Goal: Task Accomplishment & Management: Use online tool/utility

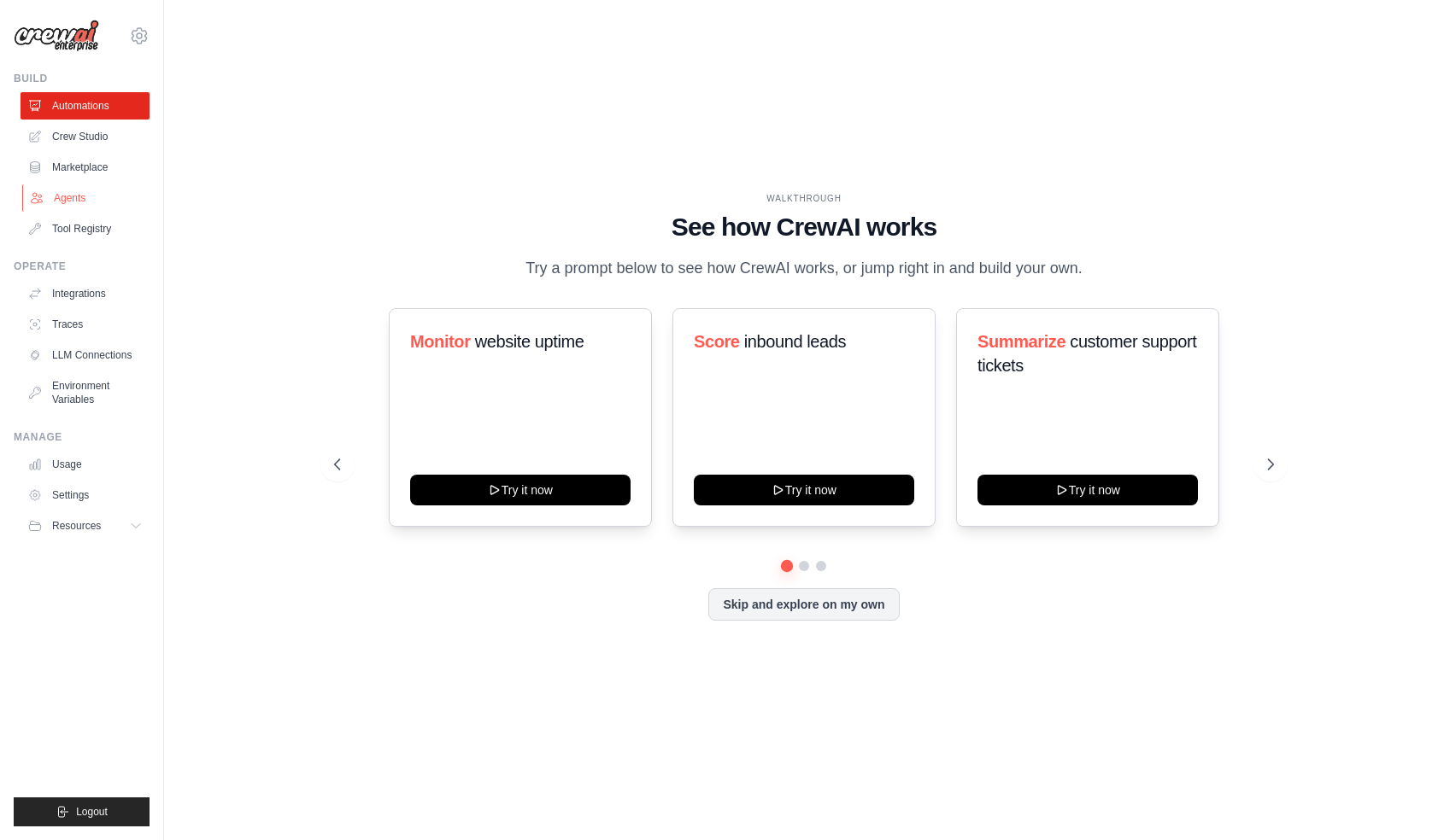
click at [63, 195] on link "Agents" at bounding box center [86, 198] width 129 height 28
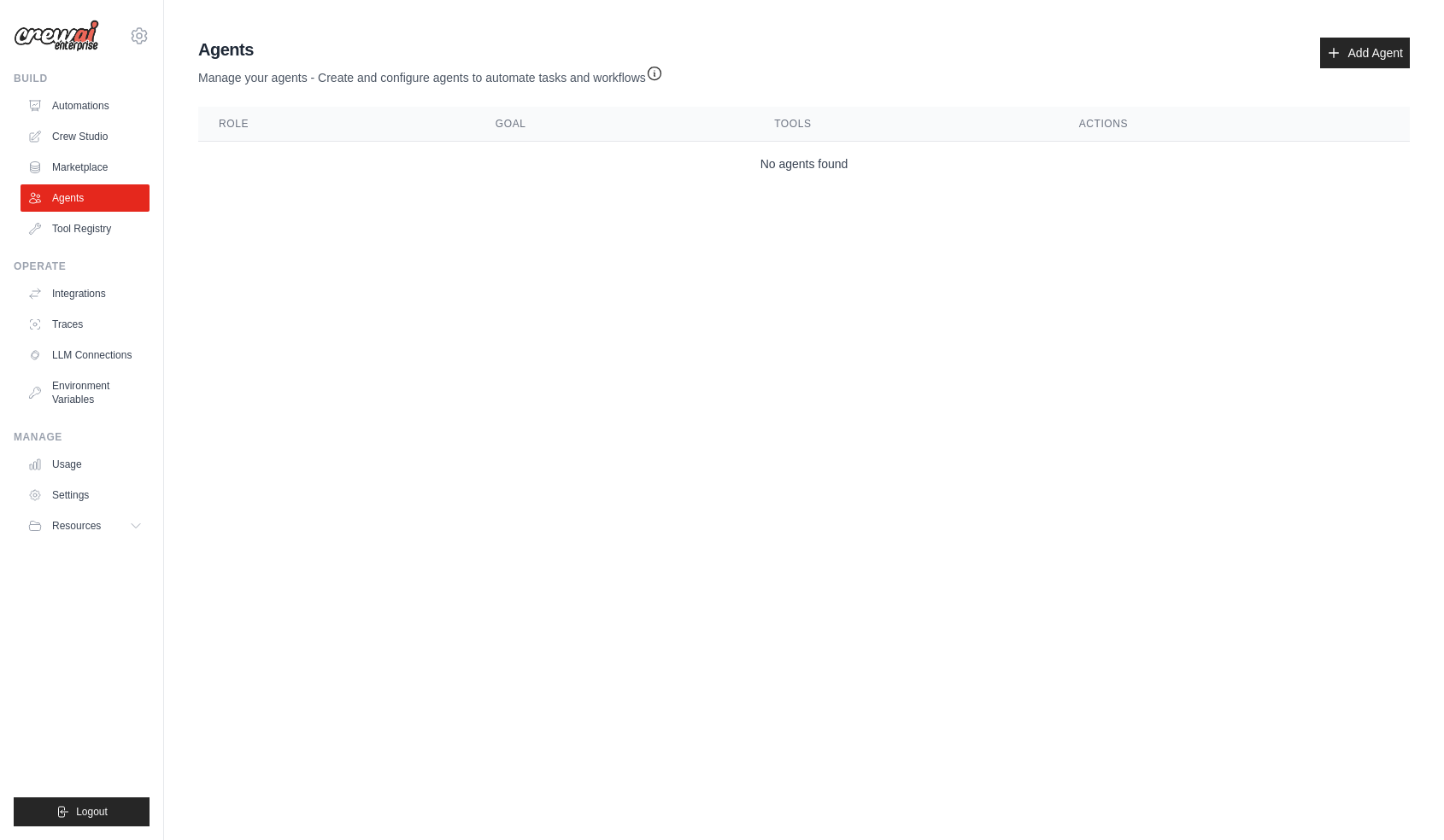
click at [1001, 66] on div "Agents Manage your agents - Create and configure agents to automate tasks and w…" at bounding box center [804, 61] width 1211 height 49
click at [1381, 57] on link "Add Agent" at bounding box center [1364, 52] width 90 height 31
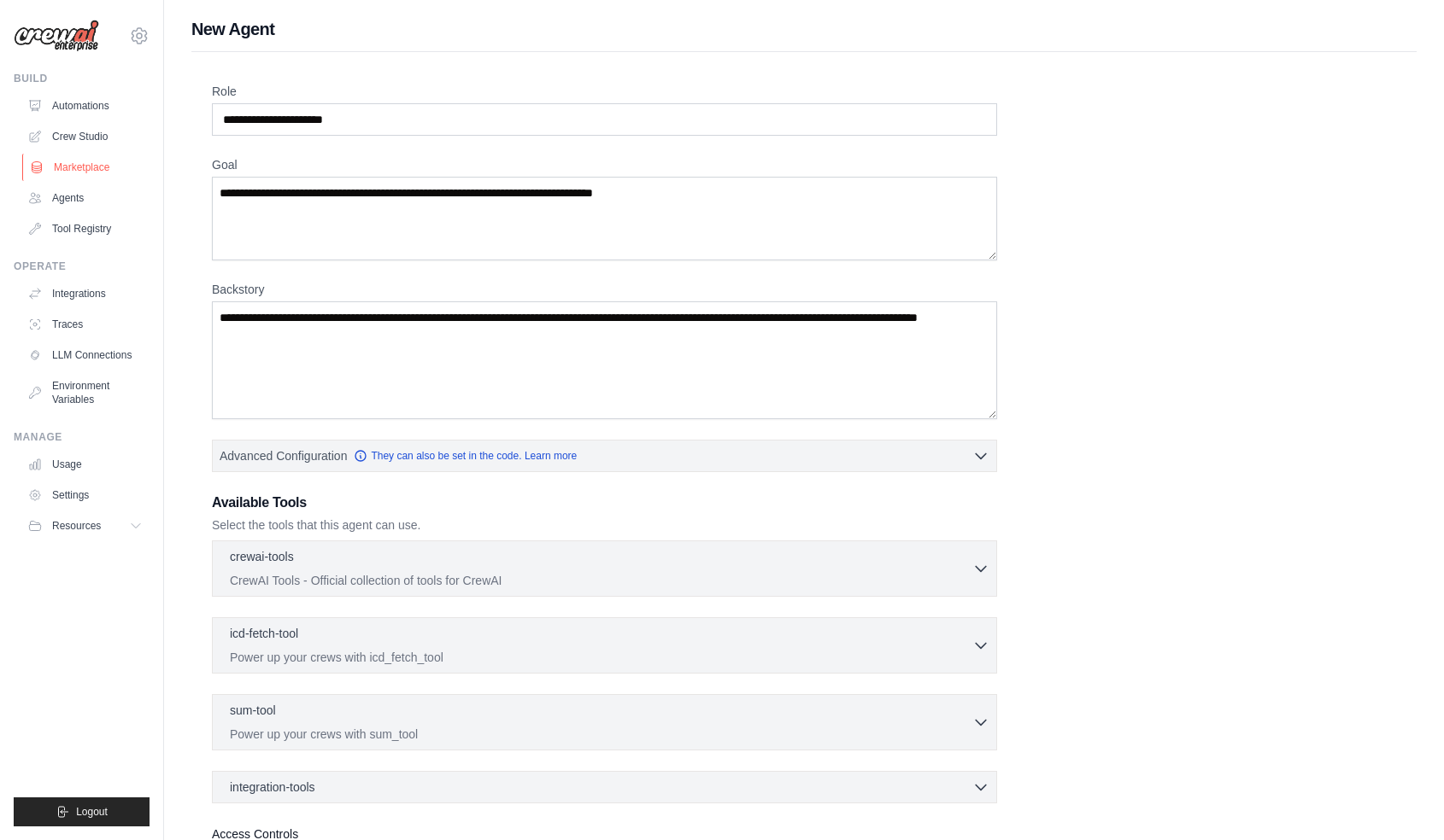
click at [89, 166] on link "Marketplace" at bounding box center [86, 167] width 129 height 28
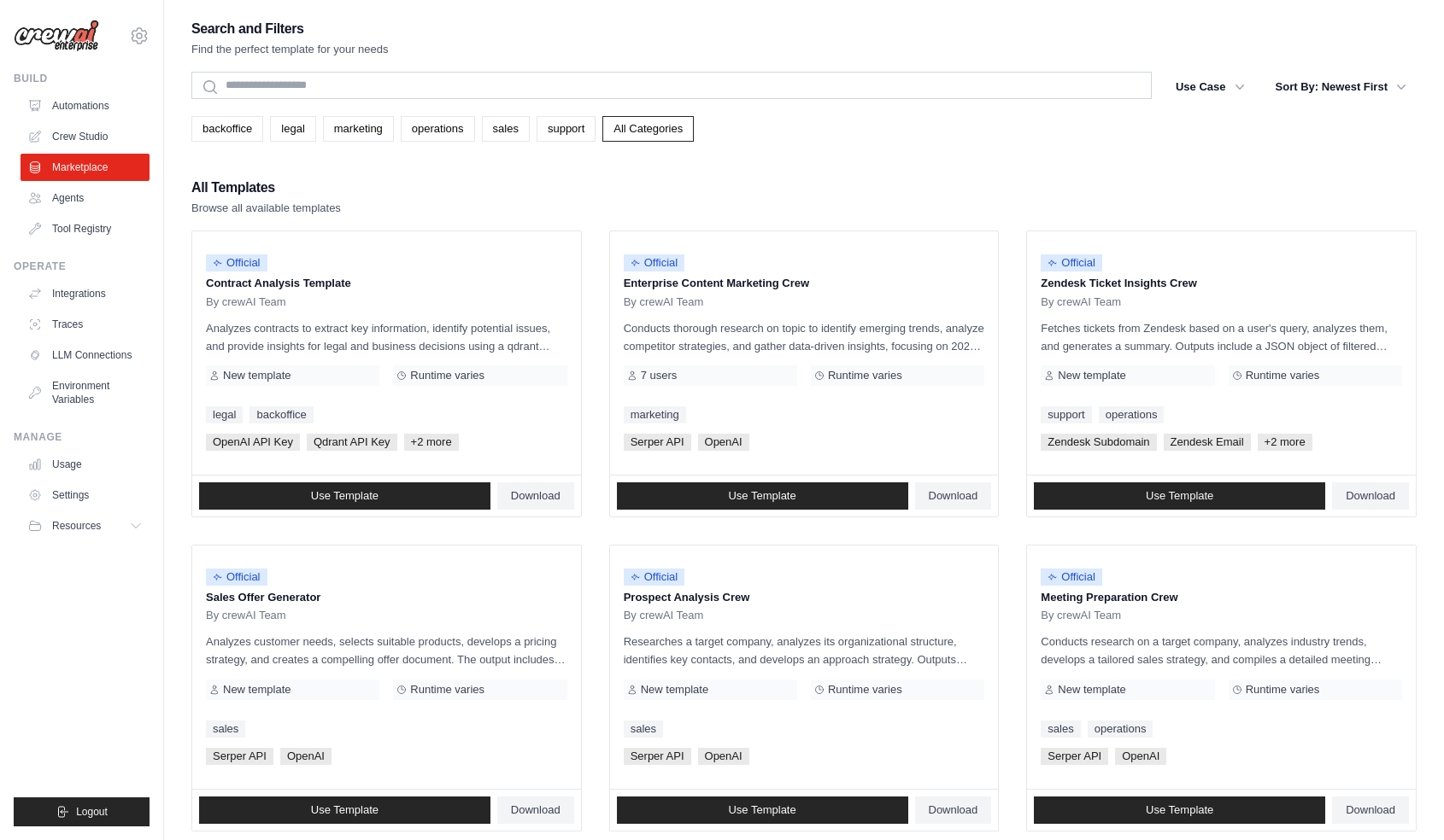
click at [87, 212] on ul "Automations Crew Studio Marketplace Agents Tool Registry" at bounding box center [84, 167] width 129 height 150
click at [85, 206] on link "Agents" at bounding box center [86, 198] width 129 height 28
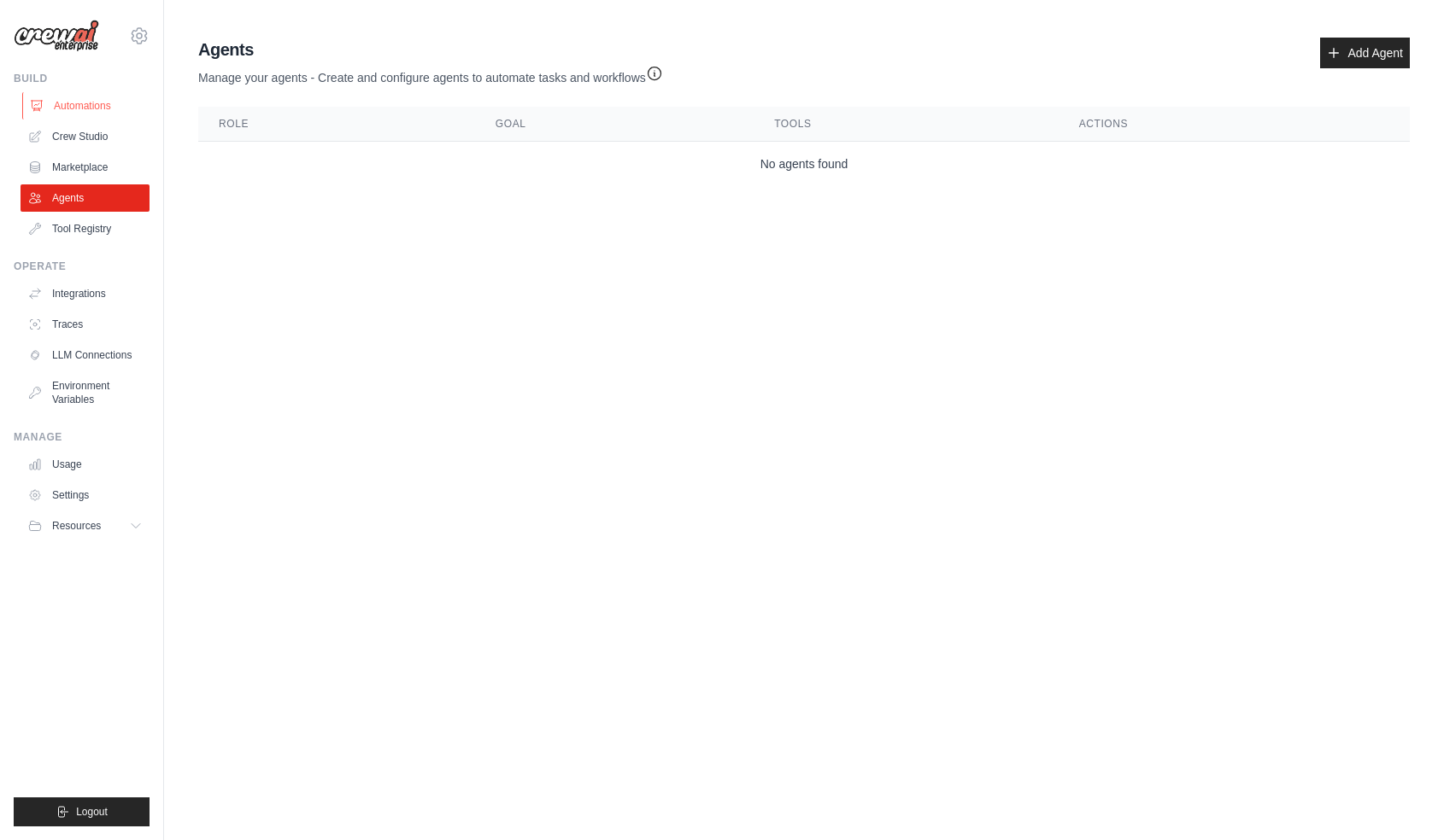
click at [62, 108] on link "Automations" at bounding box center [86, 106] width 129 height 28
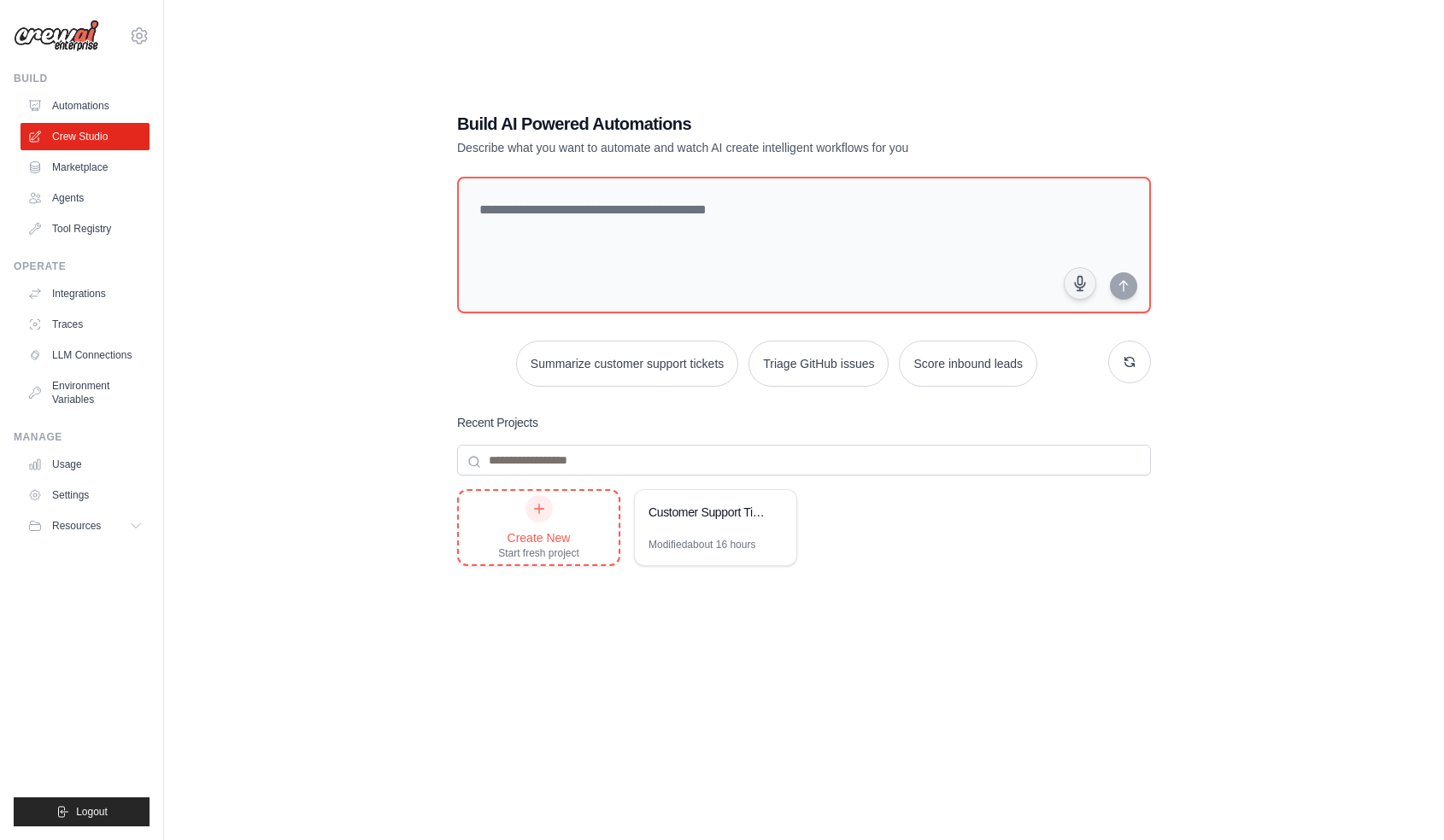
click at [539, 522] on div "Create New Start fresh project" at bounding box center [538, 527] width 81 height 65
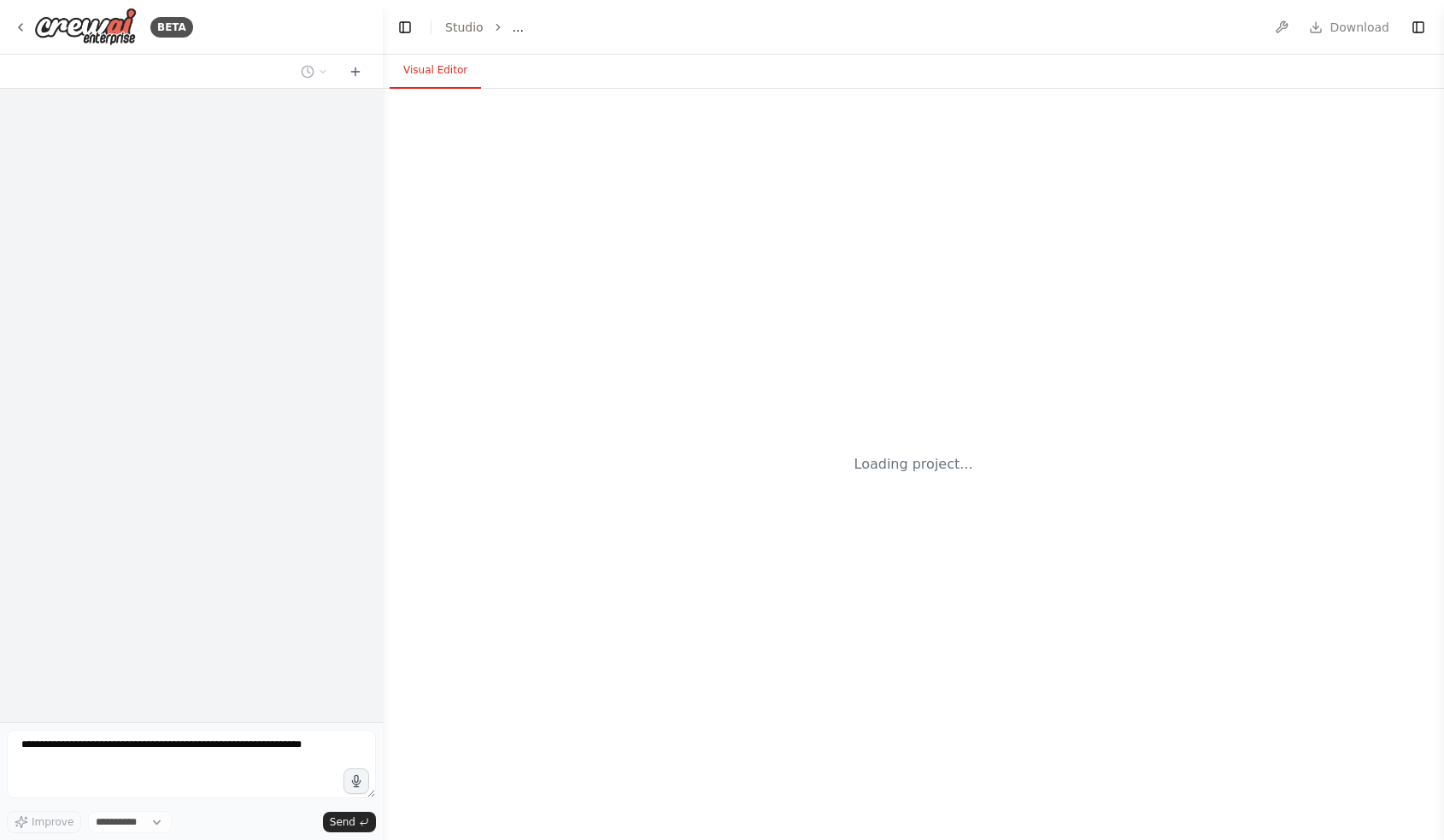
select select "****"
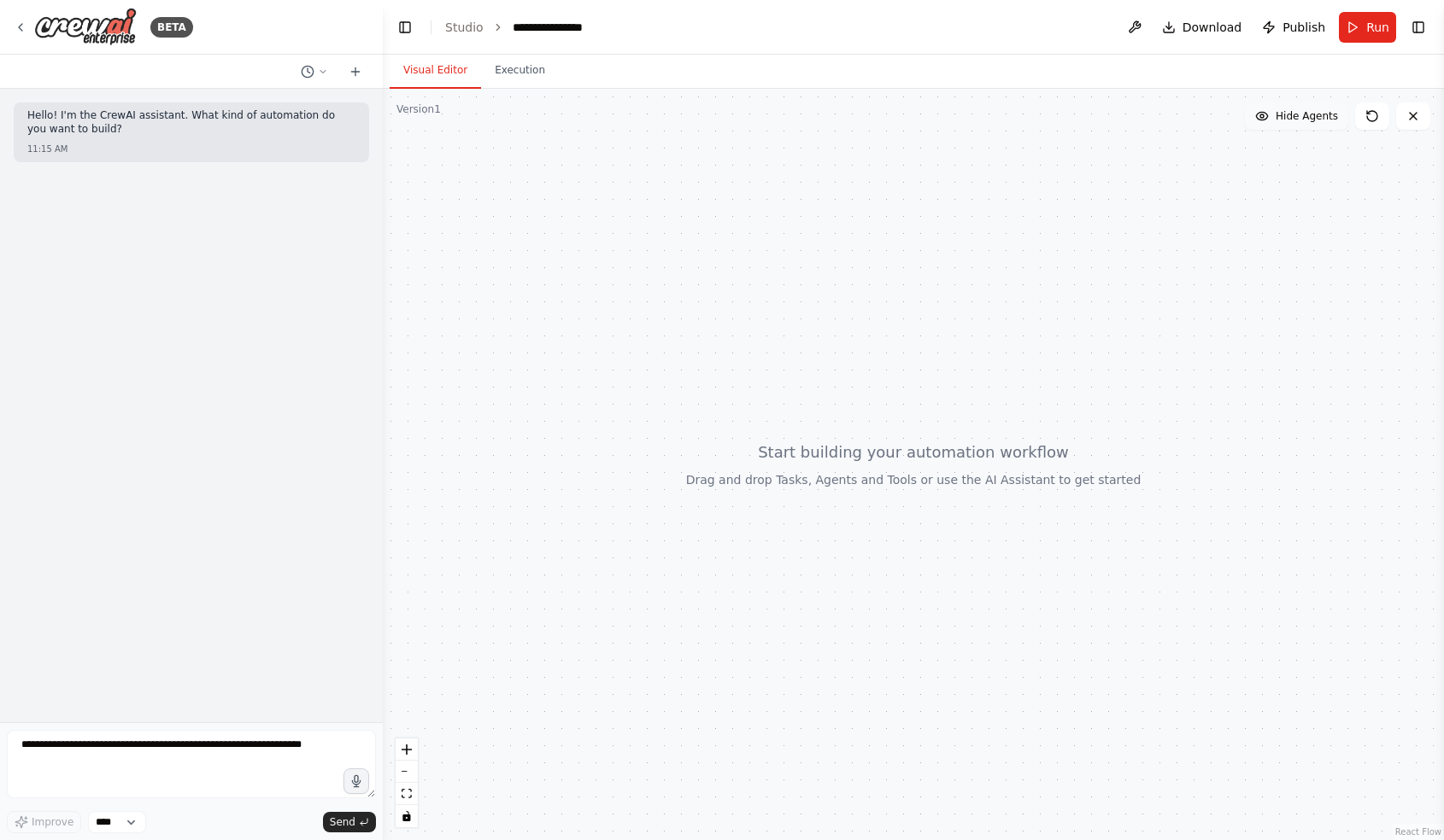
click at [1310, 112] on span "Hide Agents" at bounding box center [1306, 116] width 62 height 13
click at [1310, 112] on span "Show Agents" at bounding box center [1304, 116] width 67 height 13
click at [998, 281] on div at bounding box center [912, 464] width 1061 height 751
click at [681, 274] on div at bounding box center [912, 464] width 1061 height 751
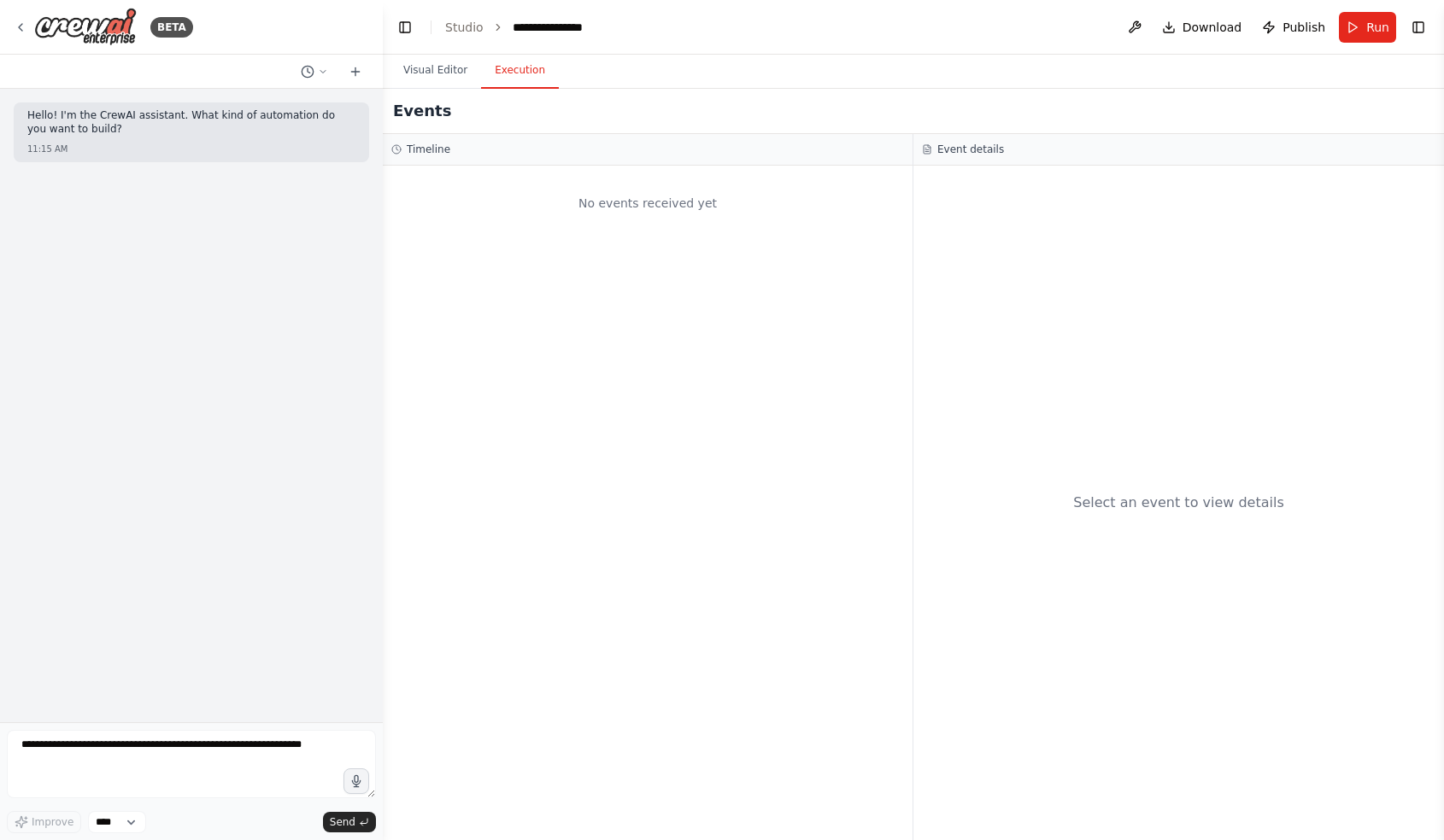
click at [524, 68] on button "Execution" at bounding box center [519, 71] width 77 height 36
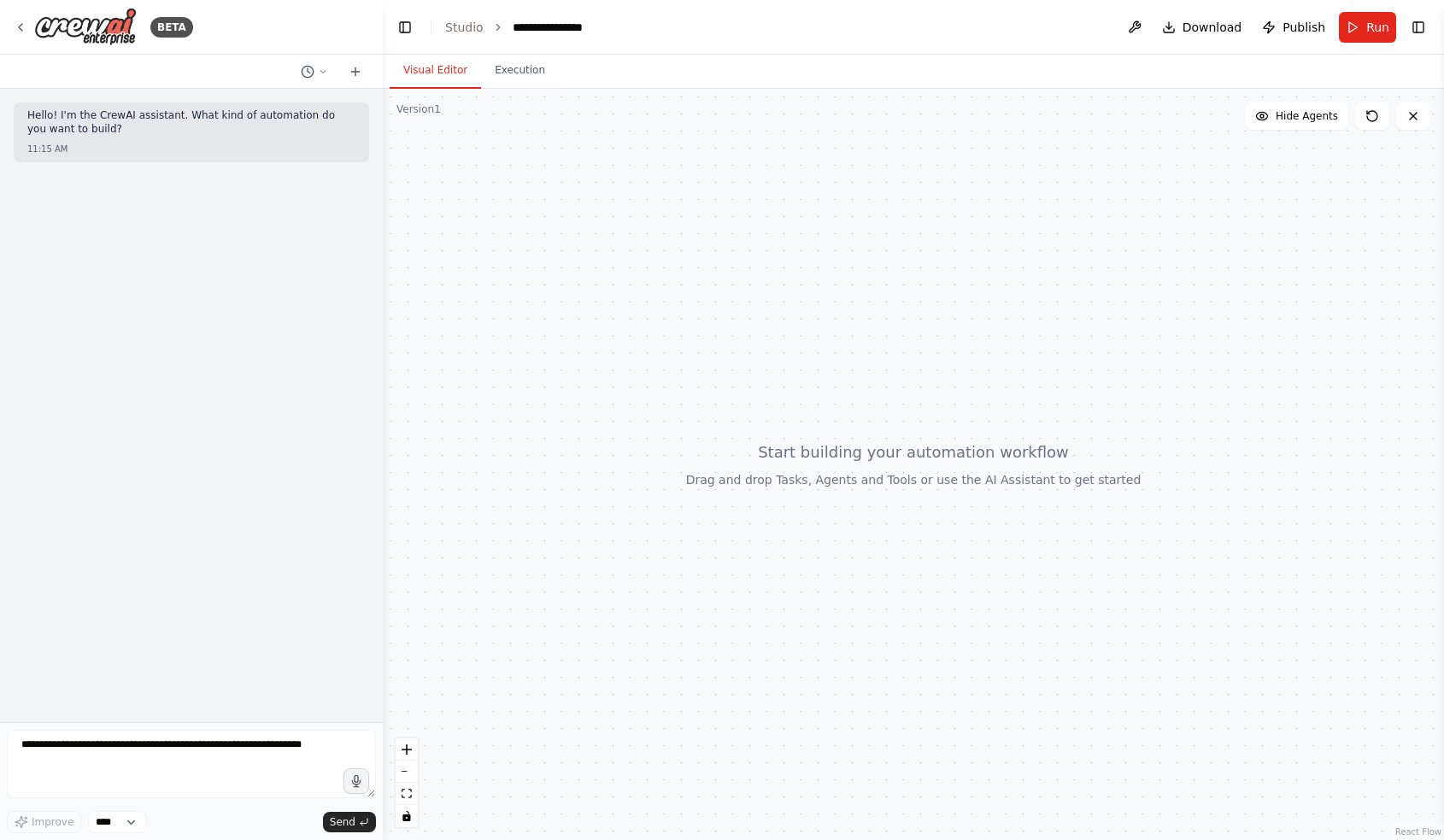
click at [437, 70] on button "Visual Editor" at bounding box center [435, 71] width 92 height 36
click at [1412, 128] on button at bounding box center [1413, 116] width 34 height 28
click at [1303, 40] on button "Publish" at bounding box center [1293, 27] width 76 height 31
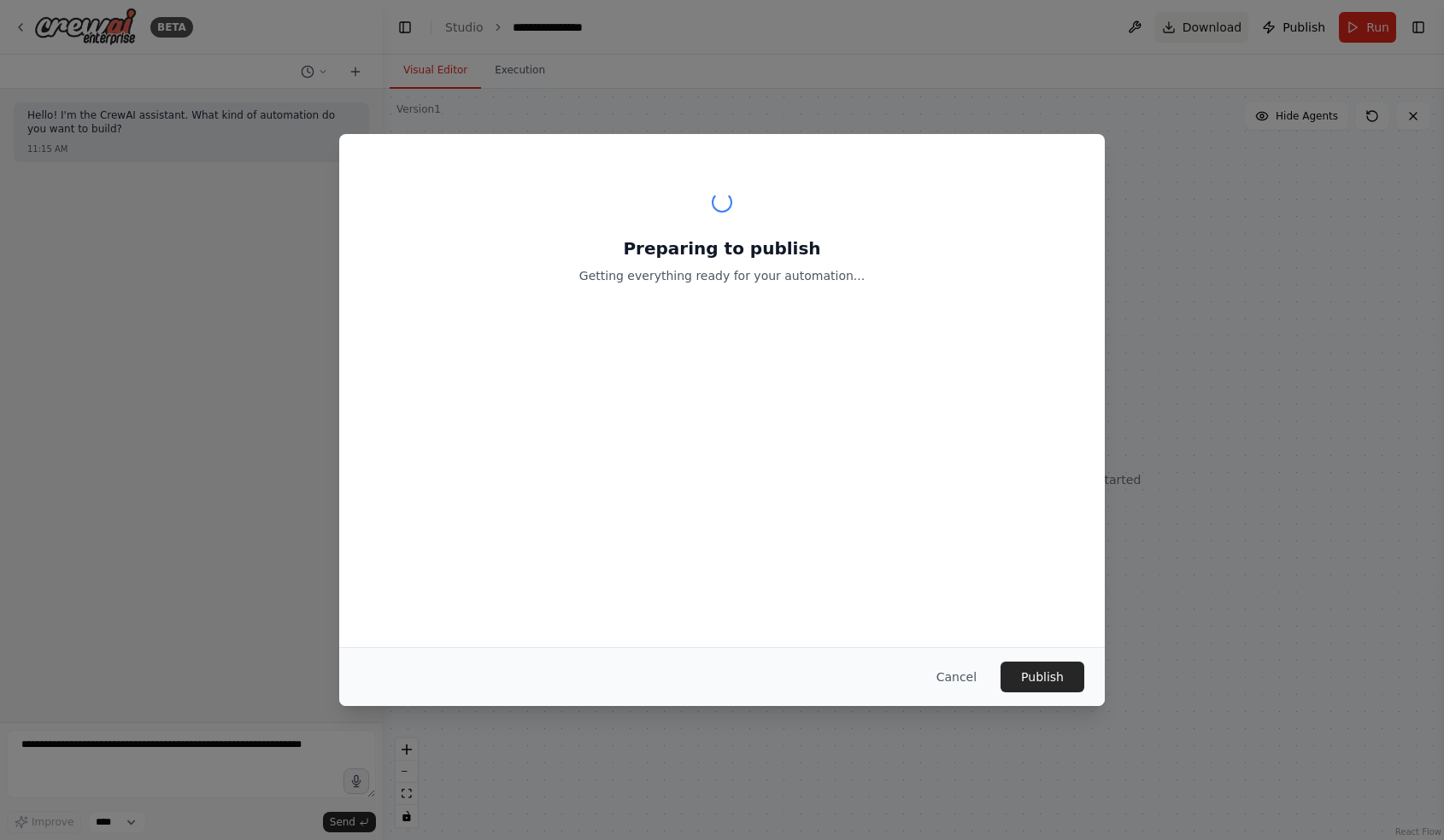
click at [1230, 27] on header "**********" at bounding box center [912, 27] width 1061 height 54
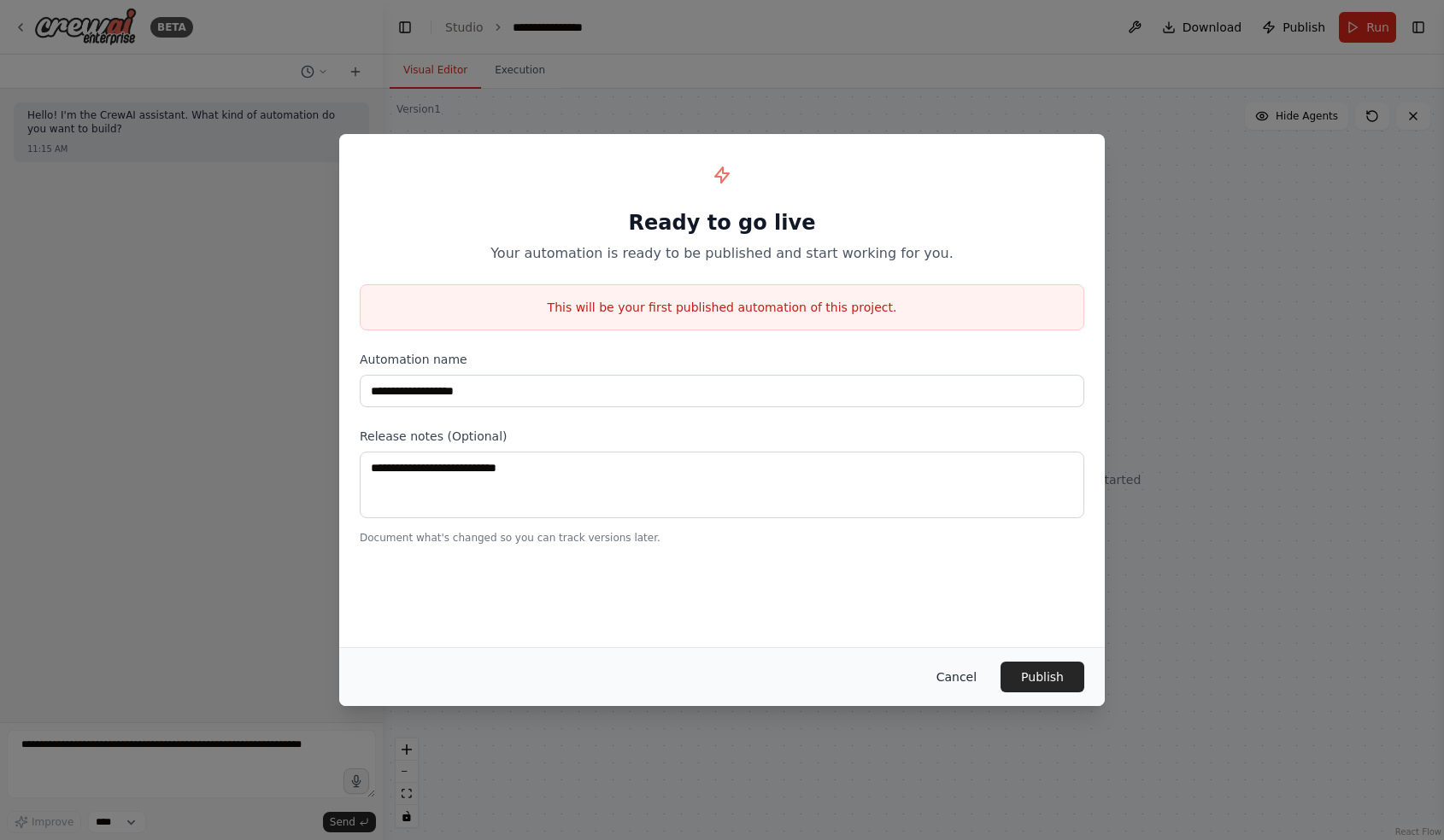
click at [963, 684] on button "Cancel" at bounding box center [957, 677] width 68 height 31
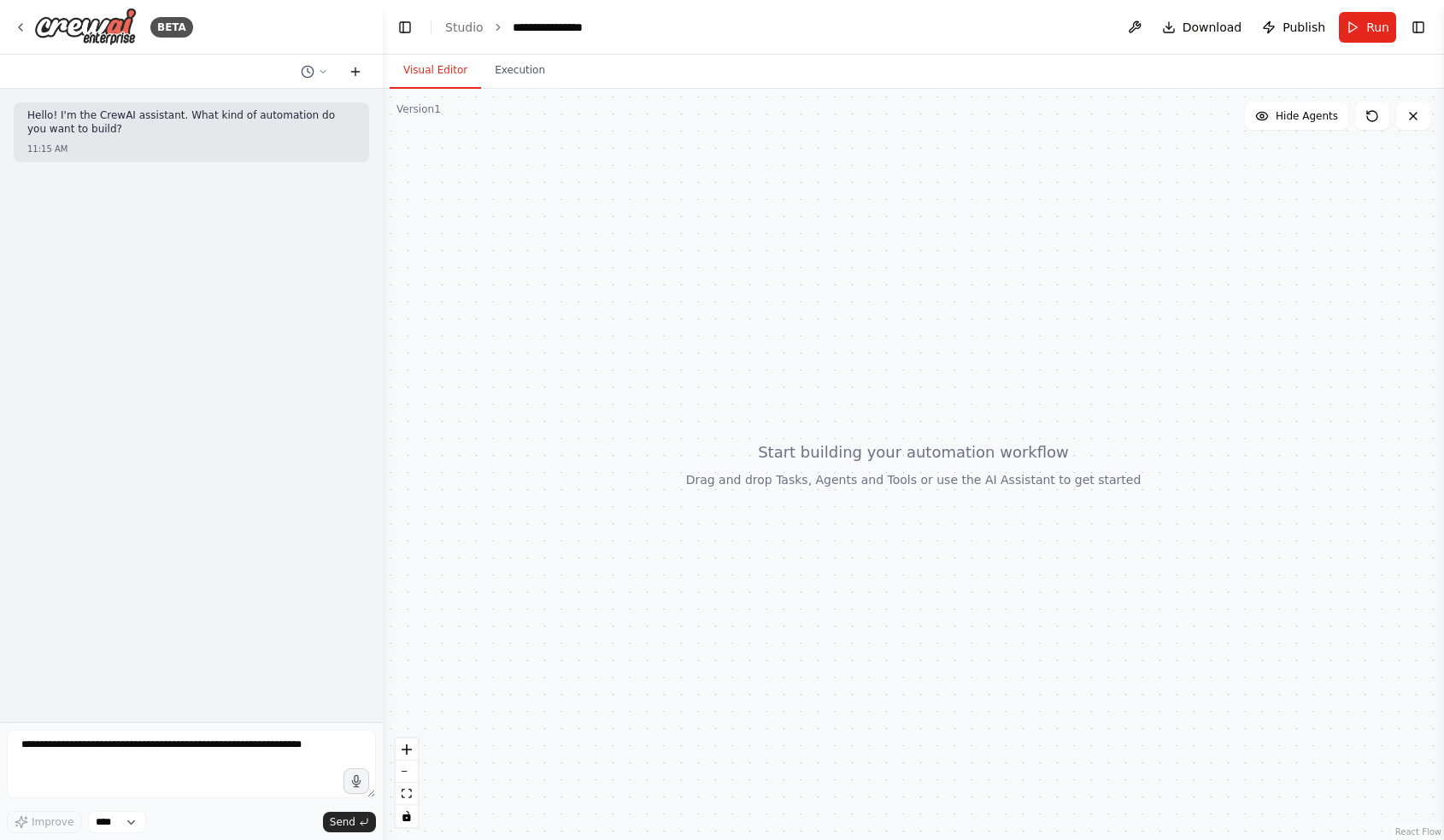
click at [357, 76] on icon at bounding box center [355, 71] width 13 height 13
click at [1143, 32] on button at bounding box center [1134, 27] width 28 height 31
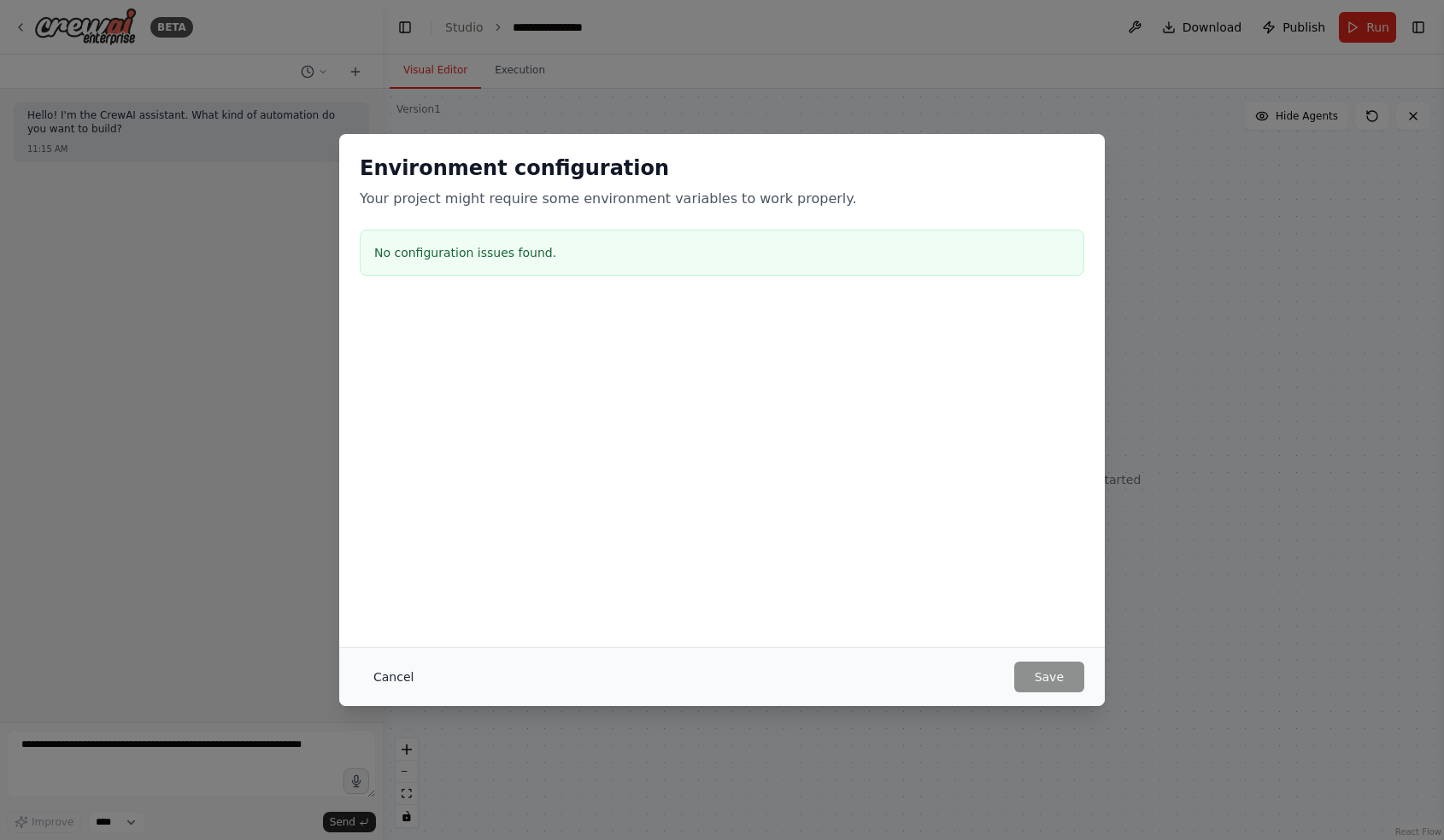
click at [383, 674] on button "Cancel" at bounding box center [393, 677] width 68 height 31
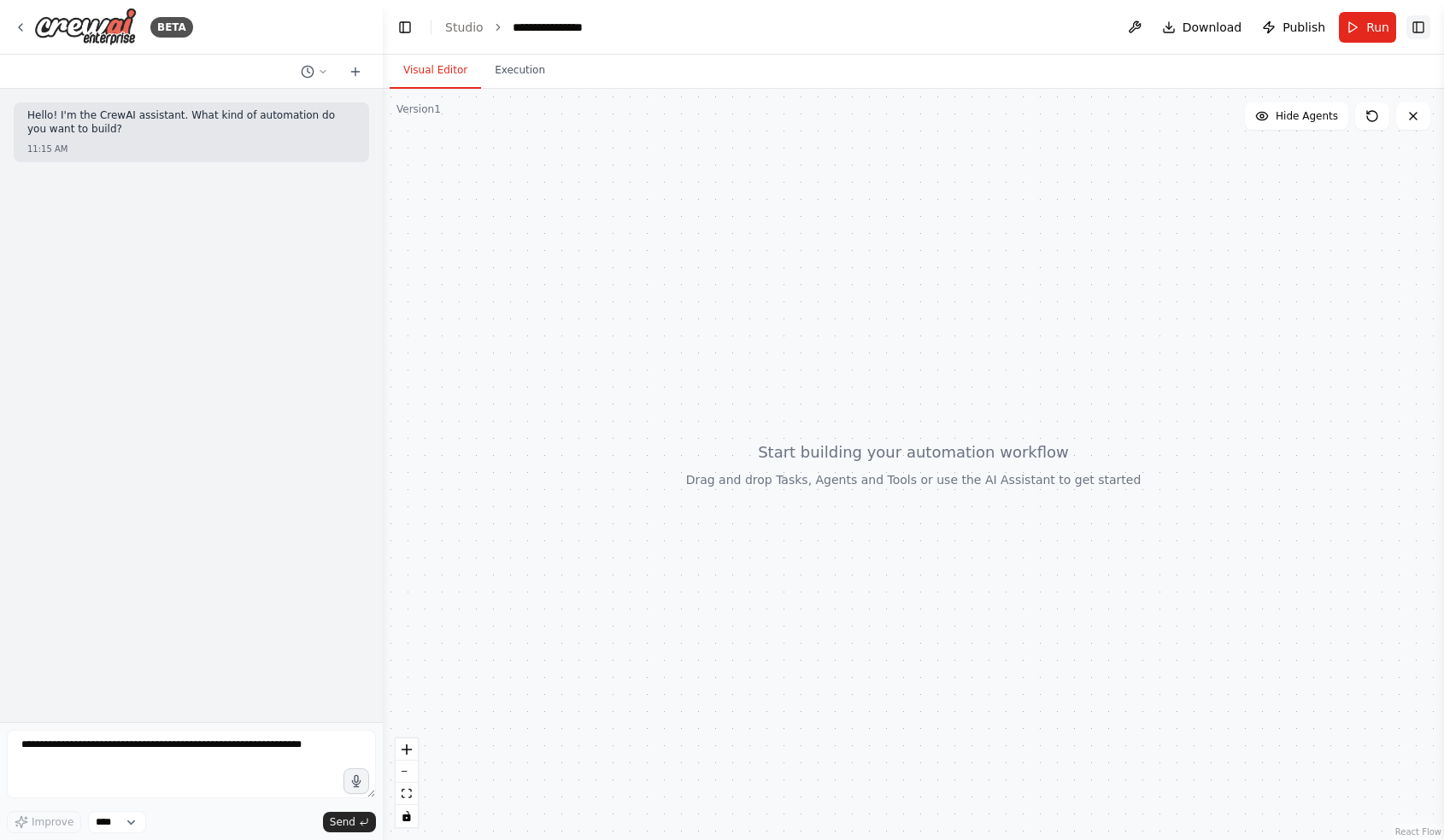
click at [1418, 29] on button "Toggle Right Sidebar" at bounding box center [1417, 27] width 24 height 24
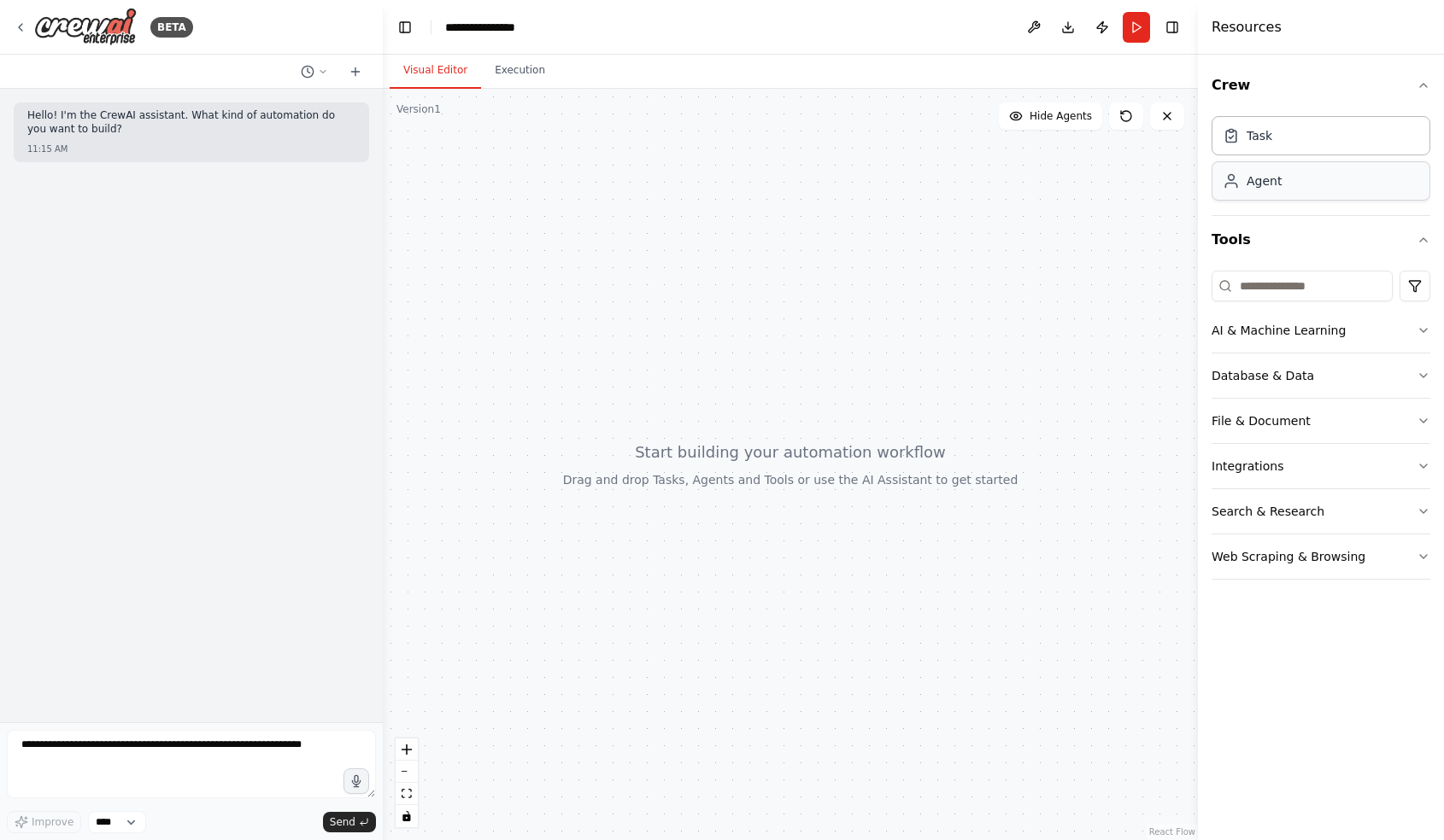
drag, startPoint x: 1307, startPoint y: 141, endPoint x: 1332, endPoint y: 175, distance: 42.2
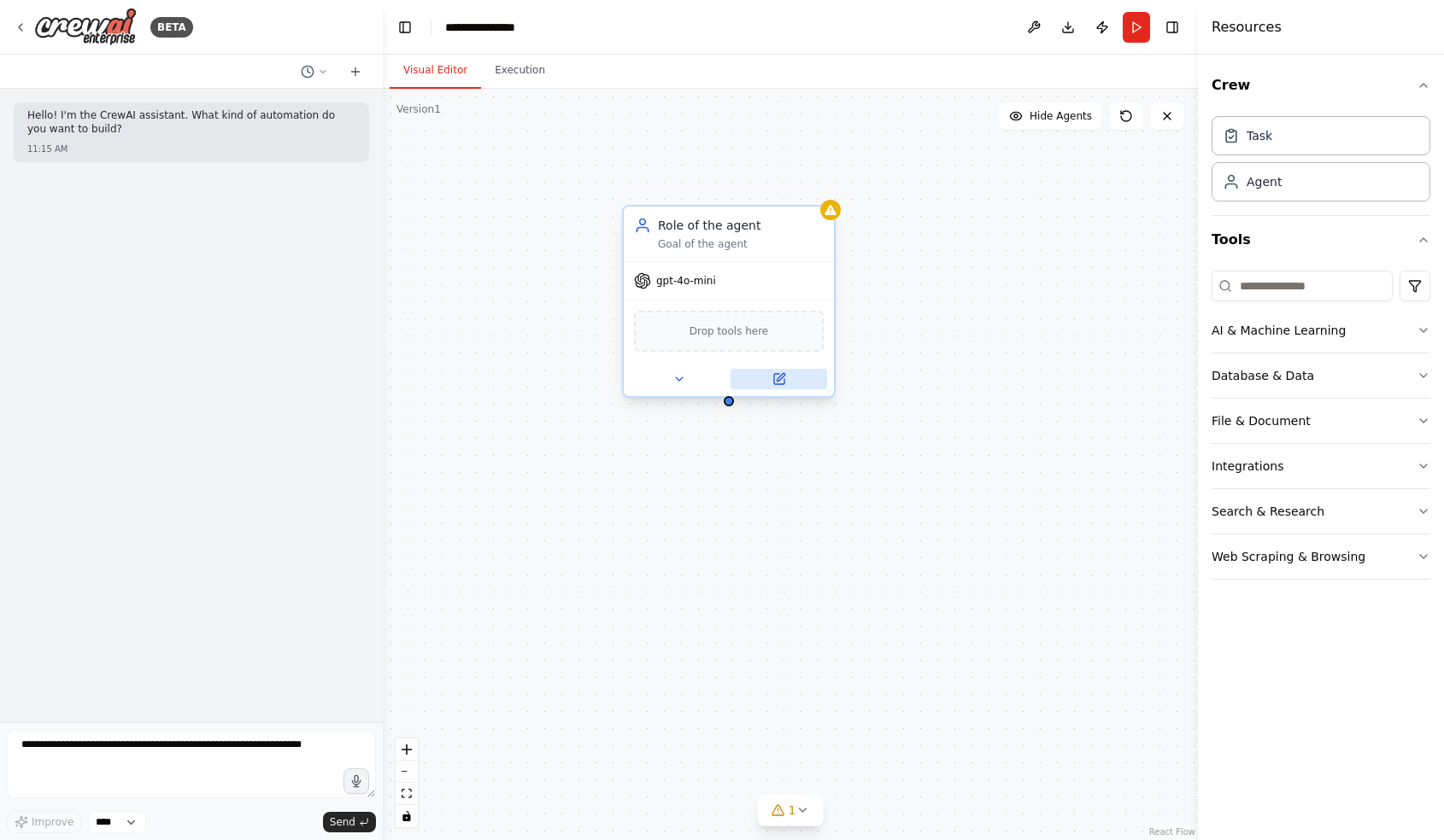
click at [782, 381] on icon at bounding box center [779, 380] width 11 height 11
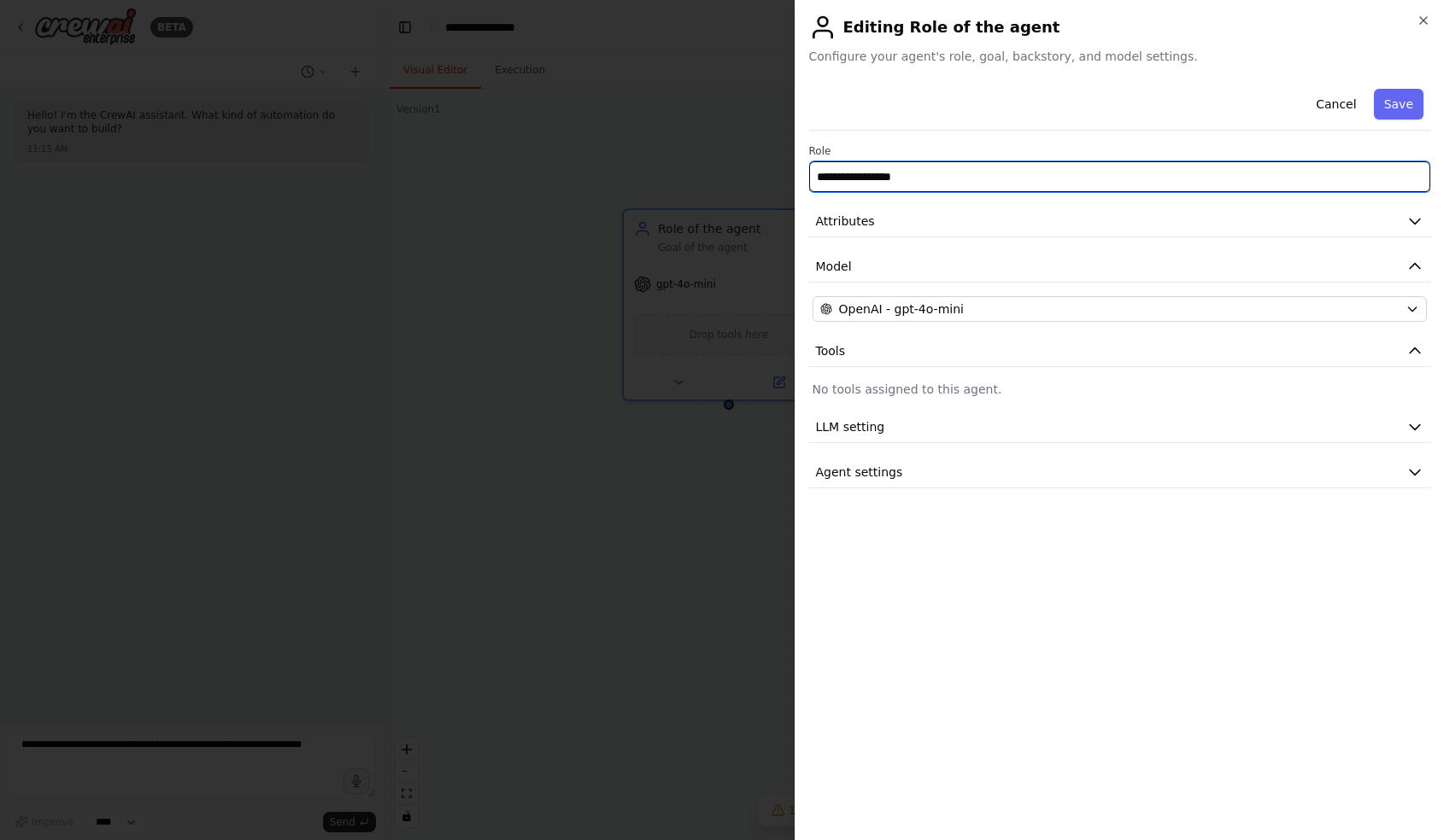
click at [940, 180] on input "**********" at bounding box center [1119, 177] width 622 height 31
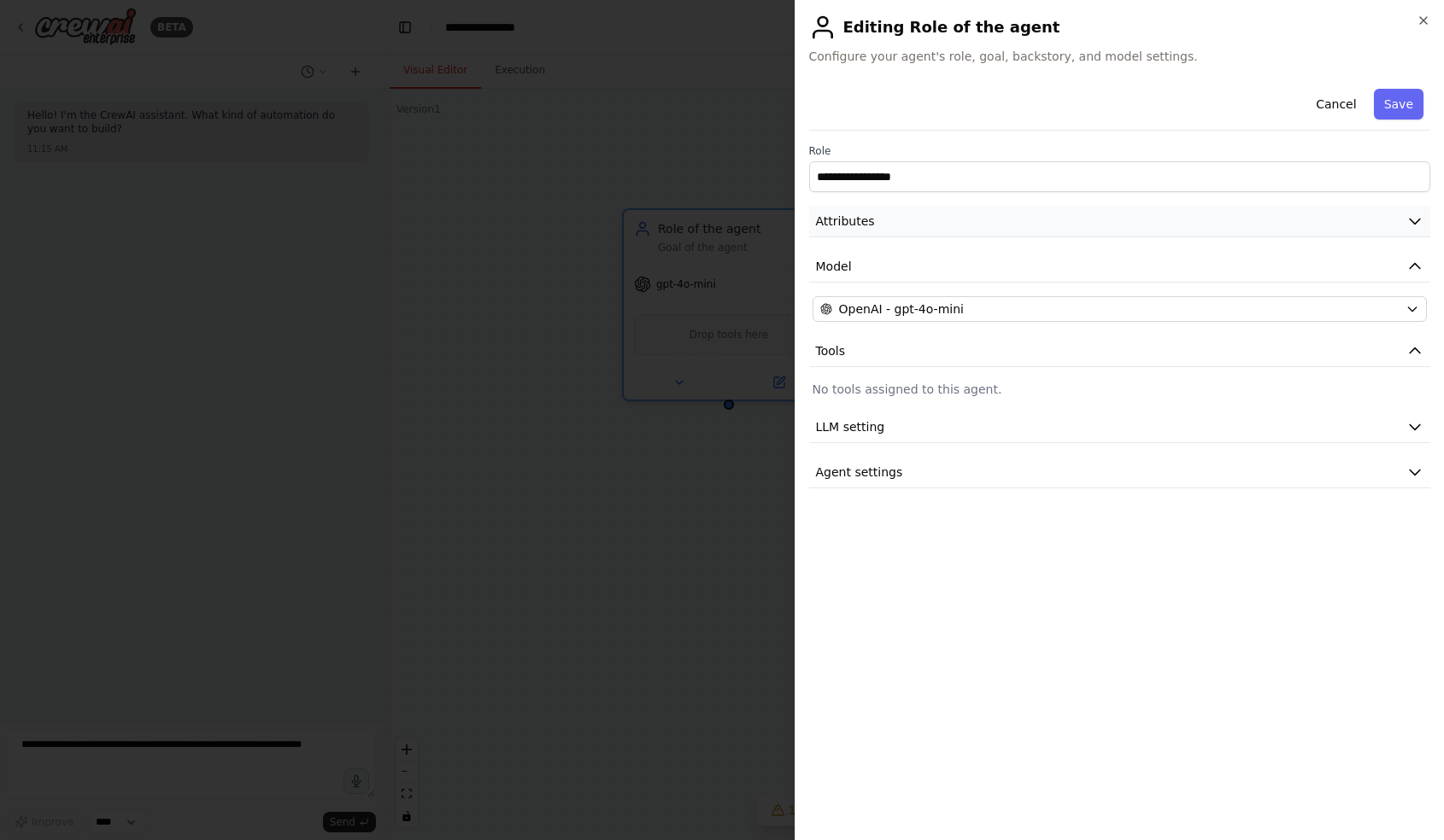
click at [952, 222] on button "Attributes" at bounding box center [1119, 222] width 622 height 32
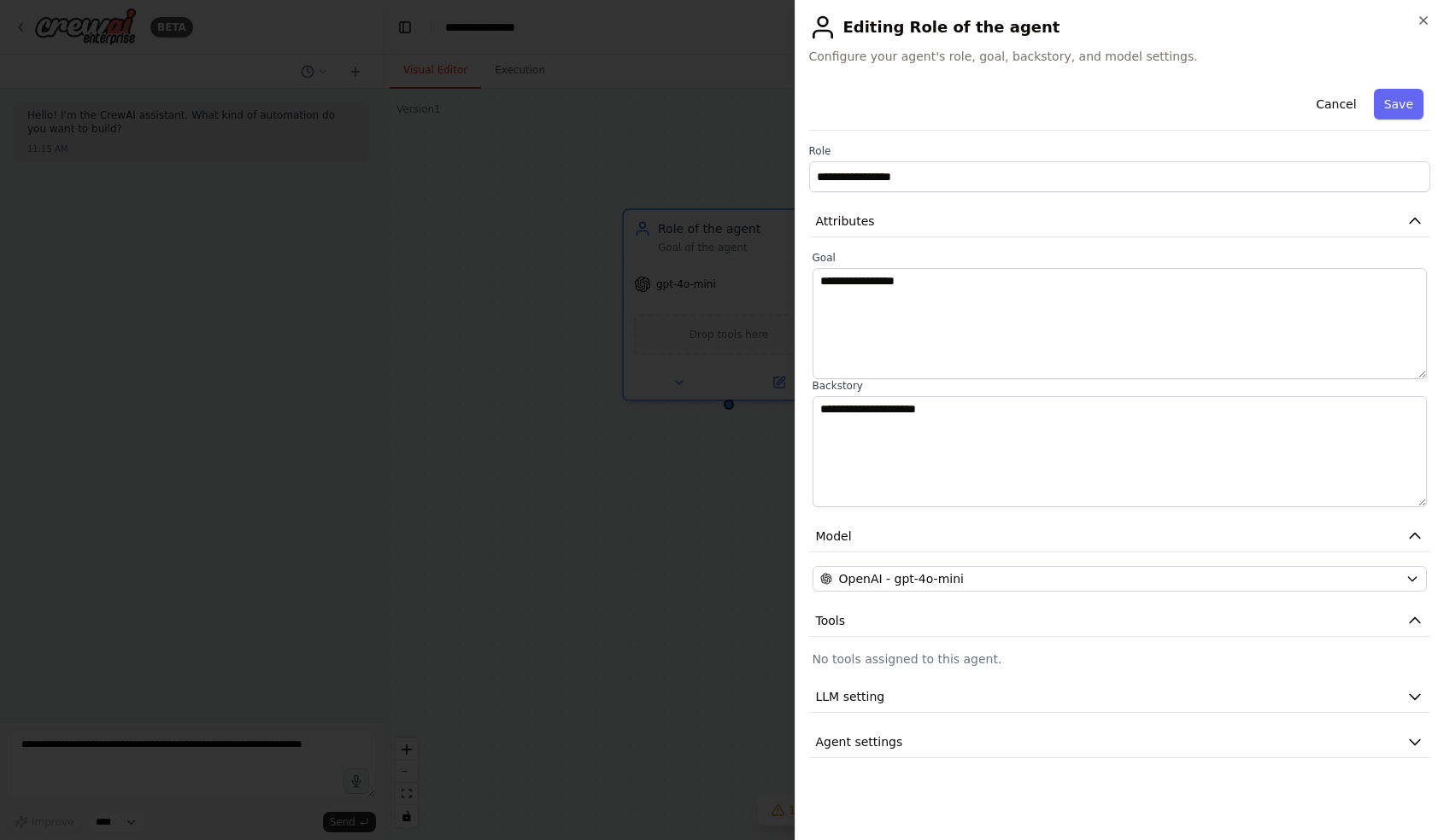
click at [1425, 29] on h2 "Editing Role of the agent" at bounding box center [1119, 27] width 622 height 28
click at [1423, 20] on icon "button" at bounding box center [1424, 20] width 7 height 7
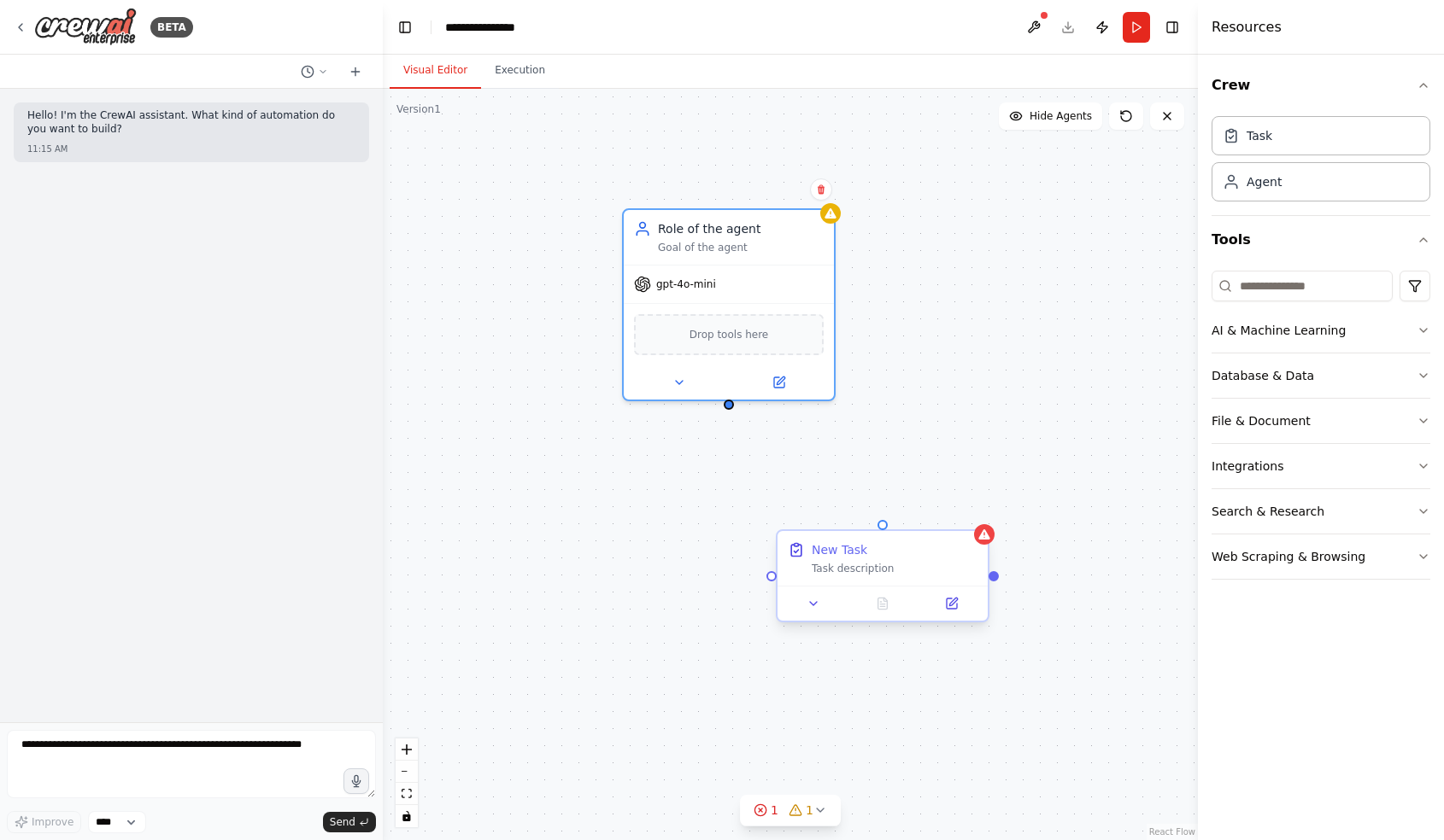
click at [863, 588] on div at bounding box center [882, 603] width 210 height 35
click at [943, 603] on button at bounding box center [951, 604] width 59 height 20
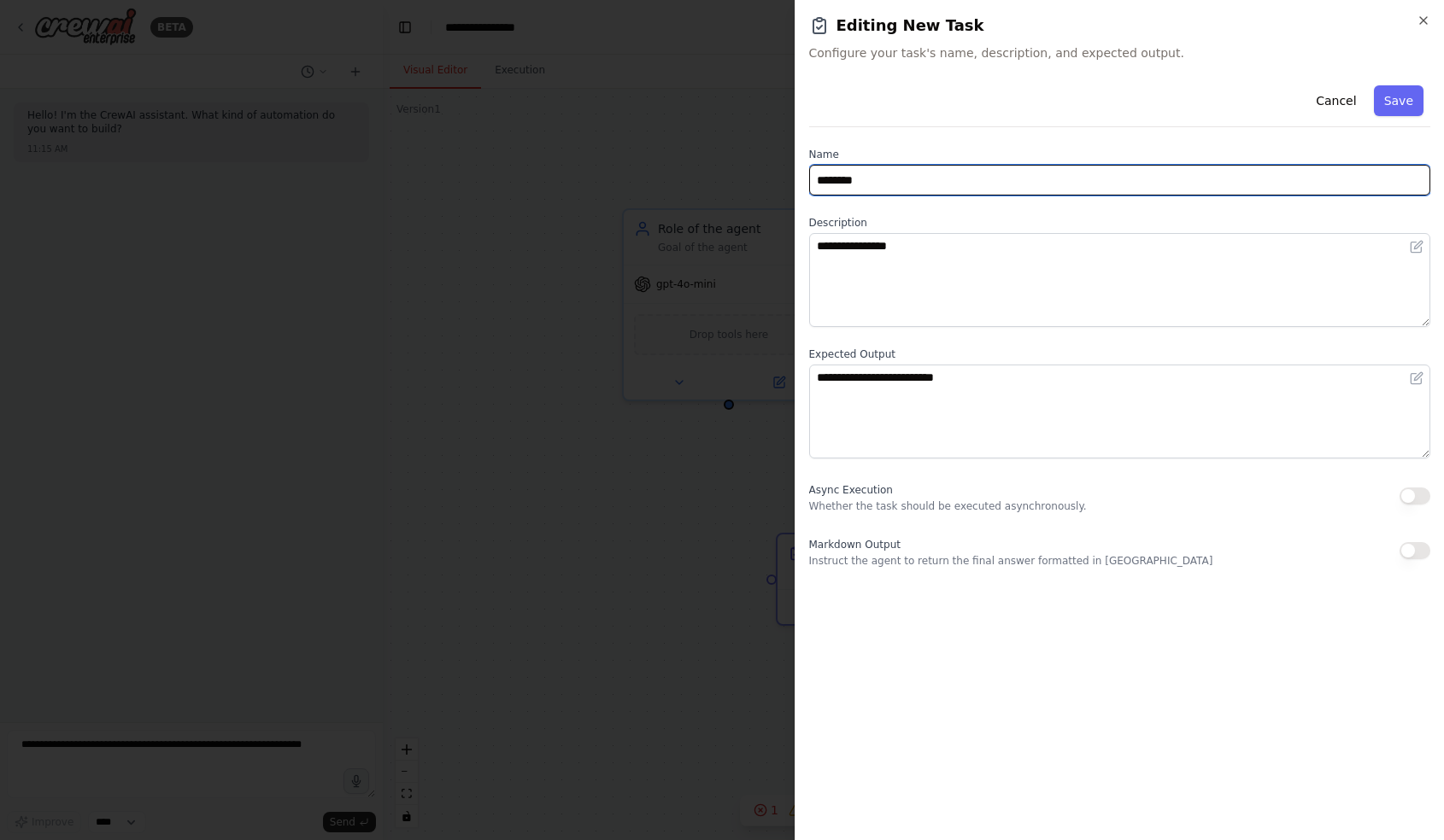
click at [963, 180] on input "********" at bounding box center [1119, 180] width 622 height 31
paste input "**********"
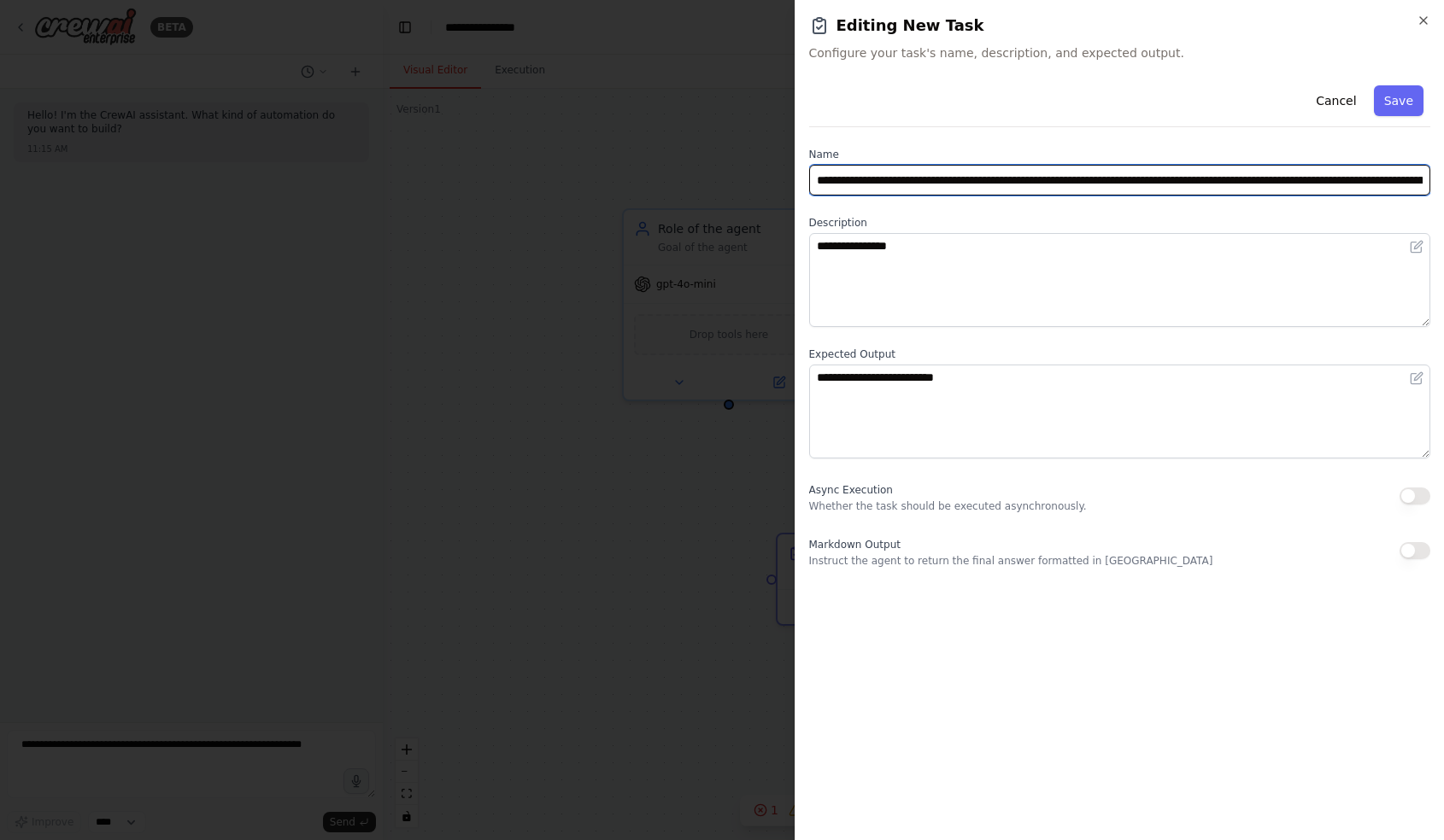
scroll to position [0, 269]
type input "**********"
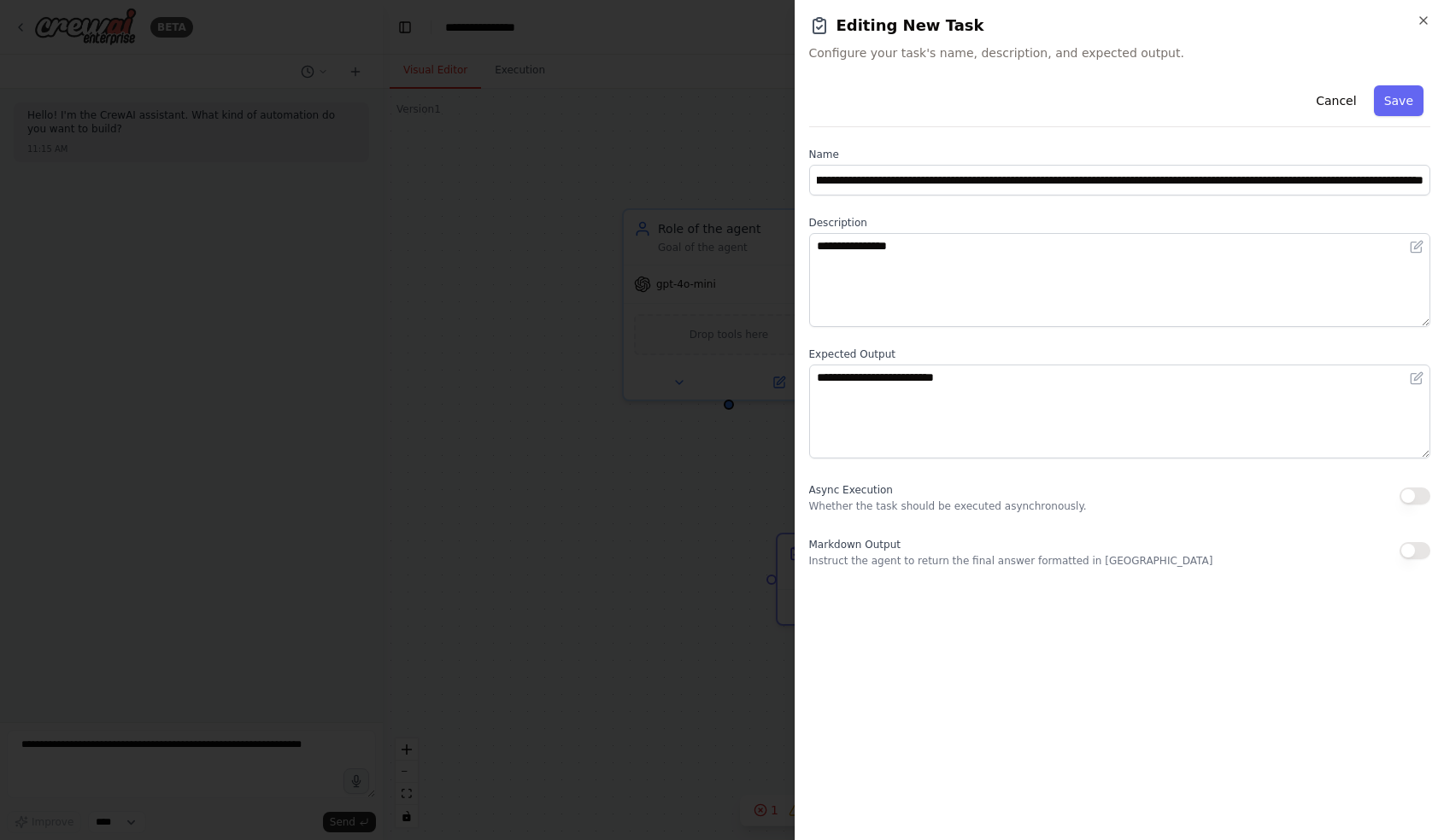
scroll to position [0, 0]
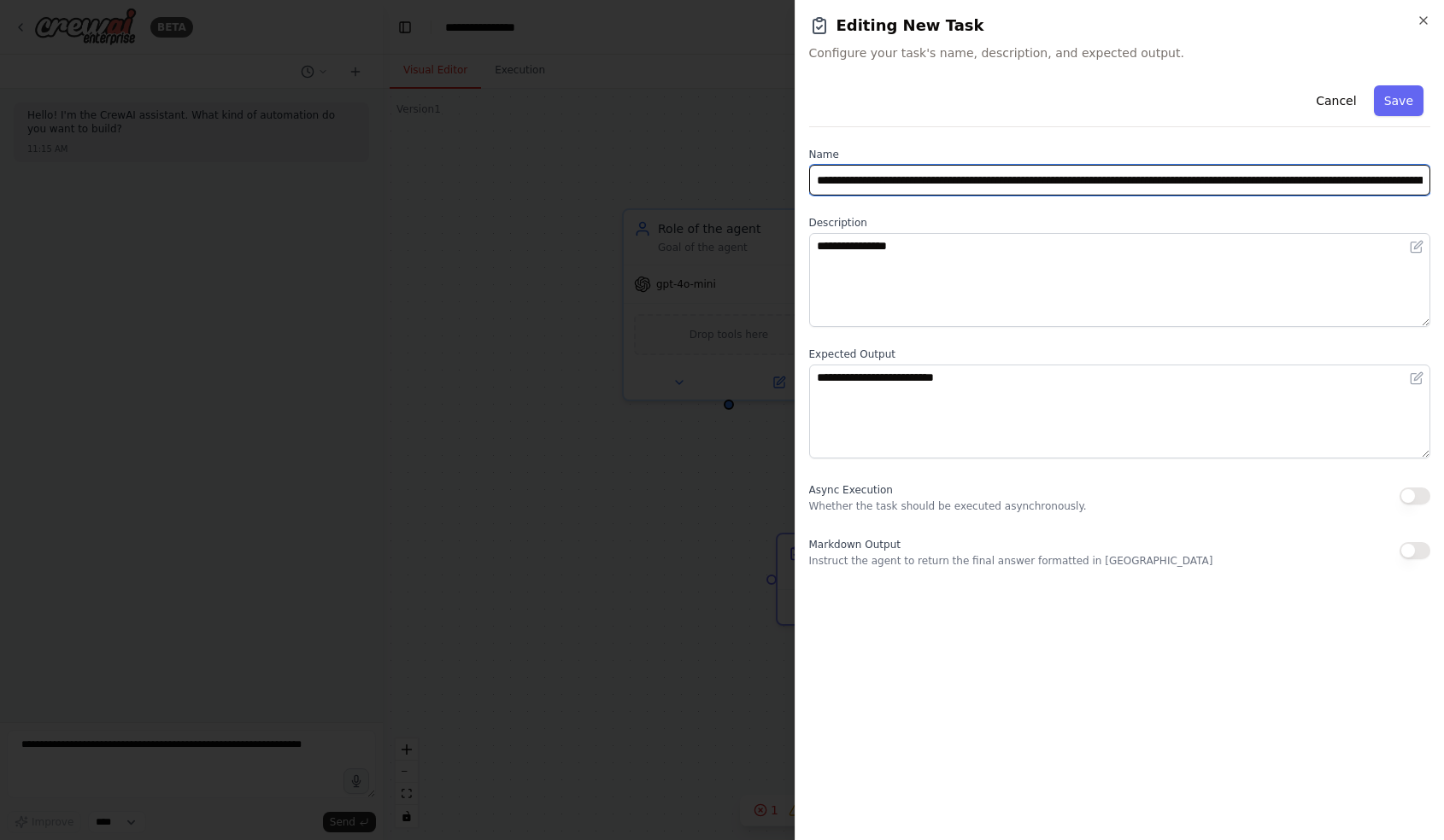
click at [959, 268] on textarea "**********" at bounding box center [1119, 280] width 622 height 94
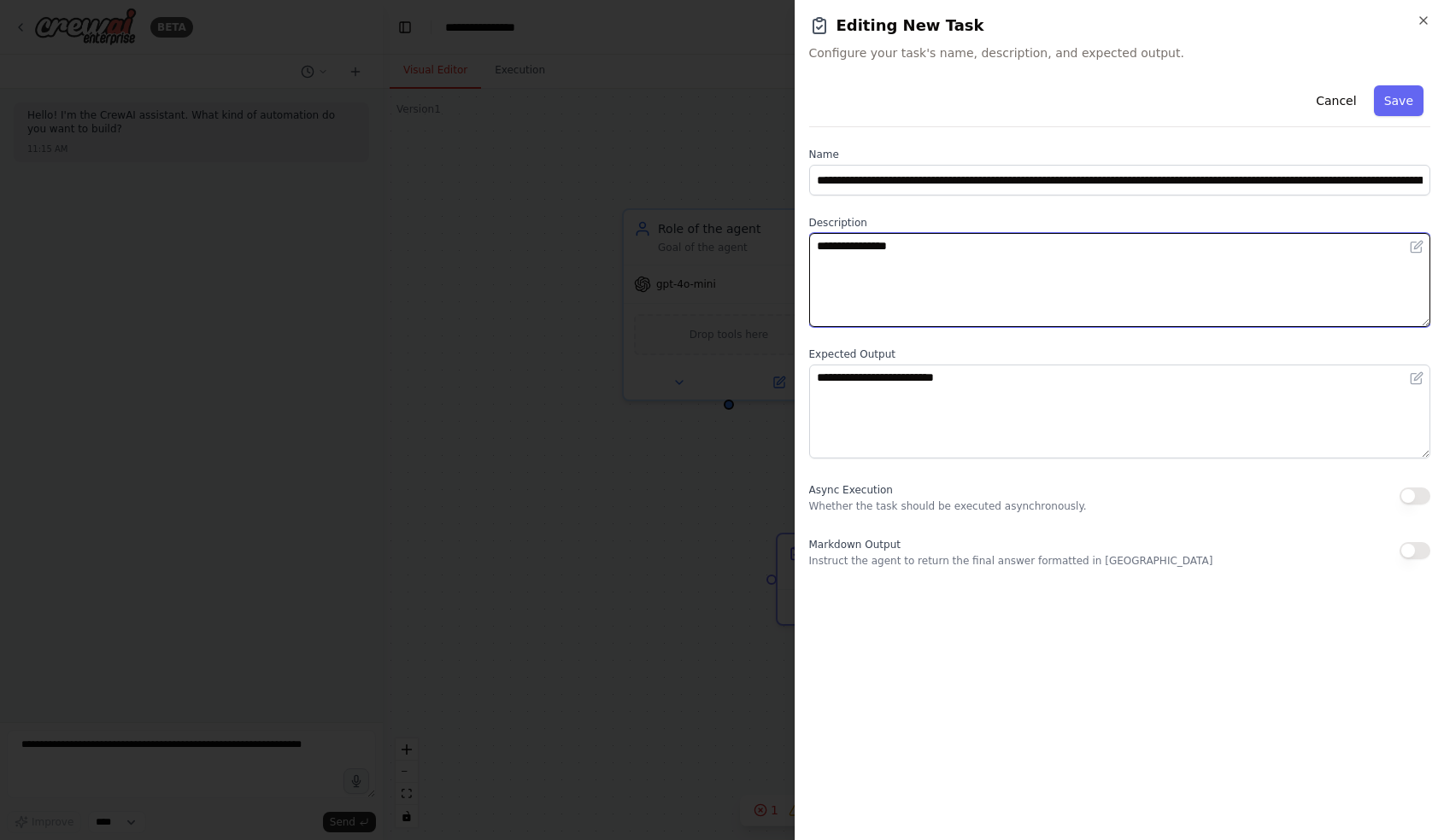
paste textarea "**********"
type textarea "**********"
paste textarea "**********"
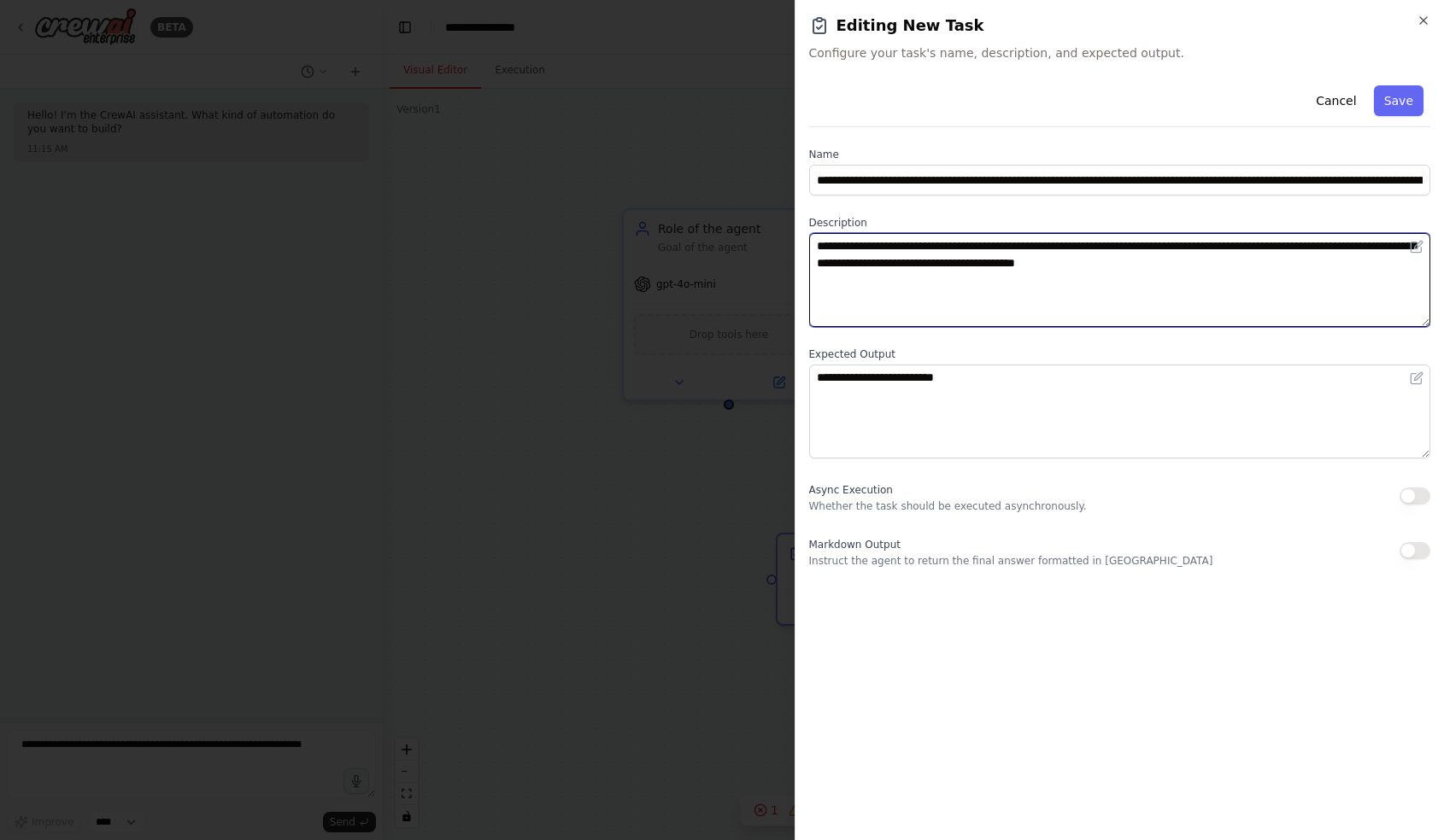
type textarea "**********"
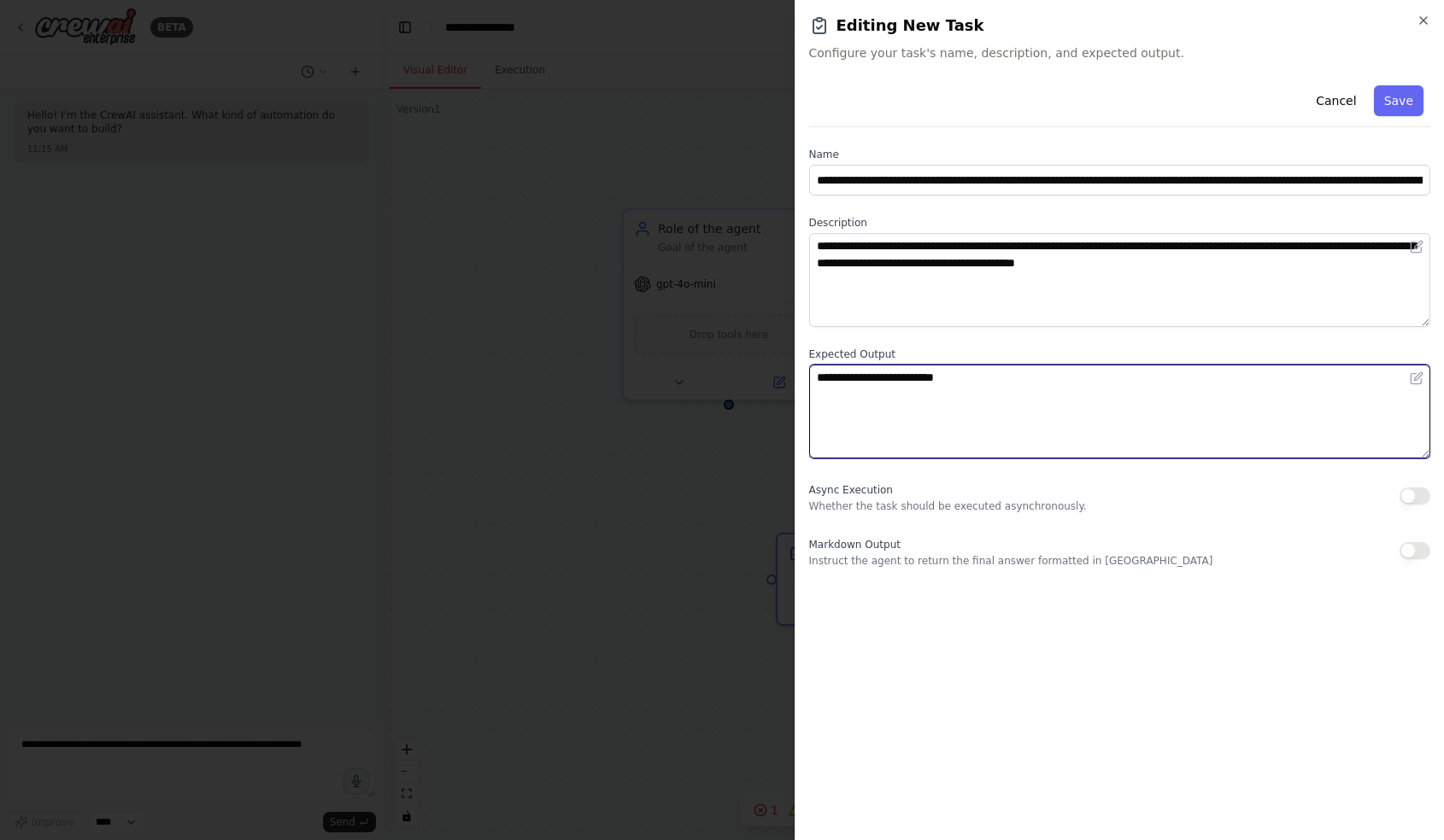
click at [906, 396] on textarea "**********" at bounding box center [1119, 412] width 622 height 94
click at [855, 386] on textarea "**********" at bounding box center [1119, 412] width 622 height 94
paste textarea "**********"
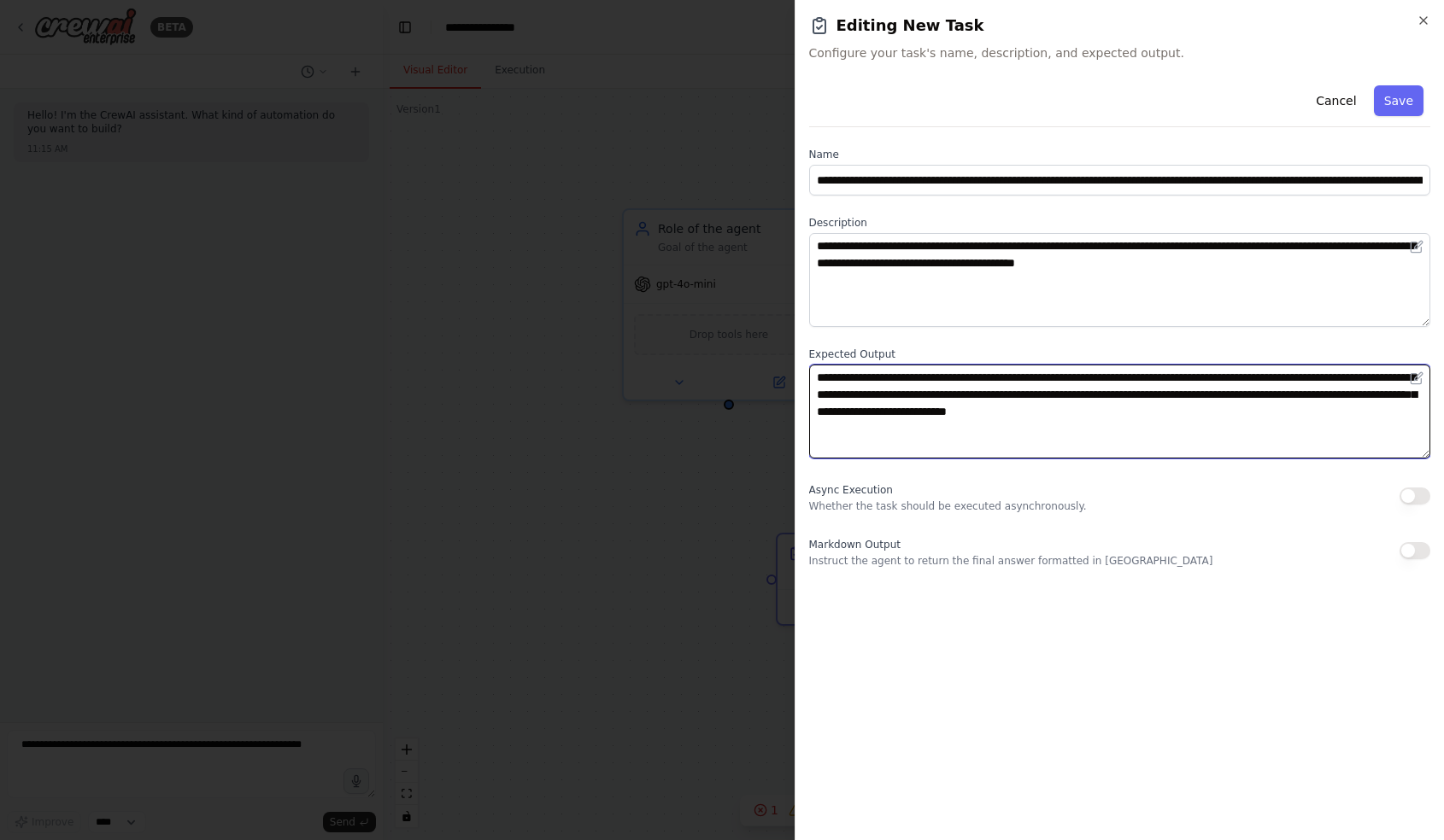
type textarea "**********"
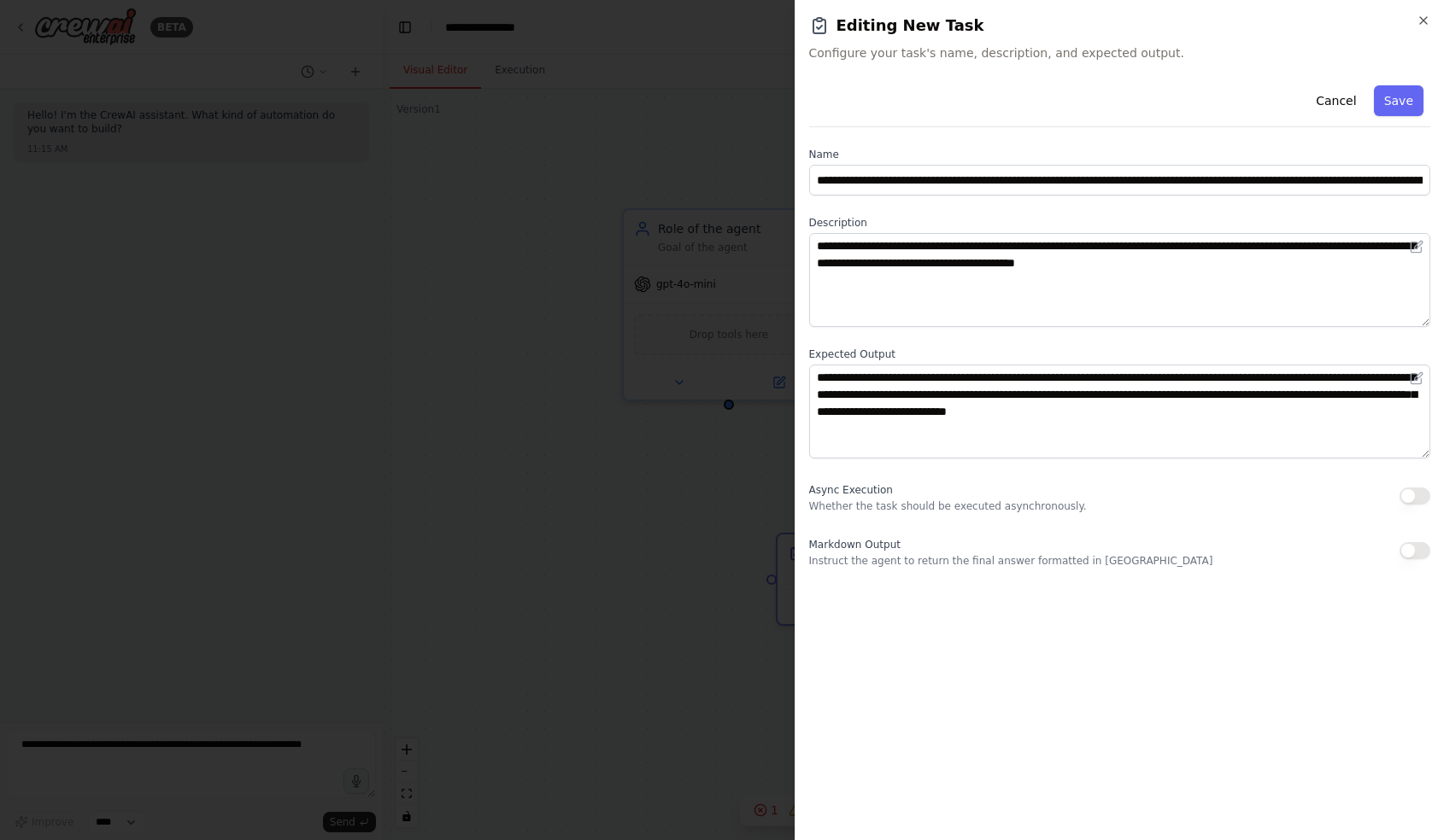
click at [745, 140] on div at bounding box center [722, 420] width 1444 height 840
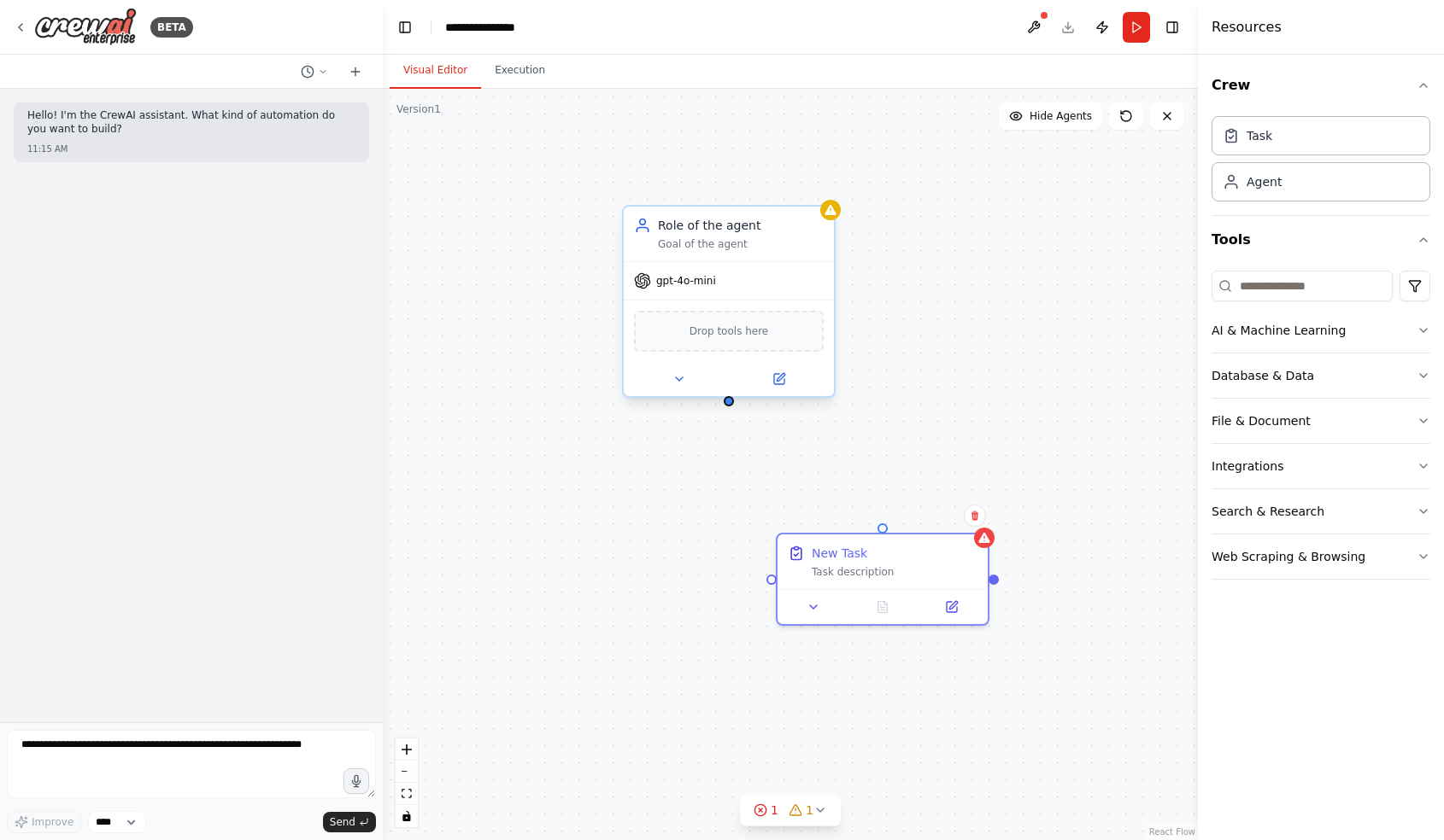
click at [727, 246] on div "Goal of the agent" at bounding box center [741, 244] width 165 height 13
click at [781, 386] on button at bounding box center [778, 379] width 97 height 20
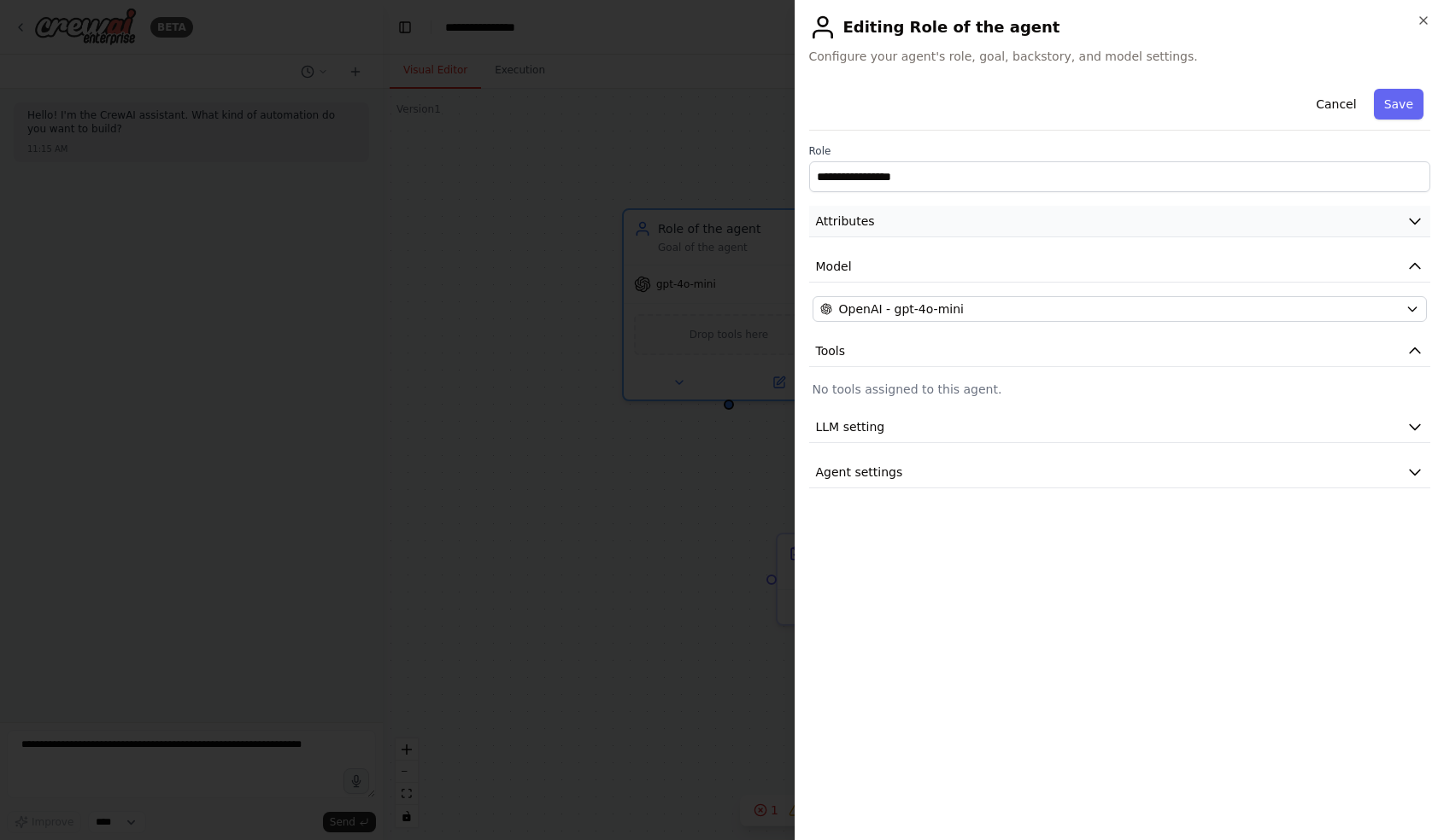
click at [1417, 213] on icon "button" at bounding box center [1414, 220] width 17 height 17
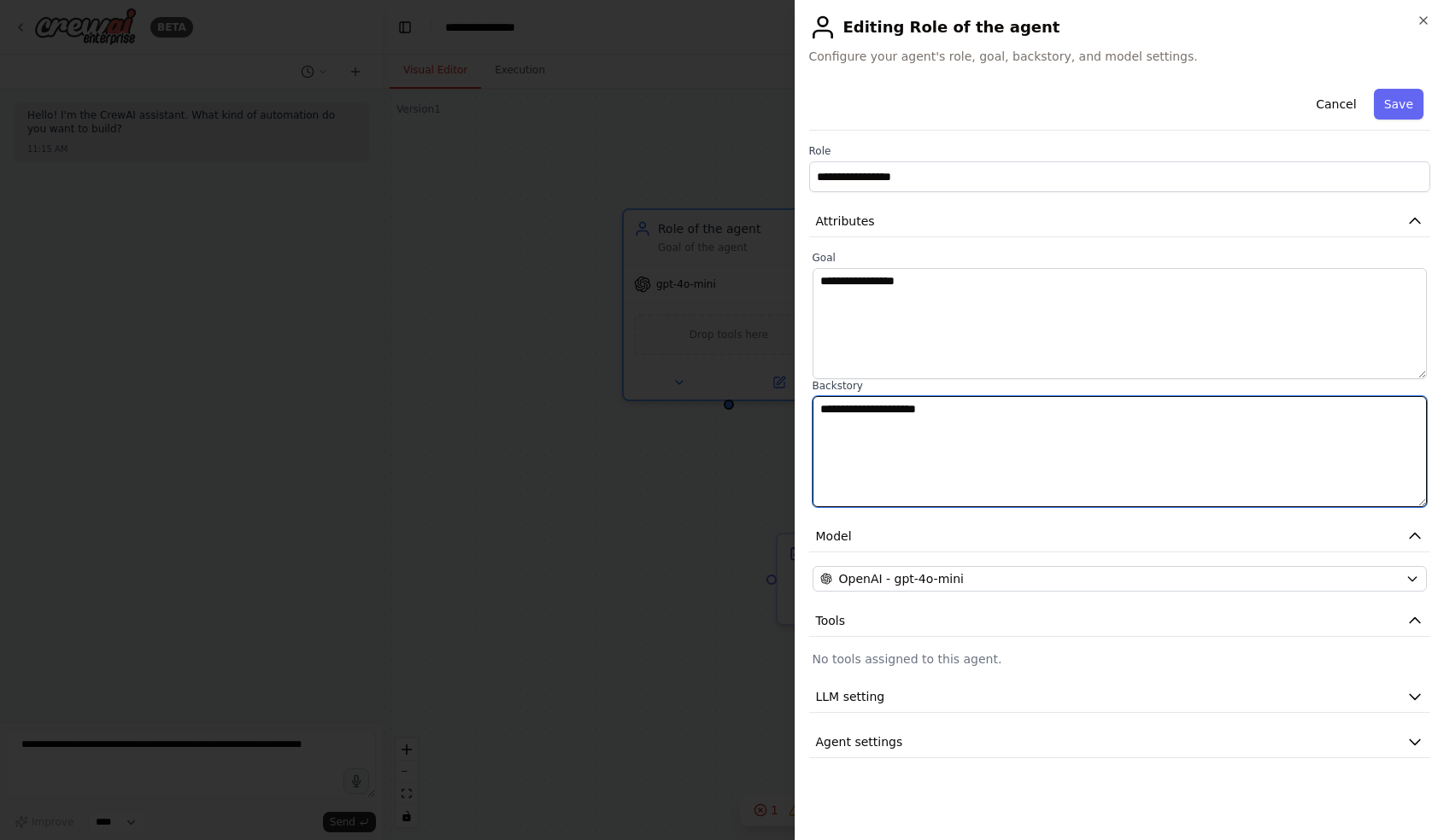
click at [870, 457] on textarea "**********" at bounding box center [1120, 452] width 615 height 111
paste textarea "**********"
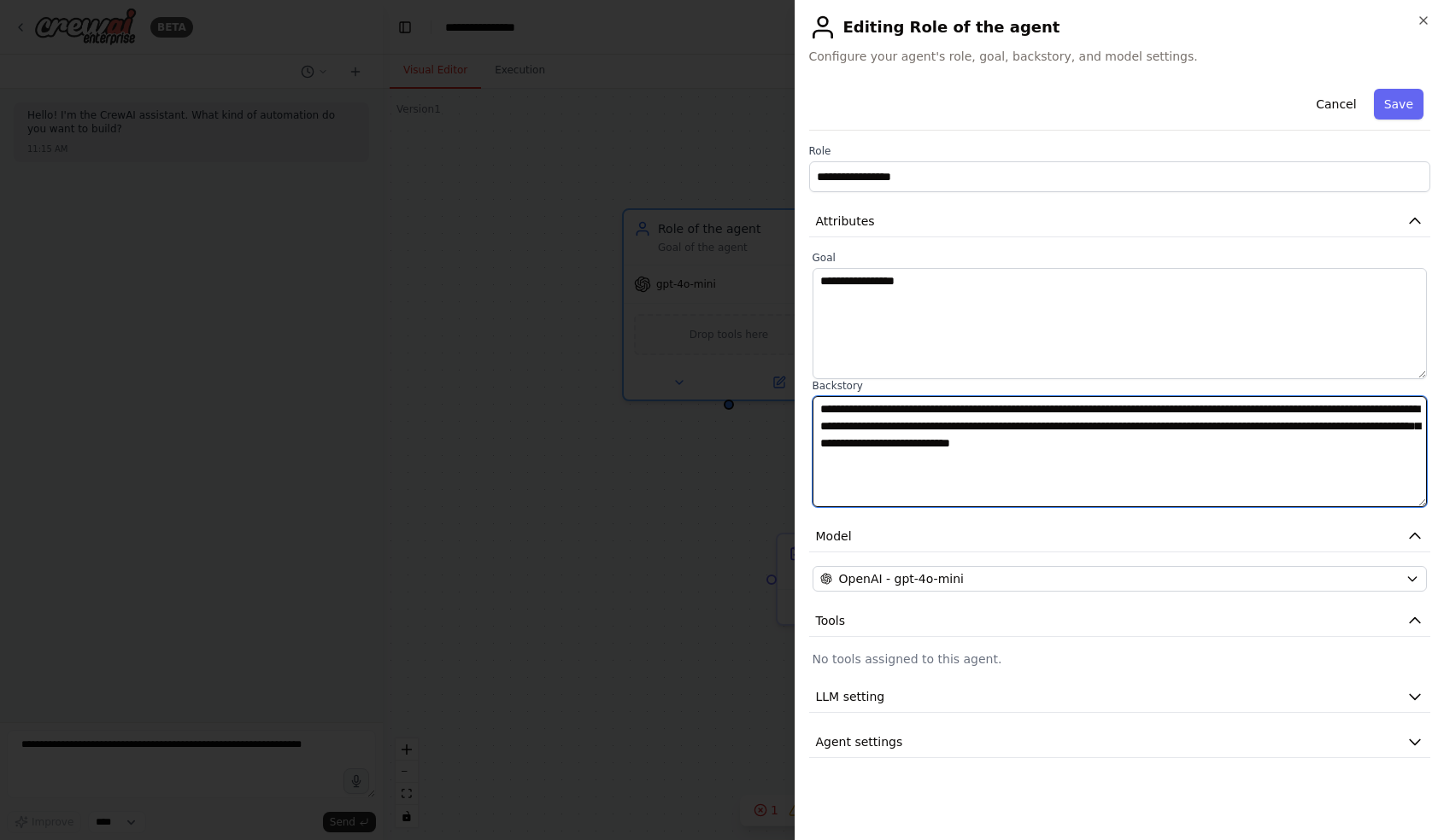
type textarea "**********"
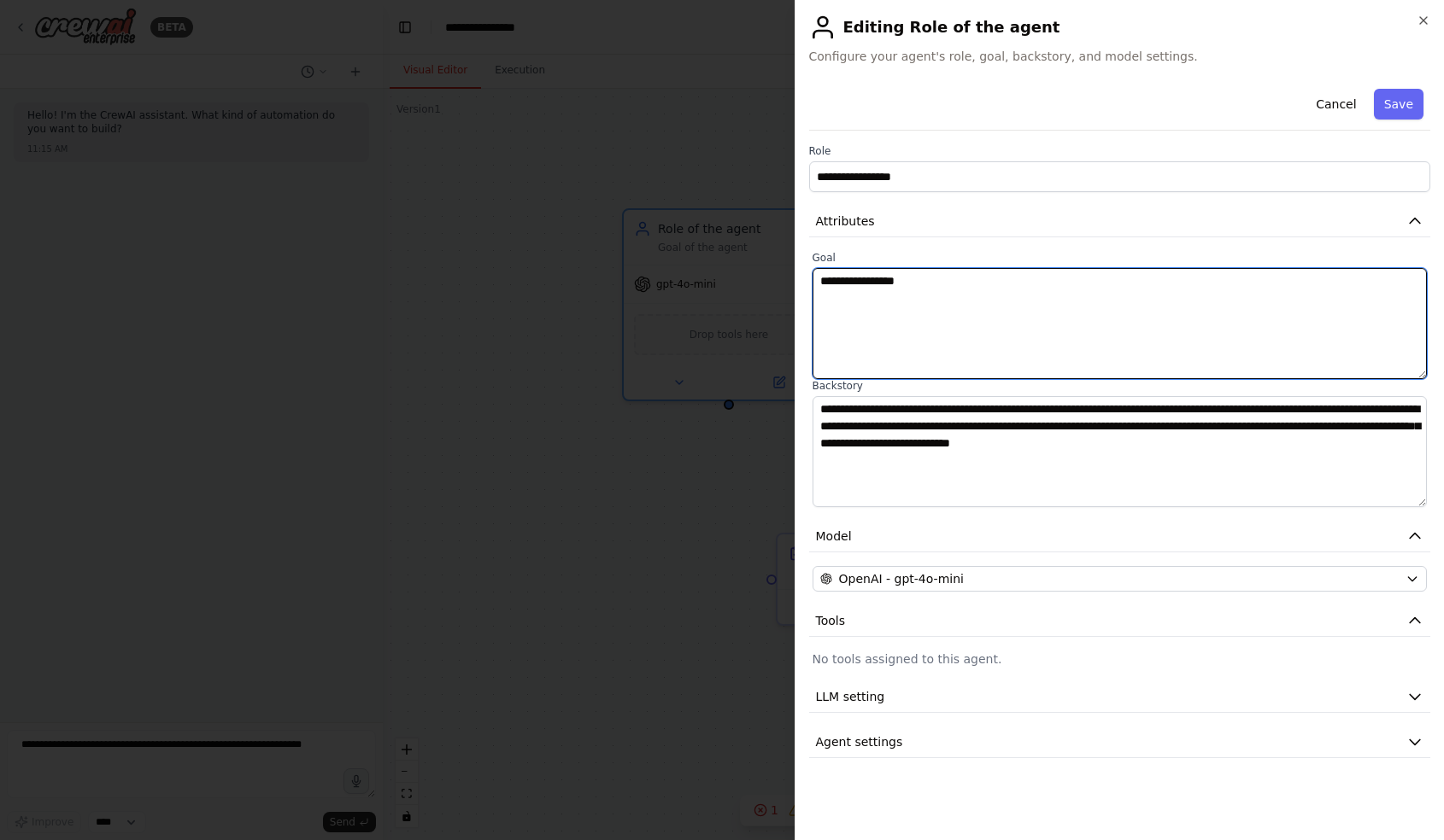
click at [1063, 307] on textarea "**********" at bounding box center [1120, 324] width 615 height 111
paste textarea "**********"
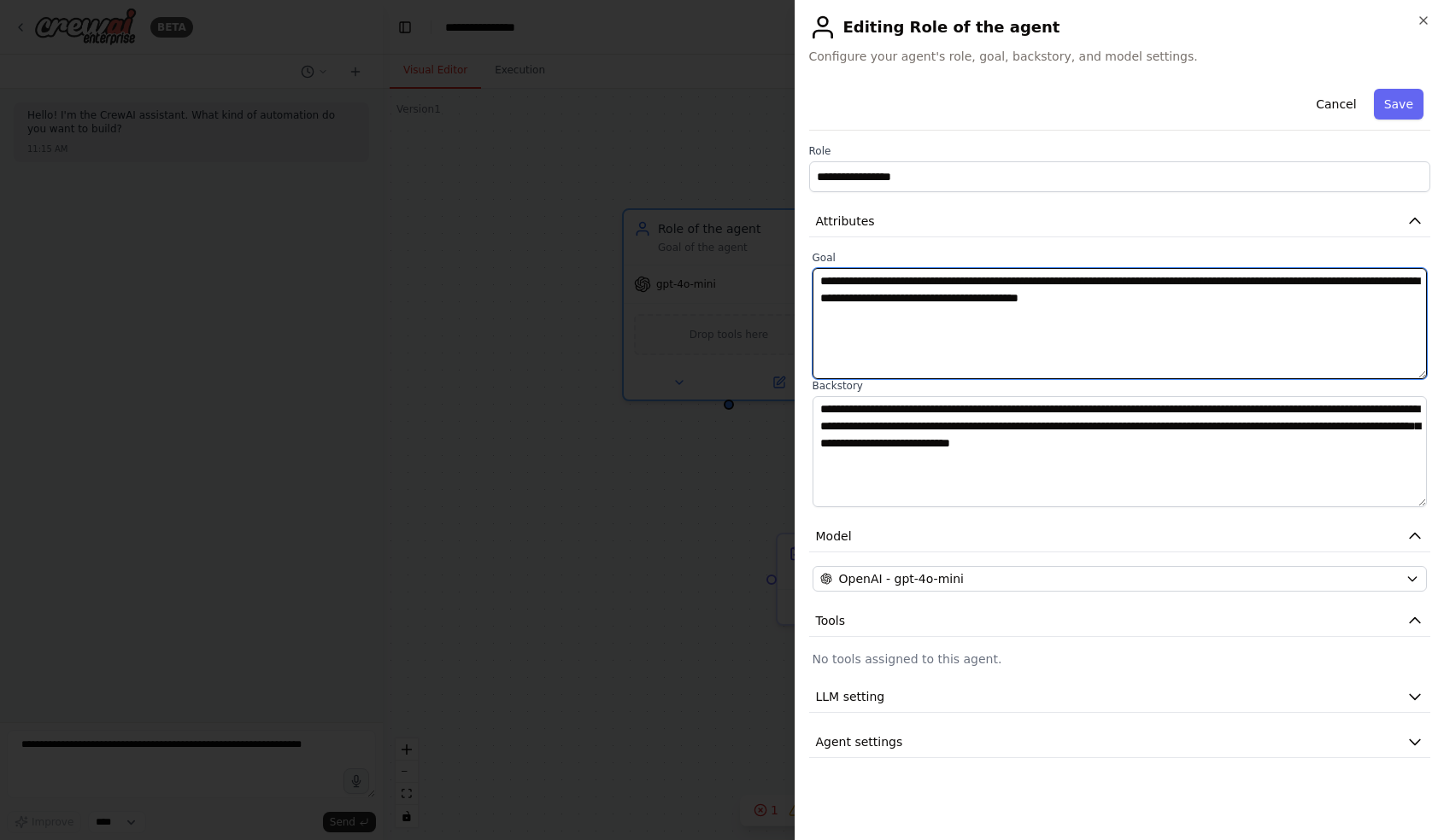
type textarea "**********"
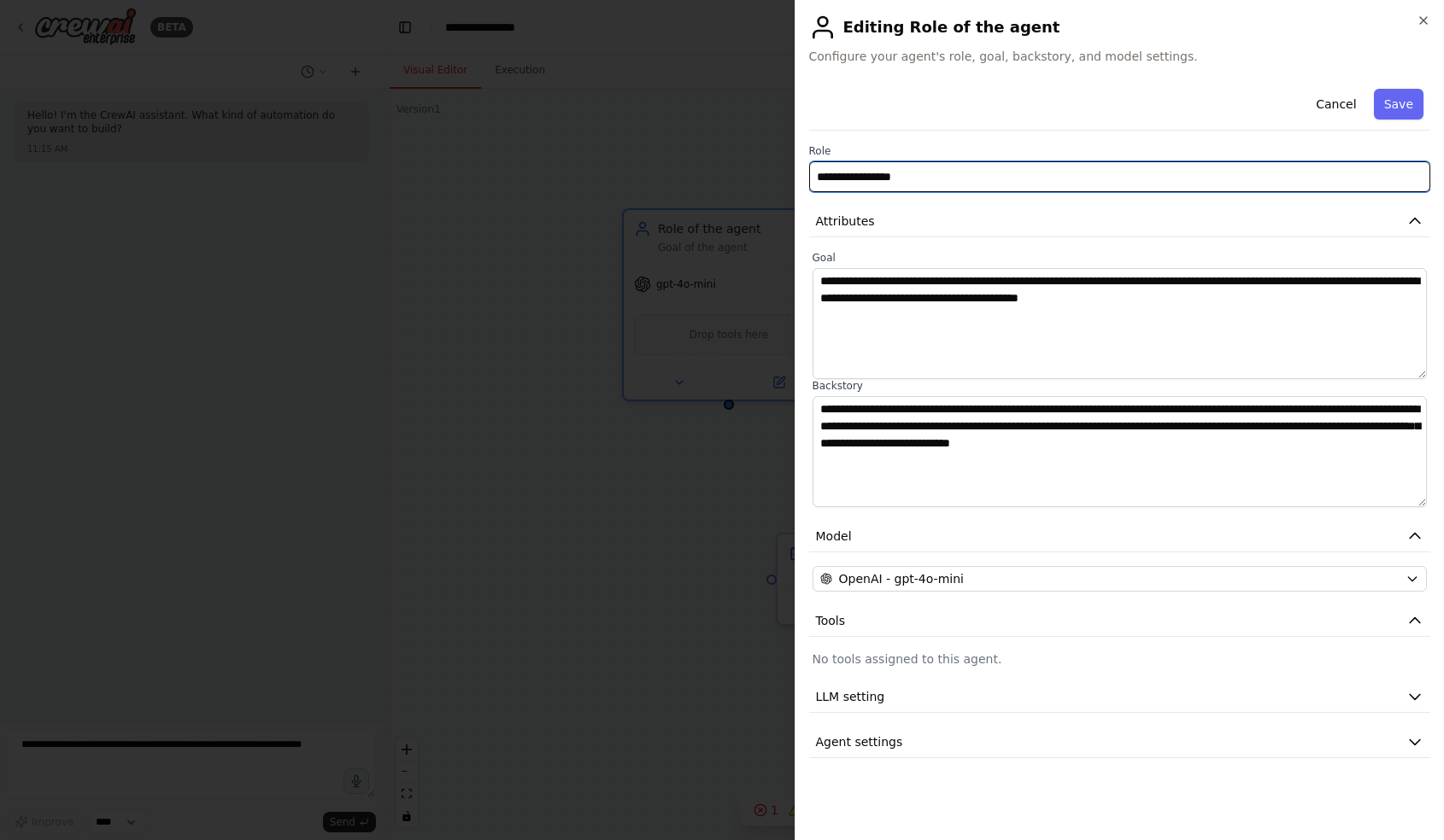
click at [841, 185] on input "**********" at bounding box center [1119, 177] width 622 height 31
paste input "**********"
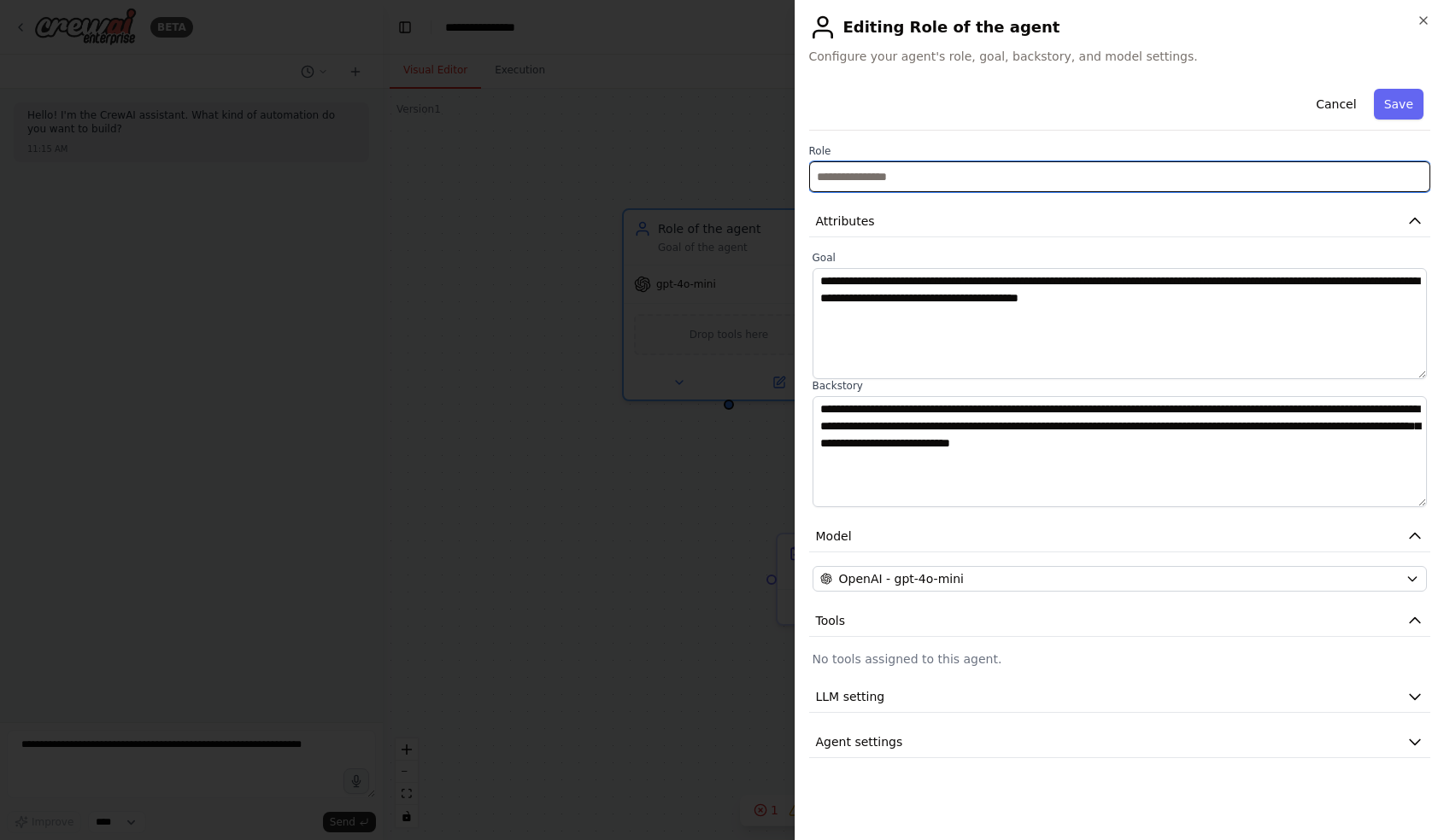
type input "**********"
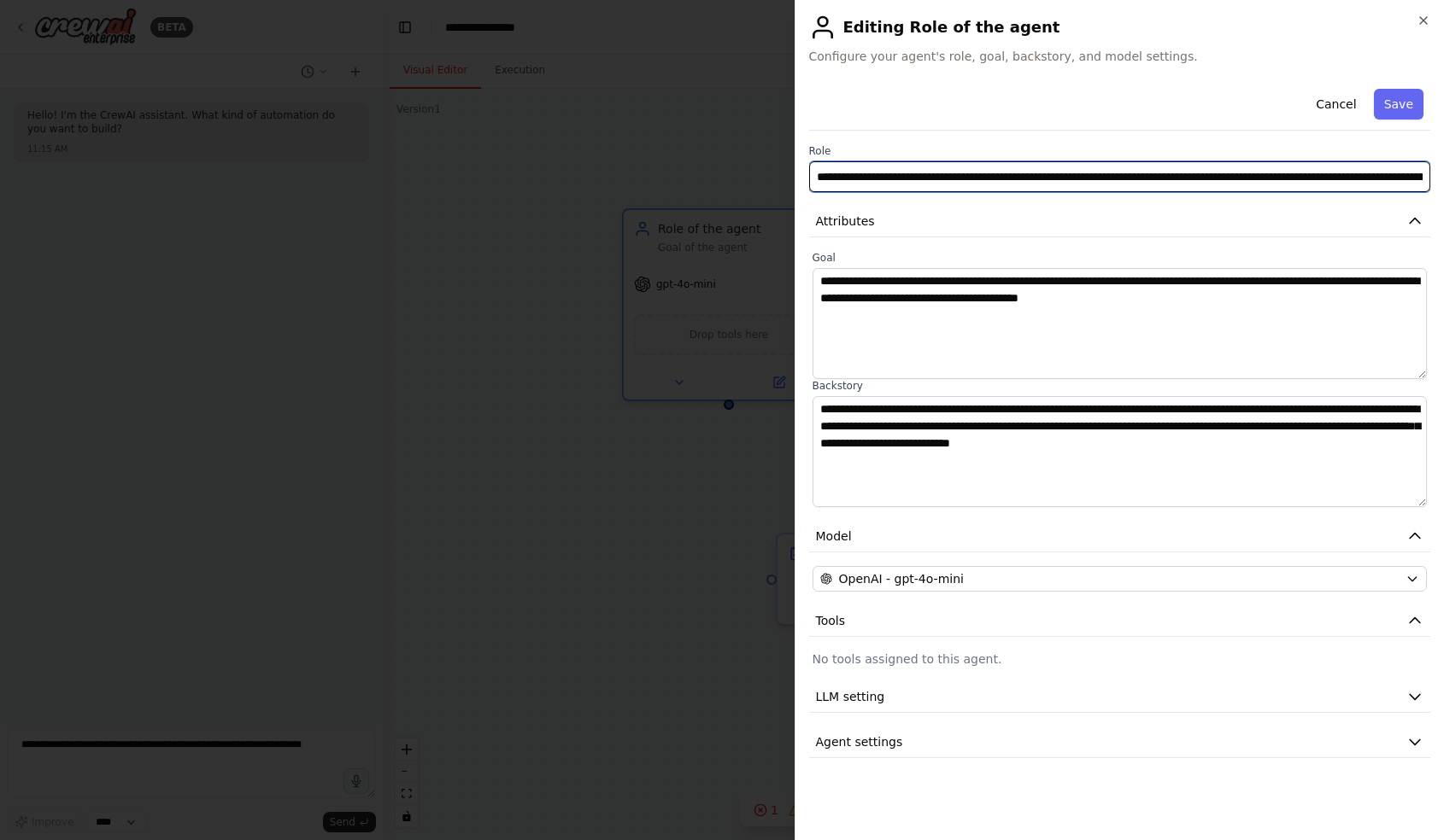
scroll to position [0, 265]
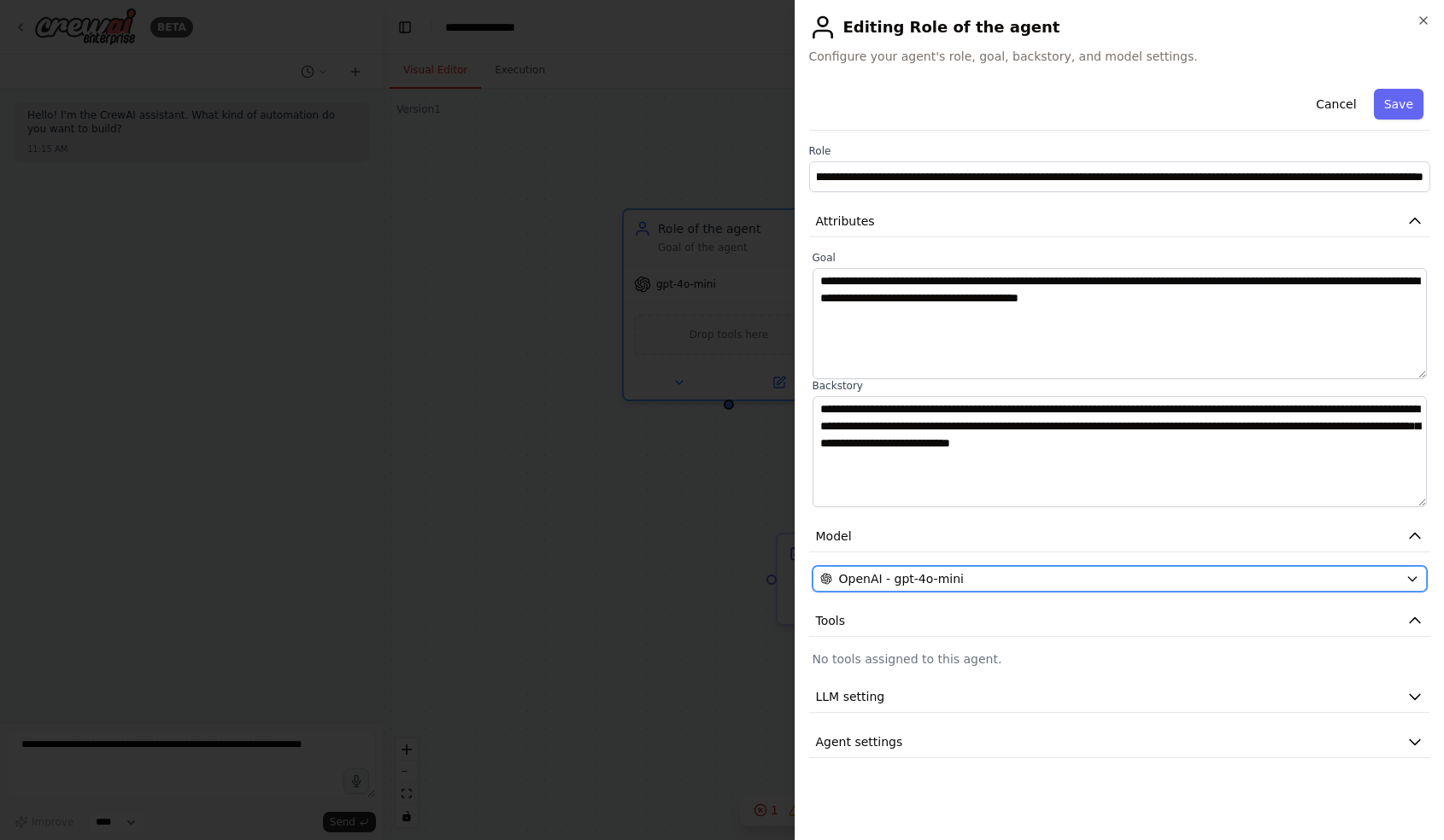
click at [893, 574] on span "OpenAI - gpt-4o-mini" at bounding box center [901, 579] width 124 height 17
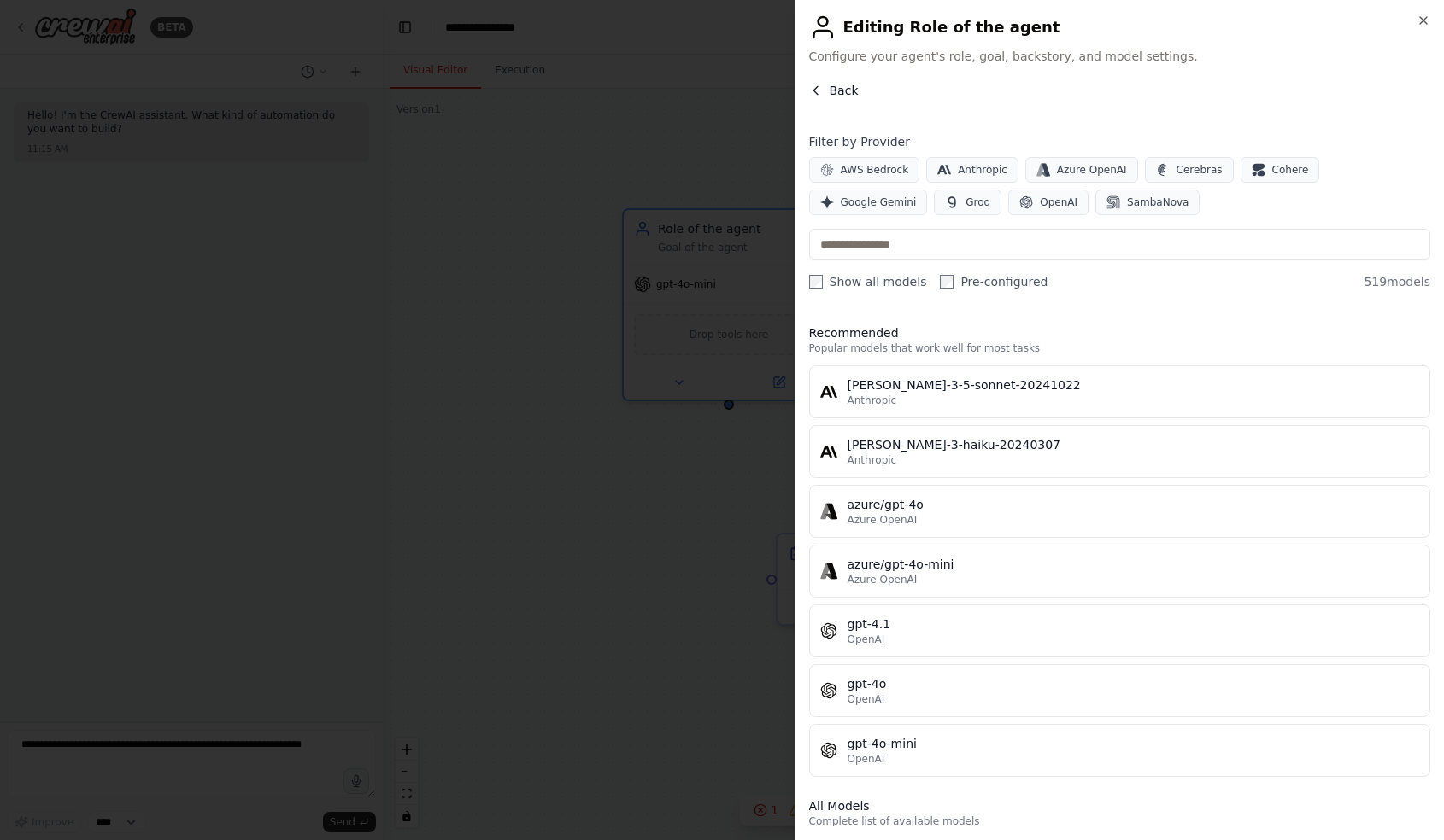
click at [830, 85] on span "Back" at bounding box center [844, 90] width 29 height 17
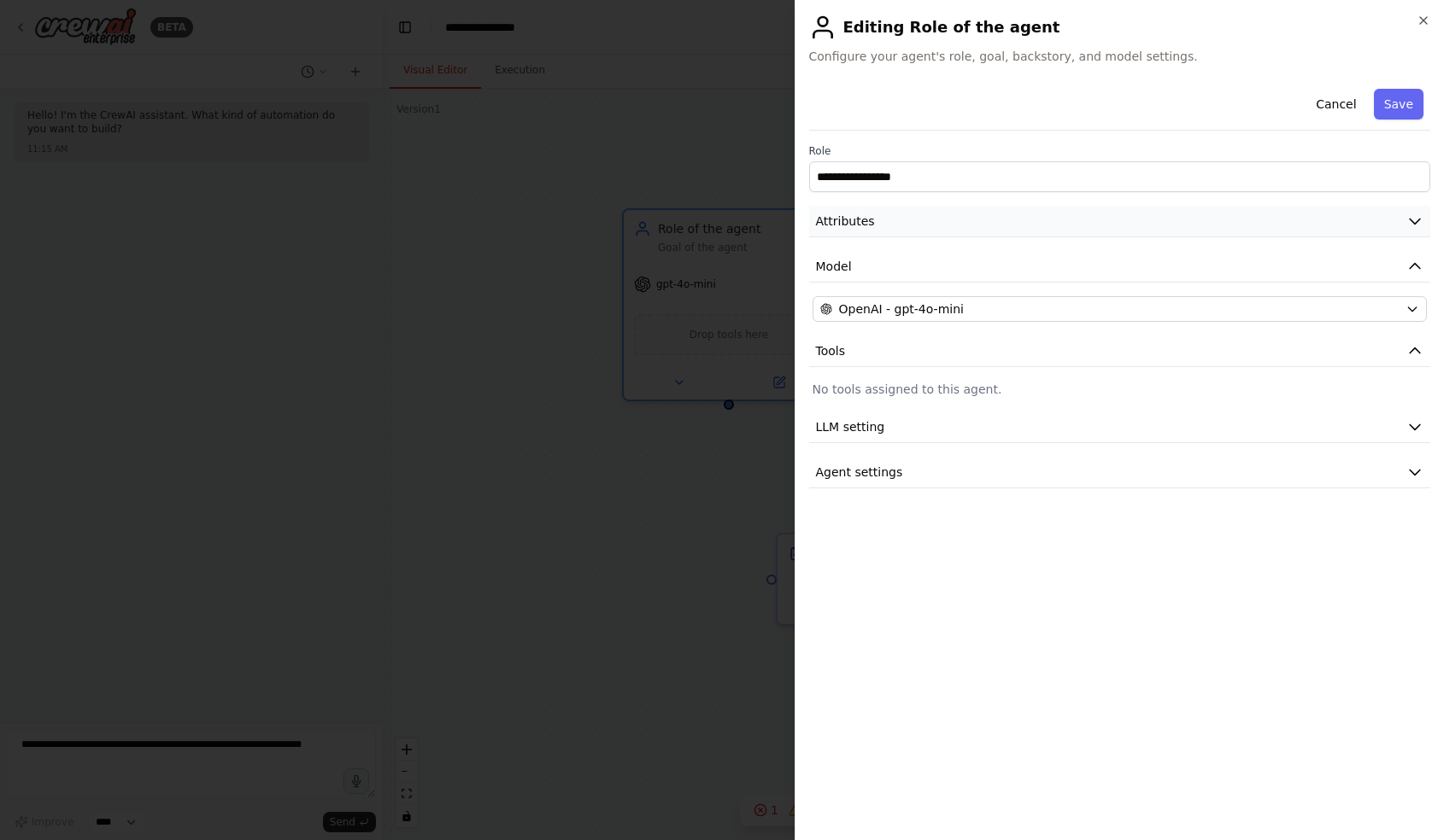
click at [1429, 224] on button "Attributes" at bounding box center [1119, 222] width 622 height 32
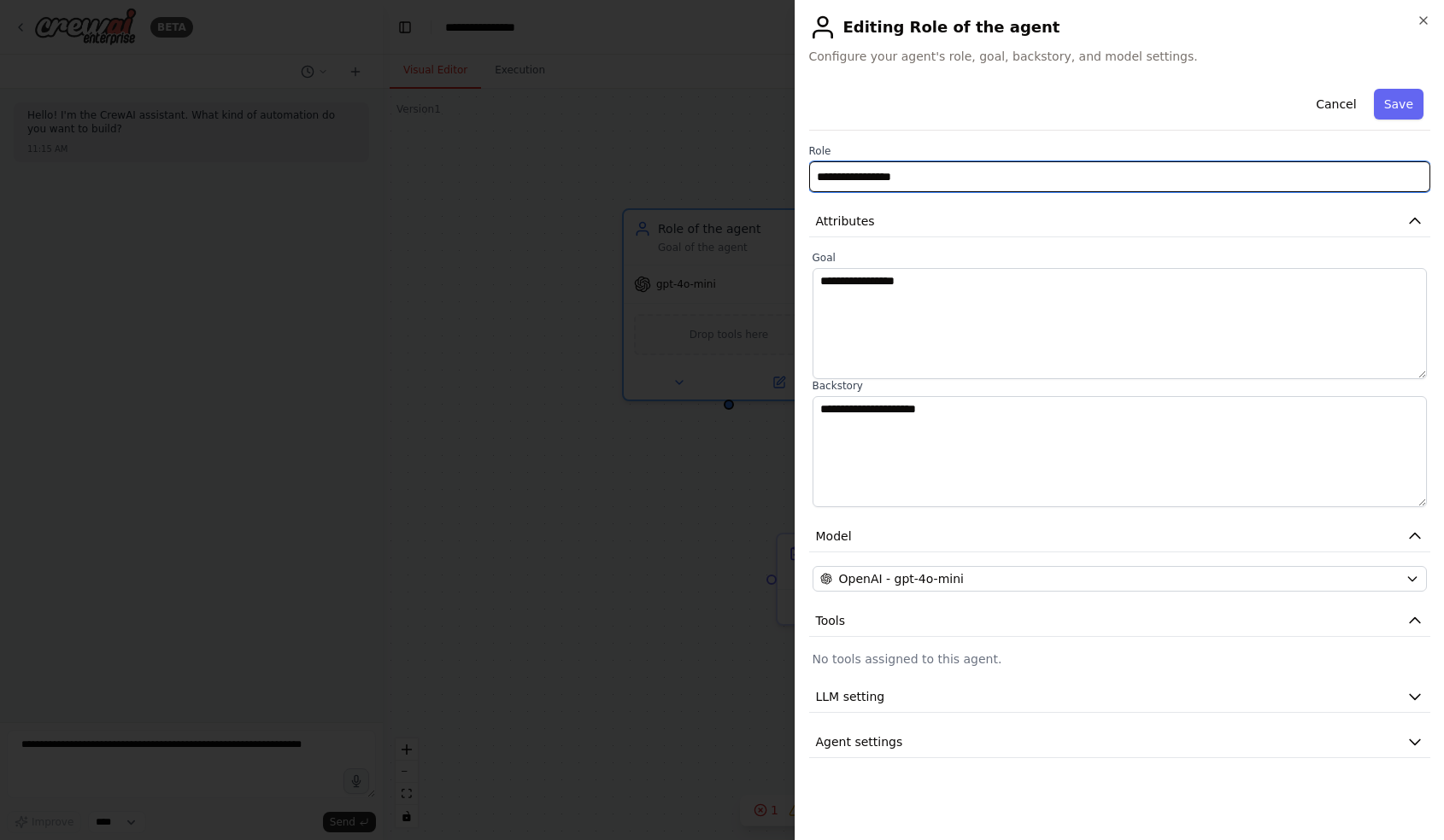
click at [860, 176] on input "**********" at bounding box center [1119, 177] width 622 height 31
paste input "**********"
type input "**********"
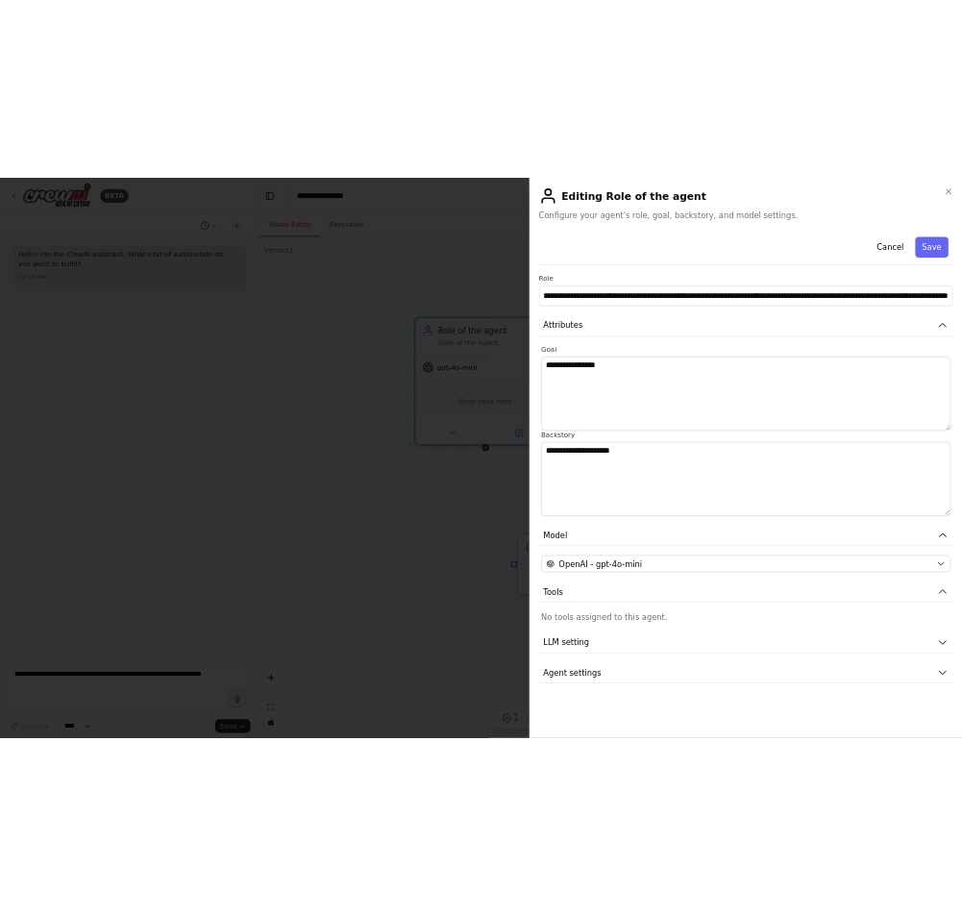
scroll to position [0, 0]
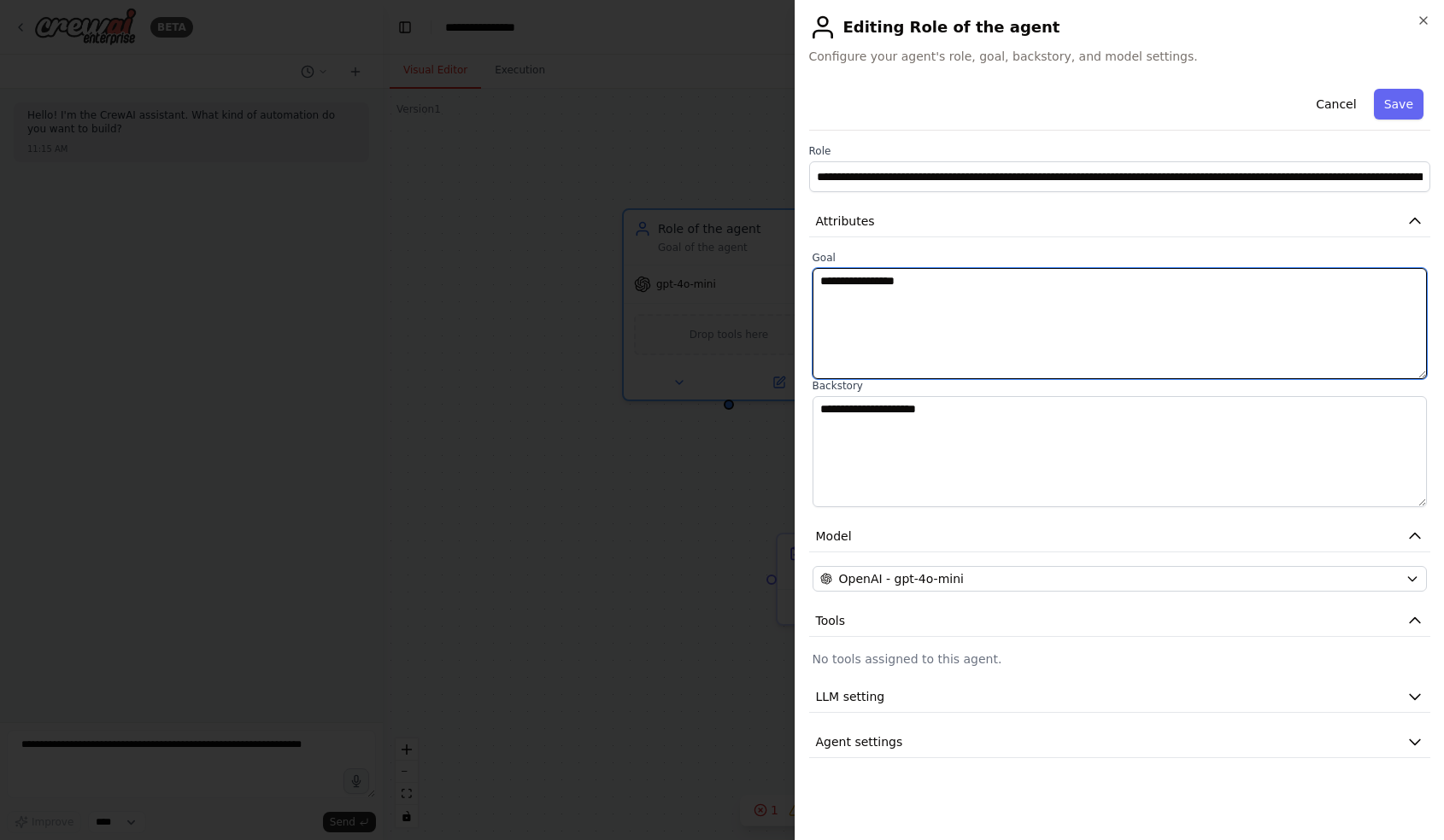
click at [875, 313] on textarea "**********" at bounding box center [1120, 324] width 615 height 111
paste textarea "**********"
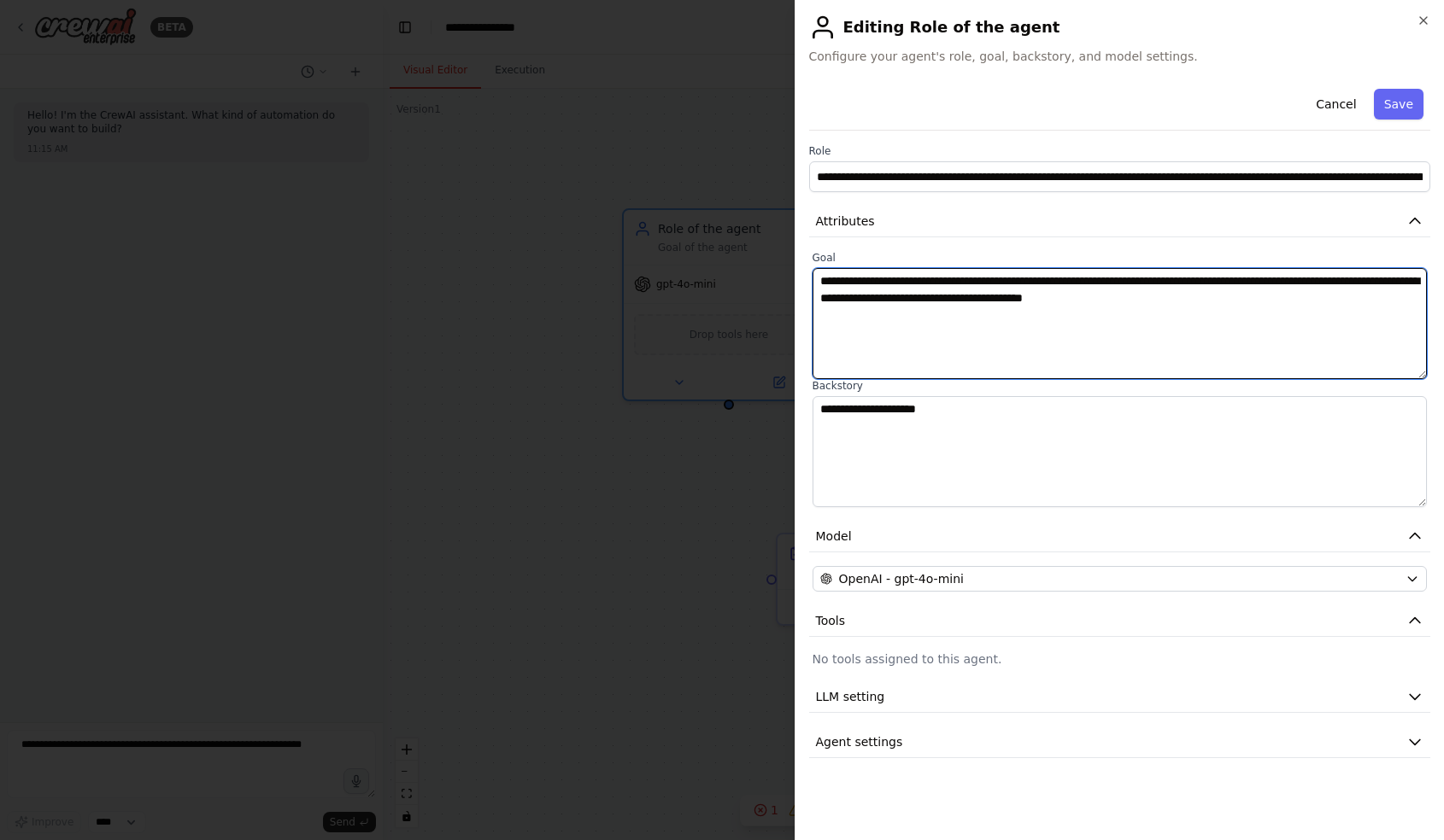
click at [828, 279] on textarea "**********" at bounding box center [1120, 324] width 615 height 111
type textarea "**********"
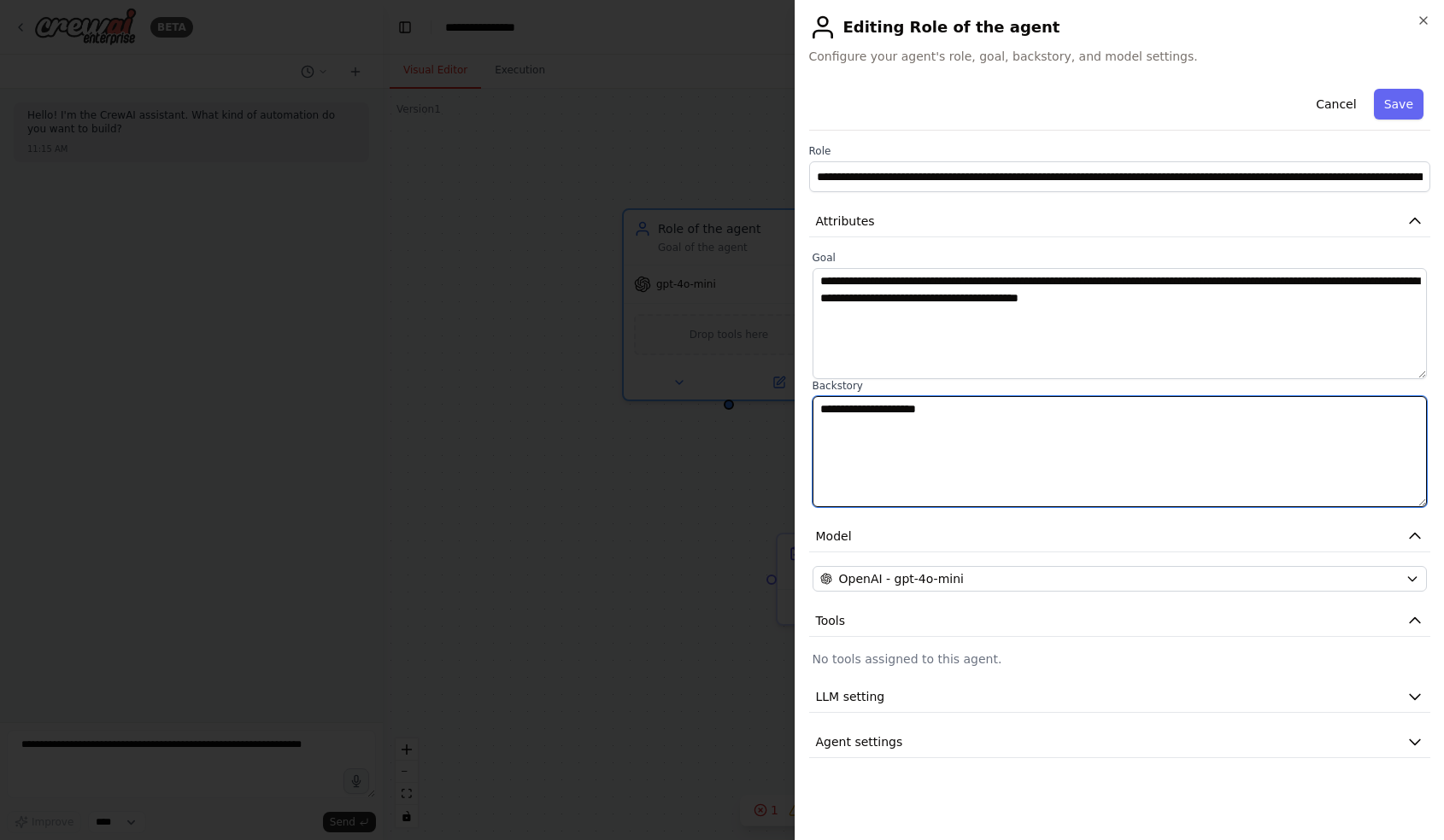
click at [815, 432] on textarea "**********" at bounding box center [1120, 452] width 615 height 111
paste textarea "**********"
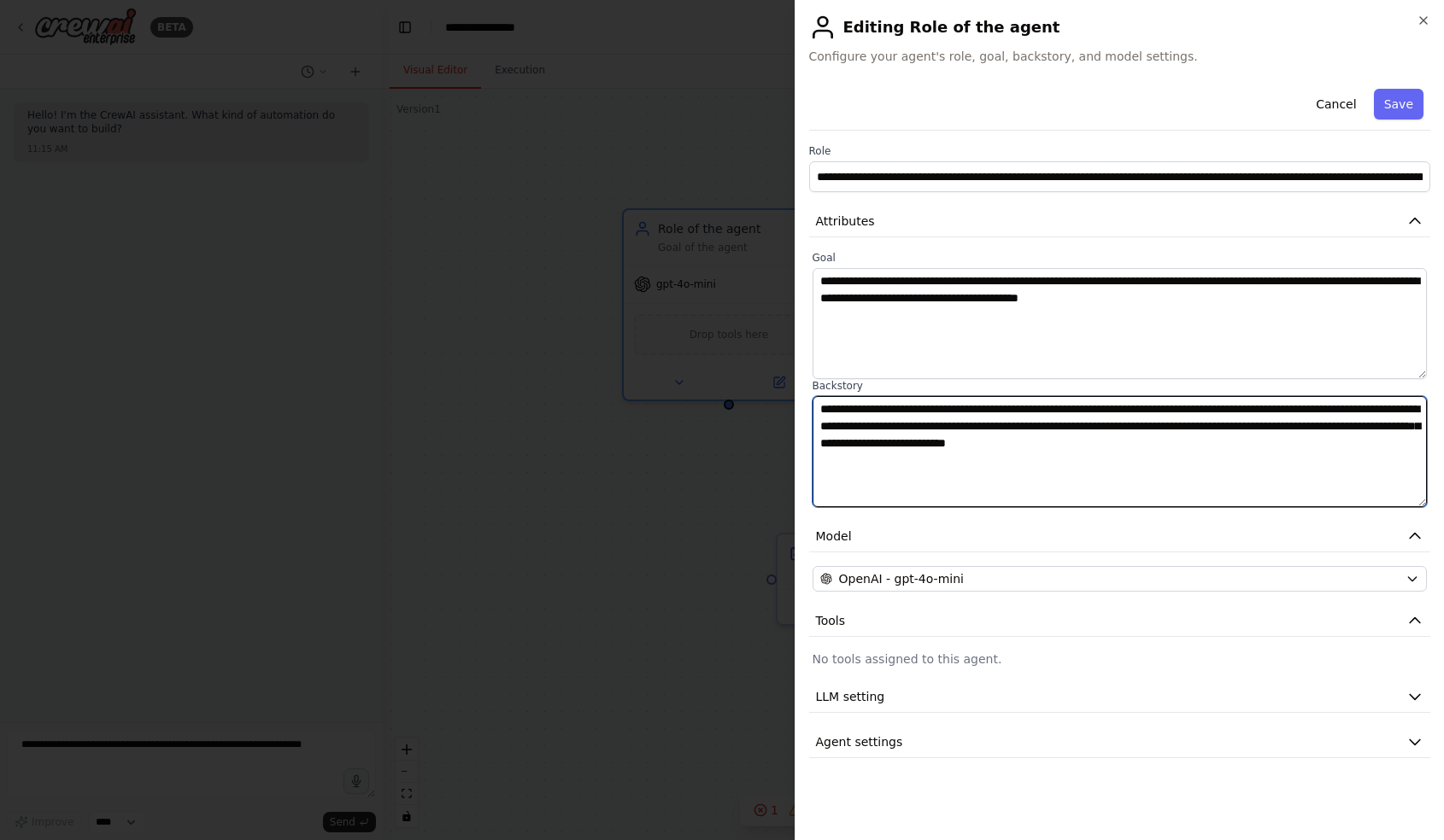
click at [913, 499] on textarea "**********" at bounding box center [1120, 452] width 615 height 111
type textarea "**********"
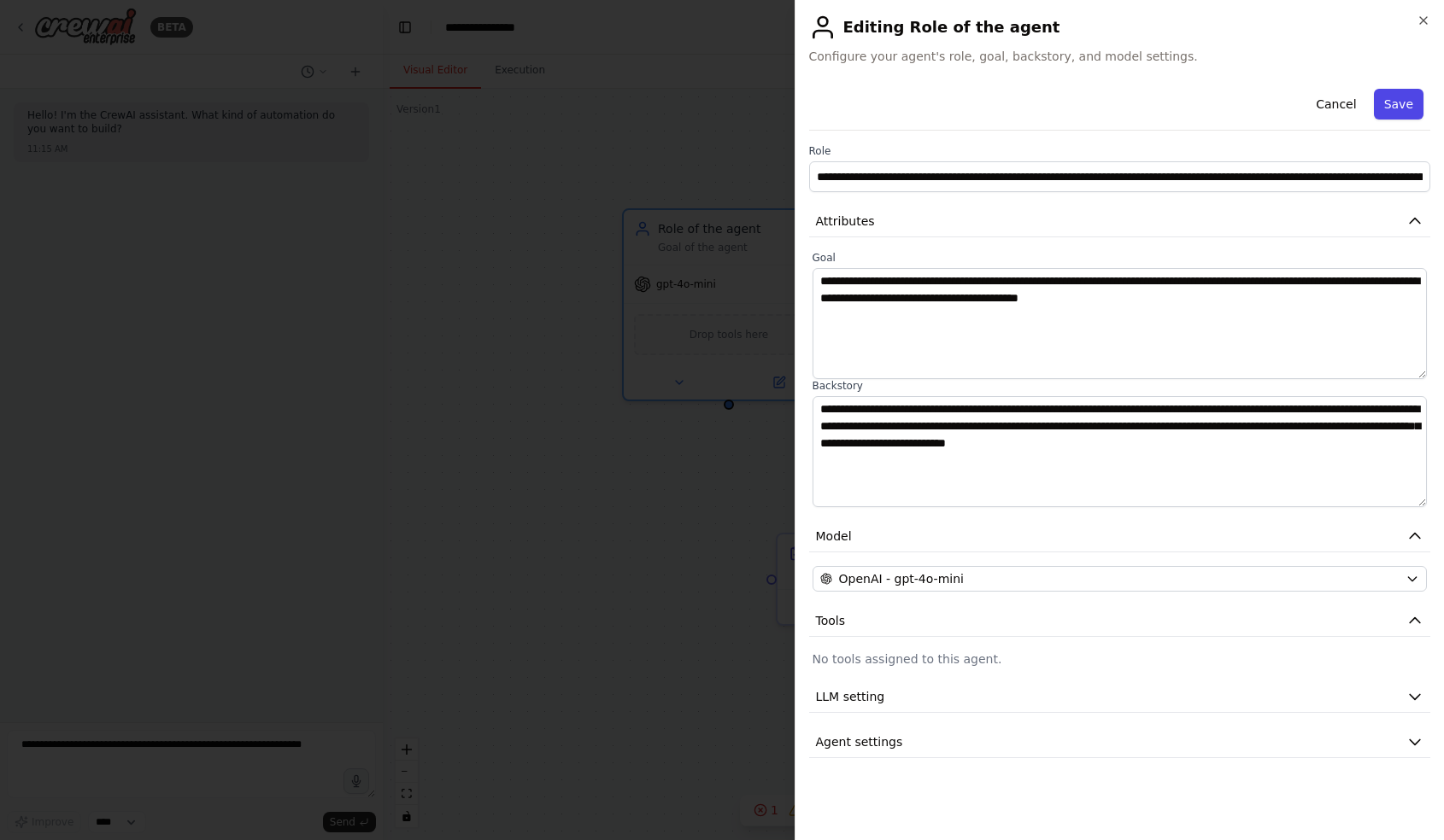
click at [1401, 103] on button "Save" at bounding box center [1399, 104] width 50 height 31
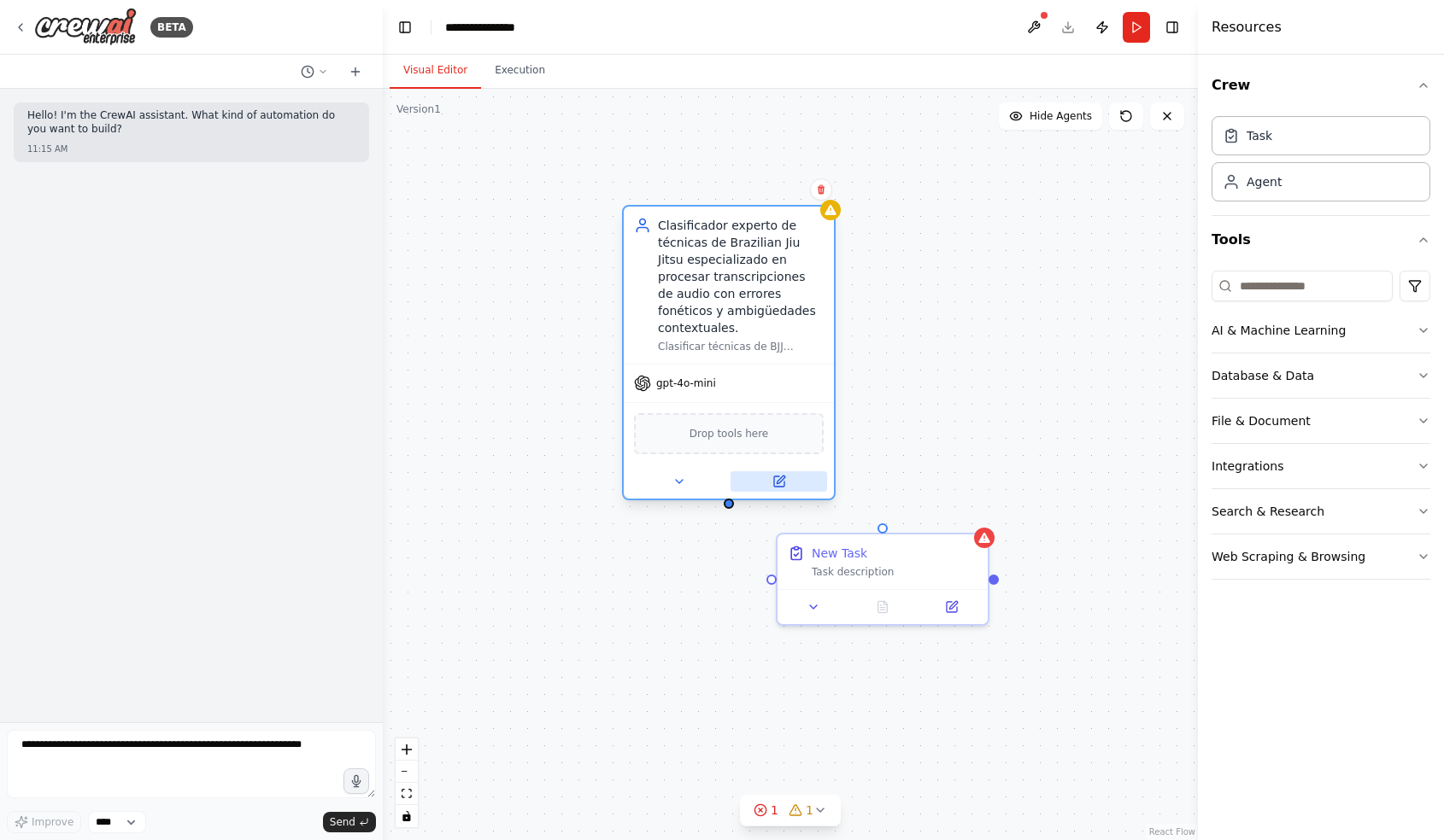
click at [778, 476] on icon at bounding box center [780, 479] width 8 height 8
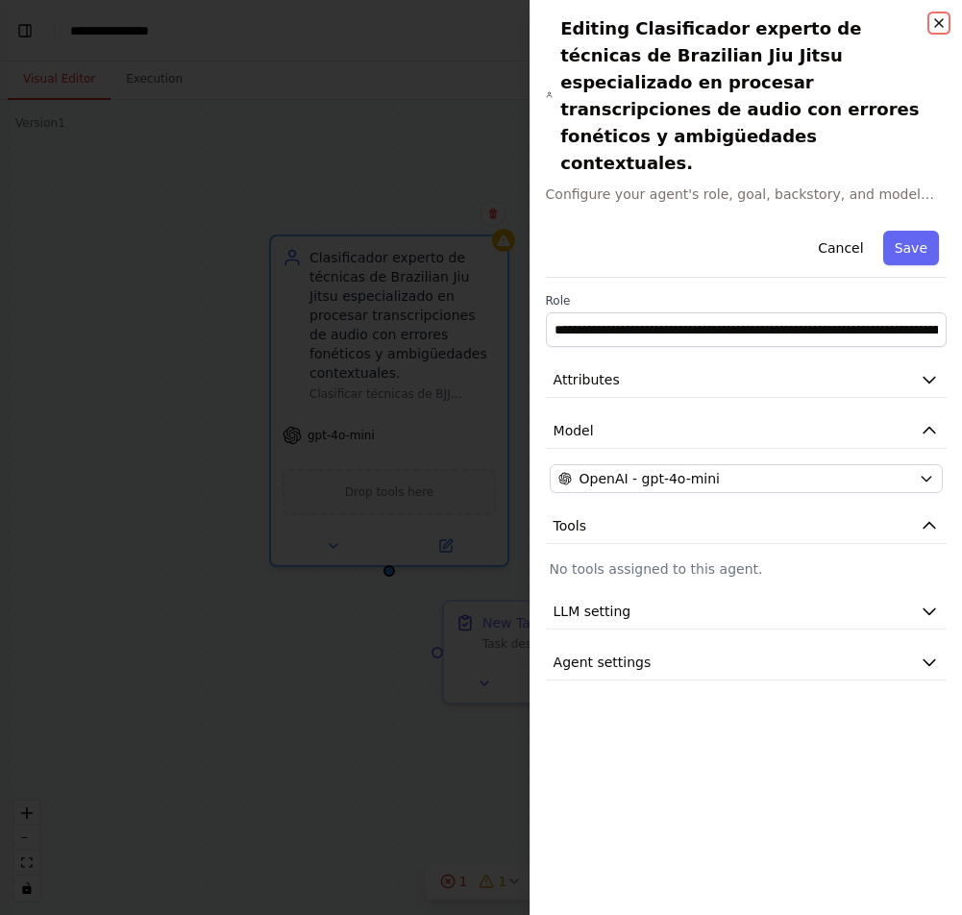
click at [935, 18] on icon "button" at bounding box center [938, 22] width 15 height 15
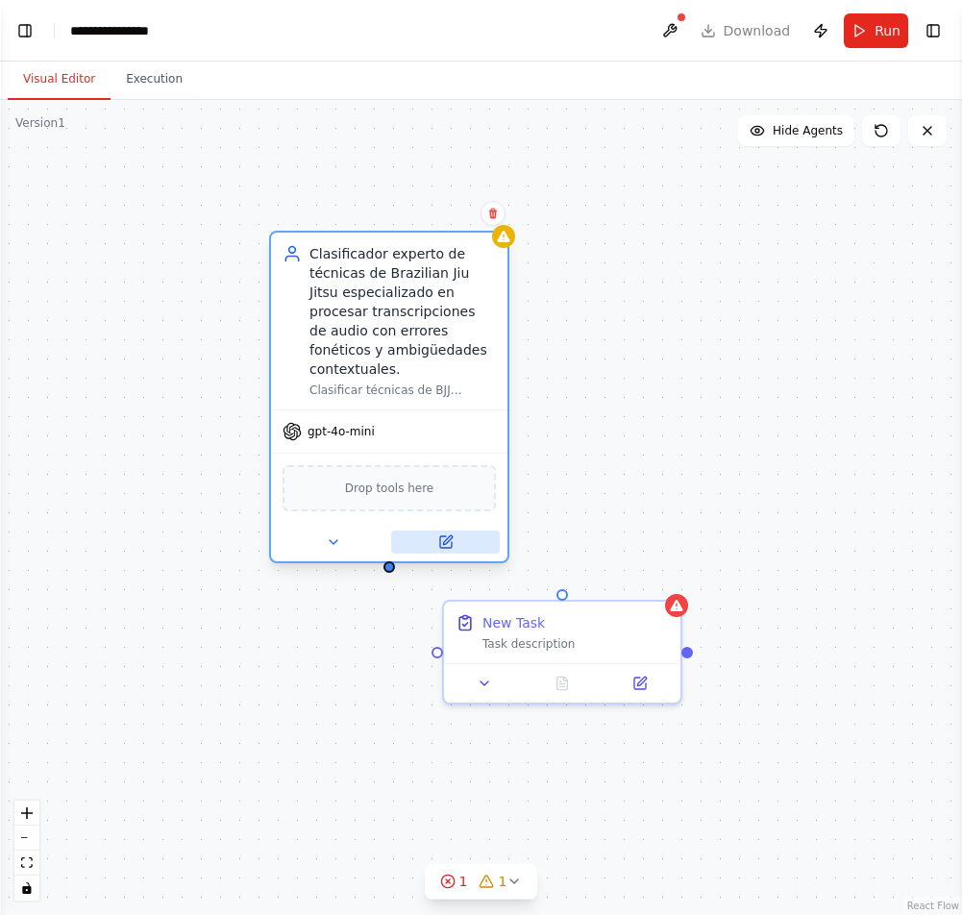
click at [448, 536] on icon at bounding box center [446, 542] width 12 height 12
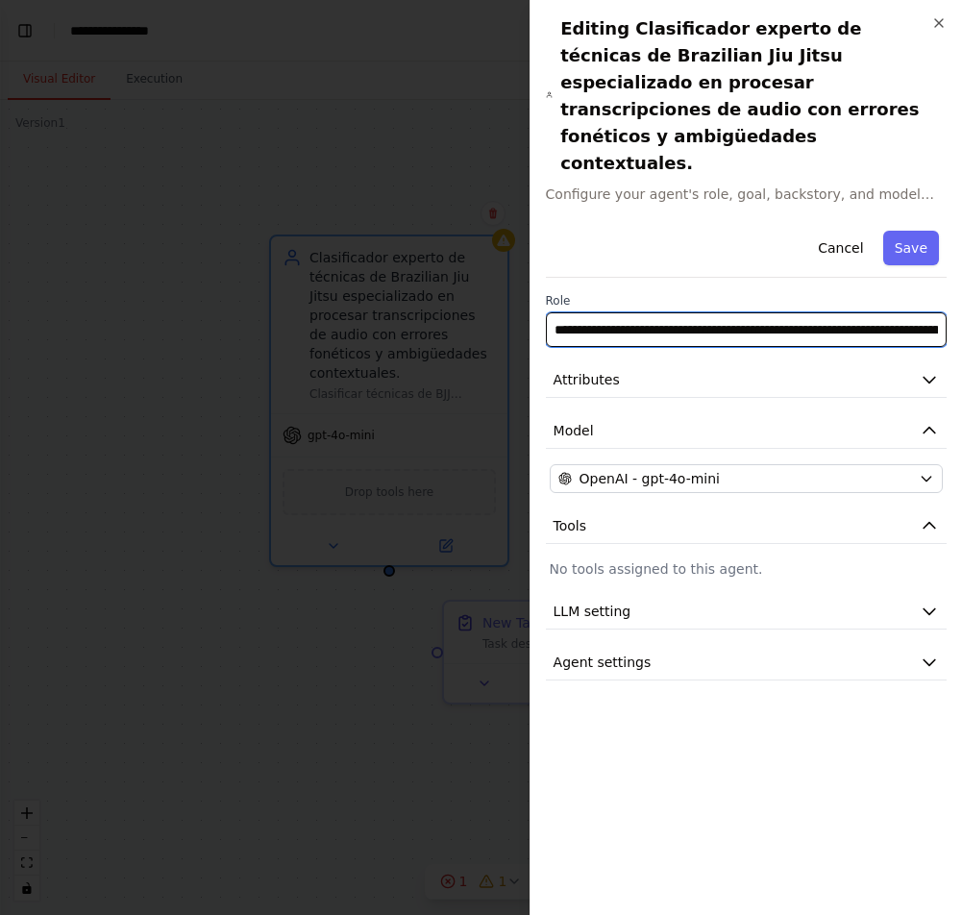
click at [577, 312] on input "**********" at bounding box center [746, 329] width 401 height 35
paste input "**********"
type input "**********"
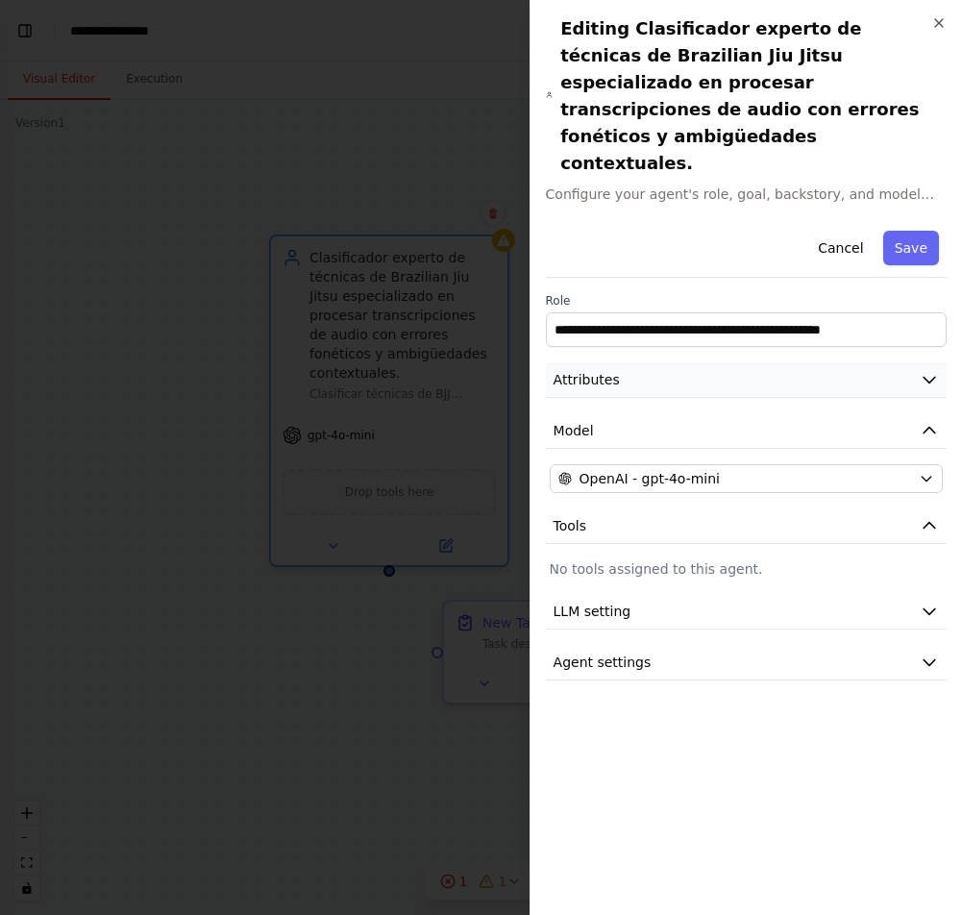
click at [642, 362] on button "Attributes" at bounding box center [746, 380] width 401 height 36
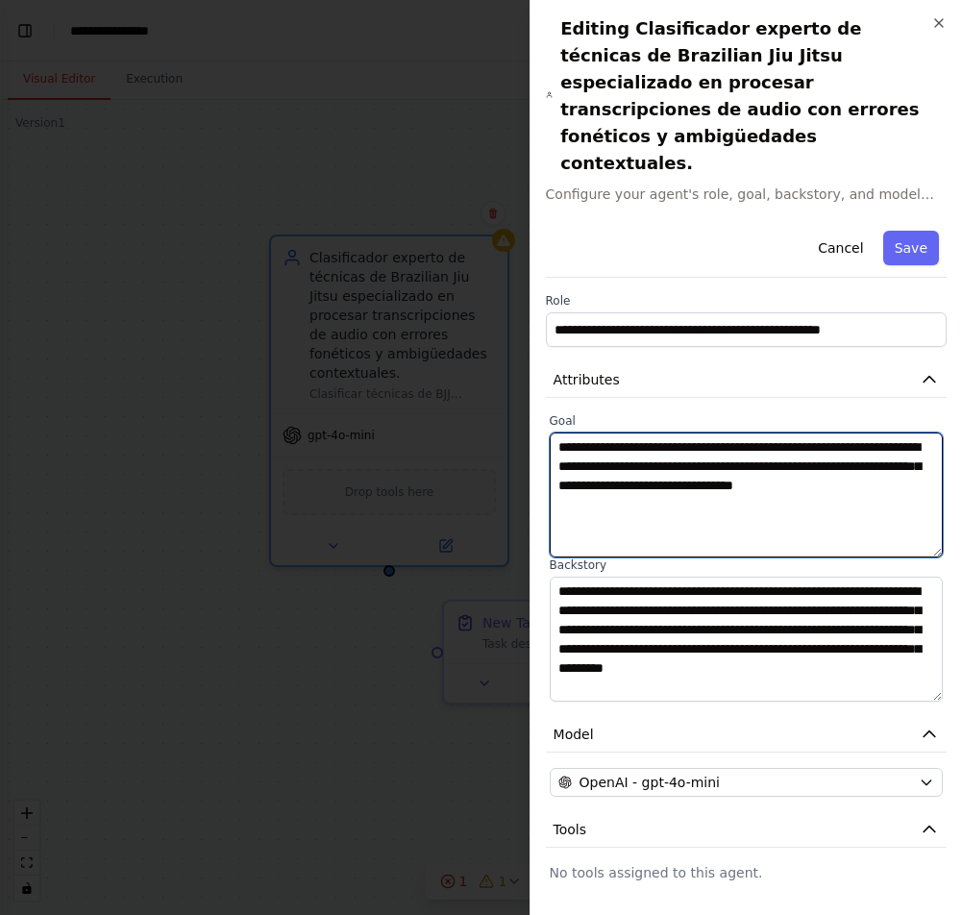
click at [647, 432] on textarea "**********" at bounding box center [746, 494] width 393 height 125
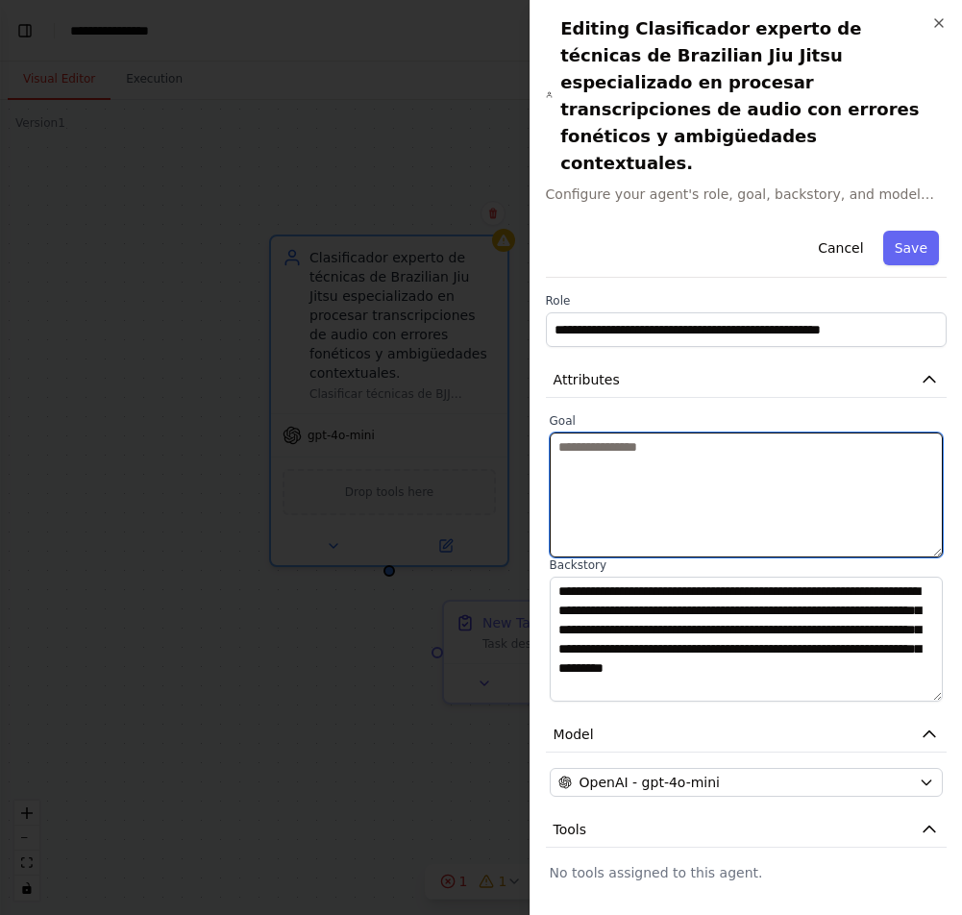
paste textarea "**********"
type textarea "**********"
click at [628, 432] on textarea "**********" at bounding box center [746, 494] width 393 height 125
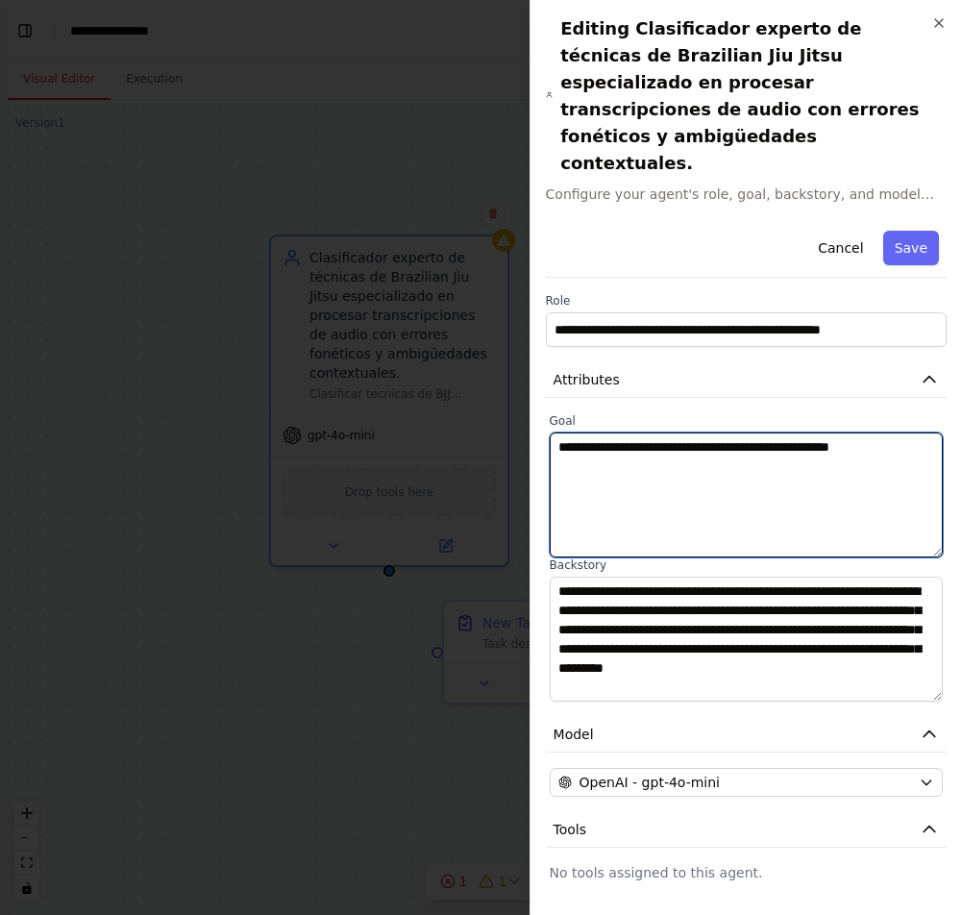
click at [628, 432] on textarea "**********" at bounding box center [746, 494] width 393 height 125
paste textarea "**********"
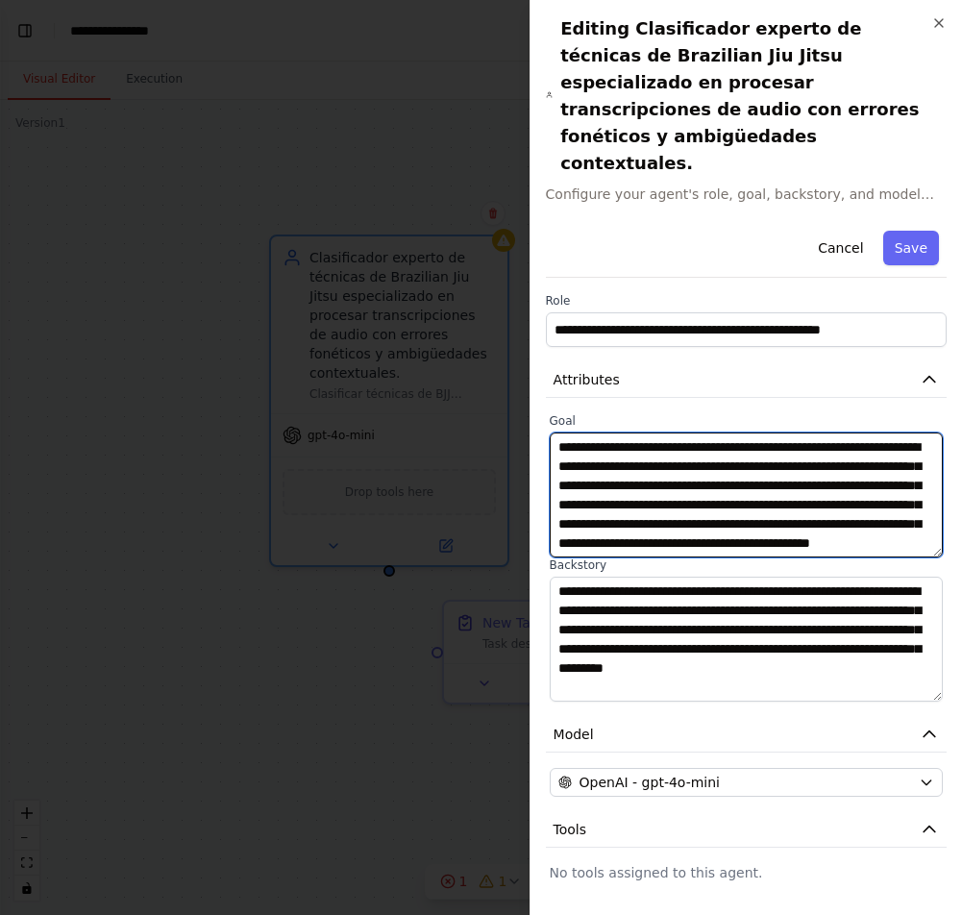
scroll to position [52, 0]
type textarea "**********"
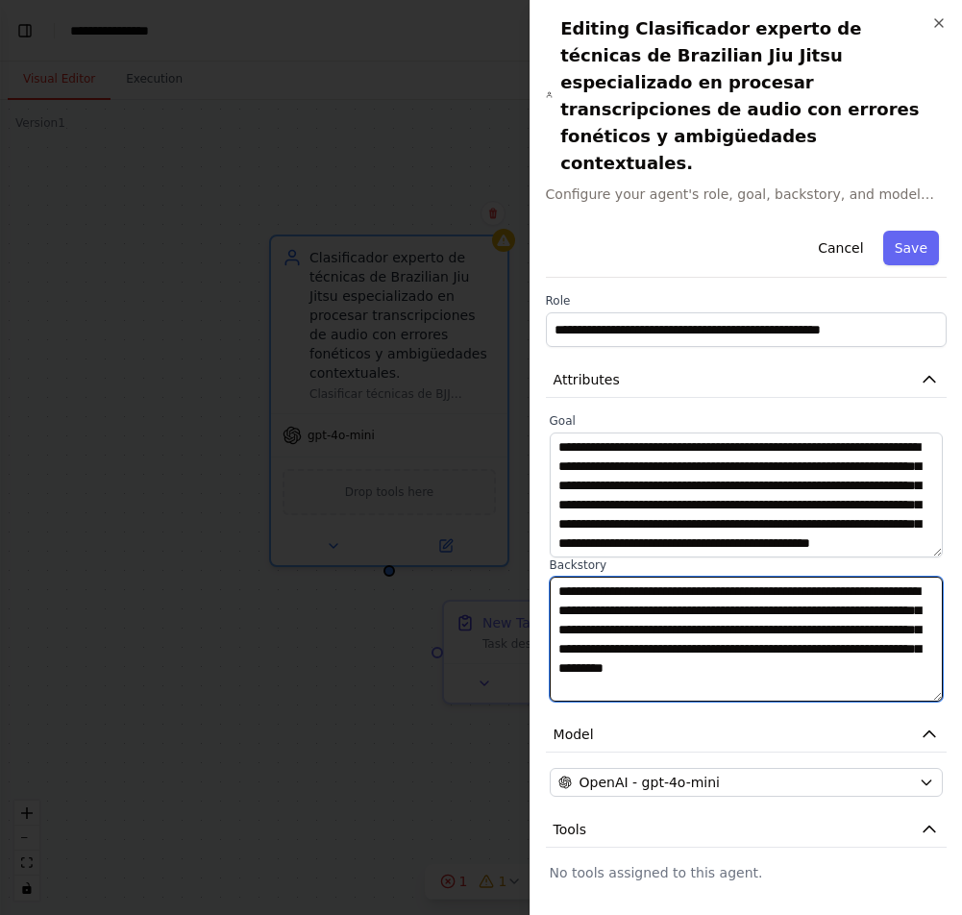
click at [637, 629] on textarea "**********" at bounding box center [746, 638] width 393 height 125
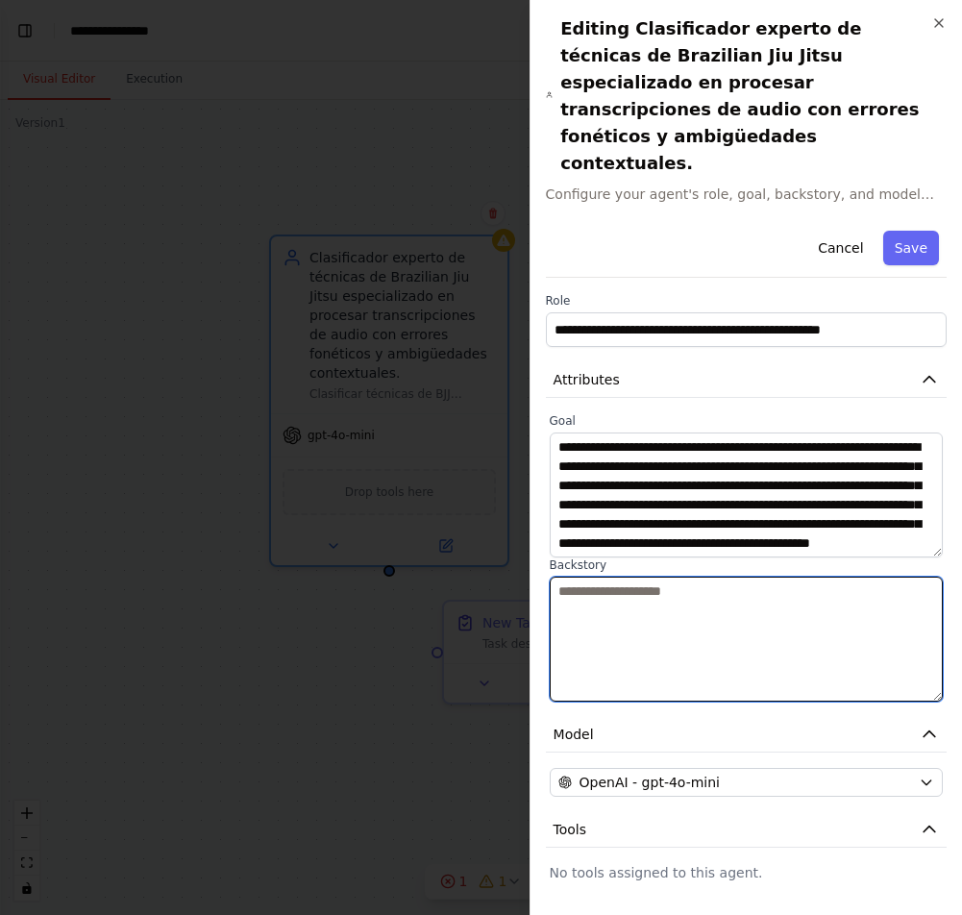
paste textarea "**********"
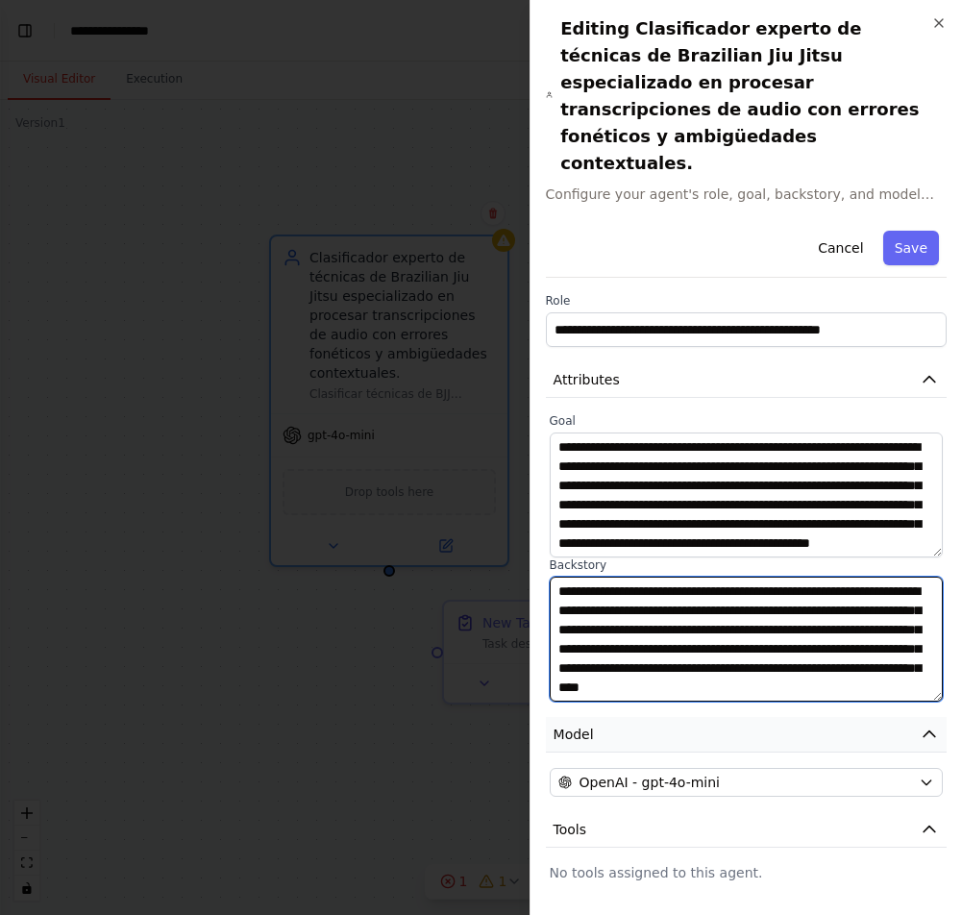
scroll to position [46, 0]
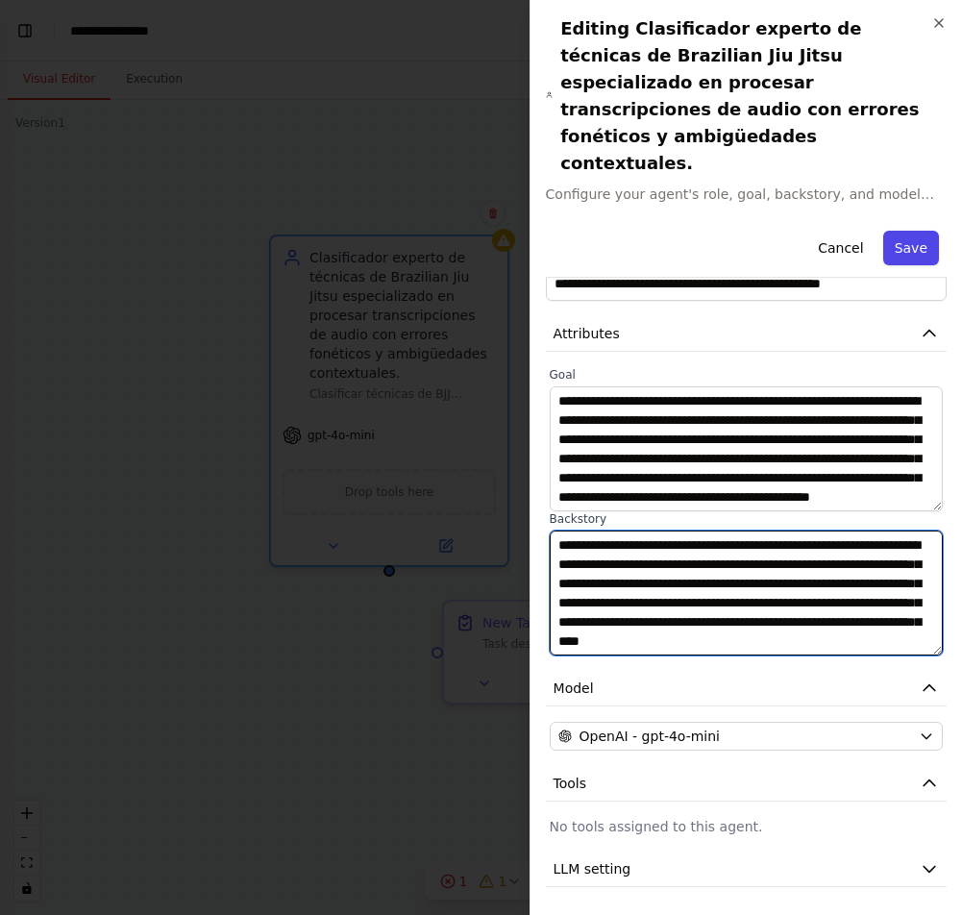
type textarea "**********"
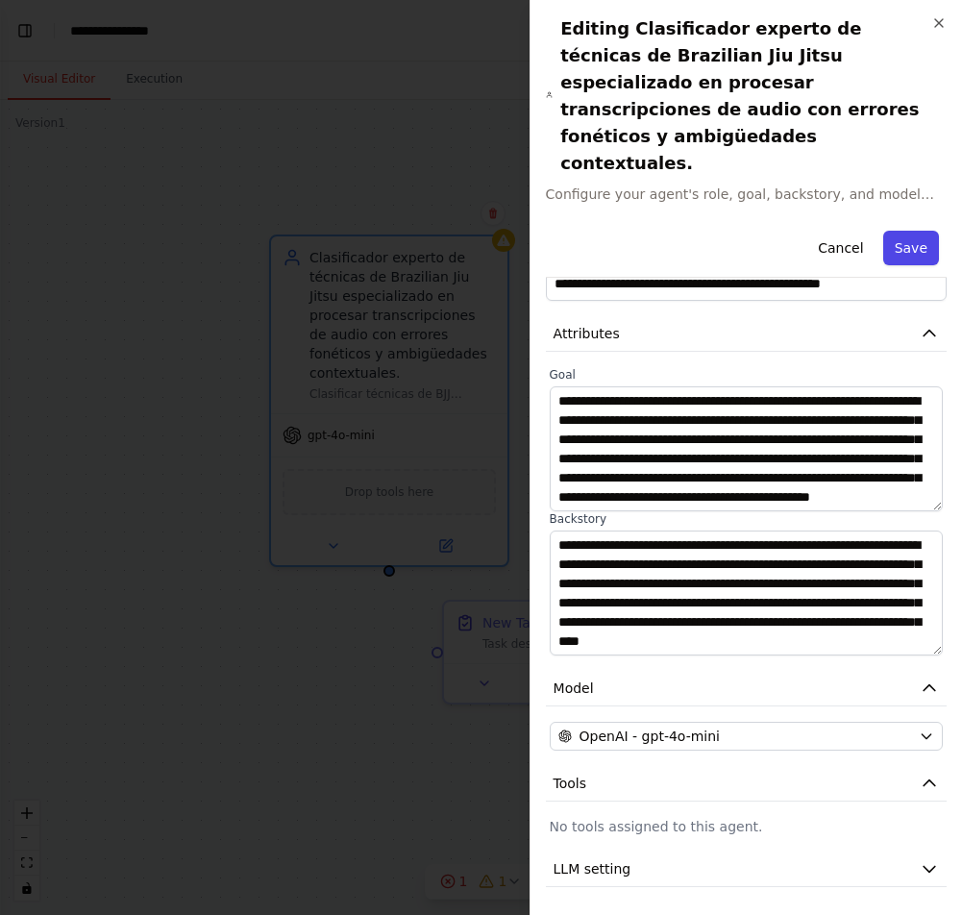
click at [911, 231] on button "Save" at bounding box center [911, 248] width 56 height 35
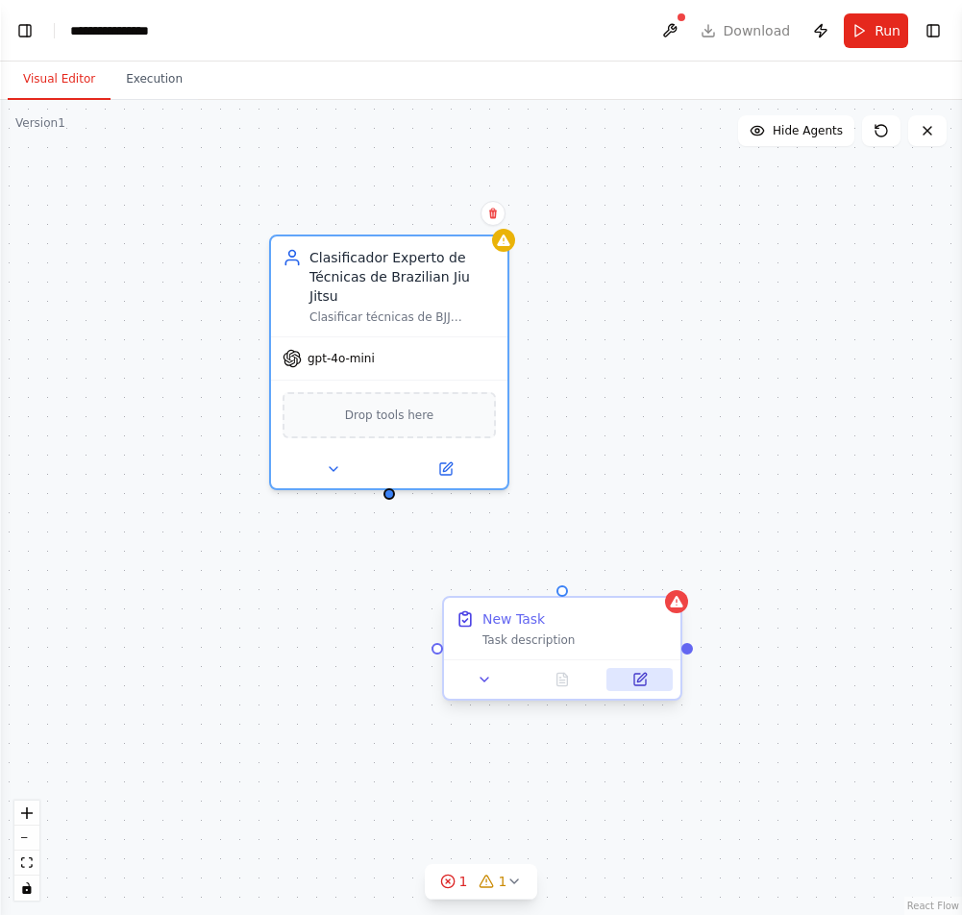
click at [648, 684] on button at bounding box center [639, 679] width 66 height 23
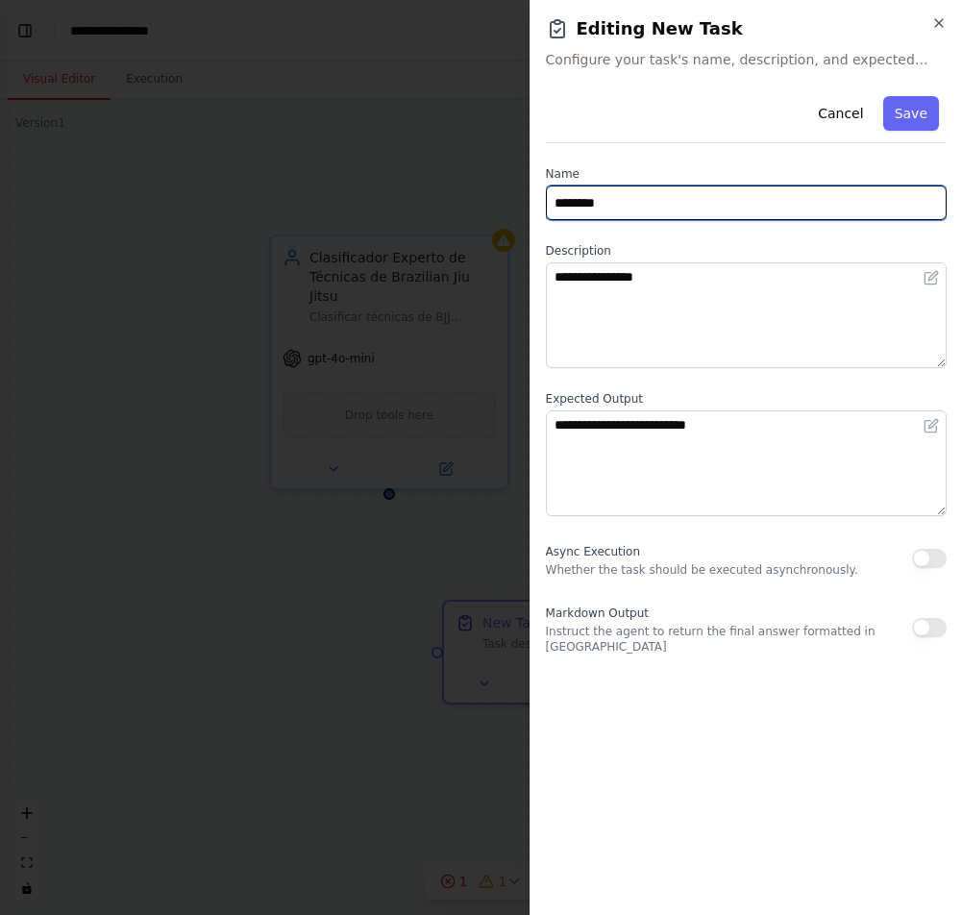
click at [566, 194] on input "********" at bounding box center [746, 202] width 401 height 35
paste input "**********"
type input "**********"
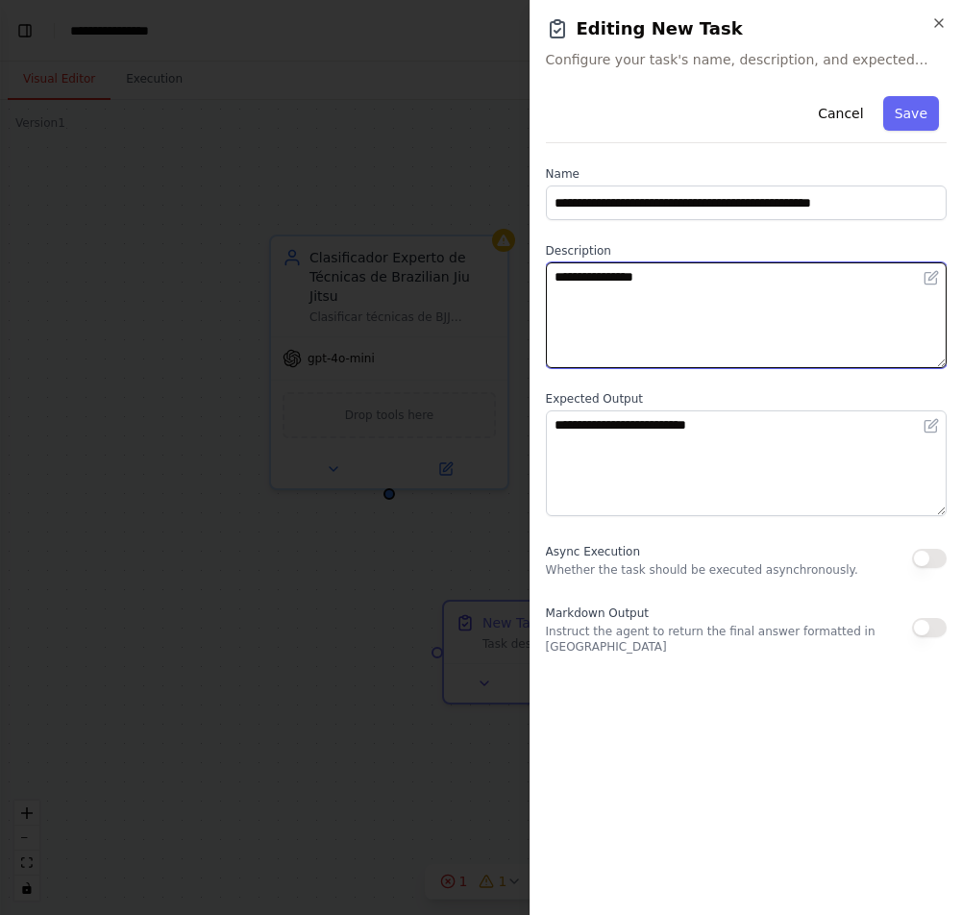
click at [582, 305] on textarea "**********" at bounding box center [746, 315] width 401 height 106
paste textarea "**********"
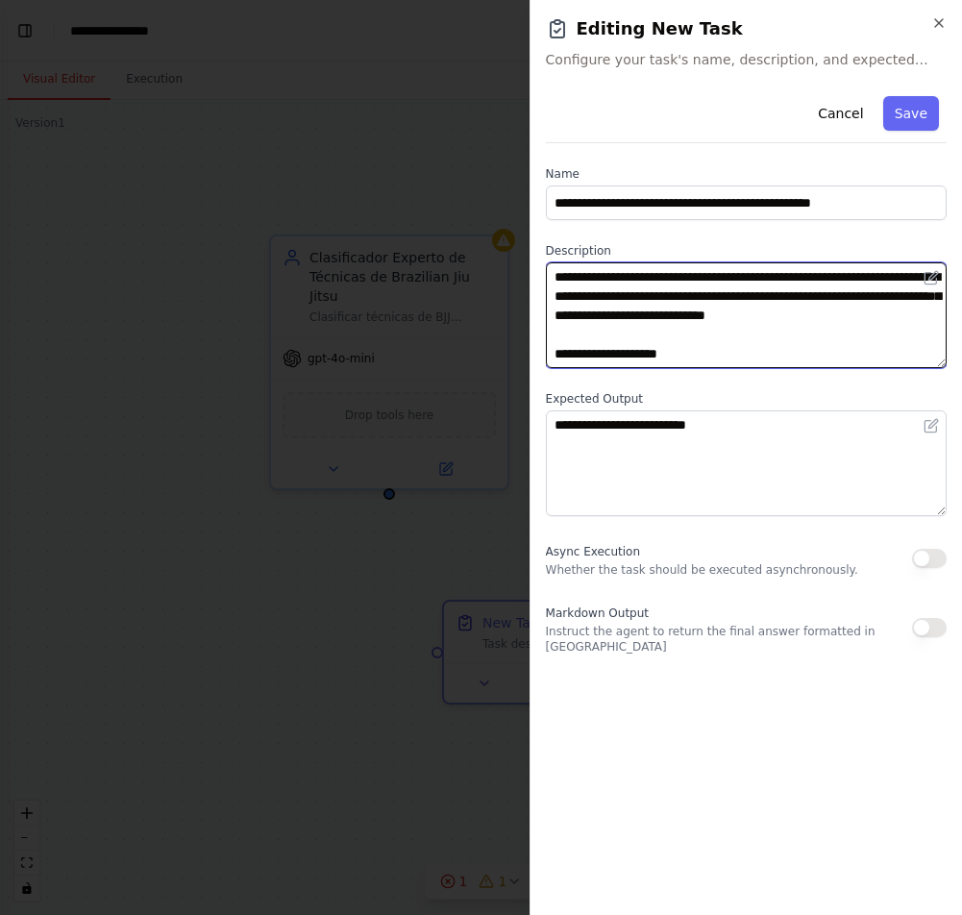
scroll to position [1877, 0]
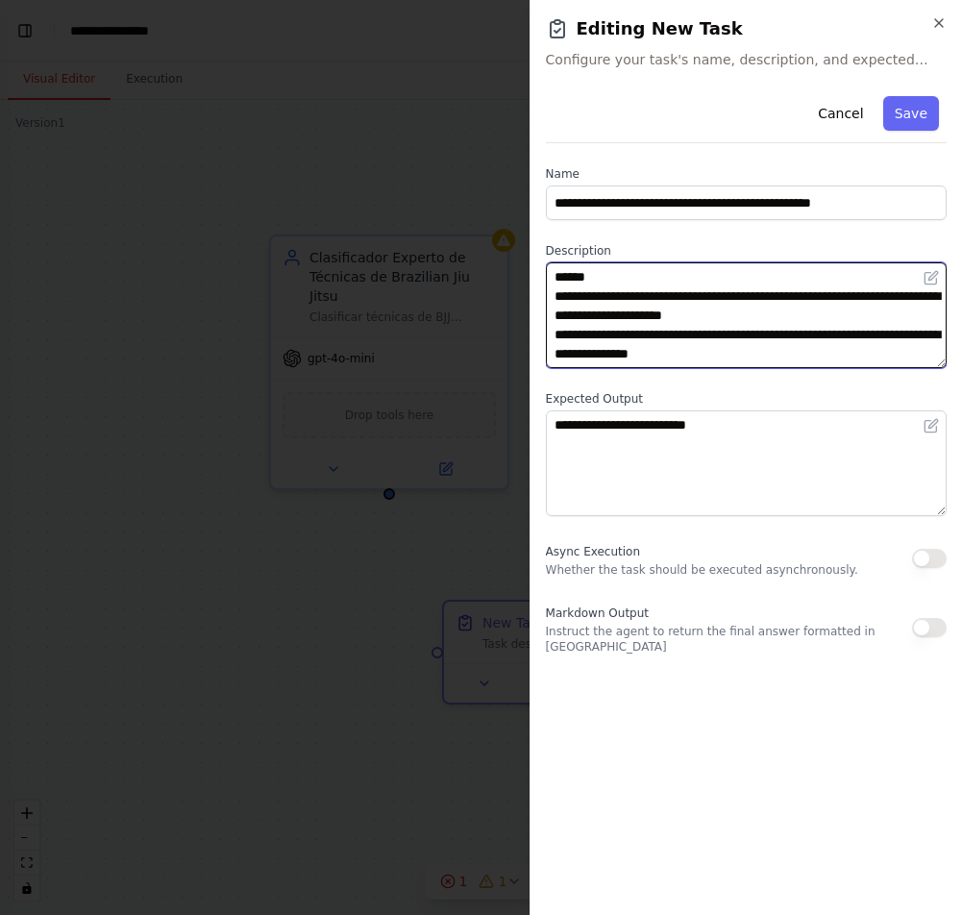
type textarea "**********"
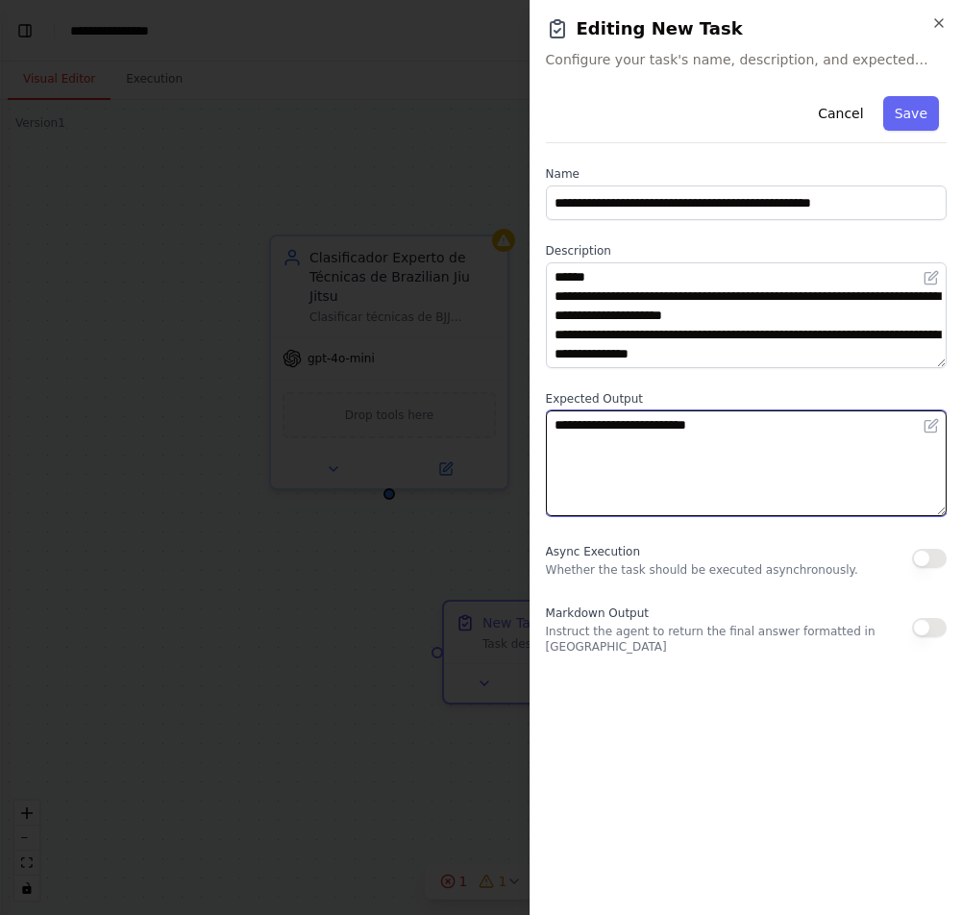
click at [576, 453] on textarea "**********" at bounding box center [746, 463] width 401 height 106
paste textarea "**********"
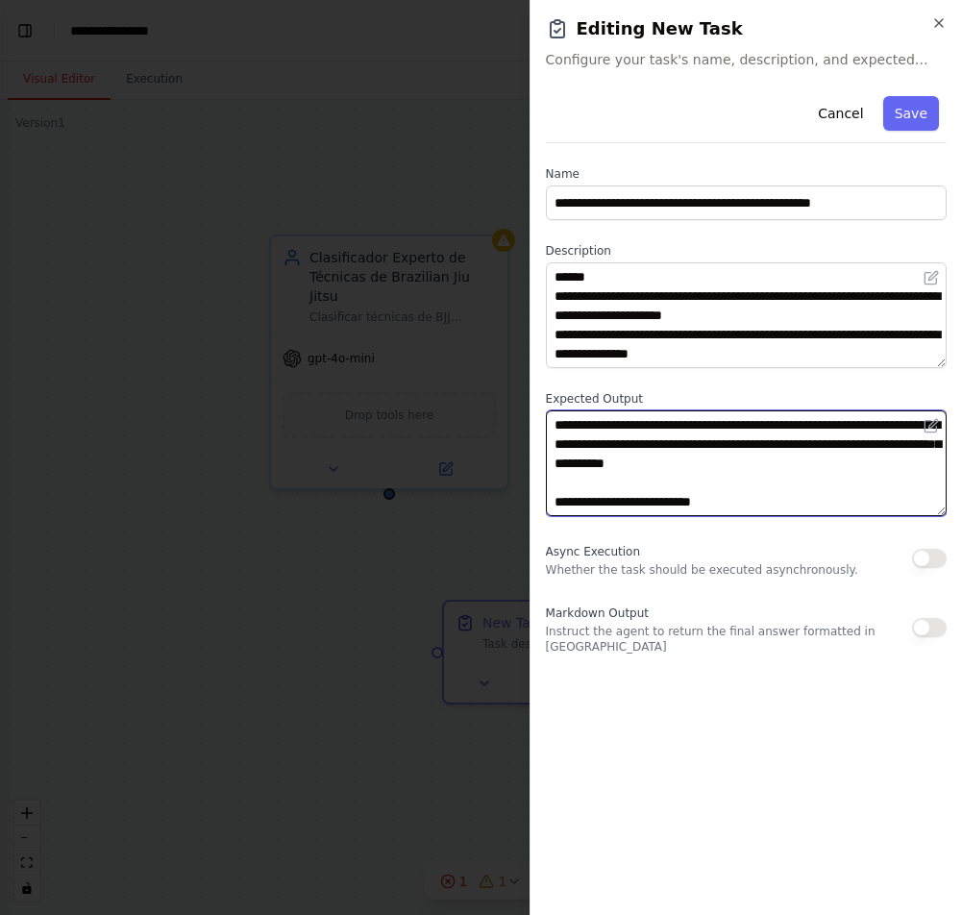
scroll to position [206, 0]
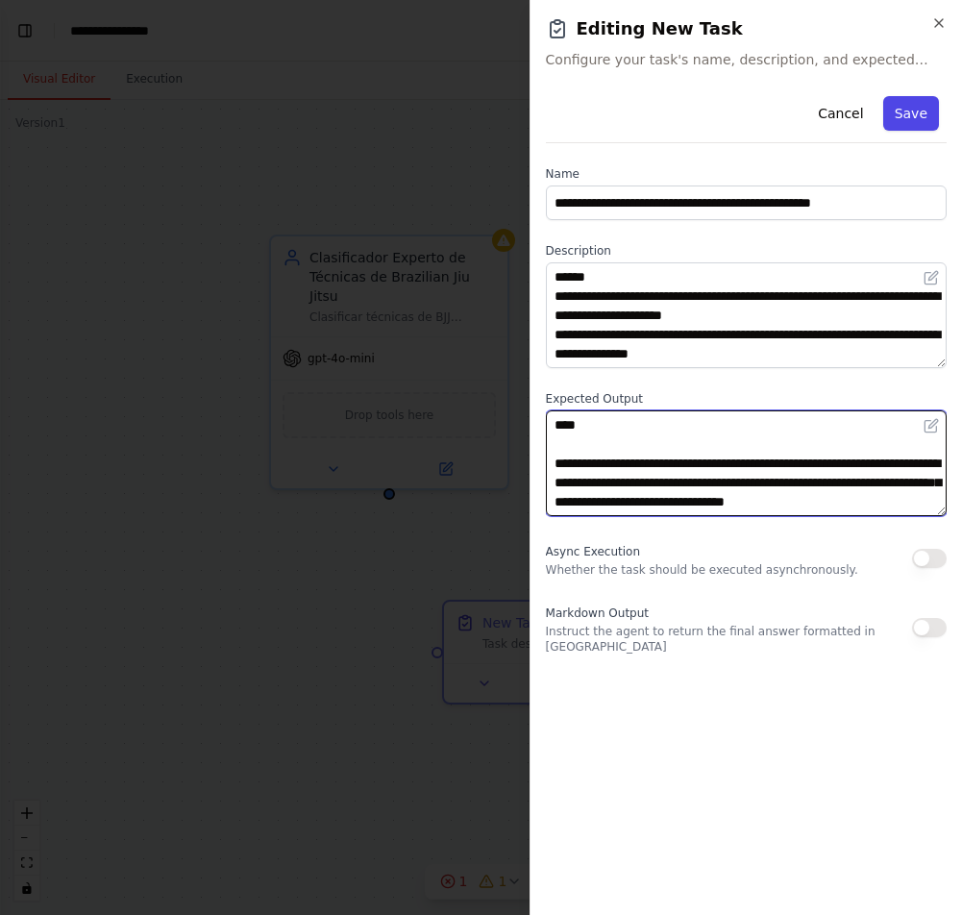
type textarea "**********"
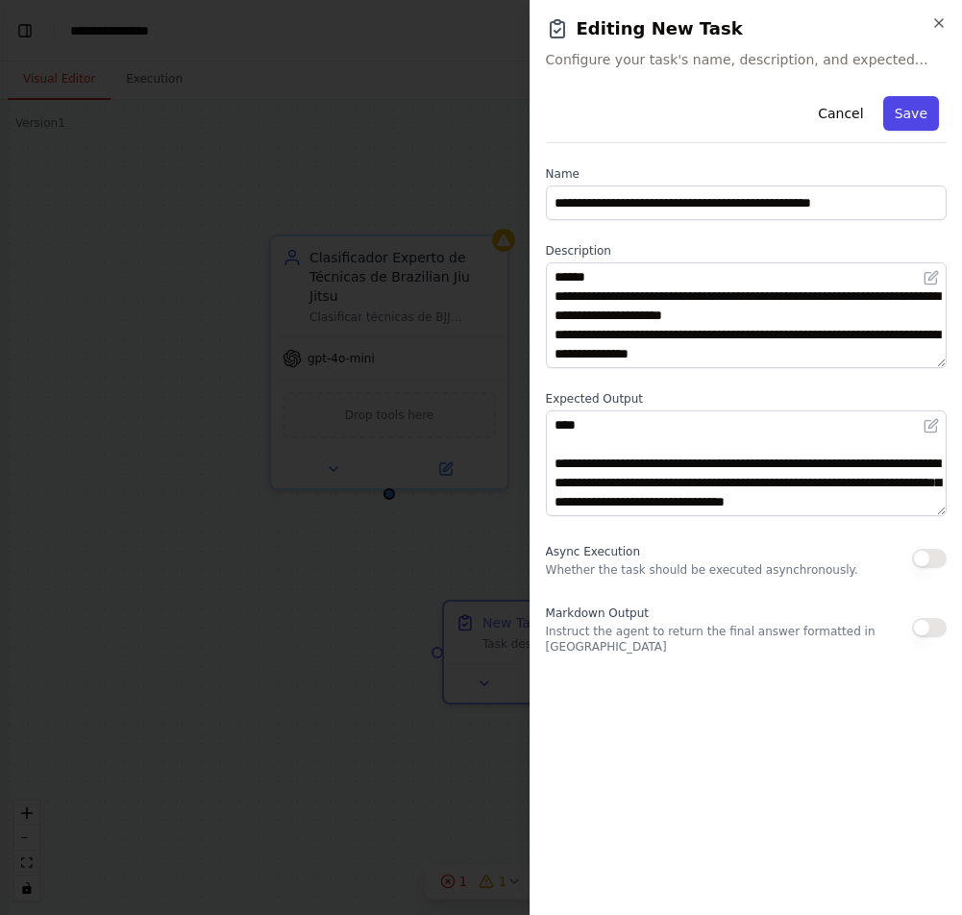
click at [900, 115] on button "Save" at bounding box center [911, 113] width 56 height 35
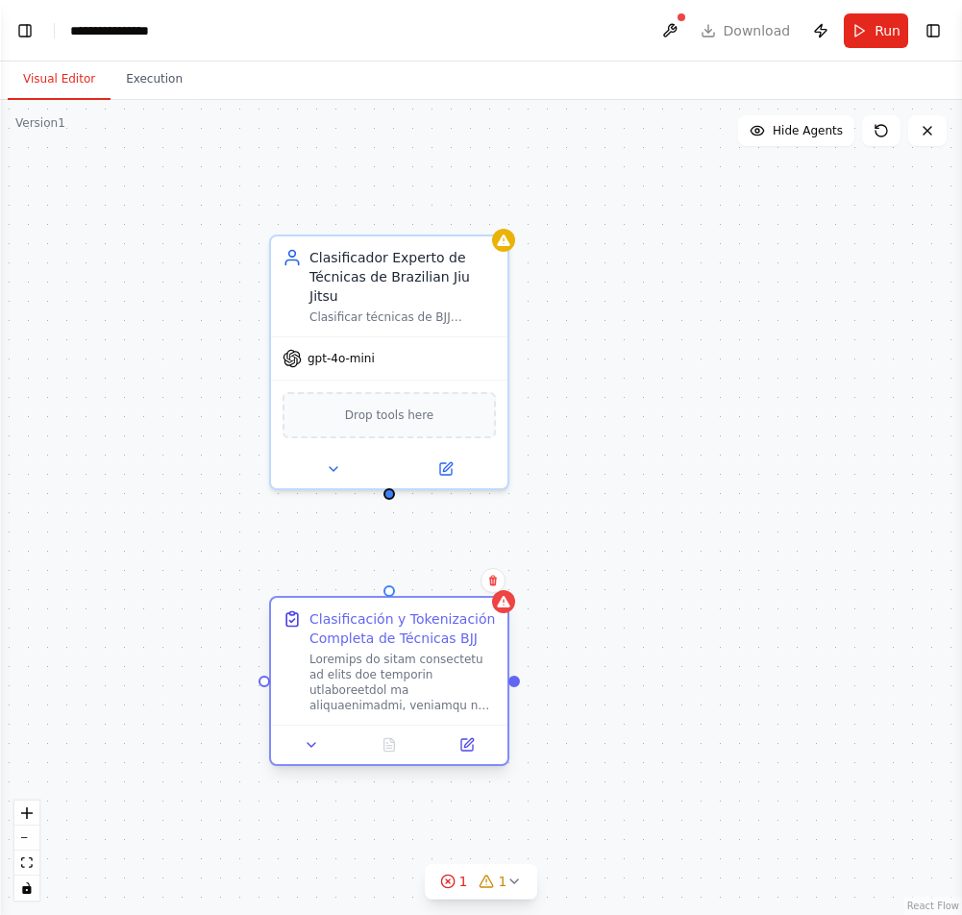
drag, startPoint x: 560, startPoint y: 643, endPoint x: 389, endPoint y: 645, distance: 171.0
click at [389, 645] on div "Clasificación y Tokenización Completa de Técnicas BJJ" at bounding box center [402, 628] width 186 height 38
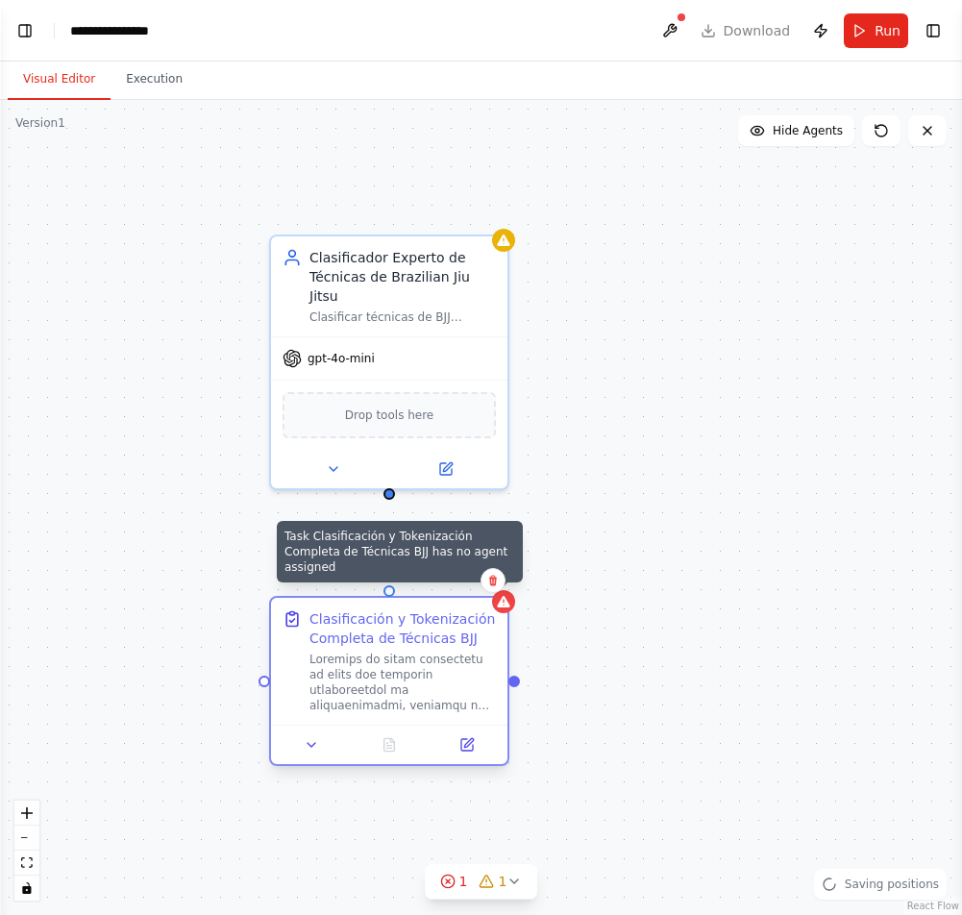
click at [502, 608] on icon at bounding box center [503, 601] width 15 height 15
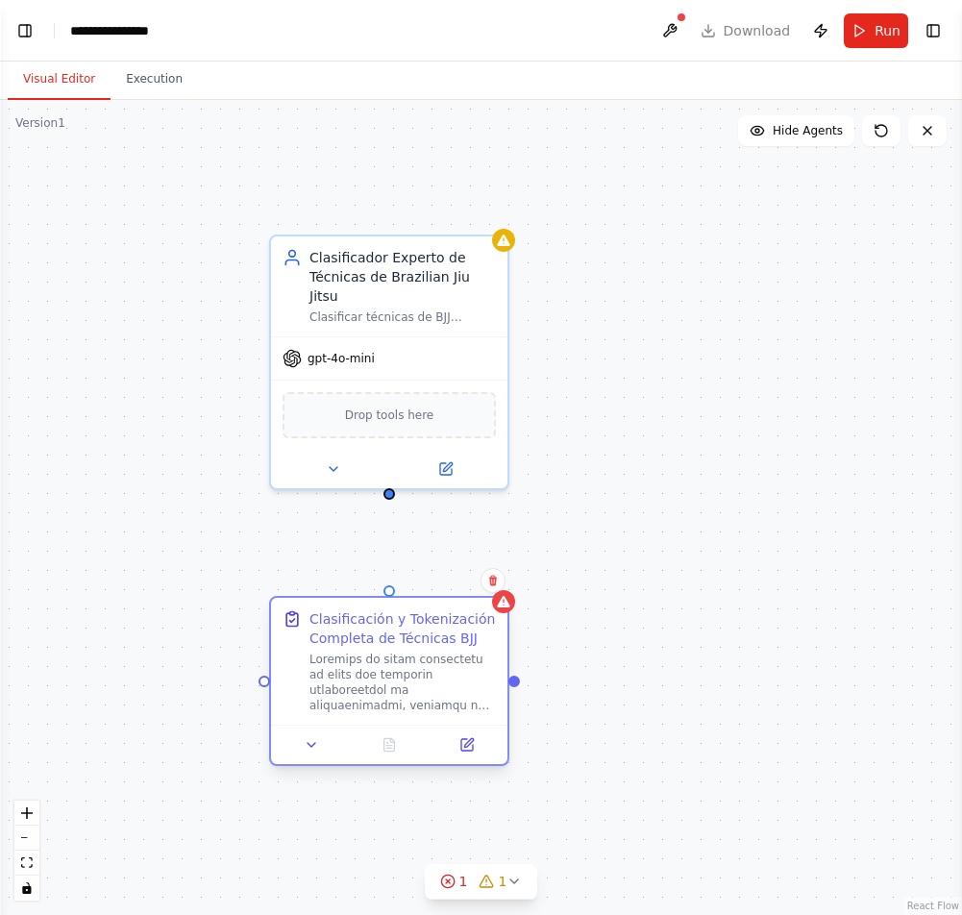
click at [471, 659] on div at bounding box center [402, 681] width 186 height 61
click at [471, 741] on icon at bounding box center [468, 742] width 9 height 9
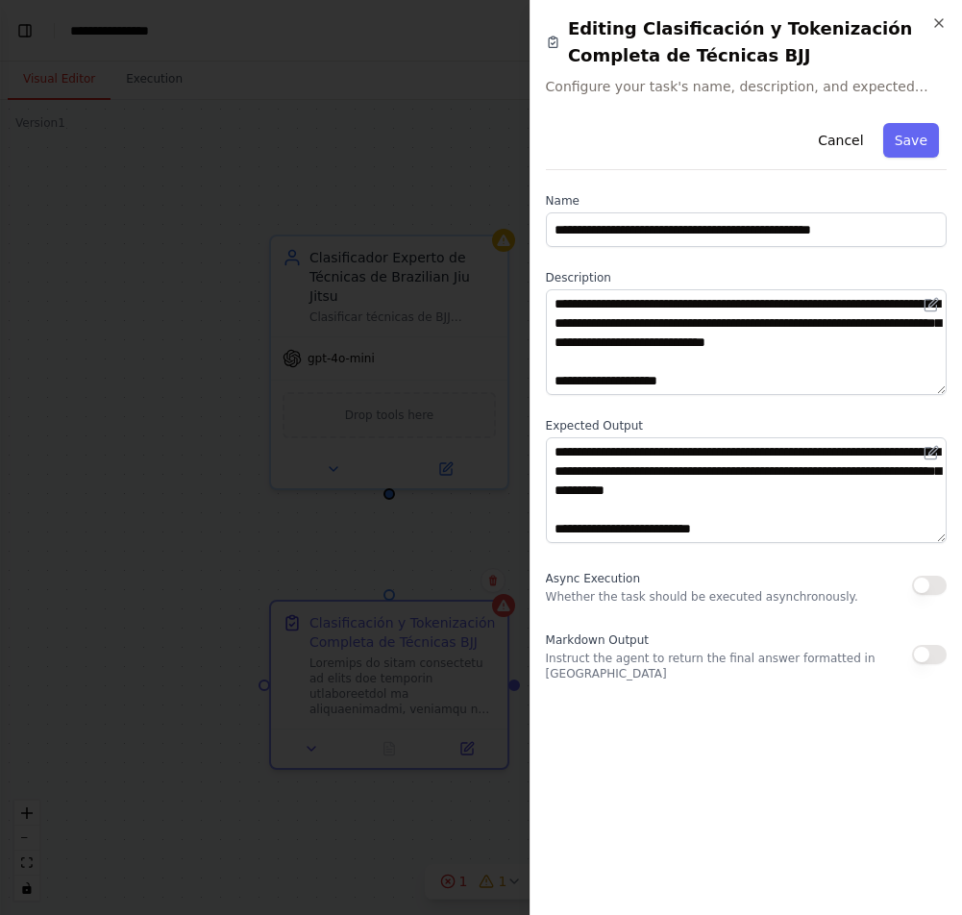
click at [946, 31] on div "**********" at bounding box center [745, 457] width 432 height 915
click at [925, 148] on button "Save" at bounding box center [911, 140] width 56 height 35
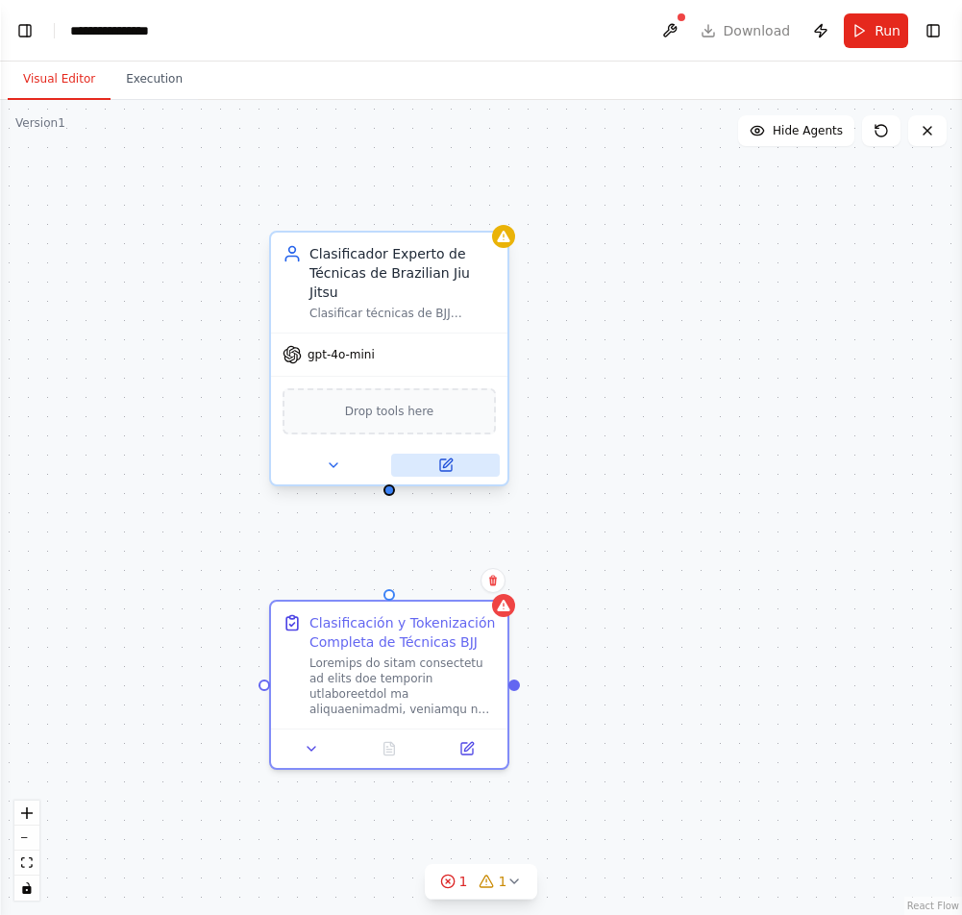
click at [444, 464] on icon at bounding box center [447, 462] width 9 height 9
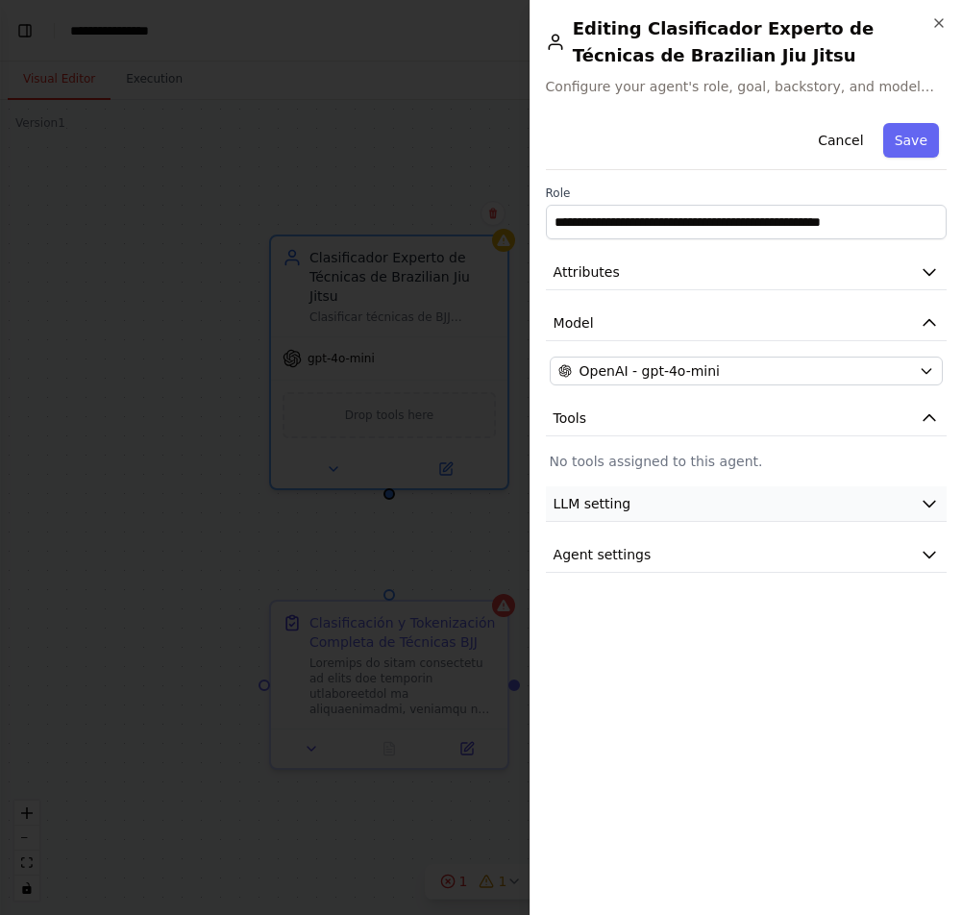
click at [629, 498] on button "LLM setting" at bounding box center [746, 504] width 401 height 36
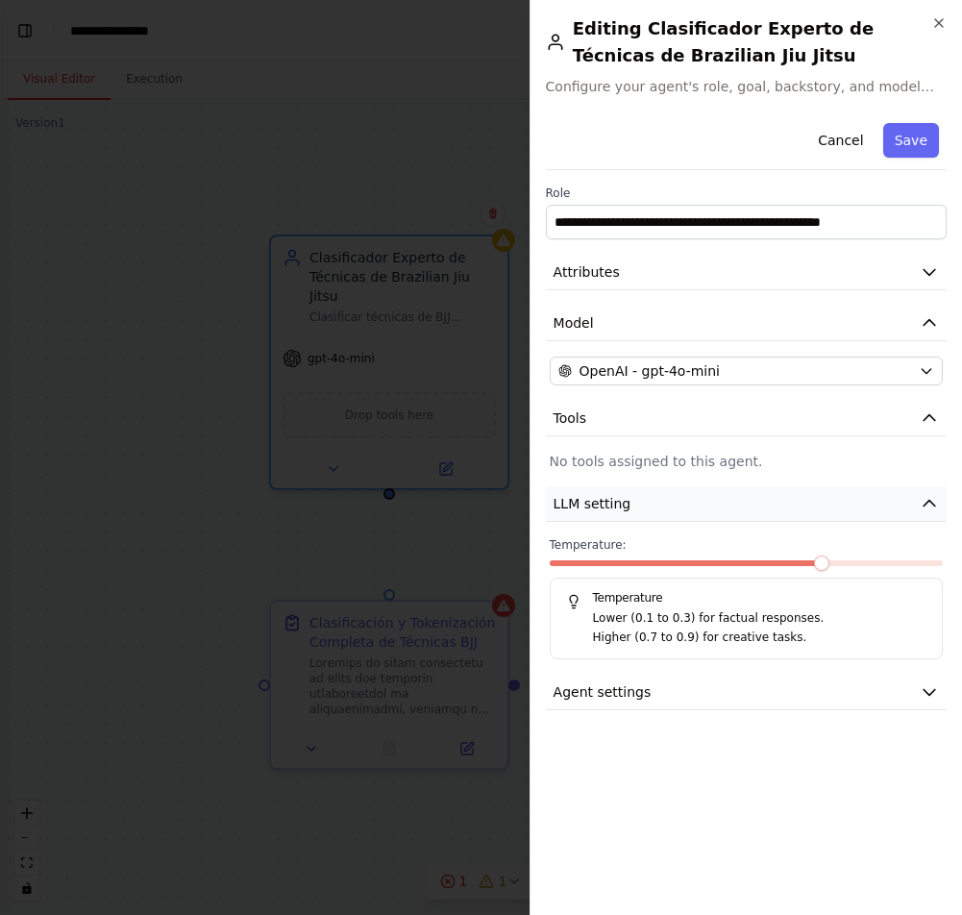
click at [629, 498] on button "LLM setting" at bounding box center [746, 504] width 401 height 36
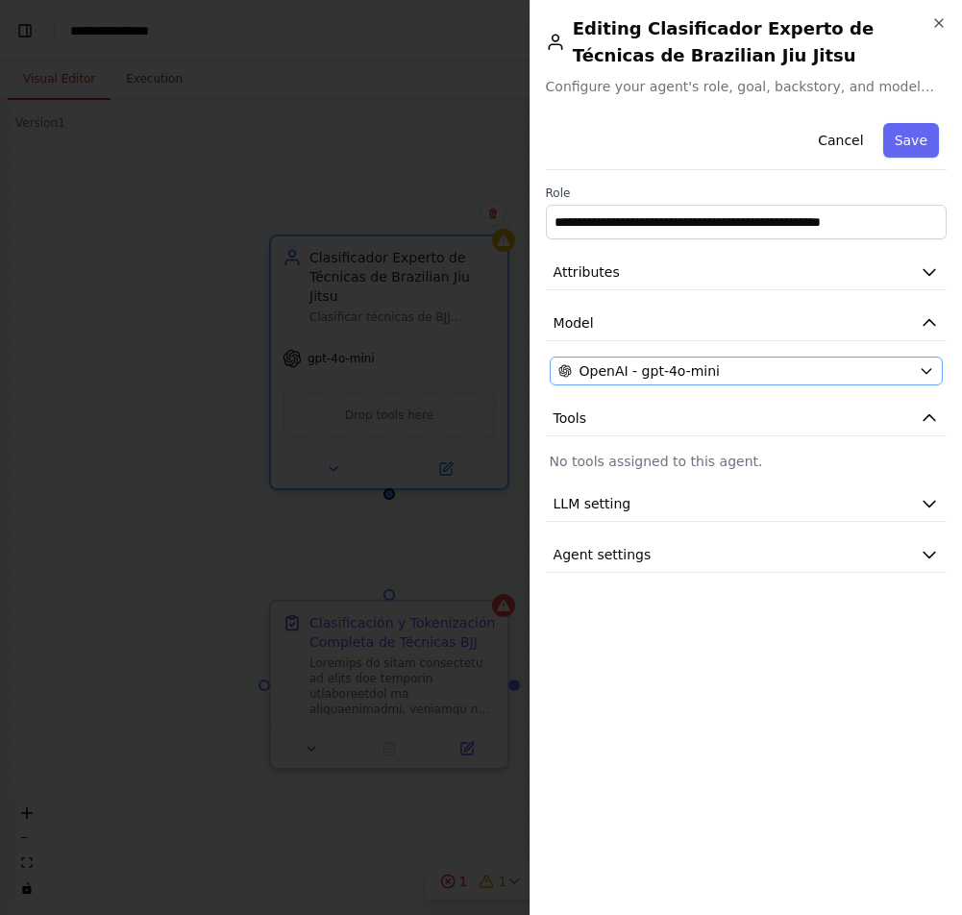
click at [614, 370] on span "OpenAI - gpt-4o-mini" at bounding box center [649, 370] width 140 height 19
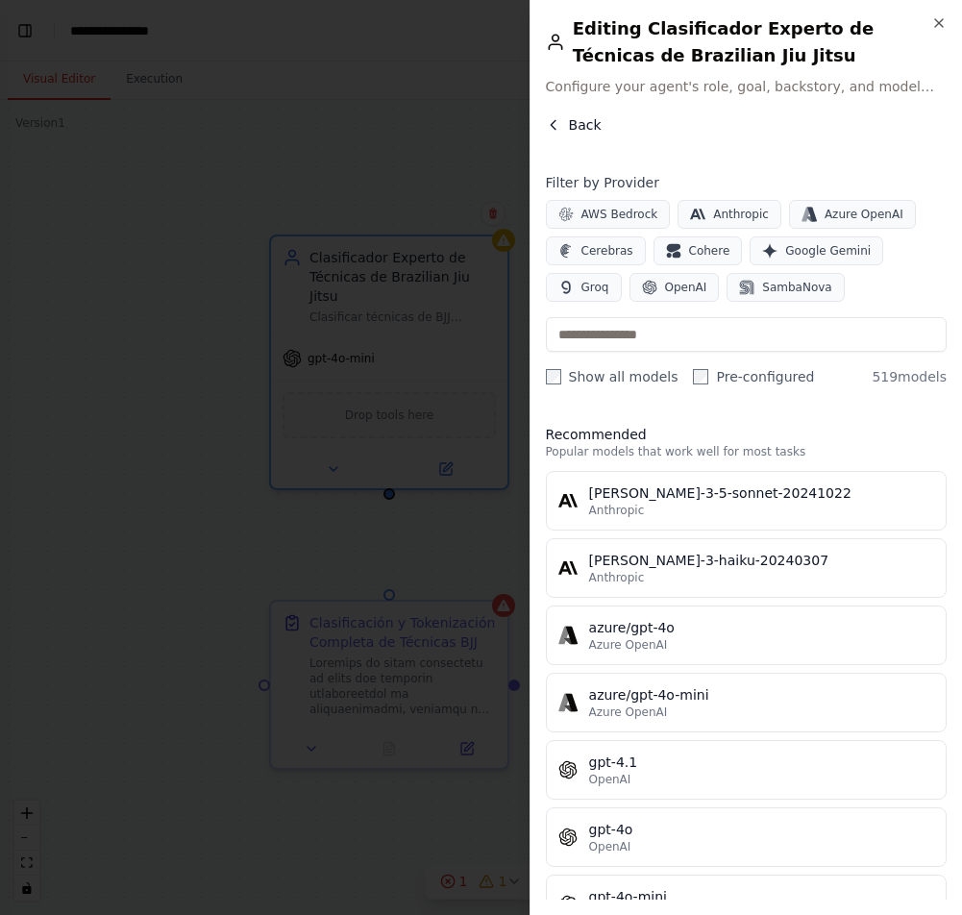
click at [563, 128] on button "Back" at bounding box center [574, 124] width 56 height 19
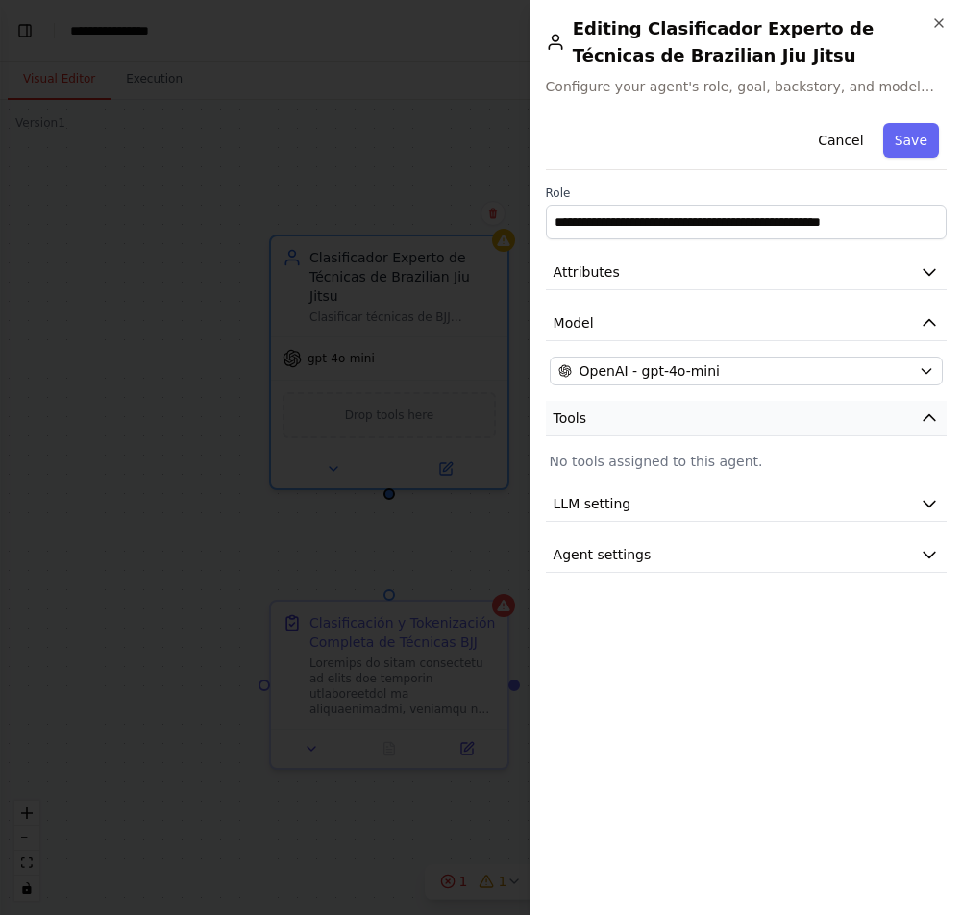
click at [934, 424] on icon "button" at bounding box center [928, 417] width 19 height 19
click at [921, 506] on button "Agent settings" at bounding box center [746, 520] width 401 height 36
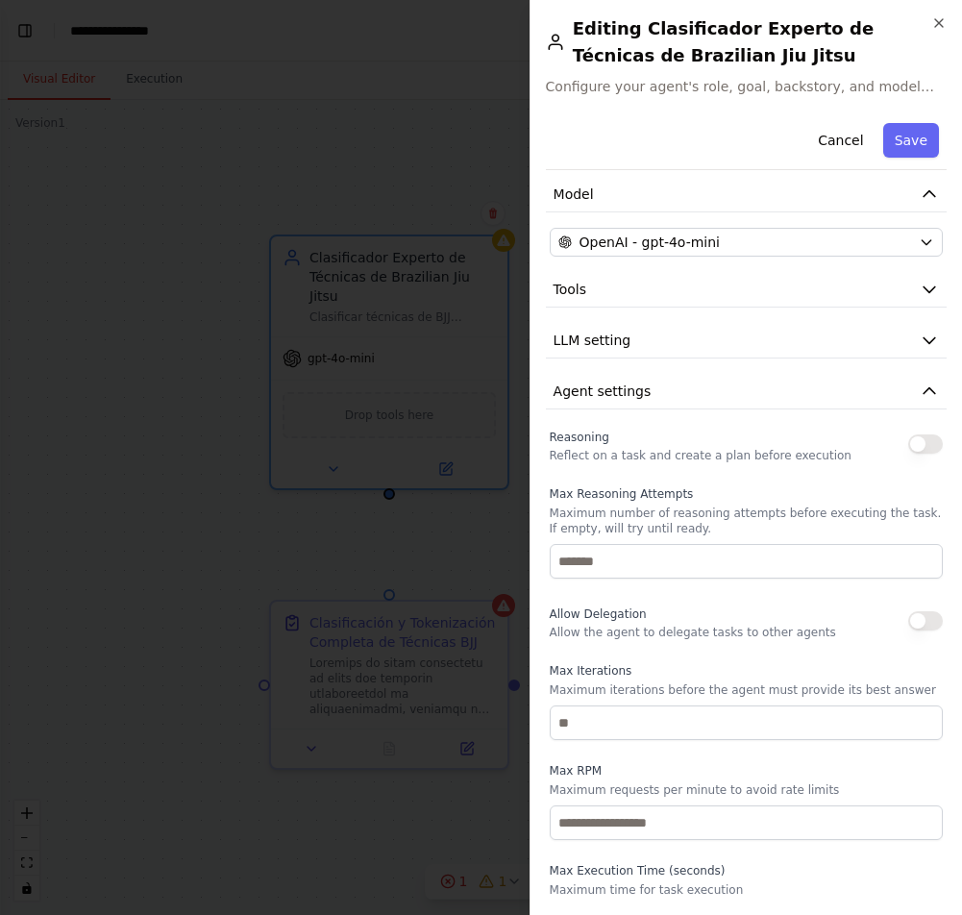
scroll to position [169, 0]
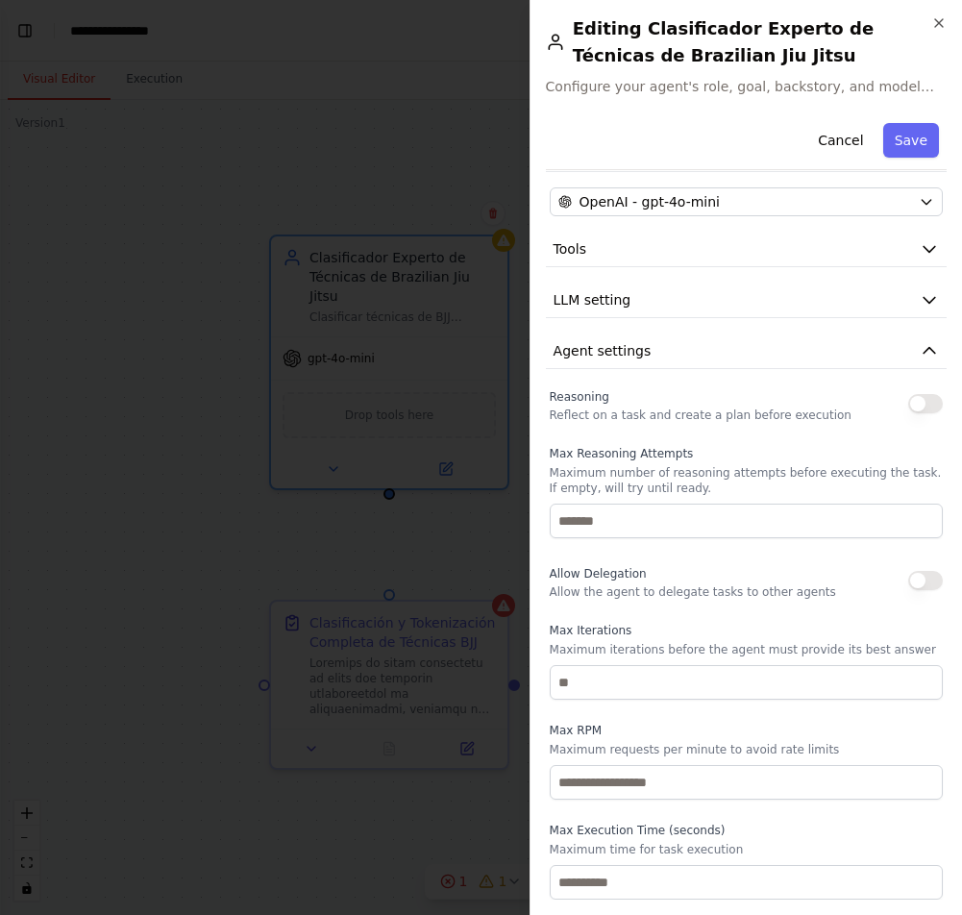
click at [922, 400] on button "button" at bounding box center [925, 403] width 35 height 19
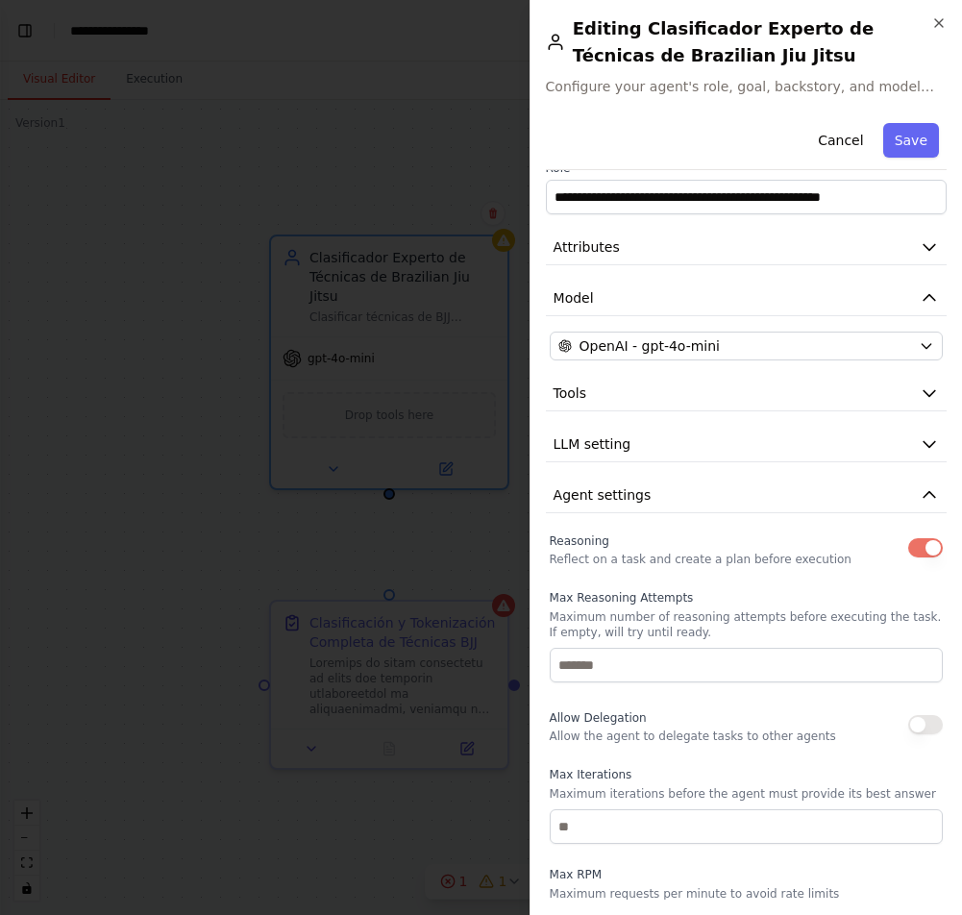
scroll to position [0, 0]
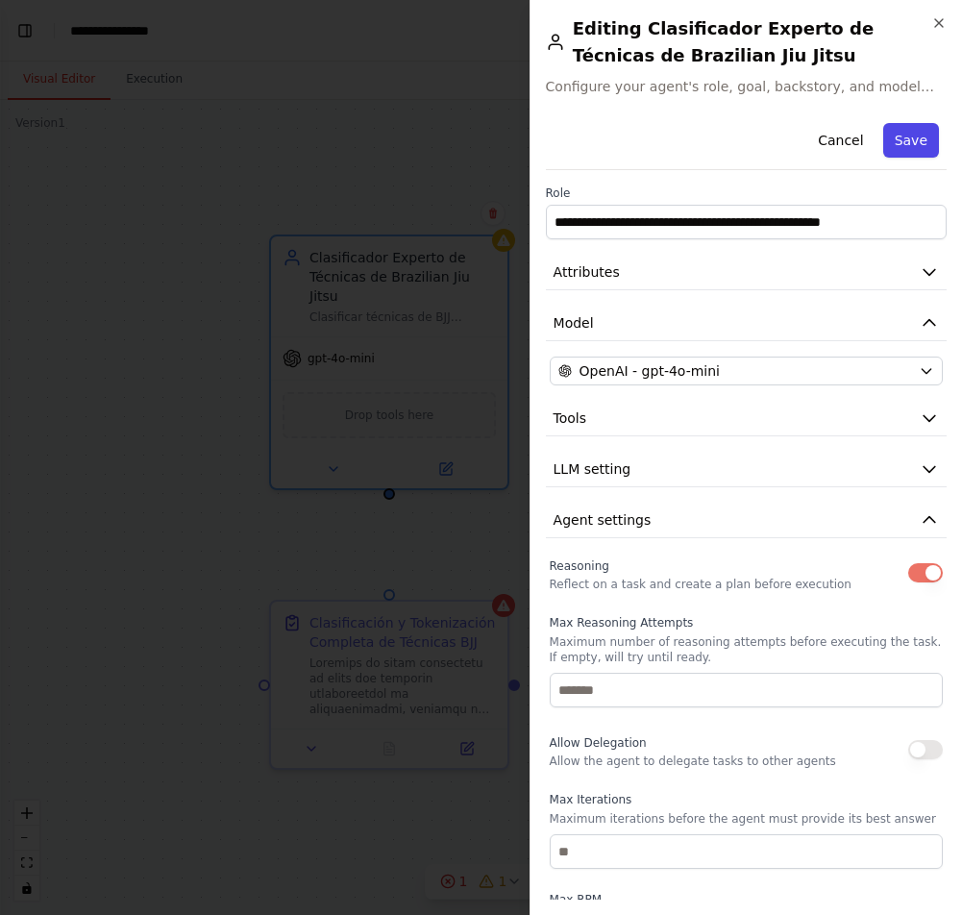
click at [925, 131] on button "Save" at bounding box center [911, 140] width 56 height 35
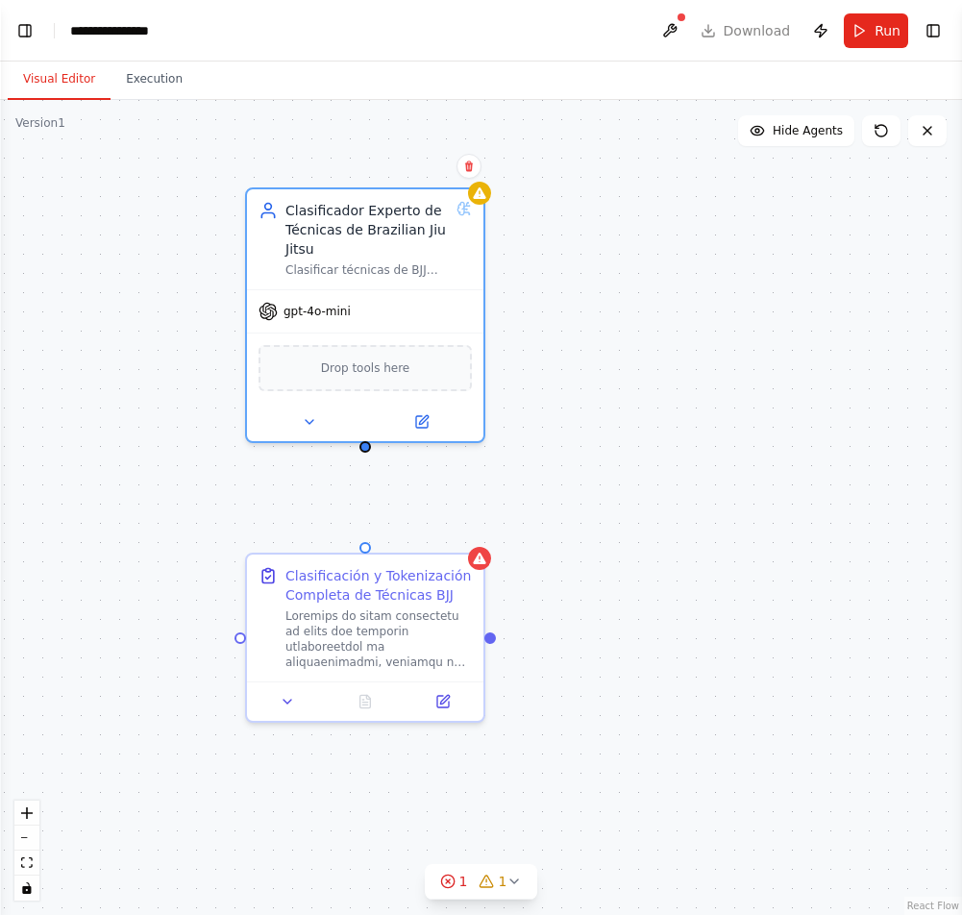
drag, startPoint x: 392, startPoint y: 498, endPoint x: 368, endPoint y: 447, distance: 56.3
click at [368, 447] on div "Clasificador Experto de Técnicas de Brazilian Jiu Jitsu Clasificar técnicas de …" at bounding box center [481, 507] width 962 height 815
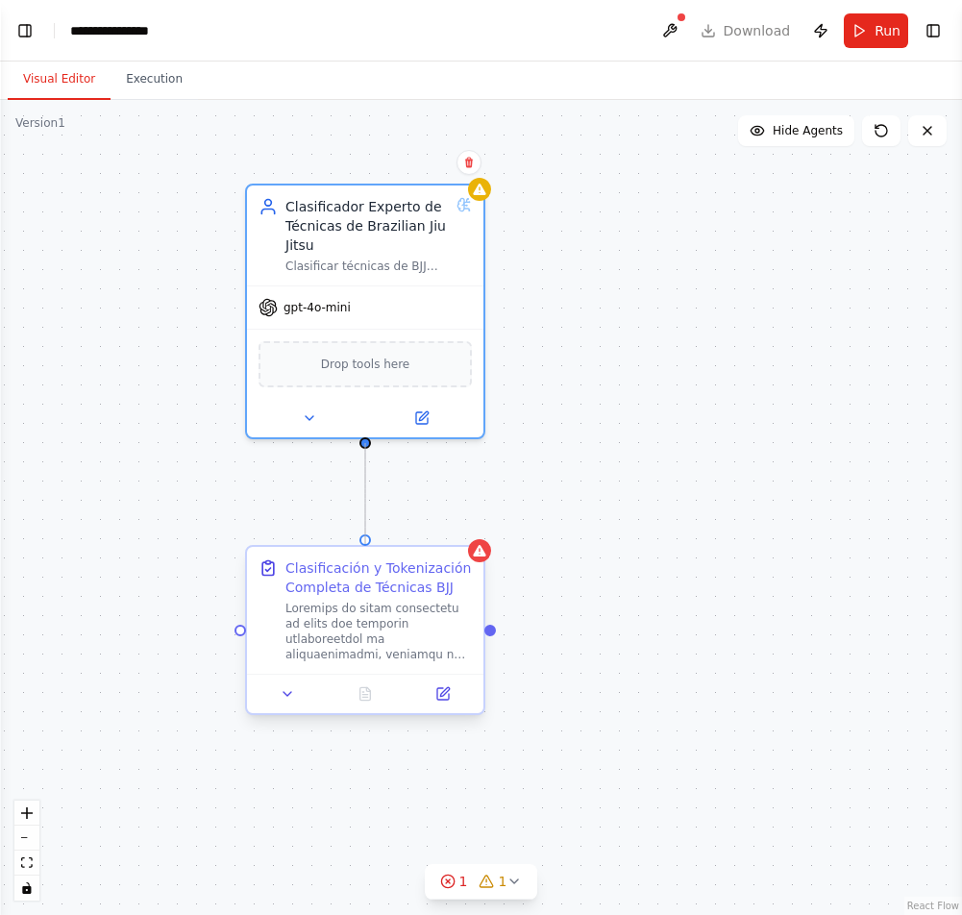
drag, startPoint x: 366, startPoint y: 443, endPoint x: 364, endPoint y: 550, distance: 107.6
click at [364, 550] on div "Clasificador Experto de Técnicas de Brazilian Jiu Jitsu Clasificar técnicas de …" at bounding box center [457, 456] width 962 height 815
click at [289, 547] on div "Clasificación y Tokenización Completa de Técnicas BJJ" at bounding box center [365, 610] width 236 height 127
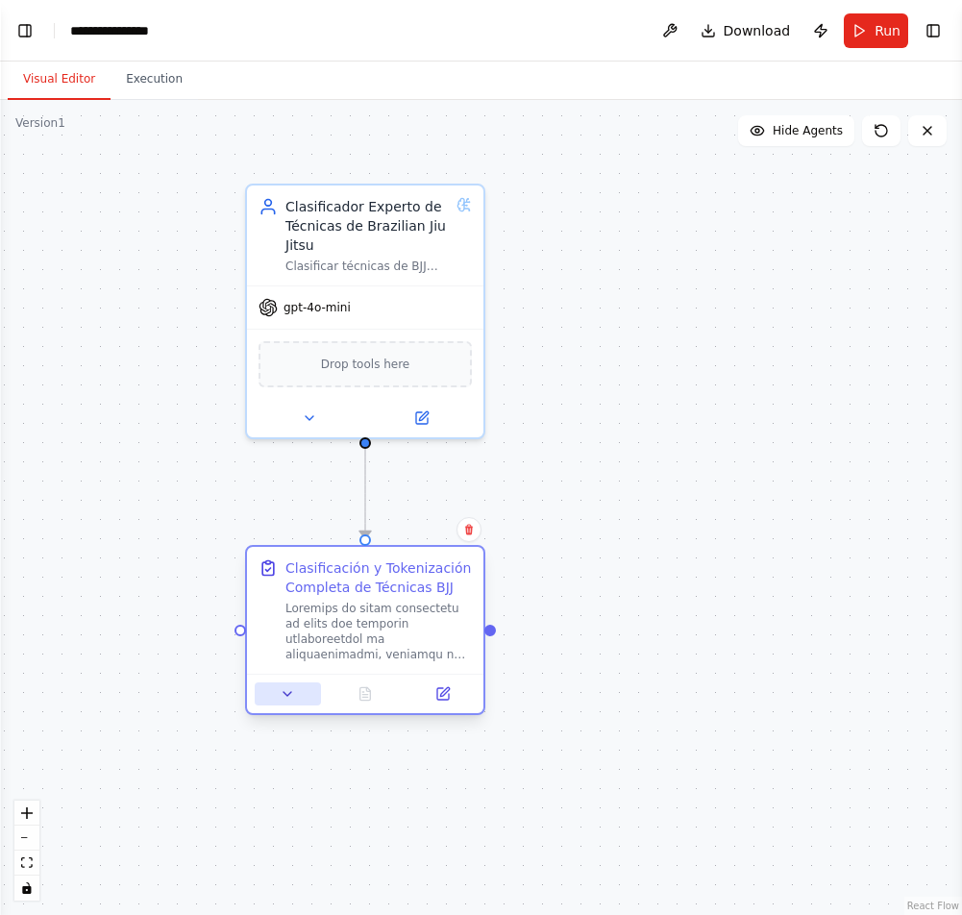
click at [271, 695] on button at bounding box center [288, 693] width 66 height 23
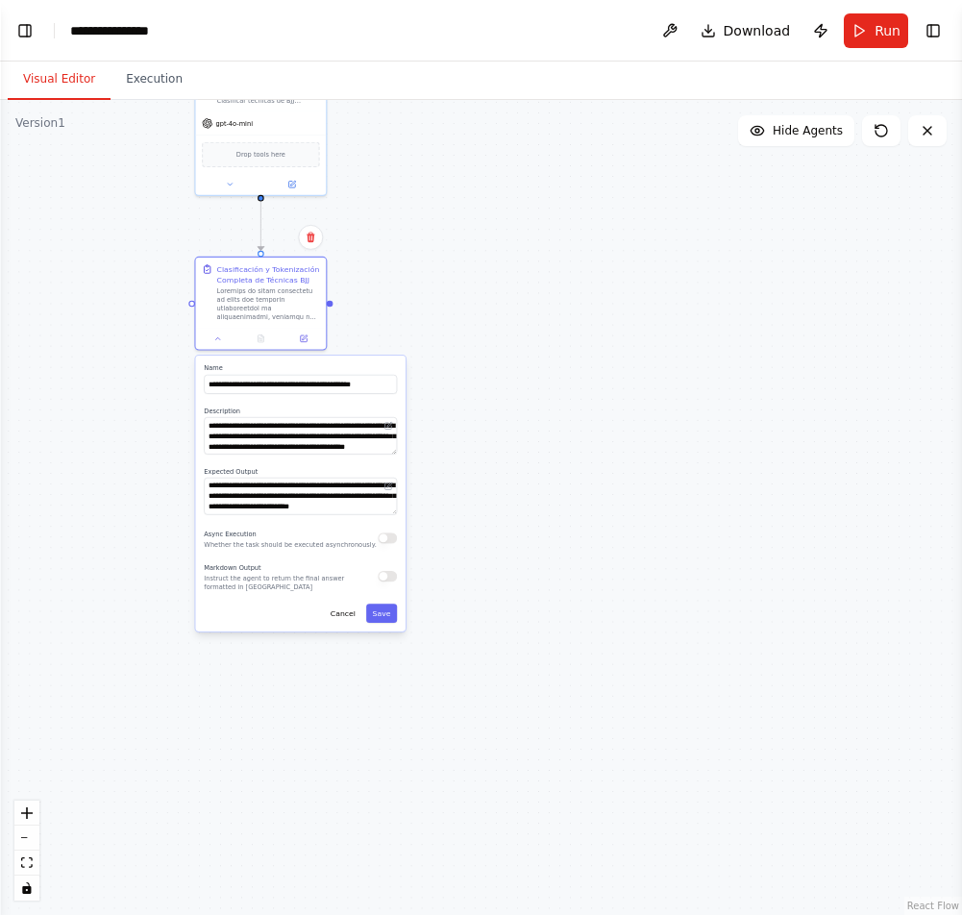
drag, startPoint x: 209, startPoint y: 737, endPoint x: 175, endPoint y: 365, distance: 373.4
click at [175, 365] on div ".deletable-edge-delete-btn { width: 20px; height: 20px; border: 0px solid #ffff…" at bounding box center [481, 507] width 962 height 815
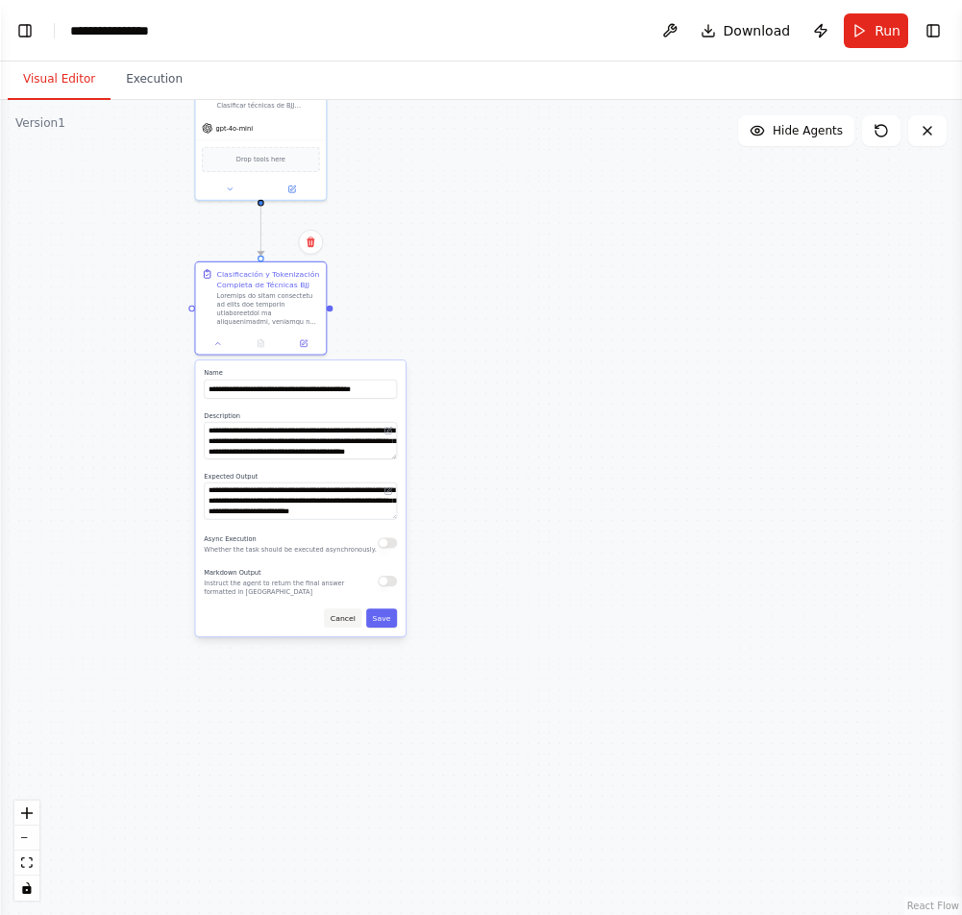
click at [352, 621] on button "Cancel" at bounding box center [342, 617] width 37 height 19
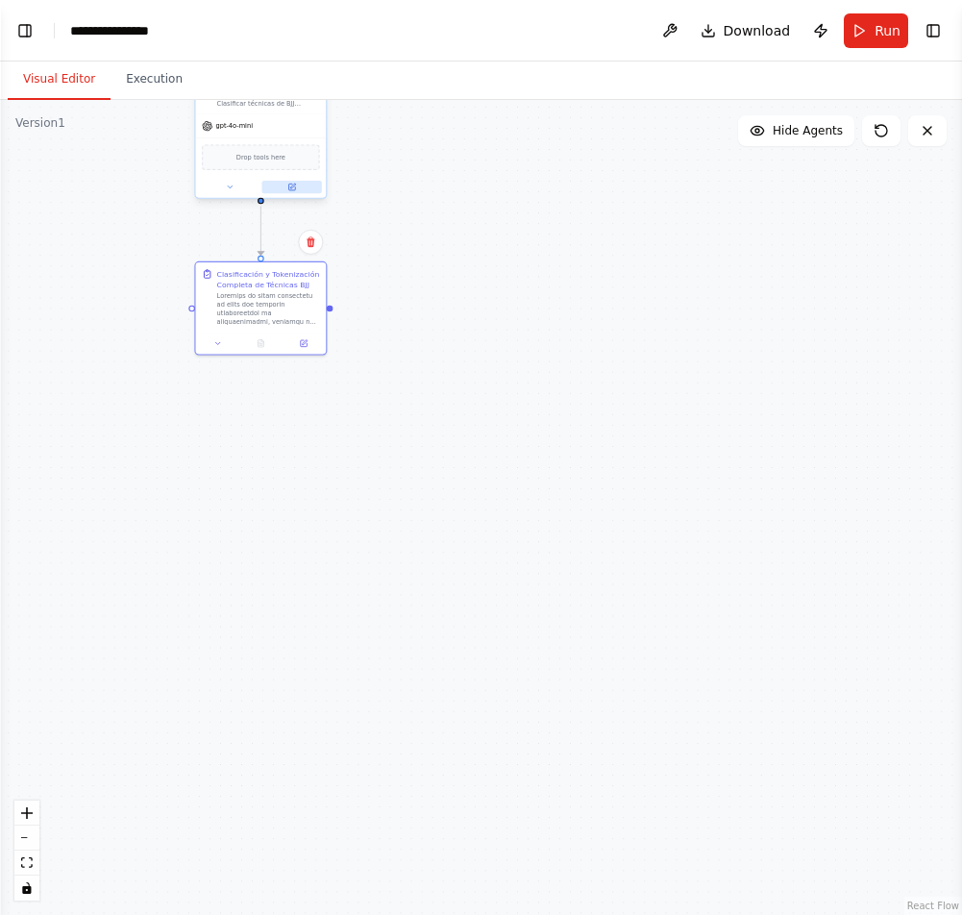
click at [299, 191] on button at bounding box center [291, 187] width 60 height 12
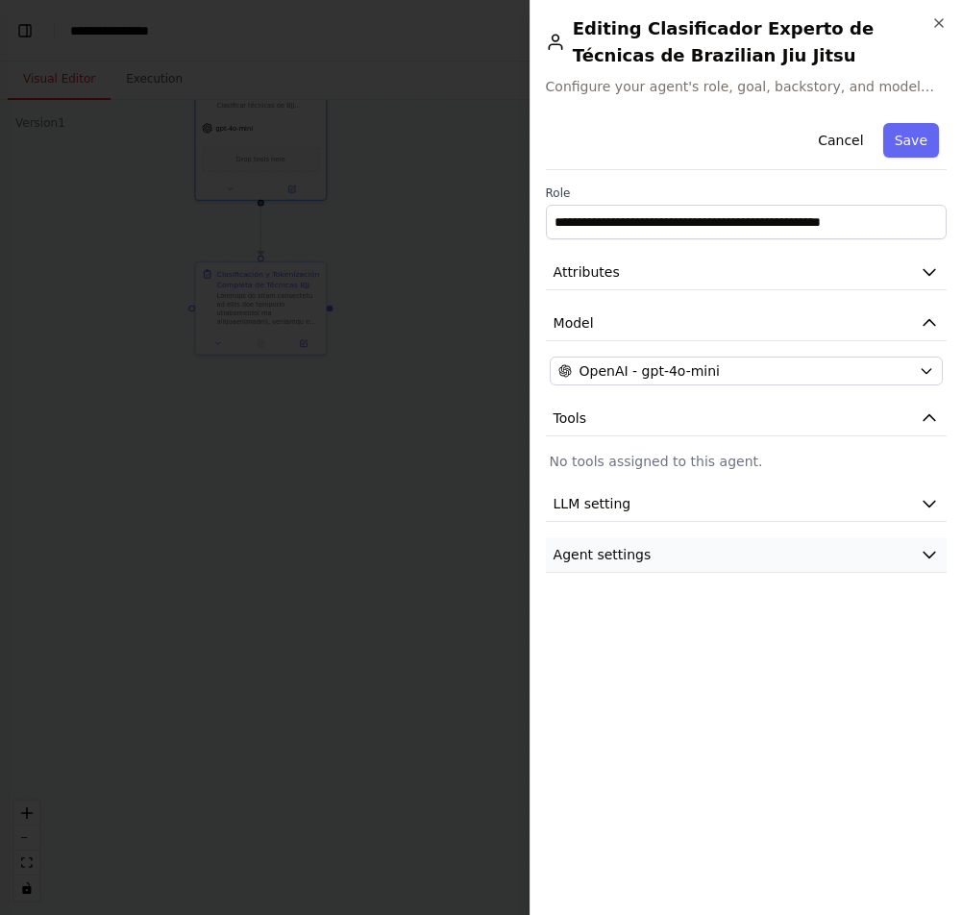
click at [675, 545] on button "Agent settings" at bounding box center [746, 555] width 401 height 36
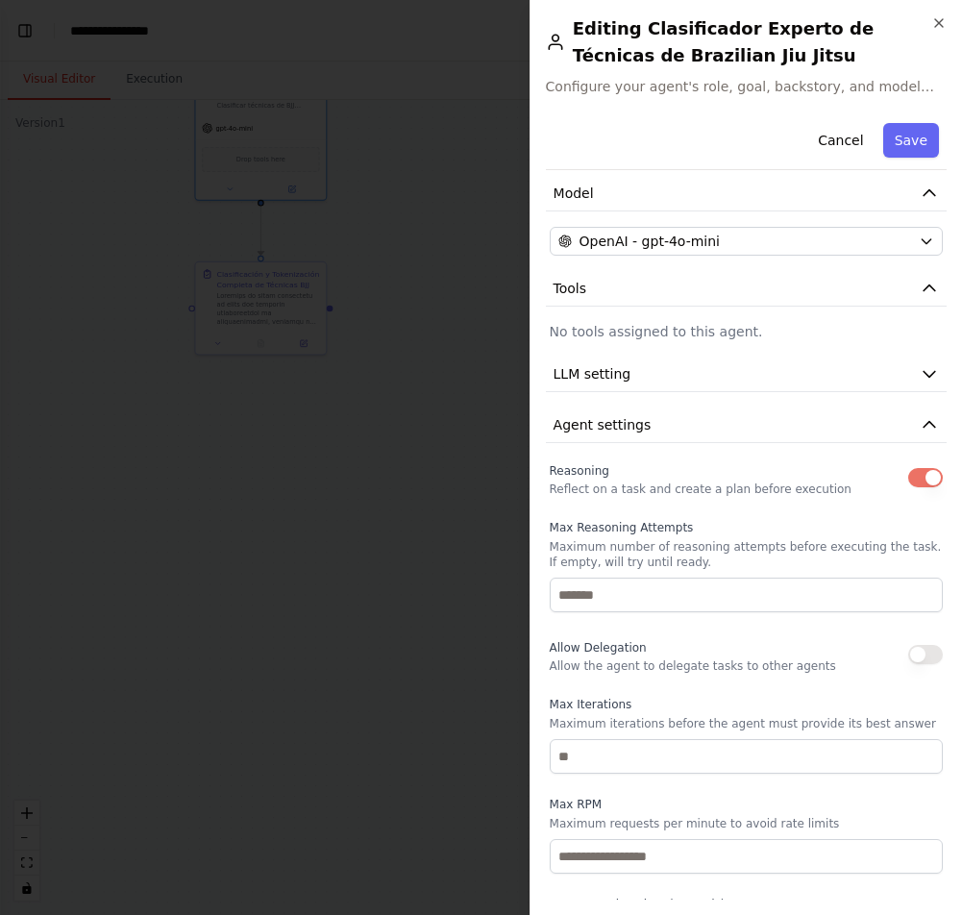
scroll to position [61, 0]
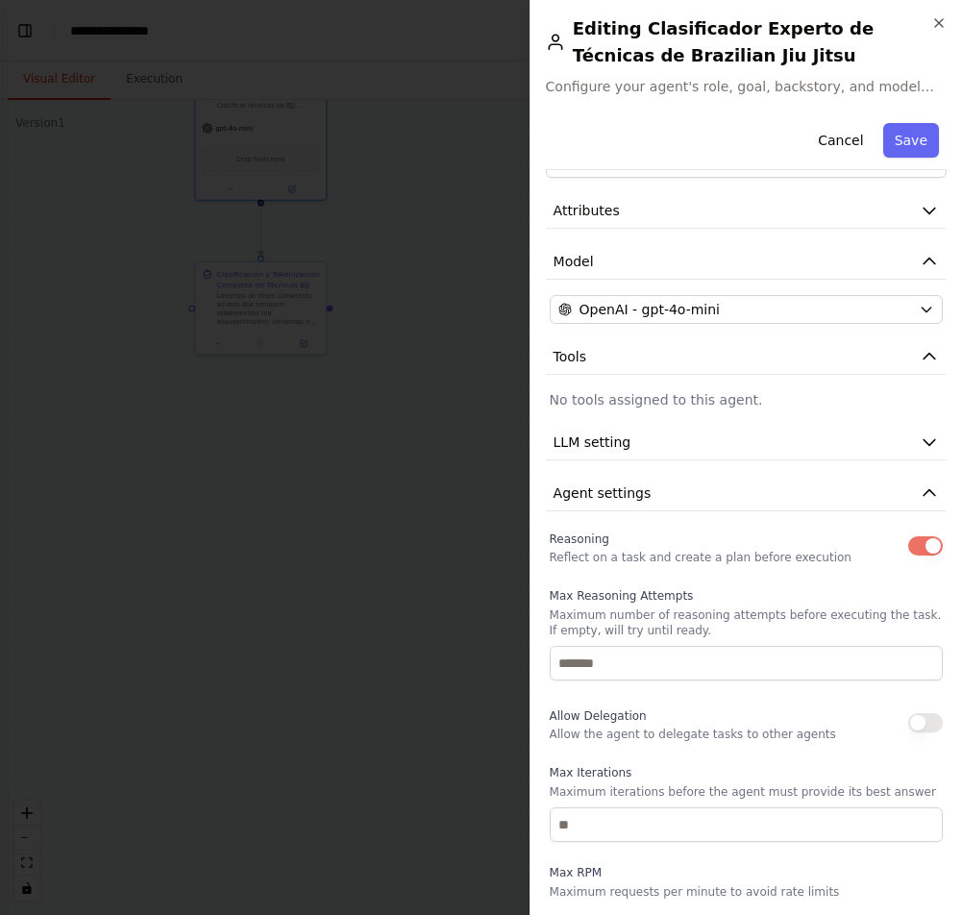
click at [440, 424] on div at bounding box center [481, 457] width 962 height 915
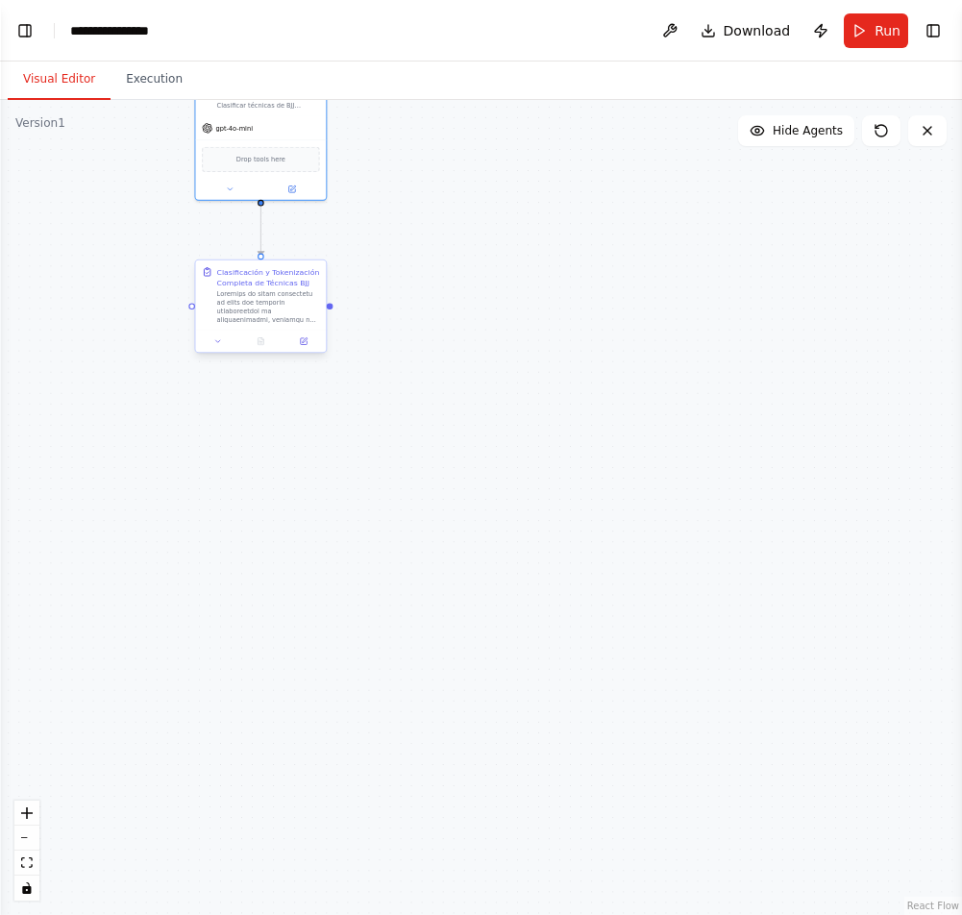
click at [258, 288] on div "Clasificación y Tokenización Completa de Técnicas BJJ" at bounding box center [268, 295] width 103 height 58
click at [258, 311] on div at bounding box center [268, 307] width 103 height 34
click at [304, 343] on icon at bounding box center [304, 341] width 7 height 7
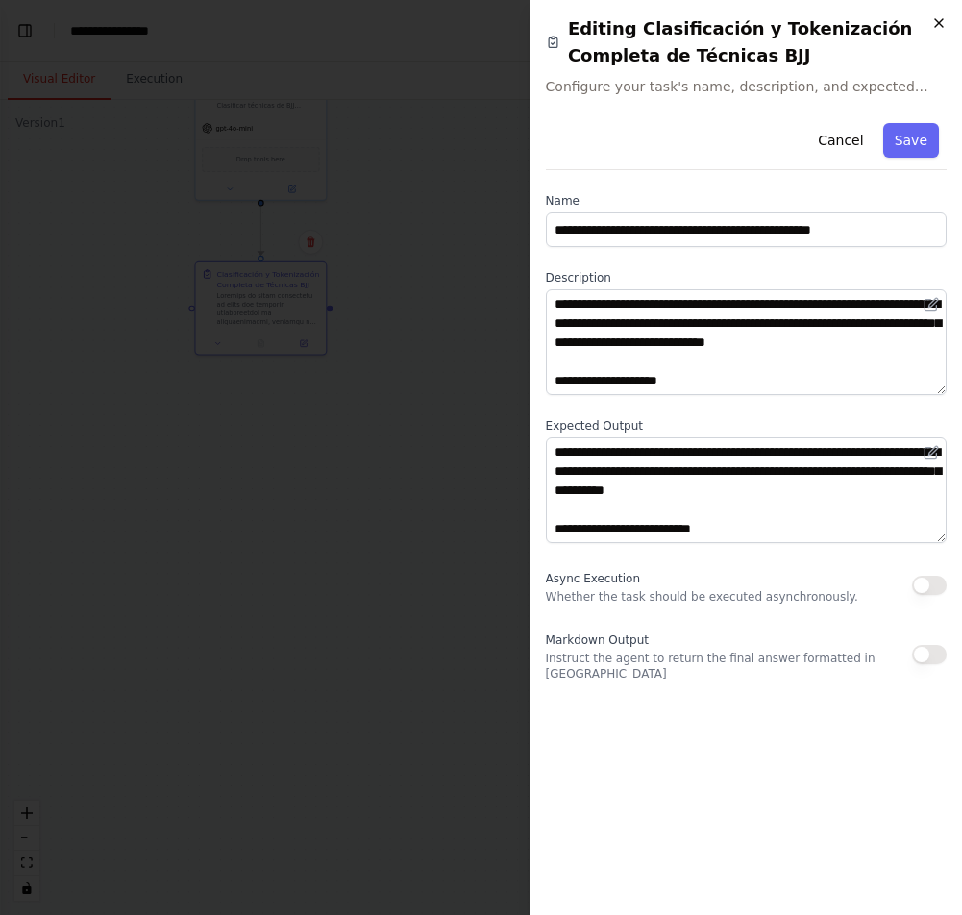
click at [937, 30] on icon "button" at bounding box center [938, 22] width 15 height 15
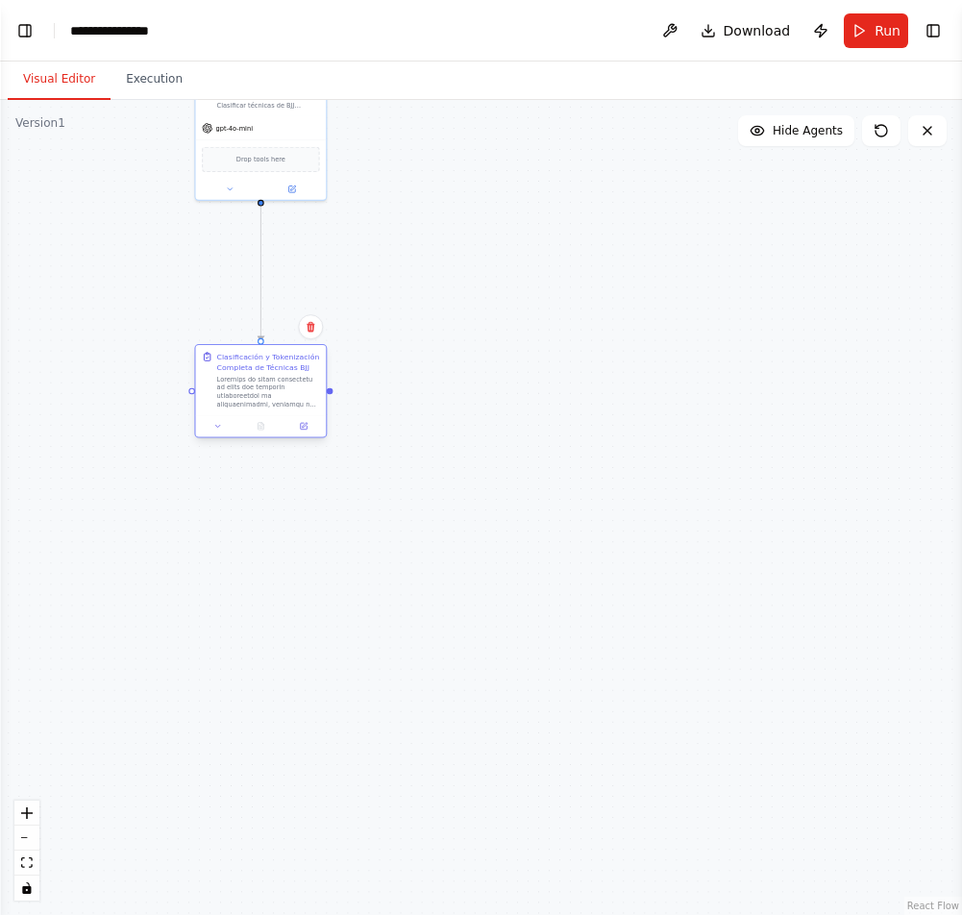
drag, startPoint x: 276, startPoint y: 321, endPoint x: 276, endPoint y: 409, distance: 88.4
click at [276, 409] on div "Clasificación y Tokenización Completa de Técnicas BJJ" at bounding box center [261, 380] width 131 height 70
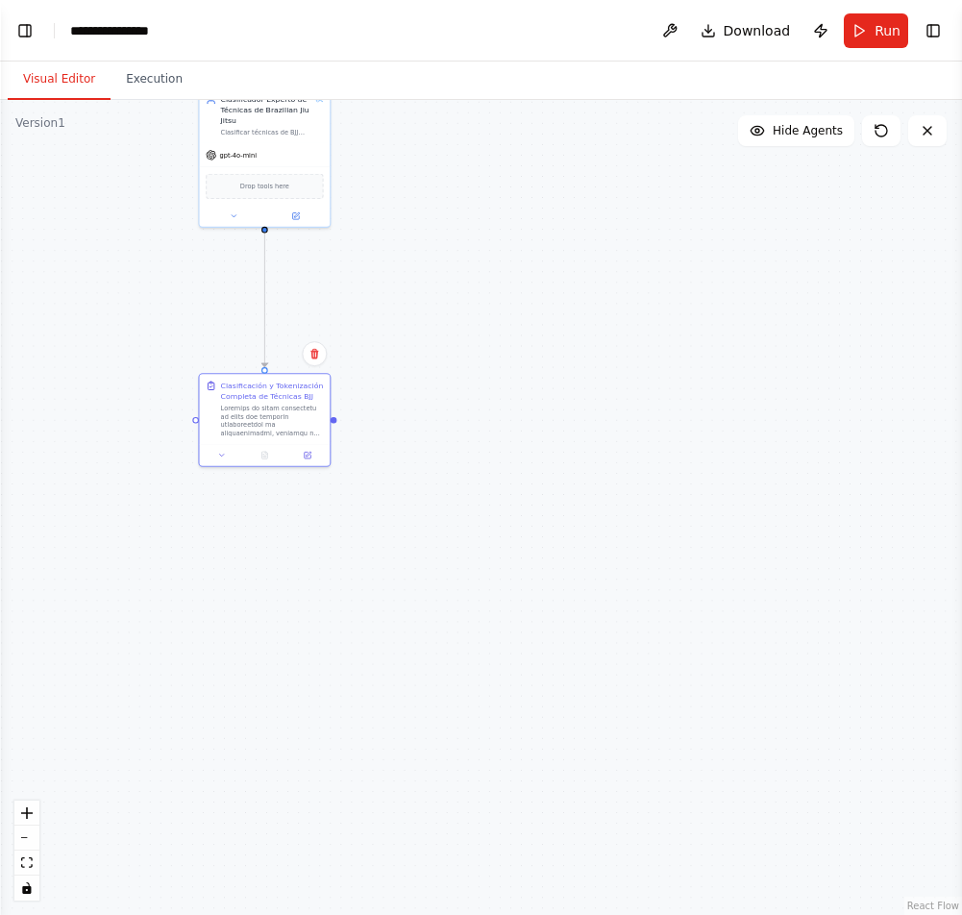
drag, startPoint x: 99, startPoint y: 363, endPoint x: 104, endPoint y: 392, distance: 29.2
click at [104, 392] on div ".deletable-edge-delete-btn { width: 20px; height: 20px; border: 0px solid #ffff…" at bounding box center [481, 507] width 962 height 815
click at [127, 27] on div "**********" at bounding box center [119, 30] width 99 height 19
click at [127, 27] on div "**********" at bounding box center [142, 30] width 144 height 19
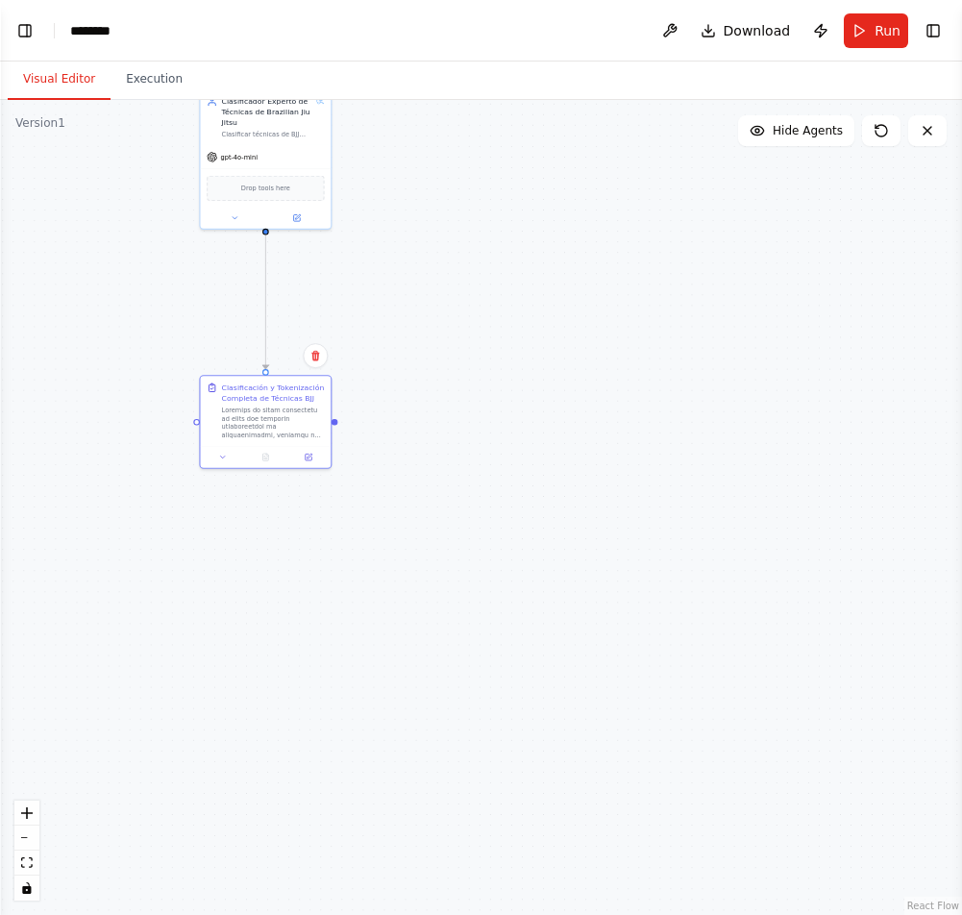
click at [476, 721] on div ".deletable-edge-delete-btn { width: 20px; height: 20px; border: 0px solid #ffff…" at bounding box center [481, 507] width 962 height 815
click at [870, 42] on button "Run" at bounding box center [875, 30] width 64 height 35
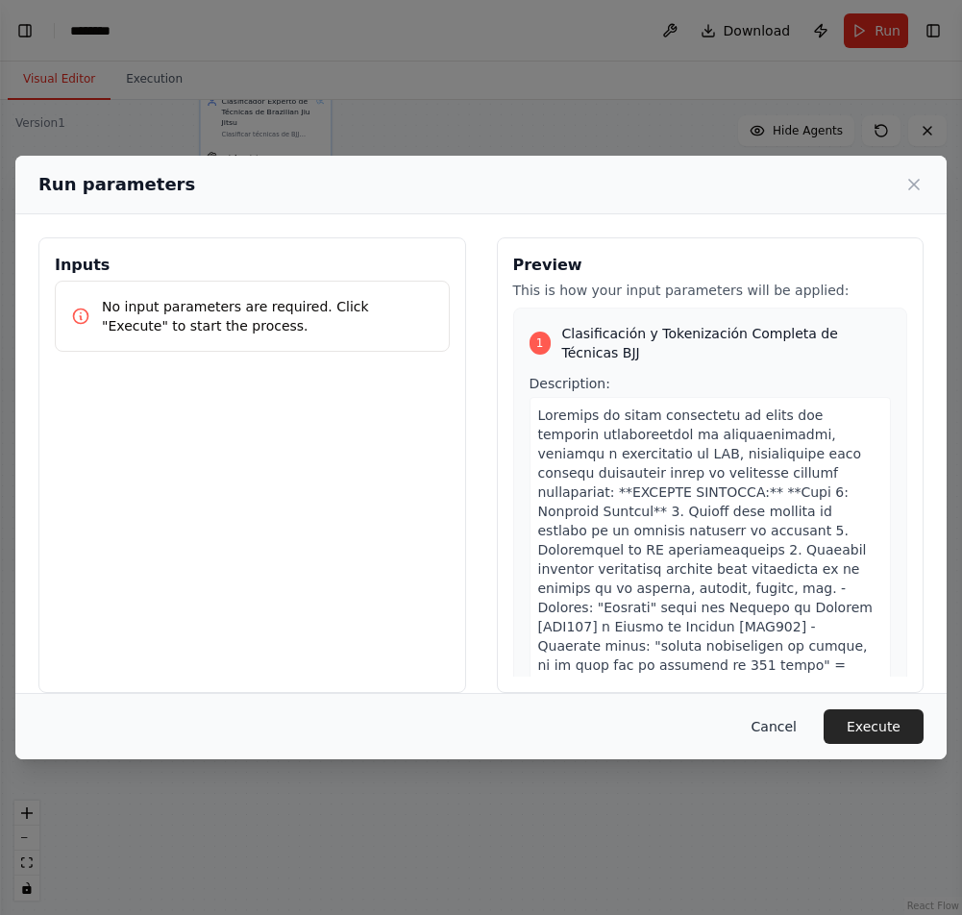
click at [784, 729] on button "Cancel" at bounding box center [774, 726] width 76 height 35
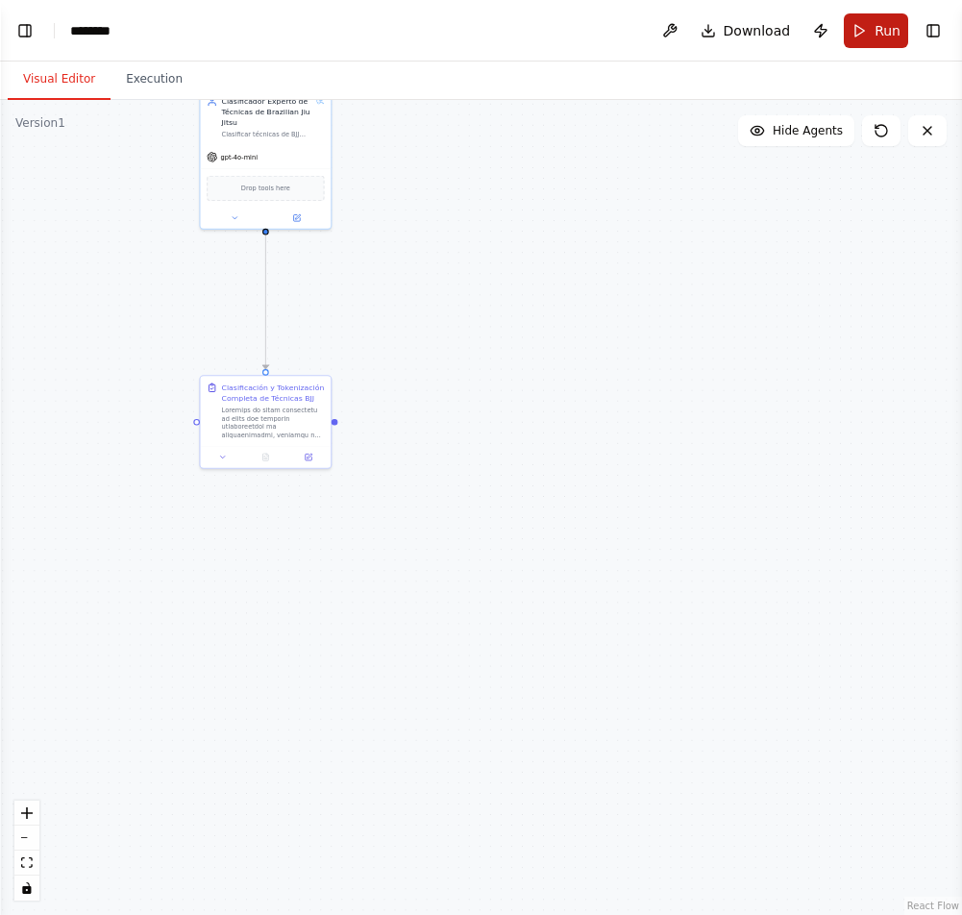
click at [873, 36] on button "Run" at bounding box center [875, 30] width 64 height 35
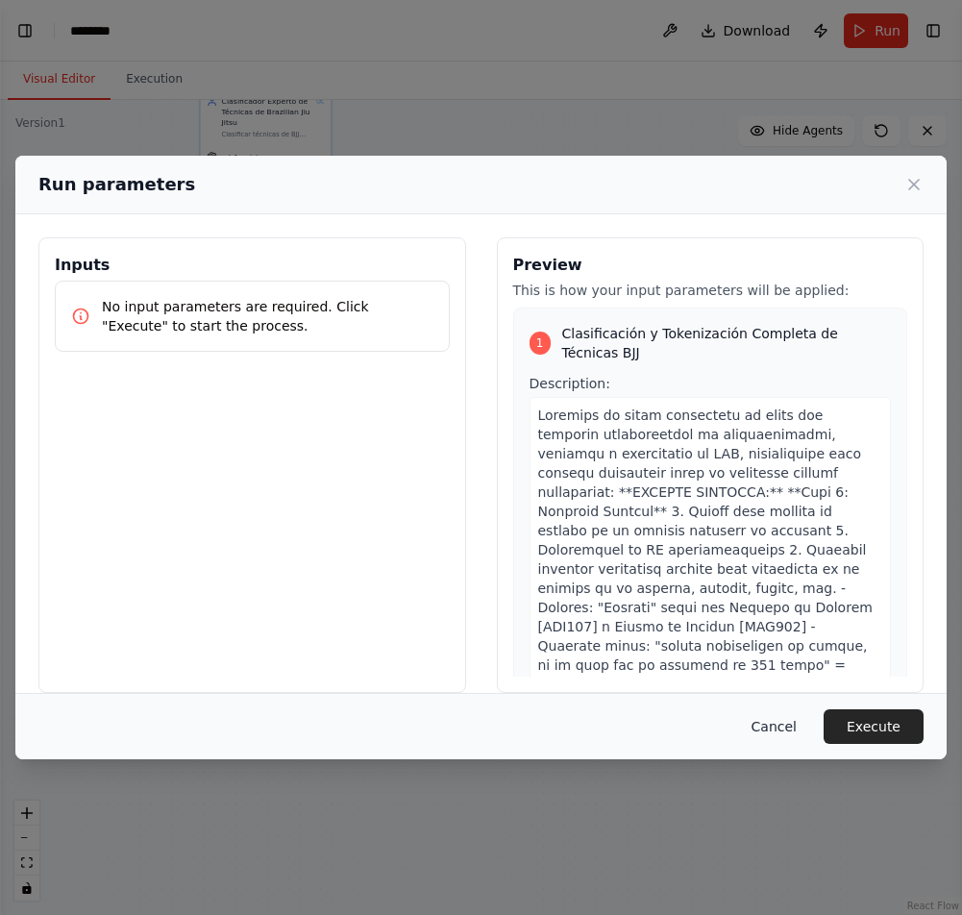
click at [784, 722] on button "Cancel" at bounding box center [774, 726] width 76 height 35
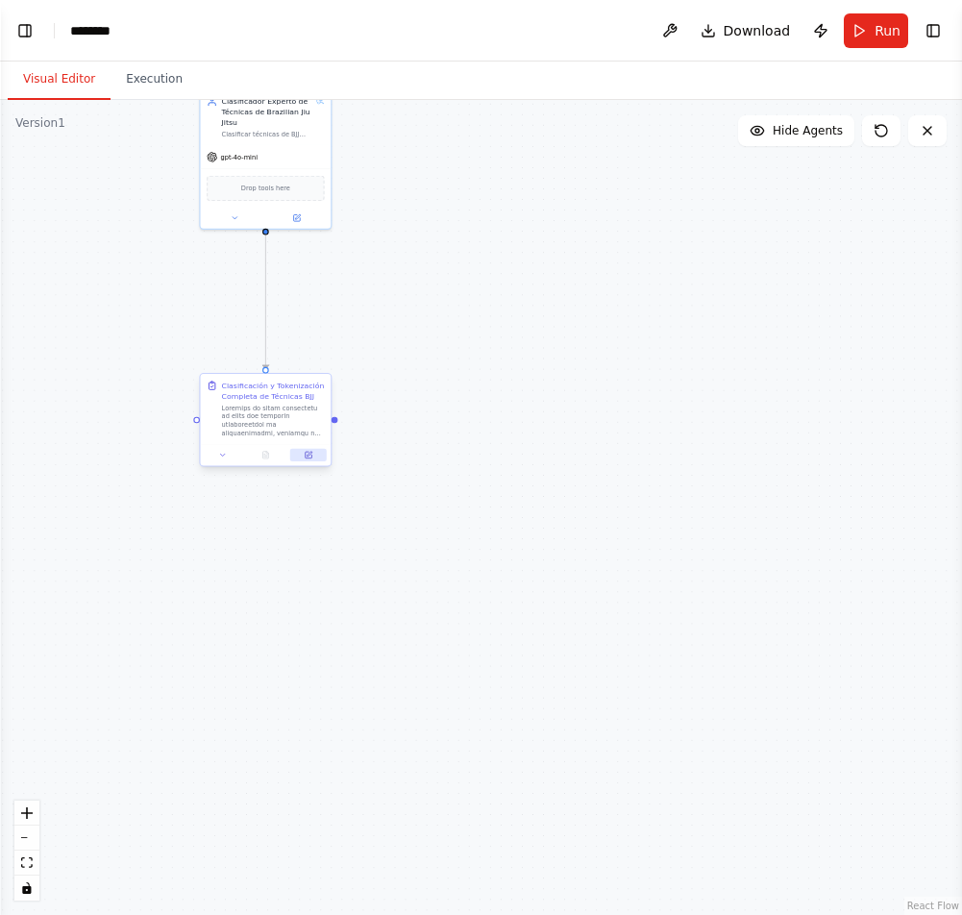
click at [307, 456] on icon at bounding box center [308, 455] width 7 height 7
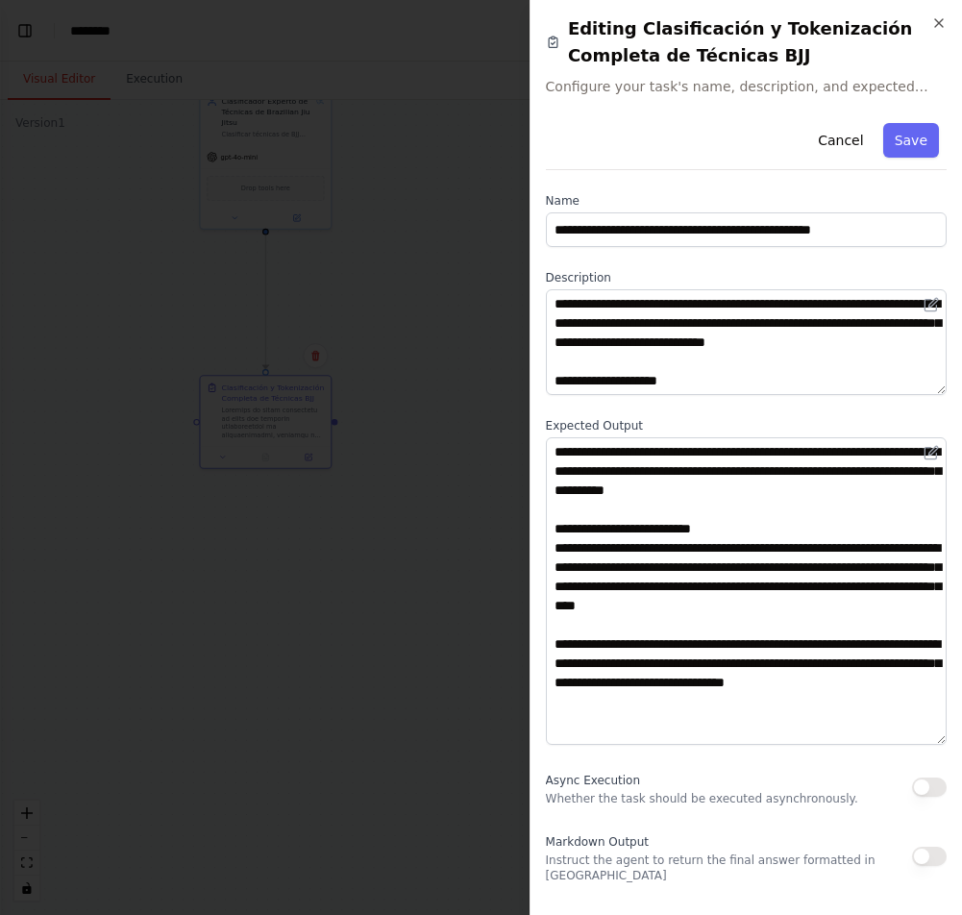
drag, startPoint x: 941, startPoint y: 539, endPoint x: 957, endPoint y: 741, distance: 202.3
click at [957, 741] on div "**********" at bounding box center [745, 457] width 432 height 915
click at [524, 571] on div at bounding box center [481, 457] width 962 height 915
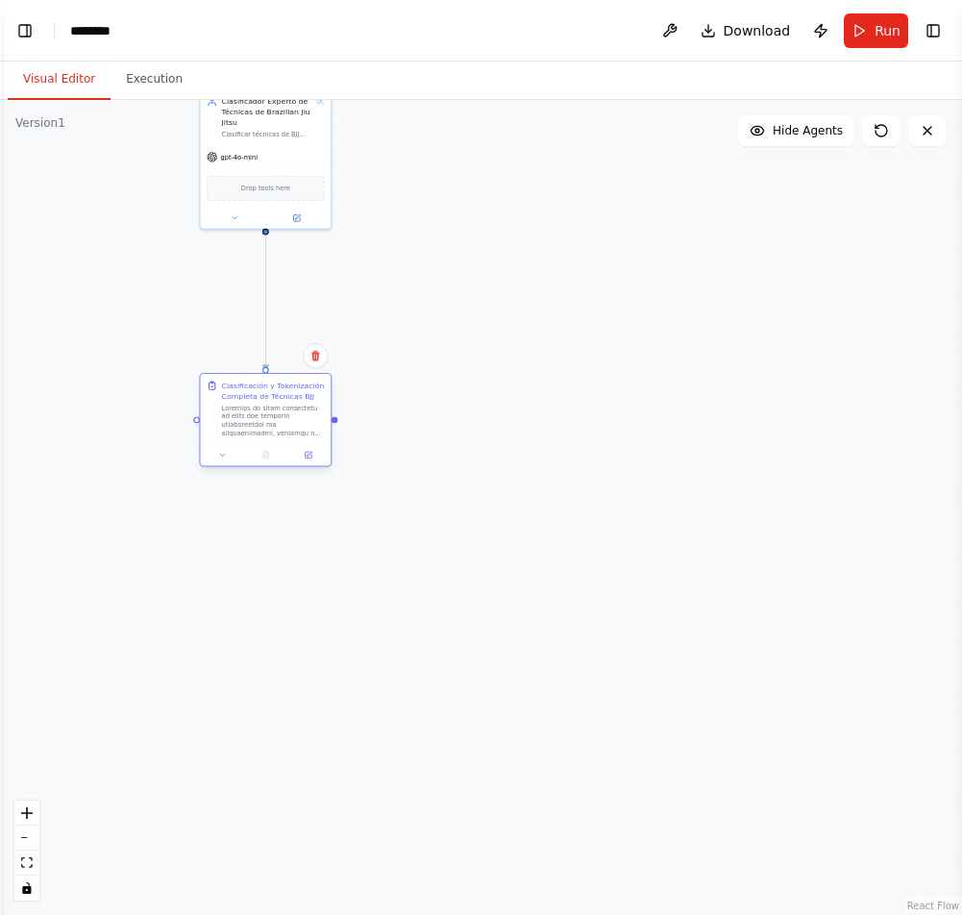
click at [307, 447] on div at bounding box center [266, 455] width 131 height 22
click at [307, 456] on icon at bounding box center [308, 455] width 7 height 7
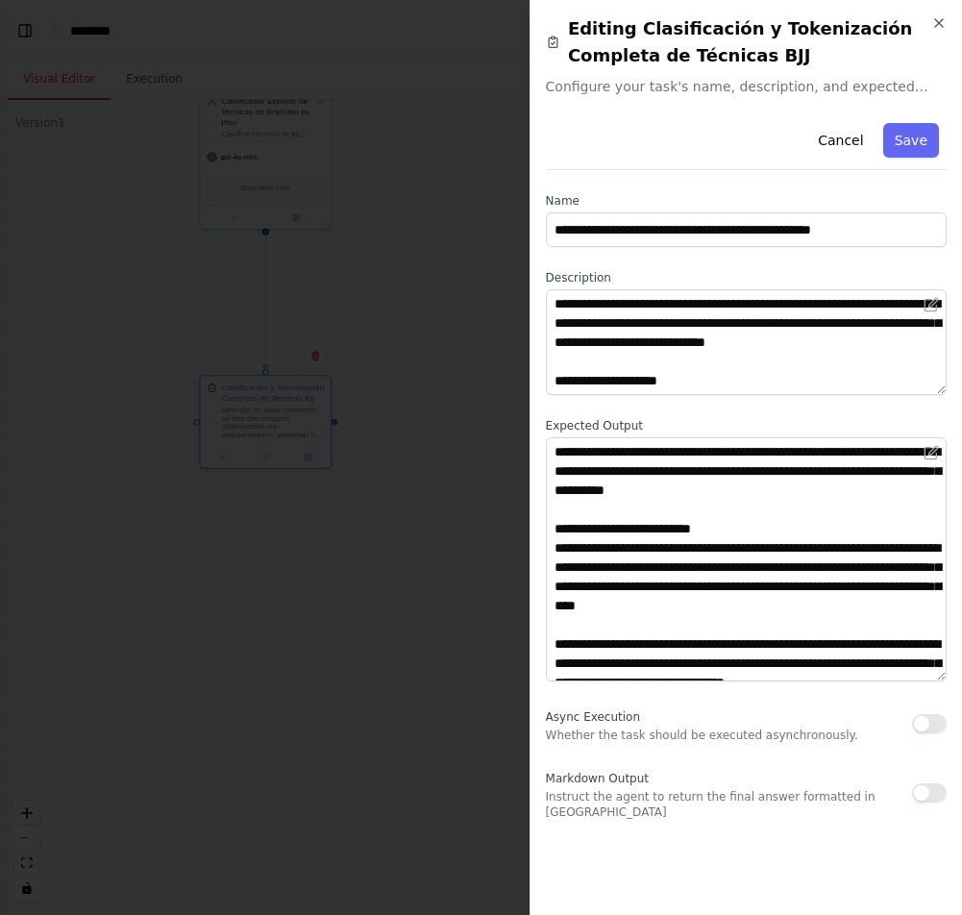
drag, startPoint x: 941, startPoint y: 539, endPoint x: 945, endPoint y: 678, distance: 139.4
click at [945, 678] on textarea "**********" at bounding box center [746, 559] width 401 height 244
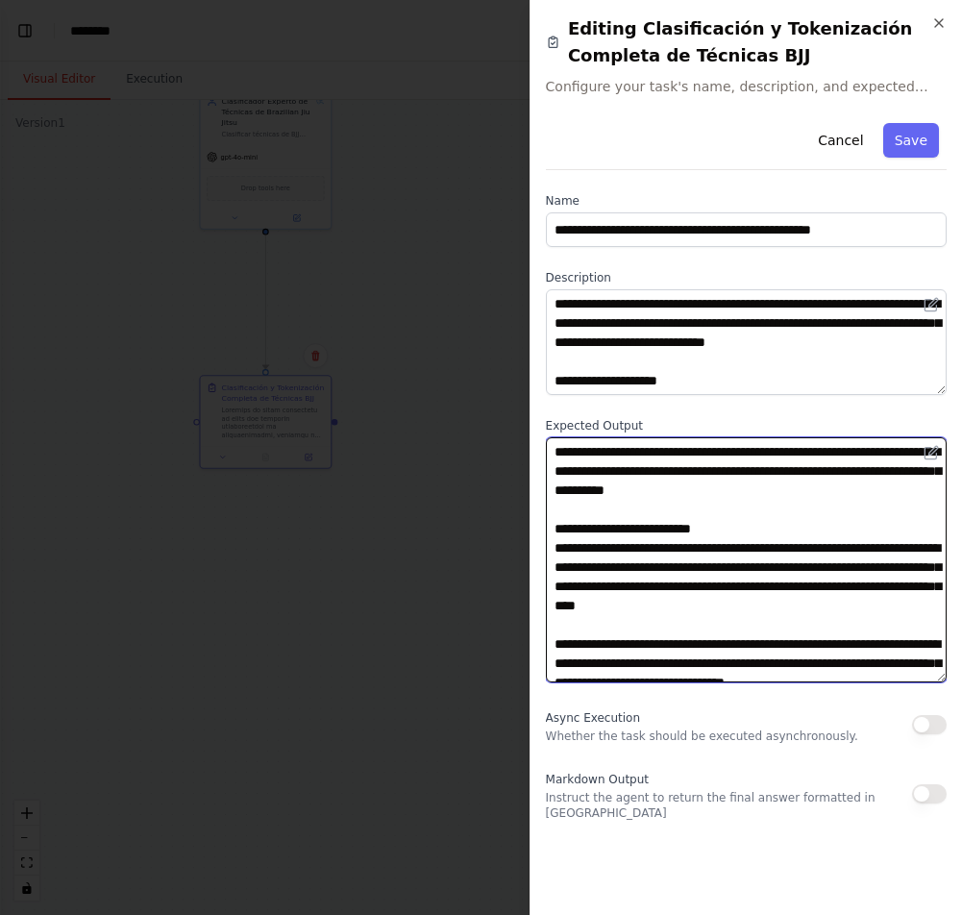
drag, startPoint x: 866, startPoint y: 511, endPoint x: 389, endPoint y: 429, distance: 483.4
click at [389, 429] on body "BETA Hello! I'm the CrewAI assistant. What kind of automation do you want to bu…" at bounding box center [481, 457] width 962 height 915
paste textarea "**********"
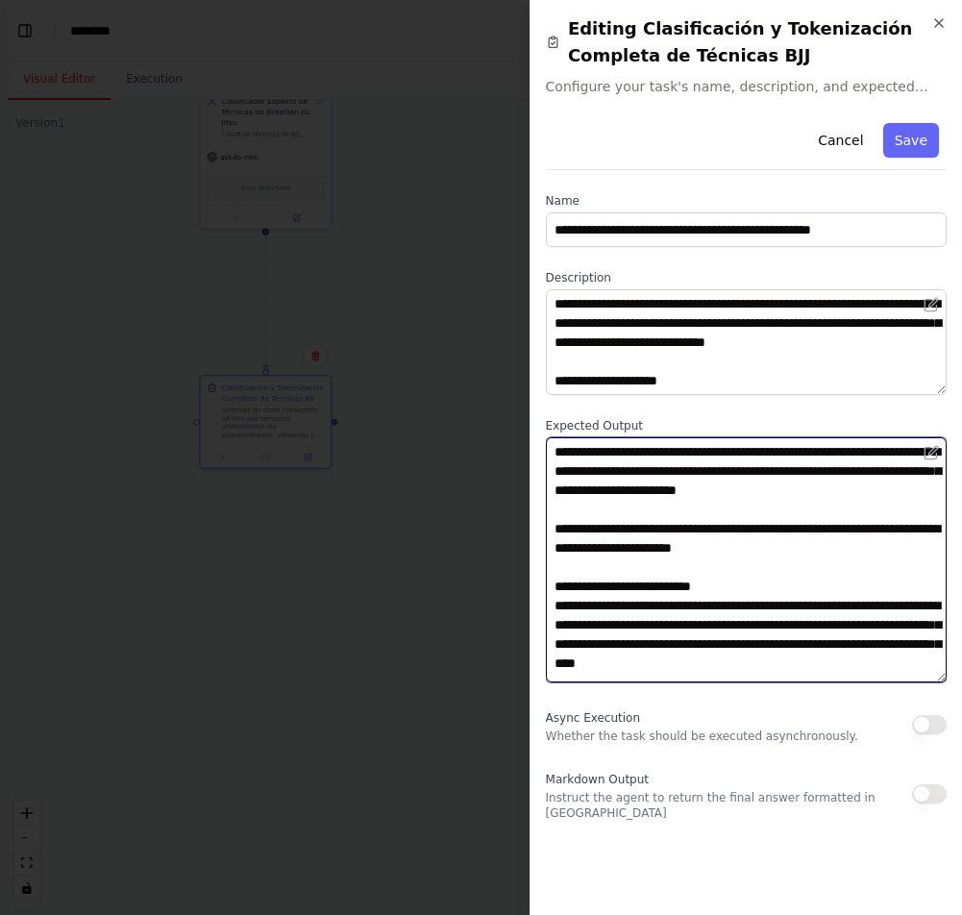
type textarea "**********"
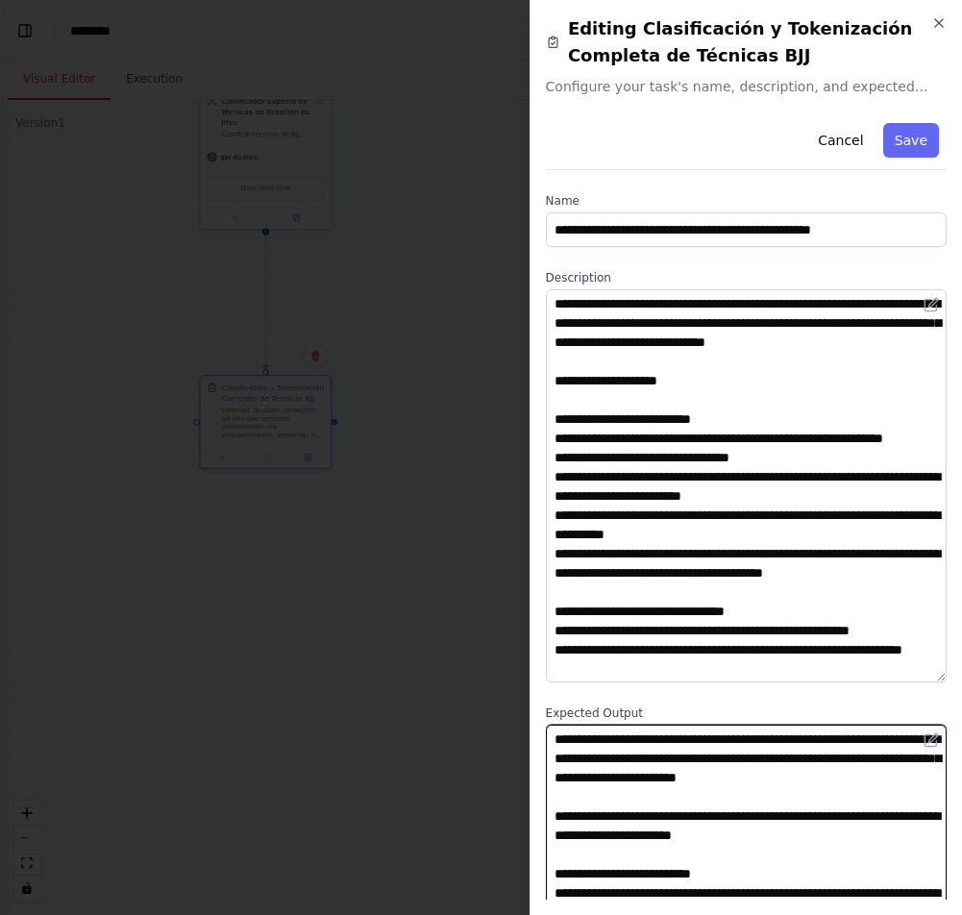
drag, startPoint x: 941, startPoint y: 389, endPoint x: 947, endPoint y: 687, distance: 297.9
click at [947, 687] on div "**********" at bounding box center [745, 457] width 432 height 915
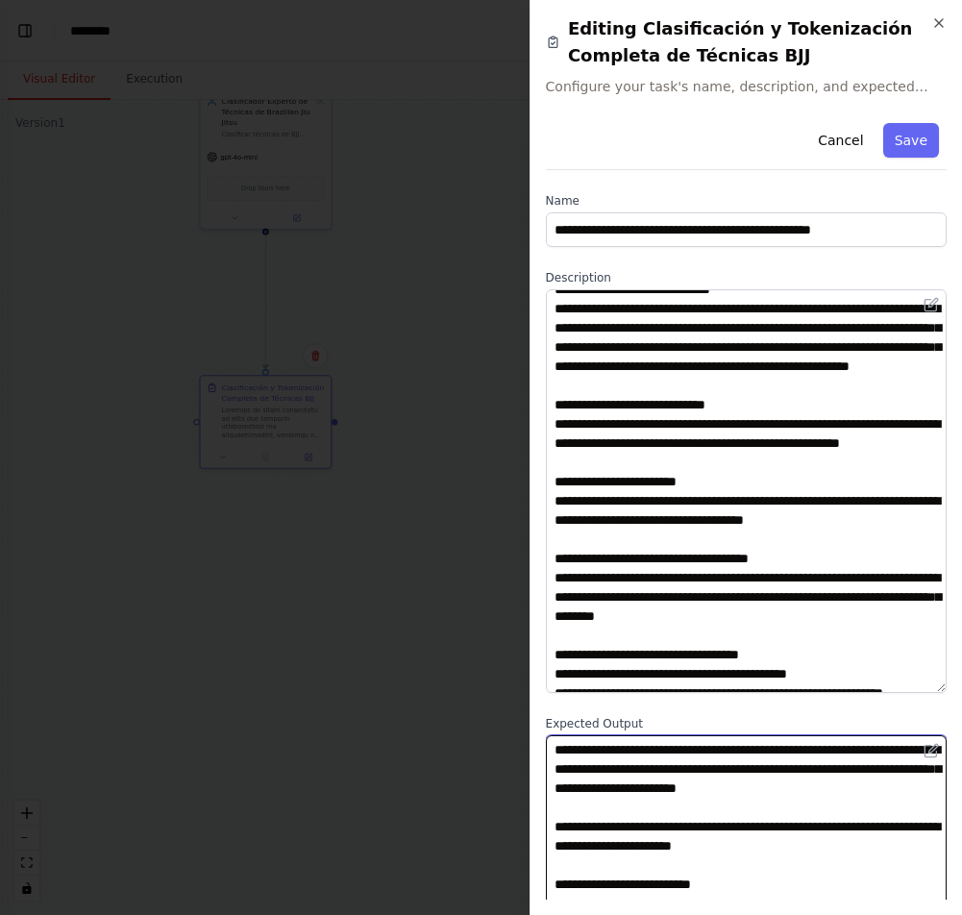
scroll to position [0, 0]
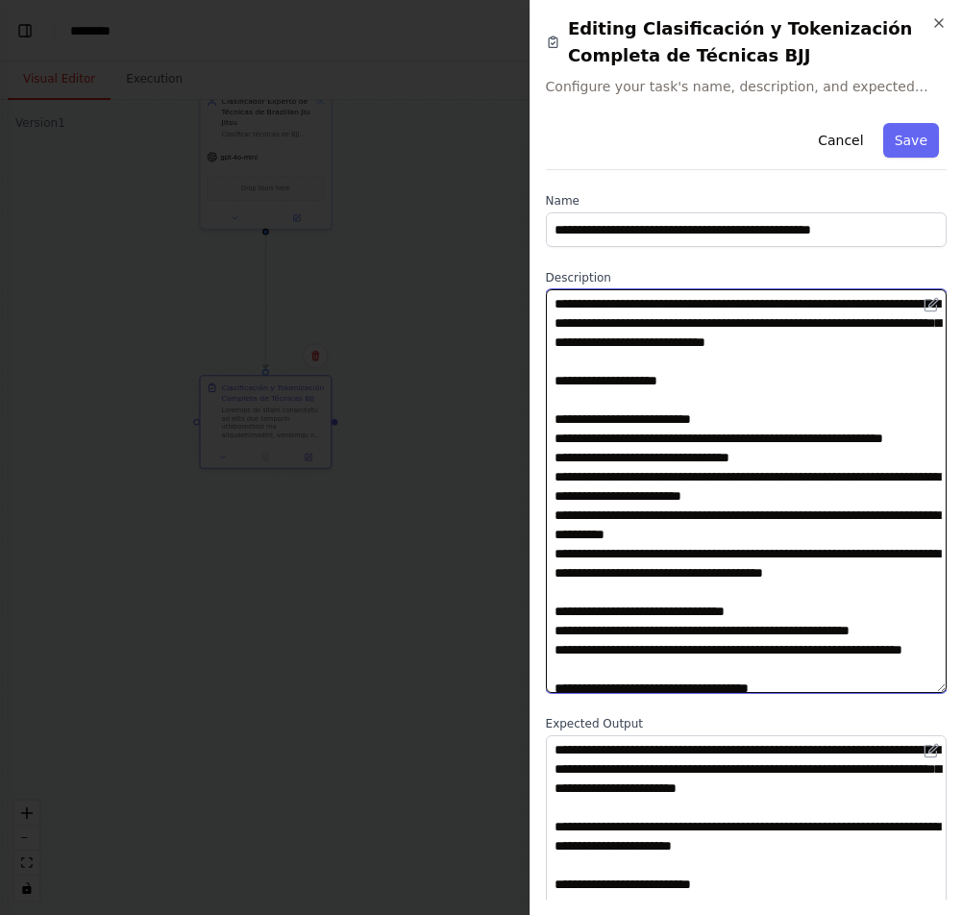
drag, startPoint x: 704, startPoint y: 359, endPoint x: 518, endPoint y: 248, distance: 217.1
click at [518, 248] on body "BETA Hello! I'm the CrewAI assistant. What kind of automation do you want to bu…" at bounding box center [481, 457] width 962 height 915
paste textarea "**********"
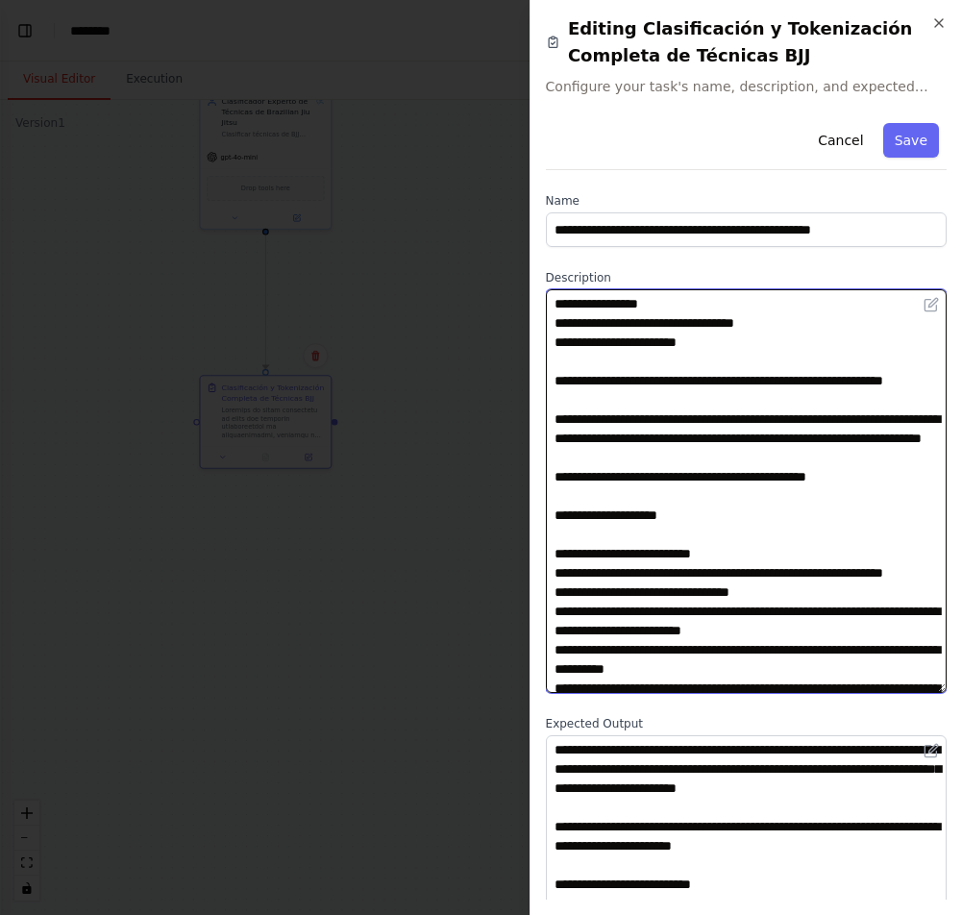
drag, startPoint x: 752, startPoint y: 354, endPoint x: 508, endPoint y: 263, distance: 260.5
click at [508, 263] on body "BETA Hello! I'm the CrewAI assistant. What kind of automation do you want to bu…" at bounding box center [481, 457] width 962 height 915
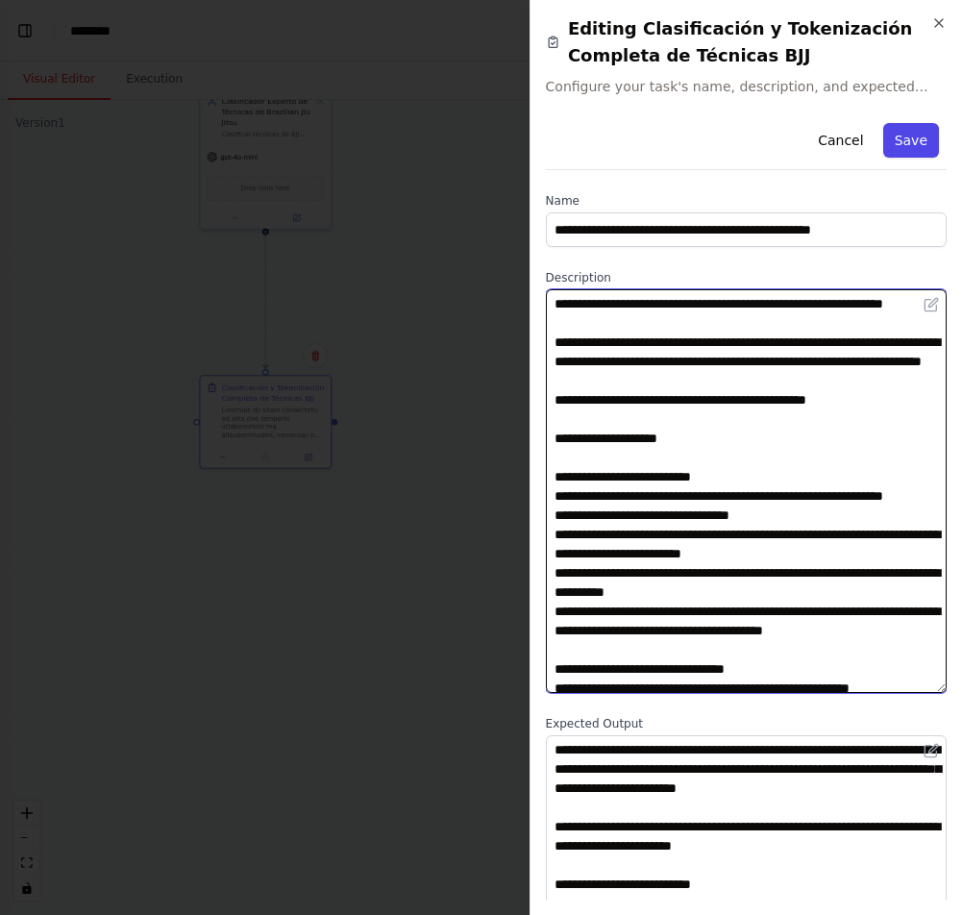
type textarea "**********"
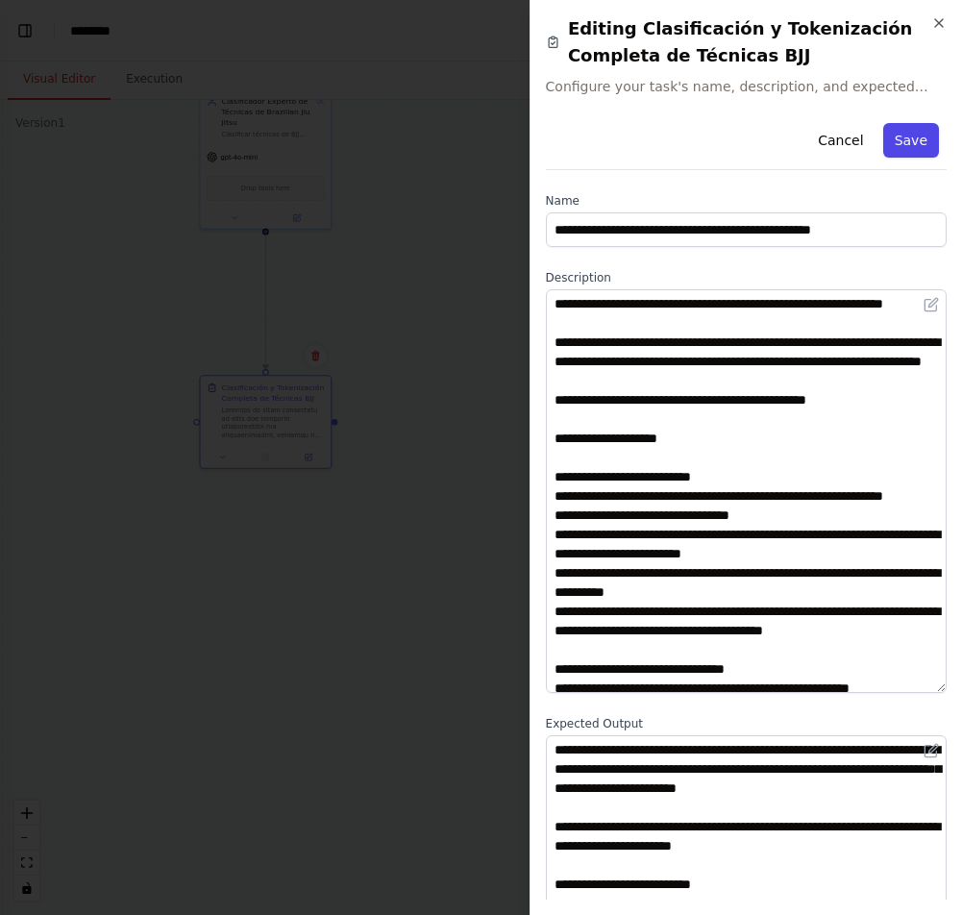
click at [903, 131] on button "Save" at bounding box center [911, 140] width 56 height 35
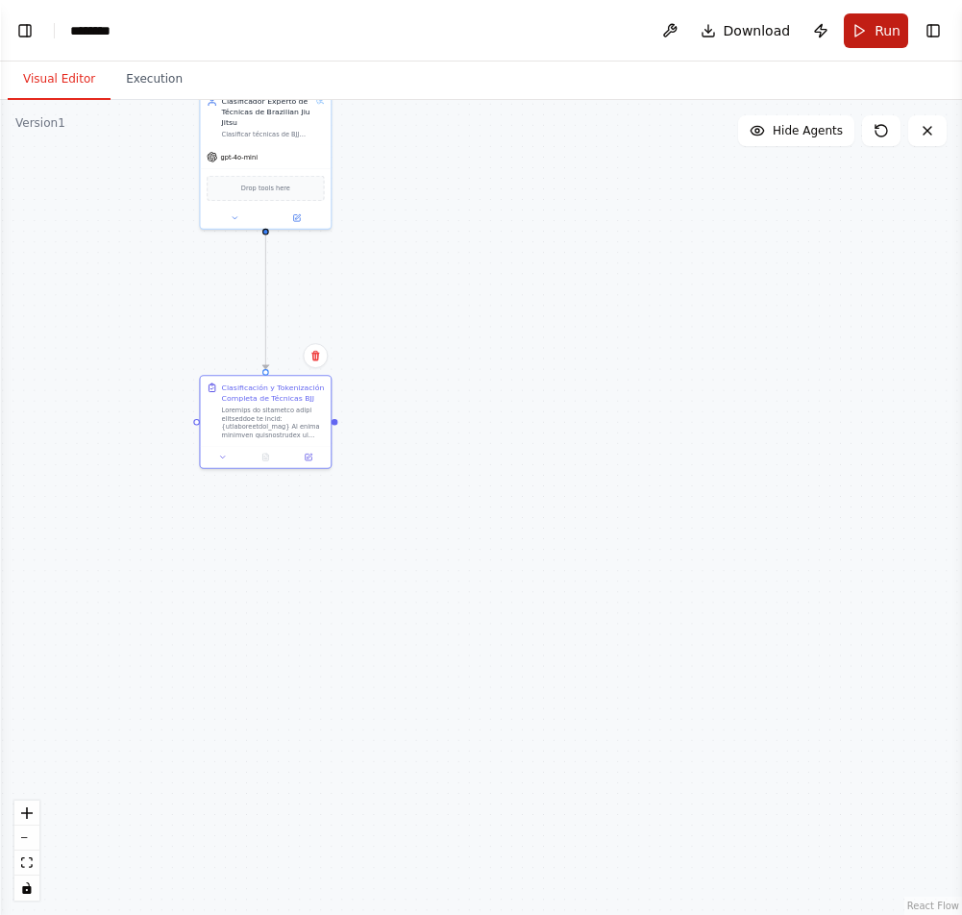
click at [866, 36] on button "Run" at bounding box center [875, 30] width 64 height 35
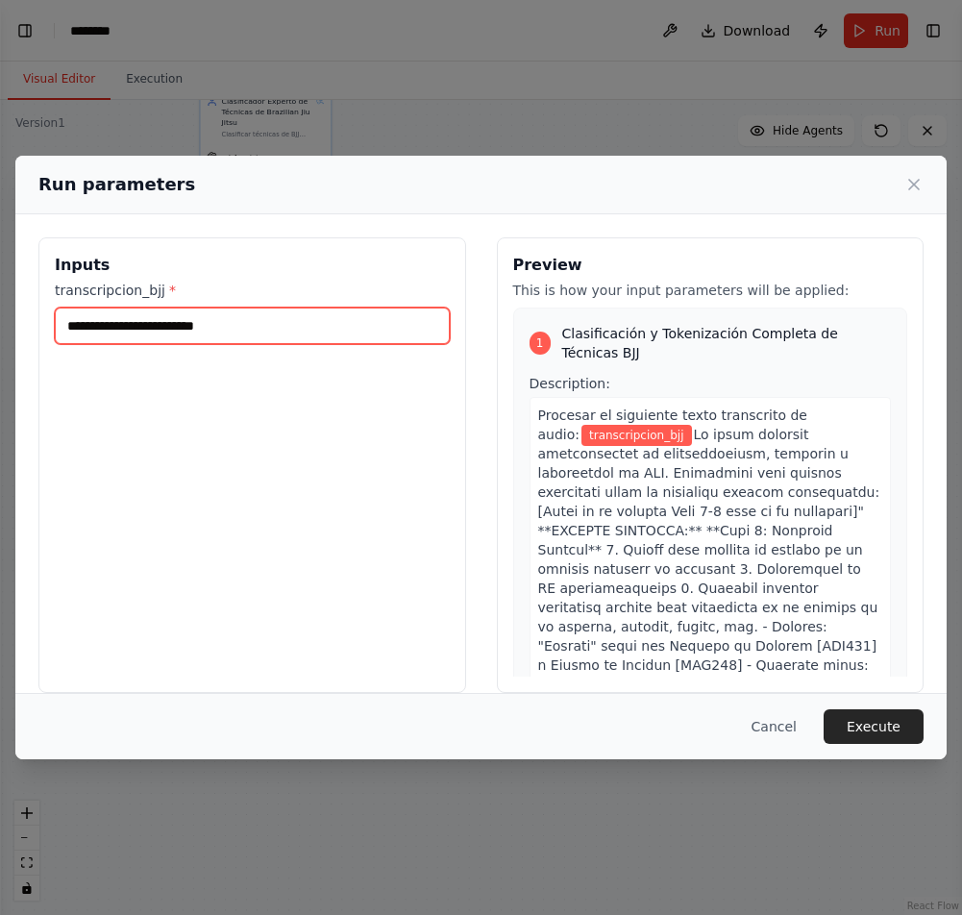
drag, startPoint x: 226, startPoint y: 330, endPoint x: 12, endPoint y: 297, distance: 216.9
click at [12, 297] on div "Run parameters Inputs transcripcion_bjj * Preview This is how your input parame…" at bounding box center [481, 457] width 962 height 915
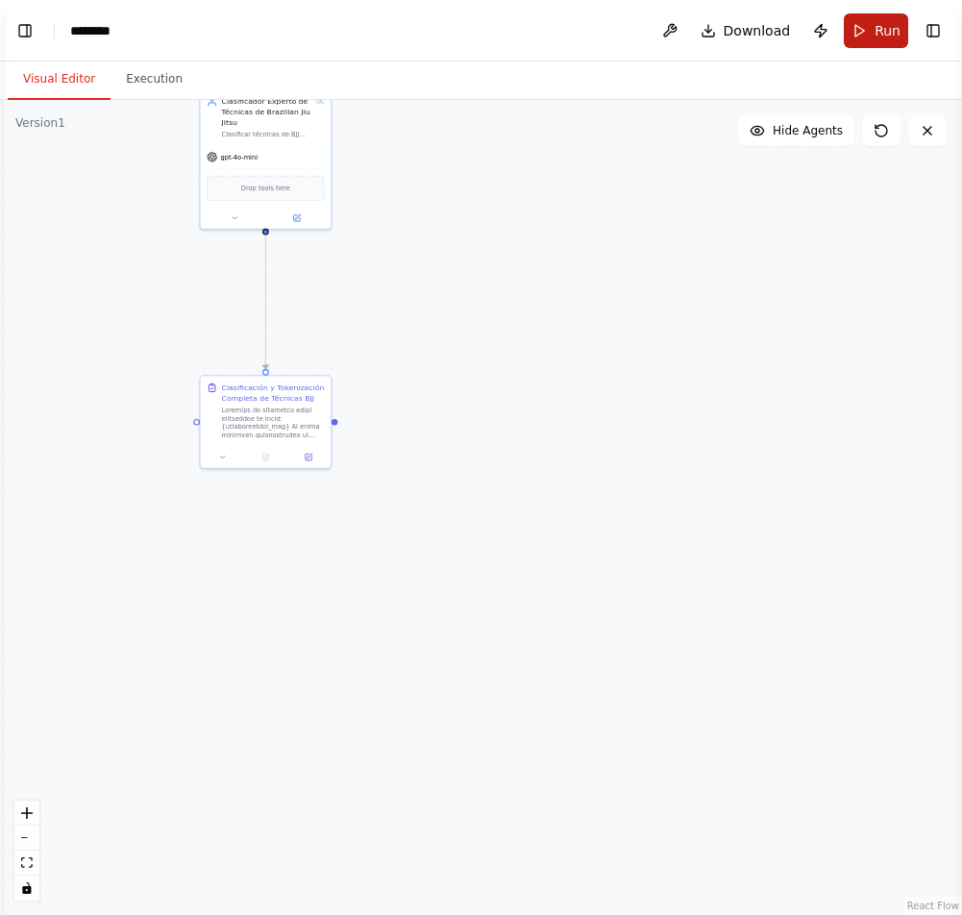
click at [866, 33] on button "Run" at bounding box center [875, 30] width 64 height 35
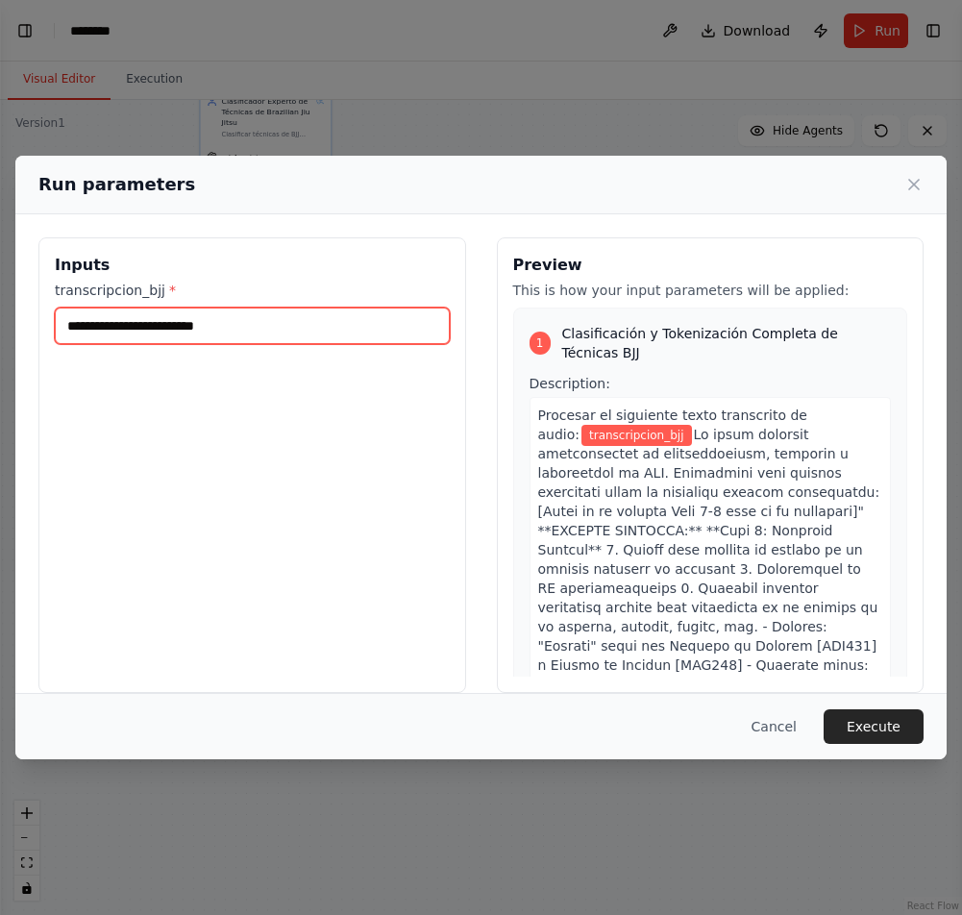
click at [195, 330] on input "transcripcion_bjj *" at bounding box center [252, 325] width 395 height 37
paste input "**********"
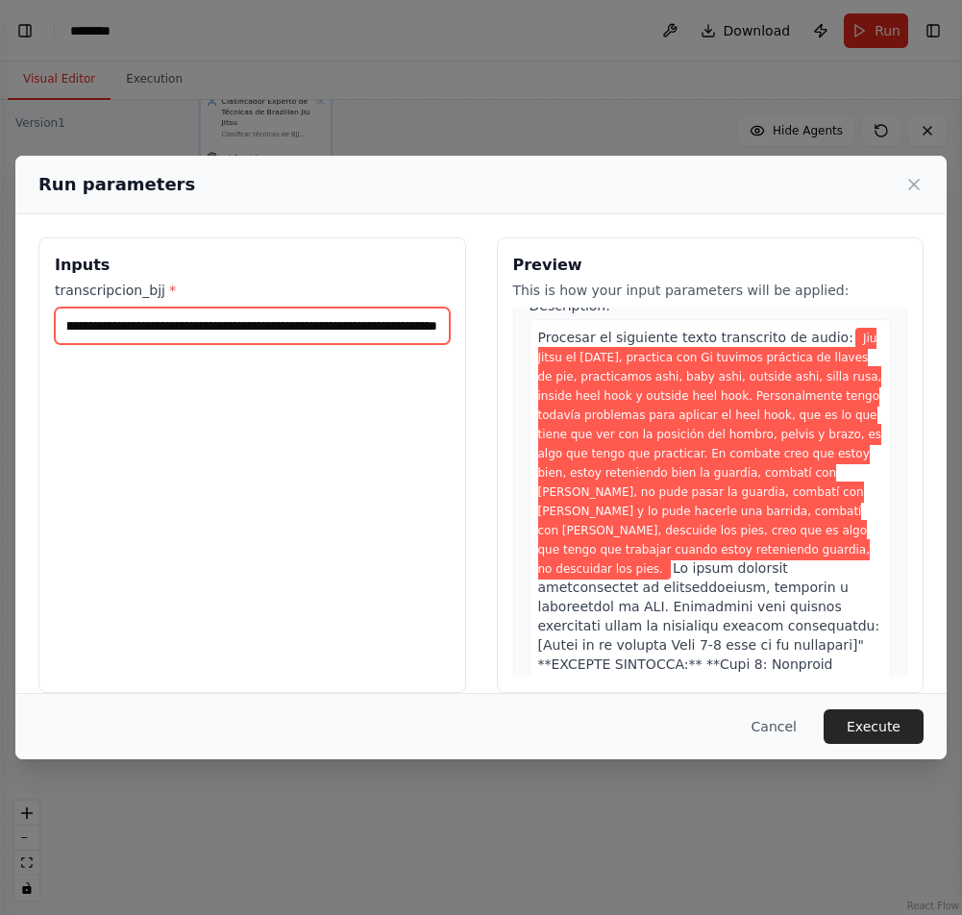
scroll to position [115, 0]
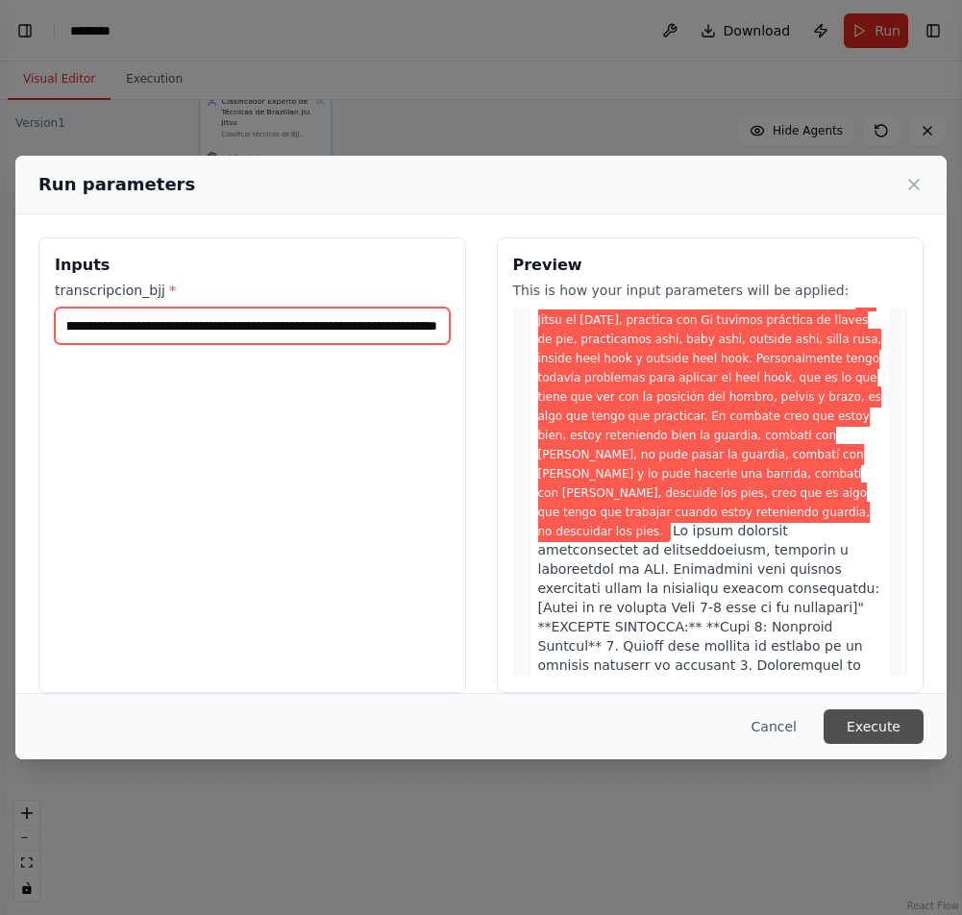
type input "**********"
click at [874, 714] on button "Execute" at bounding box center [873, 726] width 100 height 35
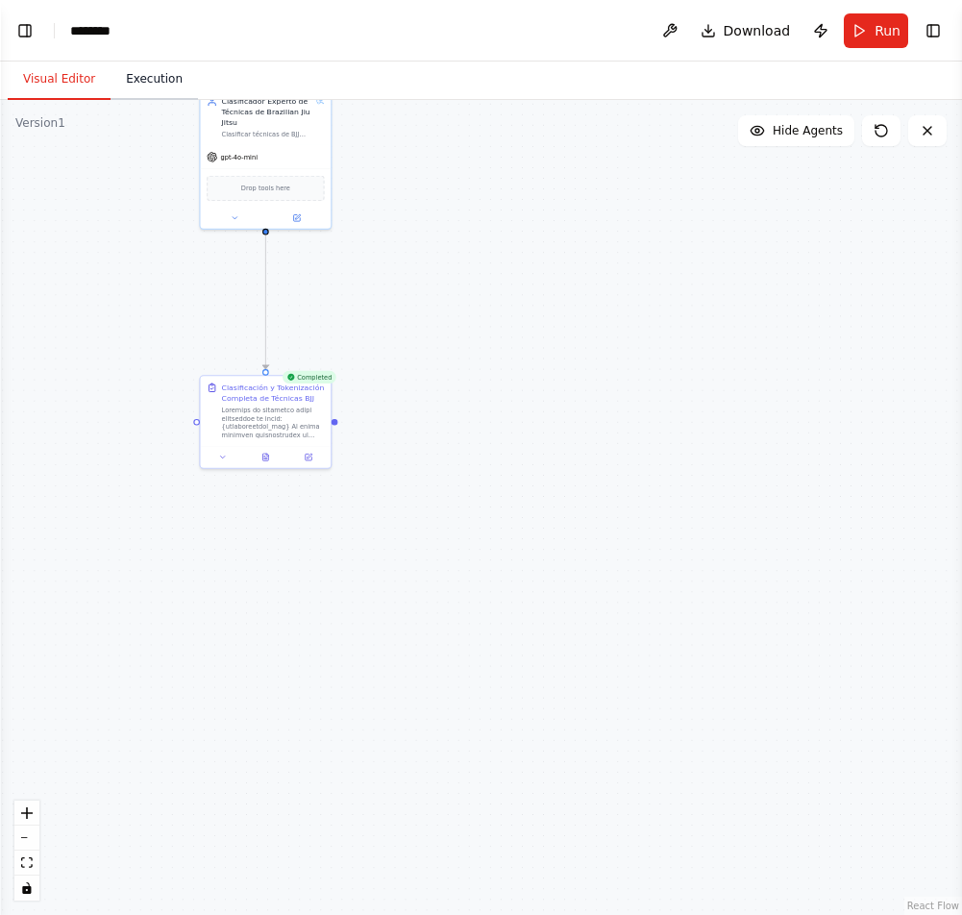
click at [134, 72] on button "Execution" at bounding box center [153, 80] width 87 height 40
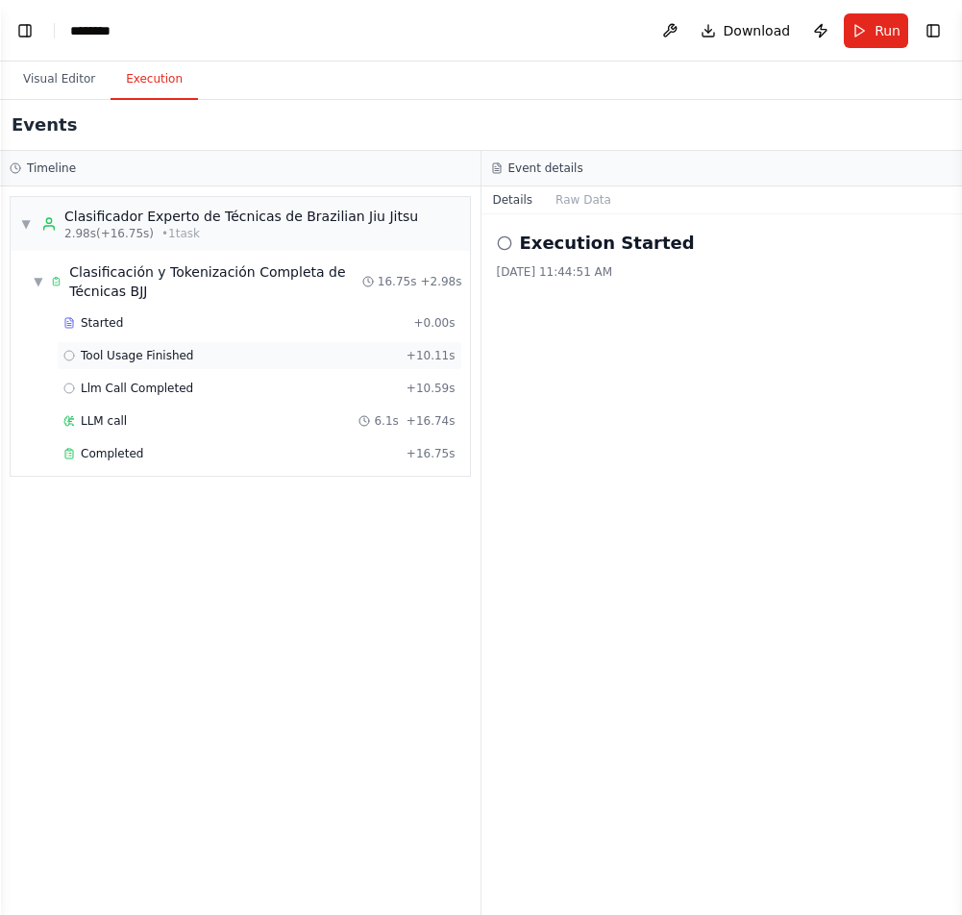
click at [146, 351] on span "Tool Usage Finished" at bounding box center [137, 355] width 113 height 15
click at [142, 389] on span "Llm Call Completed" at bounding box center [137, 387] width 112 height 15
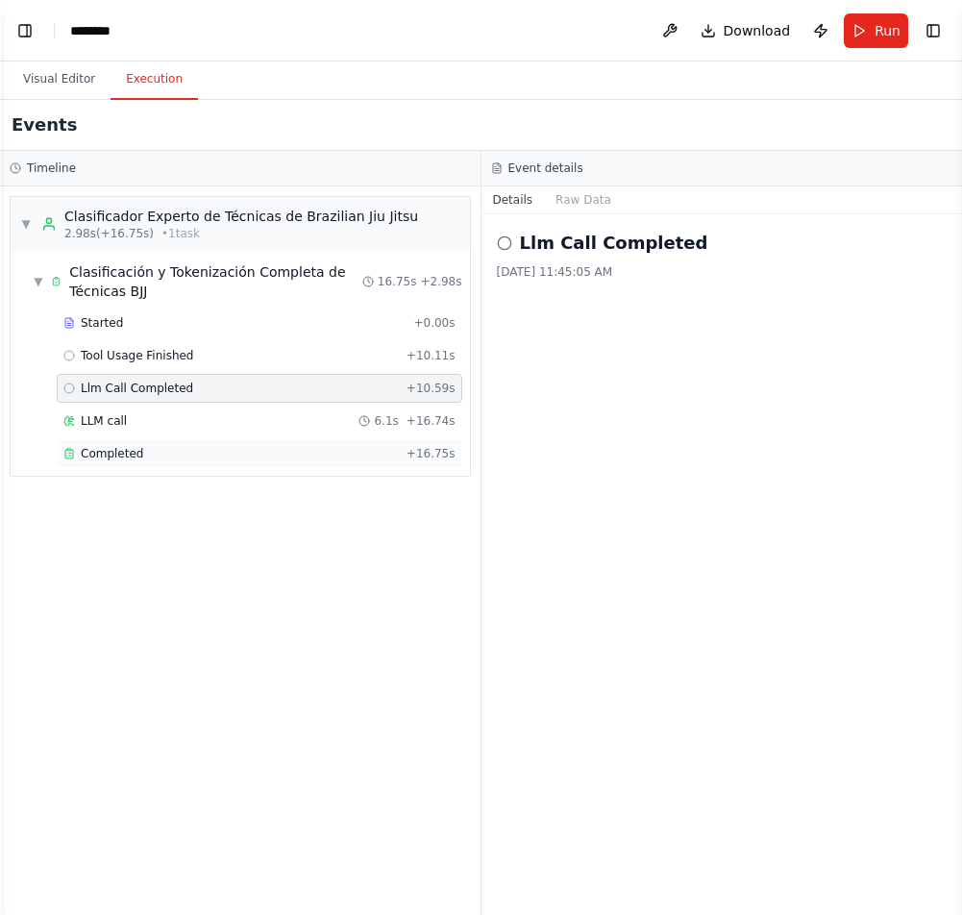
click at [128, 440] on div "Completed + 16.75s" at bounding box center [259, 453] width 405 height 29
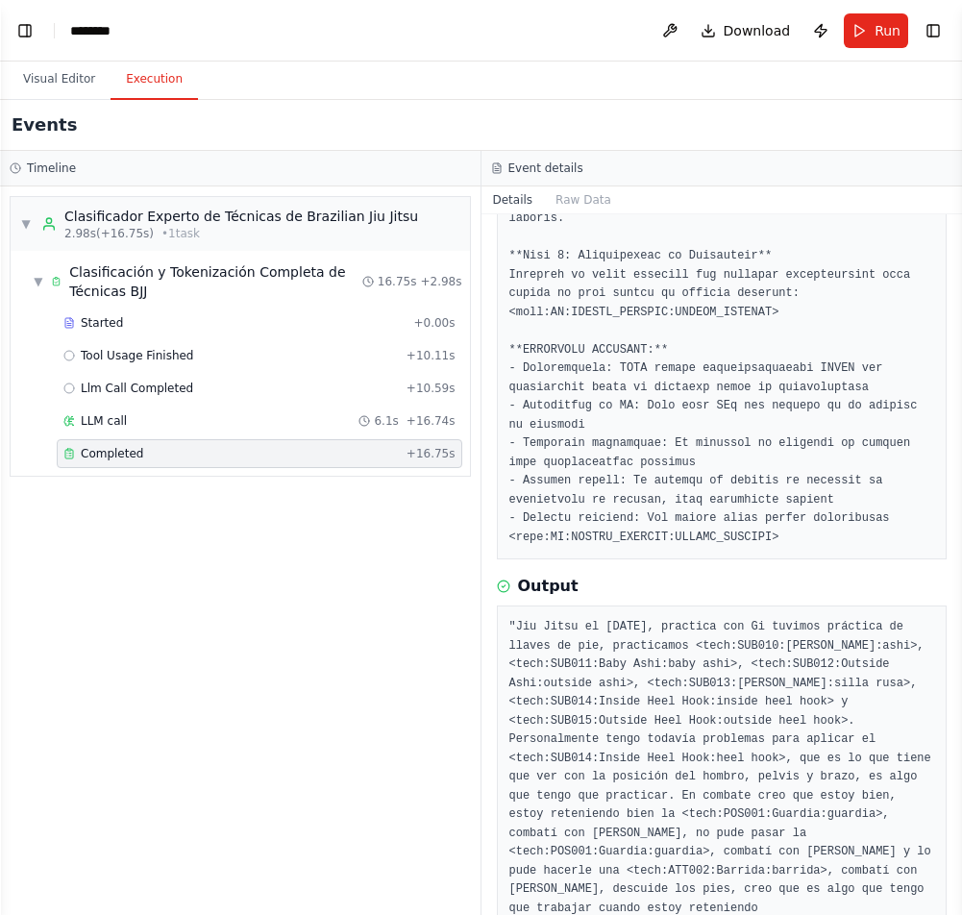
scroll to position [1800, 0]
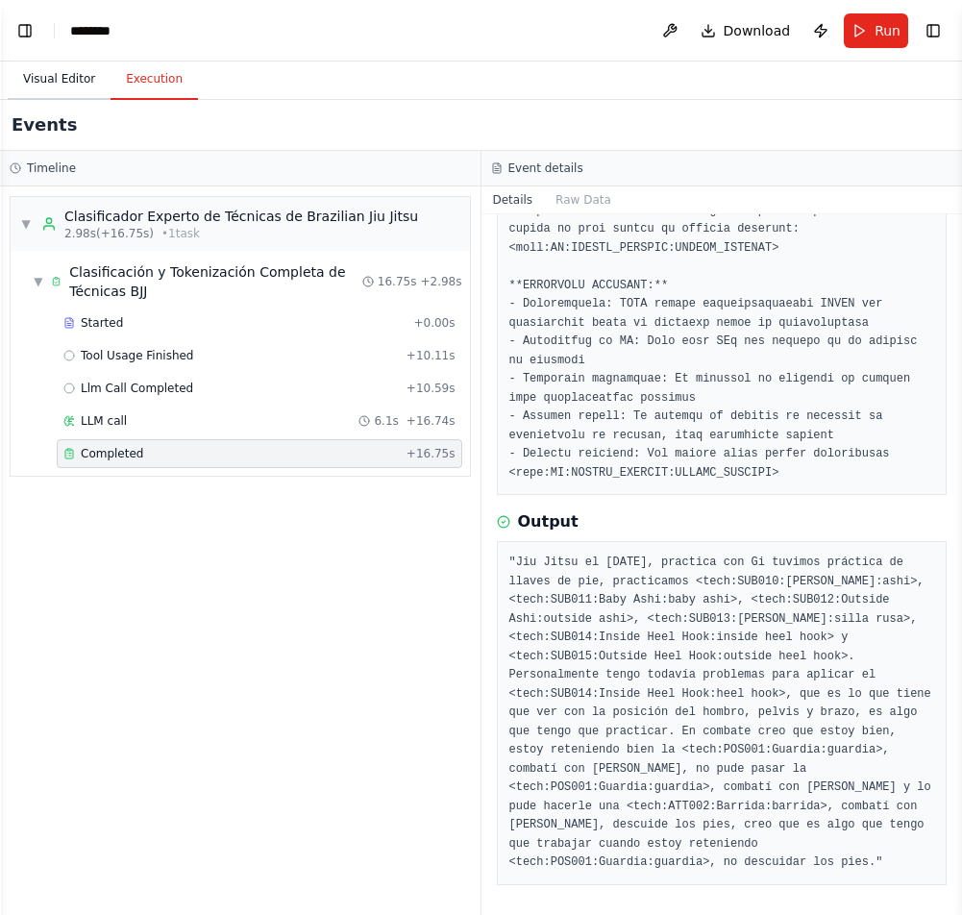
click at [35, 78] on button "Visual Editor" at bounding box center [59, 80] width 103 height 40
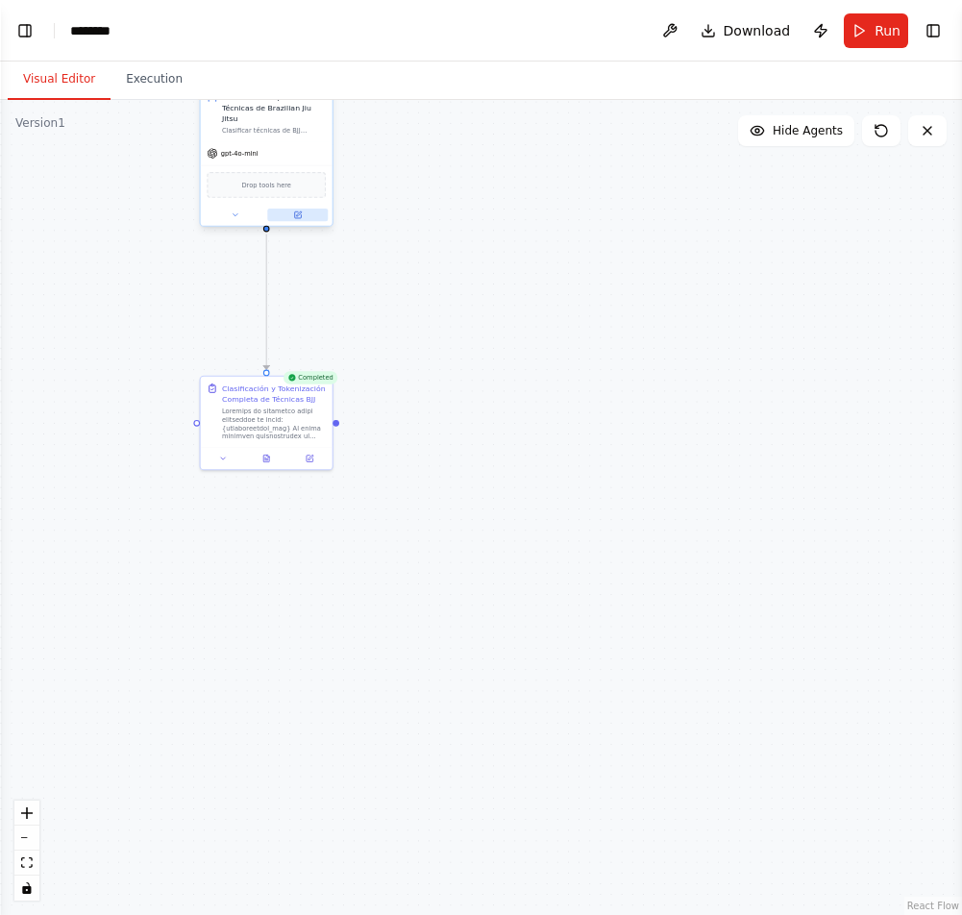
click at [293, 214] on icon at bounding box center [297, 214] width 9 height 9
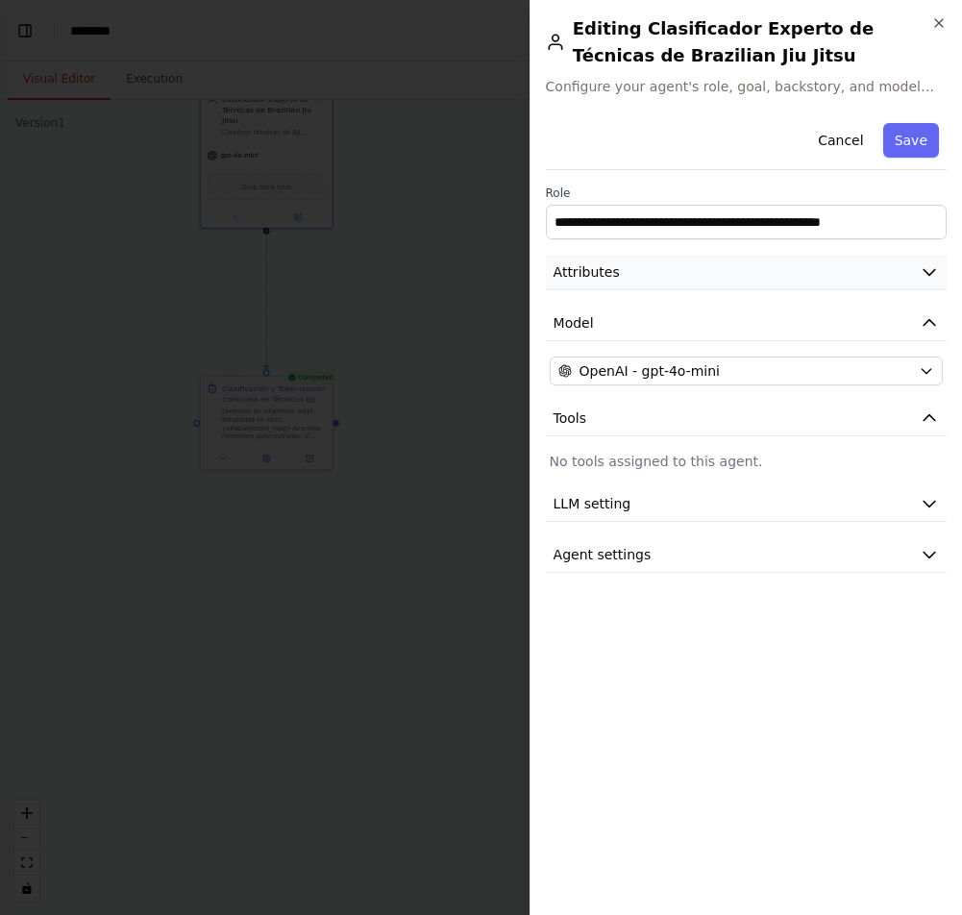
click at [931, 280] on icon "button" at bounding box center [928, 271] width 19 height 19
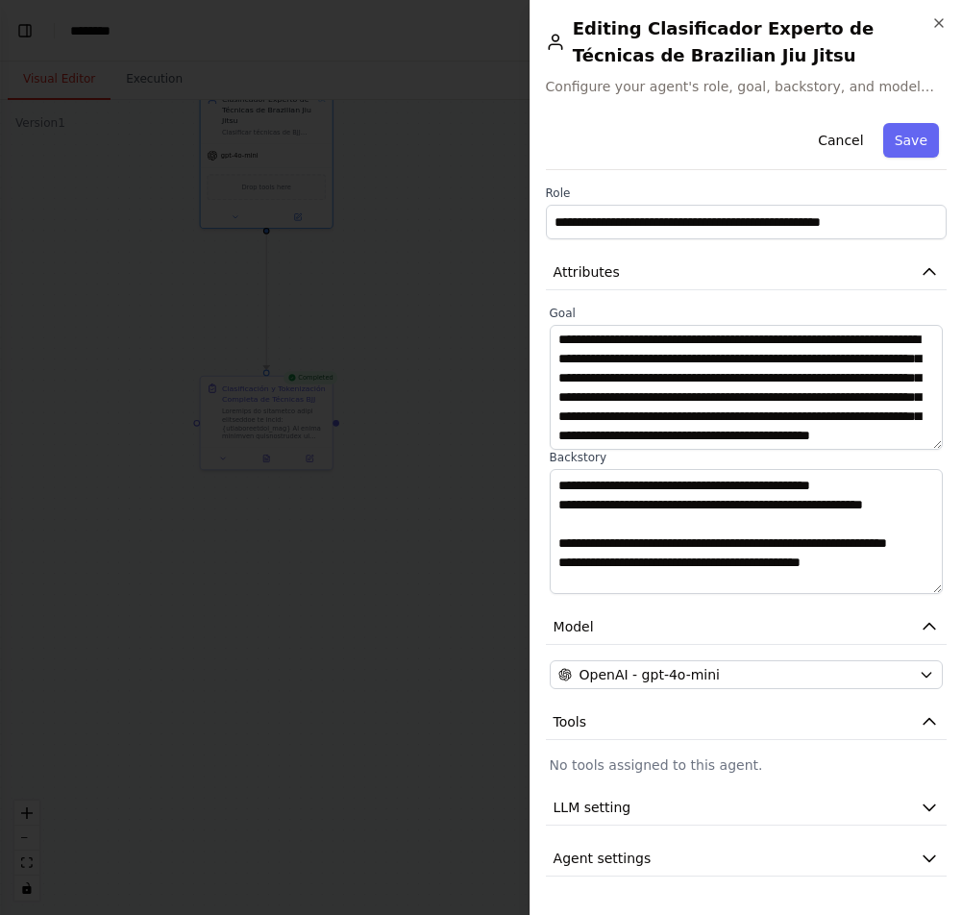
scroll to position [251, 0]
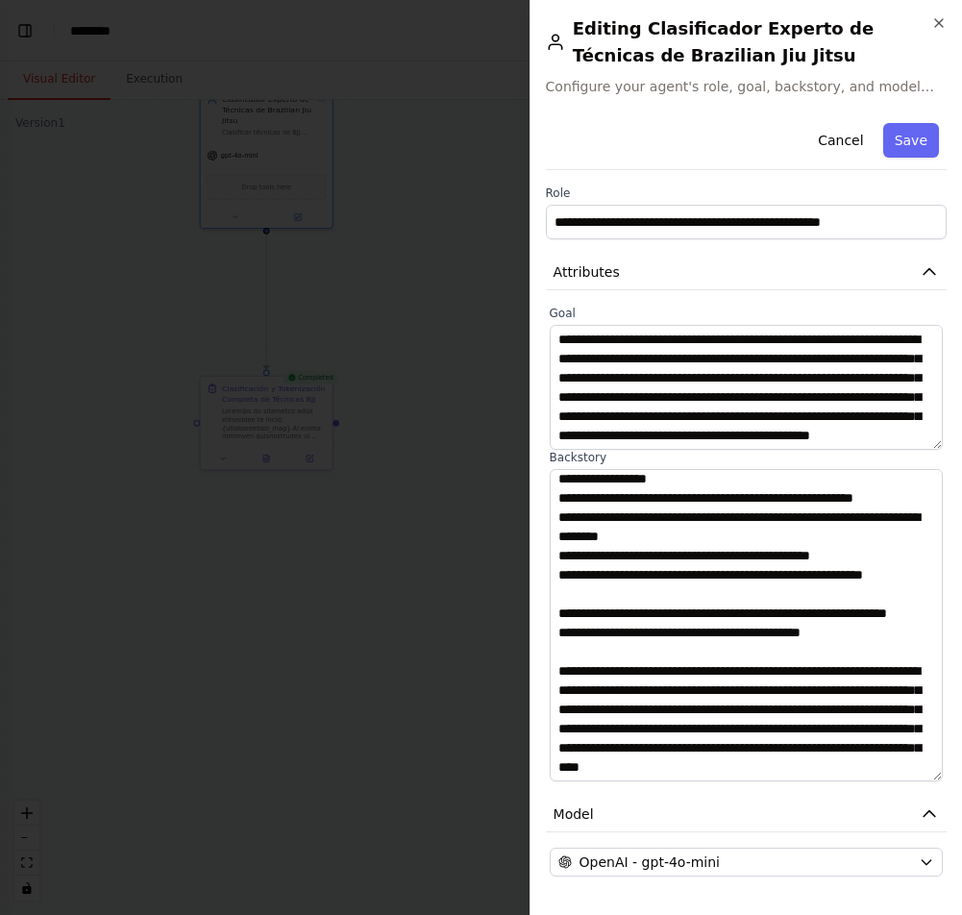
drag, startPoint x: 938, startPoint y: 585, endPoint x: 941, endPoint y: 772, distance: 187.4
click at [941, 772] on textarea at bounding box center [746, 625] width 393 height 312
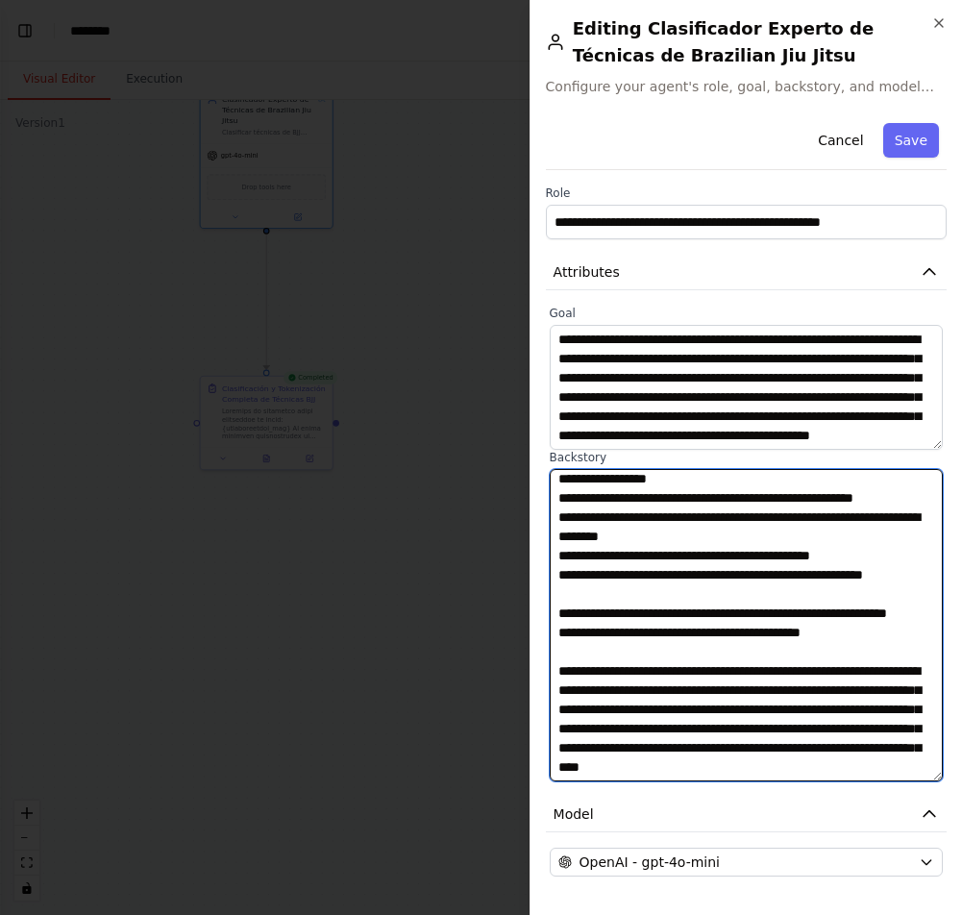
drag, startPoint x: 653, startPoint y: 636, endPoint x: 548, endPoint y: 615, distance: 107.8
click at [548, 615] on div "**********" at bounding box center [746, 543] width 401 height 476
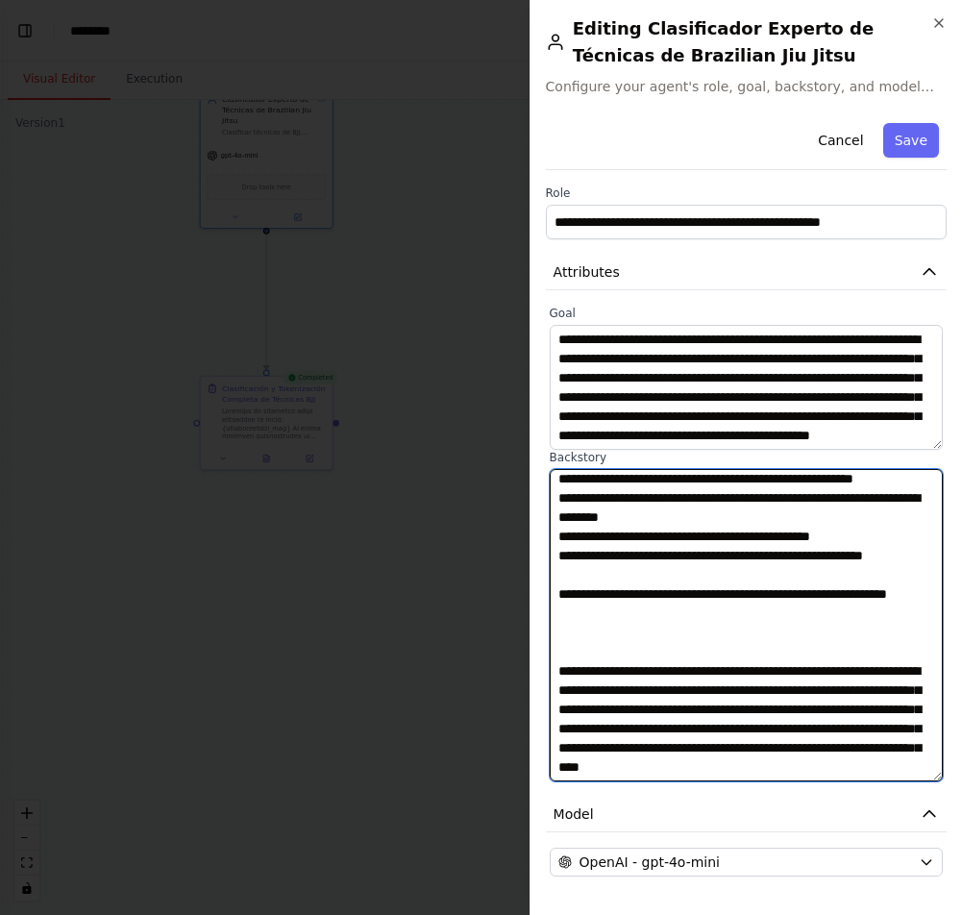
paste textarea "**********"
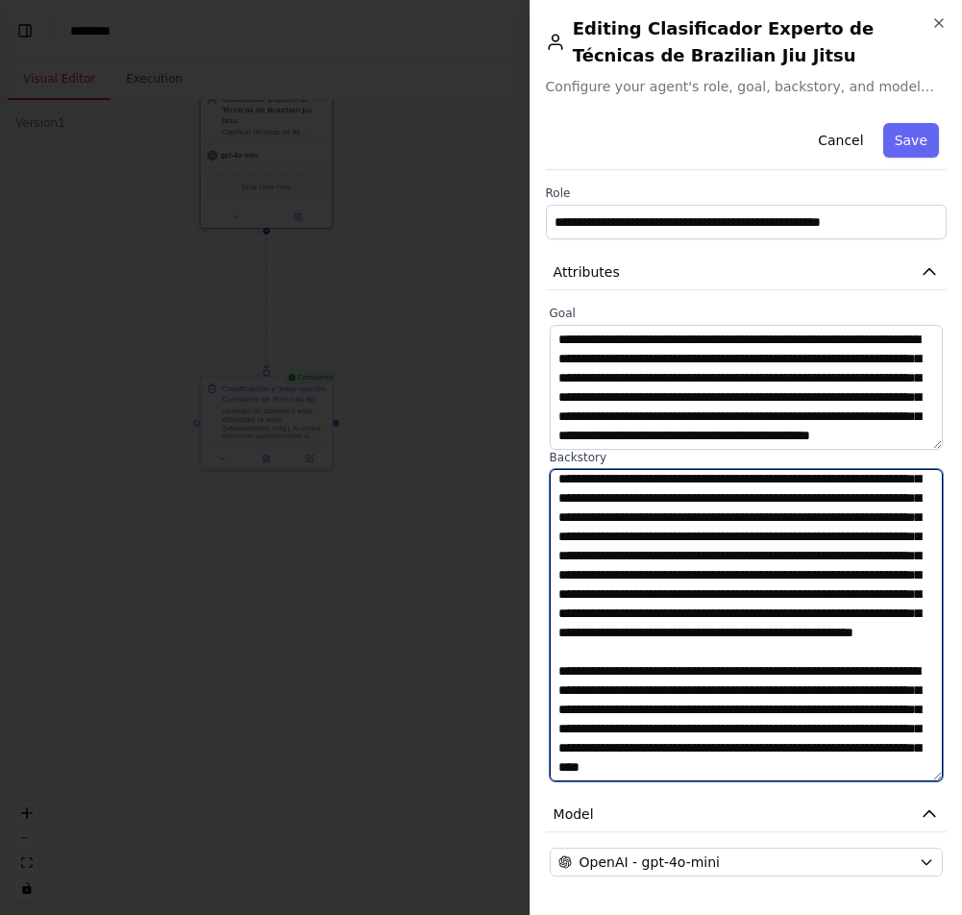
scroll to position [20871, 0]
type textarea "**********"
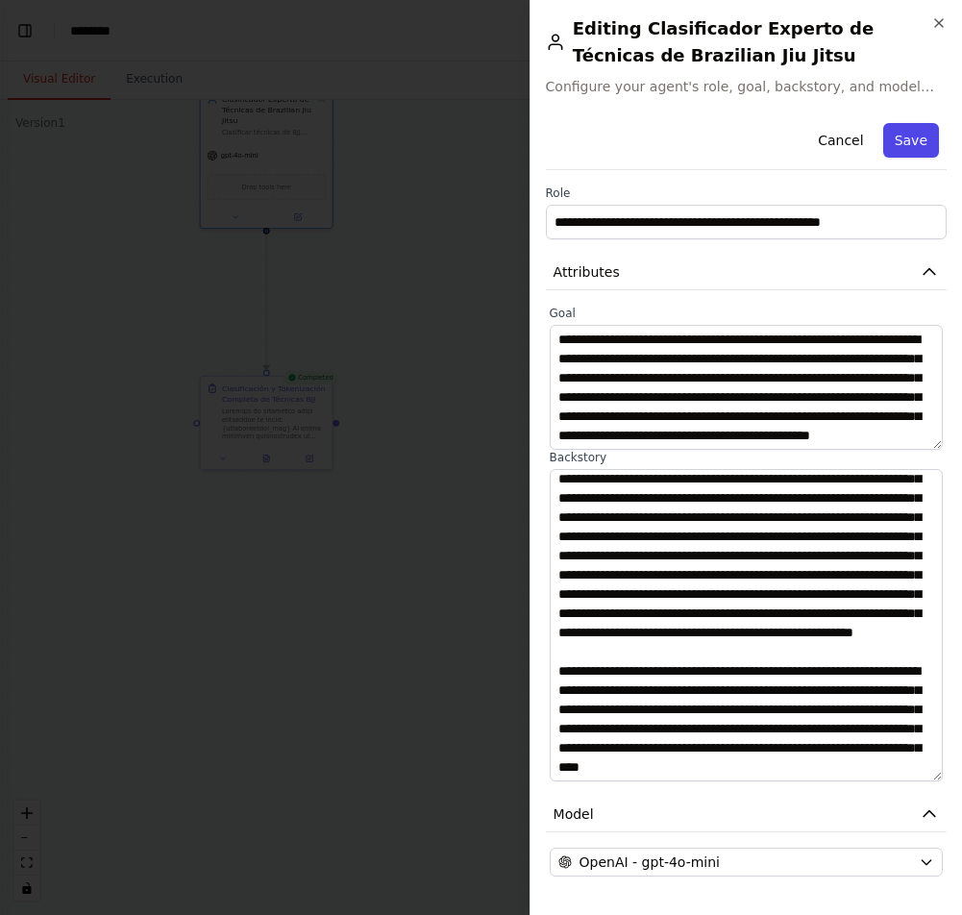
click at [906, 124] on button "Save" at bounding box center [911, 140] width 56 height 35
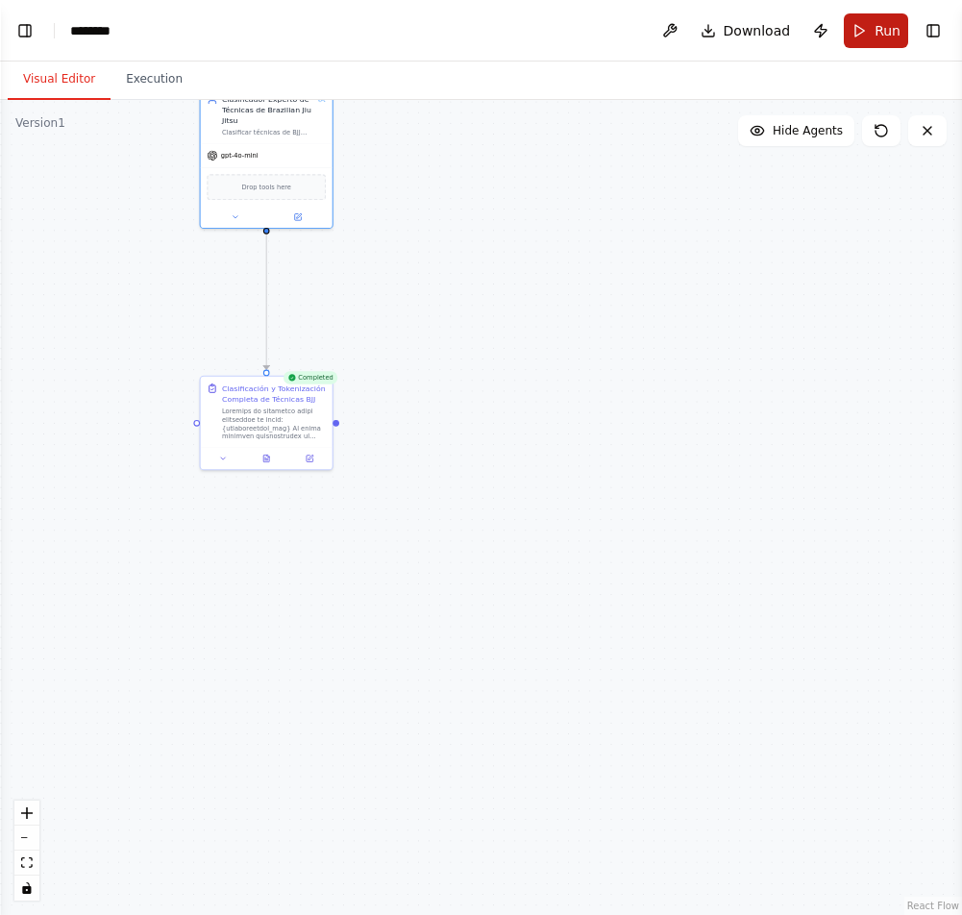
click at [866, 35] on button "Run" at bounding box center [875, 30] width 64 height 35
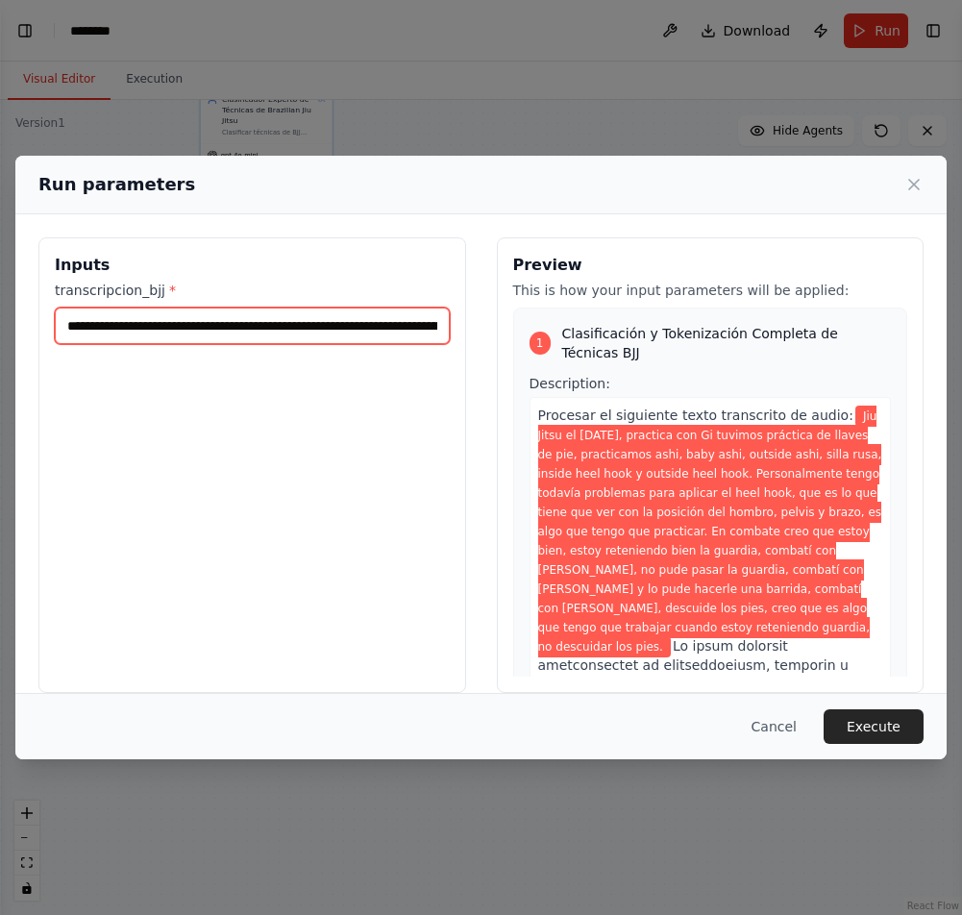
click at [132, 326] on input "**********" at bounding box center [252, 325] width 395 height 37
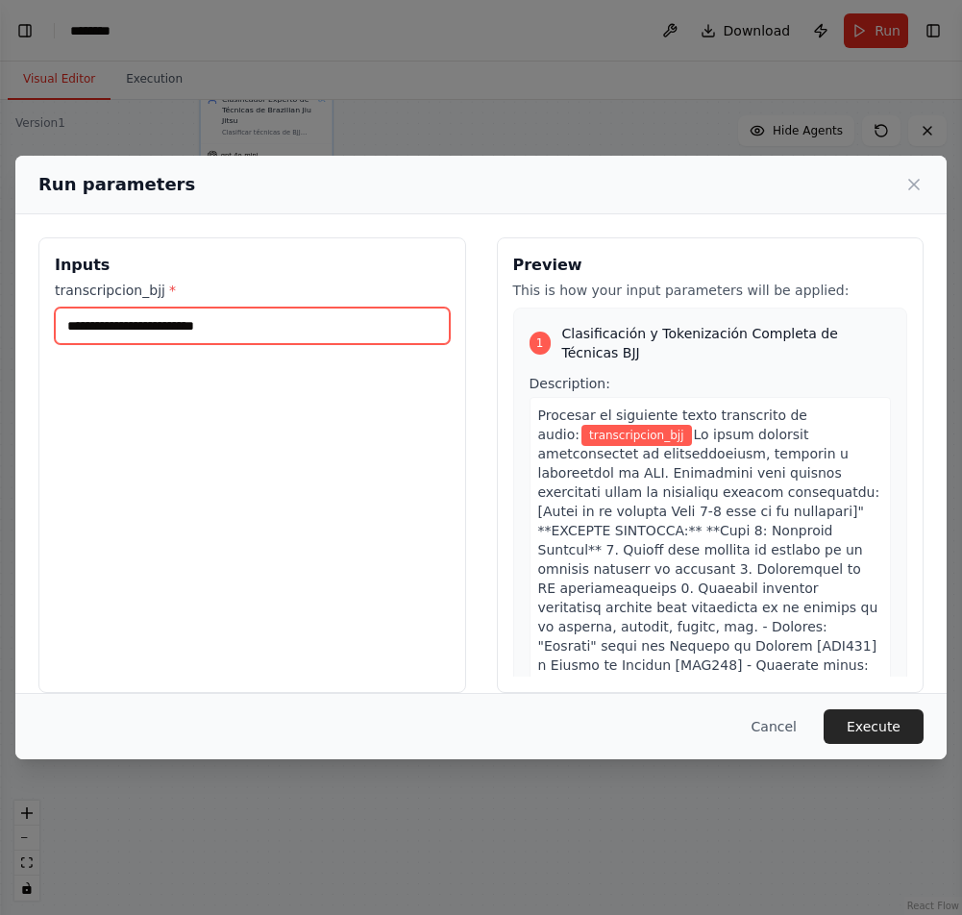
paste input "**********"
type input "**********"
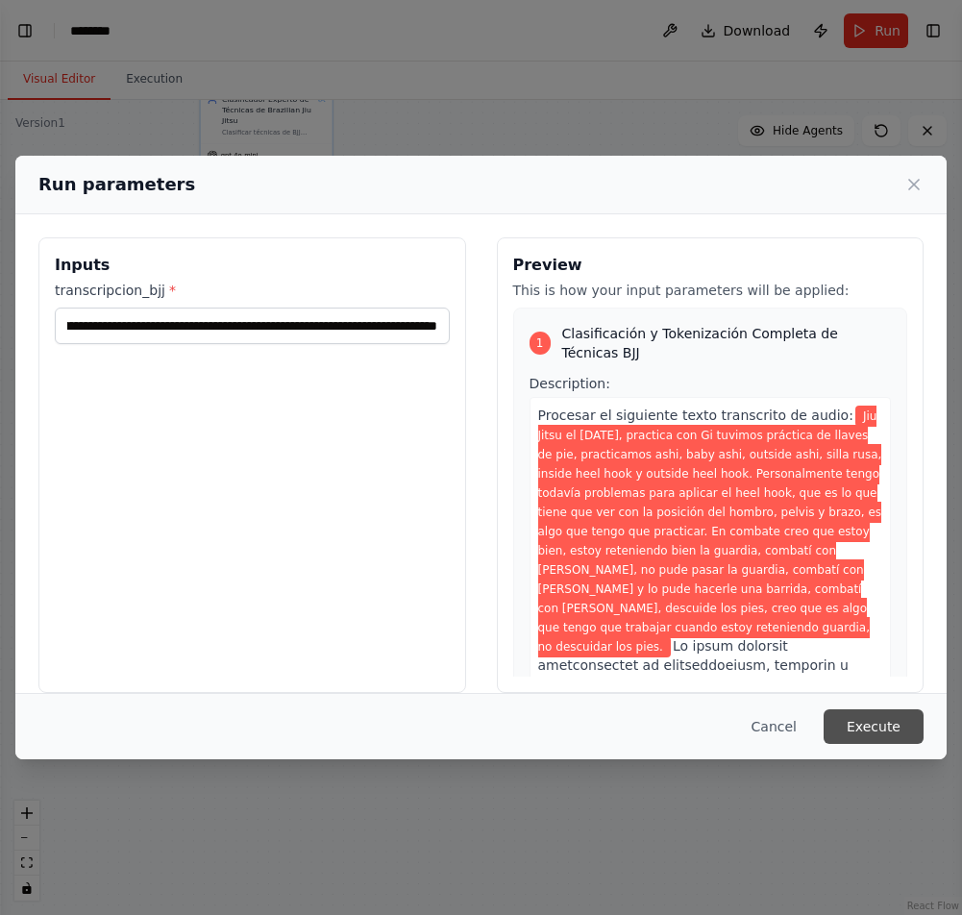
scroll to position [0, 0]
click at [879, 726] on button "Execute" at bounding box center [873, 726] width 100 height 35
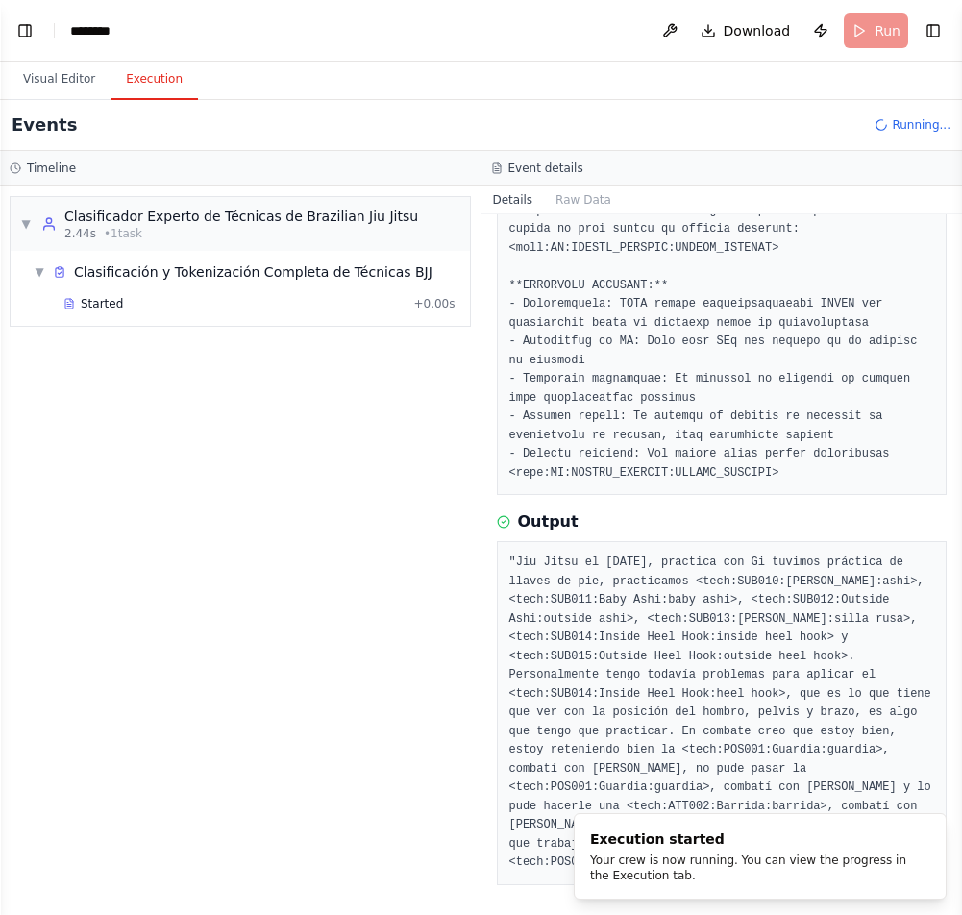
click at [160, 79] on button "Execution" at bounding box center [153, 80] width 87 height 40
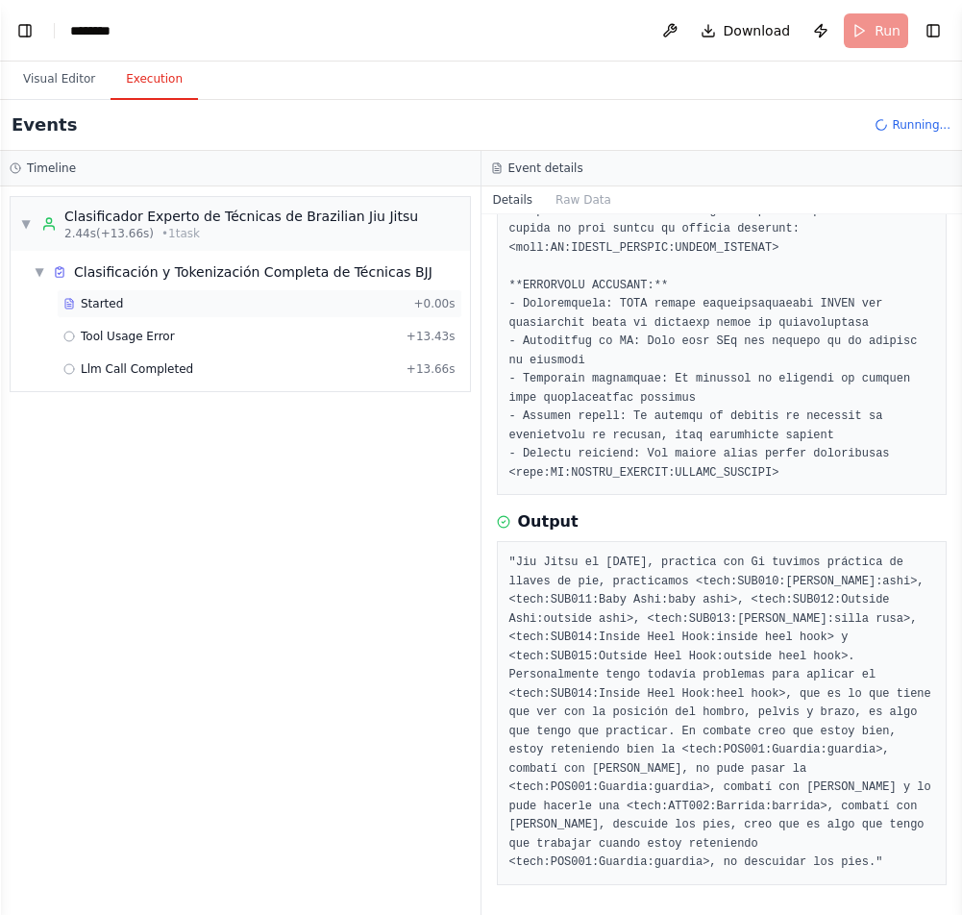
click at [102, 305] on span "Started" at bounding box center [102, 303] width 42 height 15
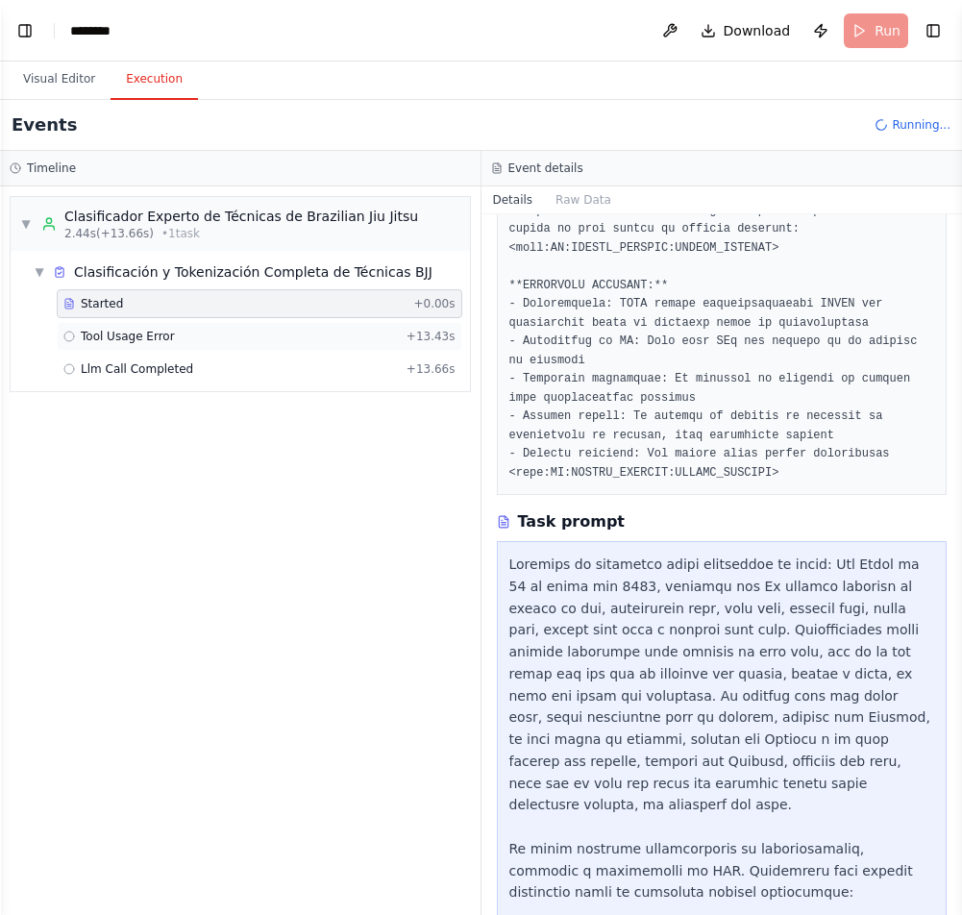
click at [109, 332] on span "Tool Usage Error" at bounding box center [128, 336] width 94 height 15
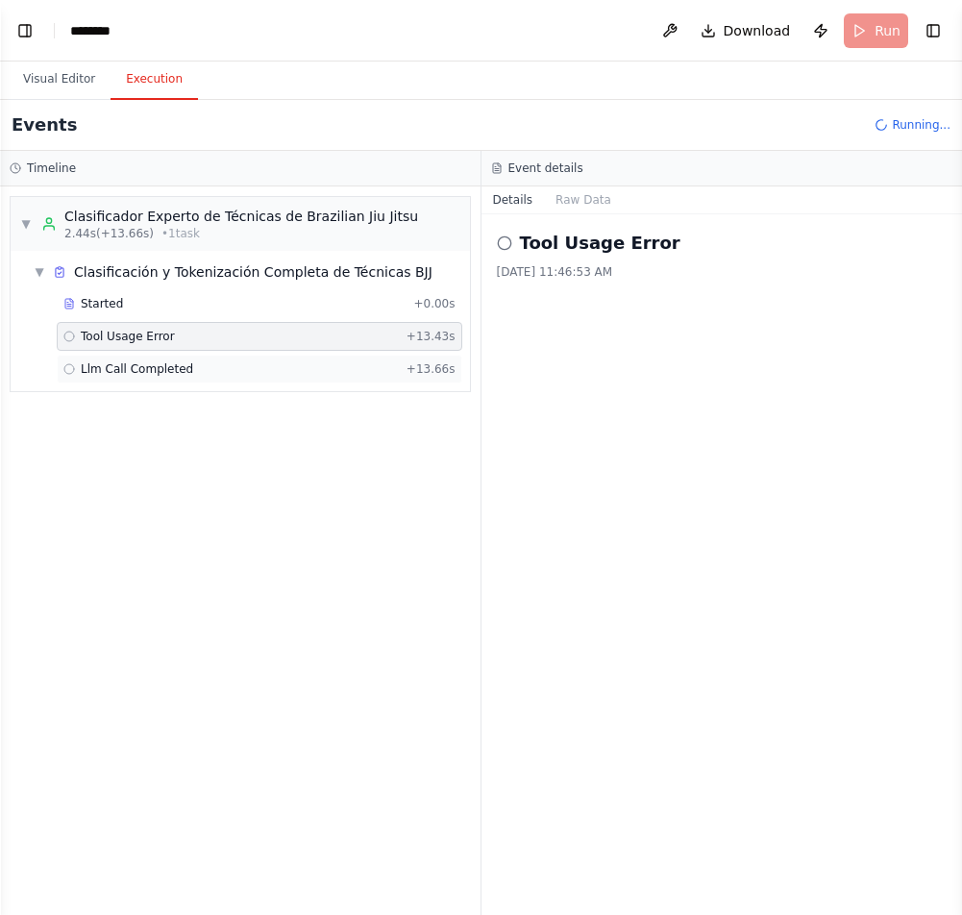
click at [113, 364] on span "Llm Call Completed" at bounding box center [137, 368] width 112 height 15
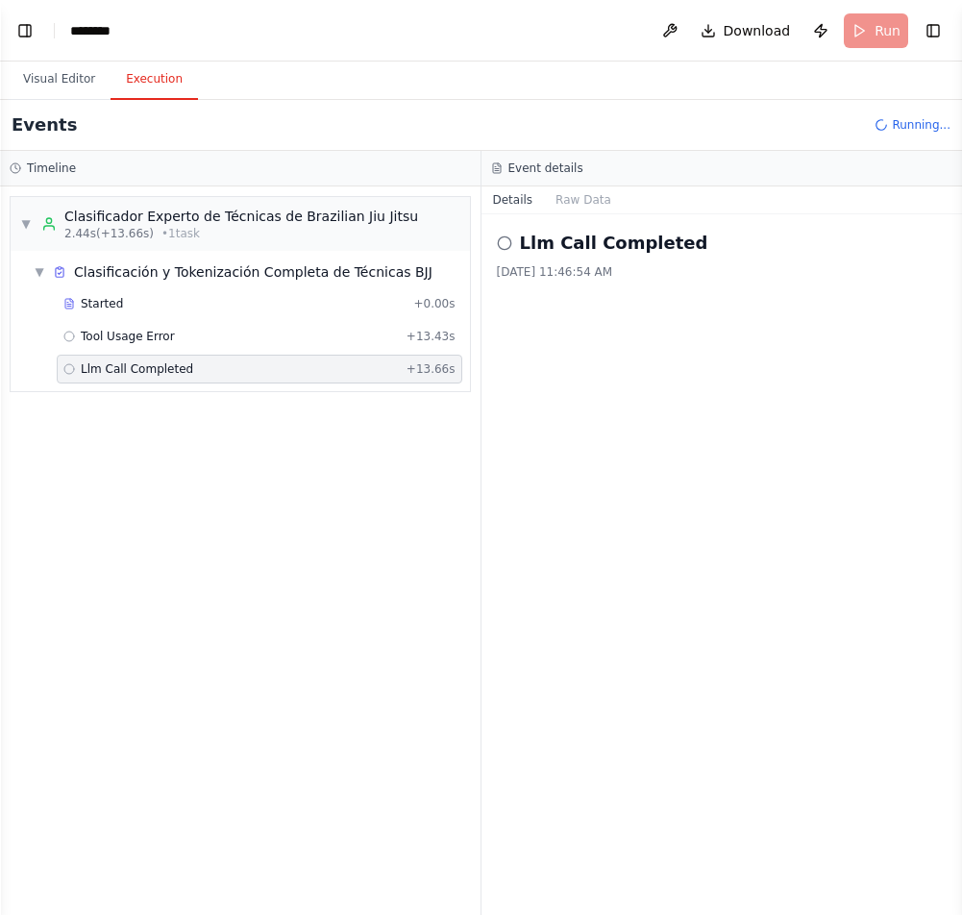
click at [141, 462] on div "▼ Clasificador Experto de Técnicas de Brazilian Jiu Jitsu 2.44s (+13.66s) • 1 t…" at bounding box center [240, 550] width 480 height 728
click at [565, 193] on button "Raw Data" at bounding box center [583, 199] width 79 height 27
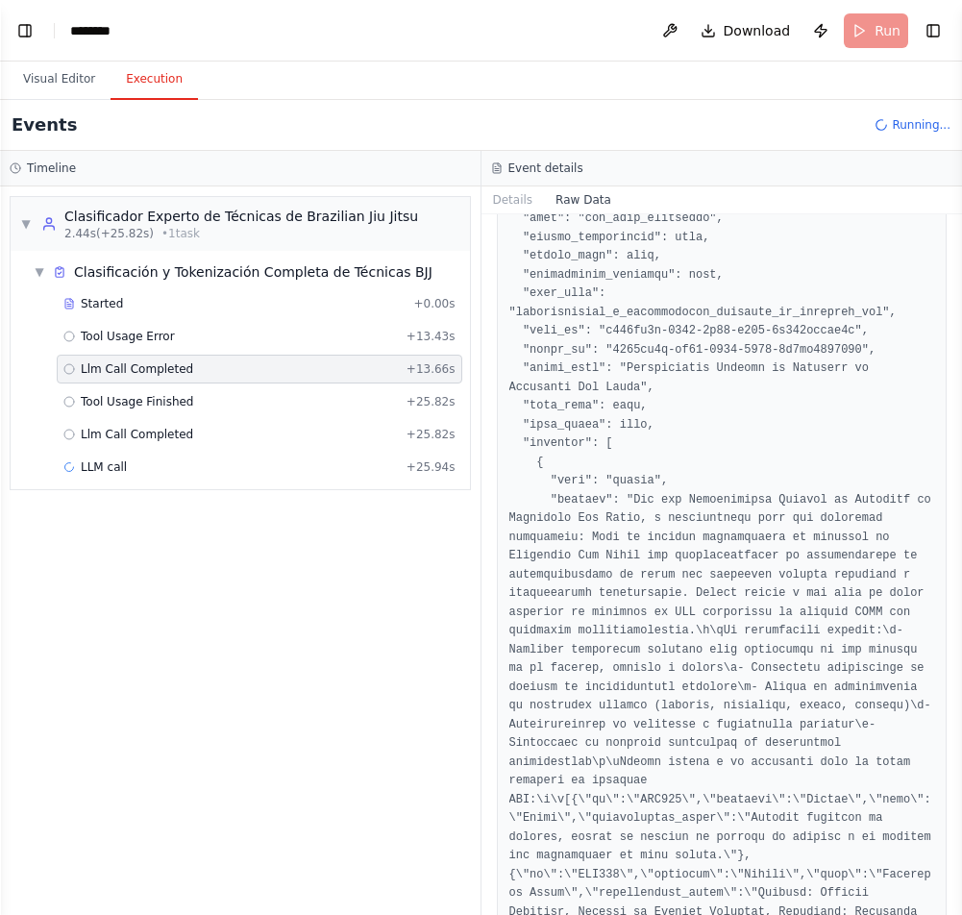
scroll to position [71, 0]
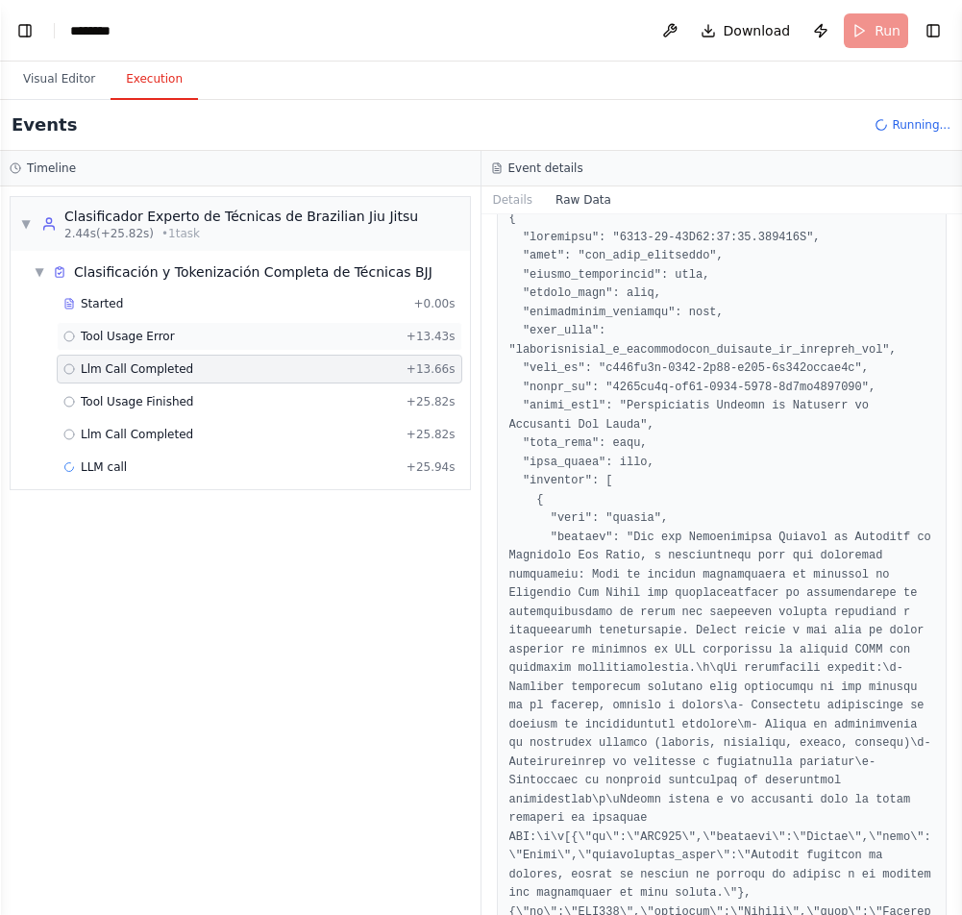
click at [206, 342] on div "Tool Usage Error + 13.43s" at bounding box center [259, 336] width 392 height 15
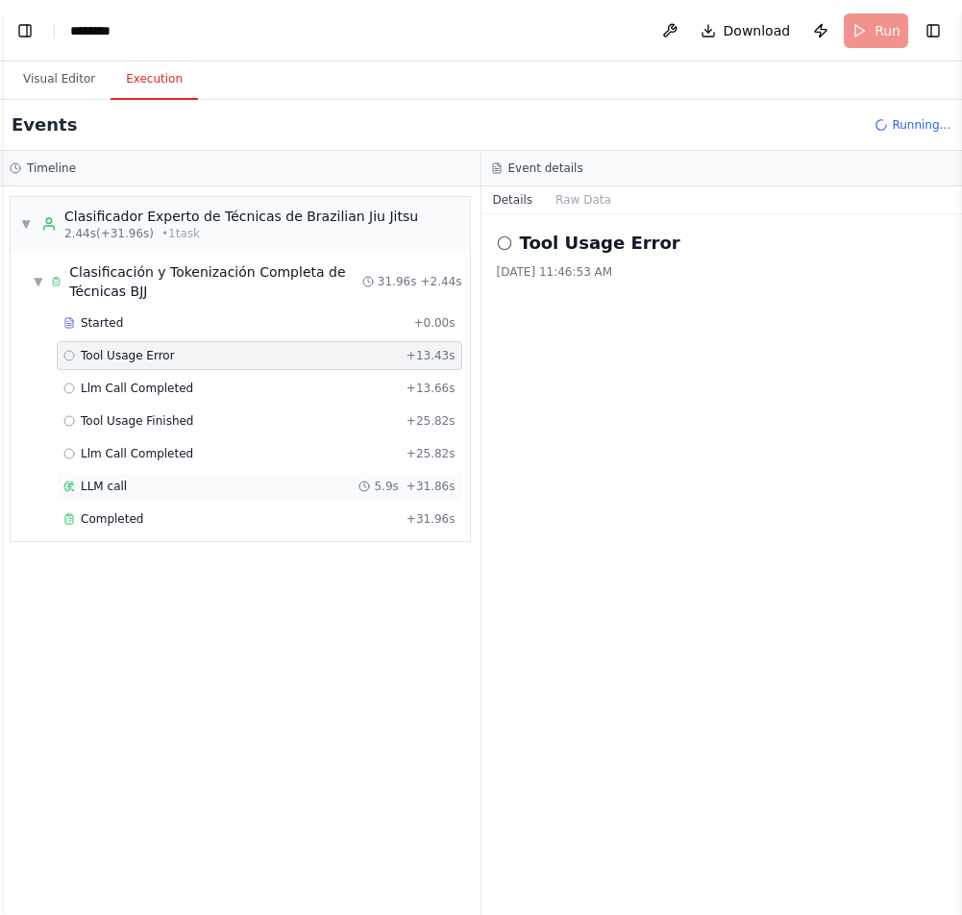
click at [192, 484] on div "LLM call 5.9s + 31.86s" at bounding box center [259, 485] width 392 height 15
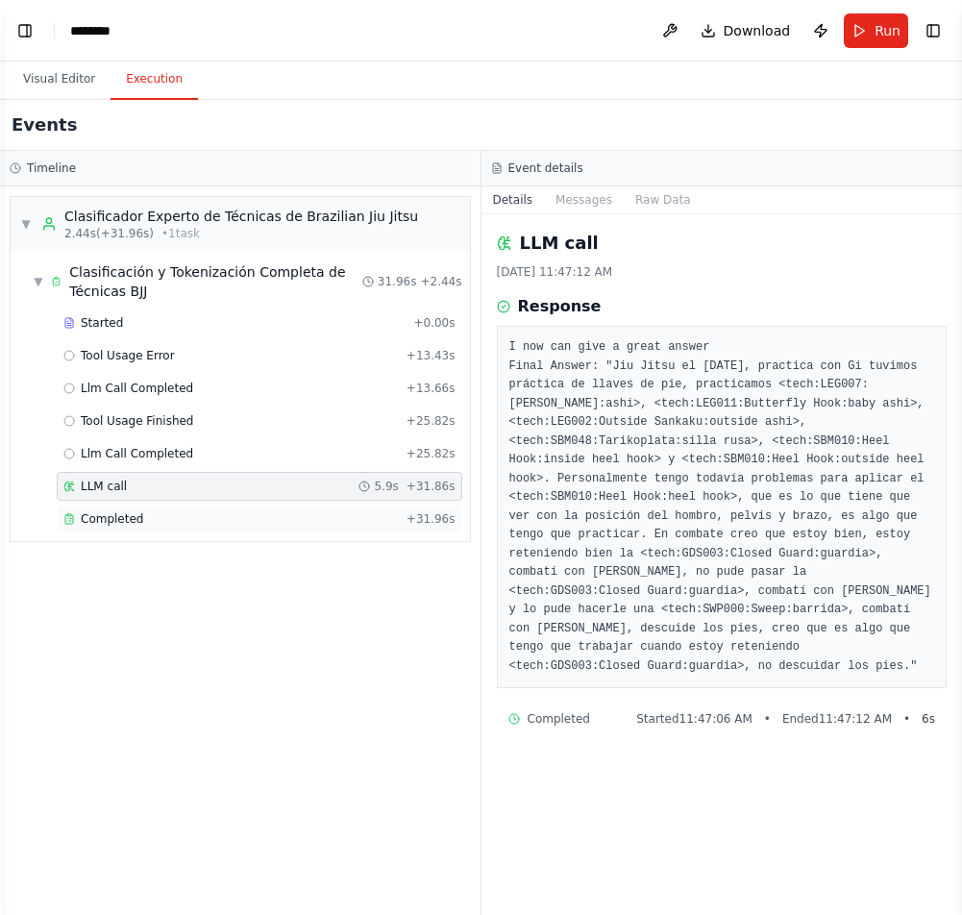
click at [180, 524] on div "Completed" at bounding box center [230, 518] width 335 height 15
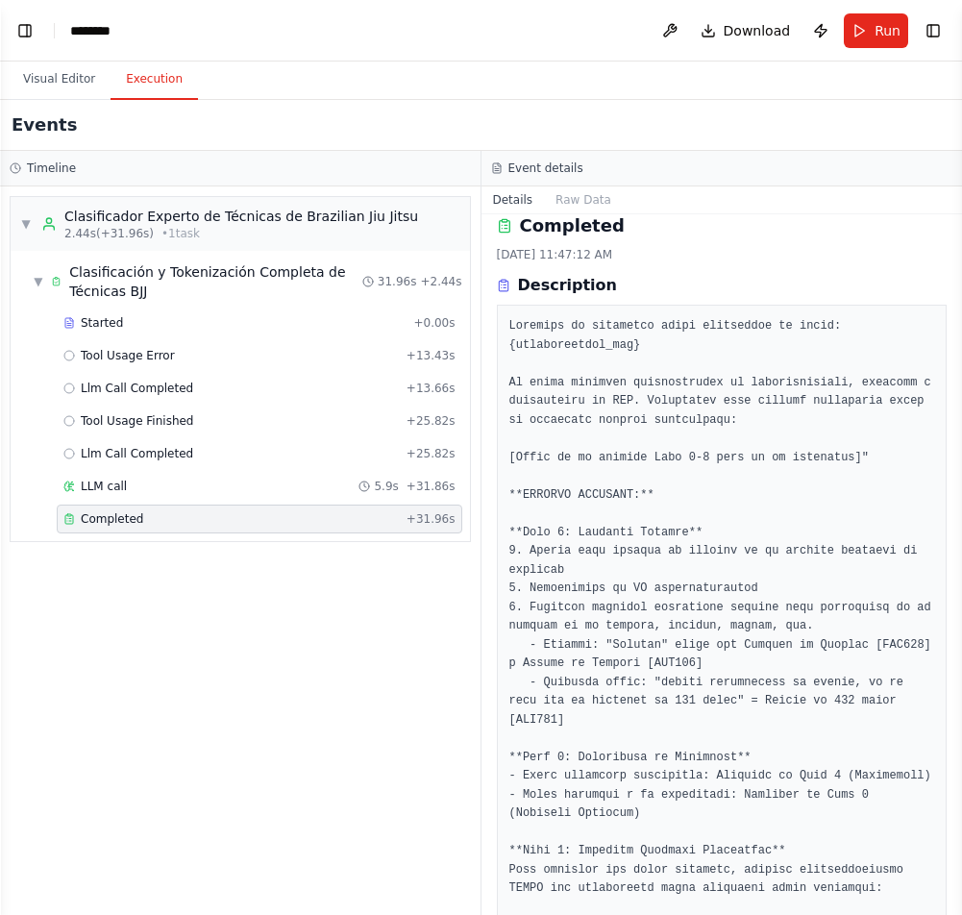
scroll to position [0, 0]
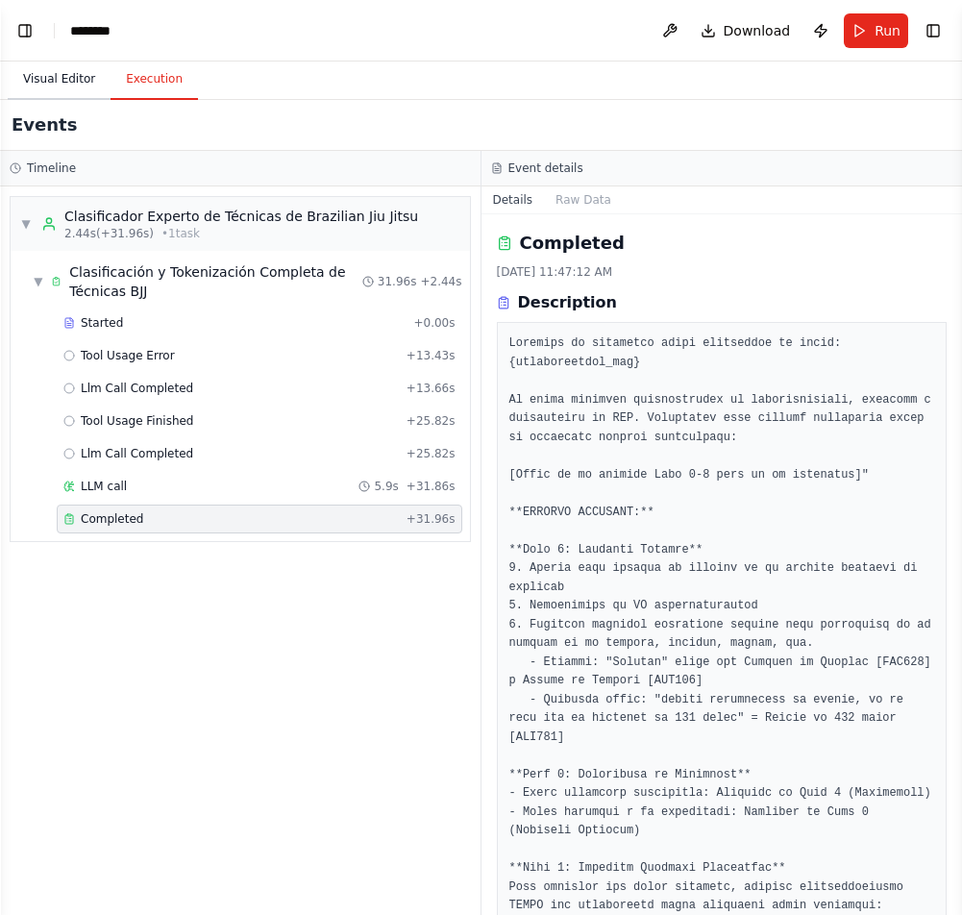
click at [62, 66] on button "Visual Editor" at bounding box center [59, 80] width 103 height 40
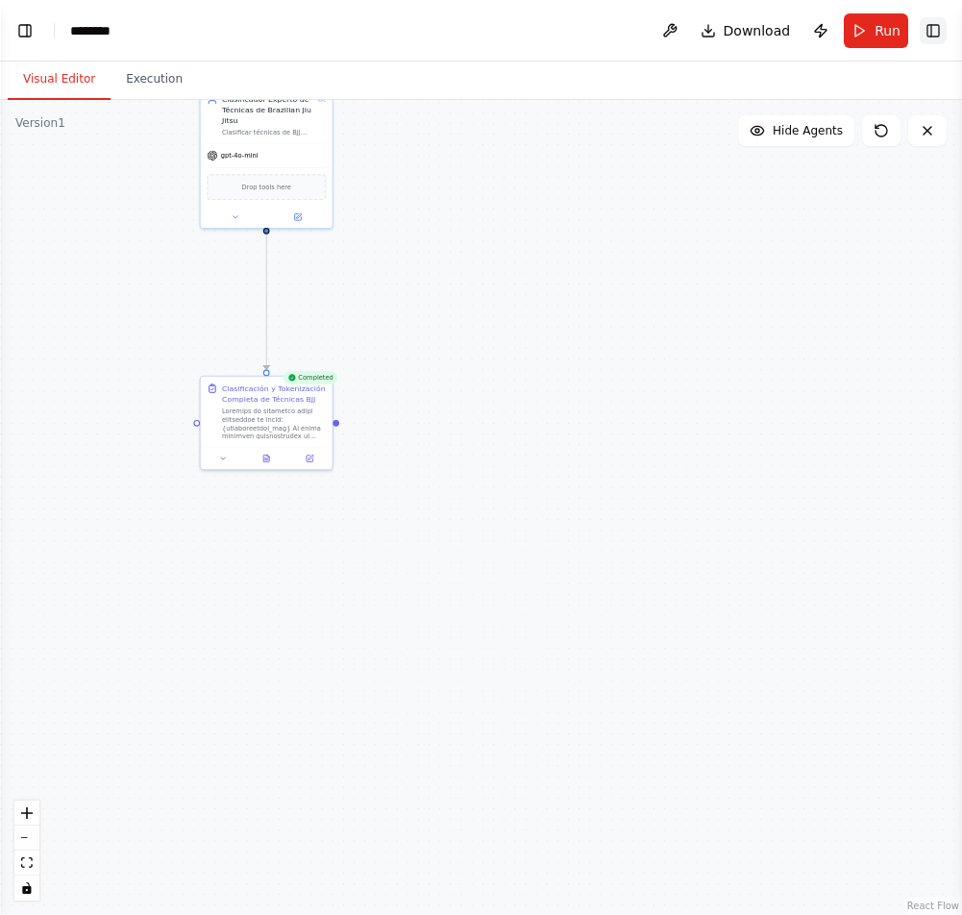
click at [934, 34] on button "Toggle Right Sidebar" at bounding box center [932, 30] width 27 height 27
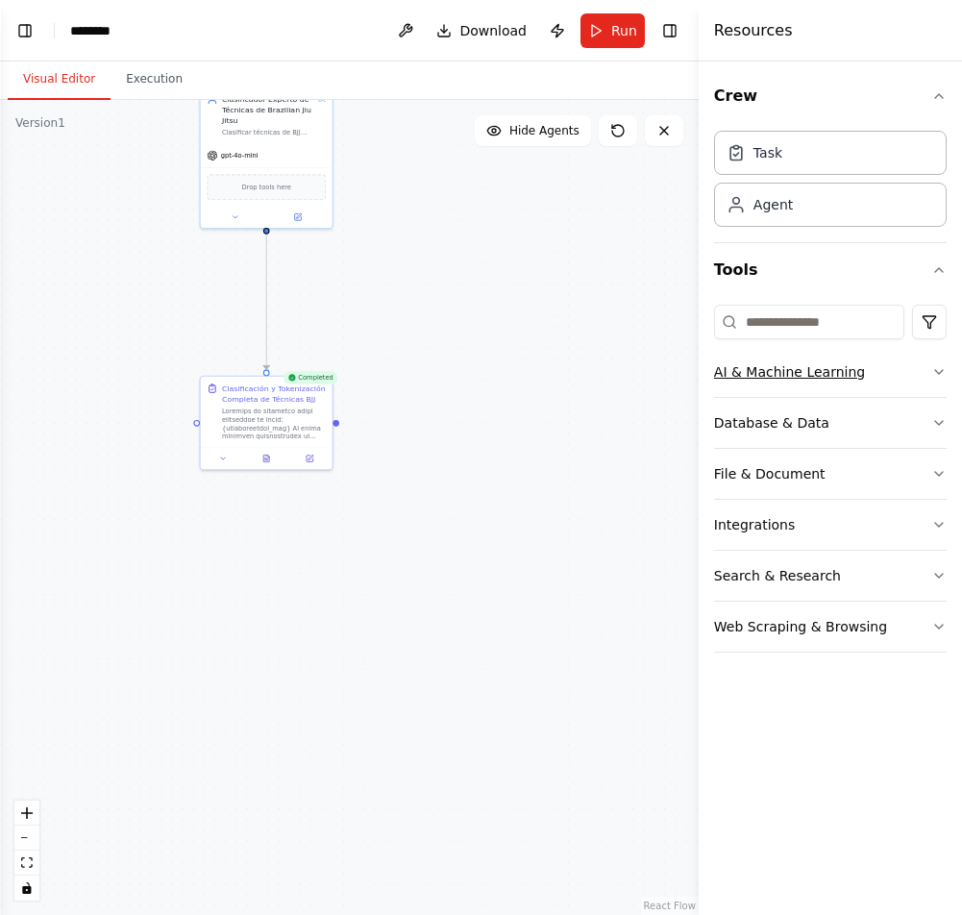
click at [941, 371] on icon "button" at bounding box center [938, 371] width 15 height 15
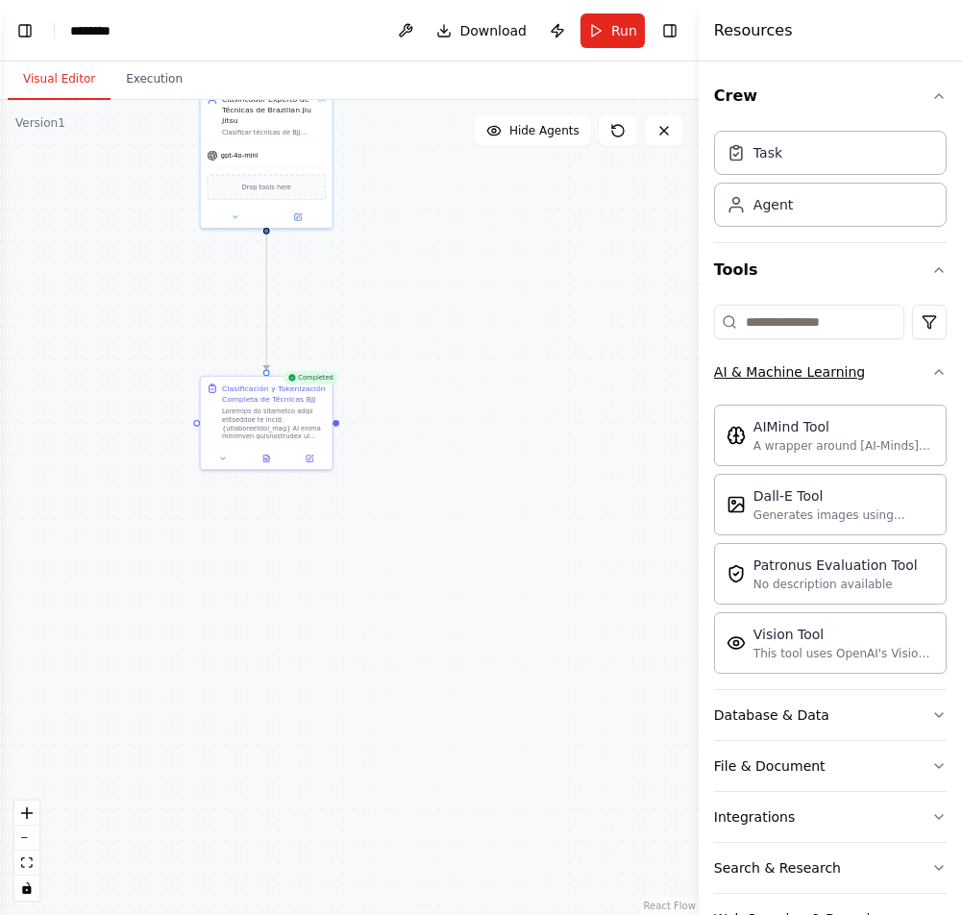
click at [941, 371] on icon "button" at bounding box center [938, 371] width 15 height 15
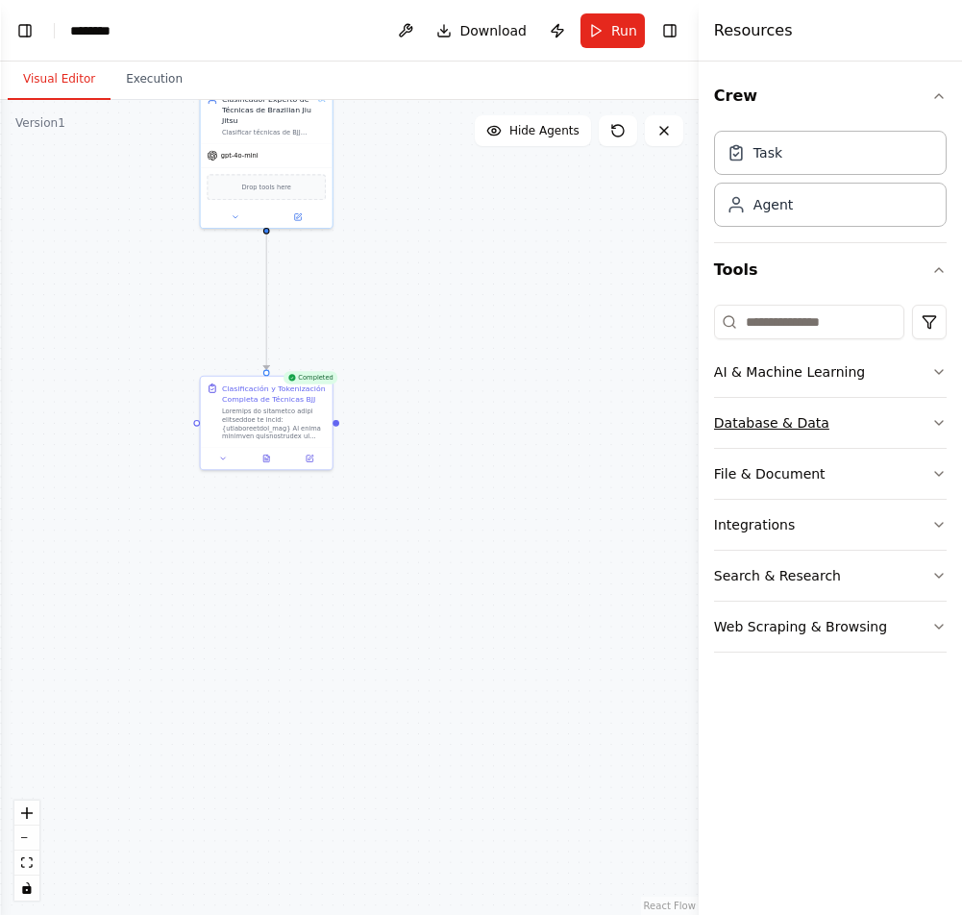
click at [938, 424] on icon "button" at bounding box center [939, 423] width 8 height 4
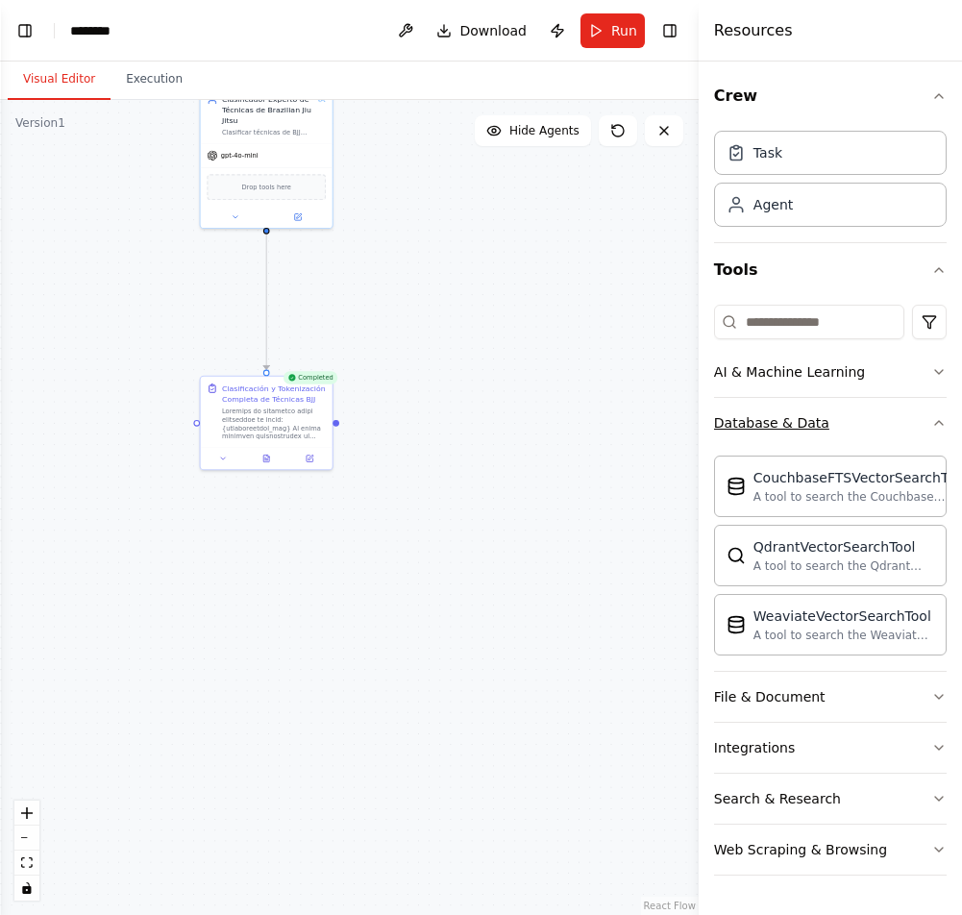
click at [938, 424] on icon "button" at bounding box center [938, 422] width 15 height 15
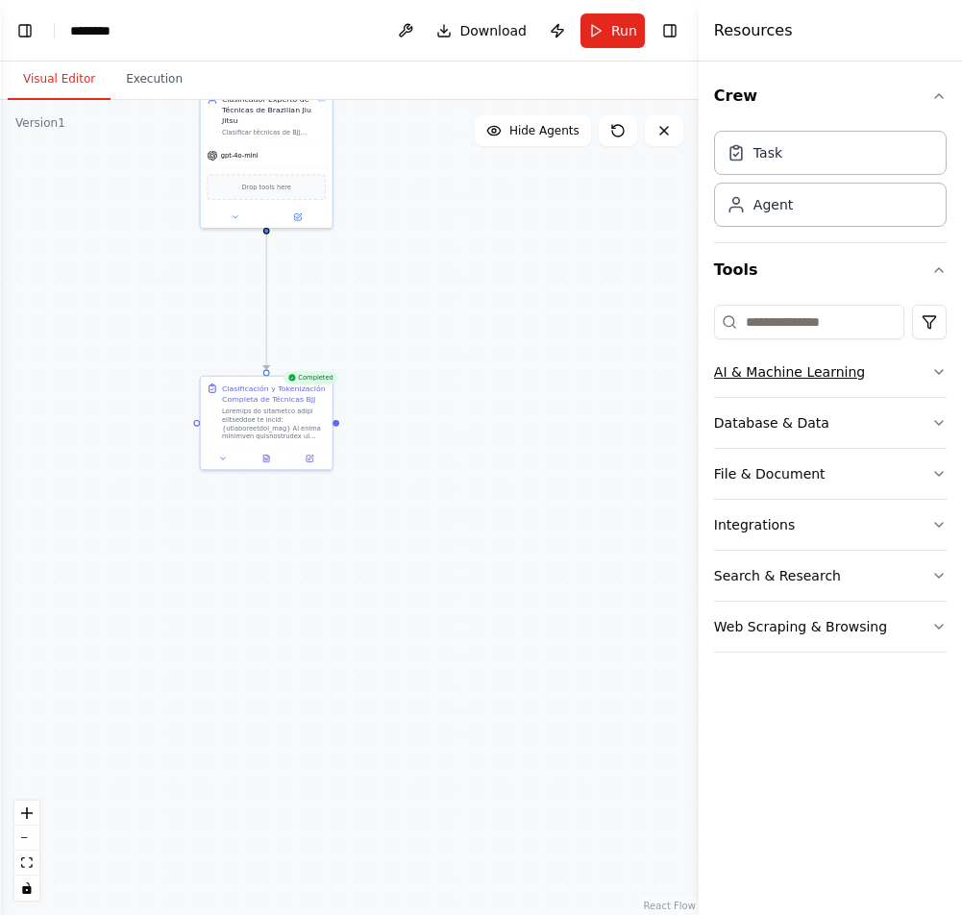
click at [928, 370] on button "AI & Machine Learning" at bounding box center [830, 372] width 232 height 50
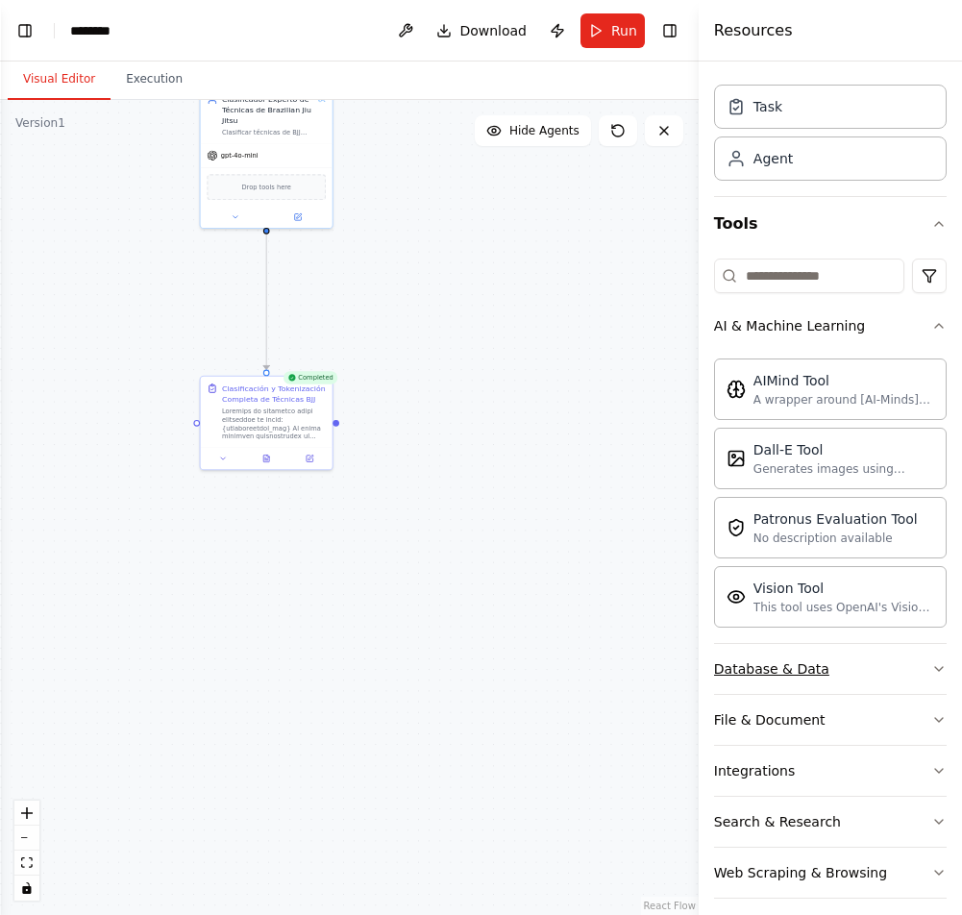
scroll to position [61, 0]
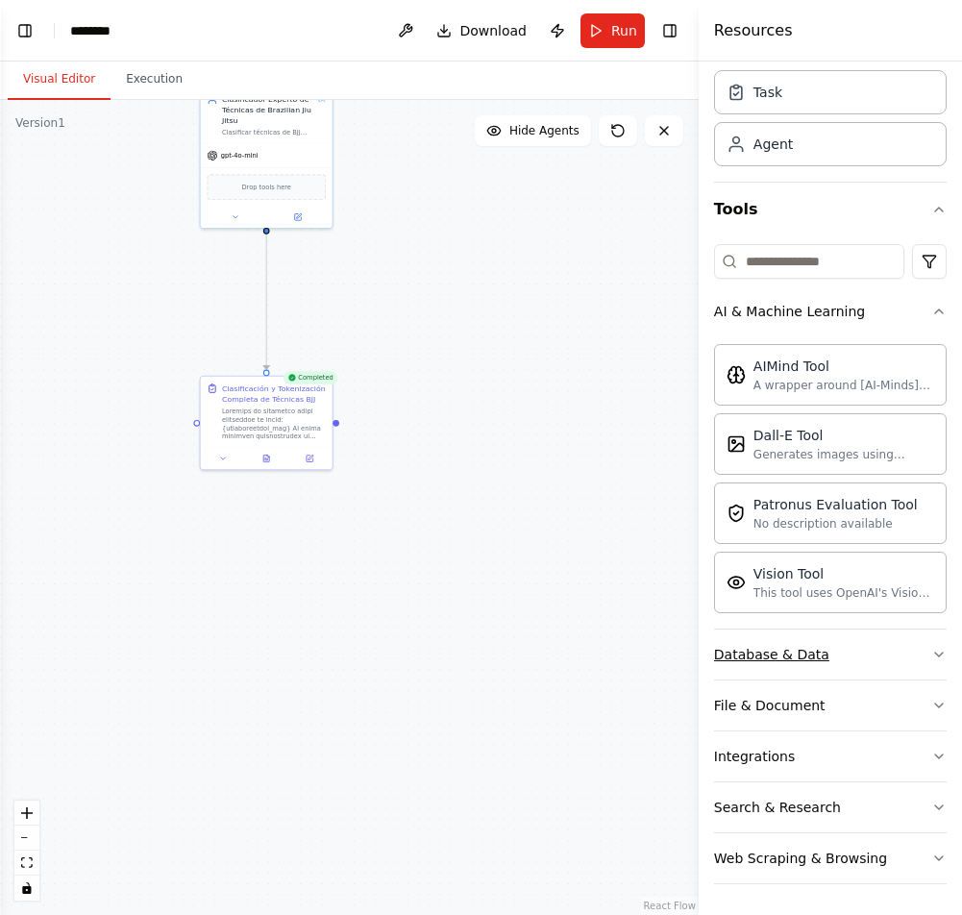
click at [936, 657] on icon "button" at bounding box center [938, 654] width 15 height 15
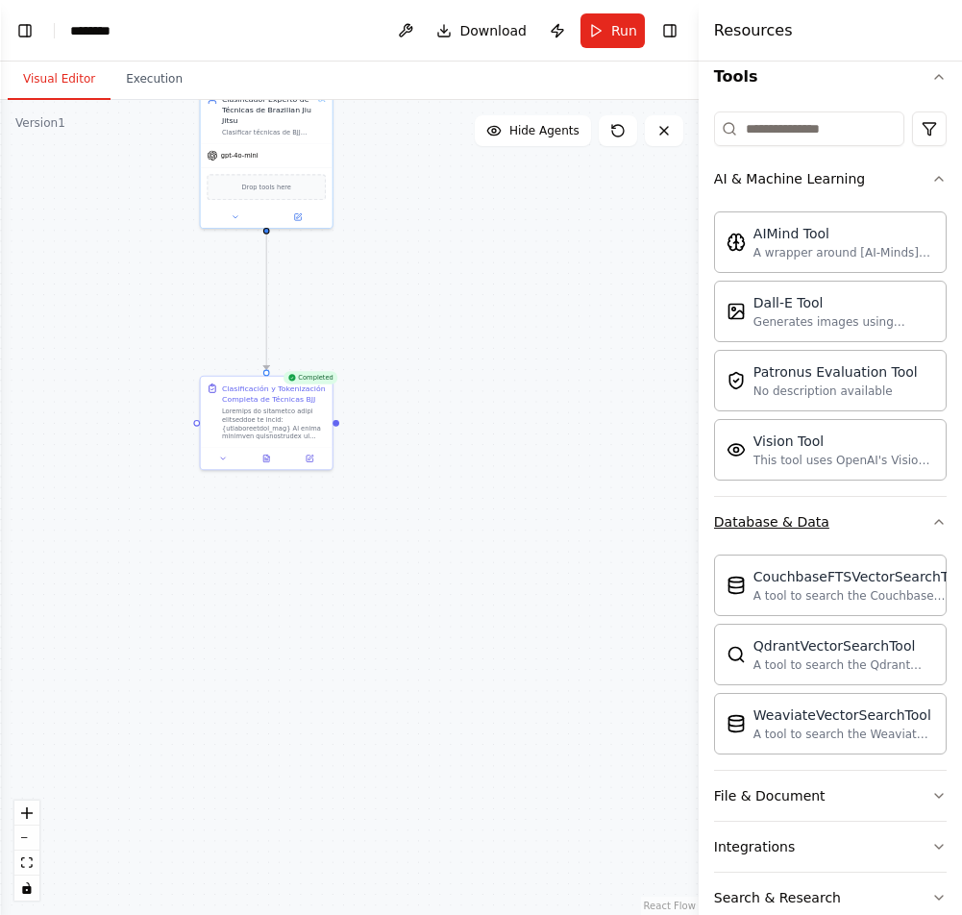
scroll to position [283, 0]
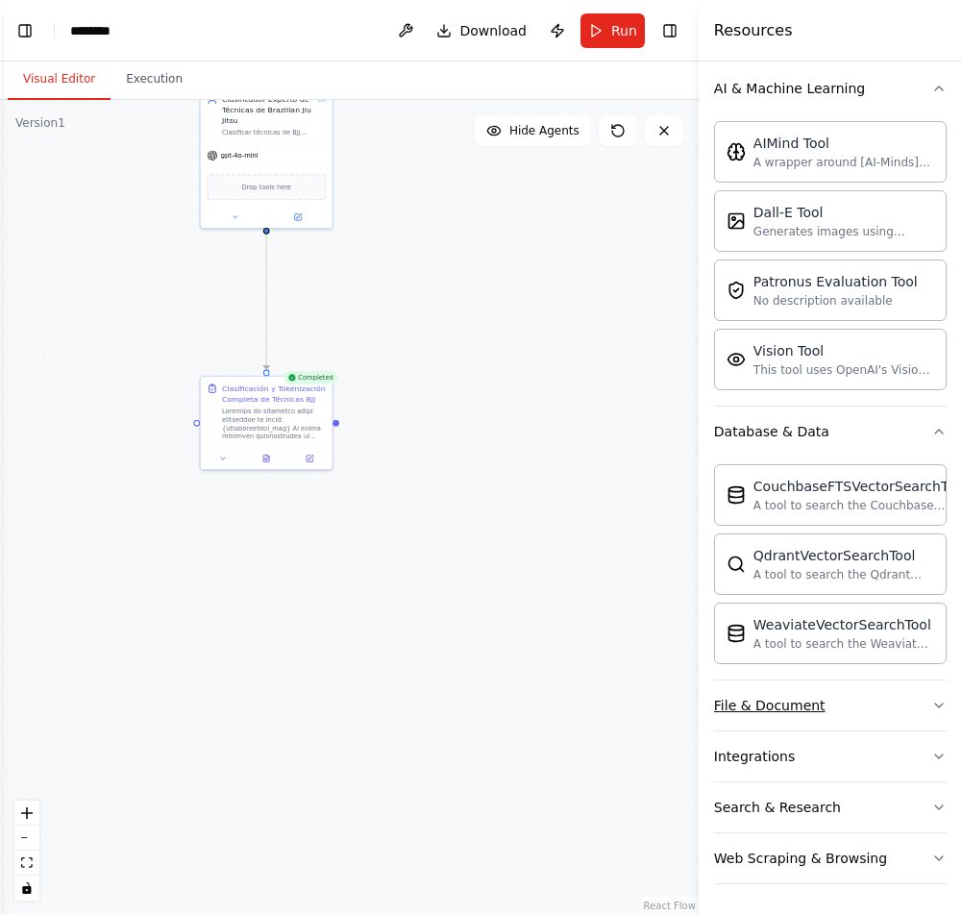
click at [912, 707] on button "File & Document" at bounding box center [830, 705] width 232 height 50
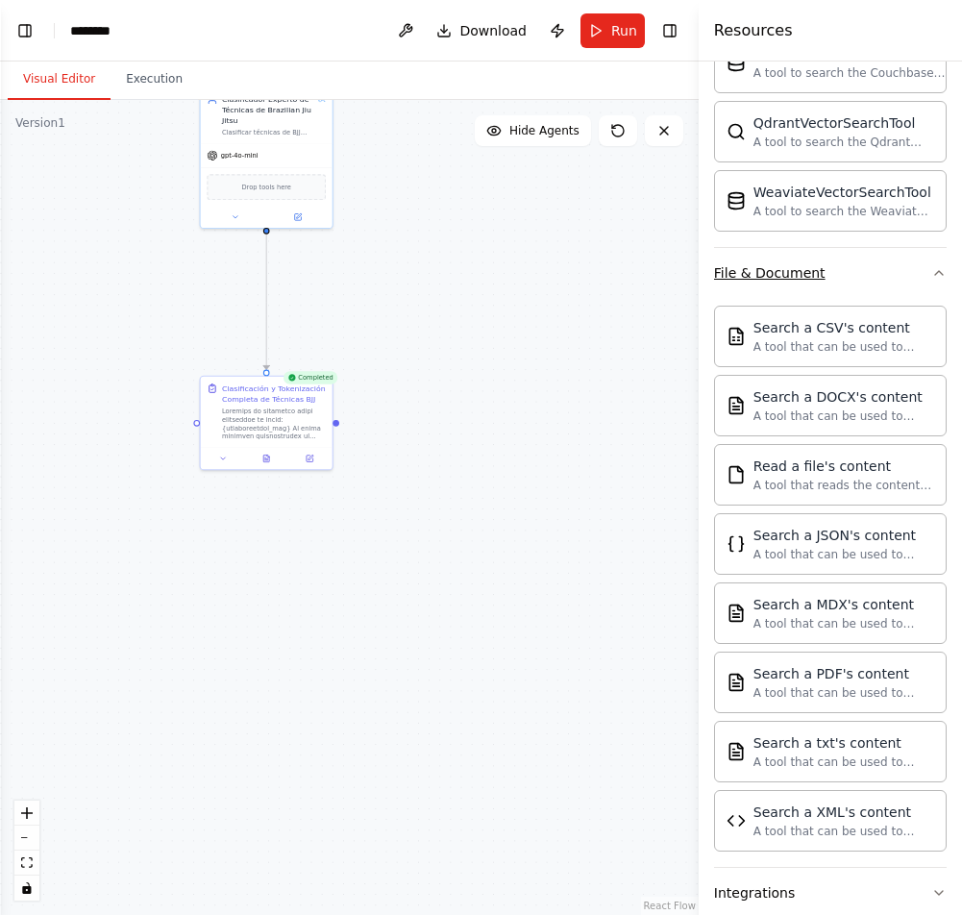
scroll to position [732, 0]
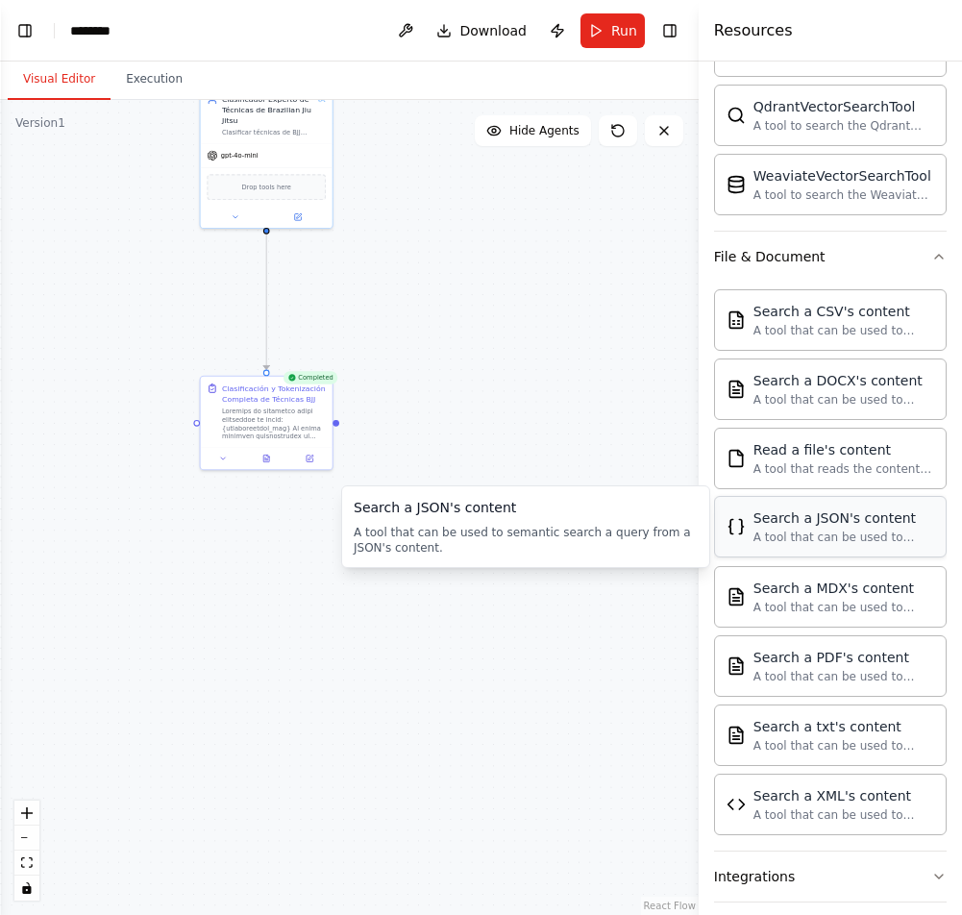
click at [826, 529] on div "A tool that can be used to semantic search a query from a JSON's content." at bounding box center [843, 536] width 181 height 15
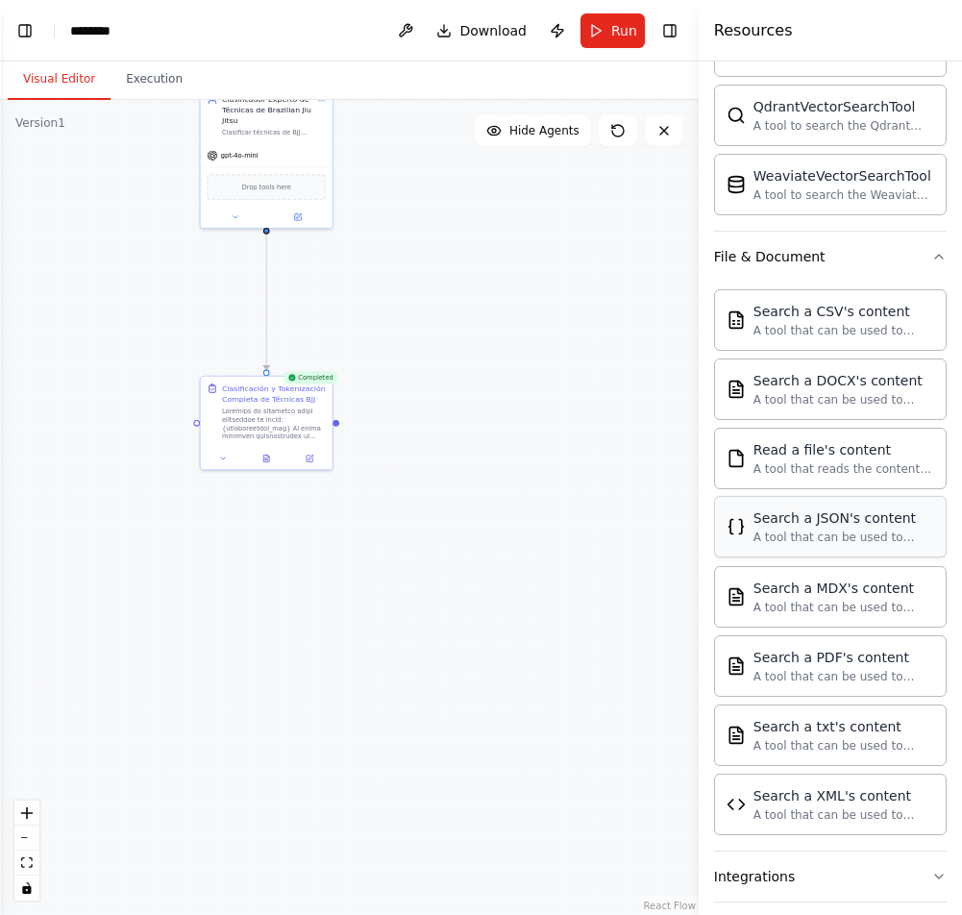
click at [782, 531] on div "A tool that can be used to semantic search a query from a JSON's content." at bounding box center [843, 536] width 181 height 15
click at [309, 457] on icon at bounding box center [310, 454] width 5 height 5
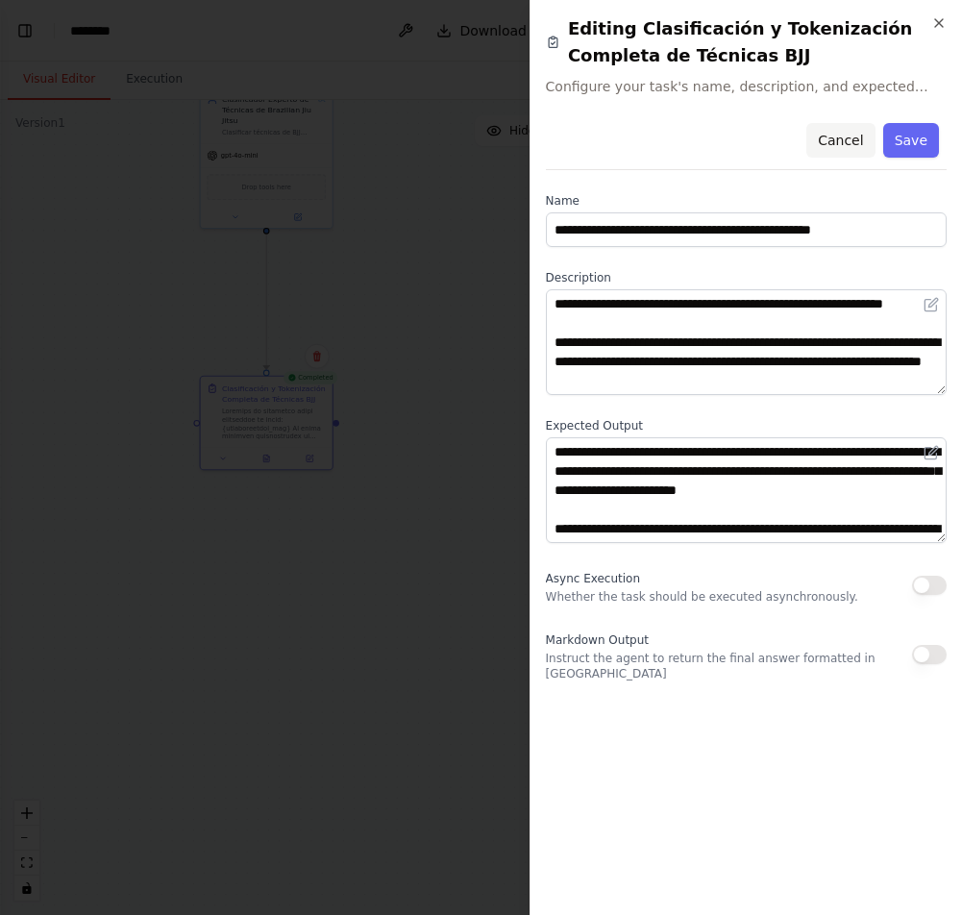
click at [829, 131] on button "Cancel" at bounding box center [840, 140] width 68 height 35
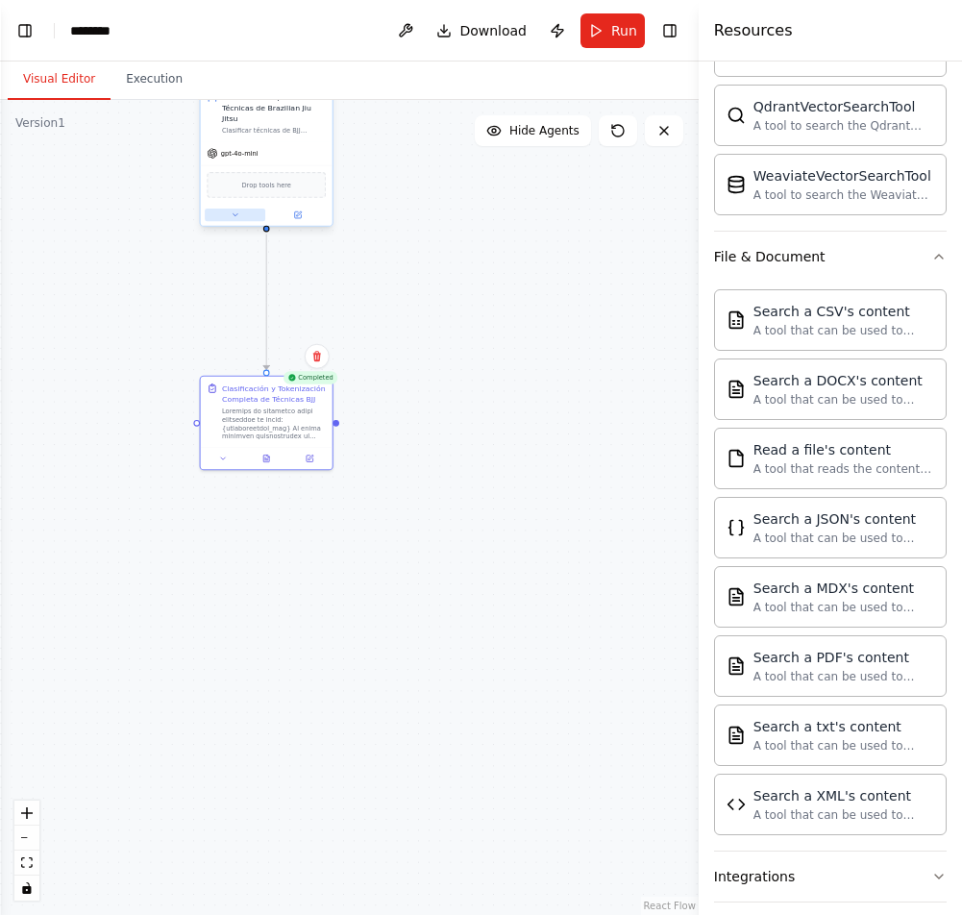
click at [230, 211] on button at bounding box center [235, 214] width 61 height 12
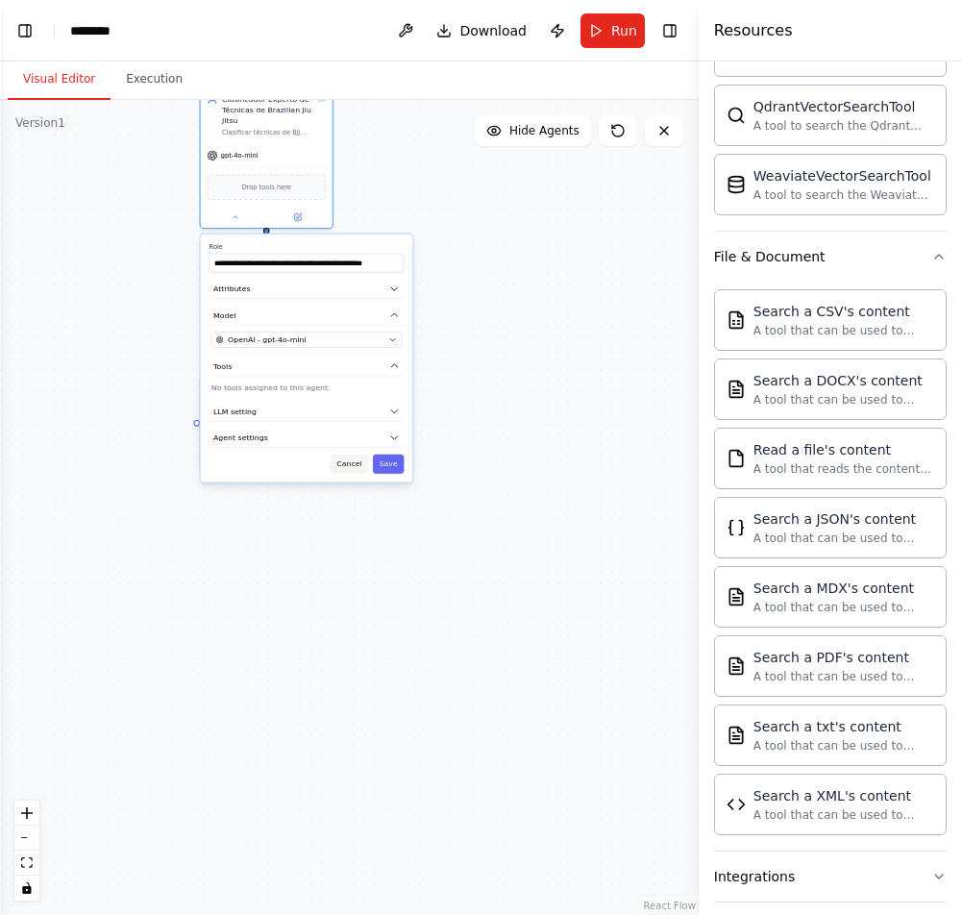
click at [358, 458] on button "Cancel" at bounding box center [349, 463] width 38 height 19
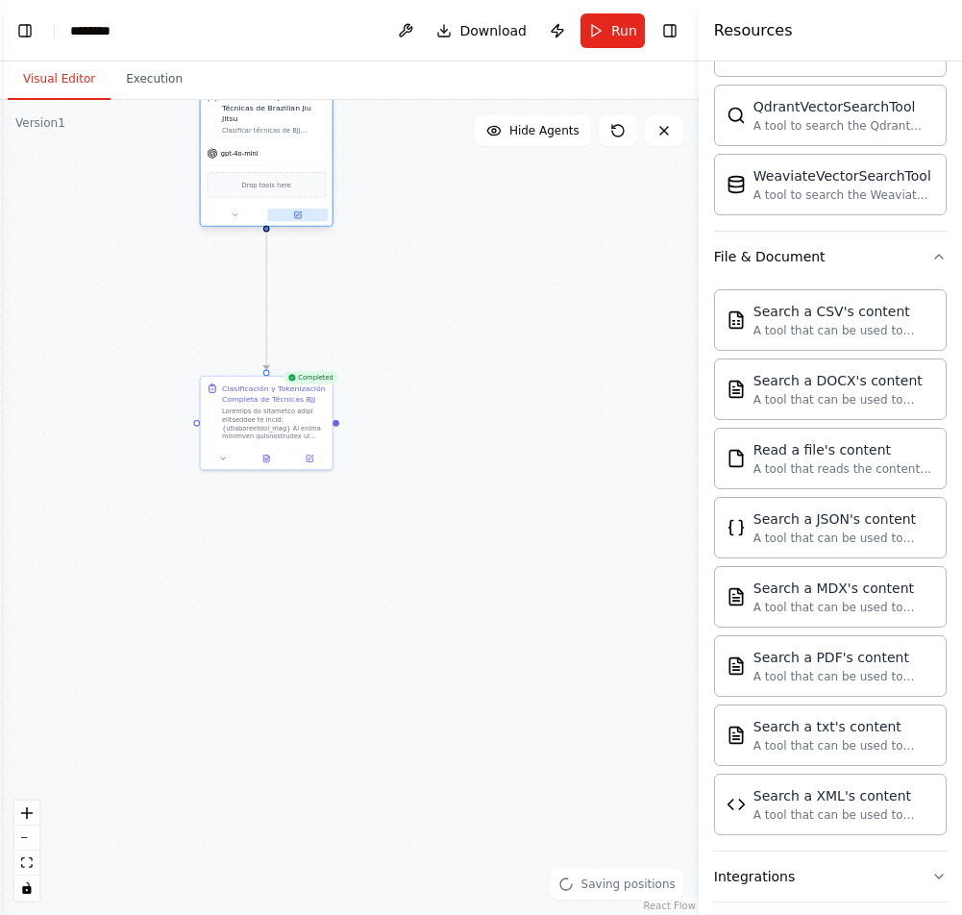
click at [302, 220] on button at bounding box center [297, 214] width 61 height 12
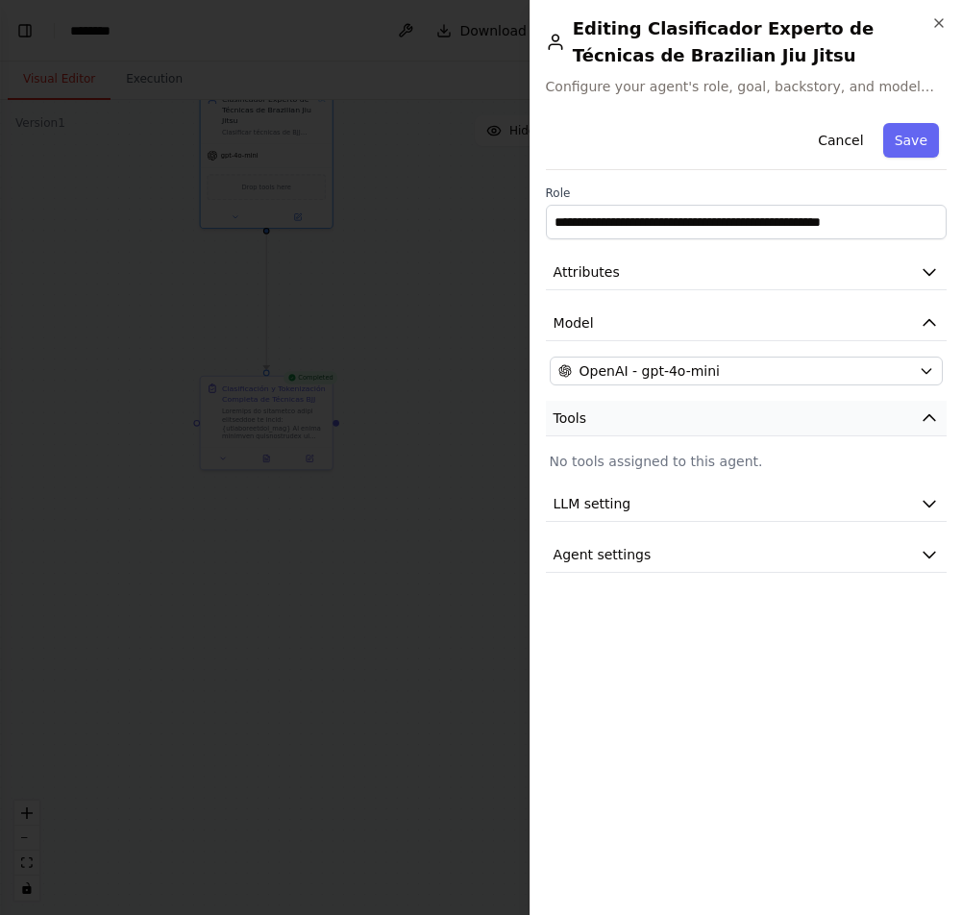
click at [587, 420] on button "Tools" at bounding box center [746, 419] width 401 height 36
click at [587, 428] on button "Tools" at bounding box center [746, 419] width 401 height 36
click at [587, 499] on span "LLM setting" at bounding box center [592, 503] width 78 height 19
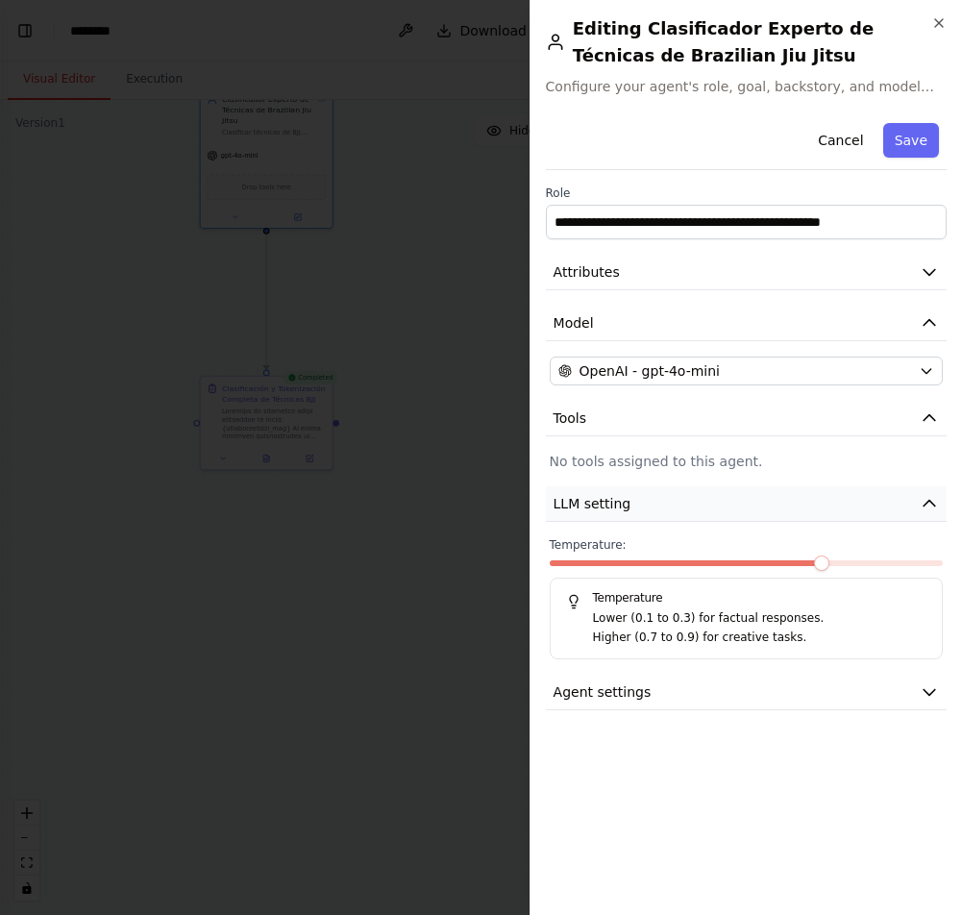
click at [587, 499] on span "LLM setting" at bounding box center [592, 503] width 78 height 19
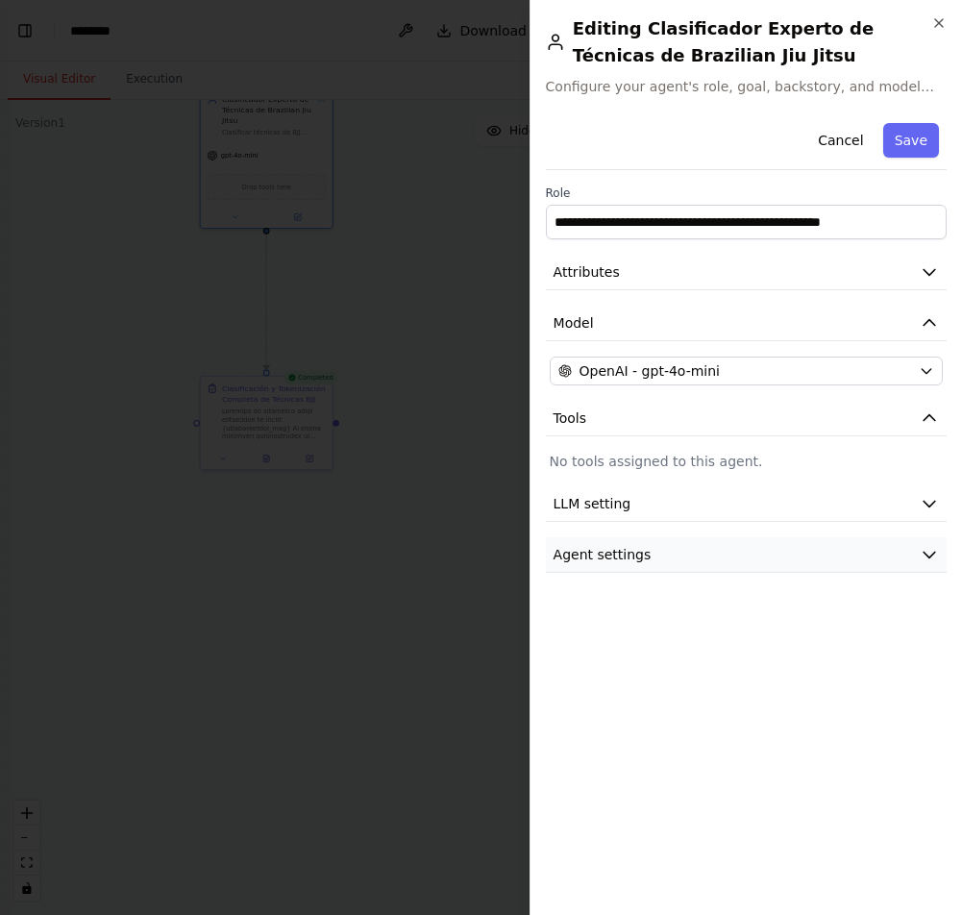
click at [602, 539] on button "Agent settings" at bounding box center [746, 555] width 401 height 36
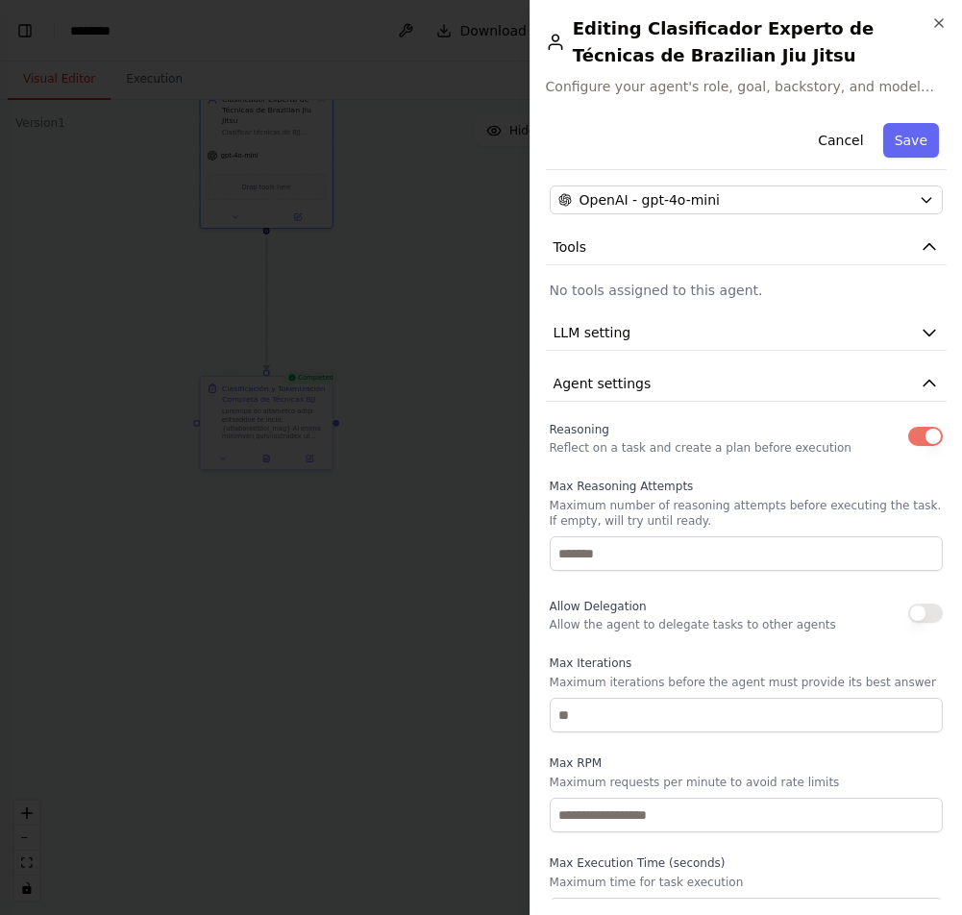
scroll to position [204, 0]
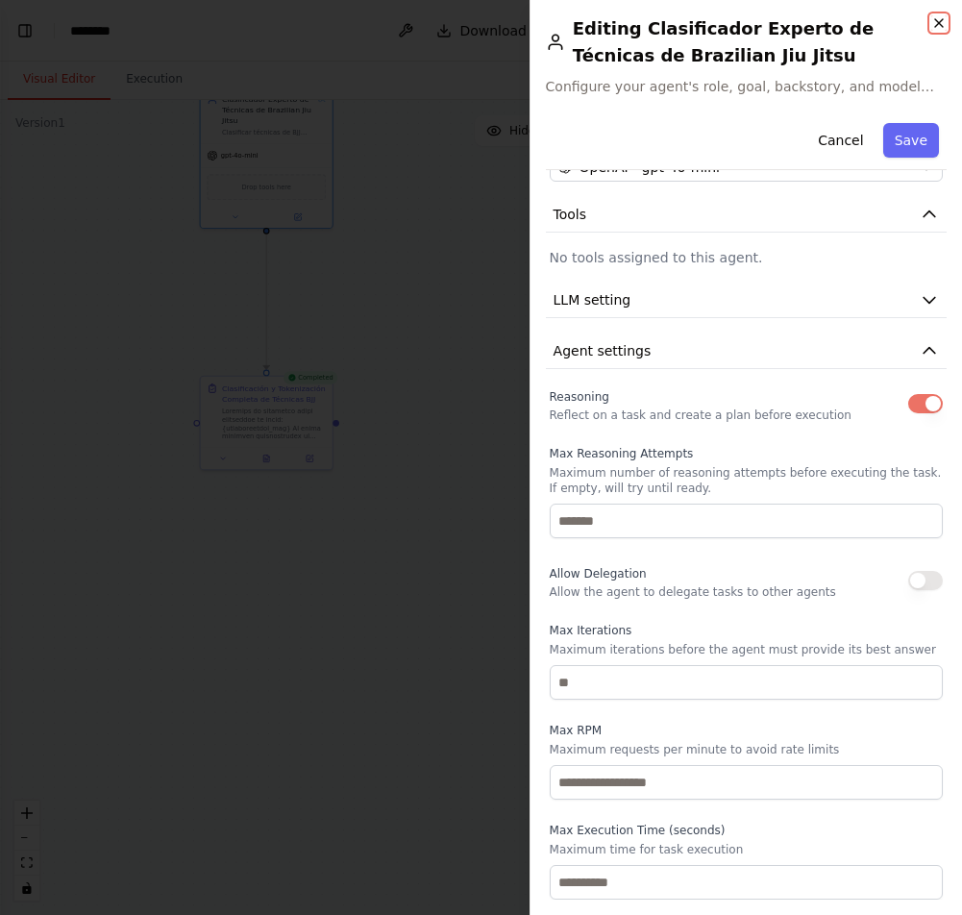
click at [937, 24] on icon "button" at bounding box center [939, 23] width 8 height 8
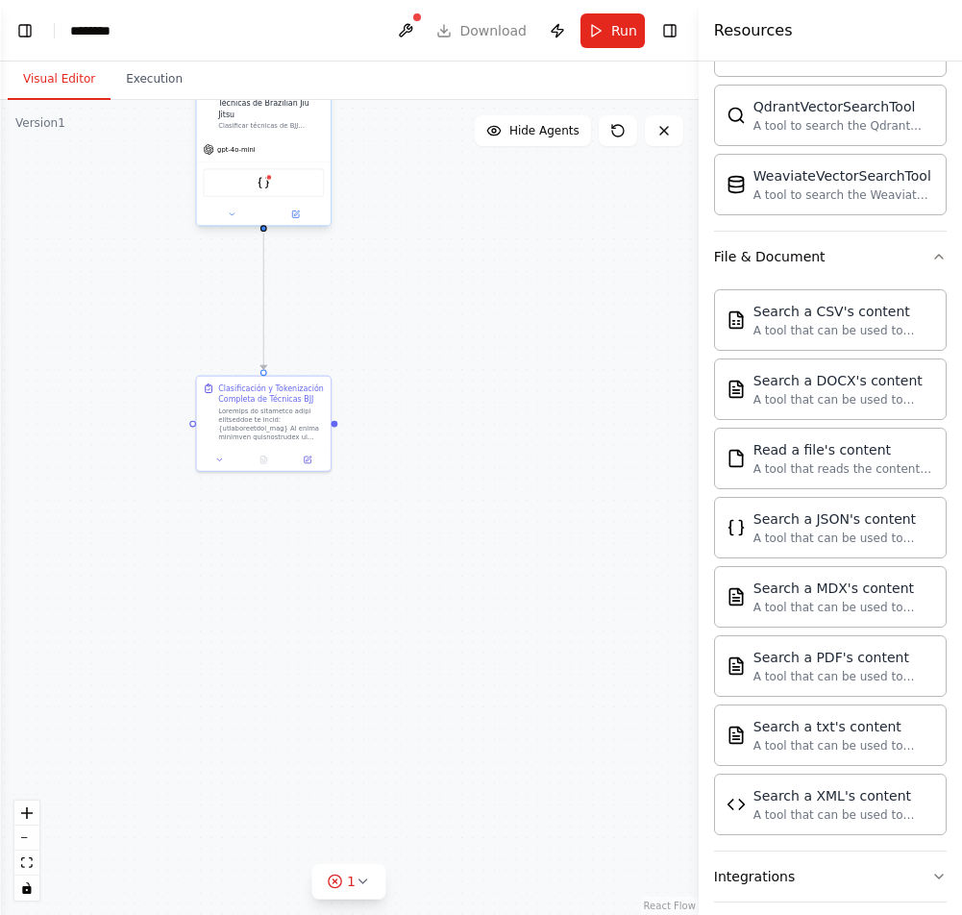
click at [286, 190] on div "JSONSearchTool" at bounding box center [263, 182] width 121 height 28
click at [272, 184] on div "JSONSearchTool" at bounding box center [263, 182] width 121 height 28
click at [256, 182] on div "JSONSearchTool" at bounding box center [263, 182] width 121 height 28
click at [263, 180] on img at bounding box center [263, 182] width 13 height 13
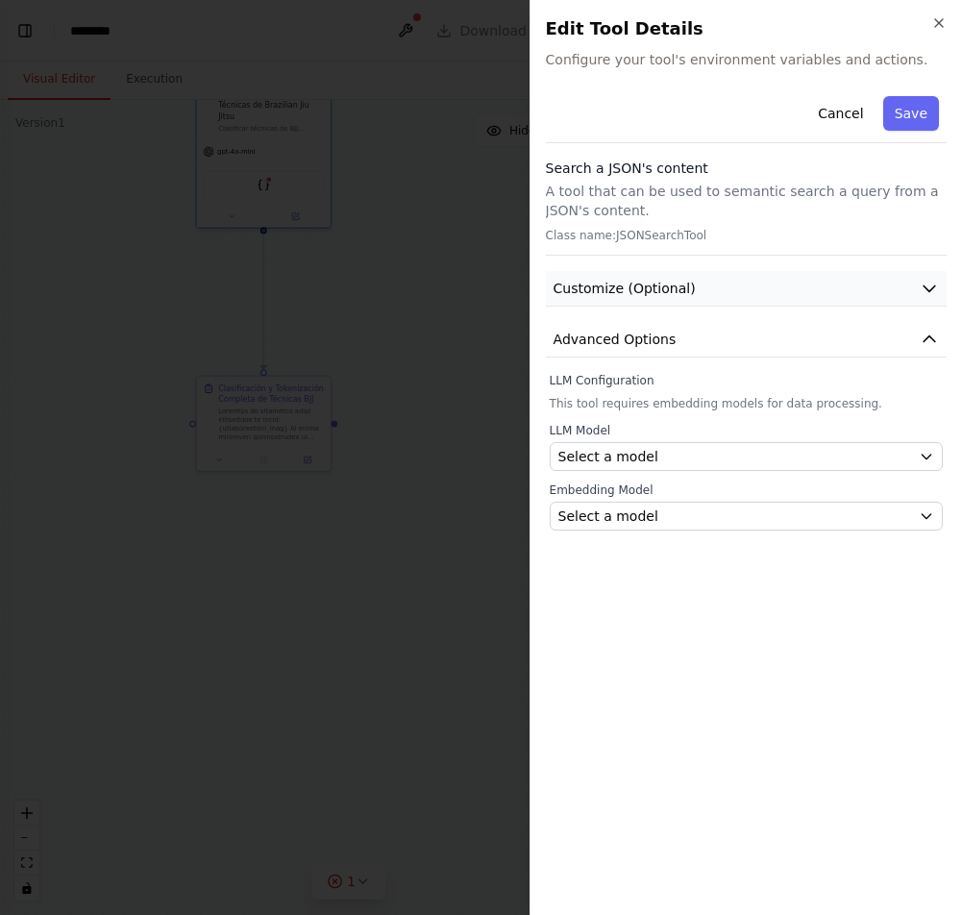
click at [632, 285] on span "Customize (Optional)" at bounding box center [624, 288] width 142 height 19
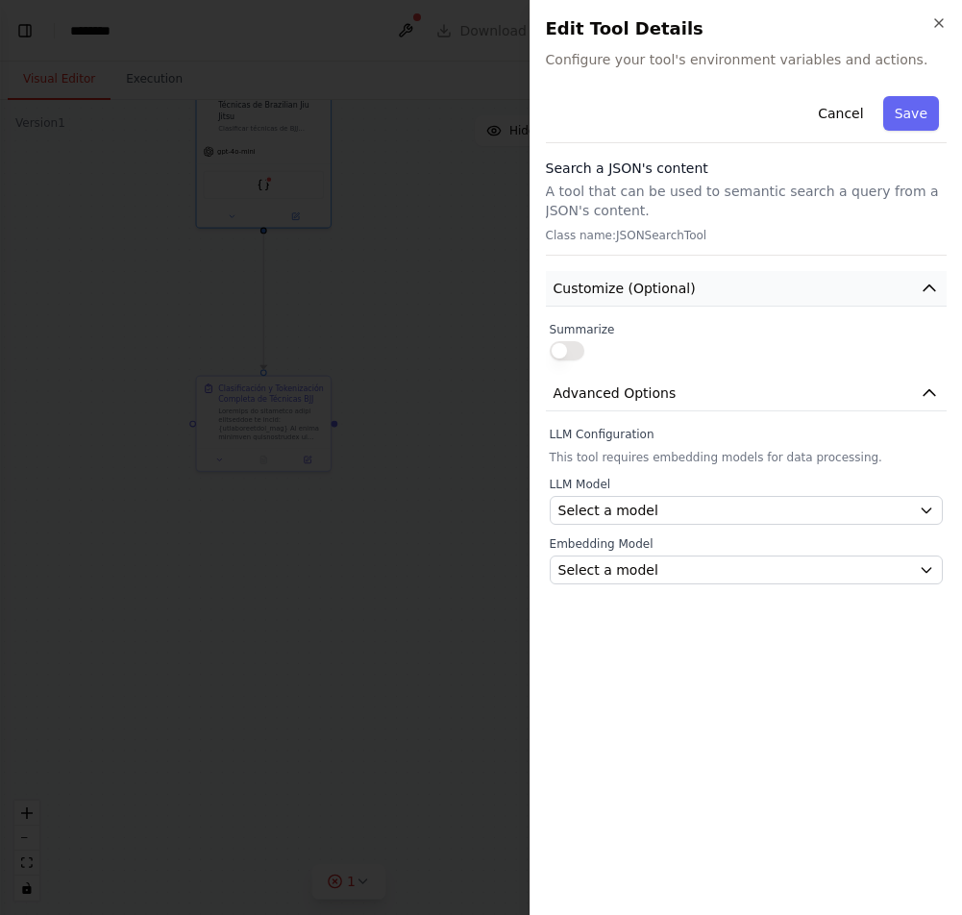
click at [632, 285] on span "Customize (Optional)" at bounding box center [624, 288] width 142 height 19
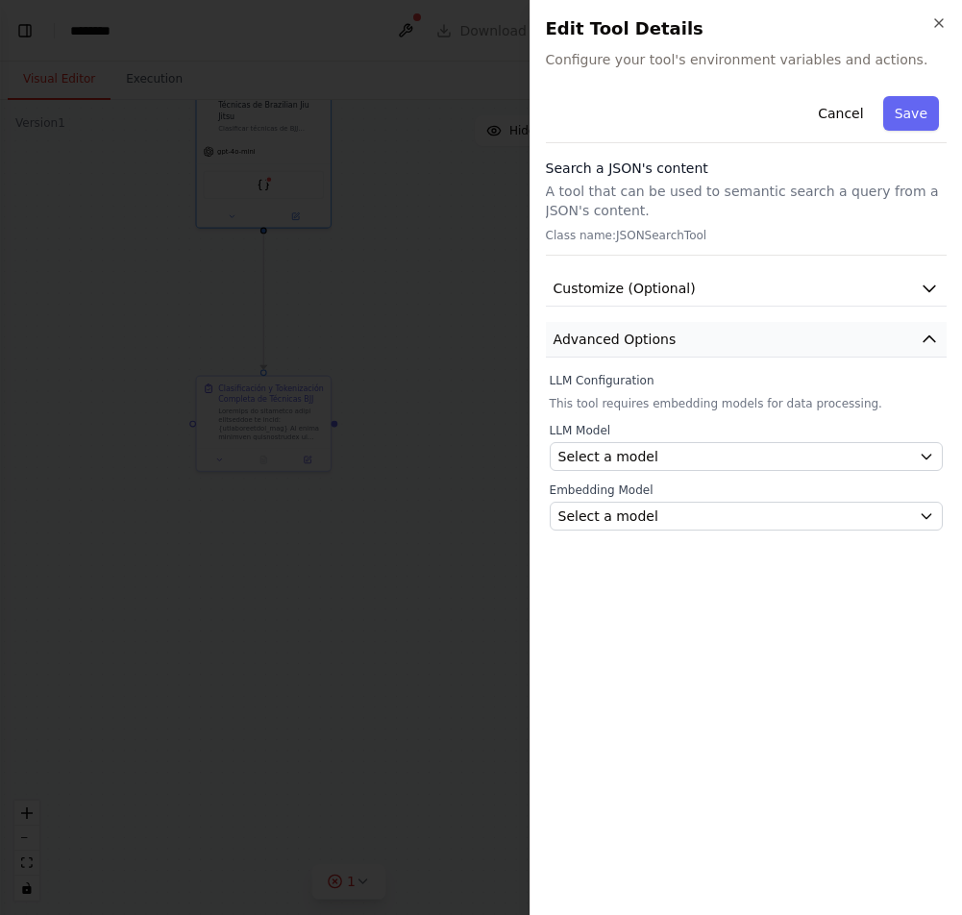
click at [632, 337] on span "Advanced Options" at bounding box center [614, 339] width 123 height 19
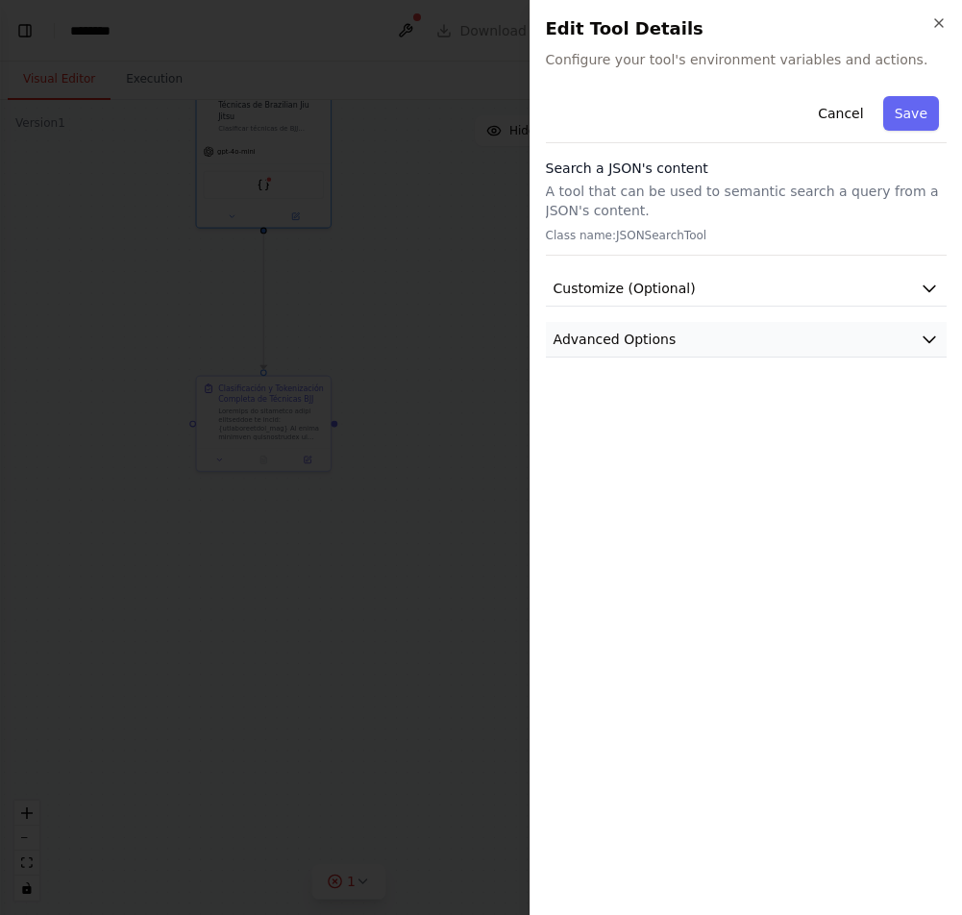
click at [632, 337] on span "Advanced Options" at bounding box center [614, 339] width 123 height 19
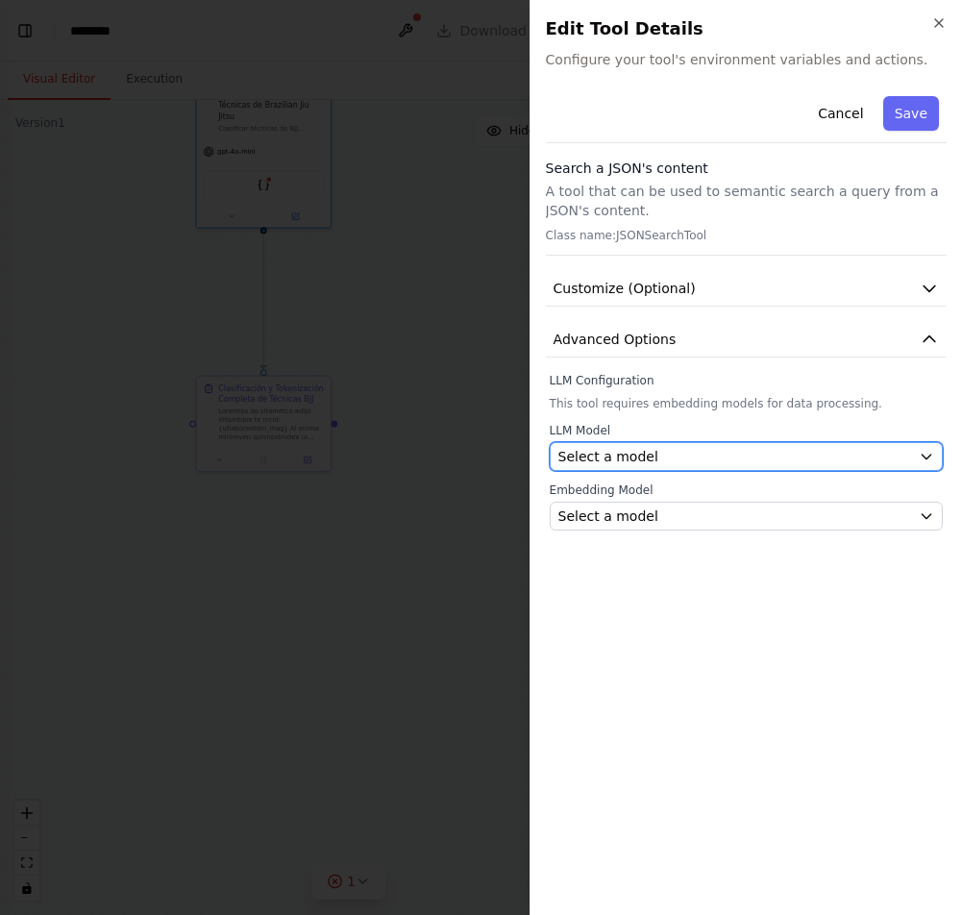
click at [658, 454] on div "Select a model" at bounding box center [734, 456] width 353 height 19
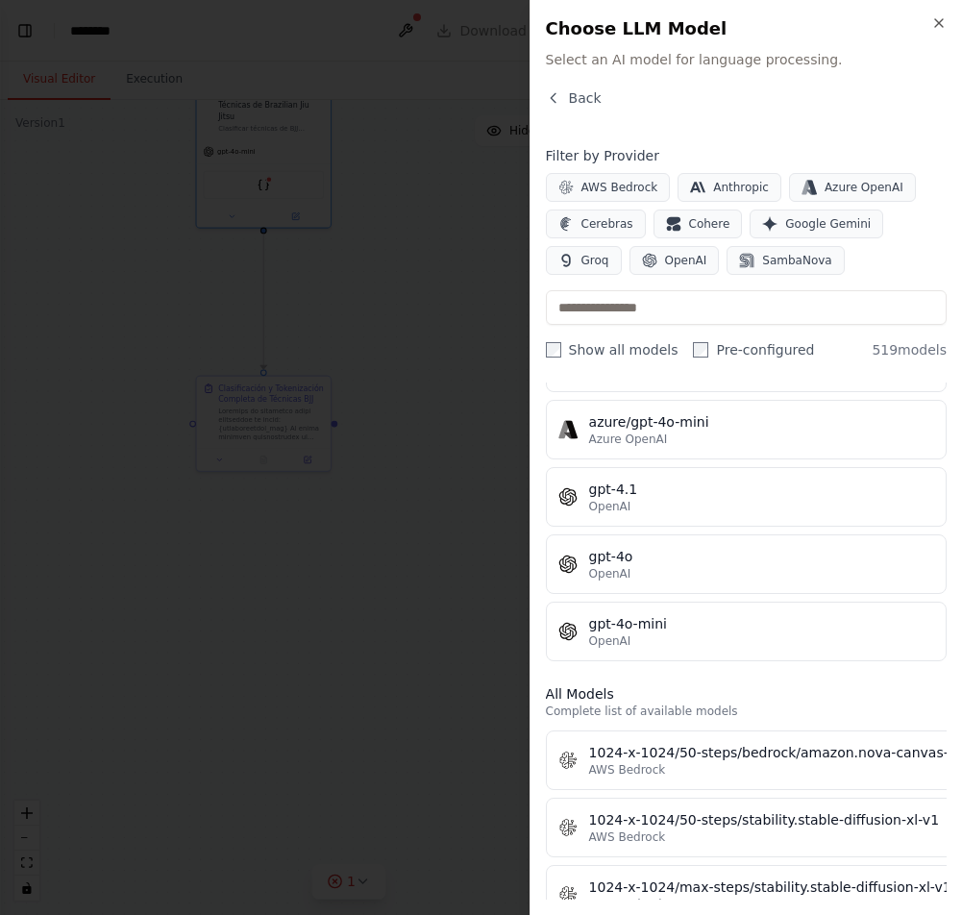
scroll to position [0, 0]
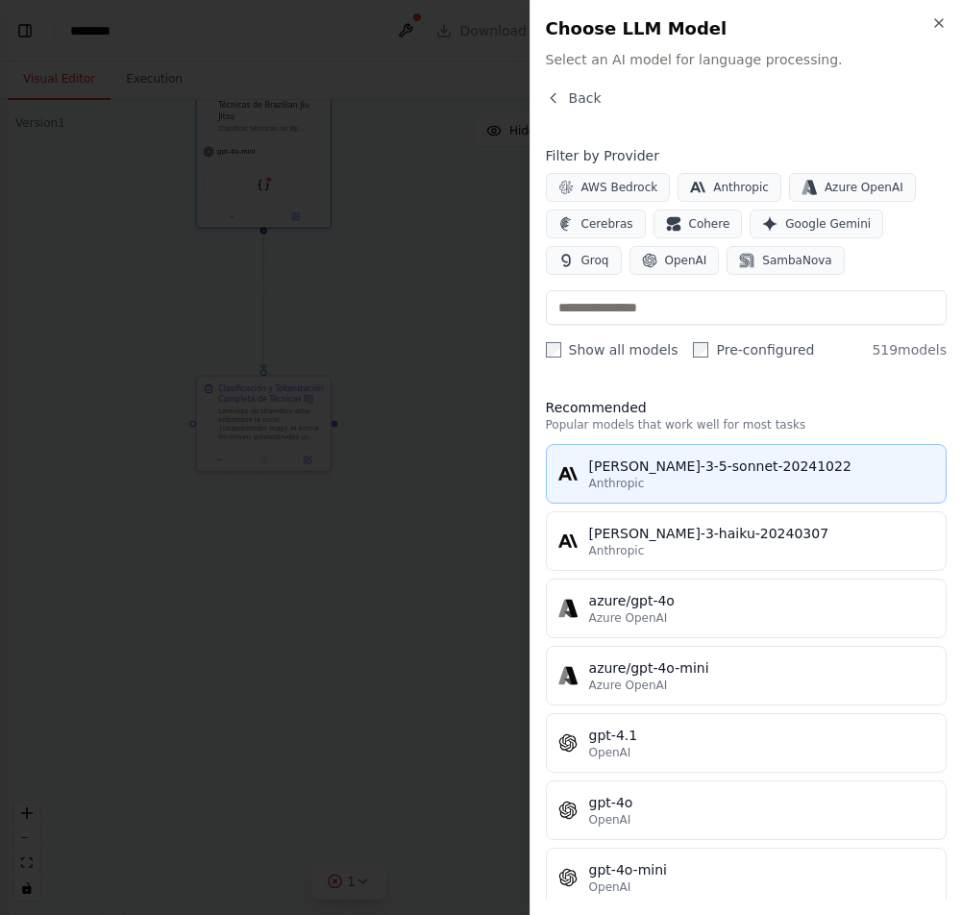
click at [633, 473] on div "[PERSON_NAME]-3-5-sonnet-20241022" at bounding box center [761, 465] width 345 height 19
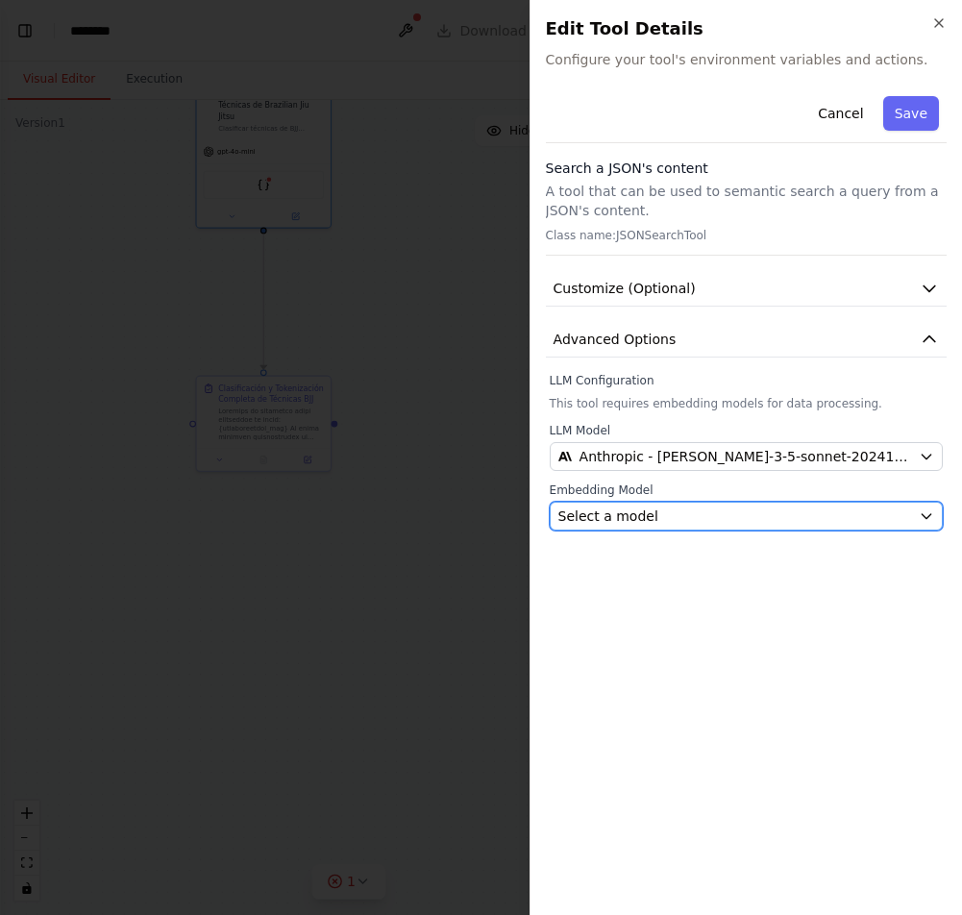
click at [627, 522] on span "Select a model" at bounding box center [608, 515] width 100 height 19
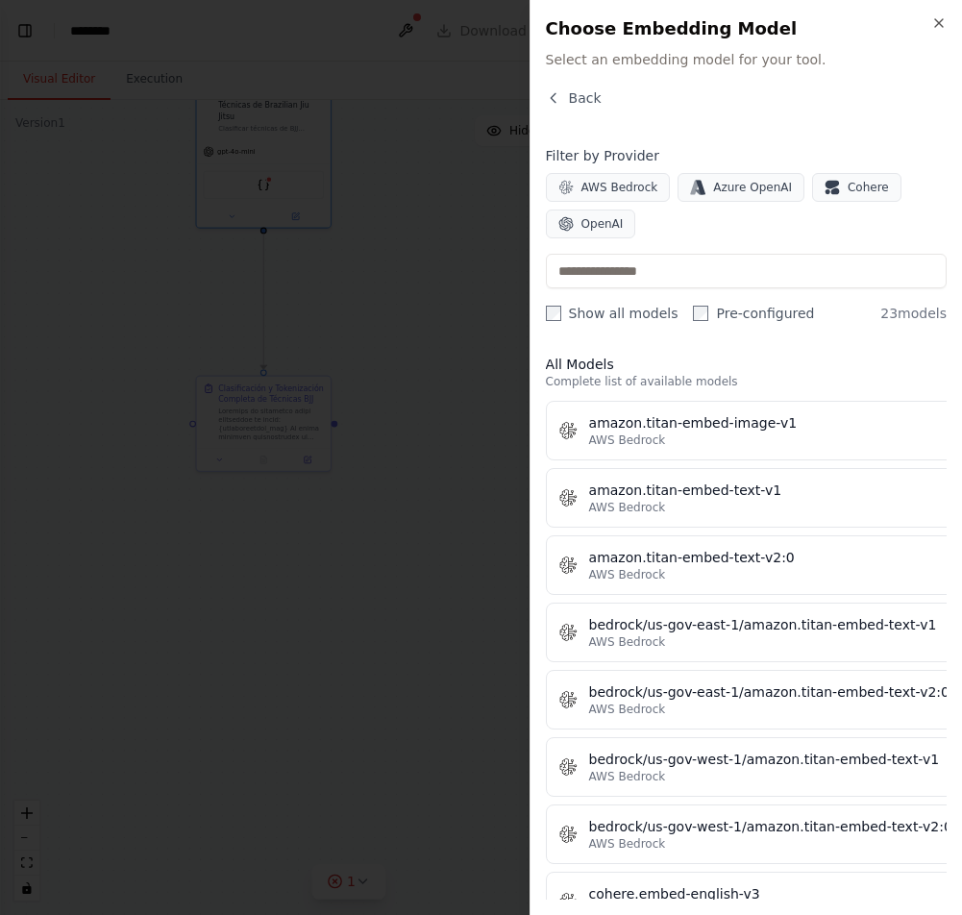
scroll to position [27, 0]
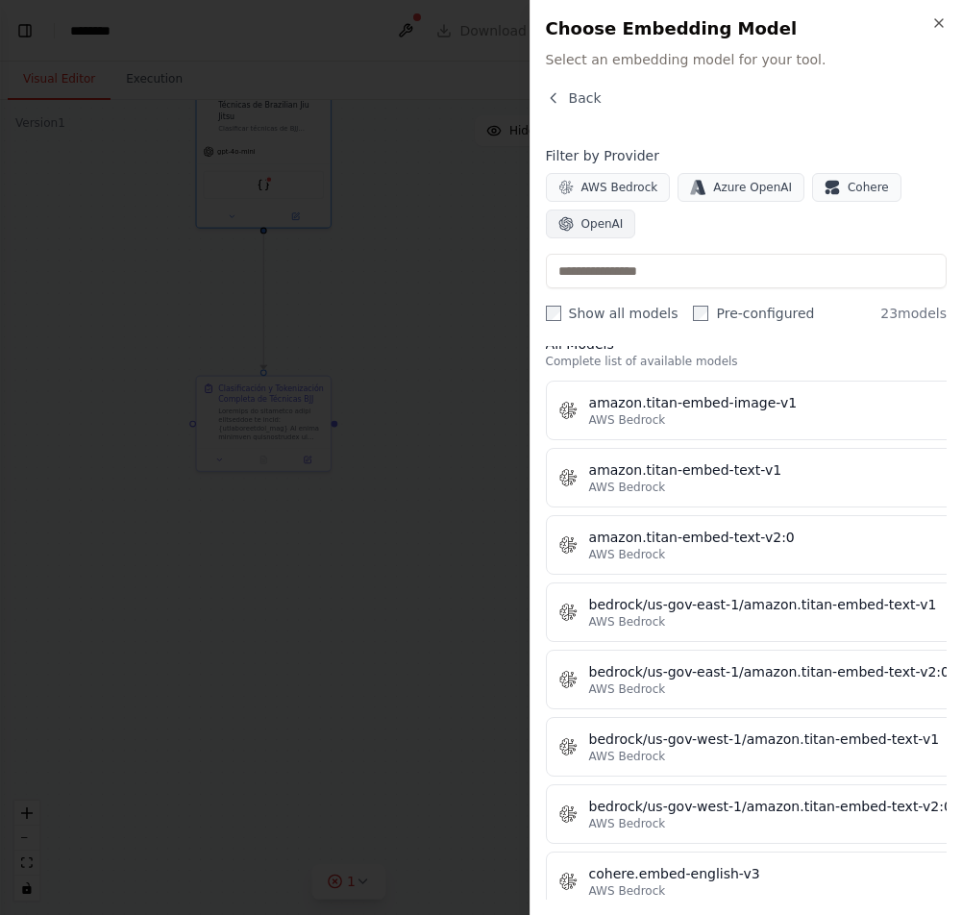
click at [629, 226] on button "OpenAI" at bounding box center [591, 223] width 90 height 29
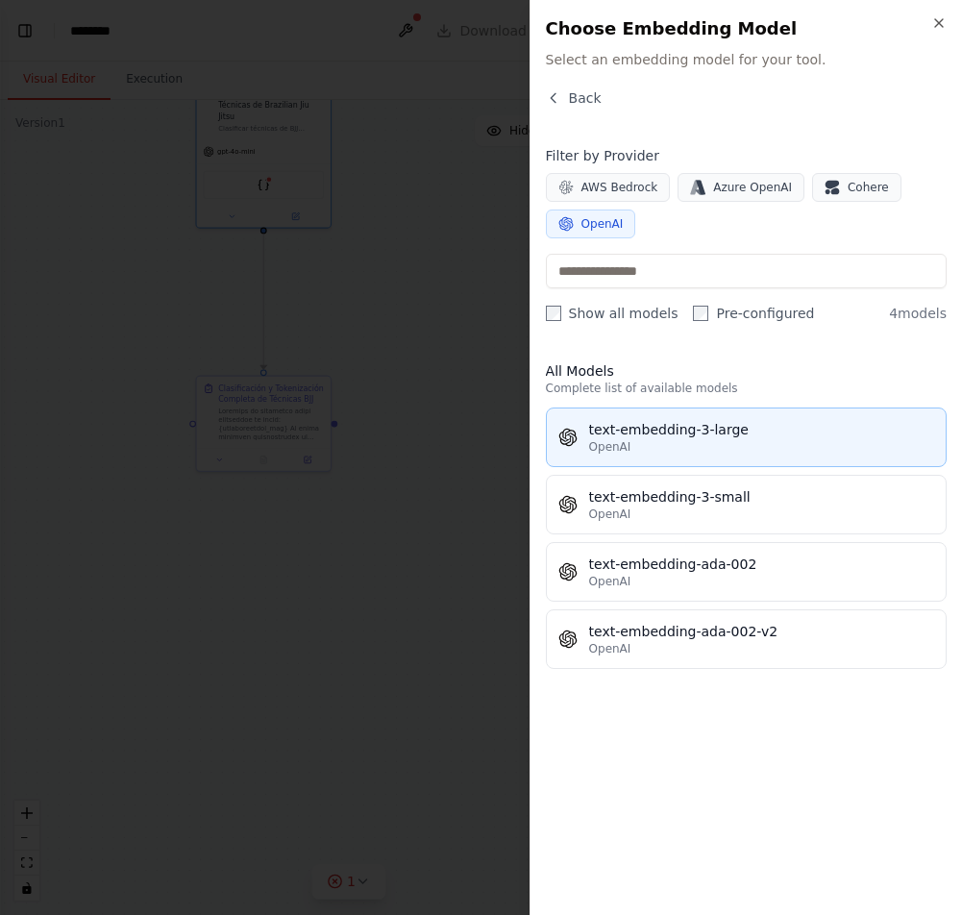
click at [695, 427] on div "text-embedding-3-large" at bounding box center [761, 429] width 345 height 19
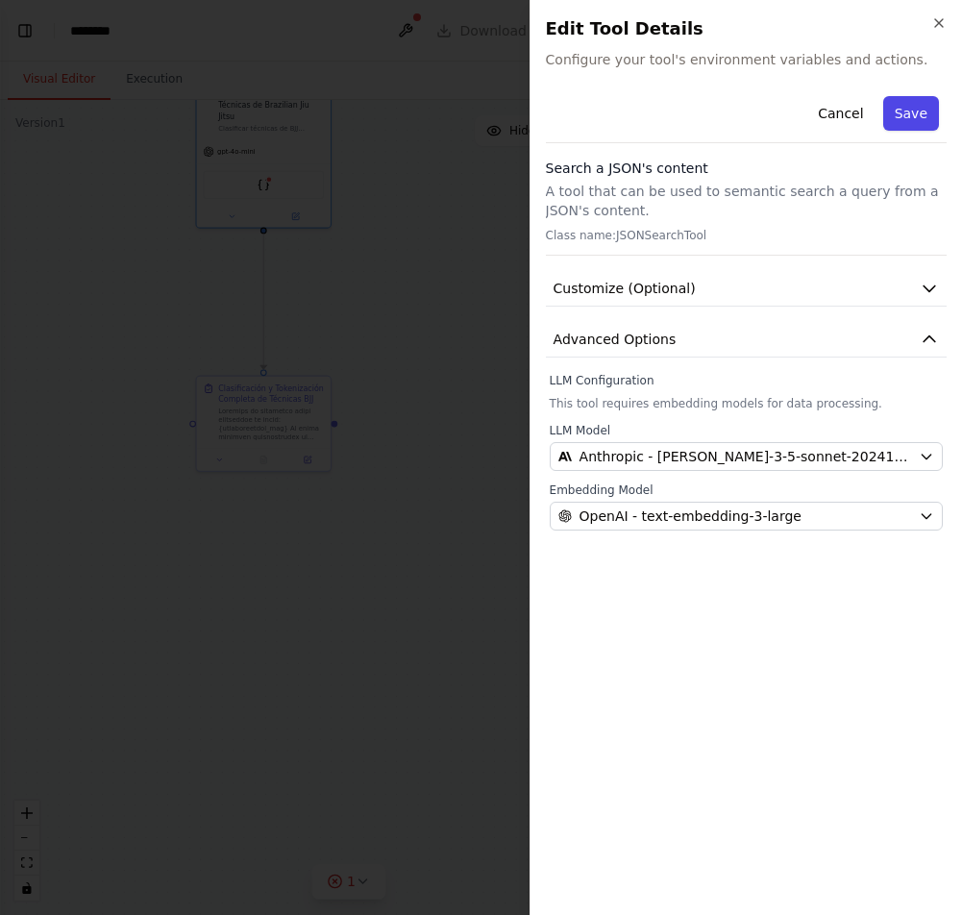
click at [907, 115] on button "Save" at bounding box center [911, 113] width 56 height 35
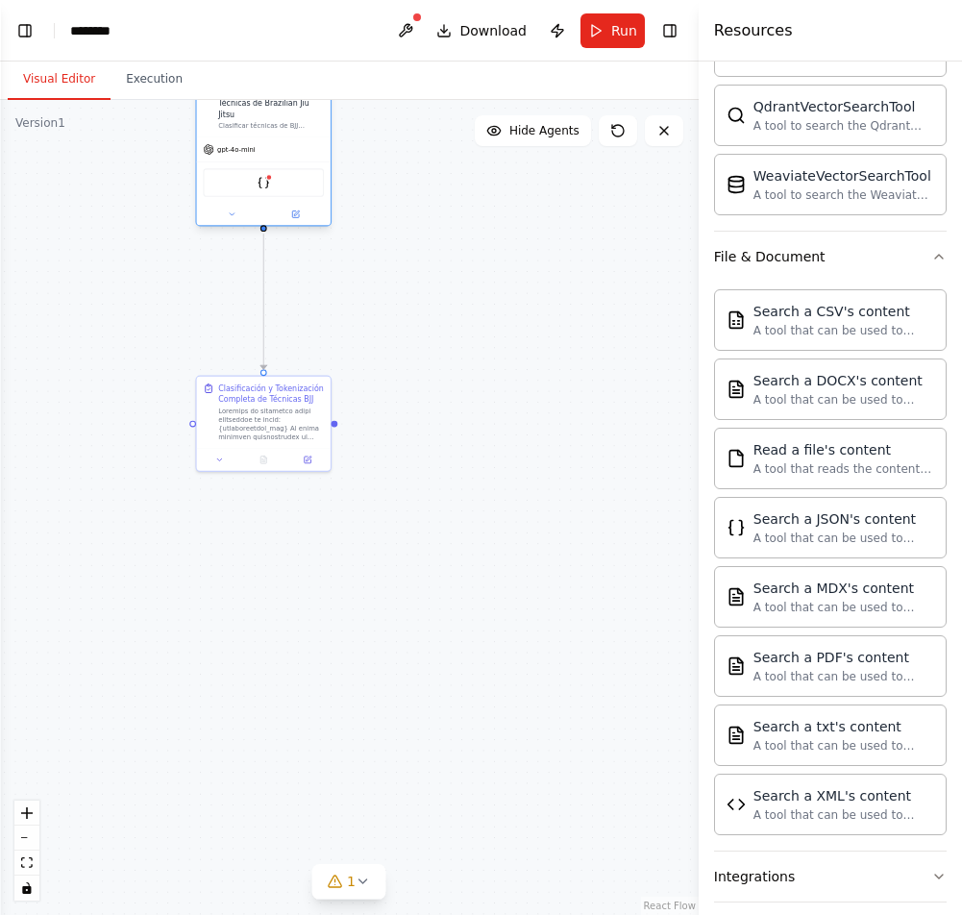
click at [295, 179] on div "JSONSearchTool" at bounding box center [263, 182] width 121 height 28
click at [255, 178] on div "JSONSearchTool" at bounding box center [263, 182] width 121 height 28
click at [266, 177] on div at bounding box center [269, 177] width 7 height 7
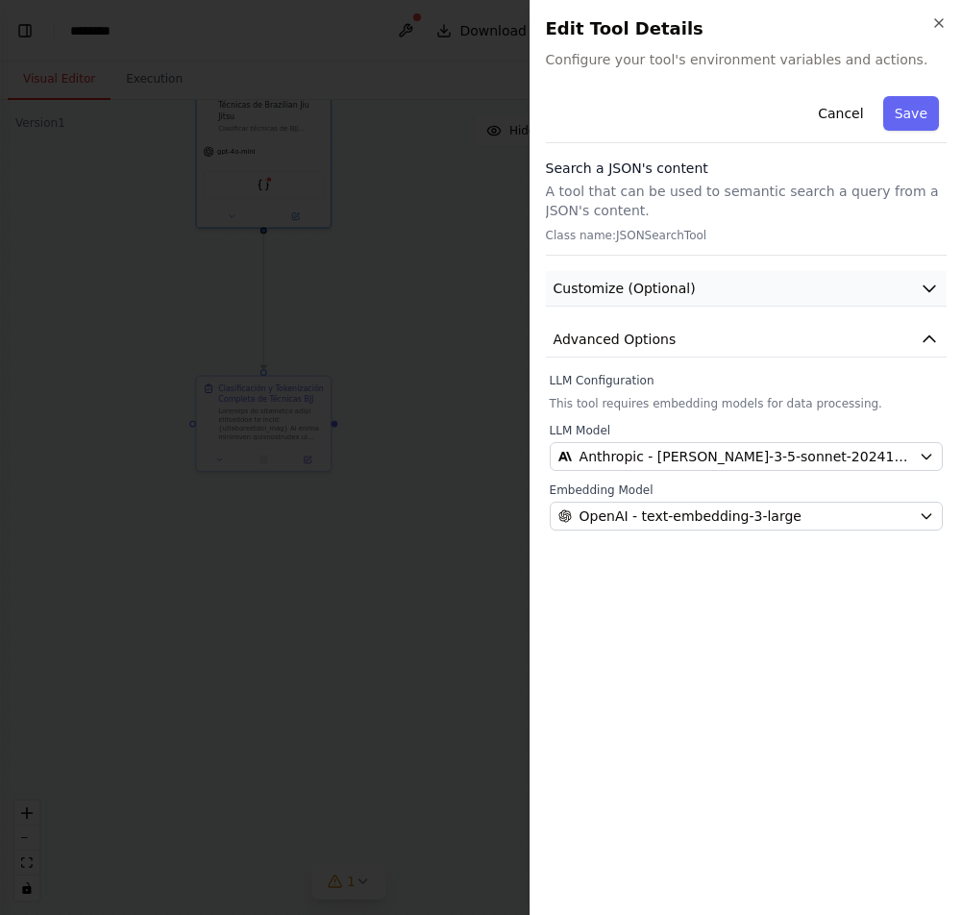
click at [676, 281] on span "Customize (Optional)" at bounding box center [624, 288] width 142 height 19
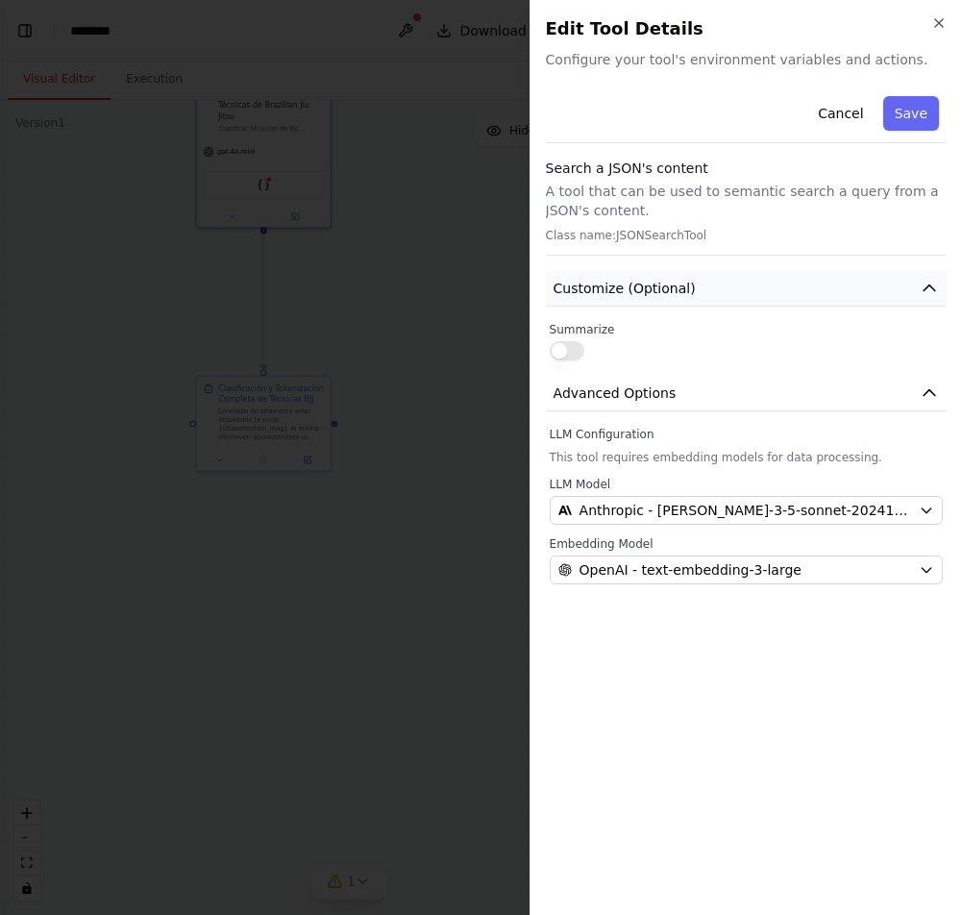
click at [676, 281] on span "Customize (Optional)" at bounding box center [624, 288] width 142 height 19
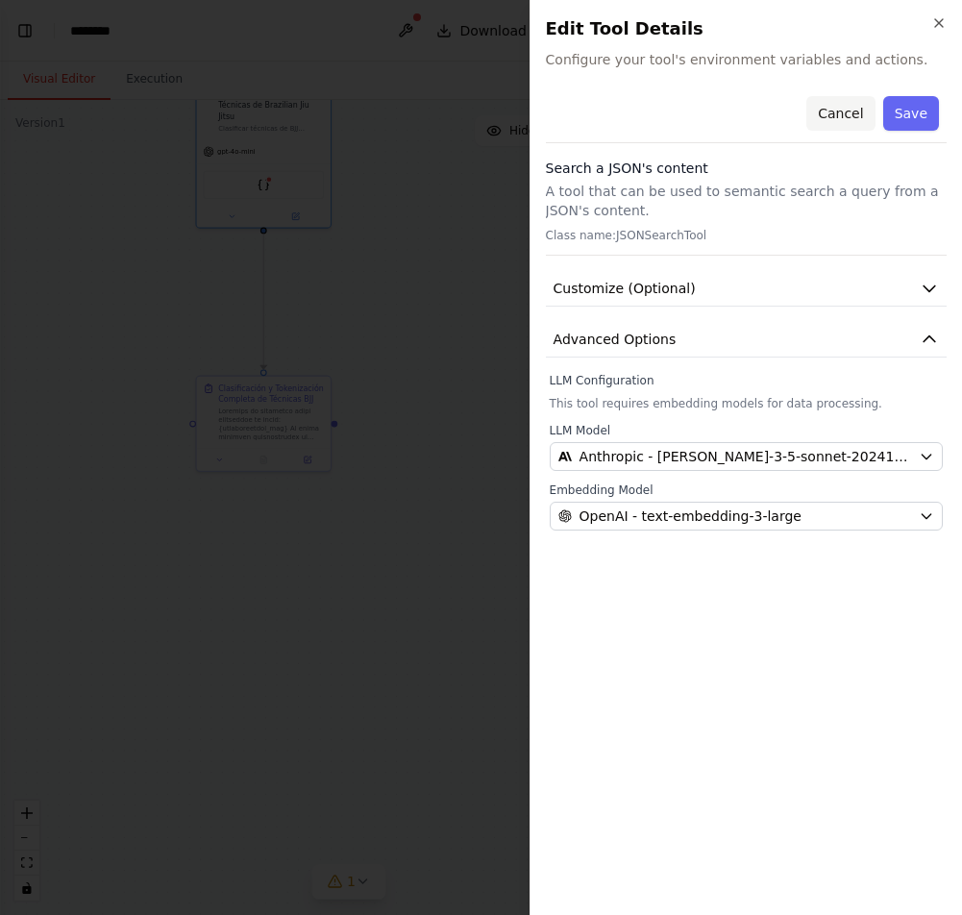
click at [835, 110] on button "Cancel" at bounding box center [840, 113] width 68 height 35
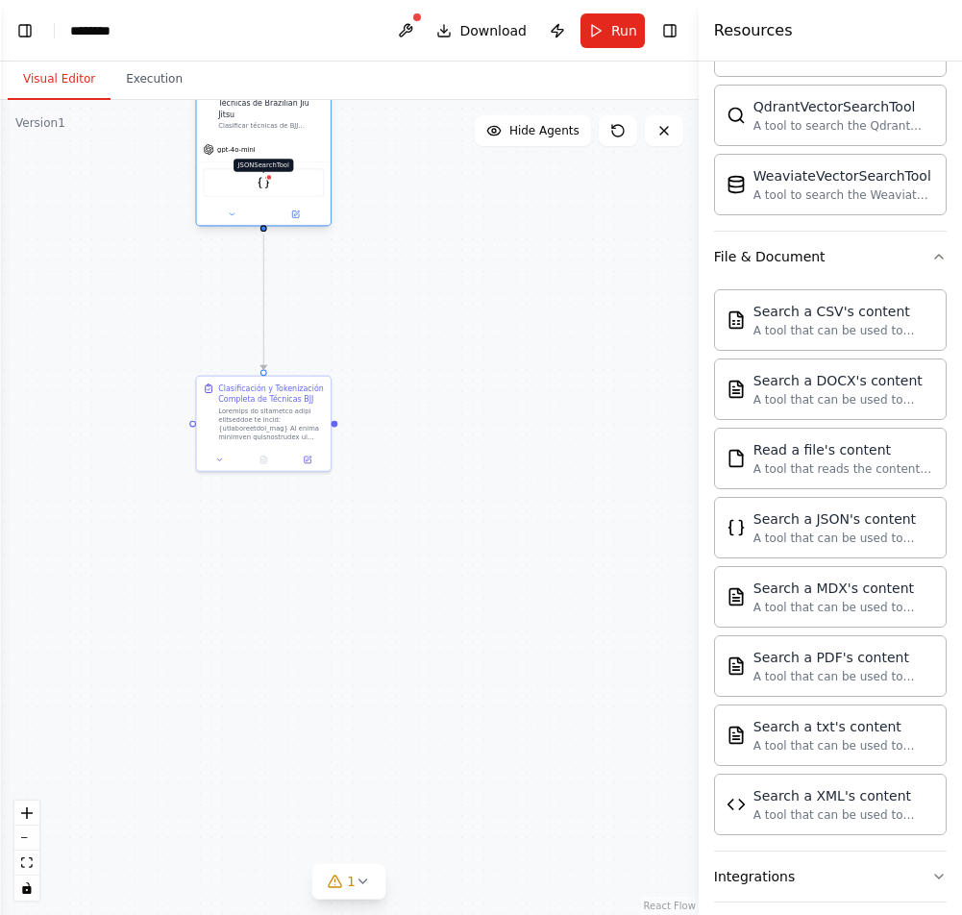
click at [267, 183] on img at bounding box center [263, 182] width 13 height 13
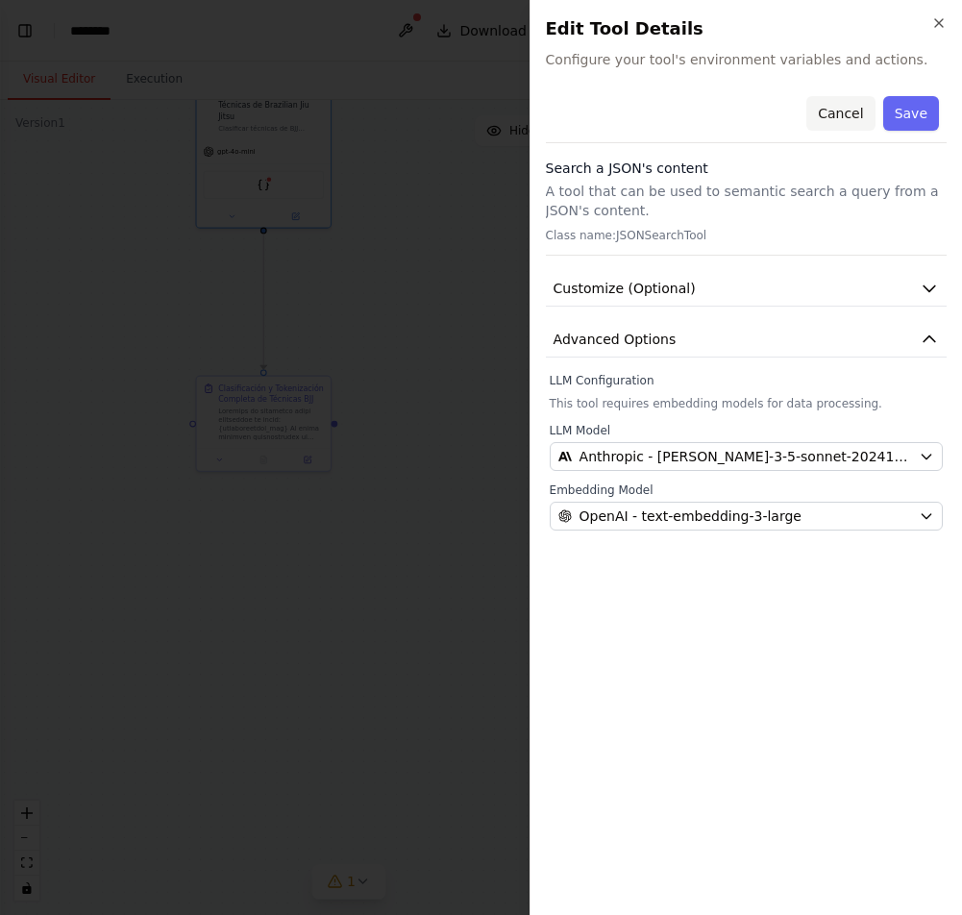
click at [845, 117] on button "Cancel" at bounding box center [840, 113] width 68 height 35
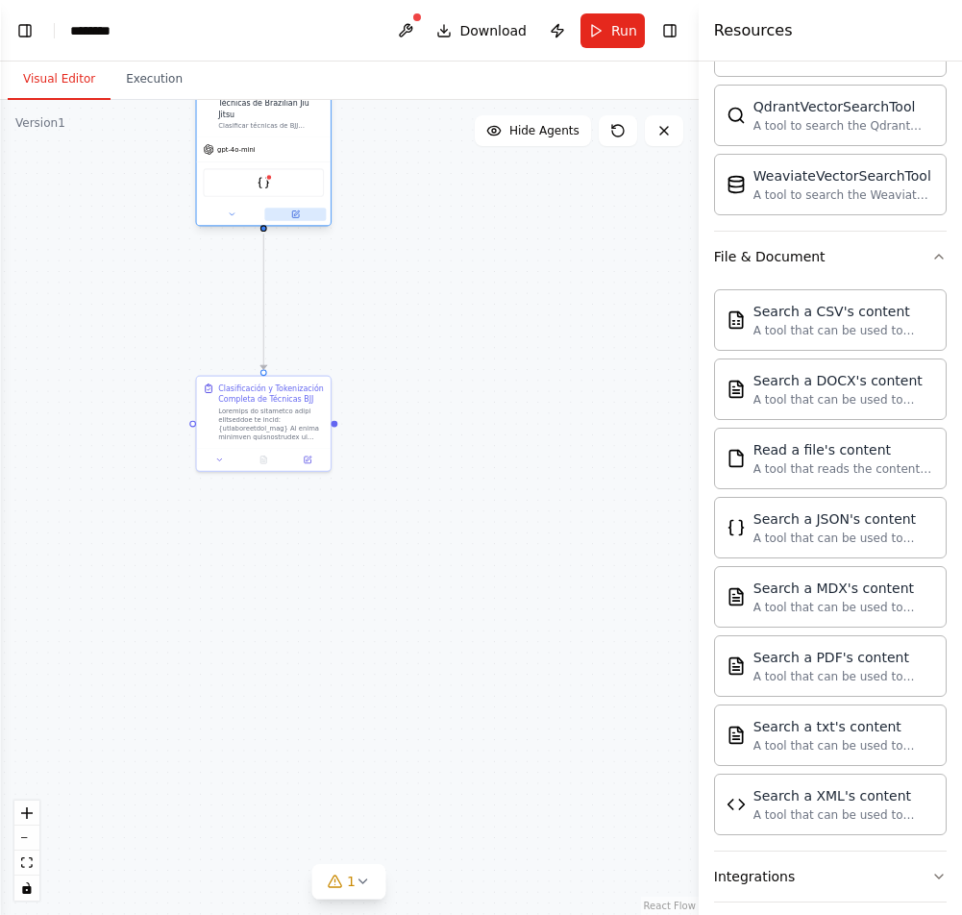
click at [299, 214] on icon at bounding box center [295, 213] width 9 height 9
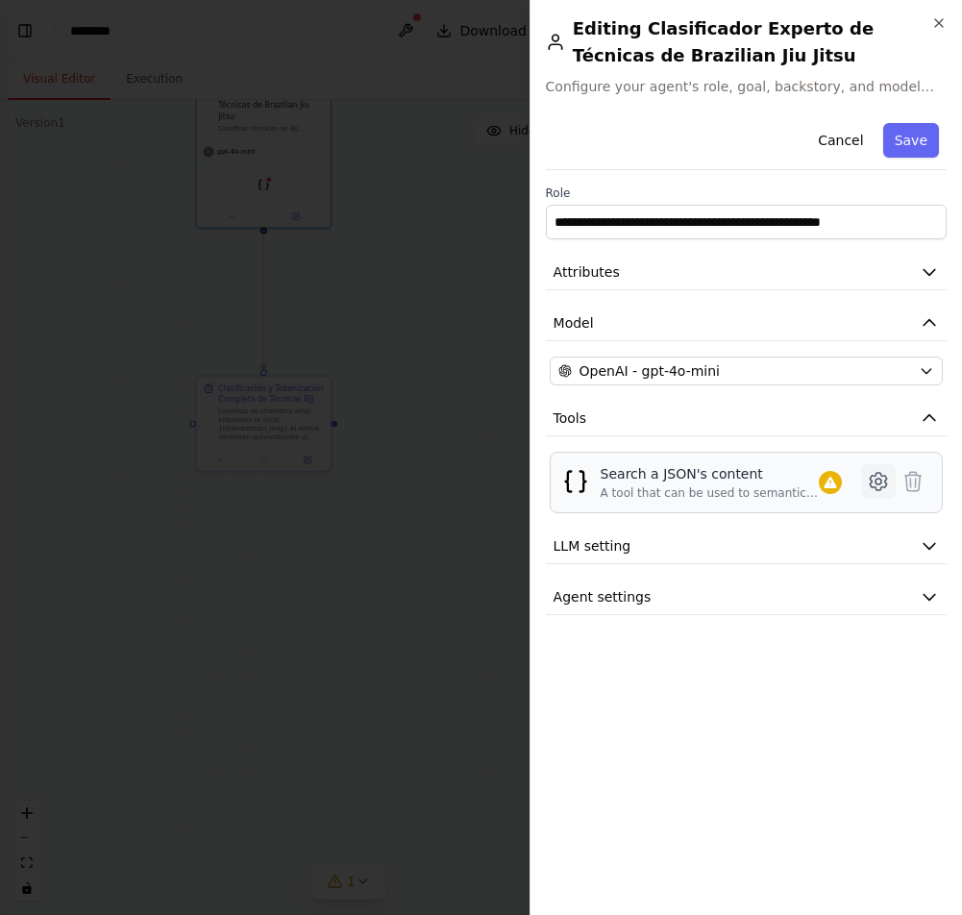
click at [876, 481] on icon at bounding box center [878, 481] width 23 height 23
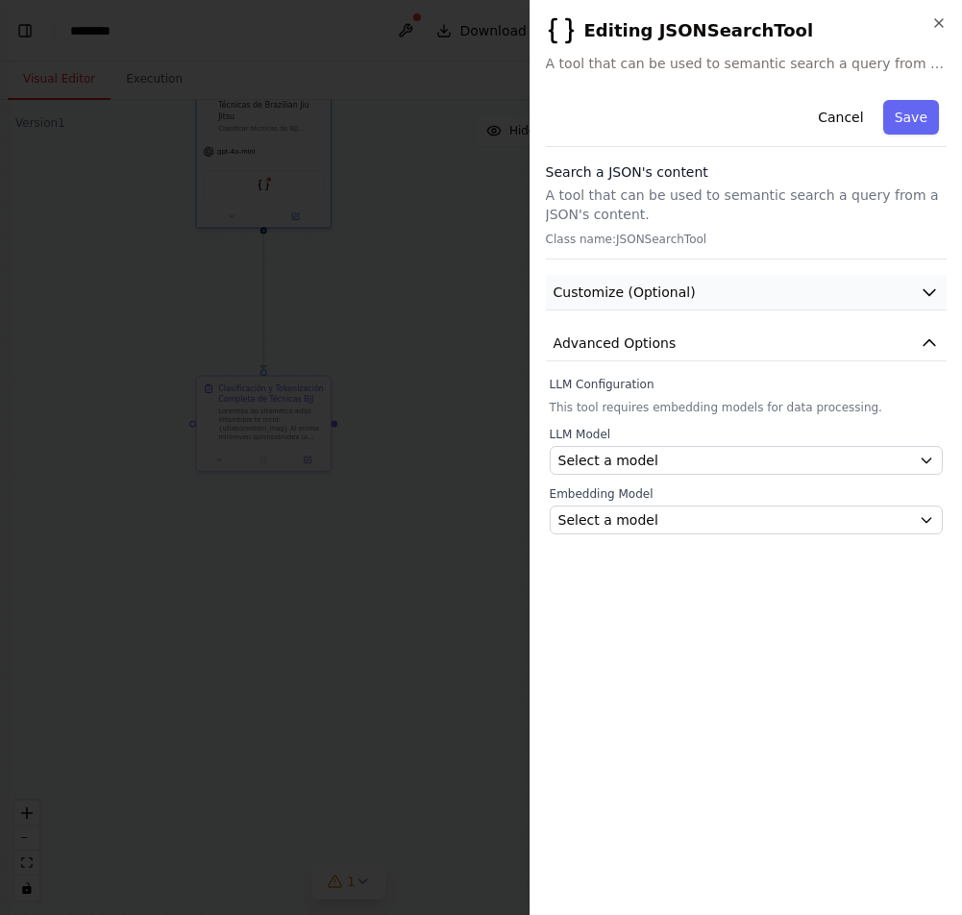
click at [830, 289] on button "Customize (Optional)" at bounding box center [746, 293] width 401 height 36
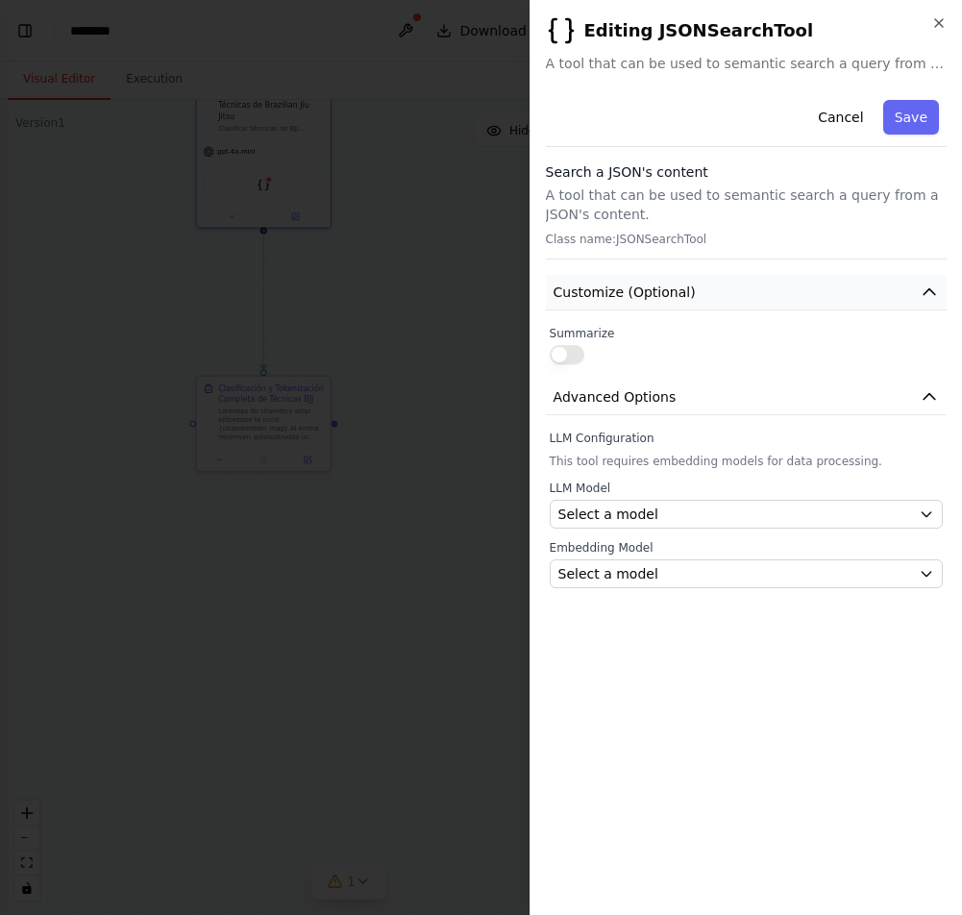
click at [830, 289] on button "Customize (Optional)" at bounding box center [746, 293] width 401 height 36
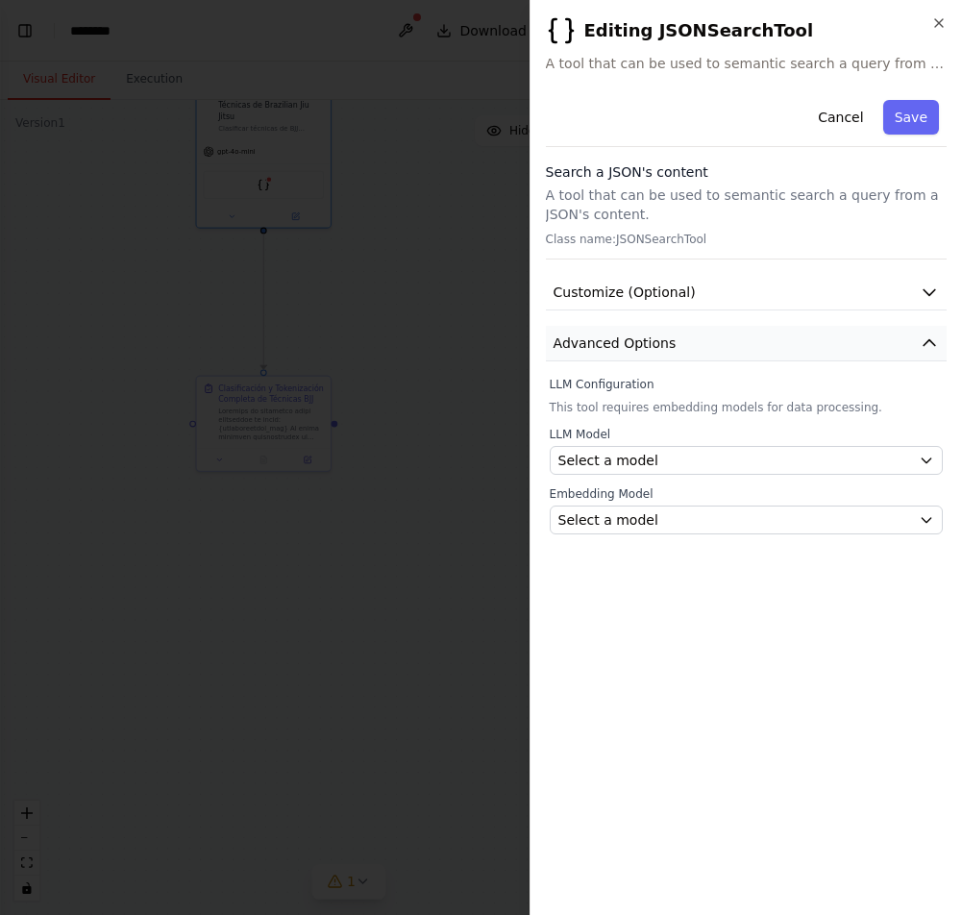
click at [821, 360] on button "Advanced Options" at bounding box center [746, 344] width 401 height 36
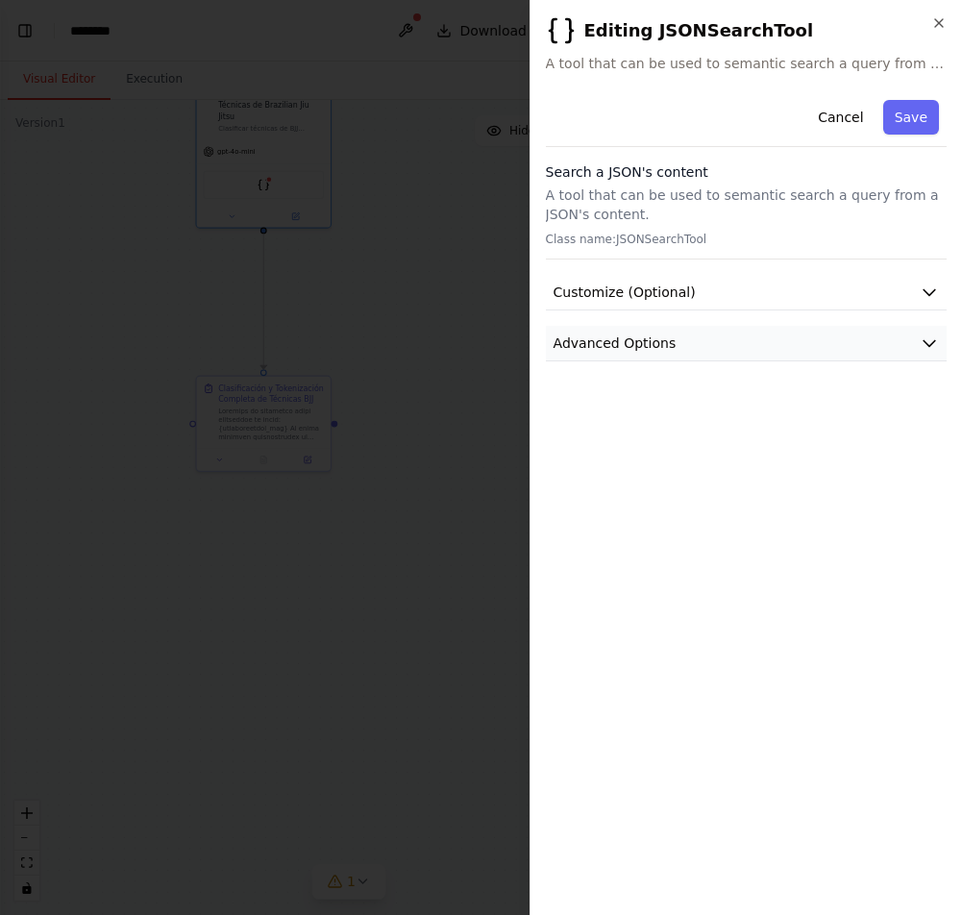
click at [821, 360] on button "Advanced Options" at bounding box center [746, 344] width 401 height 36
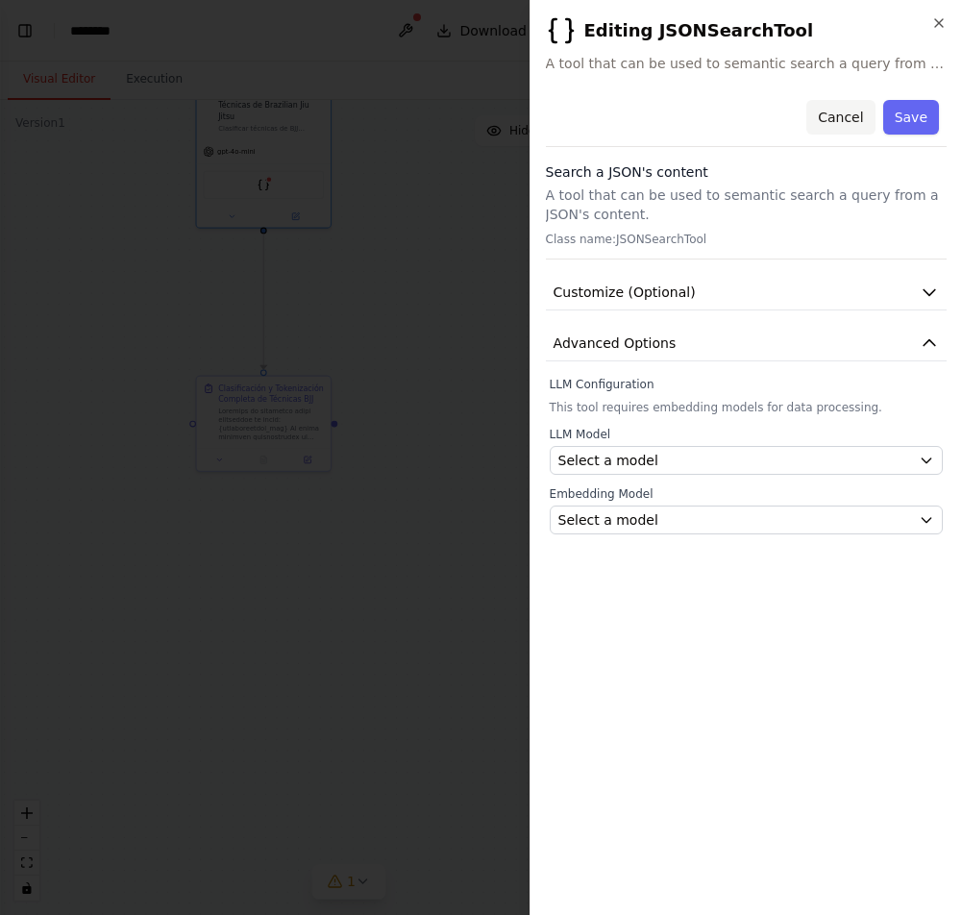
click at [835, 102] on button "Cancel" at bounding box center [840, 117] width 68 height 35
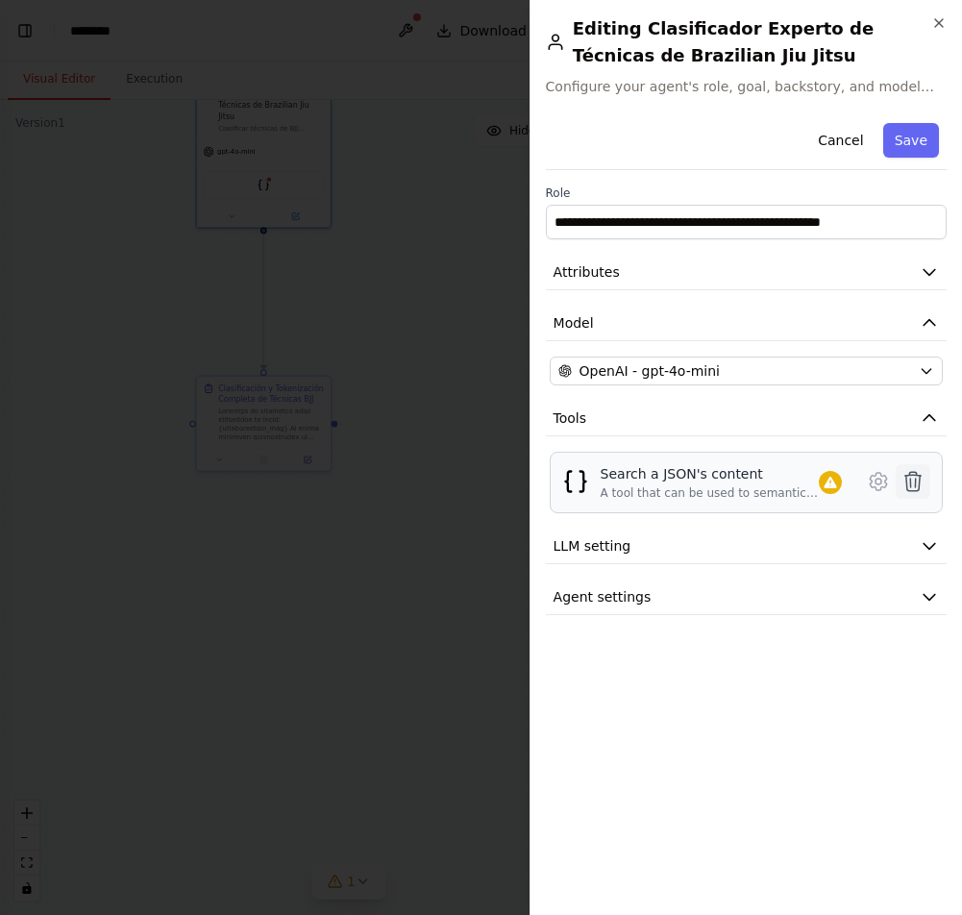
click at [907, 486] on icon at bounding box center [912, 481] width 23 height 23
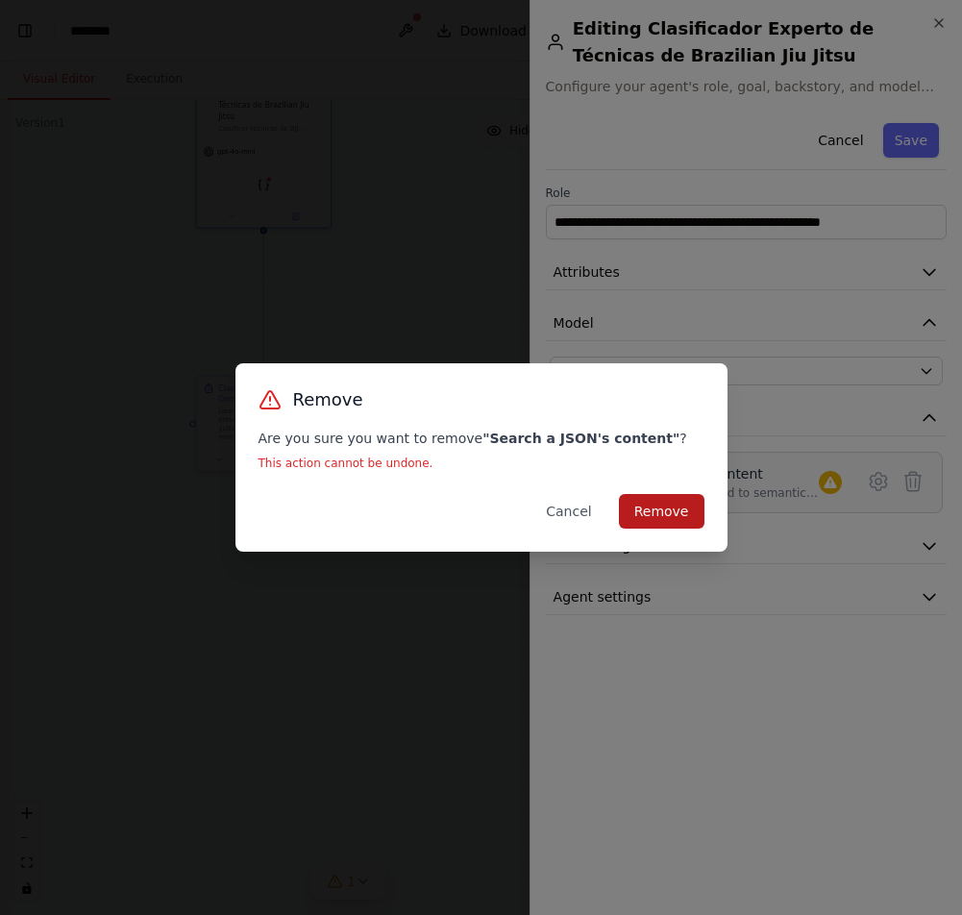
click at [681, 506] on button "Remove" at bounding box center [662, 511] width 86 height 35
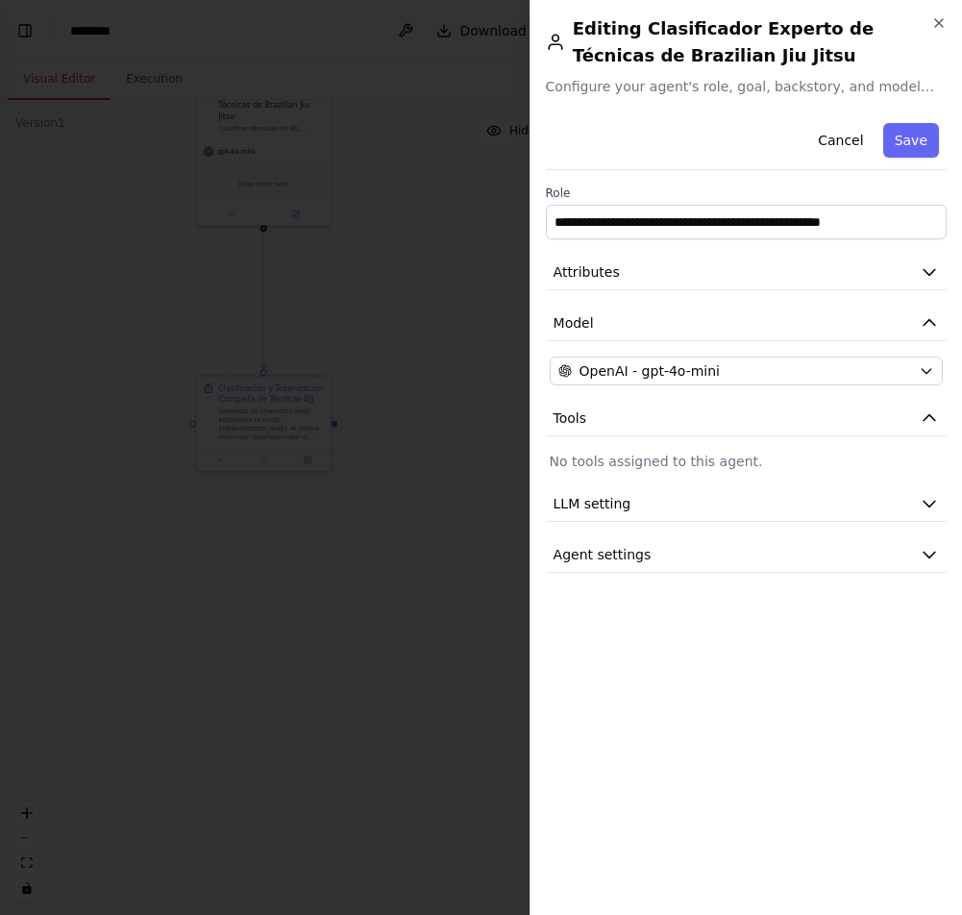
click at [427, 394] on div at bounding box center [481, 457] width 962 height 915
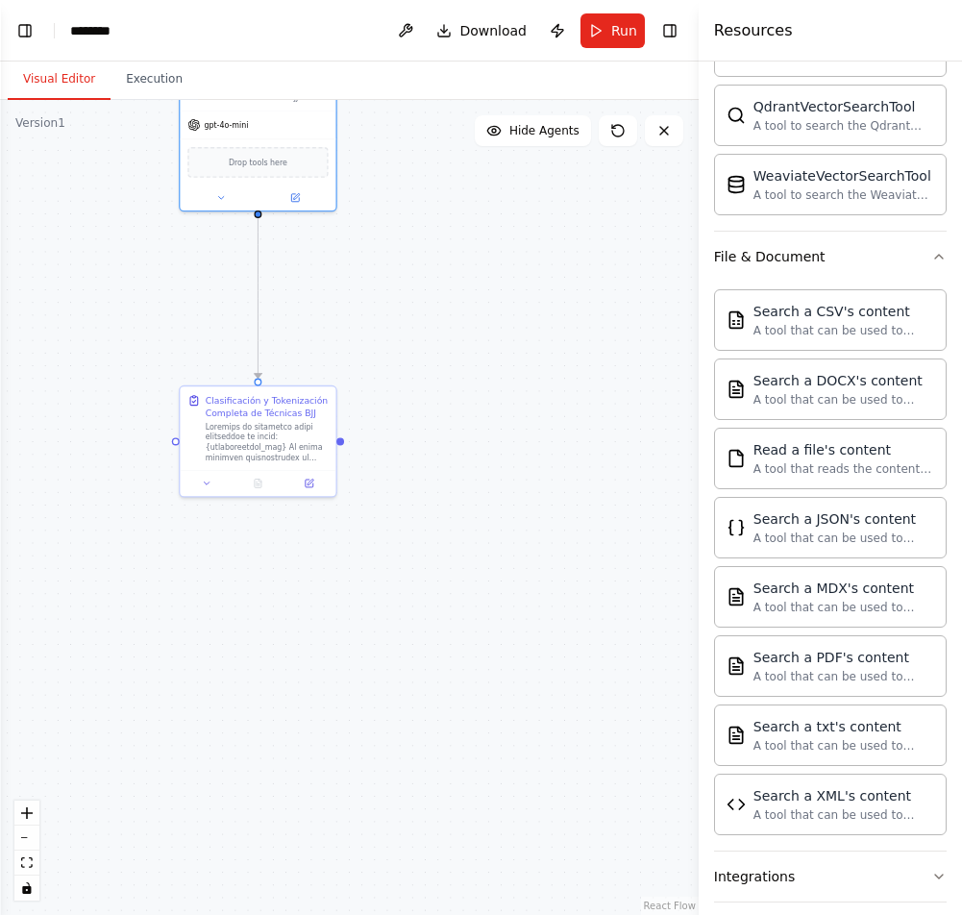
click at [172, 265] on div ".deletable-edge-delete-btn { width: 20px; height: 20px; border: 0px solid #ffff…" at bounding box center [349, 507] width 698 height 815
click at [269, 156] on span "Drop tools here" at bounding box center [258, 160] width 59 height 12
click at [272, 132] on div "gpt-4o-mini" at bounding box center [258, 123] width 156 height 28
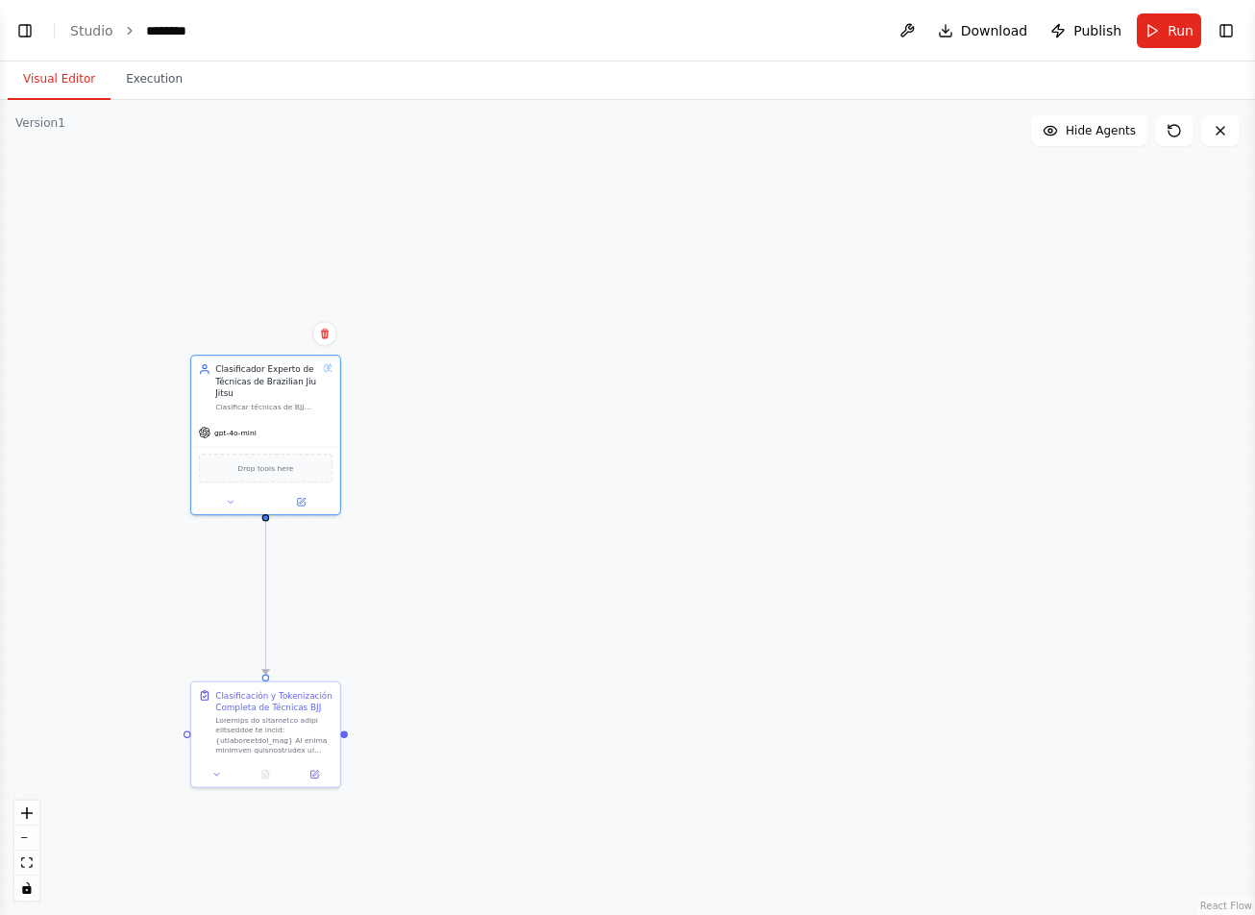
drag, startPoint x: 219, startPoint y: 263, endPoint x: 226, endPoint y: 556, distance: 293.1
click at [226, 556] on div ".deletable-edge-delete-btn { width: 20px; height: 20px; border: 0px solid #ffff…" at bounding box center [627, 507] width 1255 height 815
click at [290, 447] on div "Drop tools here" at bounding box center [265, 465] width 149 height 44
click at [327, 367] on icon at bounding box center [326, 365] width 4 height 8
click at [250, 467] on span "Drop tools here" at bounding box center [265, 465] width 56 height 12
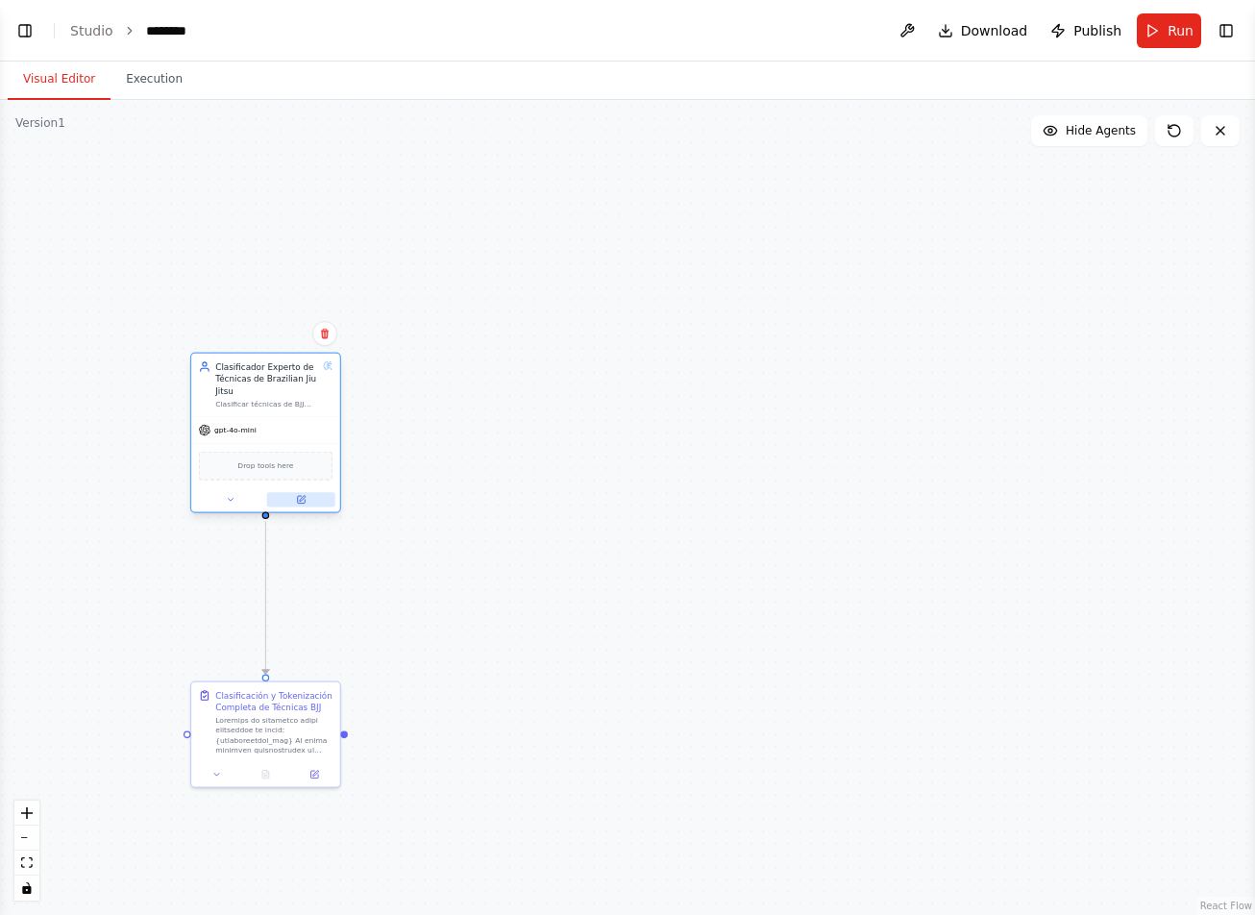
click at [301, 497] on icon at bounding box center [301, 500] width 8 height 8
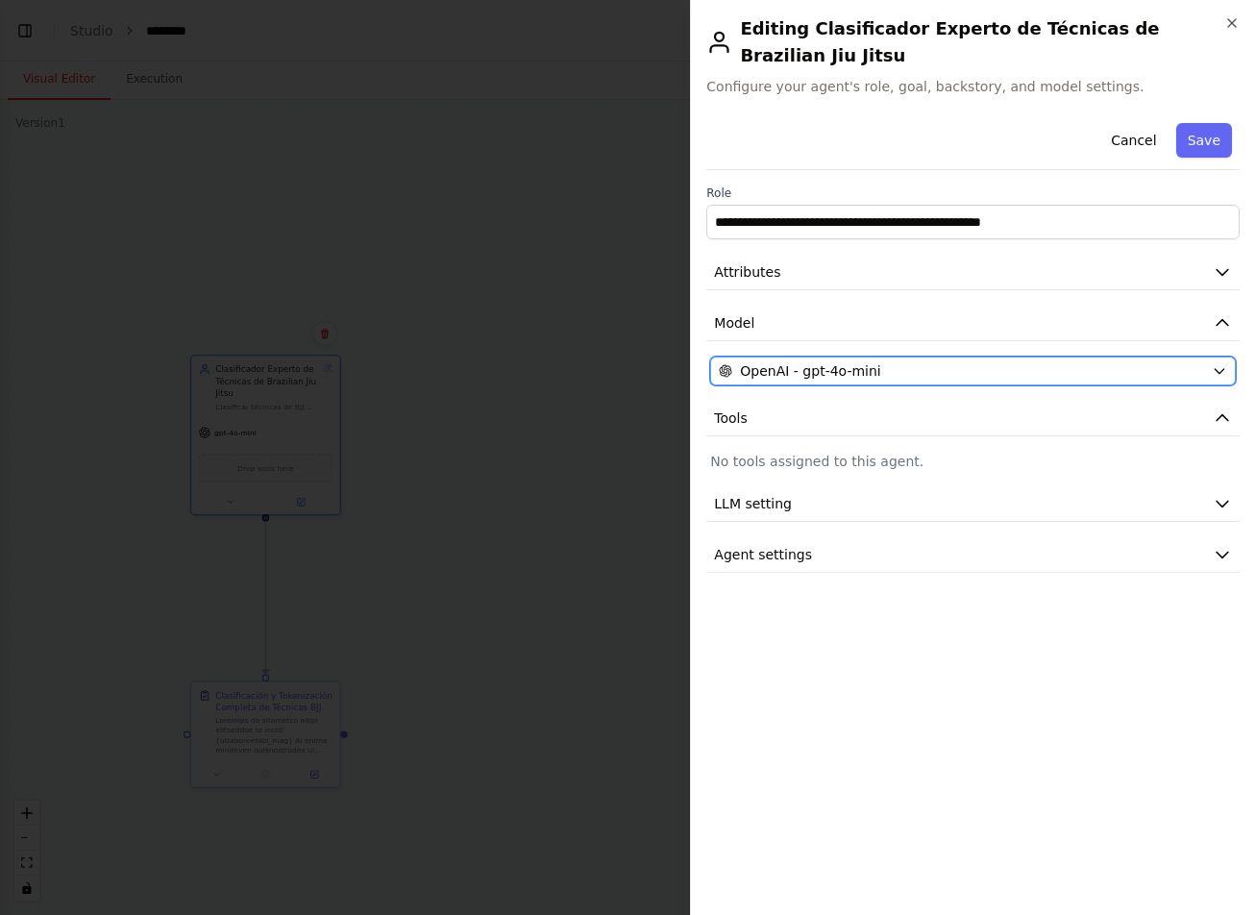
click at [830, 361] on span "OpenAI - gpt-4o-mini" at bounding box center [810, 370] width 140 height 19
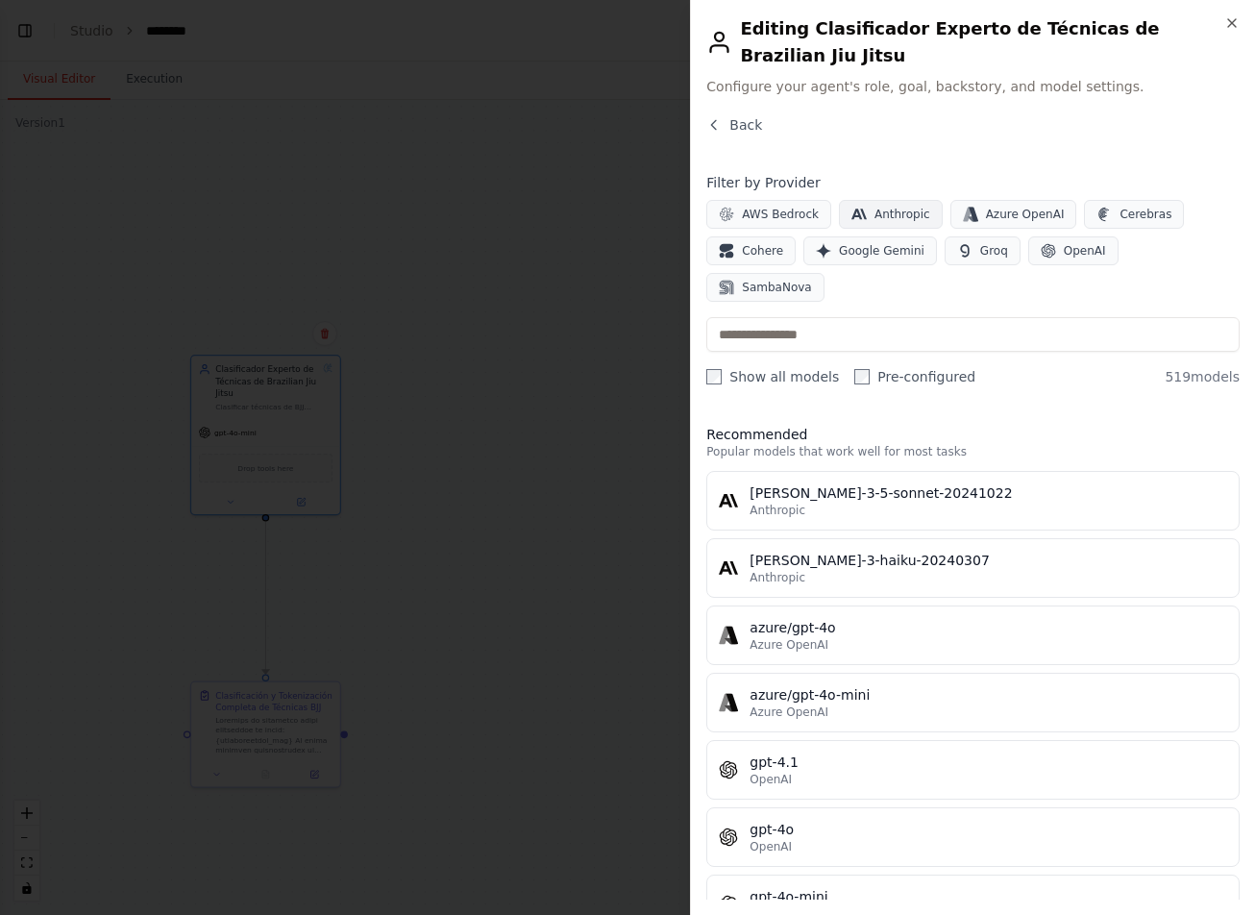
click at [869, 200] on button "Anthropic" at bounding box center [891, 214] width 104 height 29
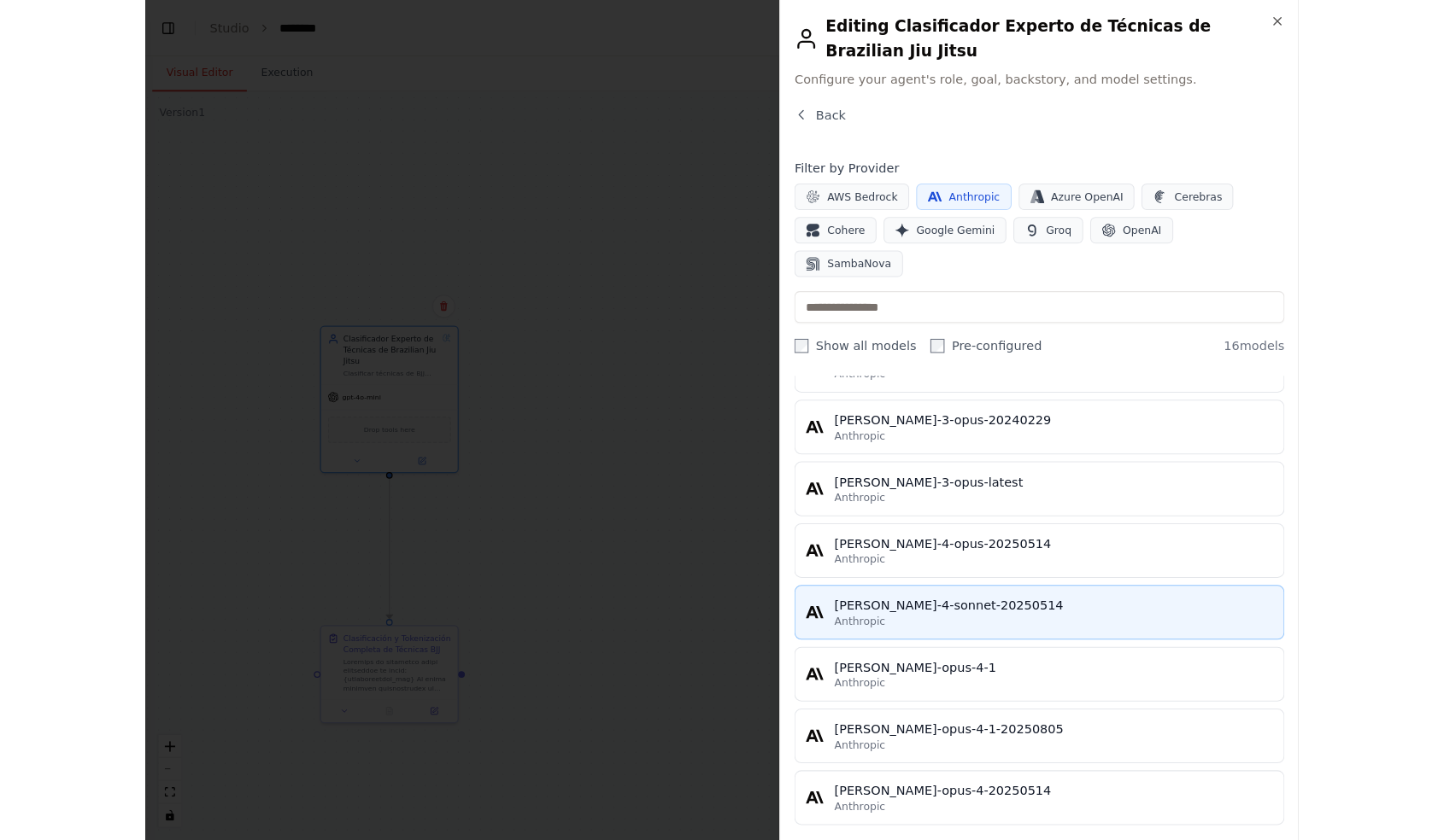
scroll to position [584, 0]
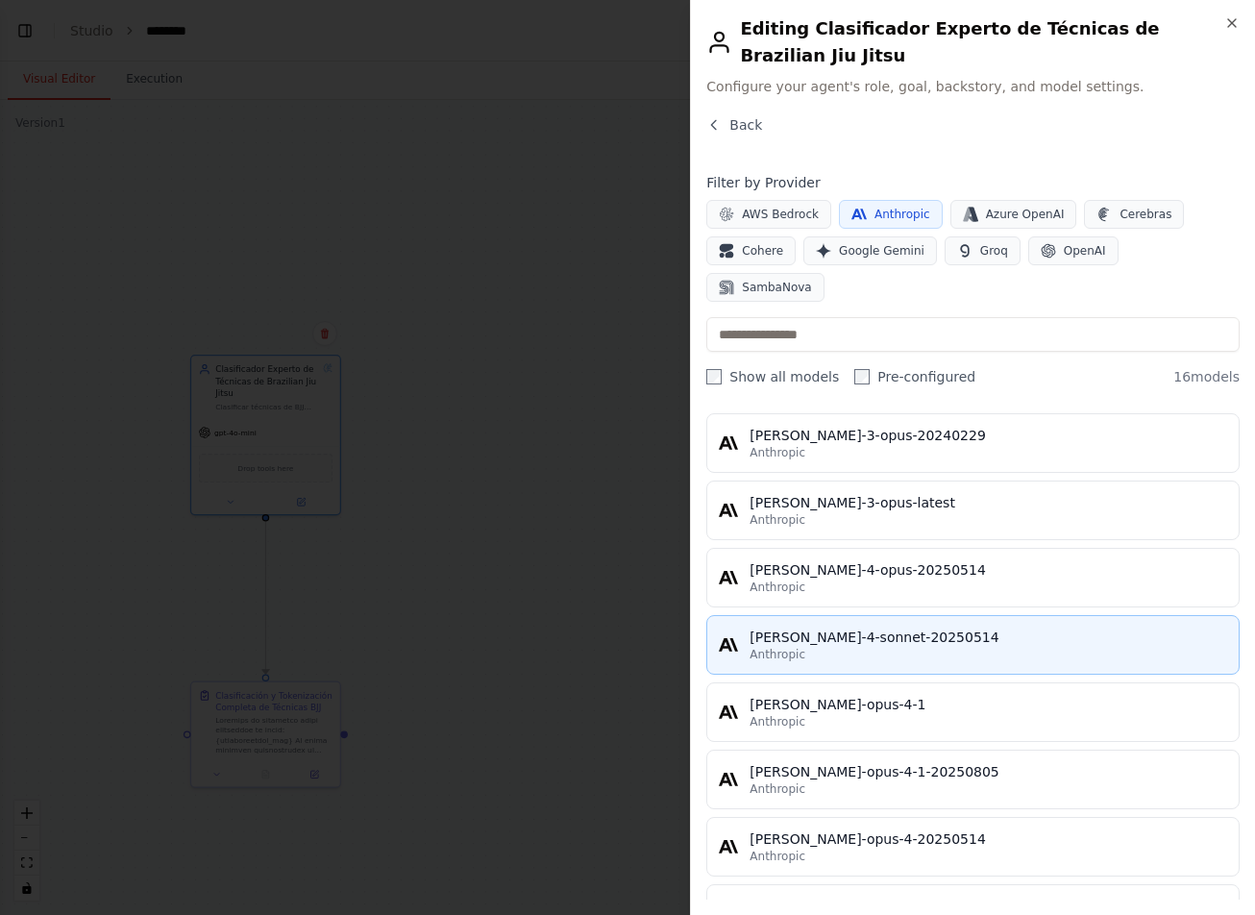
click at [913, 647] on div "Anthropic" at bounding box center [987, 654] width 477 height 15
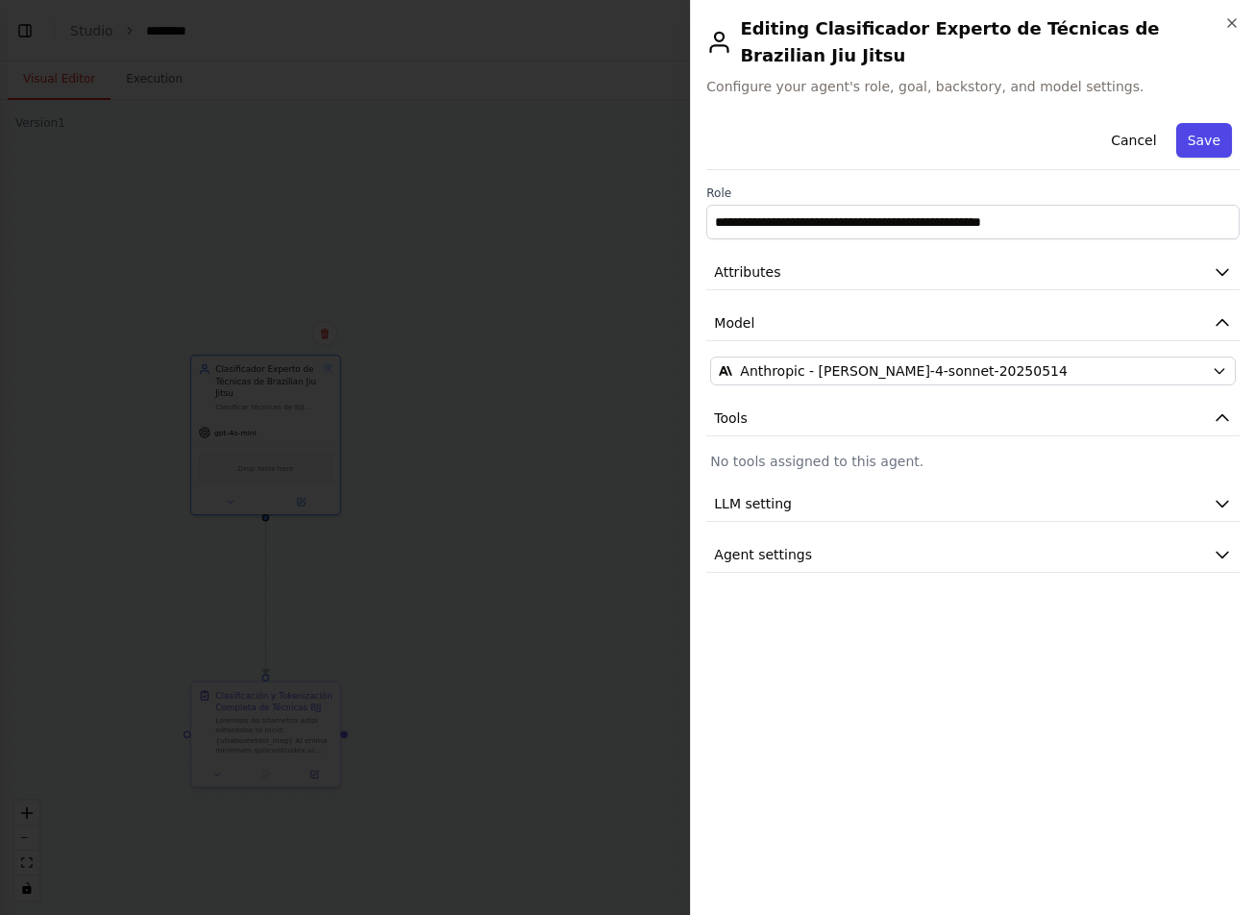
click at [1206, 123] on button "Save" at bounding box center [1204, 140] width 56 height 35
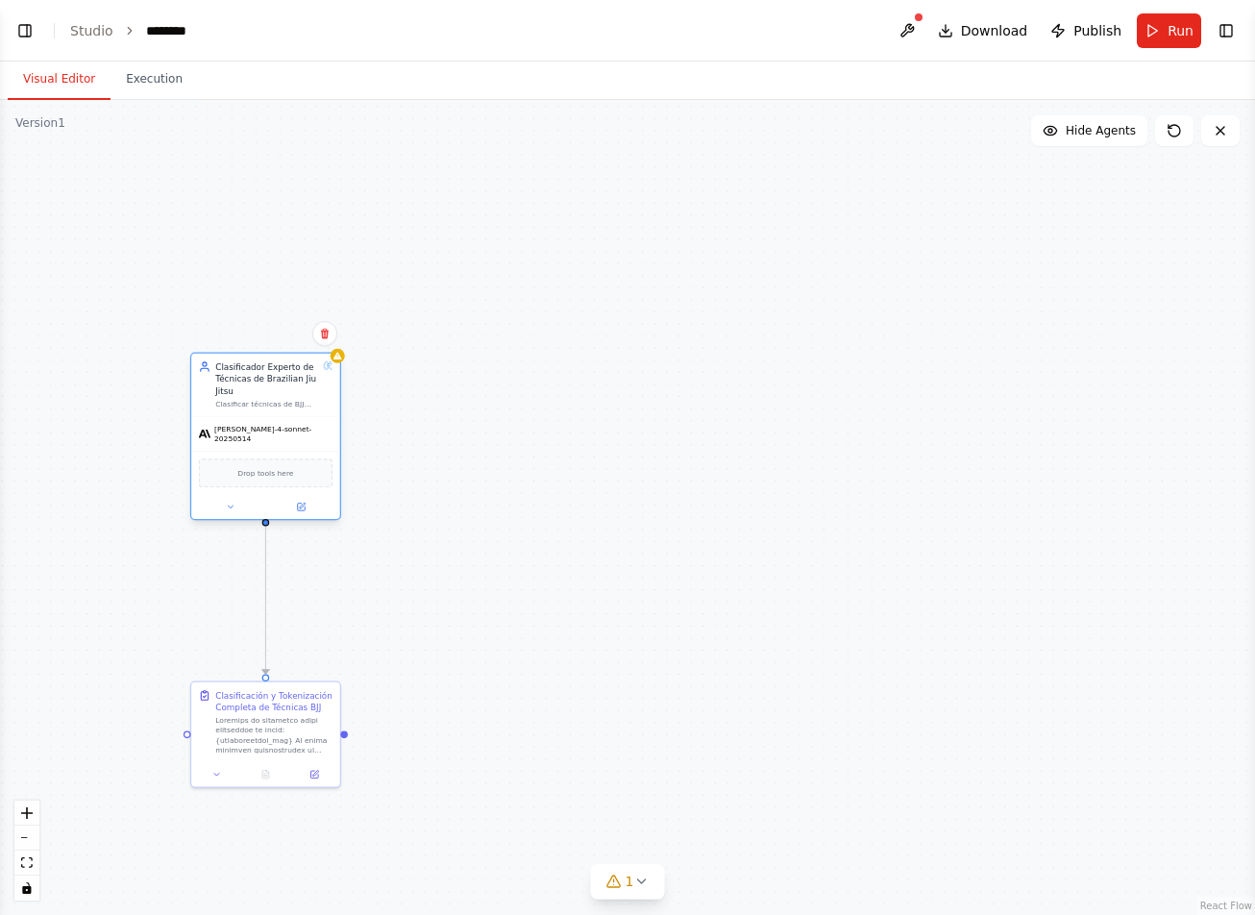
click at [297, 405] on div "Clasificar técnicas de BJJ mencionadas en transcripciones de audio con posibles…" at bounding box center [266, 405] width 103 height 10
click at [341, 360] on div at bounding box center [337, 356] width 14 height 14
click at [289, 366] on div "Clasificador Experto de Técnicas de Brazilian Jiu Jitsu" at bounding box center [266, 378] width 103 height 37
click at [296, 715] on div at bounding box center [273, 732] width 117 height 38
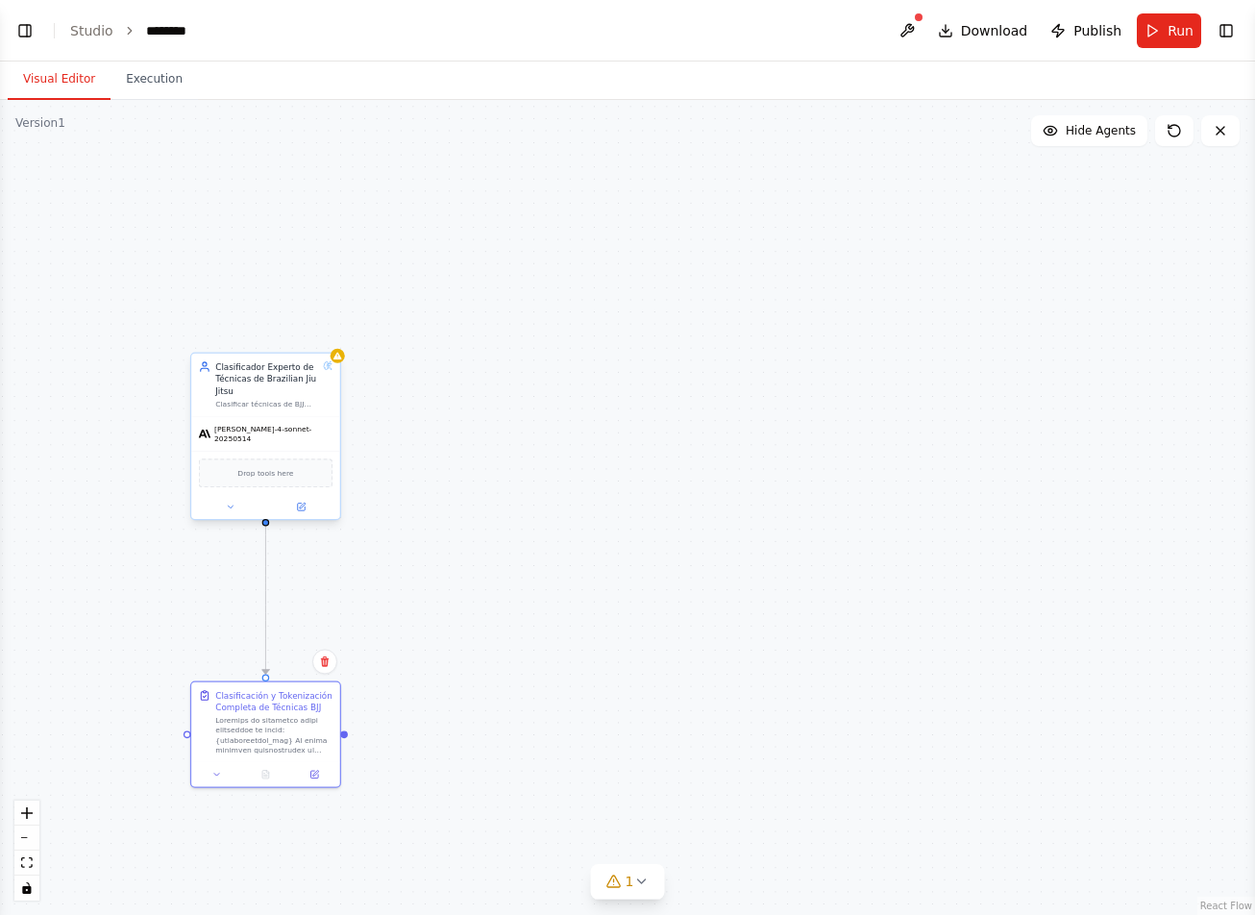
click at [253, 419] on div "[PERSON_NAME]-4-sonnet-20250514" at bounding box center [265, 434] width 149 height 34
click at [914, 37] on button at bounding box center [907, 30] width 31 height 35
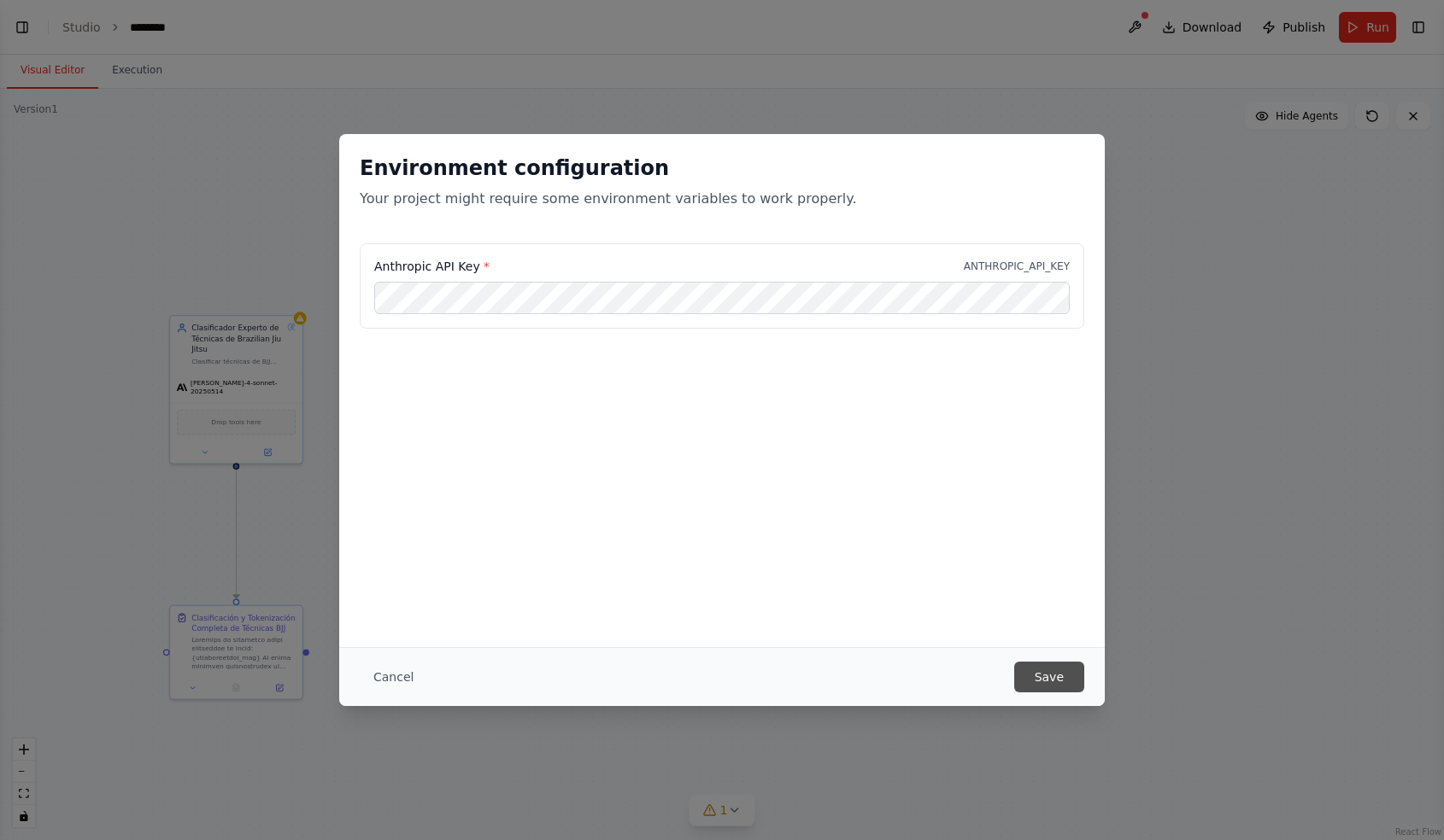
click at [1050, 682] on button "Save" at bounding box center [1048, 677] width 70 height 31
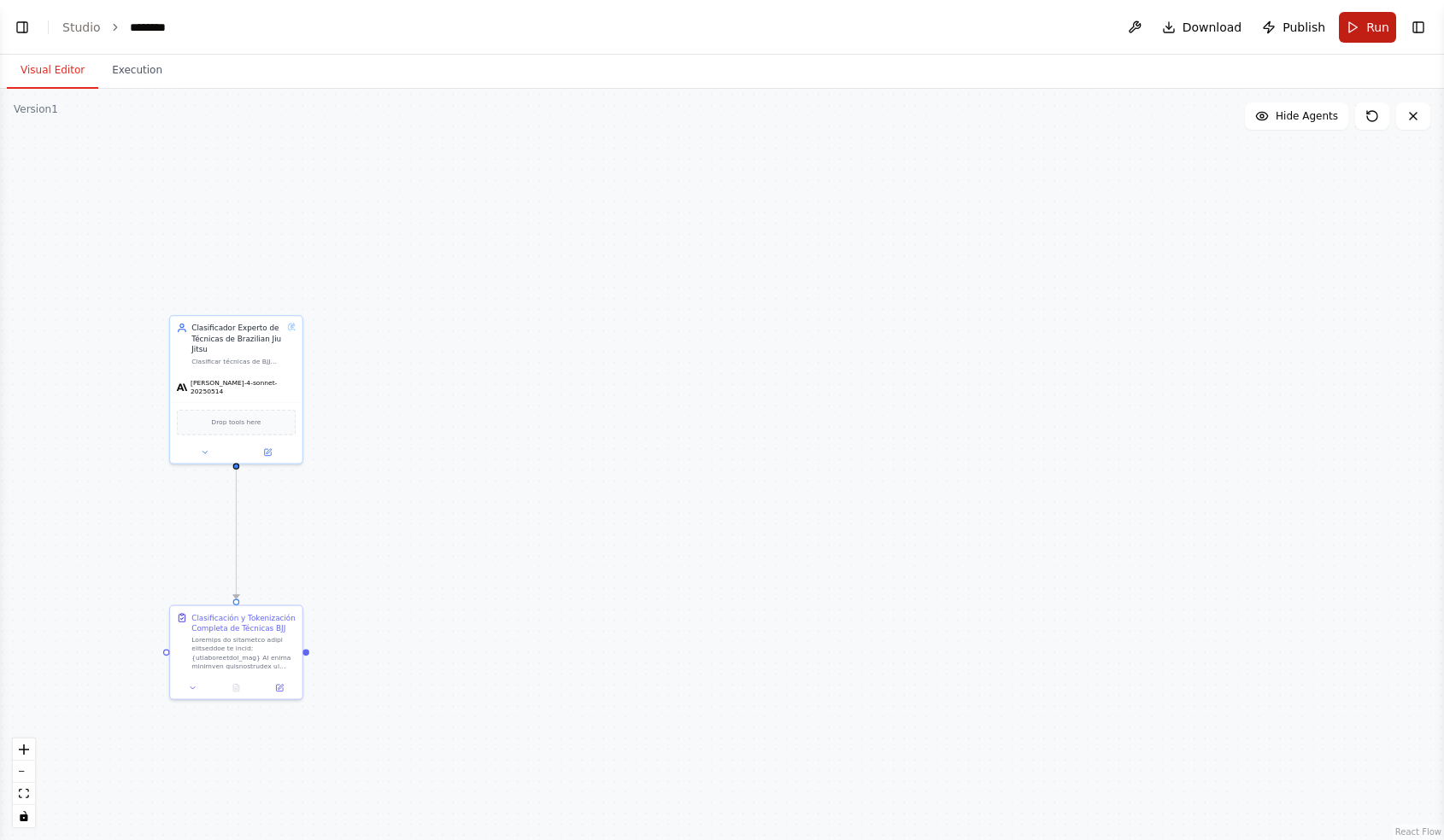
click at [1373, 23] on span "Run" at bounding box center [1377, 27] width 23 height 17
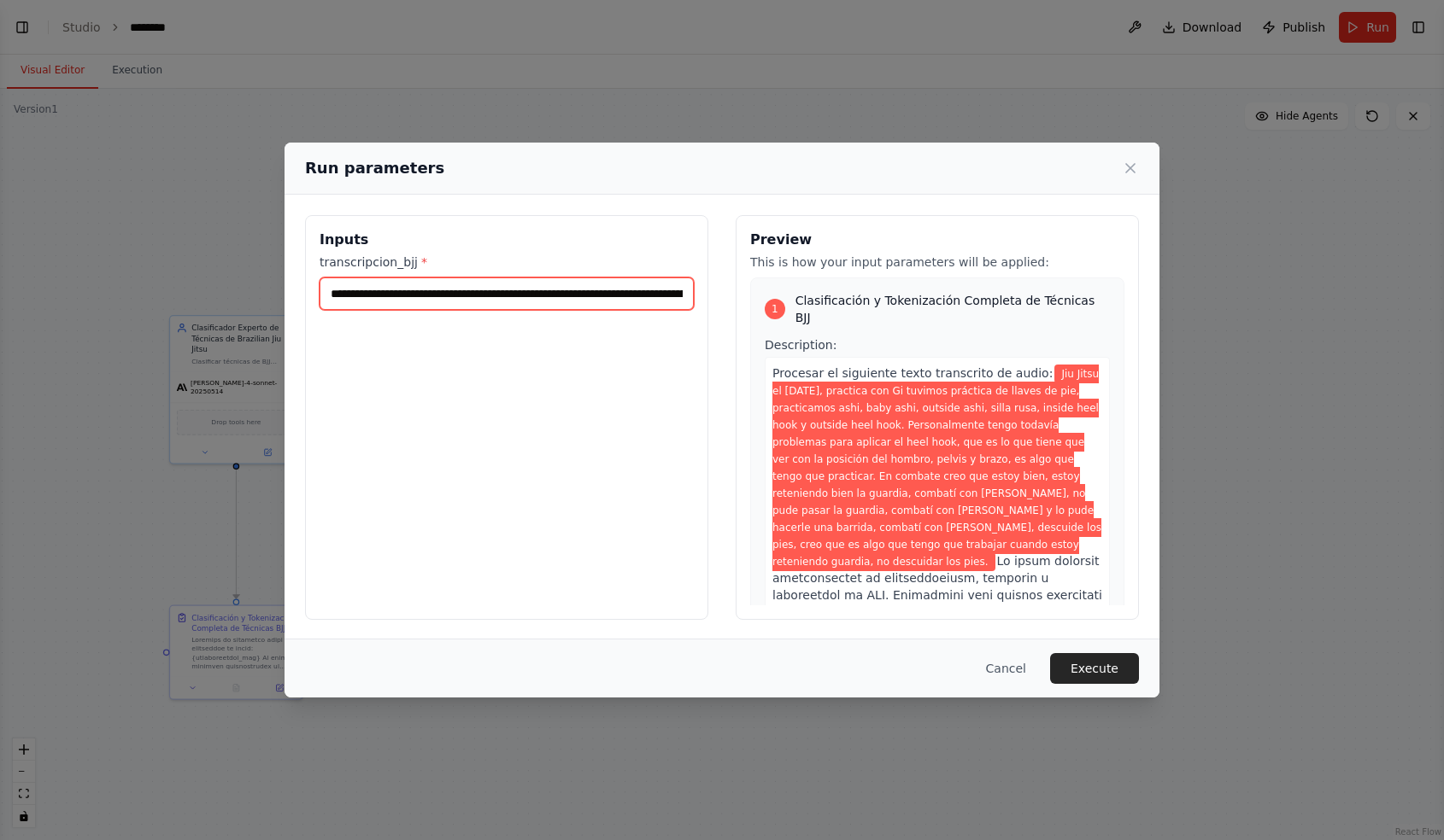
click at [578, 288] on input "**********" at bounding box center [506, 293] width 374 height 33
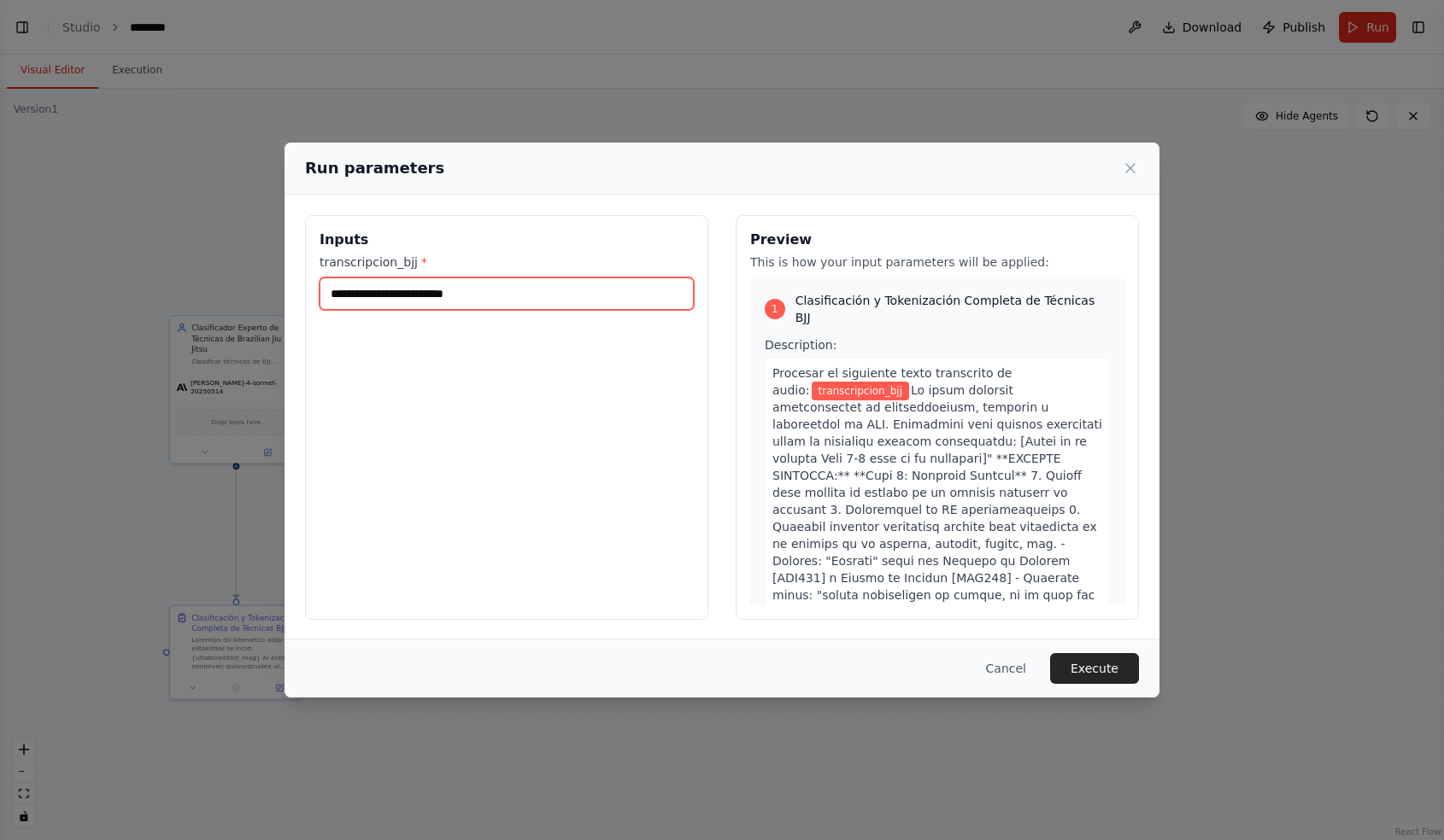
paste input "**********"
type input "**********"
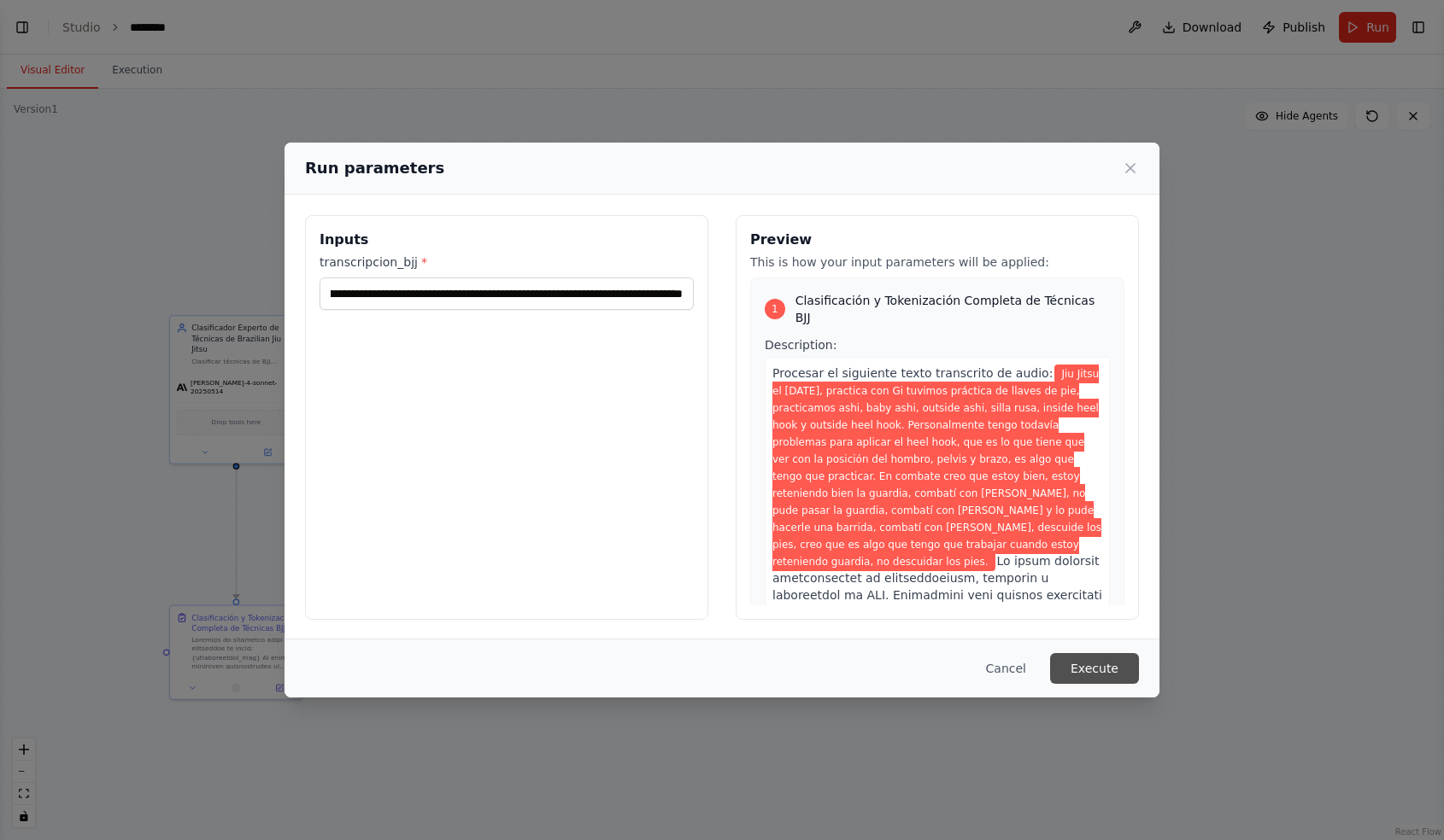
click at [1105, 676] on button "Execute" at bounding box center [1095, 668] width 89 height 31
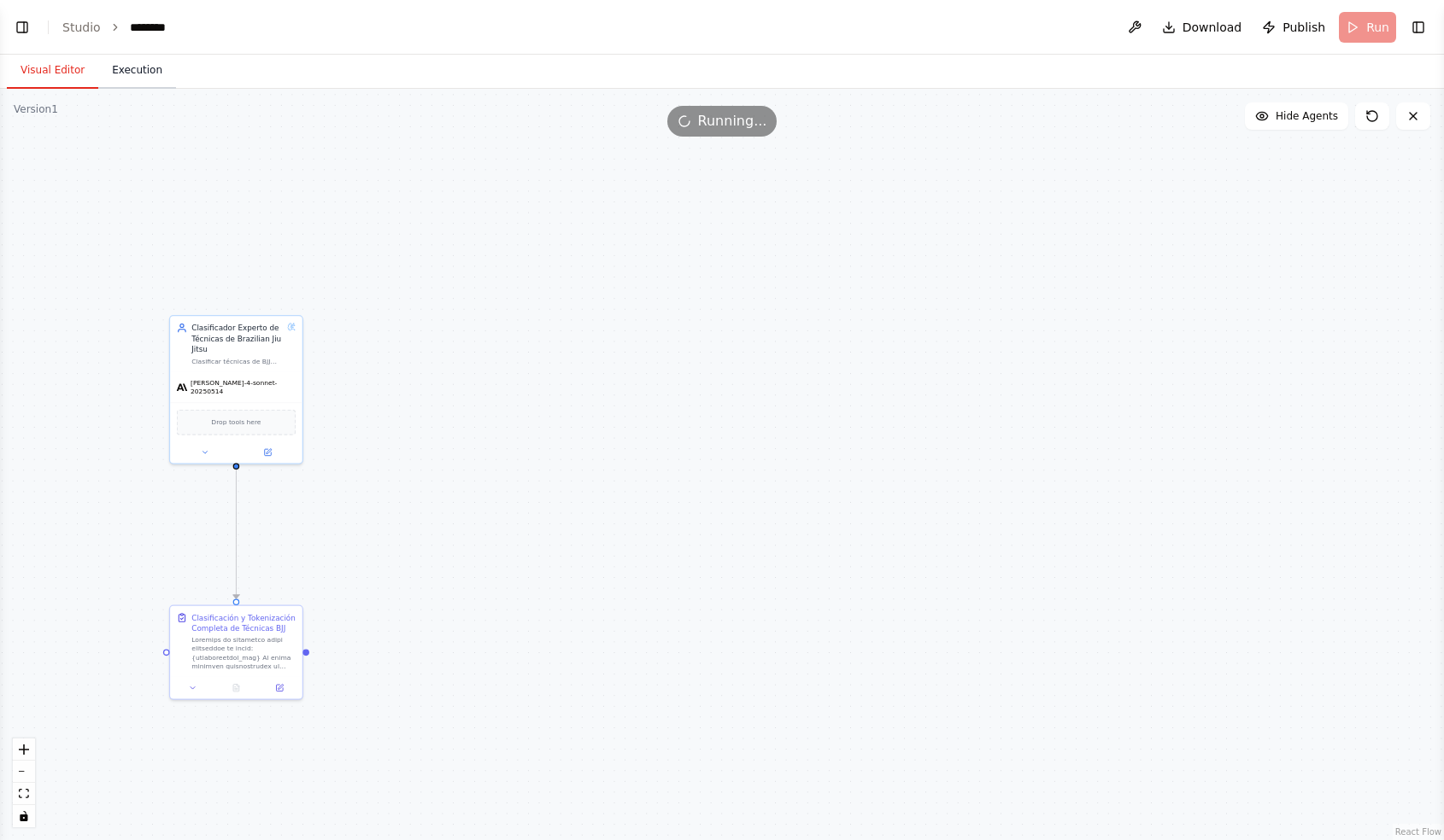
click at [132, 78] on button "Execution" at bounding box center [136, 71] width 77 height 36
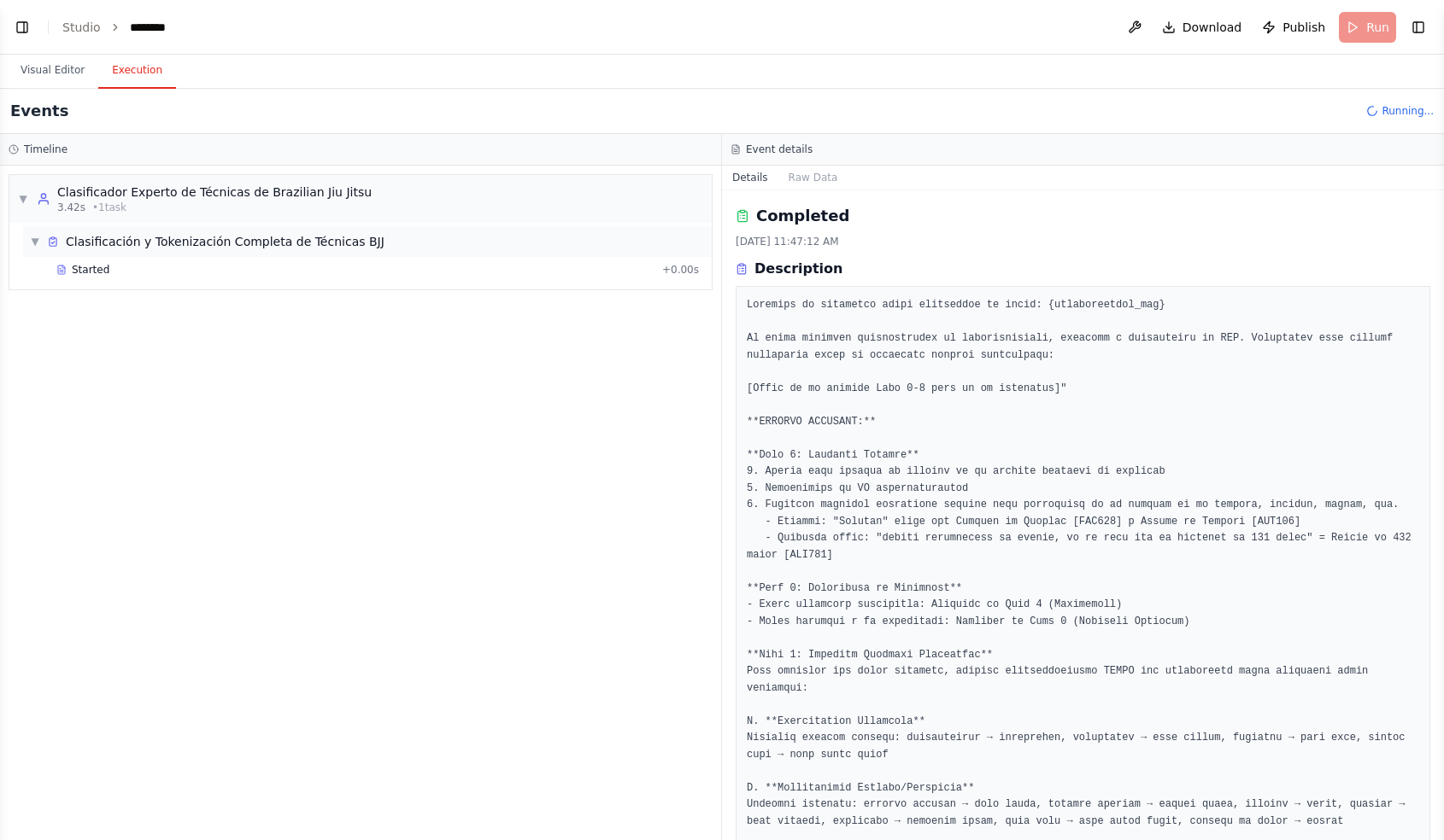
click at [65, 244] on div "Clasificación y Tokenización Completa de Técnicas BJJ" at bounding box center [215, 241] width 337 height 17
click at [68, 246] on div "Clasificación y Tokenización Completa de Técnicas BJJ" at bounding box center [225, 241] width 318 height 17
click at [68, 274] on div "Started" at bounding box center [355, 269] width 598 height 13
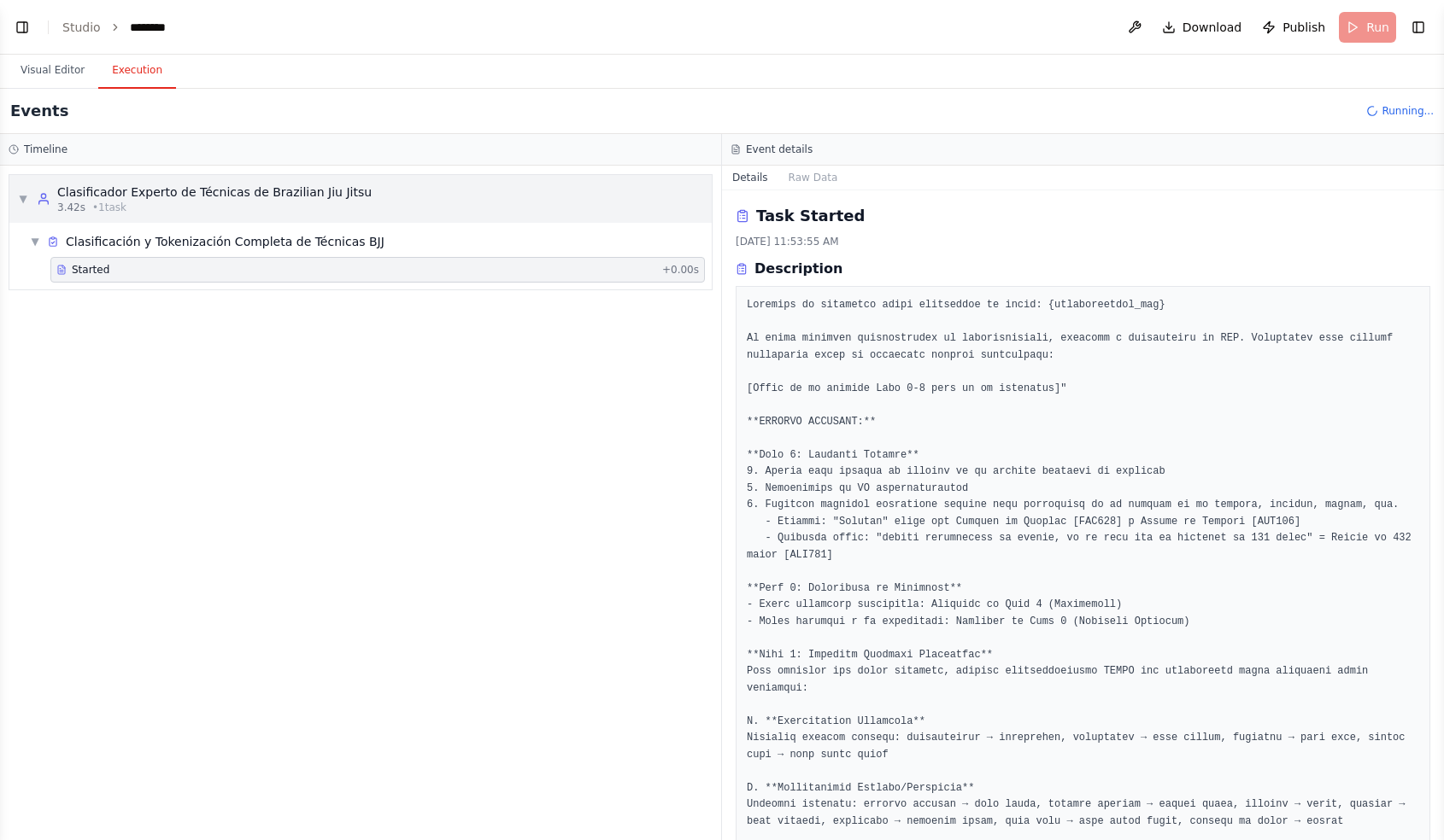
click at [365, 195] on div "▼ Clasificador Experto de Técnicas de Brazilian Jiu Jitsu 3.42s • 1 task" at bounding box center [361, 199] width 702 height 48
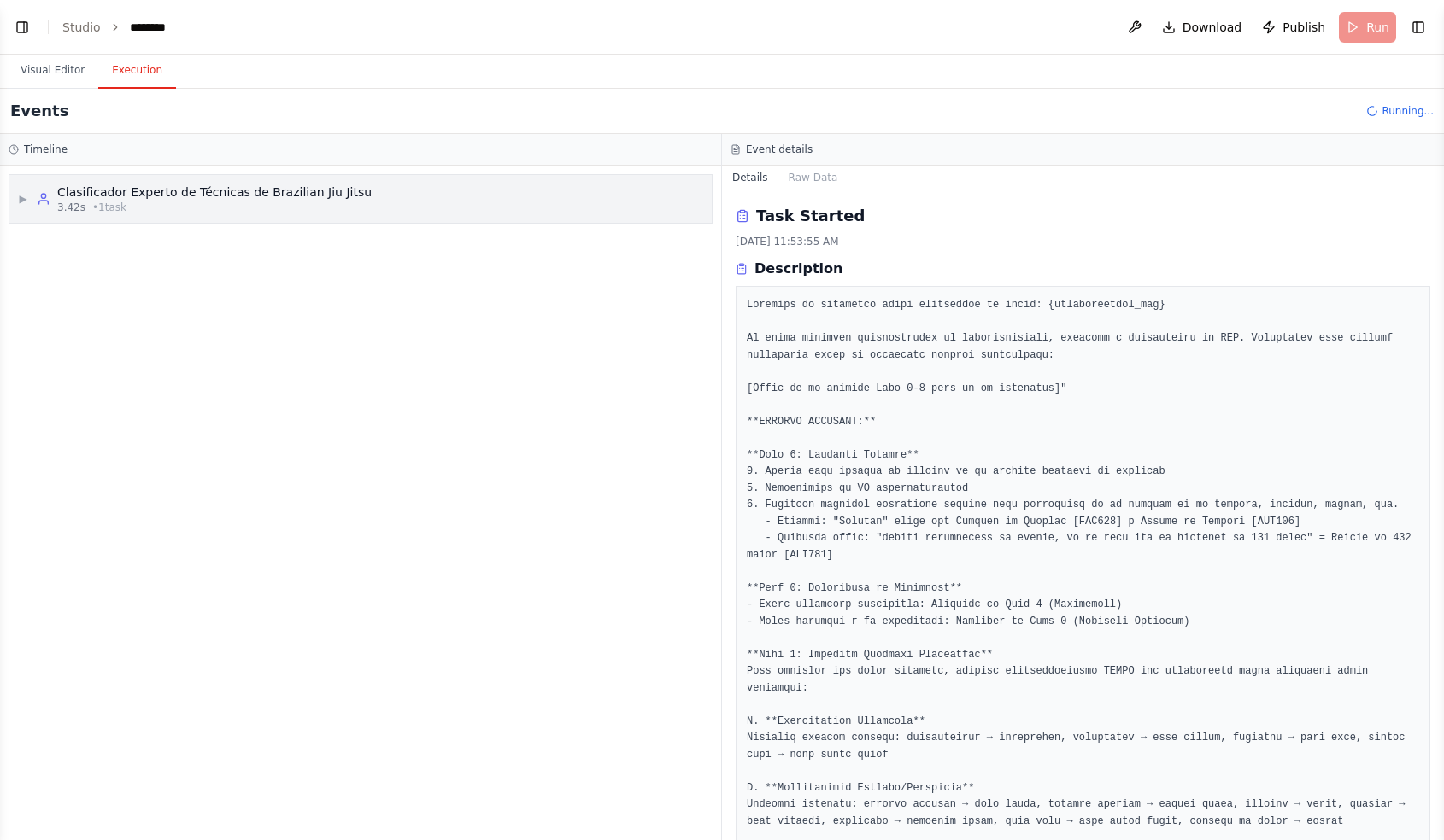
click at [22, 193] on span "▶" at bounding box center [23, 198] width 11 height 13
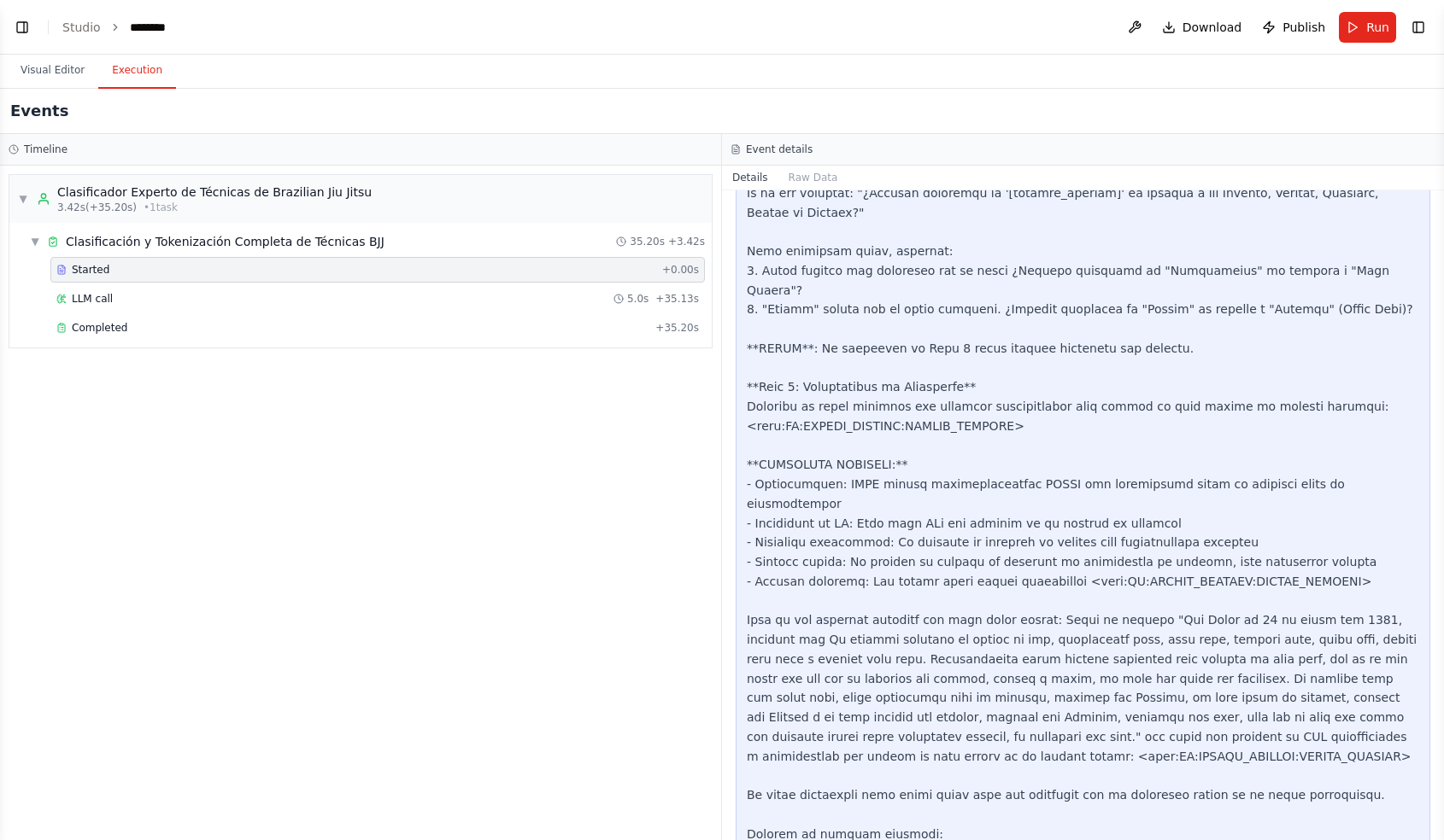
scroll to position [2836, 0]
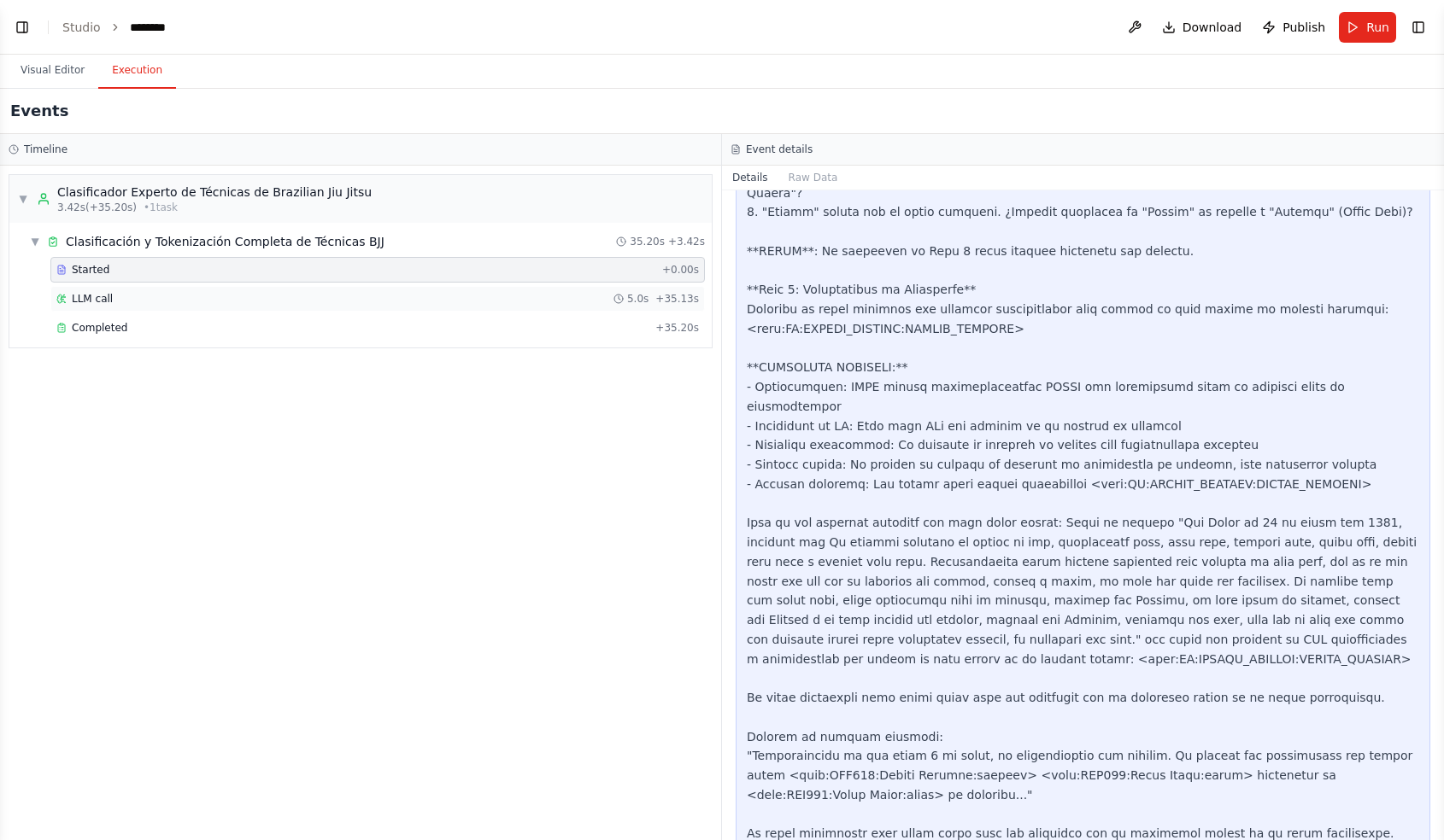
click at [236, 287] on div "LLM call 5.0s + 35.13s" at bounding box center [378, 299] width 654 height 26
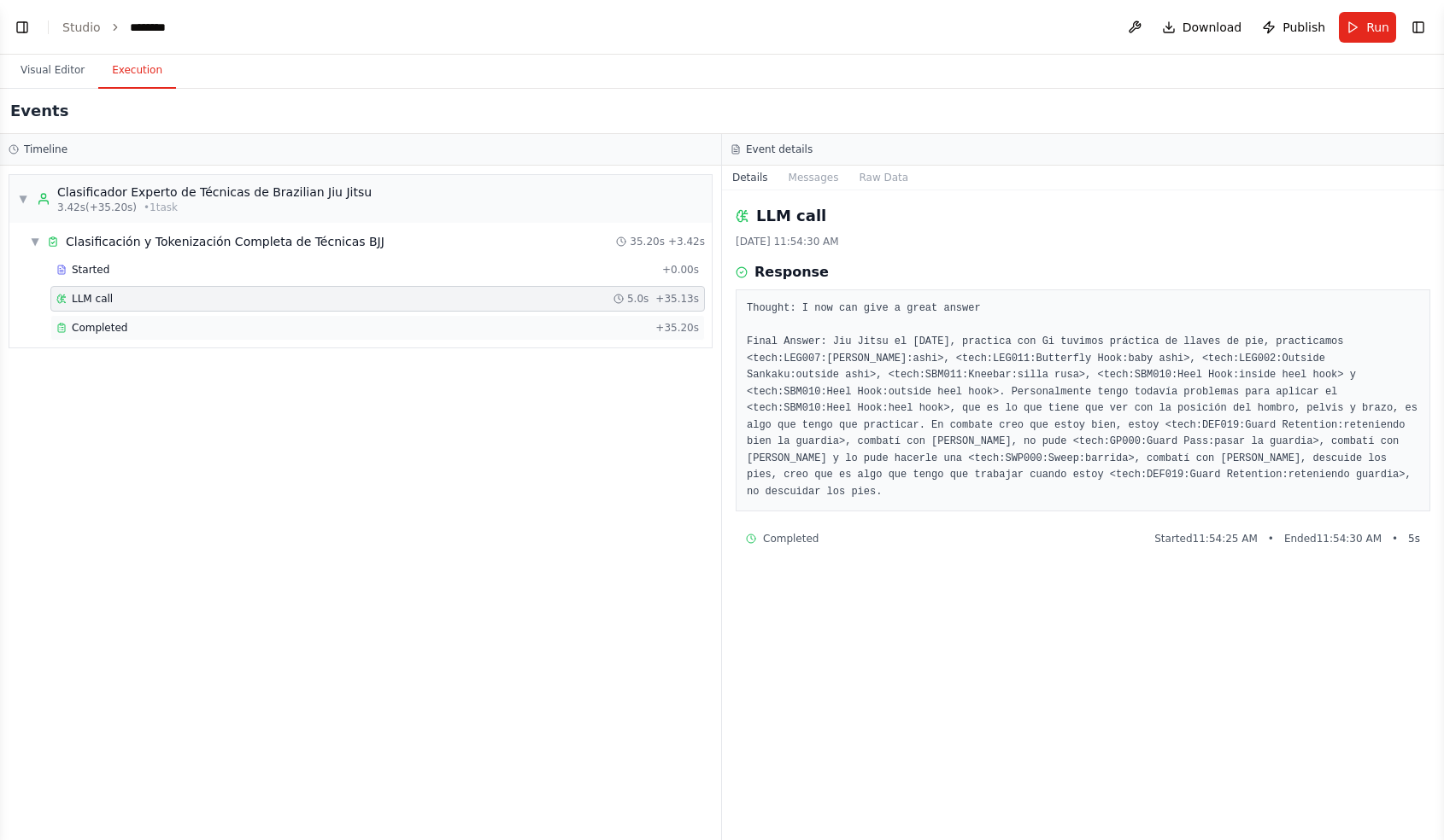
click at [438, 327] on div "Completed" at bounding box center [352, 327] width 592 height 13
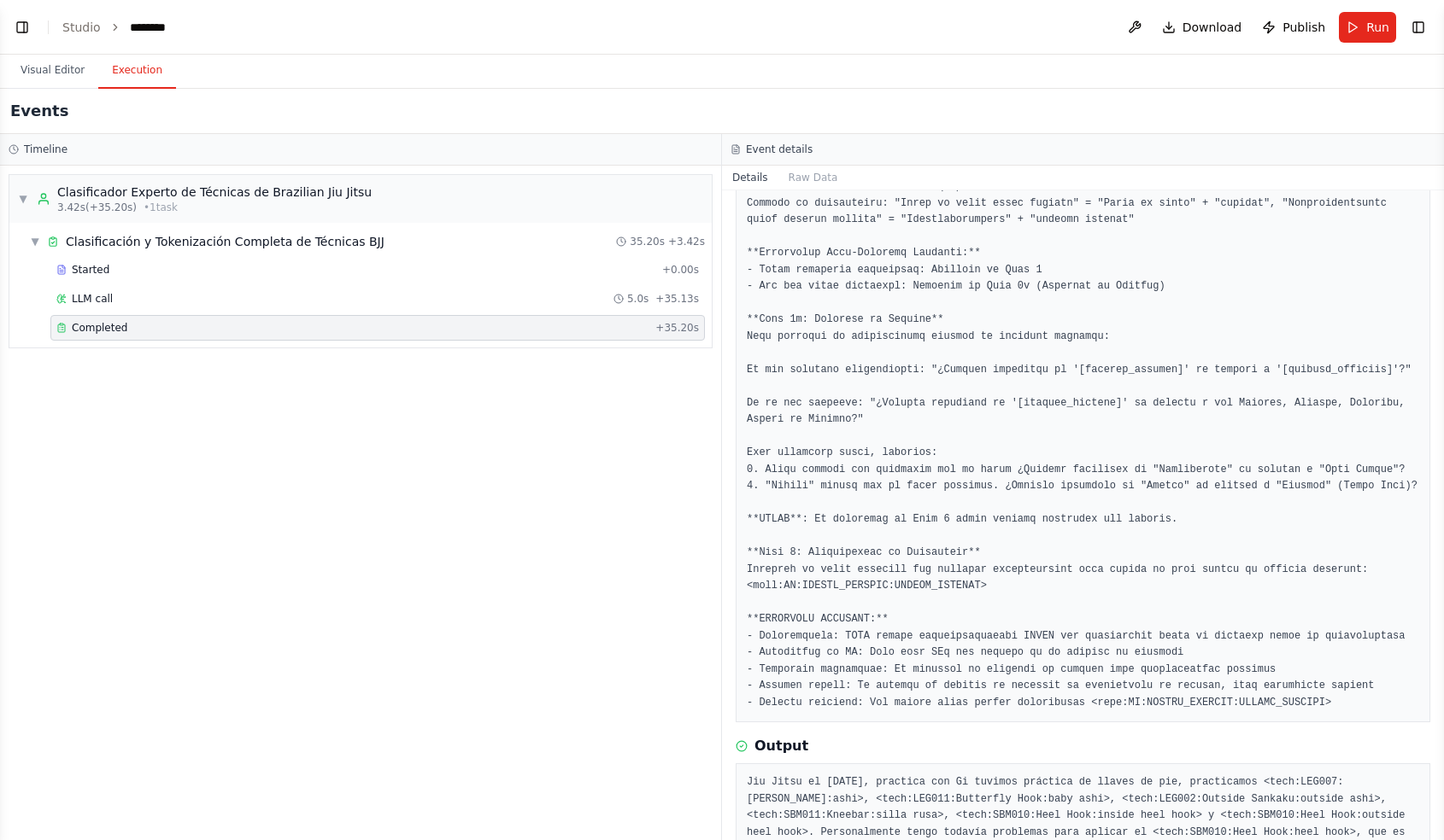
scroll to position [1024, 0]
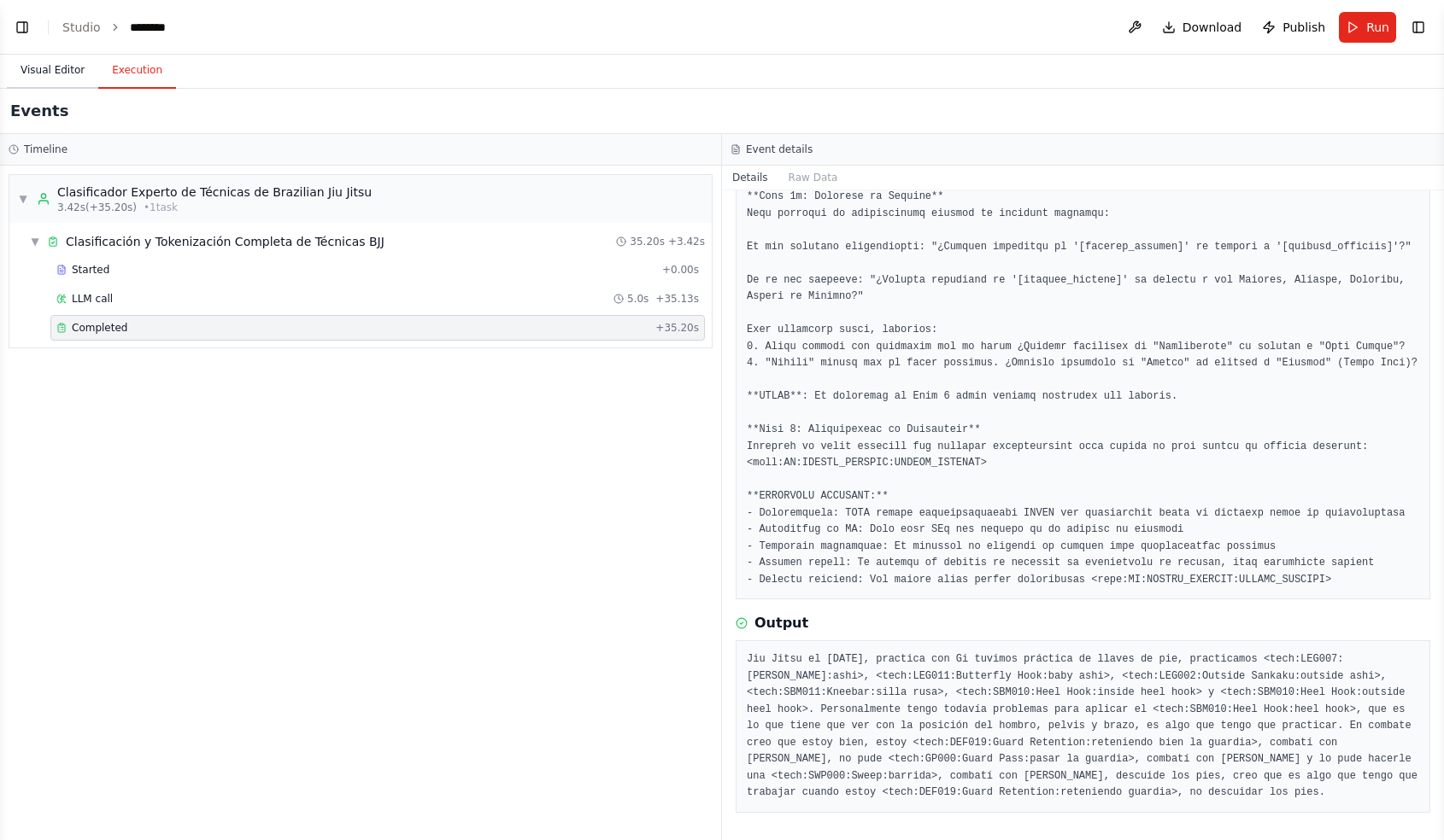
click at [47, 67] on button "Visual Editor" at bounding box center [52, 71] width 92 height 36
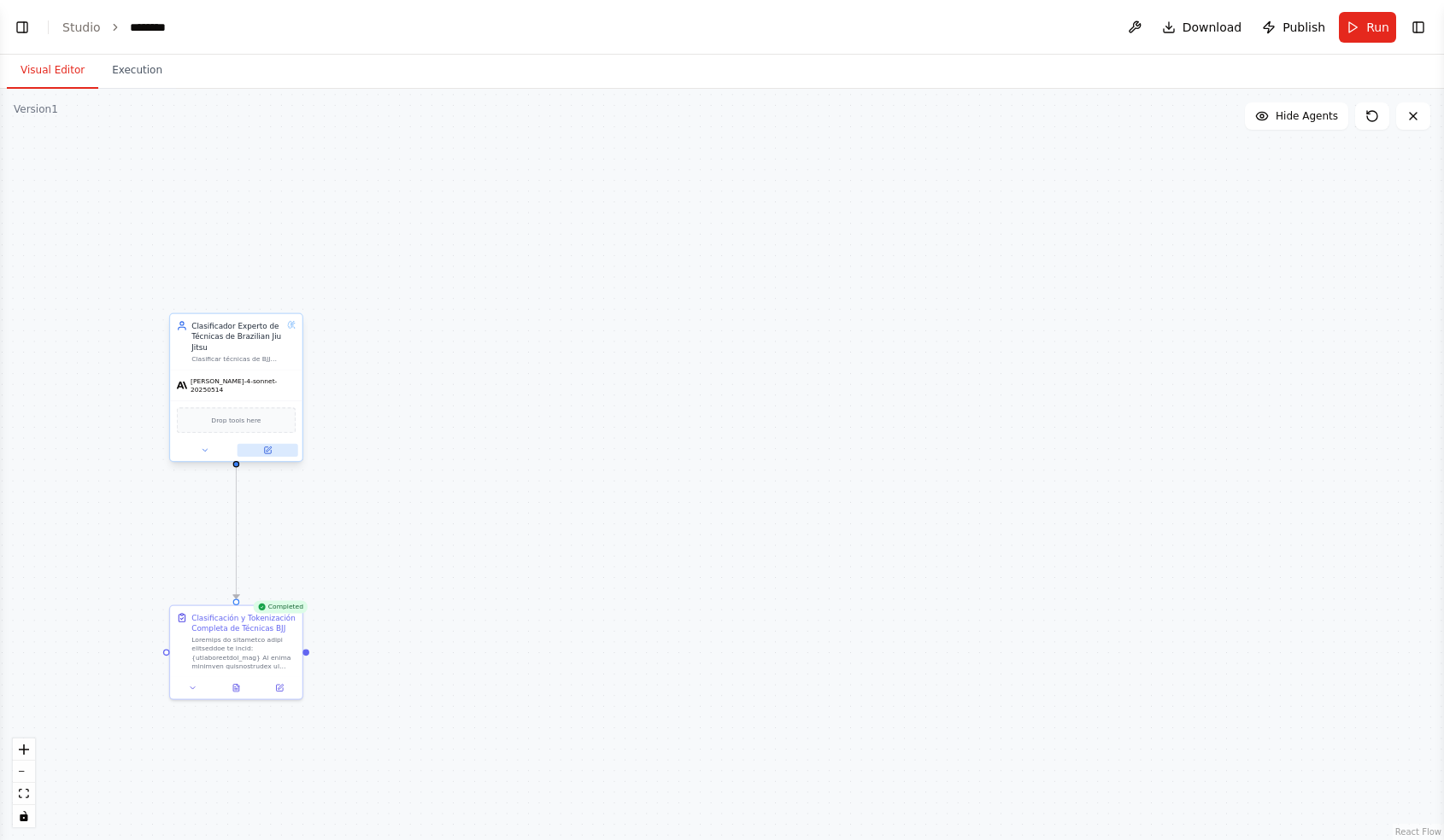
click at [265, 447] on icon at bounding box center [268, 451] width 7 height 7
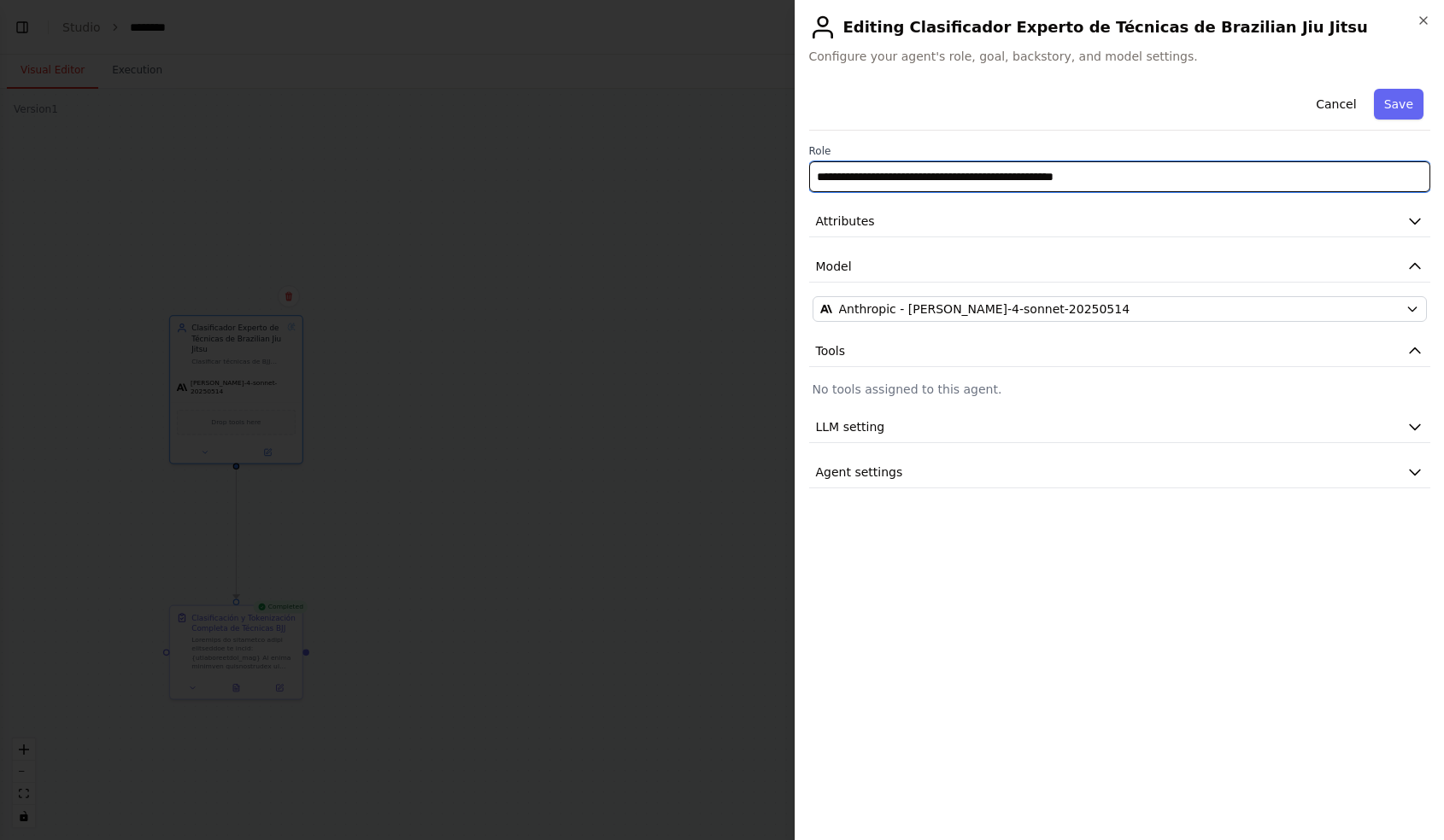
click at [1058, 180] on input "**********" at bounding box center [1119, 177] width 622 height 31
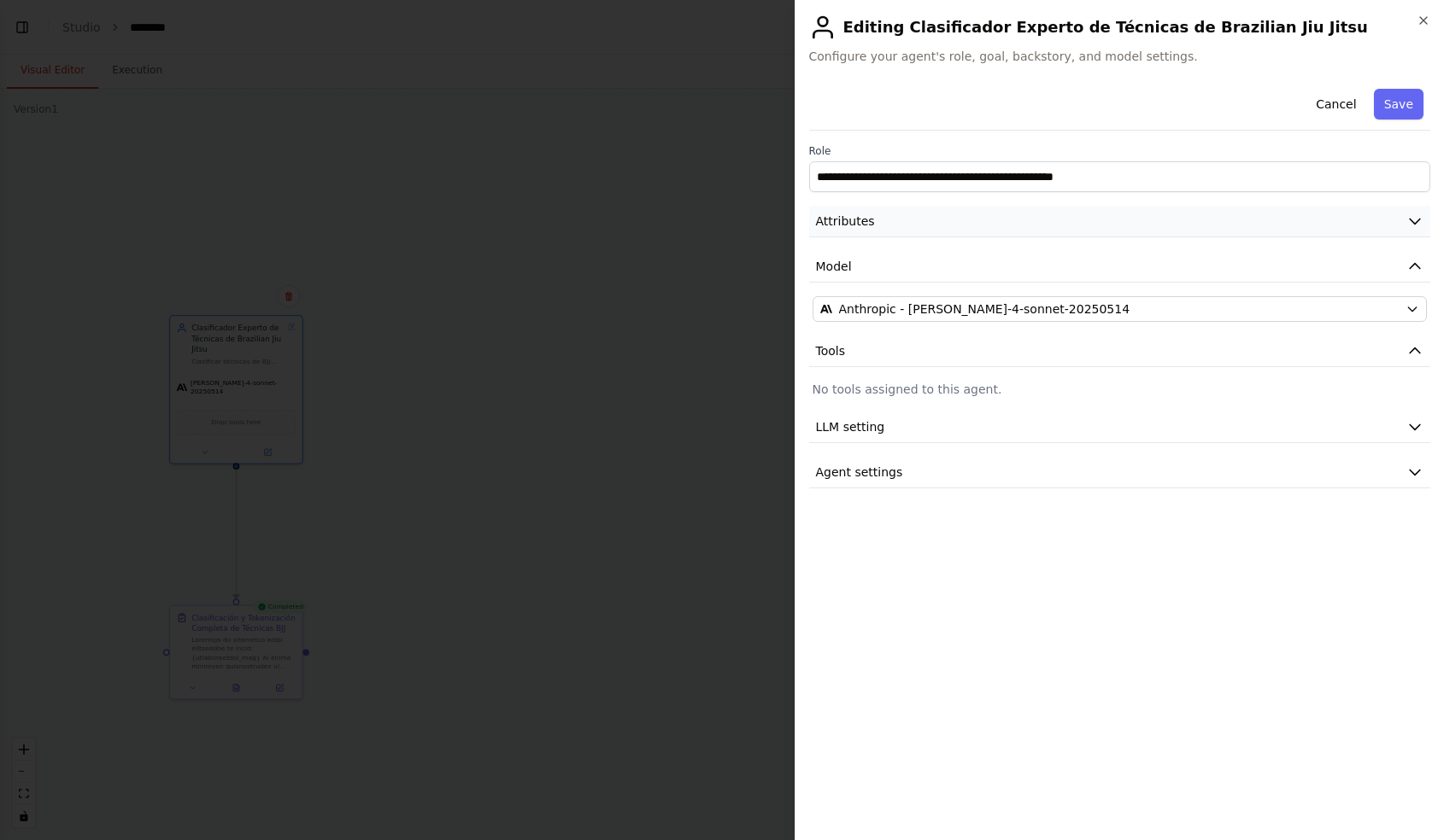
click at [1020, 221] on button "Attributes" at bounding box center [1119, 222] width 622 height 32
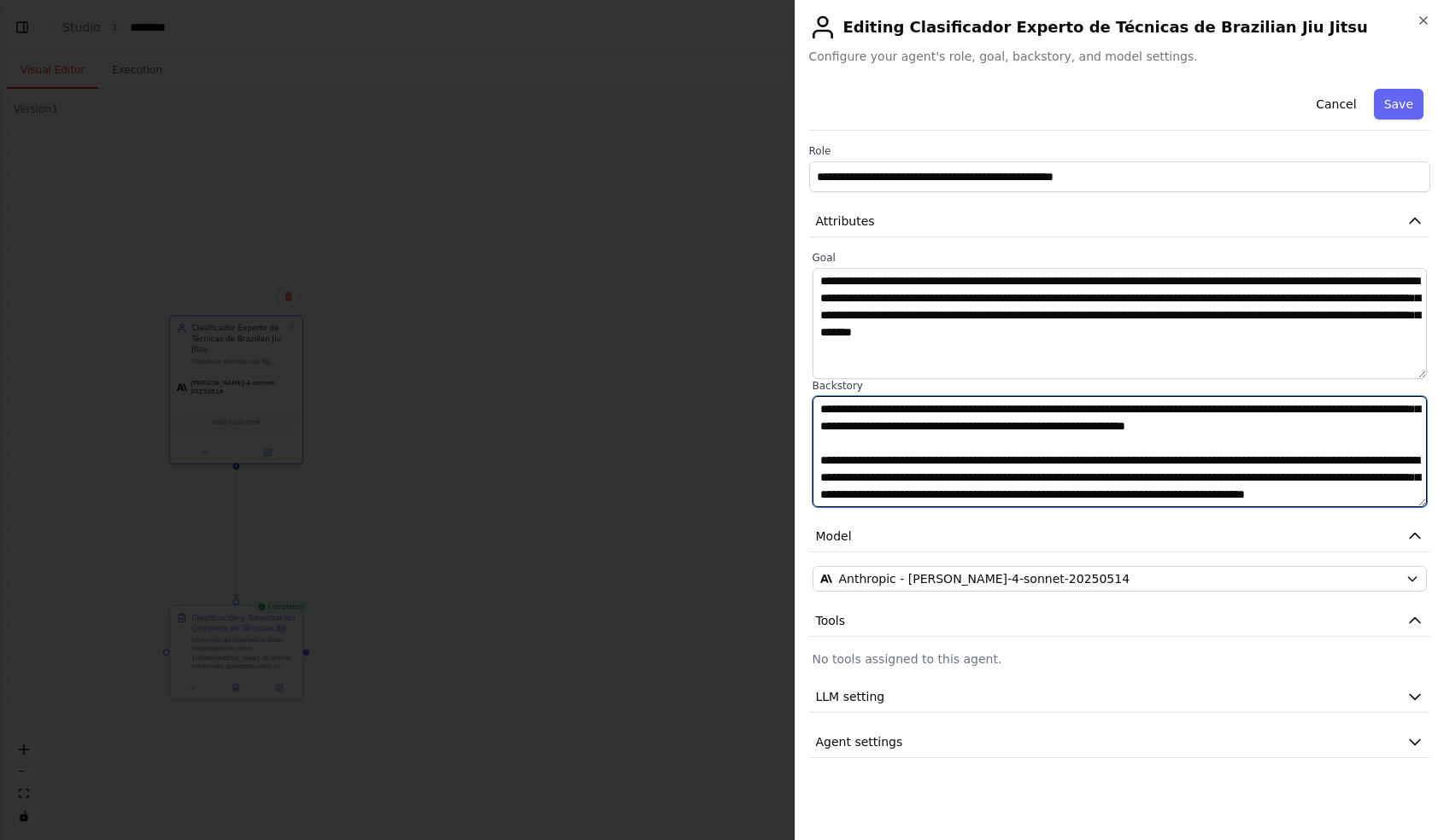
scroll to position [10162, 0]
click at [734, 286] on div at bounding box center [722, 420] width 1444 height 840
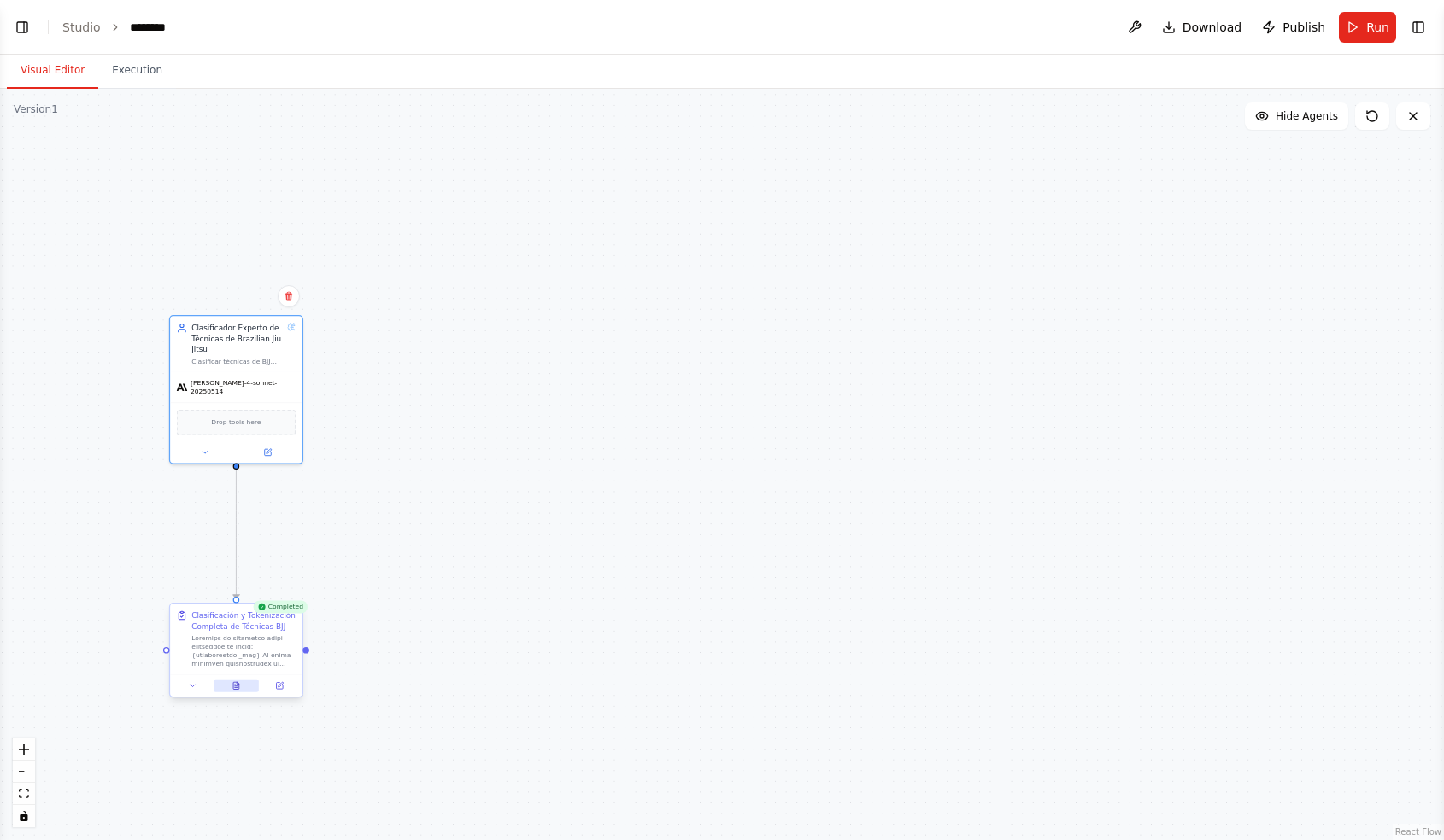
click at [239, 689] on icon at bounding box center [236, 686] width 9 height 9
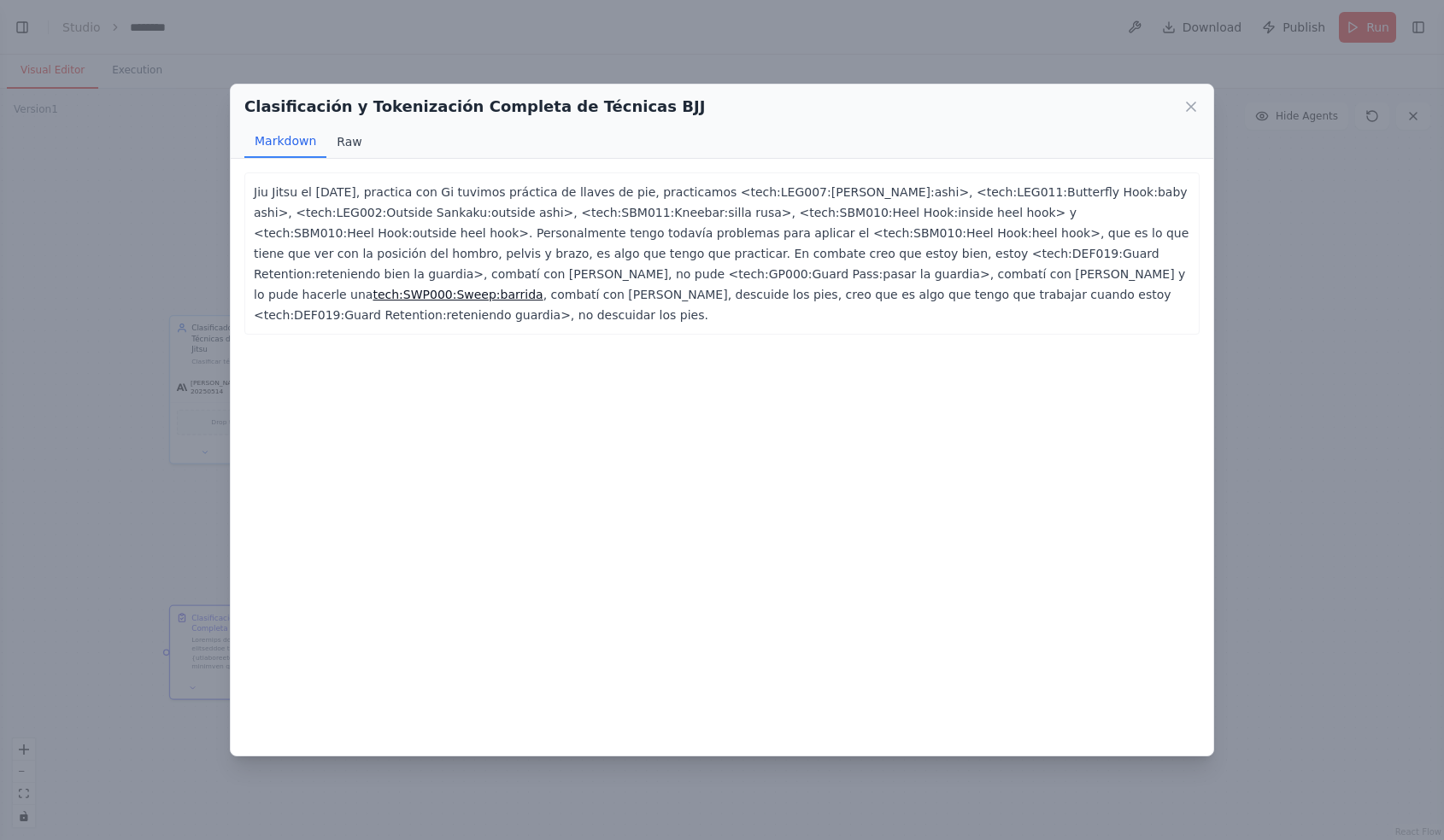
click at [346, 150] on button "Raw" at bounding box center [349, 141] width 45 height 33
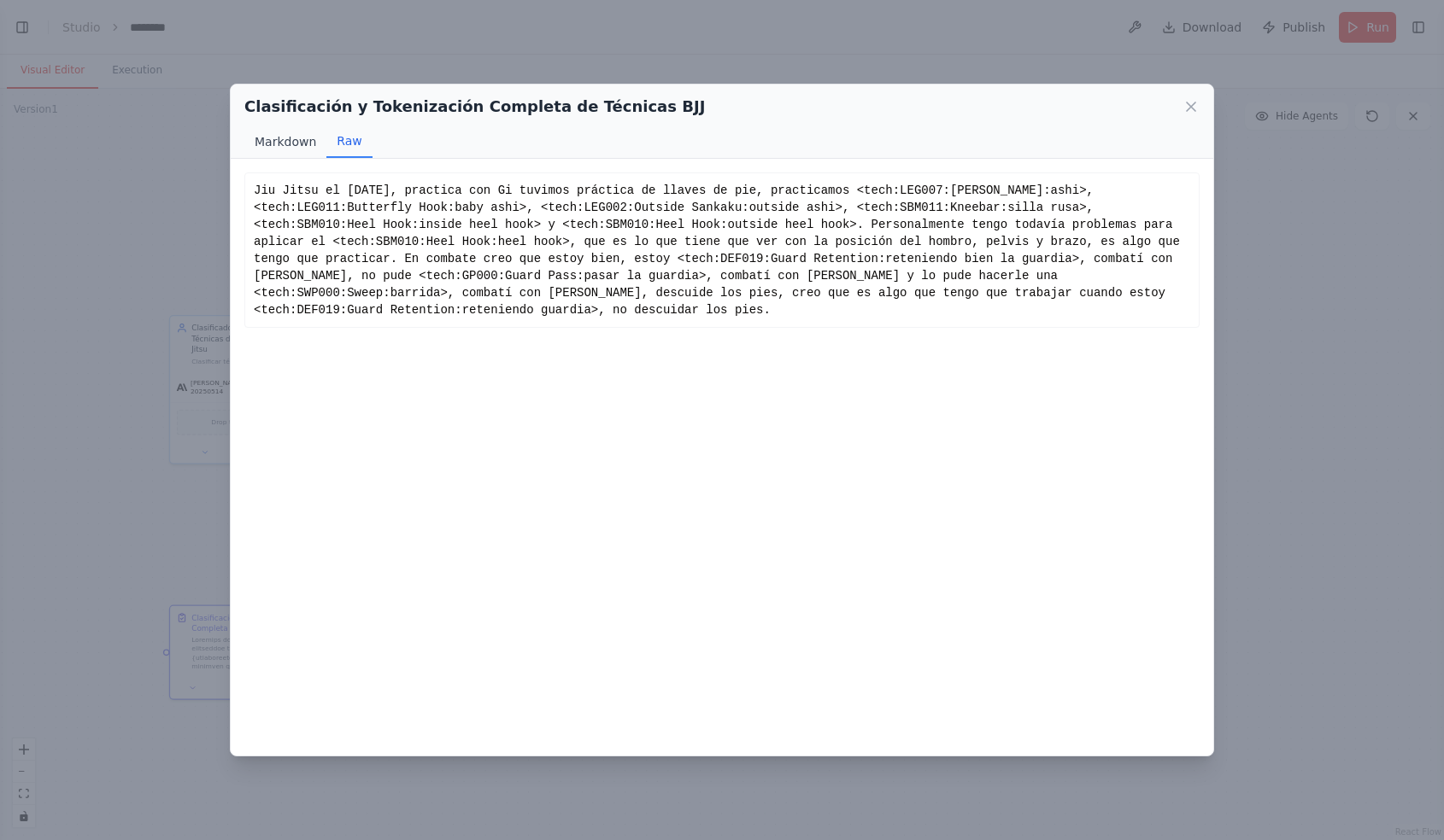
click at [307, 147] on button "Markdown" at bounding box center [285, 141] width 82 height 33
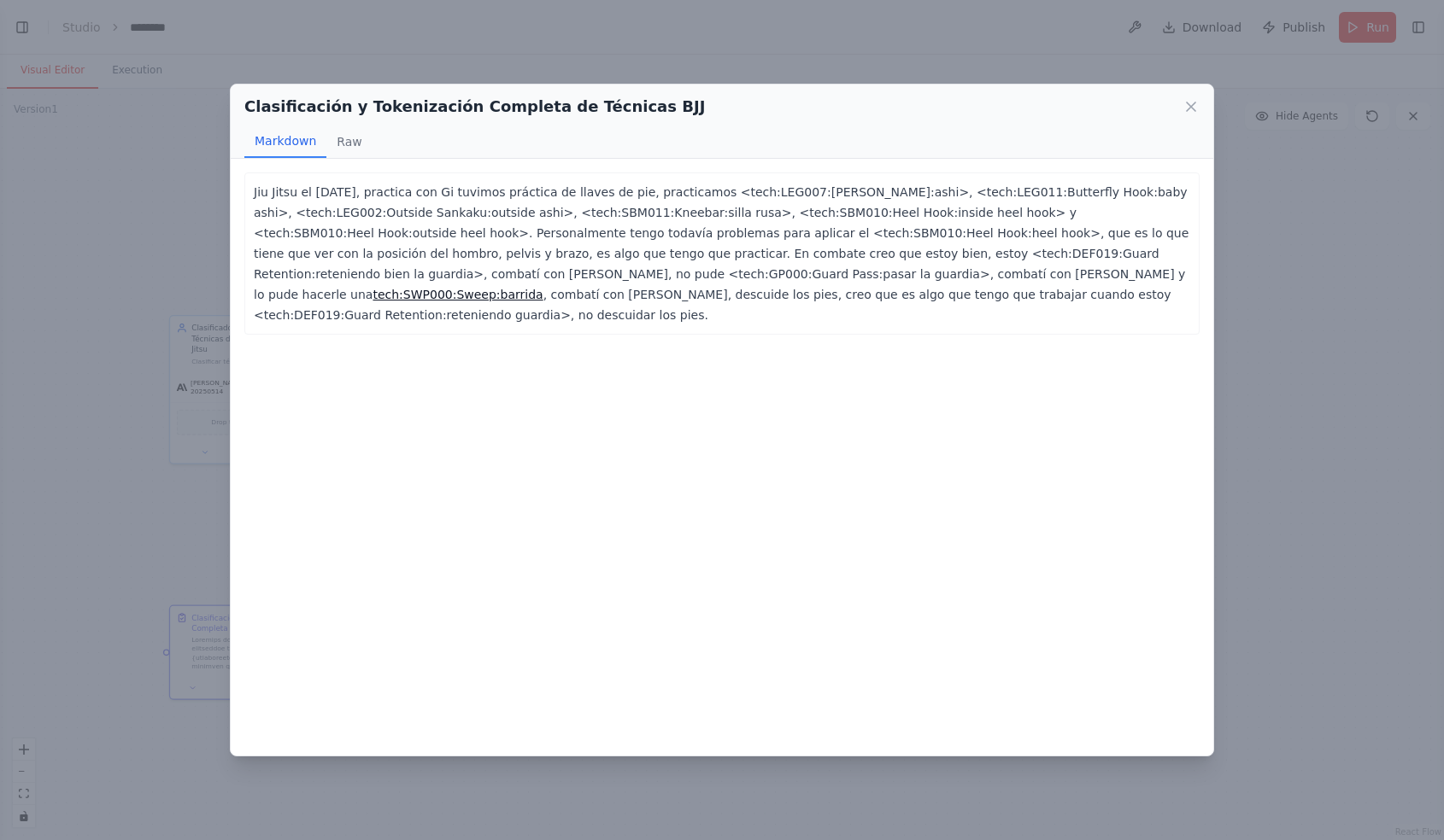
click at [176, 652] on div "Clasificación y Tokenización Completa de Técnicas BJJ Markdown Raw Jiu Jitsu el…" at bounding box center [722, 420] width 1444 height 840
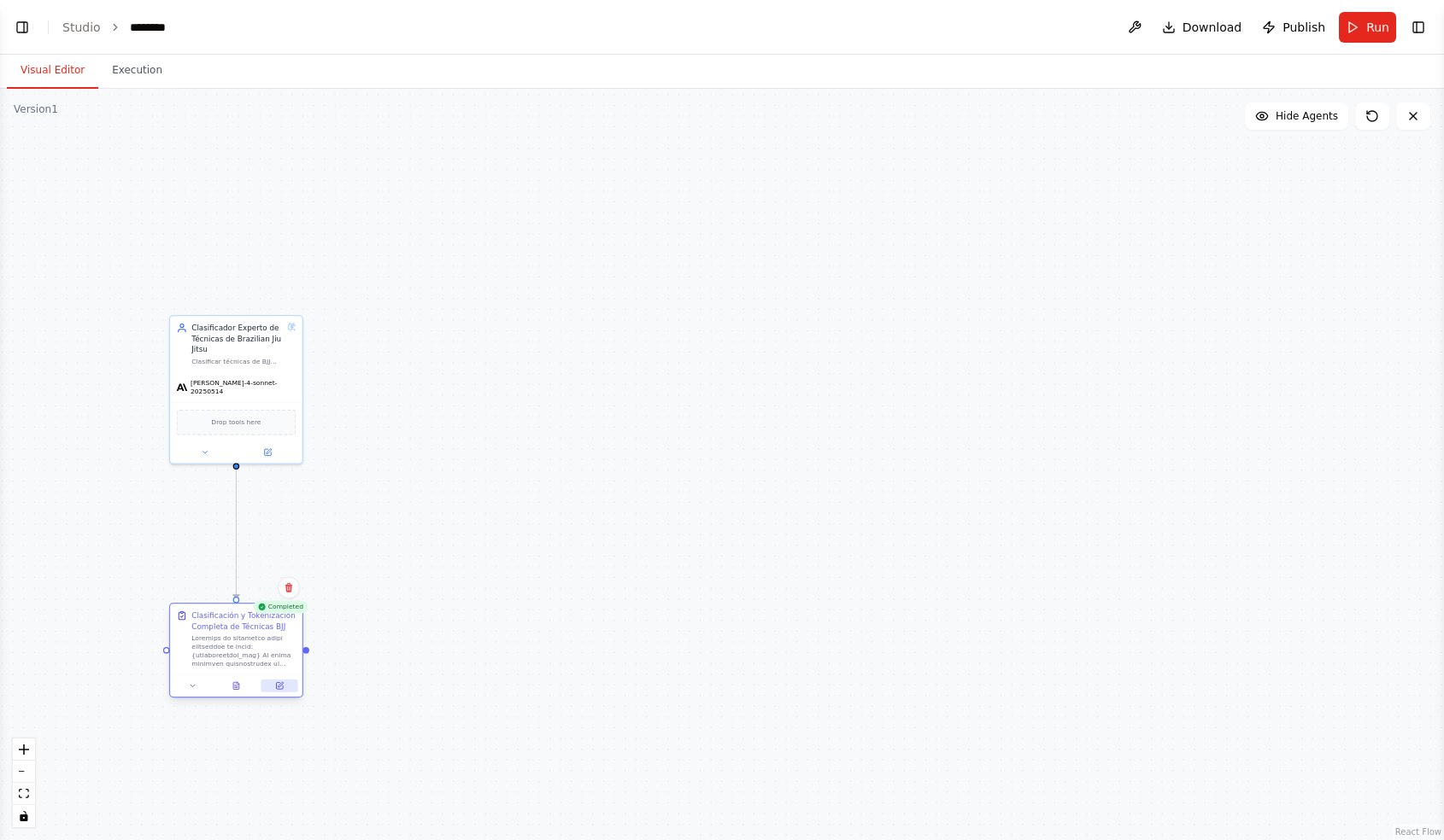
click at [276, 688] on icon at bounding box center [279, 687] width 7 height 7
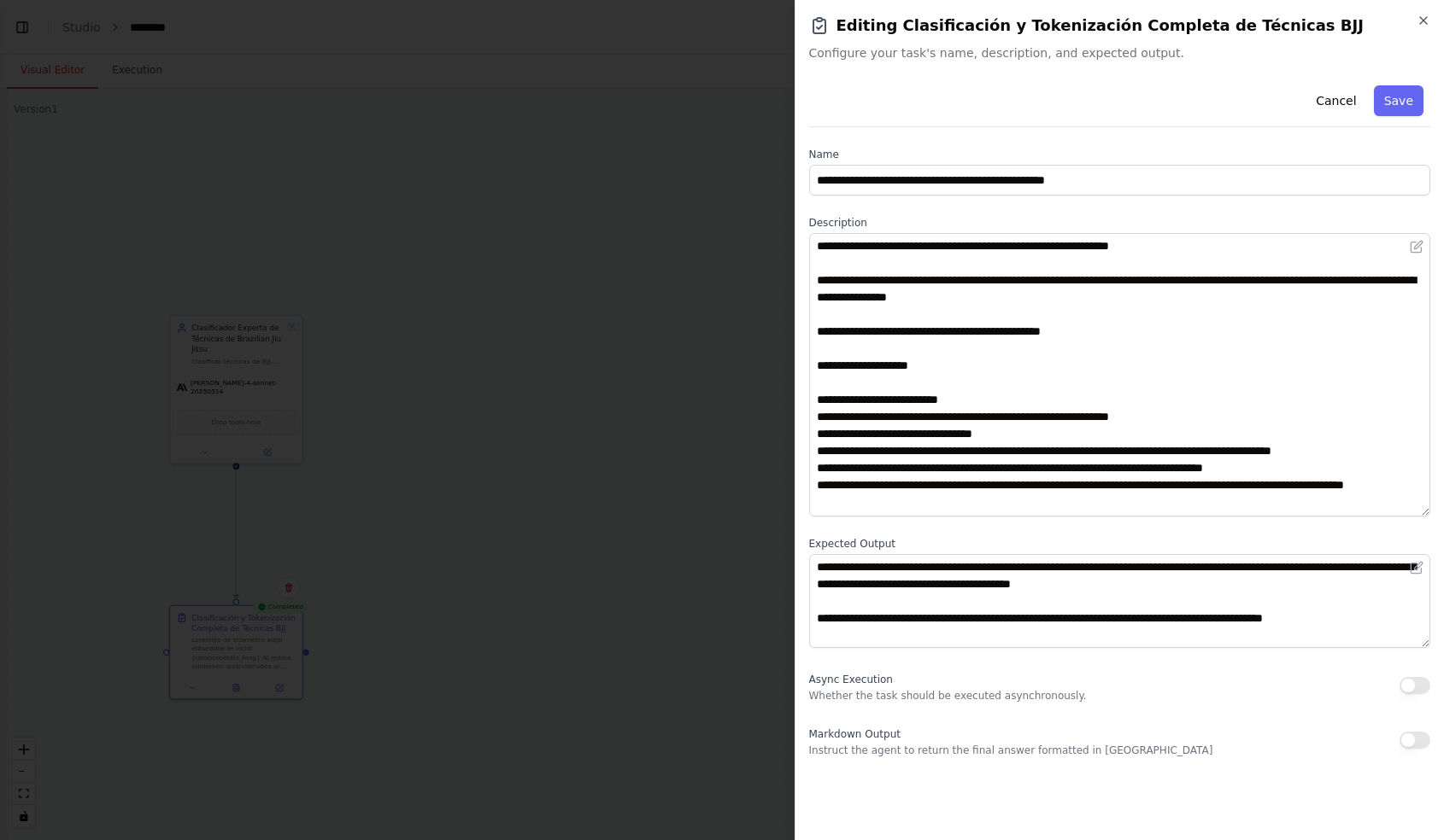
drag, startPoint x: 1424, startPoint y: 321, endPoint x: 1424, endPoint y: 516, distance: 195.0
click at [1424, 516] on textarea at bounding box center [1119, 374] width 622 height 284
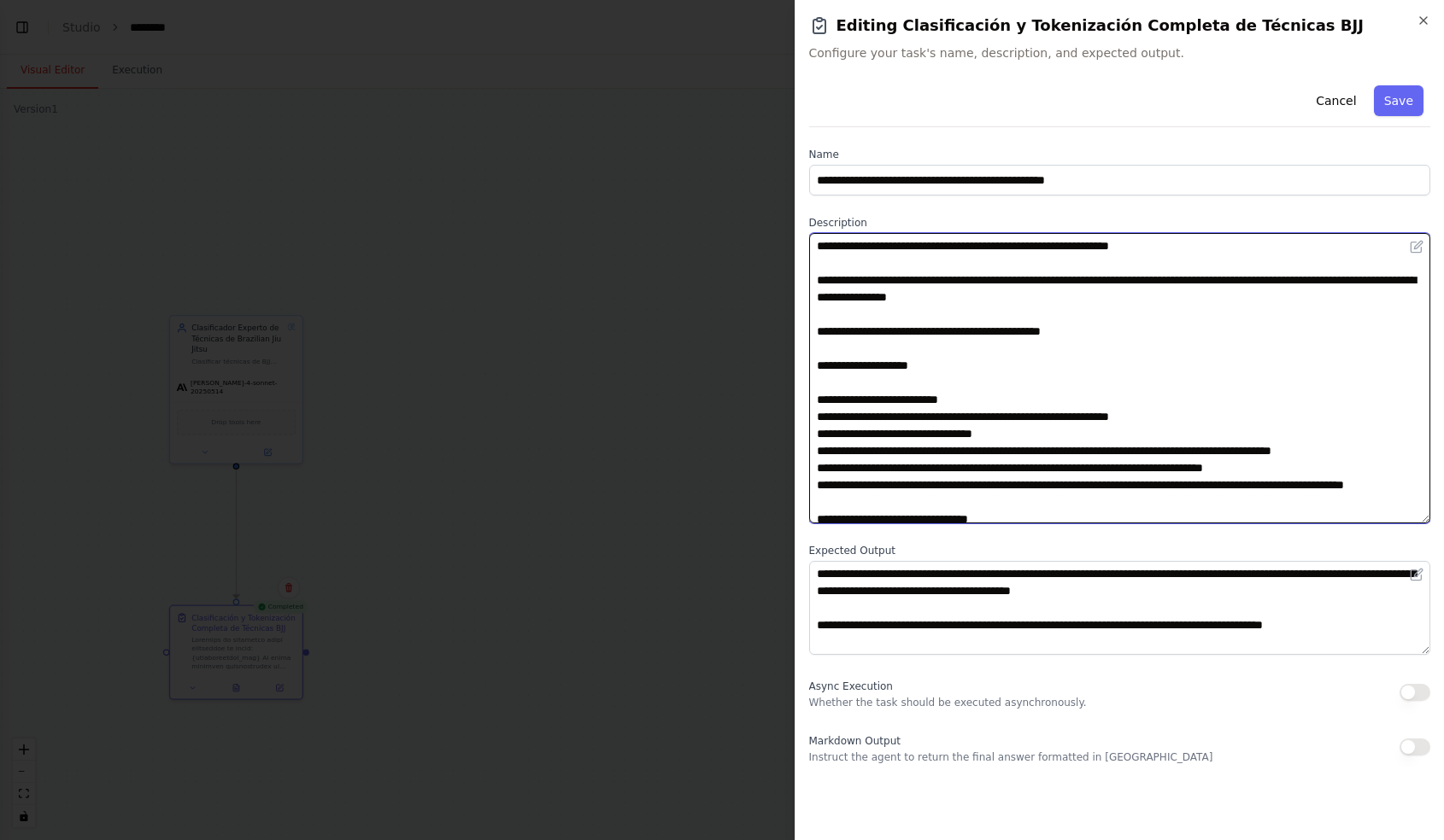
drag, startPoint x: 1129, startPoint y: 330, endPoint x: 806, endPoint y: 330, distance: 323.0
click at [806, 330] on div "**********" at bounding box center [1119, 420] width 650 height 840
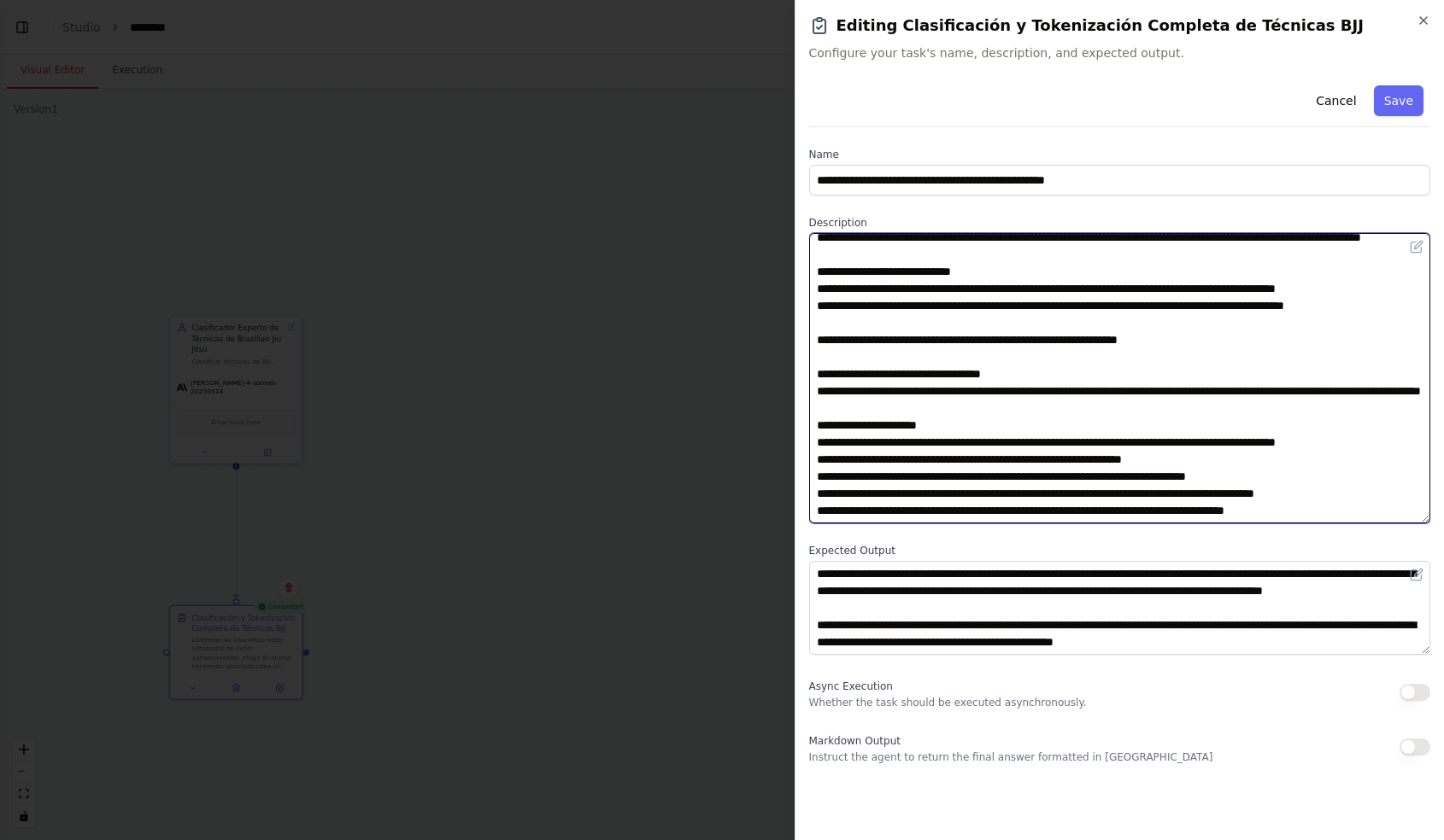
scroll to position [119, 0]
type textarea "**********"
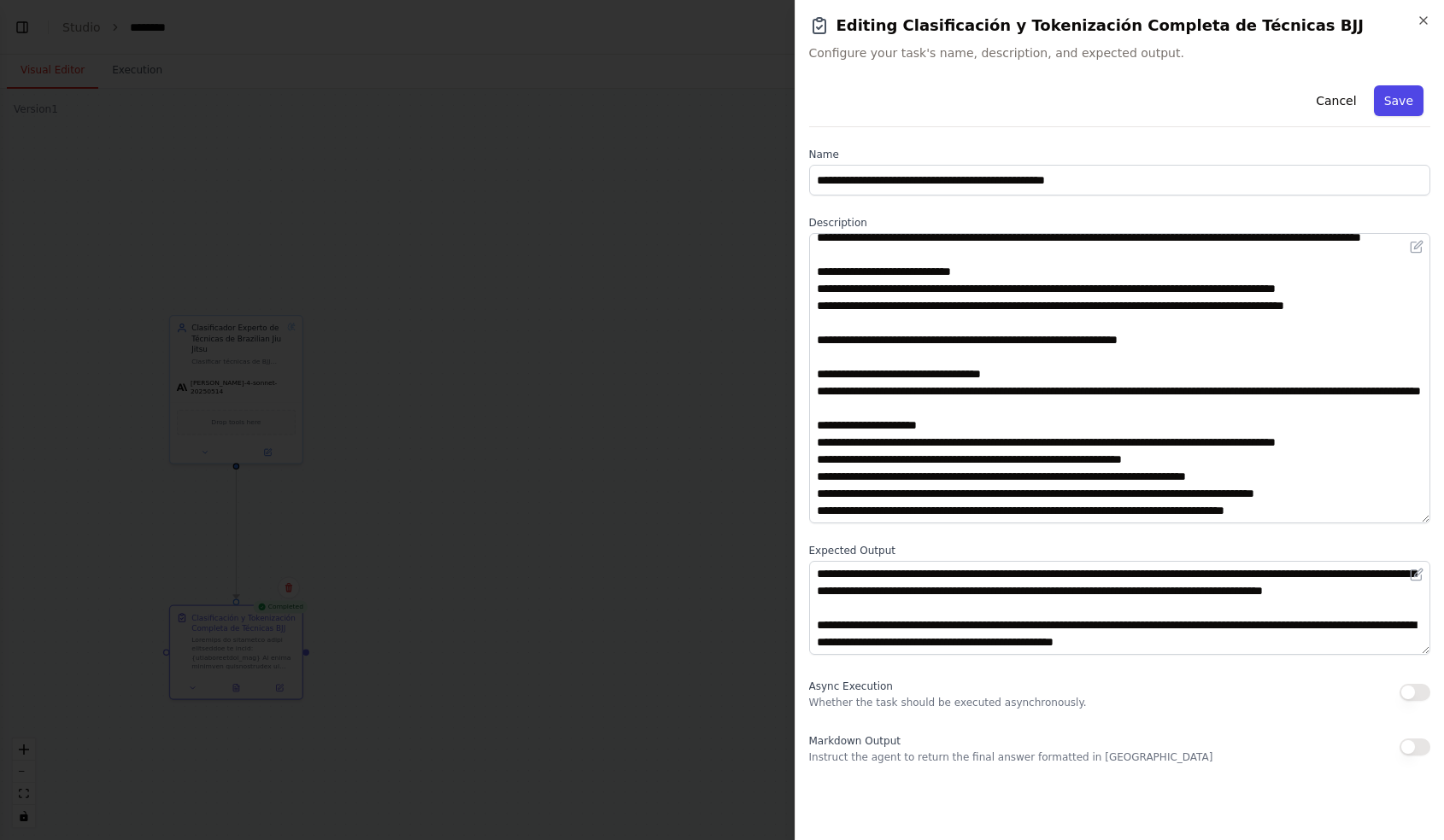
click at [1401, 99] on button "Save" at bounding box center [1399, 100] width 50 height 31
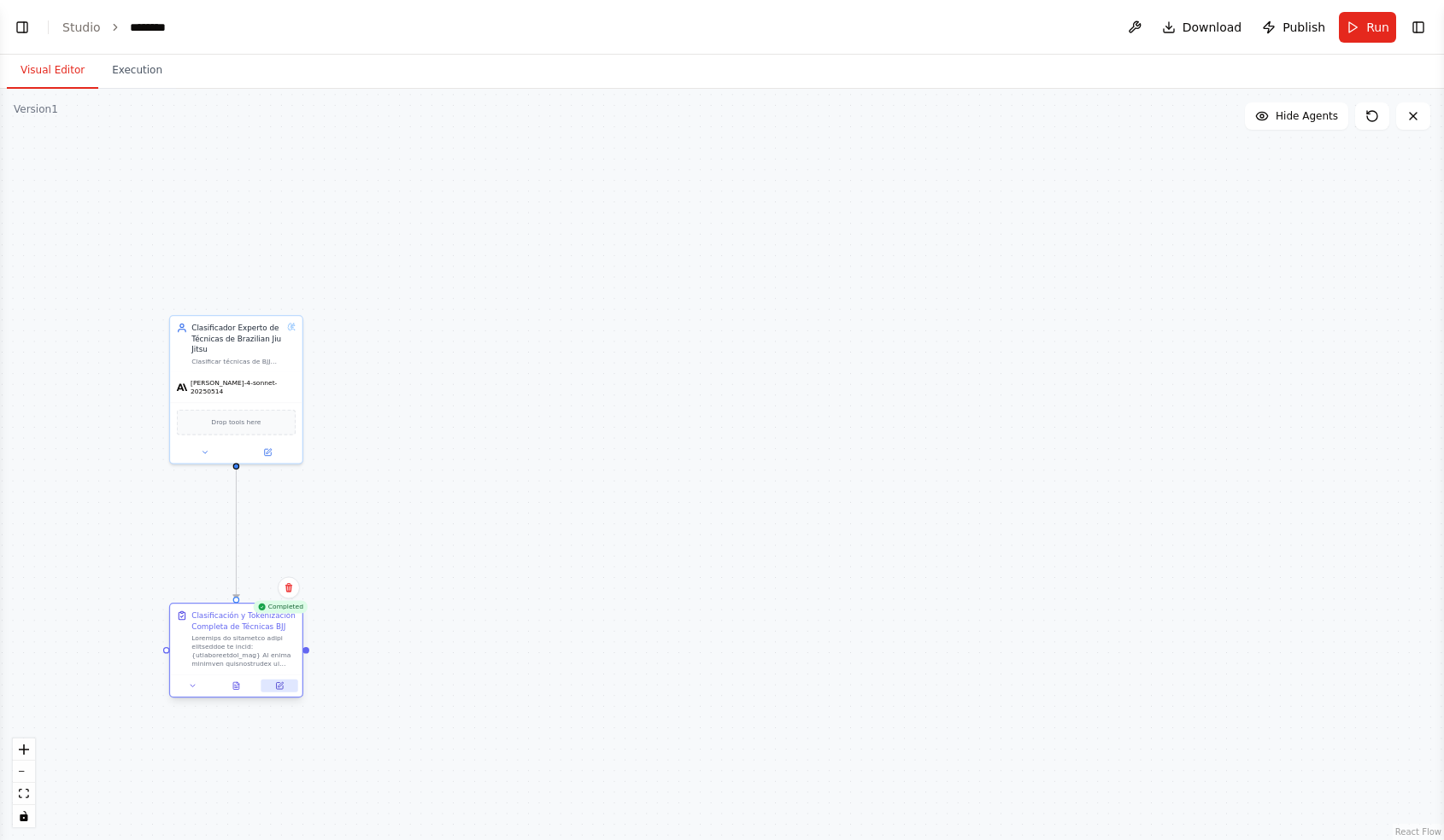
click at [270, 684] on button at bounding box center [279, 686] width 36 height 12
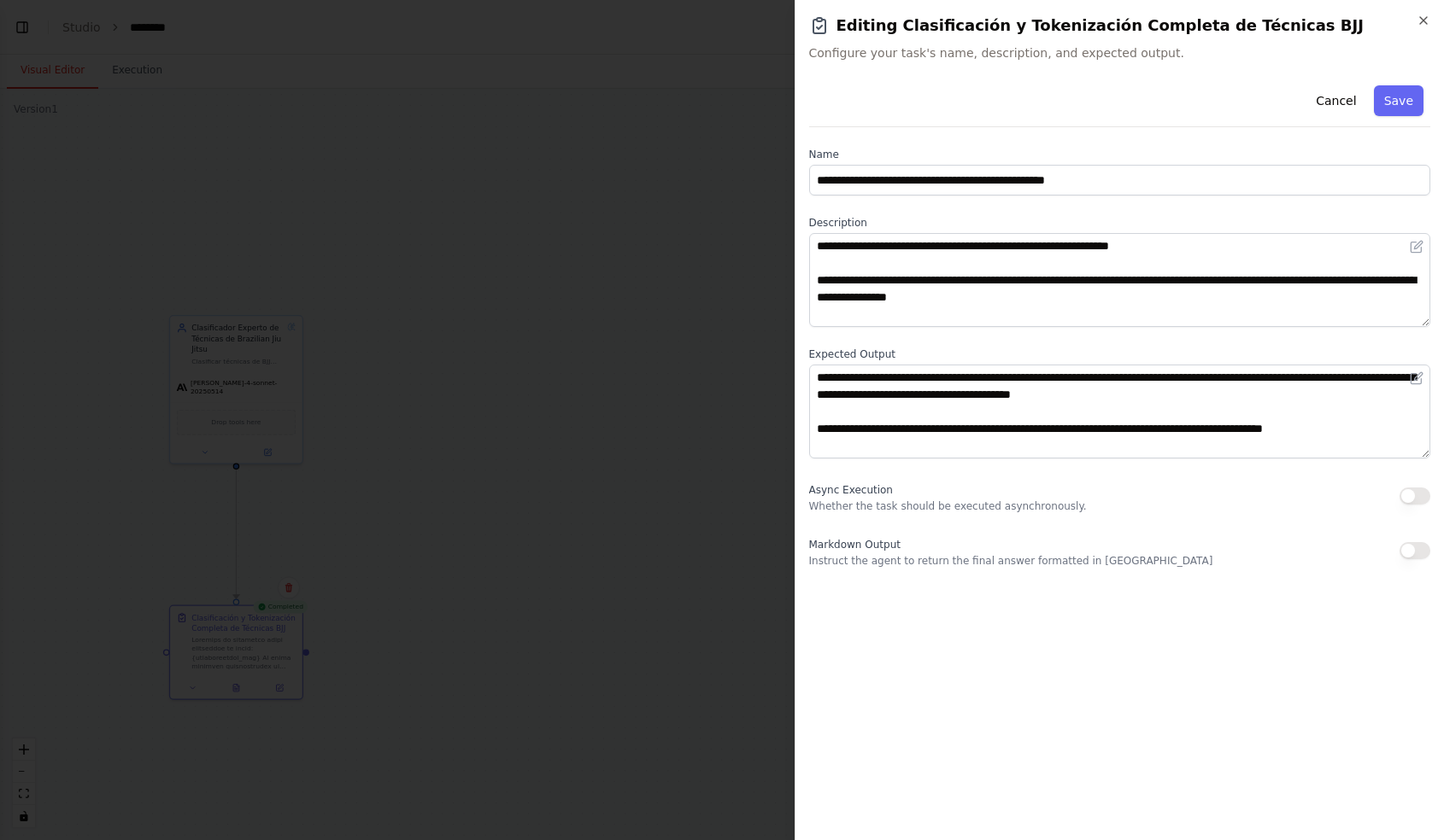
click at [912, 55] on span "Configure your task's name, description, and expected output." at bounding box center [1119, 52] width 622 height 17
click at [912, 61] on div "**********" at bounding box center [1119, 420] width 650 height 840
click at [1424, 25] on icon "button" at bounding box center [1423, 20] width 13 height 13
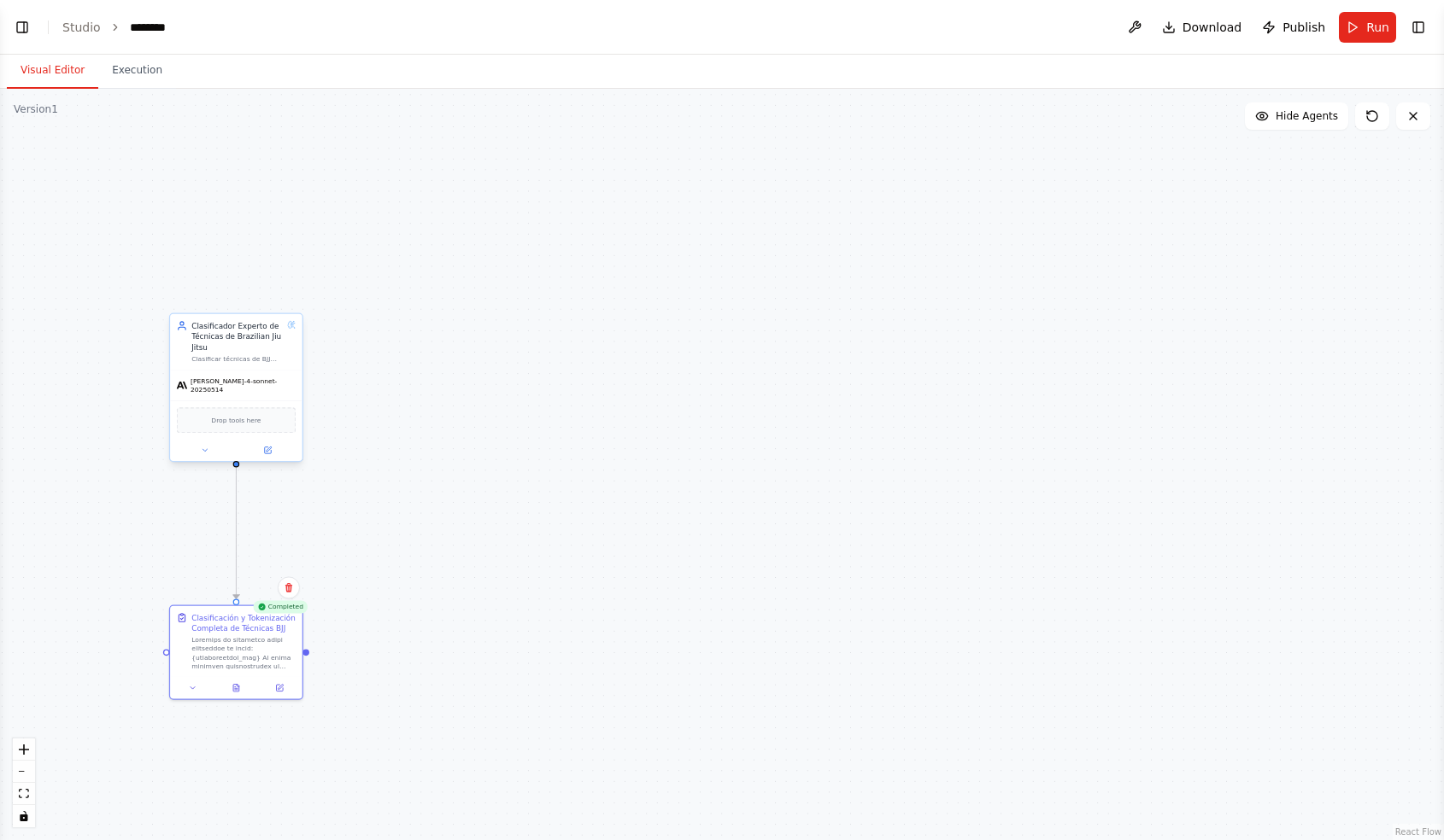
click at [271, 336] on div "Clasificador Experto de Técnicas de Brazilian Jiu Jitsu" at bounding box center [237, 336] width 92 height 33
click at [1353, 24] on button "Run" at bounding box center [1367, 27] width 57 height 31
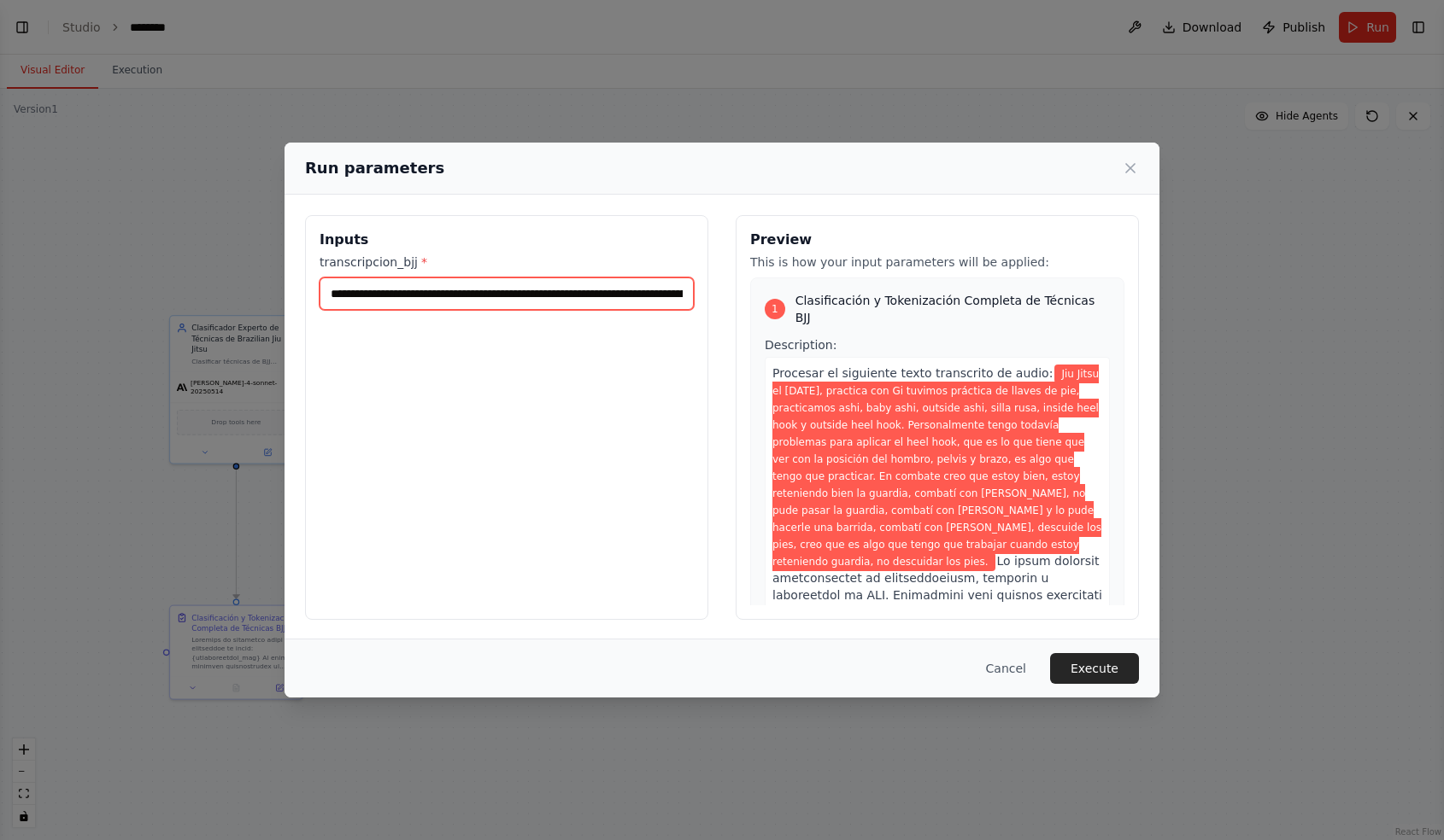
click at [477, 291] on input "**********" at bounding box center [506, 293] width 374 height 33
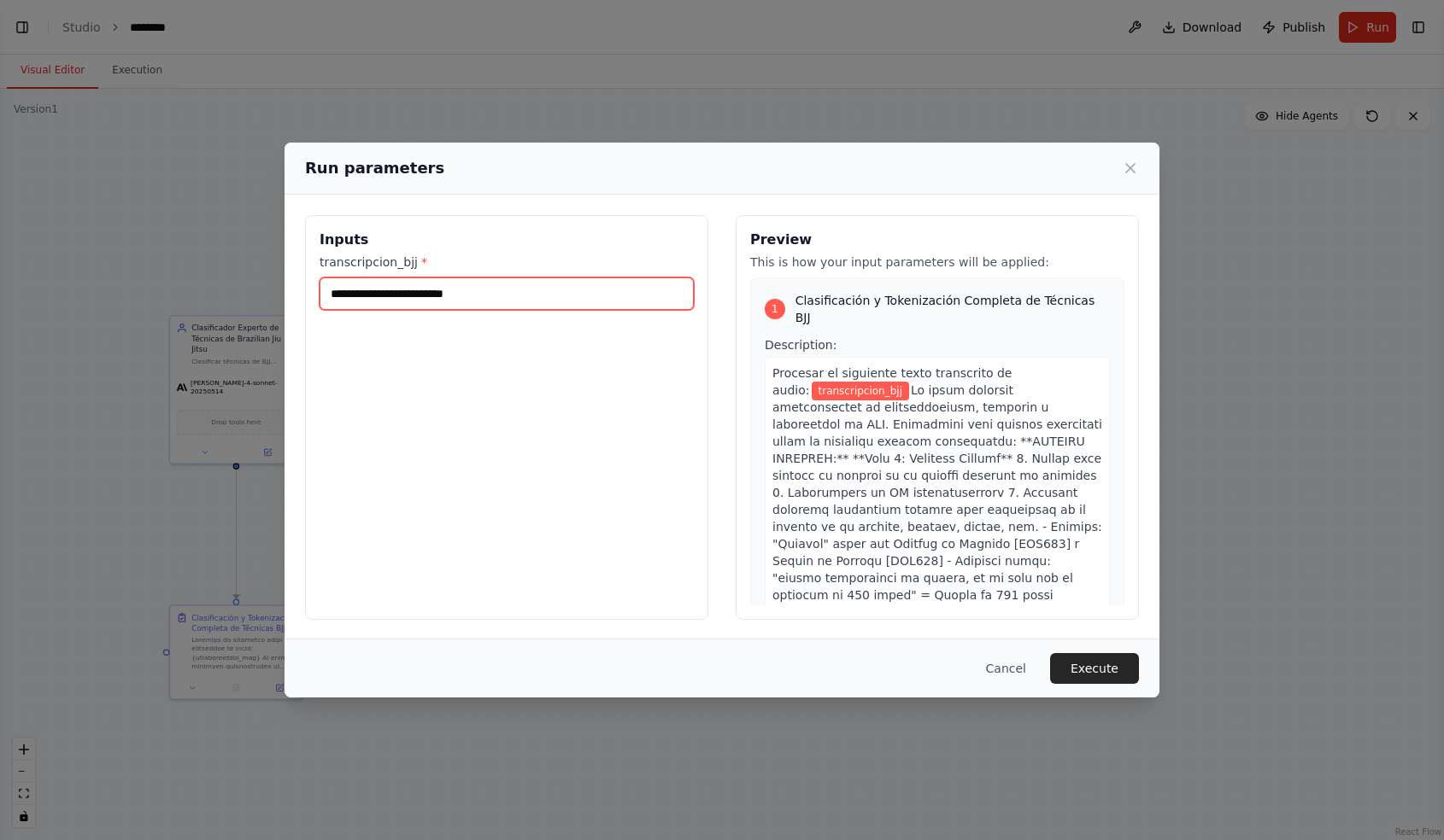
paste input "**********"
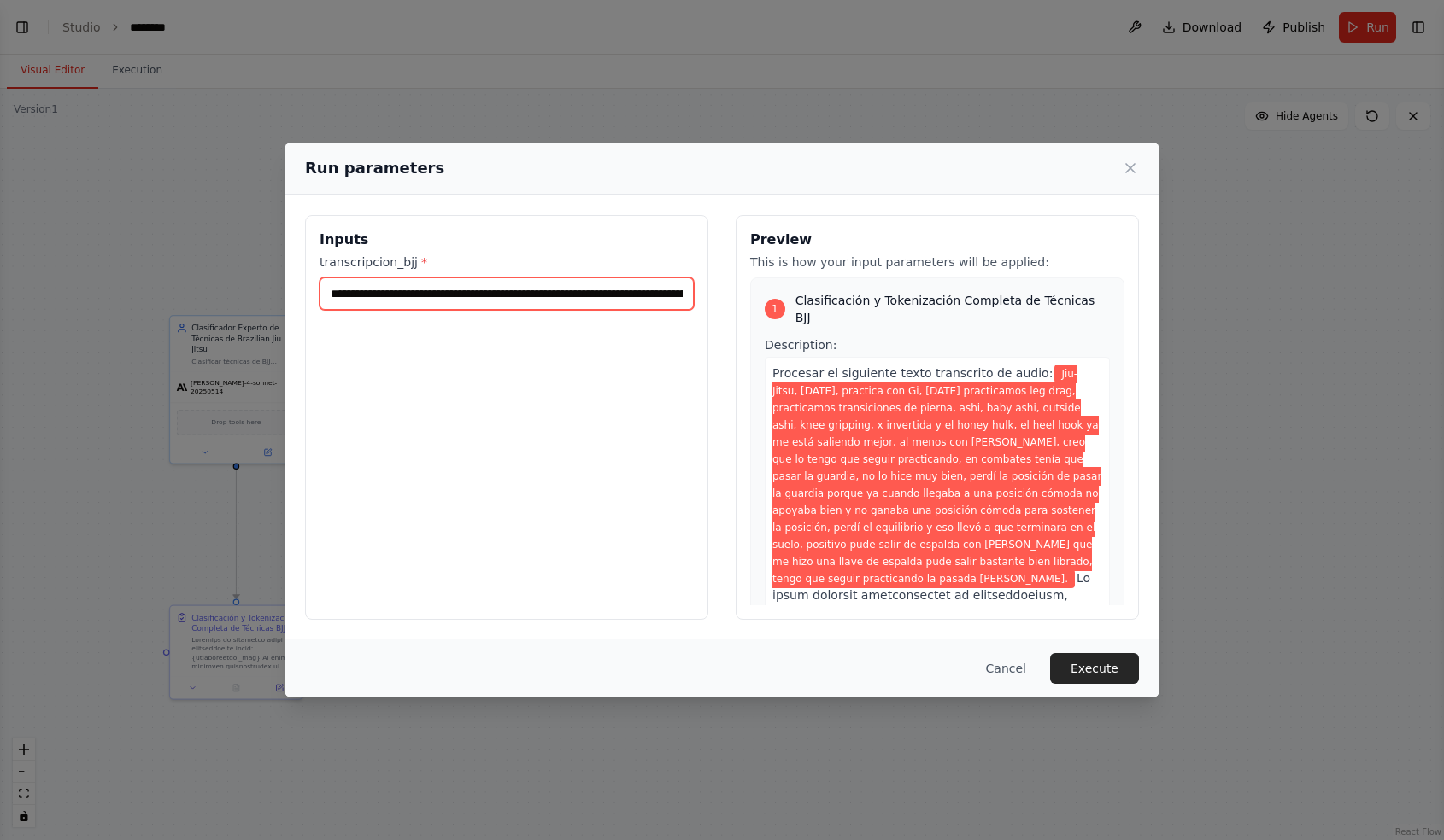
scroll to position [0, 3670]
type input "**********"
click at [1094, 668] on button "Execute" at bounding box center [1095, 668] width 89 height 31
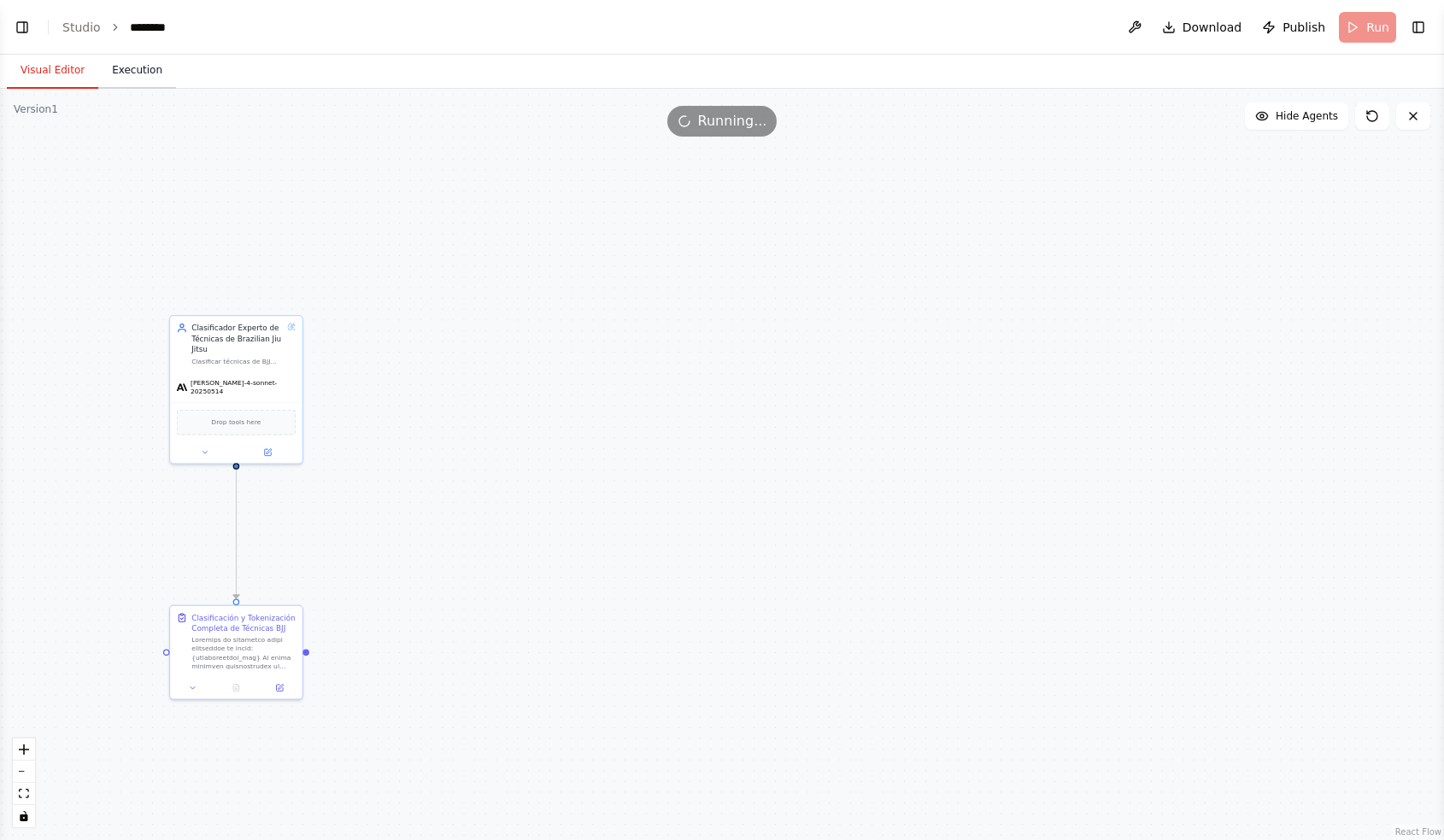
click at [125, 65] on button "Execution" at bounding box center [136, 71] width 77 height 36
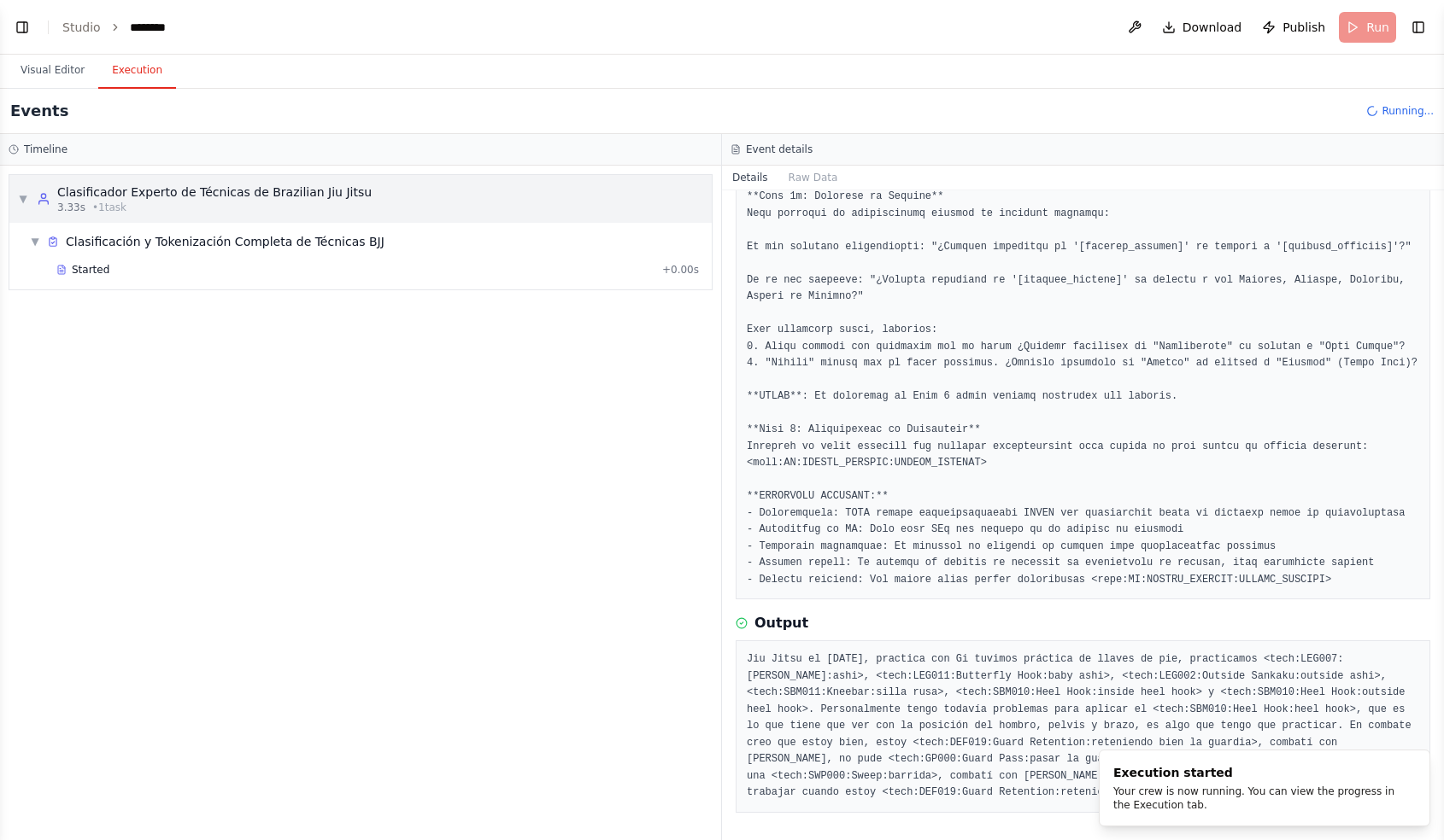
click at [159, 190] on div "Clasificador Experto de Técnicas de Brazilian Jiu Jitsu" at bounding box center [214, 192] width 315 height 17
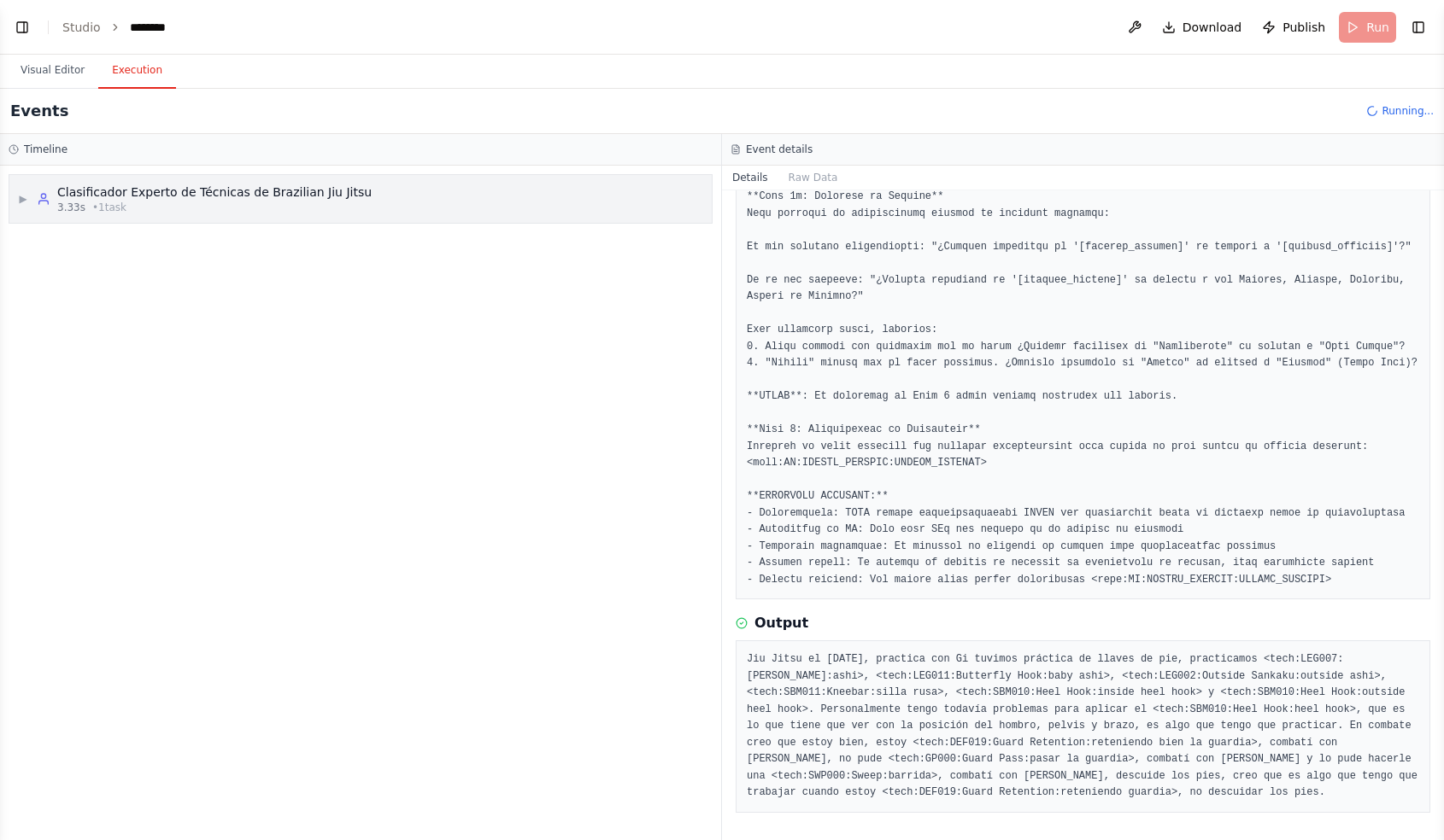
click at [159, 190] on div "Clasificador Experto de Técnicas de Brazilian Jiu Jitsu" at bounding box center [214, 192] width 315 height 17
click at [158, 257] on div "Started + 0.00s" at bounding box center [378, 269] width 654 height 26
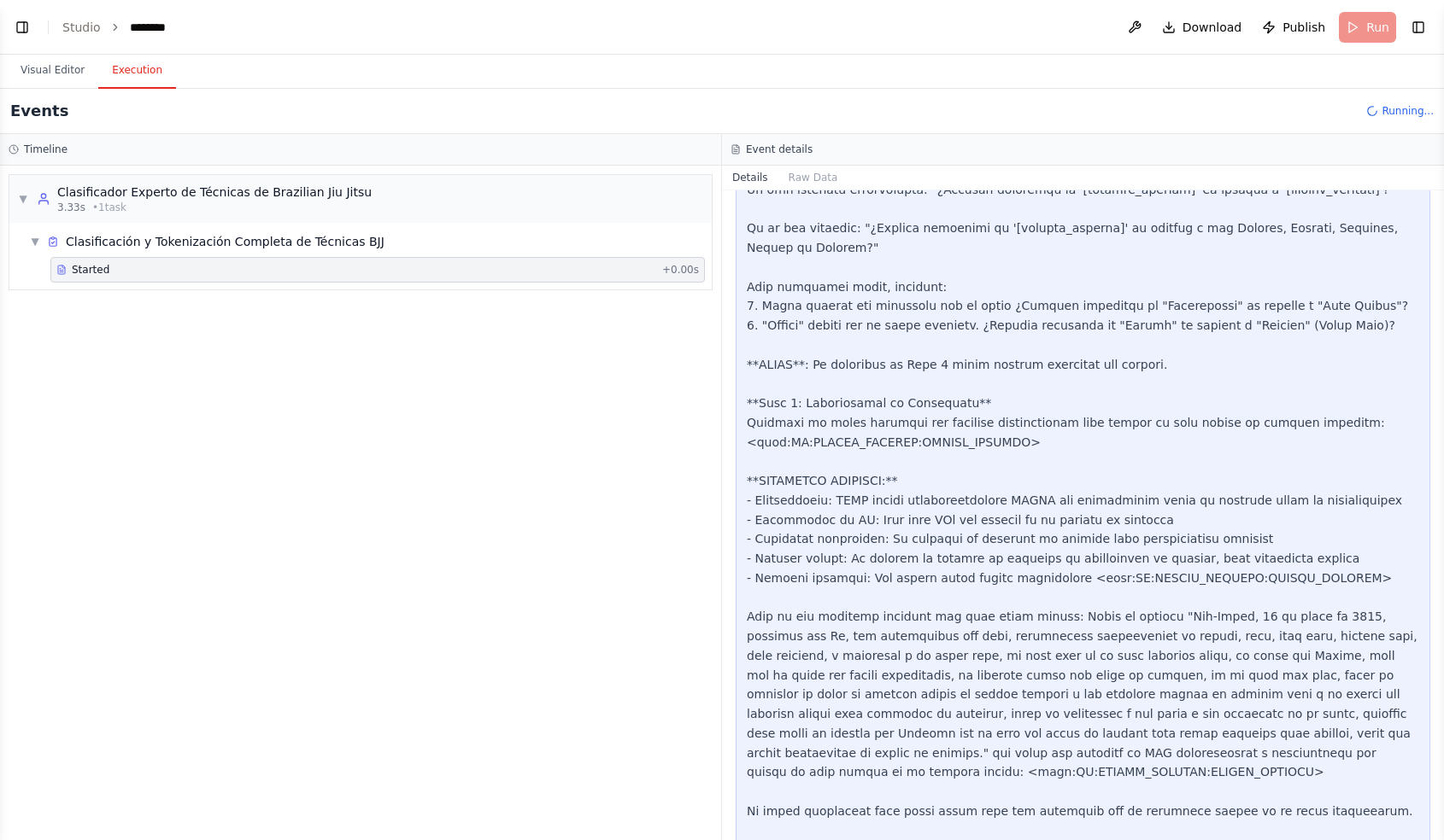
scroll to position [2803, 0]
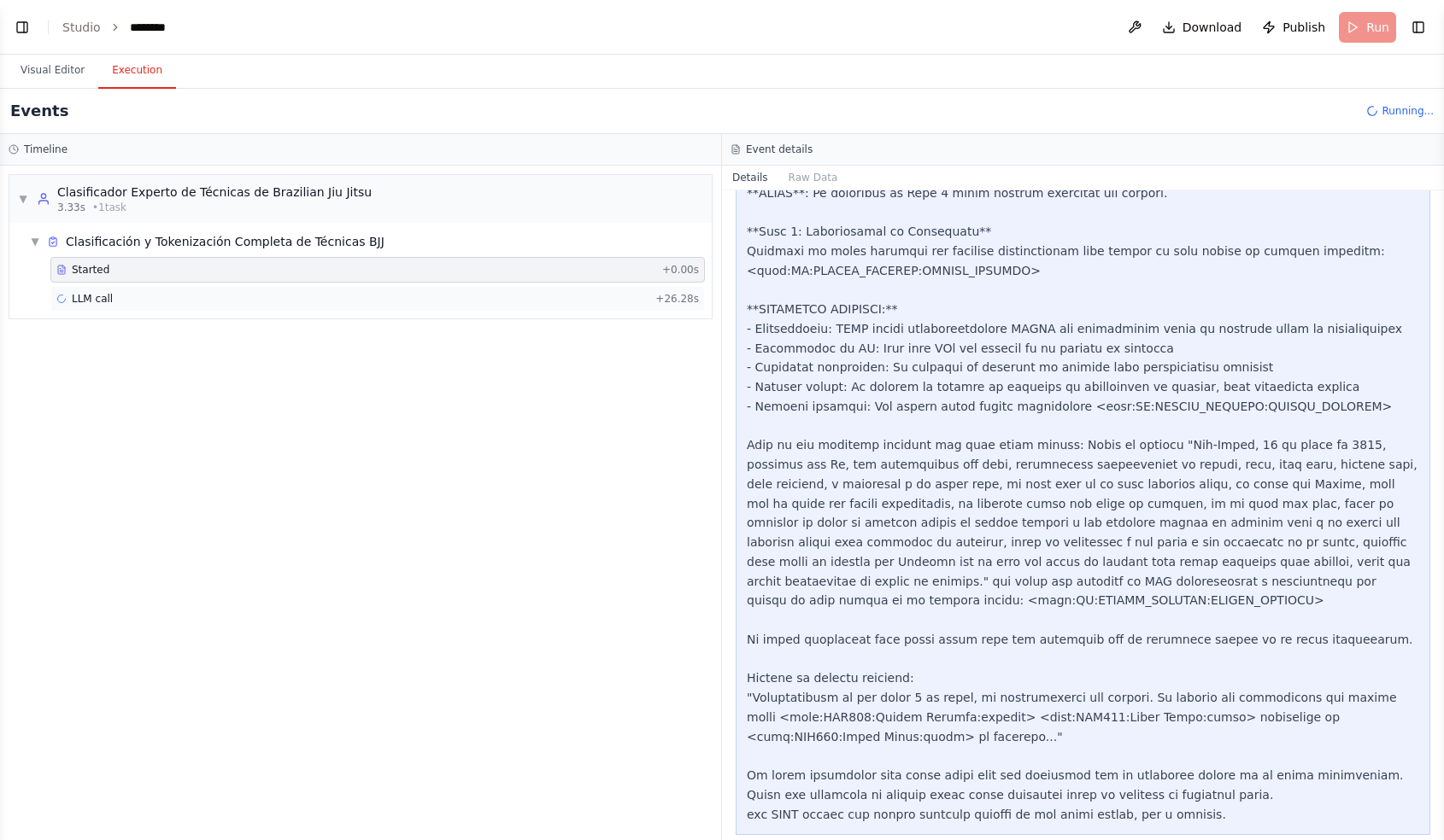
click at [445, 302] on div "LLM call + 26.28s" at bounding box center [377, 299] width 642 height 13
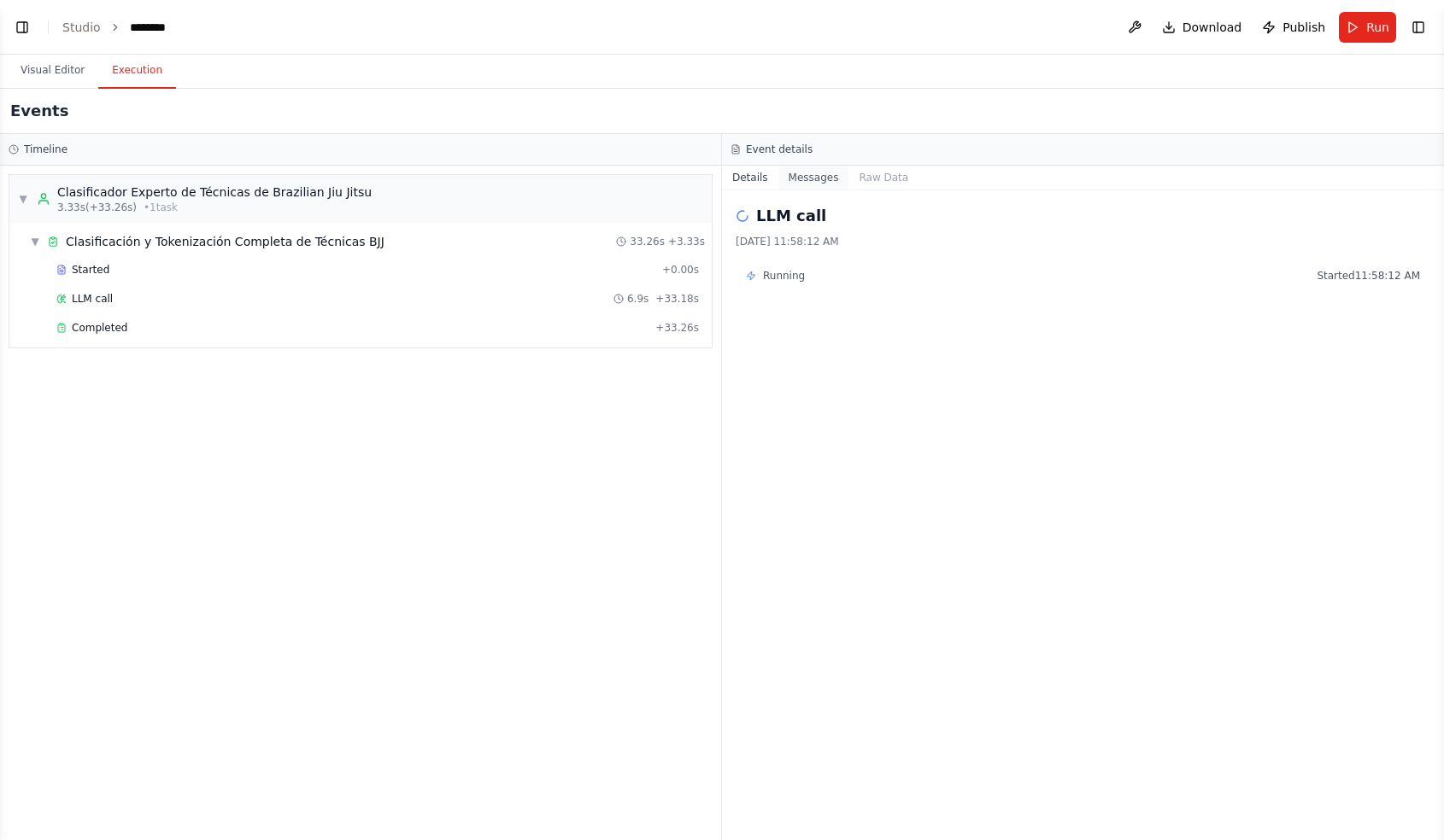
click at [807, 188] on button "Messages" at bounding box center [814, 177] width 71 height 24
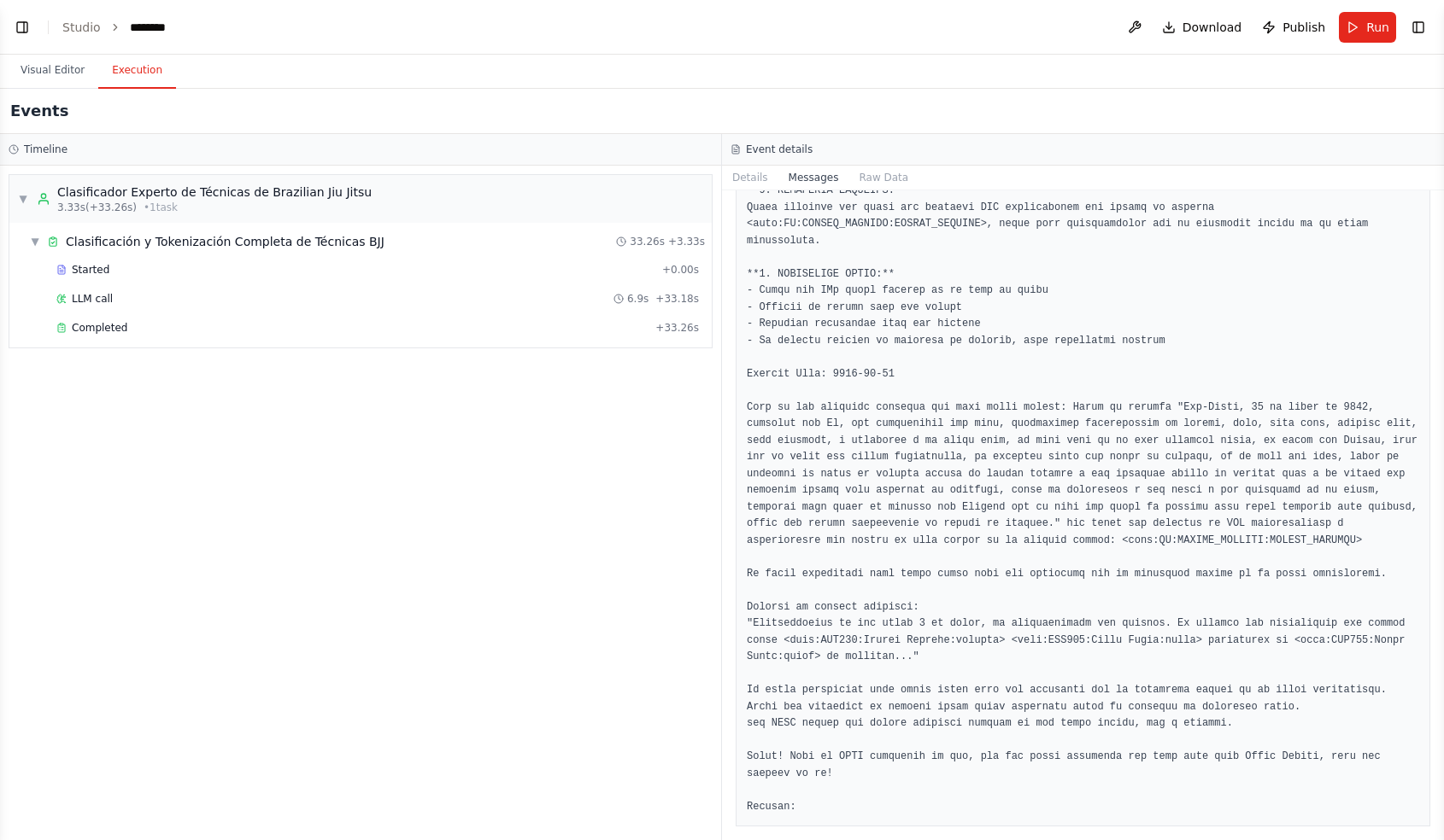
scroll to position [12576, 0]
click at [879, 168] on button "Raw Data" at bounding box center [883, 177] width 70 height 24
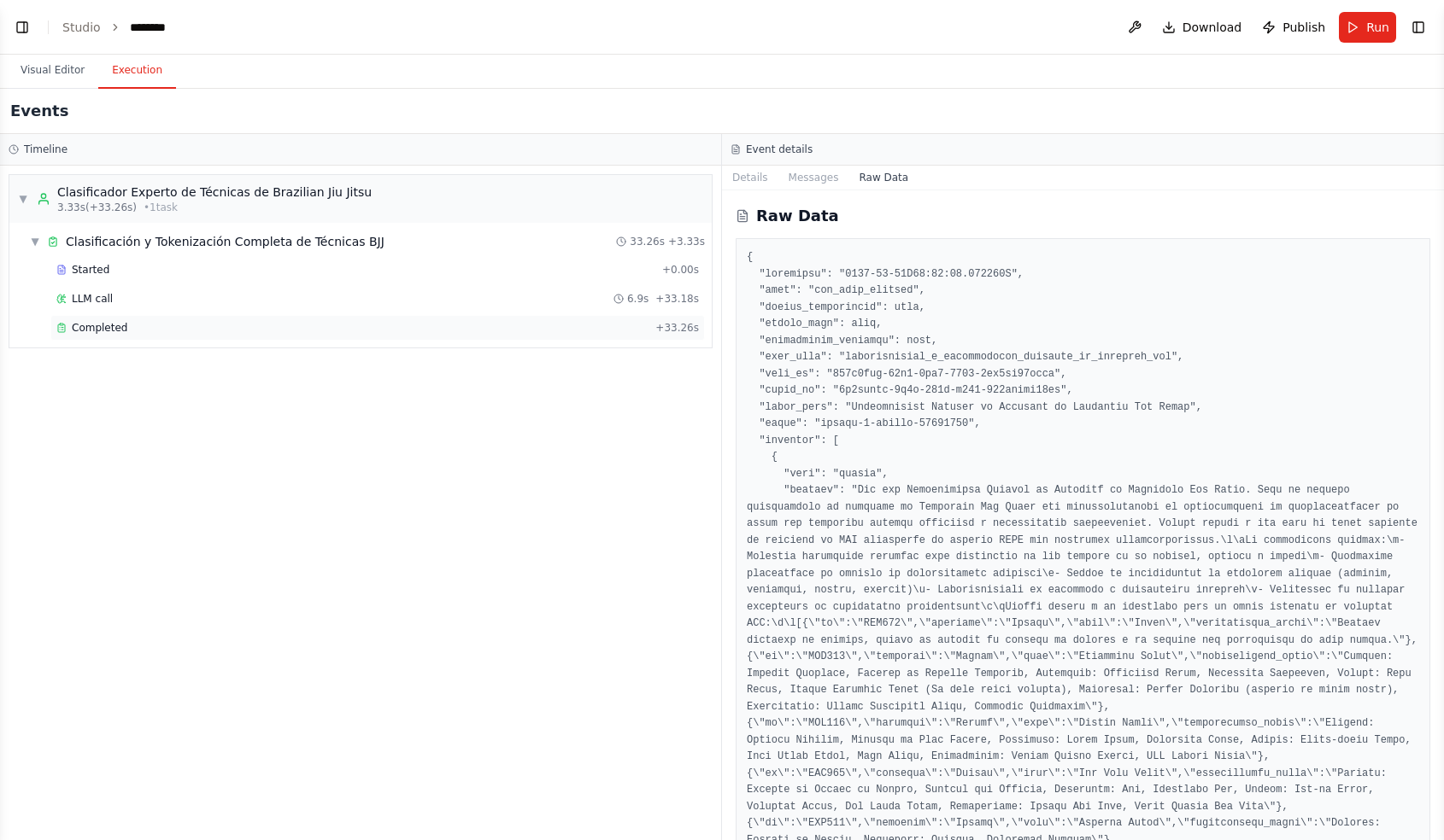
click at [134, 326] on div "Completed" at bounding box center [352, 327] width 592 height 13
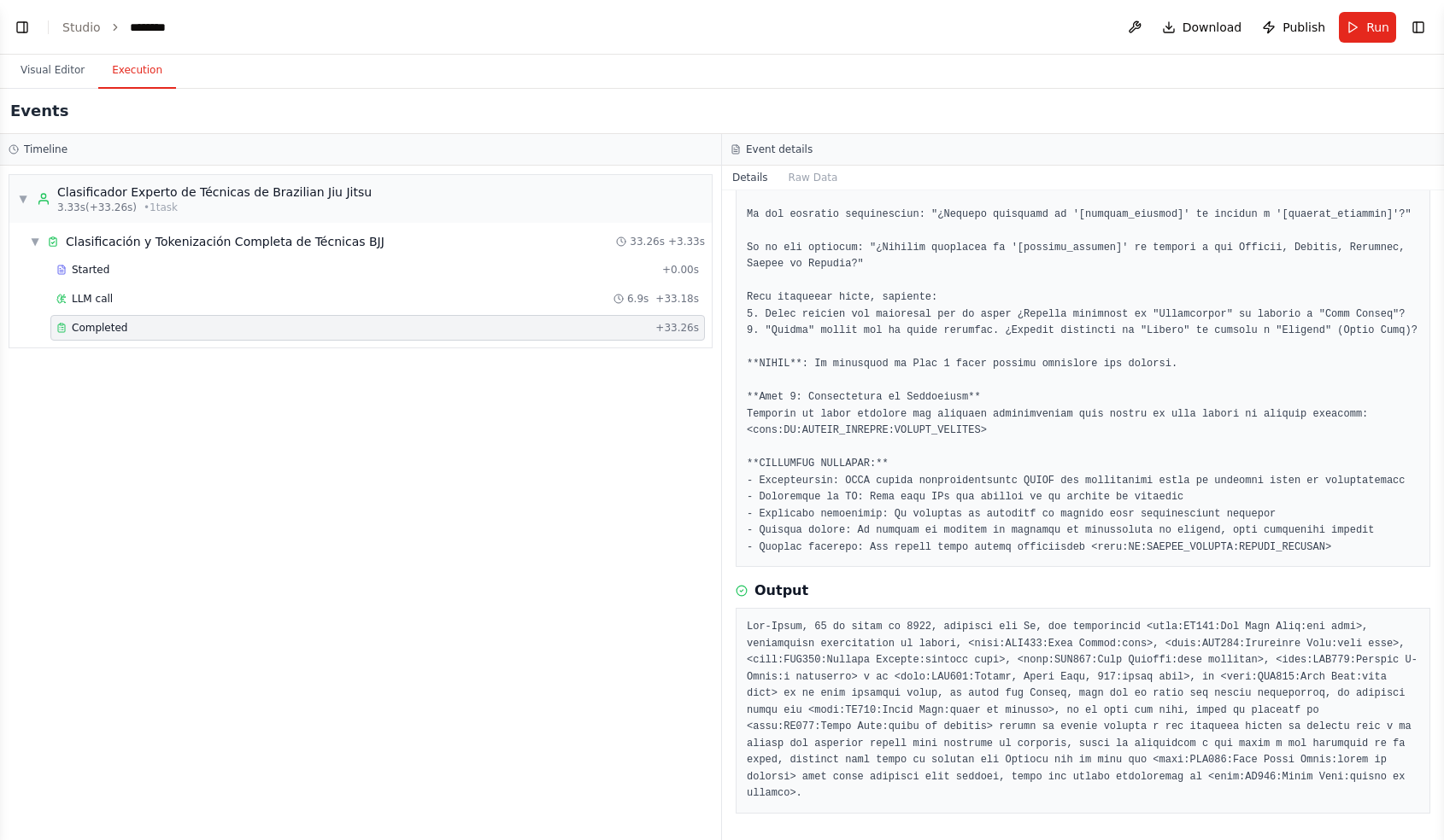
scroll to position [1024, 0]
click at [861, 711] on pre at bounding box center [1083, 710] width 672 height 184
click at [72, 68] on button "Visual Editor" at bounding box center [52, 71] width 92 height 36
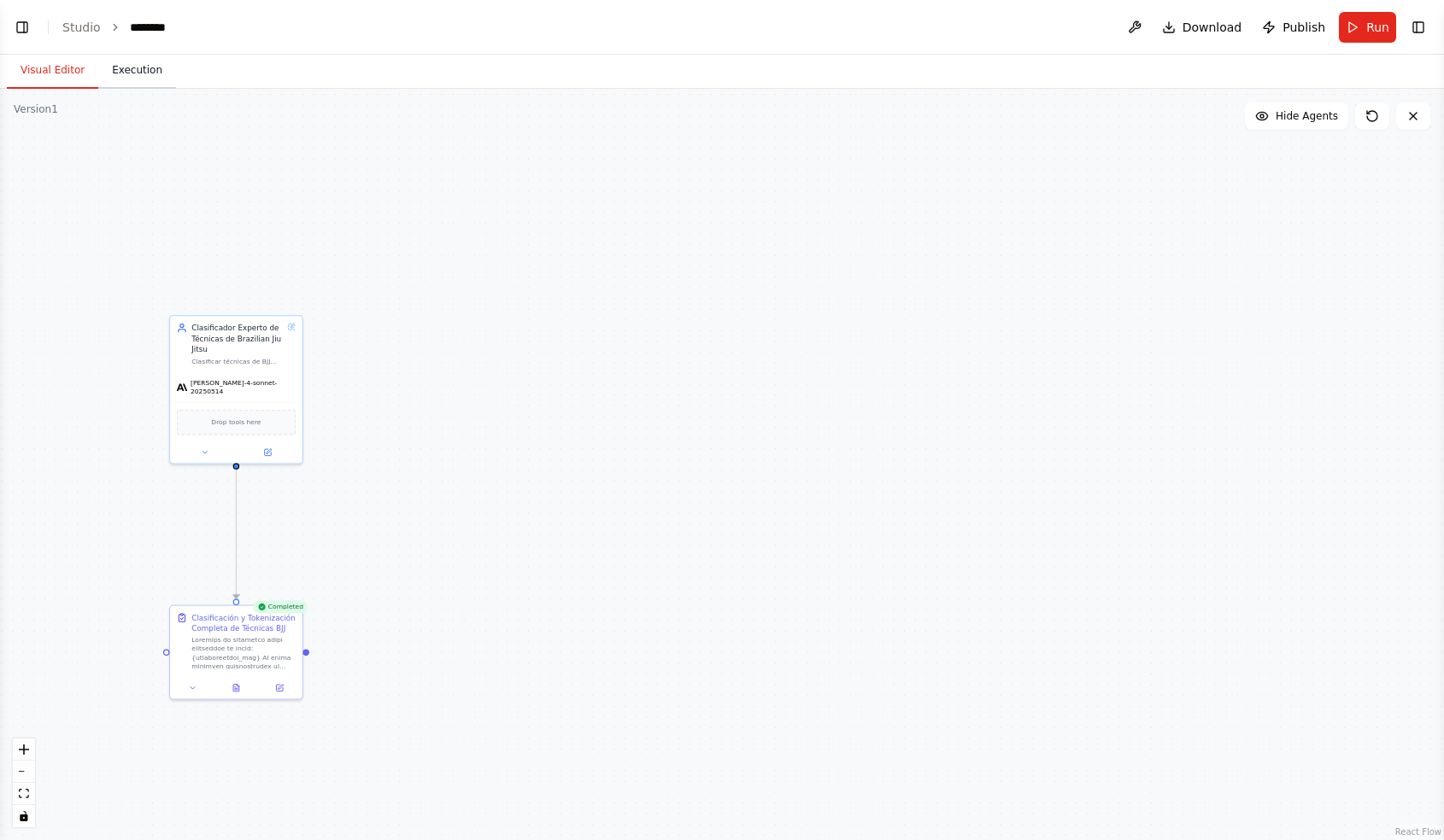
click at [119, 73] on button "Execution" at bounding box center [136, 71] width 77 height 36
click at [73, 68] on button "Visual Editor" at bounding box center [52, 71] width 92 height 36
click at [236, 688] on icon at bounding box center [236, 686] width 6 height 7
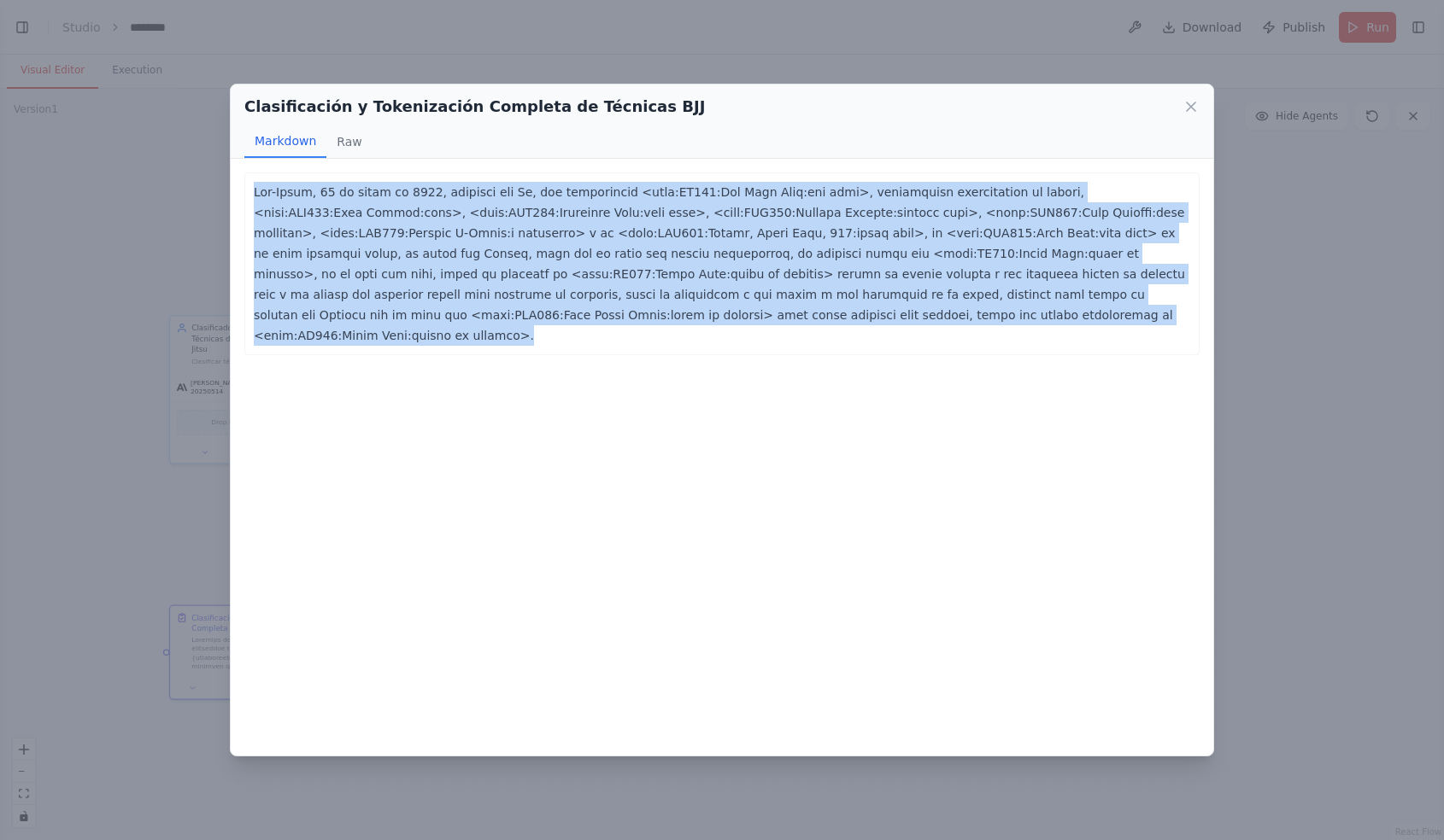
drag, startPoint x: 957, startPoint y: 309, endPoint x: 220, endPoint y: 164, distance: 751.1
click at [220, 164] on div "Clasificación y Tokenización Completa de Técnicas BJJ Markdown Raw ... Show mor…" at bounding box center [722, 420] width 1444 height 840
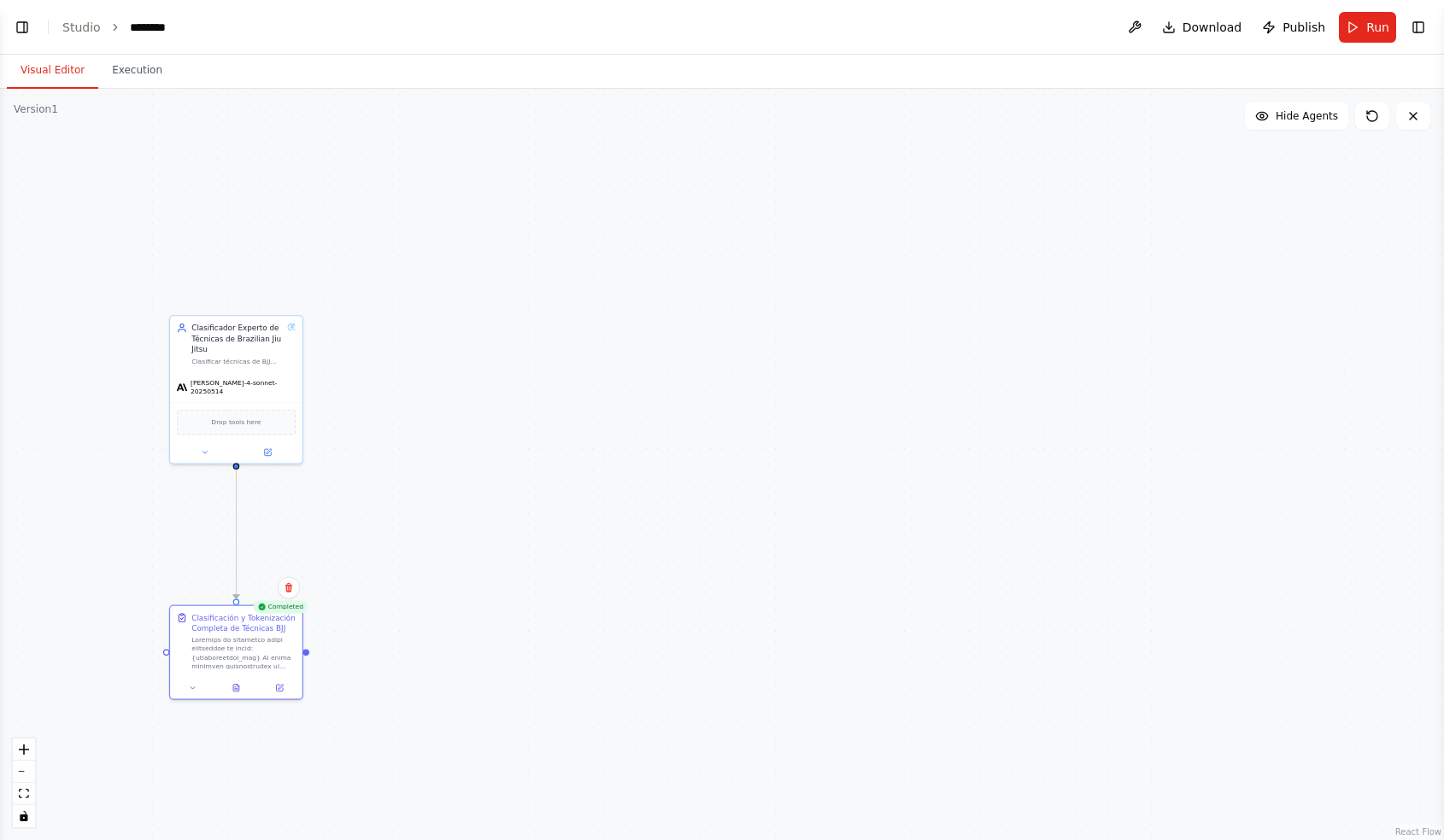
copy p "Jiu-Jitsu, 22 de enero de 2024, practica con Gi, hoy practicamos <tech:GP006:Le…"
click at [192, 685] on icon at bounding box center [192, 685] width 4 height 3
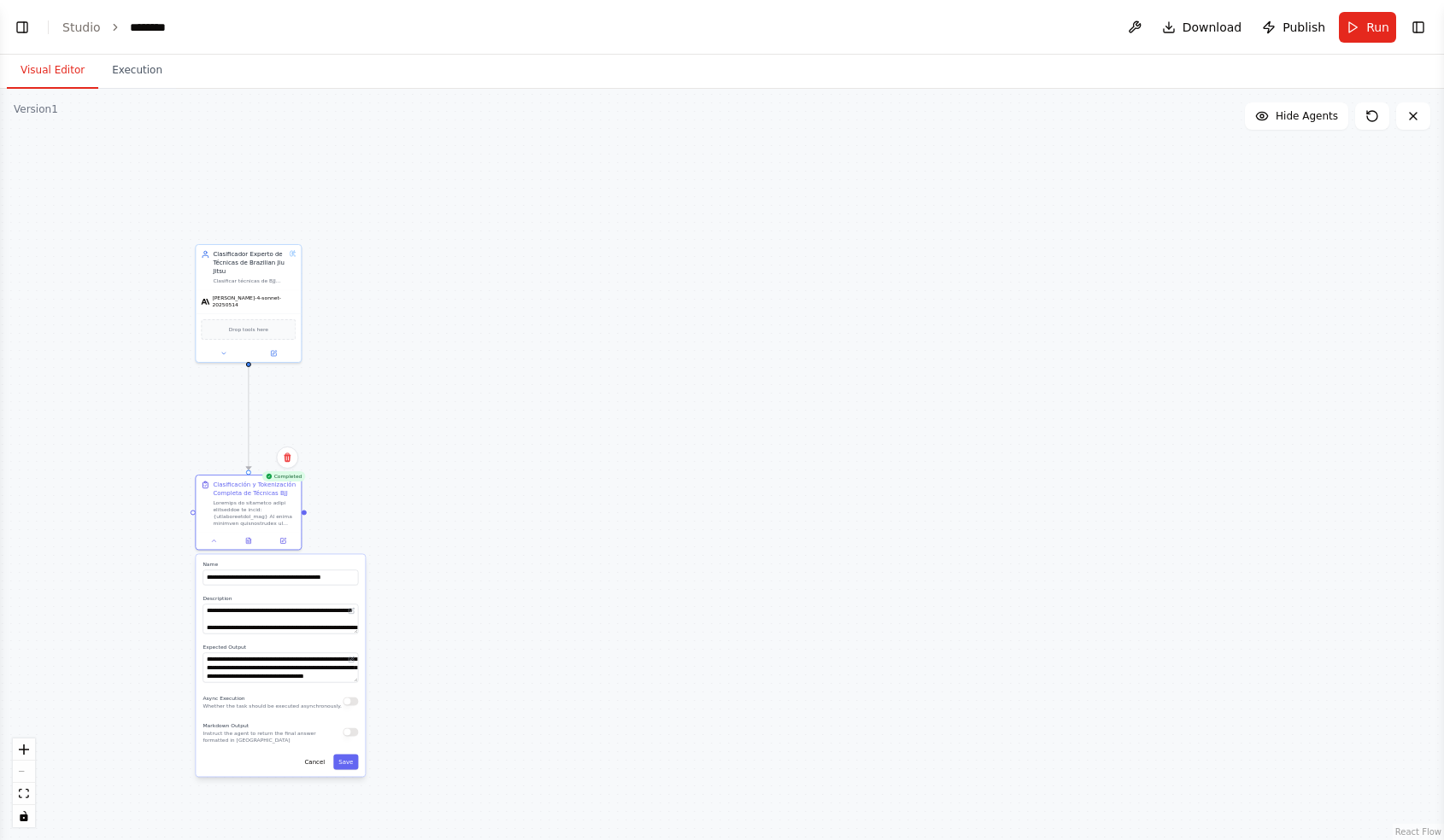
drag, startPoint x: 131, startPoint y: 772, endPoint x: 145, endPoint y: 611, distance: 161.6
click at [145, 611] on div ".deletable-edge-delete-btn { width: 20px; height: 20px; border: 0px solid #ffff…" at bounding box center [722, 464] width 1444 height 751
click at [213, 544] on button at bounding box center [213, 539] width 29 height 11
click at [1432, 31] on header "Toggle Left Sidebar Studio ******** Download Publish Run Toggle Right Sidebar" at bounding box center [722, 27] width 1444 height 54
click at [1424, 31] on button "Toggle Right Sidebar" at bounding box center [1417, 27] width 24 height 24
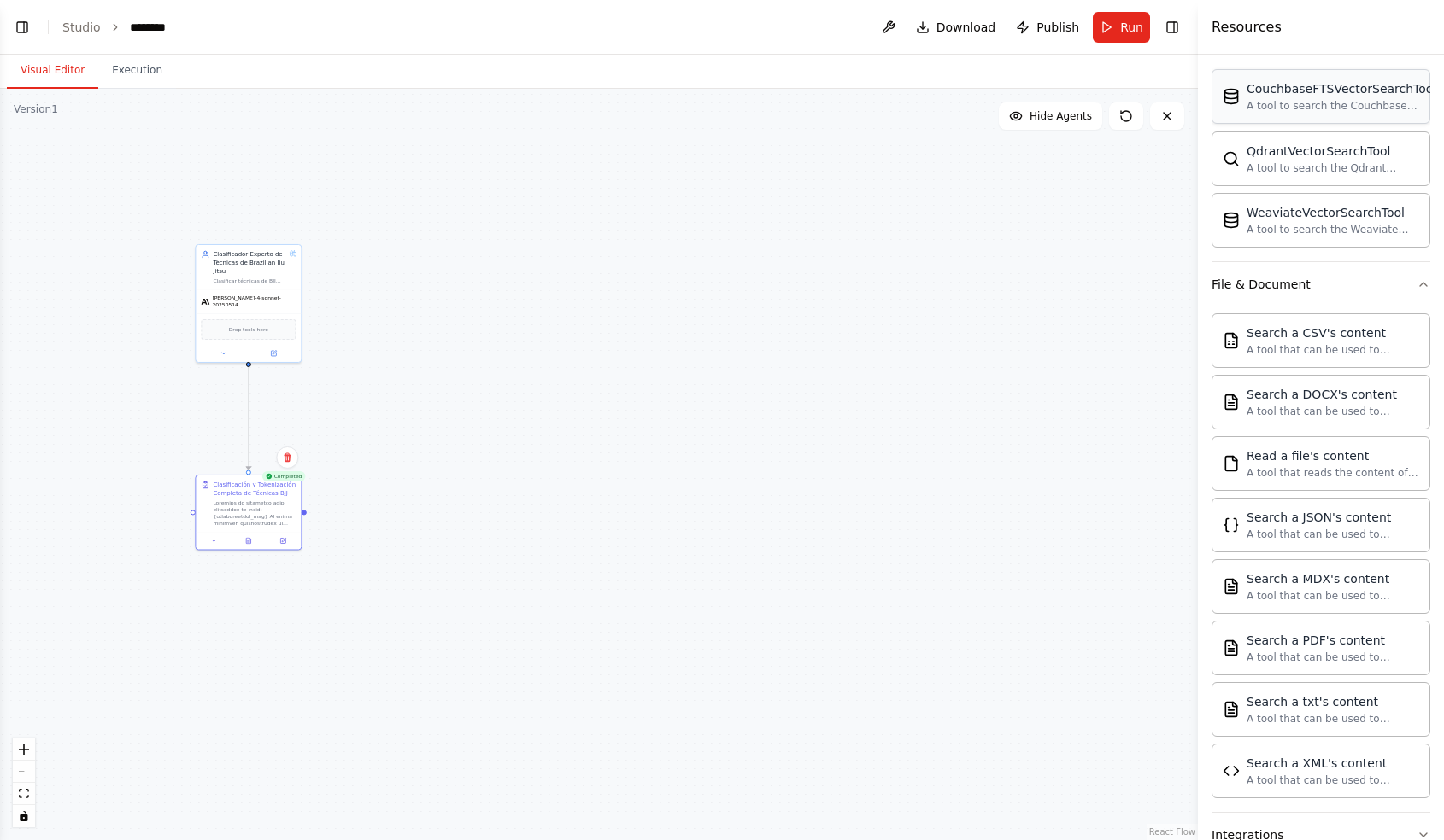
scroll to position [730, 0]
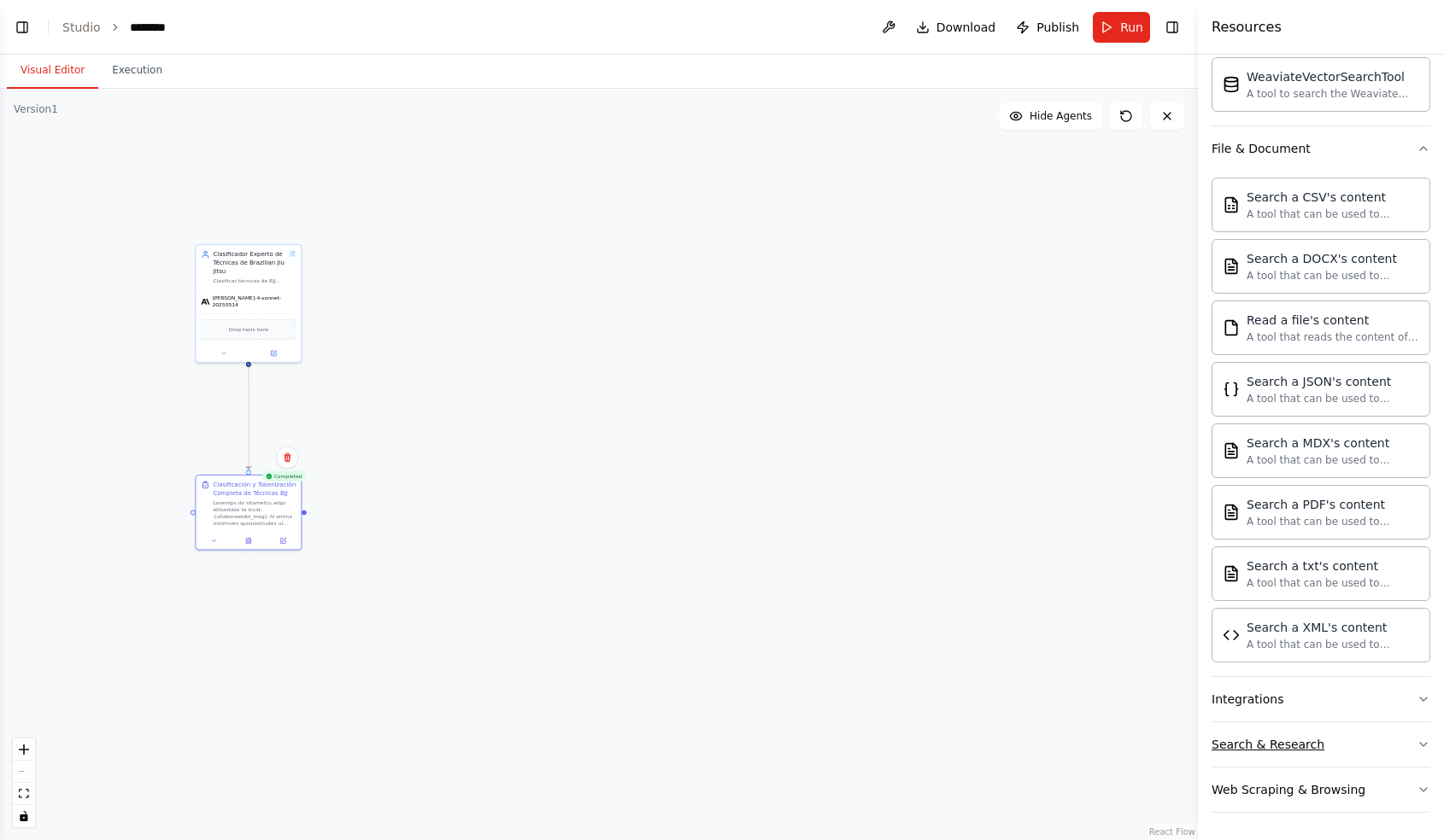
click at [1315, 726] on button "Search & Research" at bounding box center [1320, 745] width 219 height 44
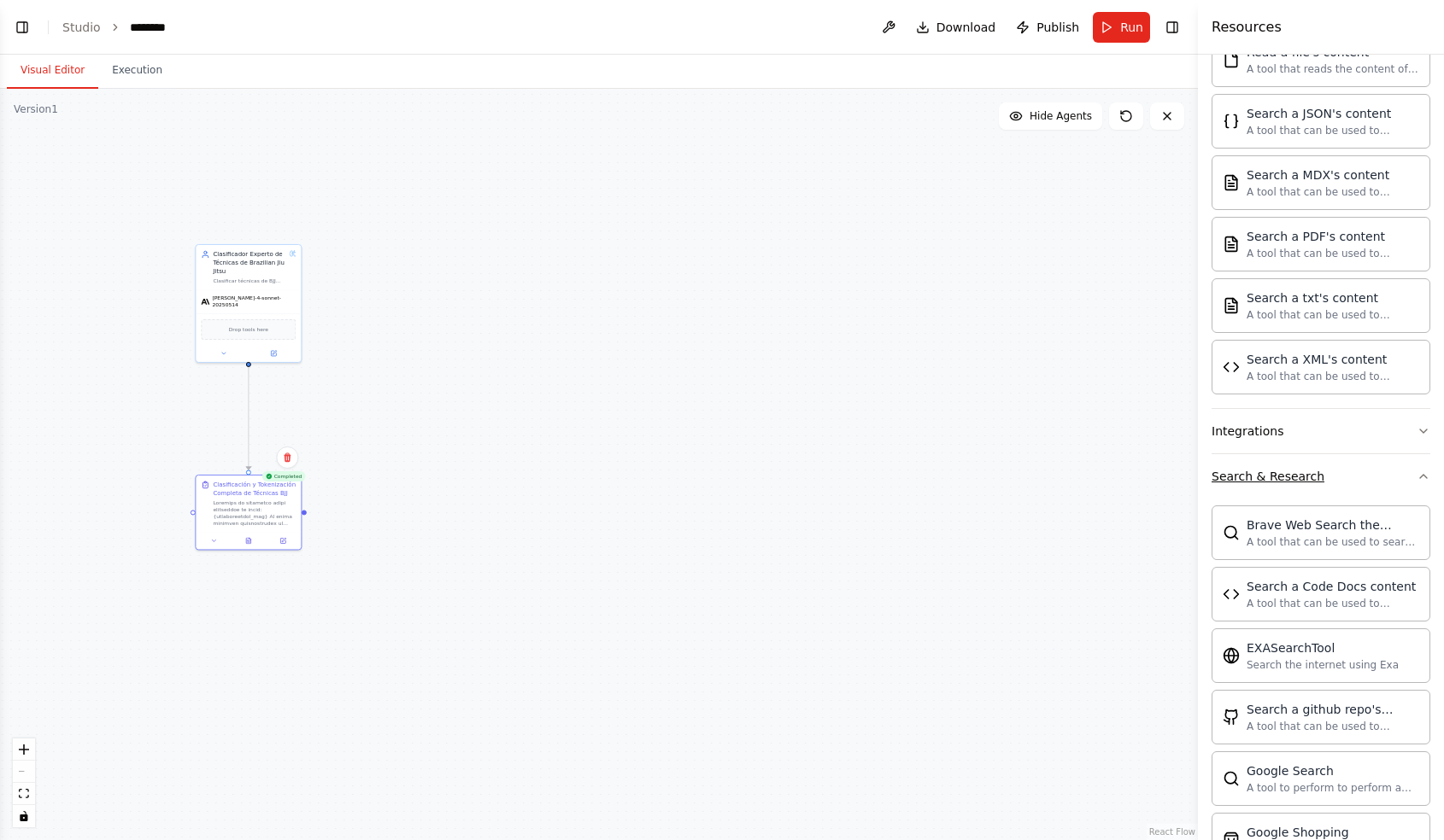
scroll to position [799, 0]
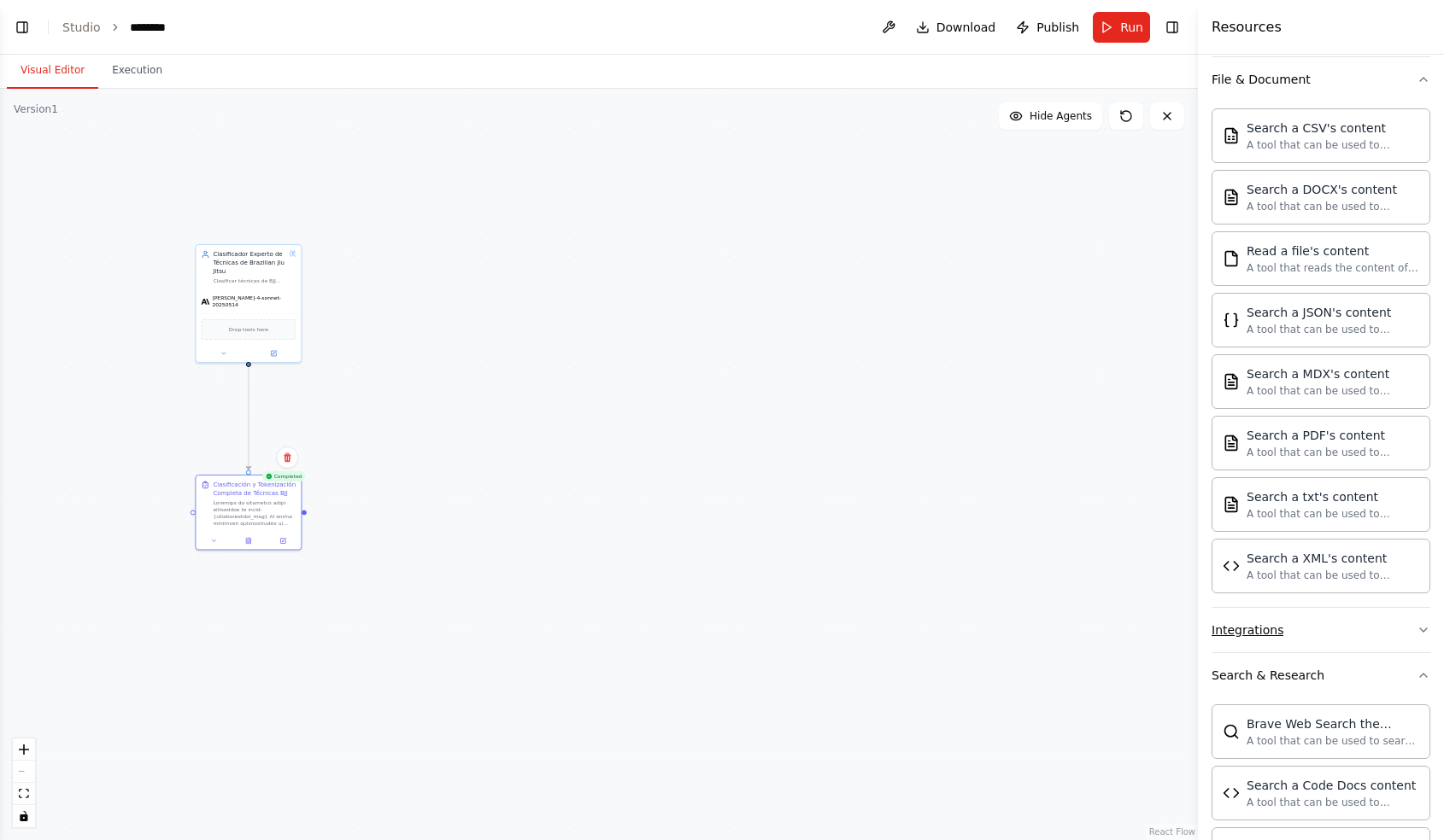
click at [1273, 620] on button "Integrations" at bounding box center [1320, 630] width 219 height 44
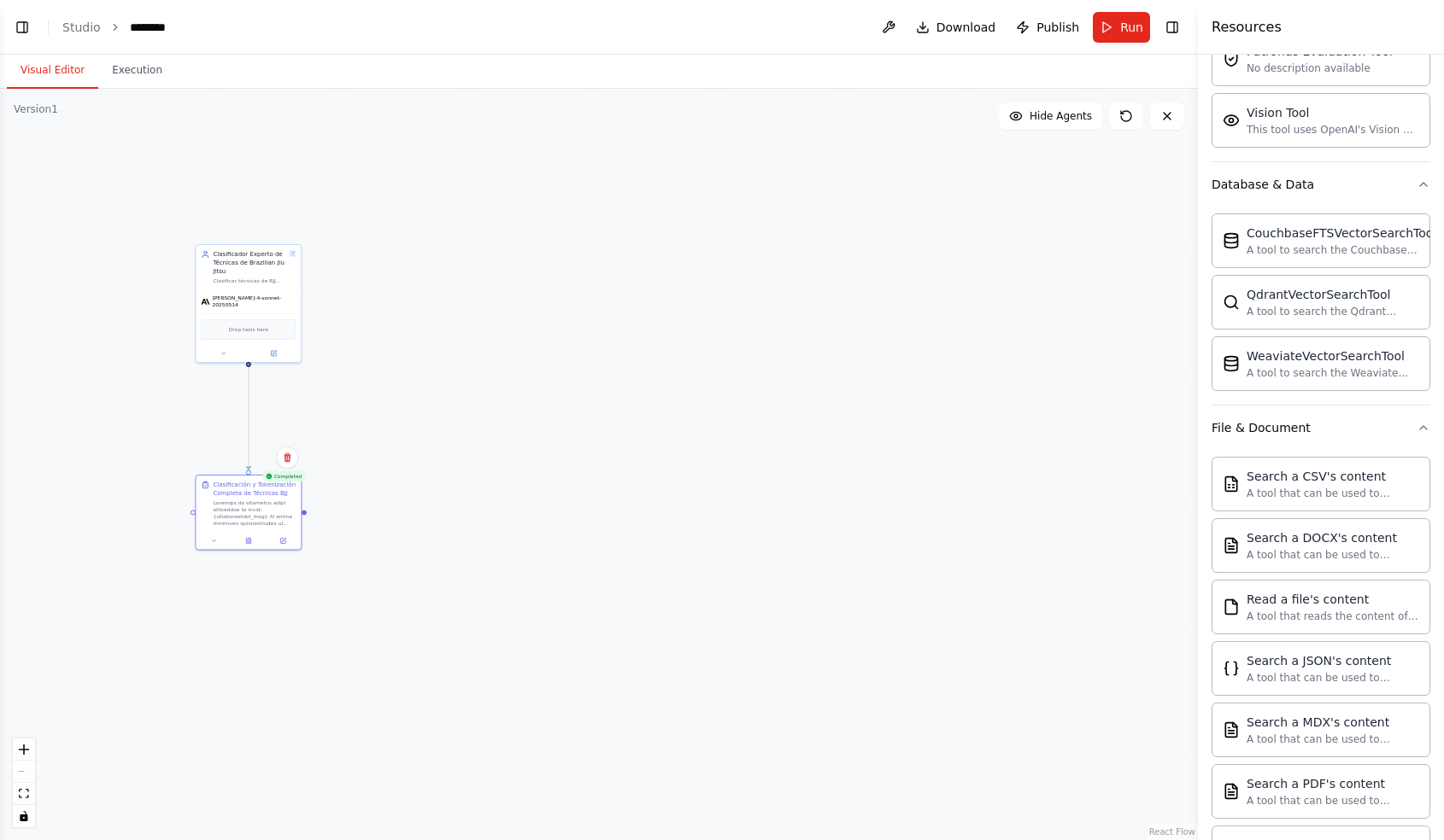
scroll to position [0, 0]
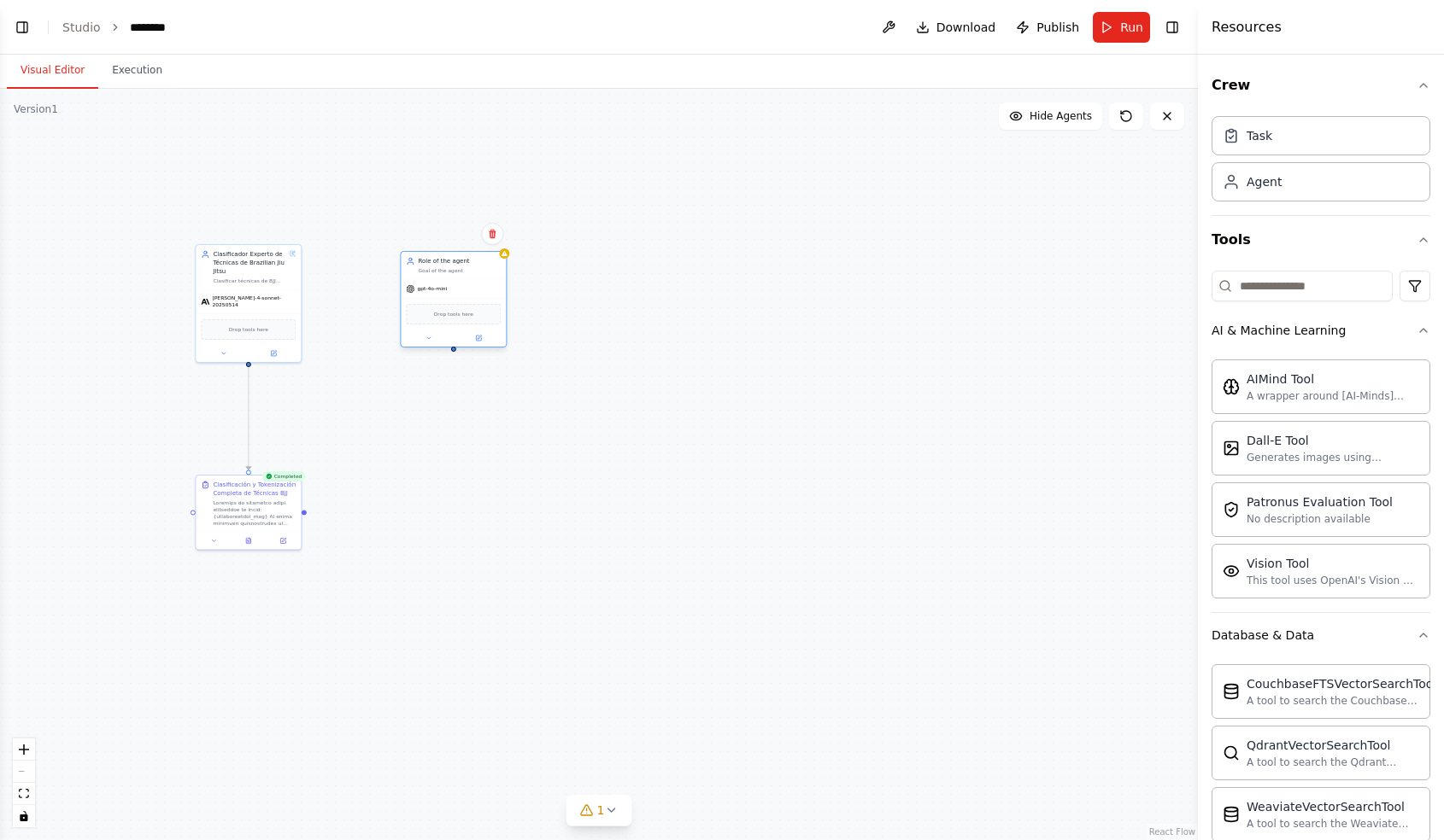
drag, startPoint x: 618, startPoint y: 321, endPoint x: 443, endPoint y: 294, distance: 177.1
click at [443, 294] on div "gpt-4o-mini" at bounding box center [453, 288] width 105 height 19
drag, startPoint x: 305, startPoint y: 510, endPoint x: 453, endPoint y: 352, distance: 216.5
click at [453, 352] on div ".deletable-edge-delete-btn { width: 20px; height: 20px; border: 0px solid #ffff…" at bounding box center [598, 464] width 1198 height 751
drag, startPoint x: 305, startPoint y: 511, endPoint x: 447, endPoint y: 541, distance: 145.1
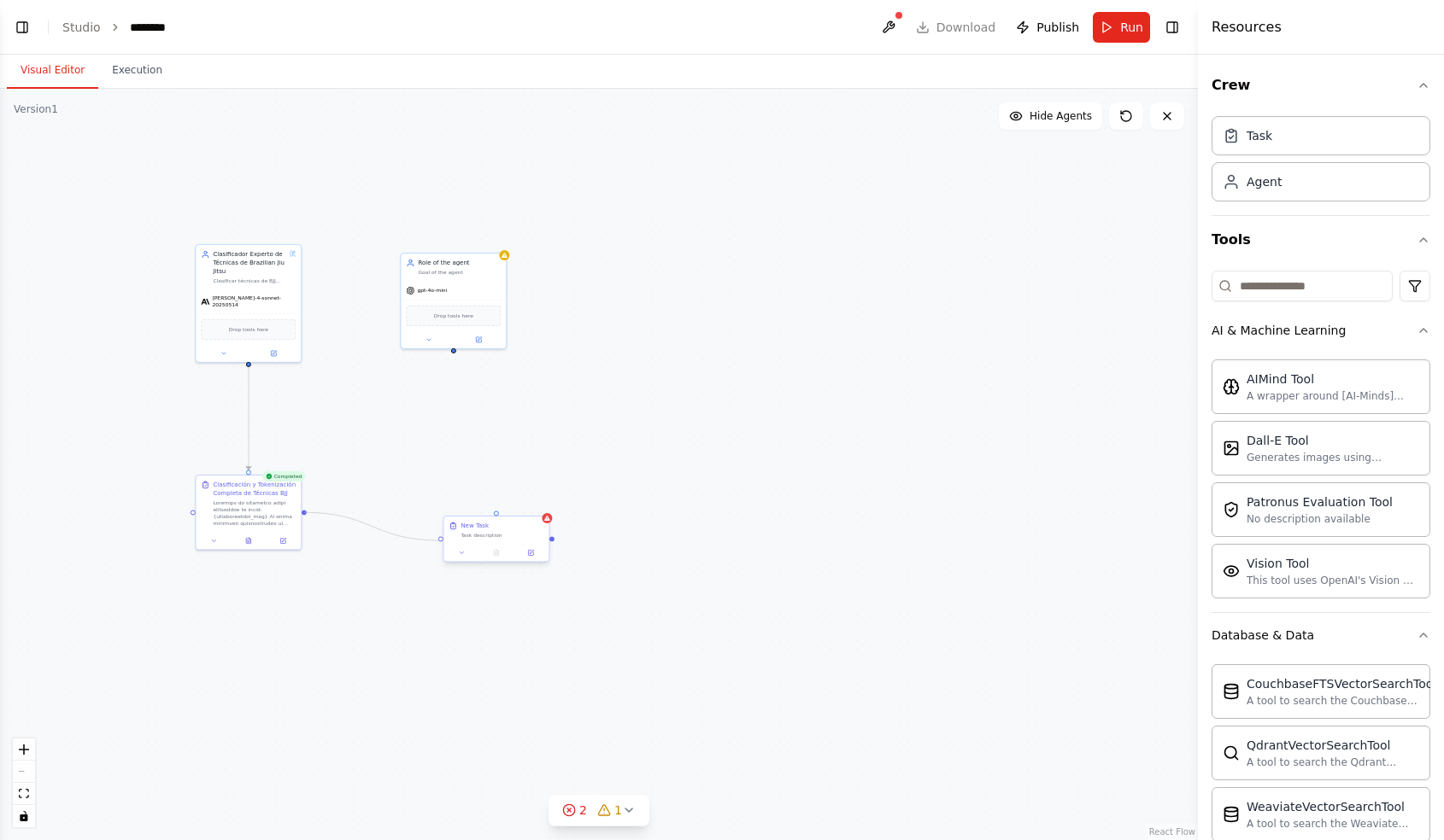
click at [447, 541] on div "Clasificador Experto de Técnicas de Brazilian Jiu Jitsu Clasificar técnicas de …" at bounding box center [374, 372] width 598 height 376
drag, startPoint x: 477, startPoint y: 538, endPoint x: 439, endPoint y: 503, distance: 51.7
click at [439, 503] on div "Task description" at bounding box center [467, 501] width 83 height 7
drag, startPoint x: 452, startPoint y: 347, endPoint x: 464, endPoint y: 505, distance: 158.5
click at [464, 505] on div "Clasificador Experto de Técnicas de Brazilian Jiu Jitsu Clasificar técnicas de …" at bounding box center [374, 372] width 598 height 376
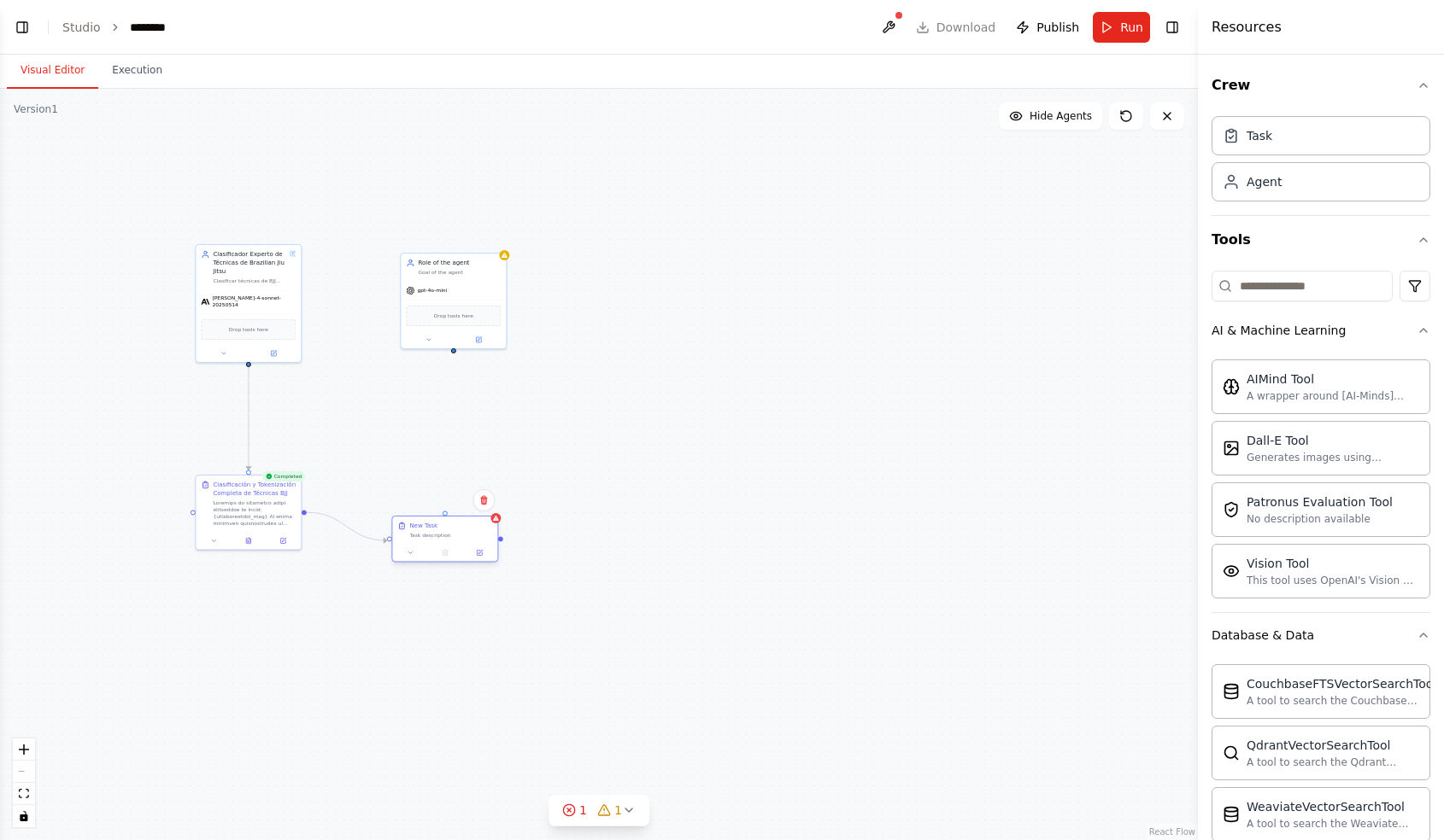
drag, startPoint x: 453, startPoint y: 487, endPoint x: 437, endPoint y: 523, distance: 39.4
click at [437, 523] on div "New Task" at bounding box center [450, 526] width 83 height 9
drag, startPoint x: 445, startPoint y: 514, endPoint x: 447, endPoint y: 337, distance: 177.0
click at [447, 337] on div "Clasificador Experto de Técnicas de Brazilian Jiu Jitsu Clasificar técnicas de …" at bounding box center [374, 372] width 598 height 376
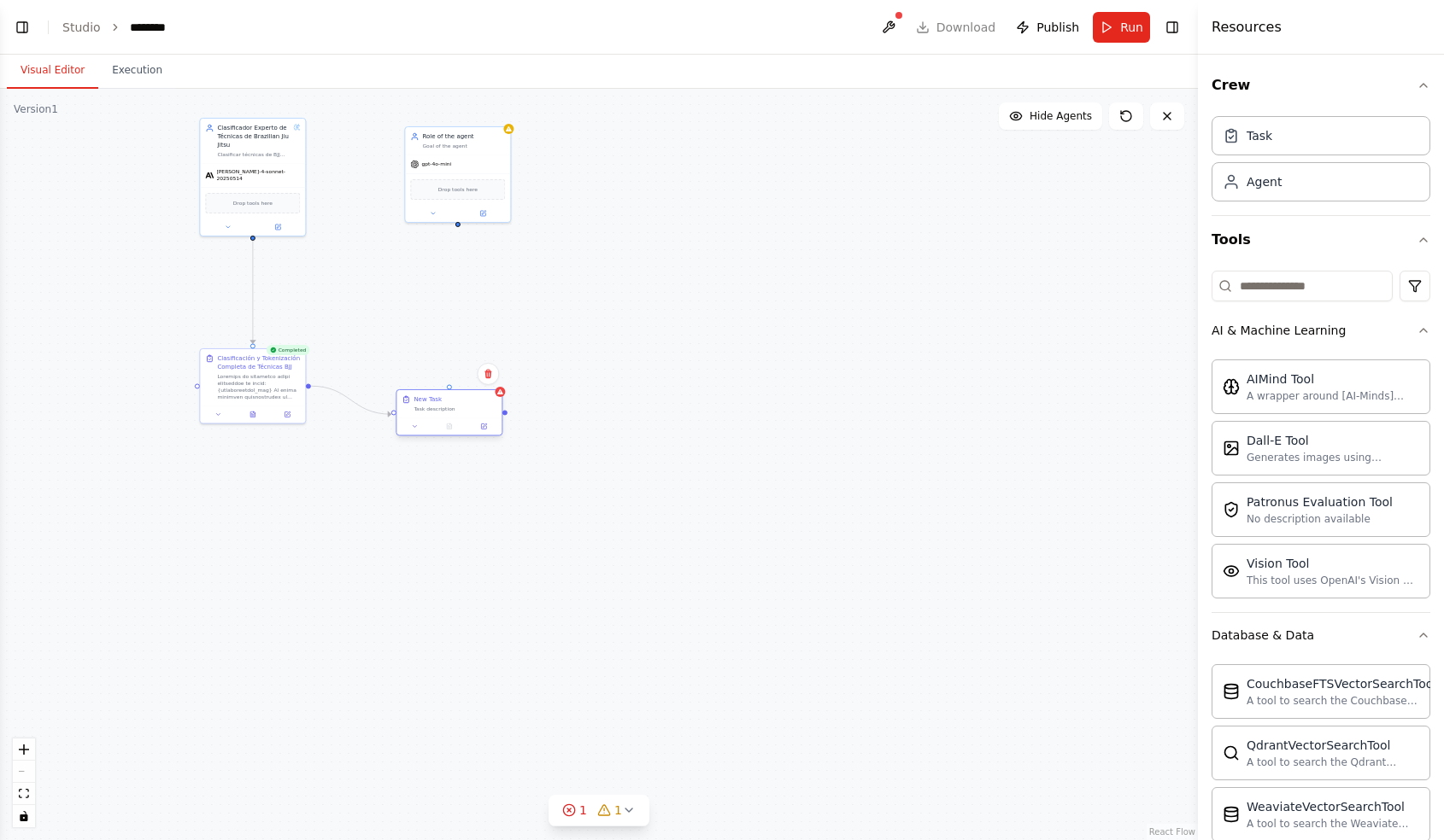
drag, startPoint x: 444, startPoint y: 510, endPoint x: 461, endPoint y: 563, distance: 55.7
click at [461, 563] on div ".deletable-edge-delete-btn { width: 20px; height: 20px; border: 0px solid #ffff…" at bounding box center [598, 464] width 1198 height 751
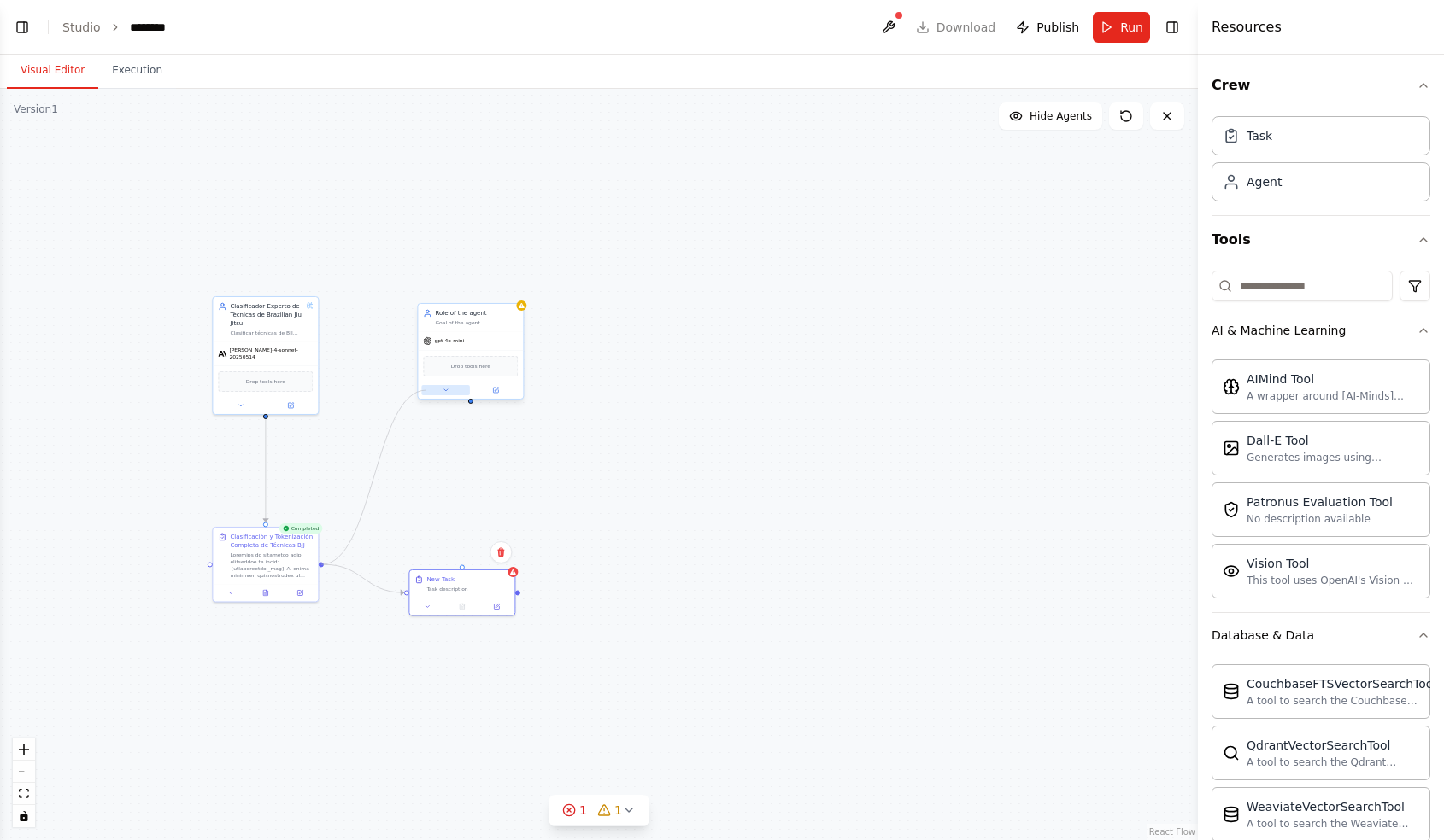
drag, startPoint x: 321, startPoint y: 563, endPoint x: 426, endPoint y: 390, distance: 202.4
click at [426, 390] on div "Clasificador Experto de Técnicas de Brazilian Jiu Jitsu Clasificar técnicas de …" at bounding box center [391, 424] width 598 height 376
drag, startPoint x: 322, startPoint y: 564, endPoint x: 467, endPoint y: 402, distance: 217.4
click at [468, 402] on div ".deletable-edge-delete-btn { width: 20px; height: 20px; border: 0px solid #ffff…" at bounding box center [598, 464] width 1198 height 751
drag, startPoint x: 462, startPoint y: 565, endPoint x: 467, endPoint y: 402, distance: 163.1
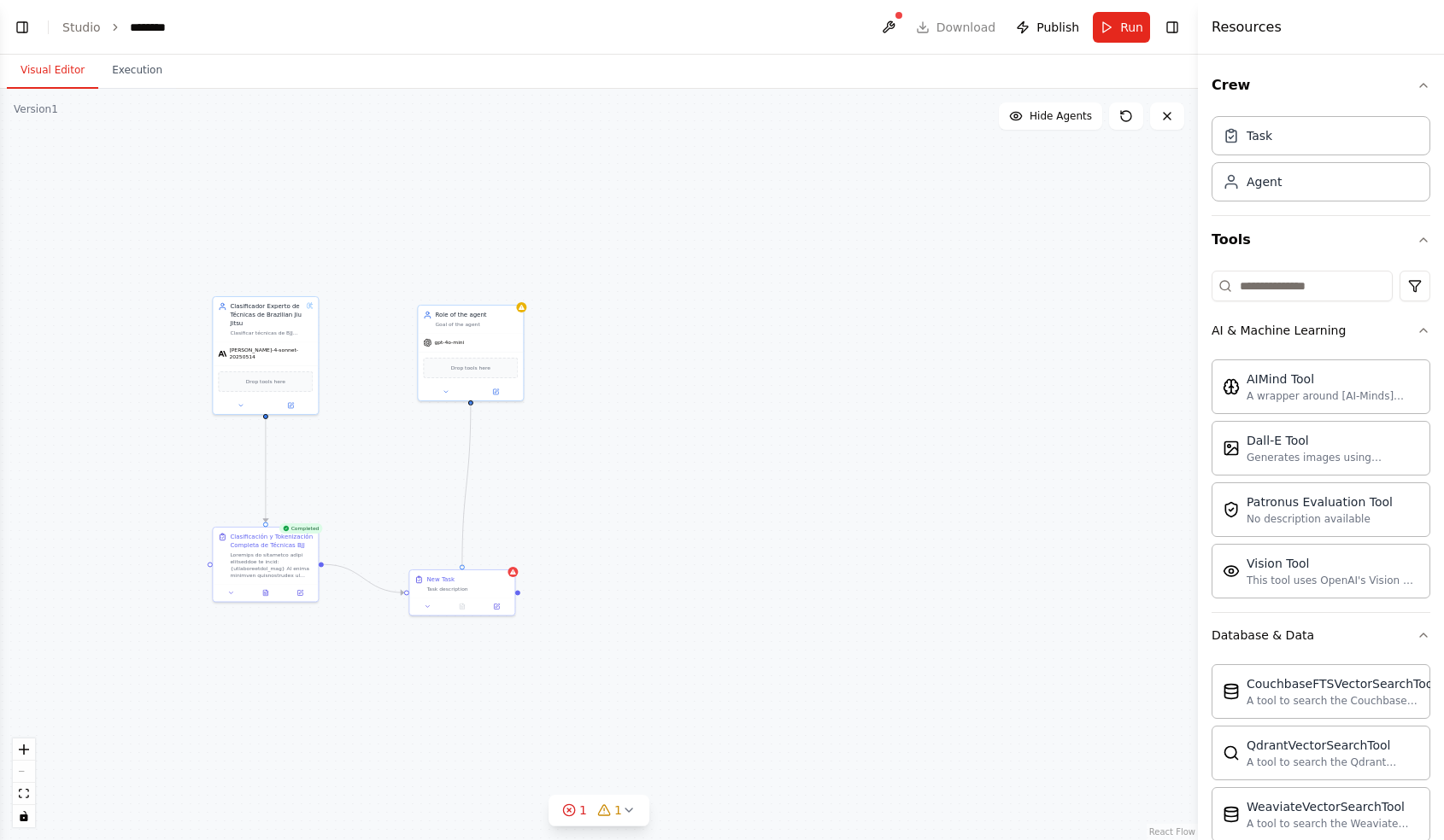
click at [467, 402] on div ".deletable-edge-delete-btn { width: 20px; height: 20px; border: 0px solid #ffff…" at bounding box center [598, 464] width 1198 height 751
drag, startPoint x: 400, startPoint y: 591, endPoint x: 469, endPoint y: 403, distance: 200.3
click at [470, 403] on div ".deletable-edge-delete-btn { width: 20px; height: 20px; border: 0px solid #ffff…" at bounding box center [598, 464] width 1198 height 751
drag, startPoint x: 321, startPoint y: 567, endPoint x: 367, endPoint y: 588, distance: 50.6
click at [367, 588] on div ".deletable-edge-delete-btn { width: 20px; height: 20px; border: 0px solid #ffff…" at bounding box center [598, 464] width 1198 height 751
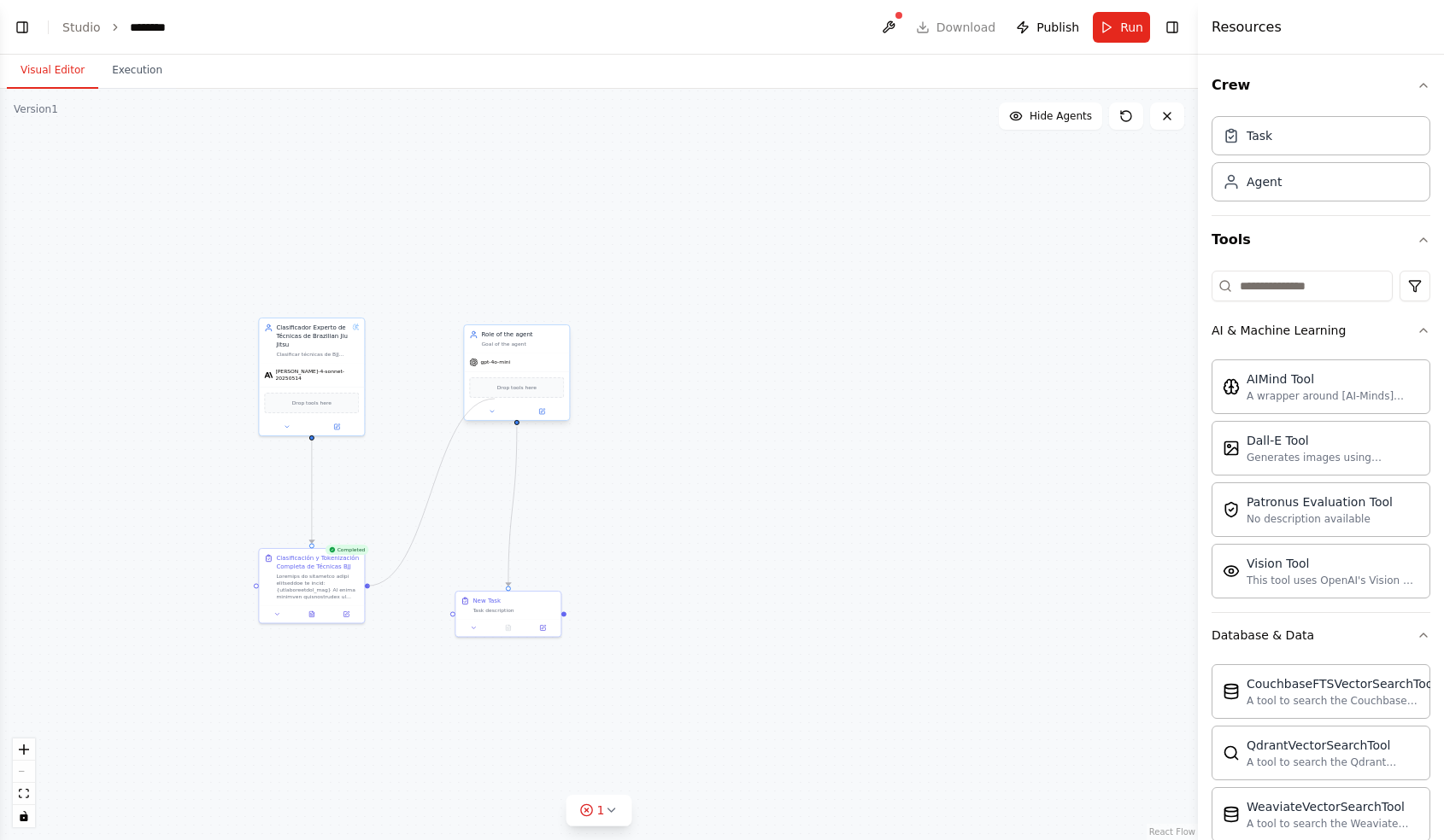
drag, startPoint x: 368, startPoint y: 584, endPoint x: 493, endPoint y: 399, distance: 223.3
click at [493, 399] on div "Clasificador Experto de Técnicas de Brazilian Jiu Jitsu Clasificar técnicas de …" at bounding box center [437, 445] width 598 height 376
drag, startPoint x: 369, startPoint y: 588, endPoint x: 361, endPoint y: 619, distance: 32.0
click at [361, 619] on div ".deletable-edge-delete-btn { width: 20px; height: 20px; border: 0px solid #ffff…" at bounding box center [598, 464] width 1198 height 751
drag, startPoint x: 361, startPoint y: 617, endPoint x: 458, endPoint y: 650, distance: 102.5
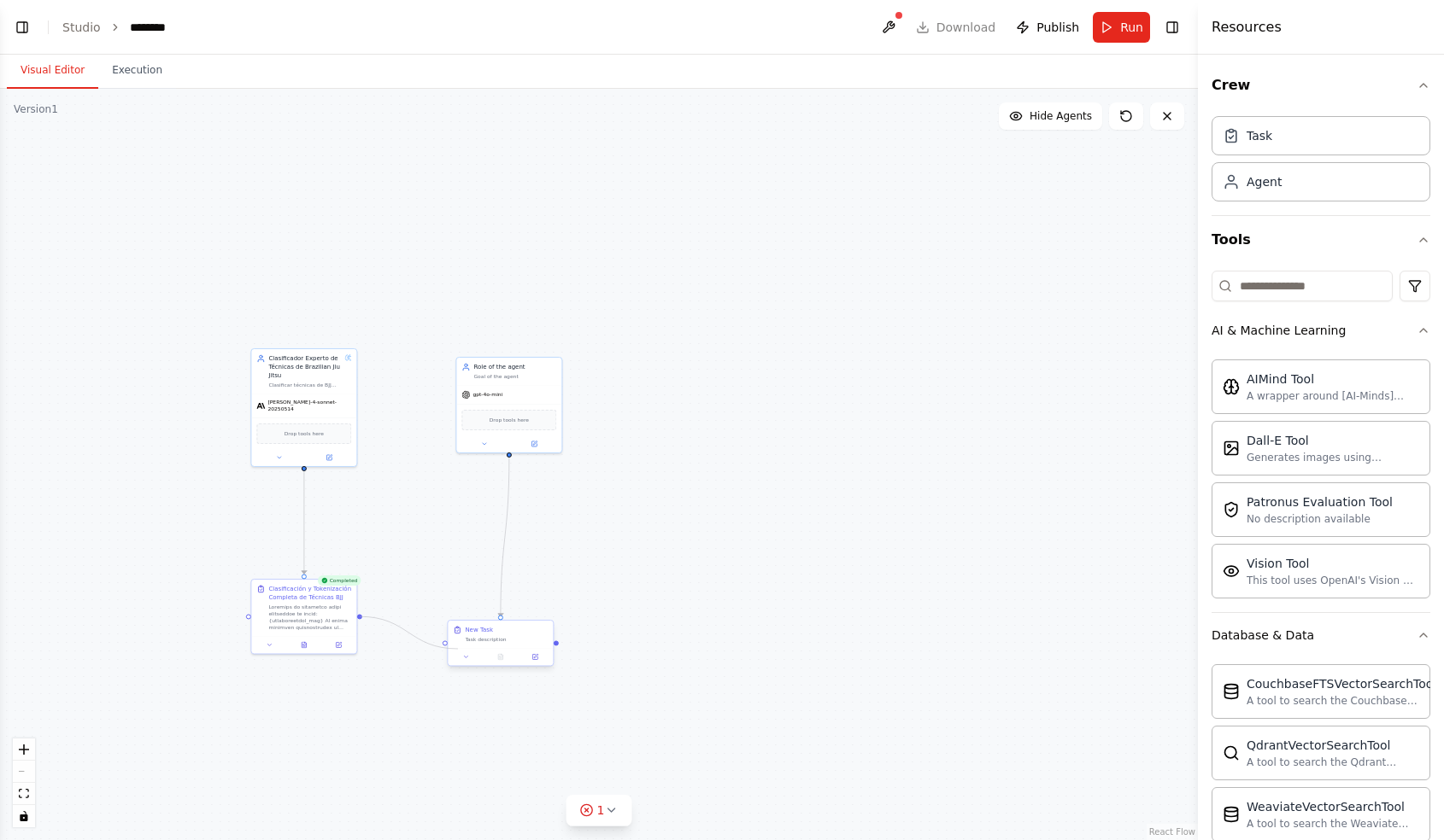
click at [458, 650] on div "Clasificador Experto de Técnicas de Brazilian Jiu Jitsu Clasificar técnicas de …" at bounding box center [429, 476] width 598 height 376
click at [458, 650] on div at bounding box center [500, 657] width 105 height 18
drag, startPoint x: 360, startPoint y: 617, endPoint x: 448, endPoint y: 651, distance: 94.3
click at [448, 651] on div "Clasificador Experto de Técnicas de Brazilian Jiu Jitsu Clasificar técnicas de …" at bounding box center [429, 476] width 598 height 376
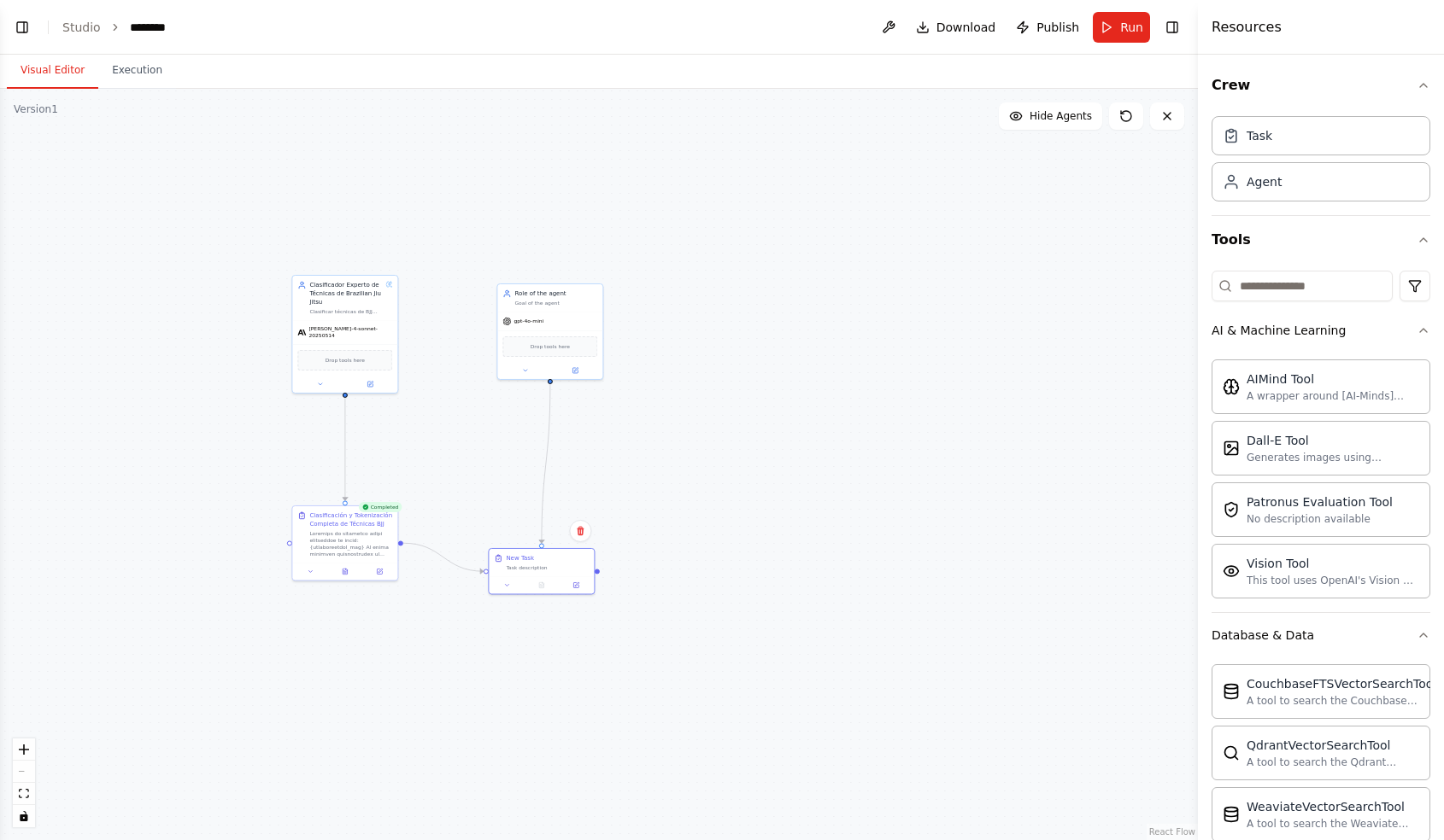
drag, startPoint x: 408, startPoint y: 643, endPoint x: 448, endPoint y: 571, distance: 82.4
click at [448, 571] on div ".deletable-edge-delete-btn { width: 20px; height: 20px; border: 0px solid #ffff…" at bounding box center [598, 464] width 1198 height 751
drag, startPoint x: 467, startPoint y: 566, endPoint x: 469, endPoint y: 511, distance: 55.0
click at [469, 511] on div ".deletable-edge-delete-btn { width: 20px; height: 20px; border: 0px solid #ffff…" at bounding box center [598, 464] width 1198 height 751
drag, startPoint x: 481, startPoint y: 512, endPoint x: 445, endPoint y: 498, distance: 38.6
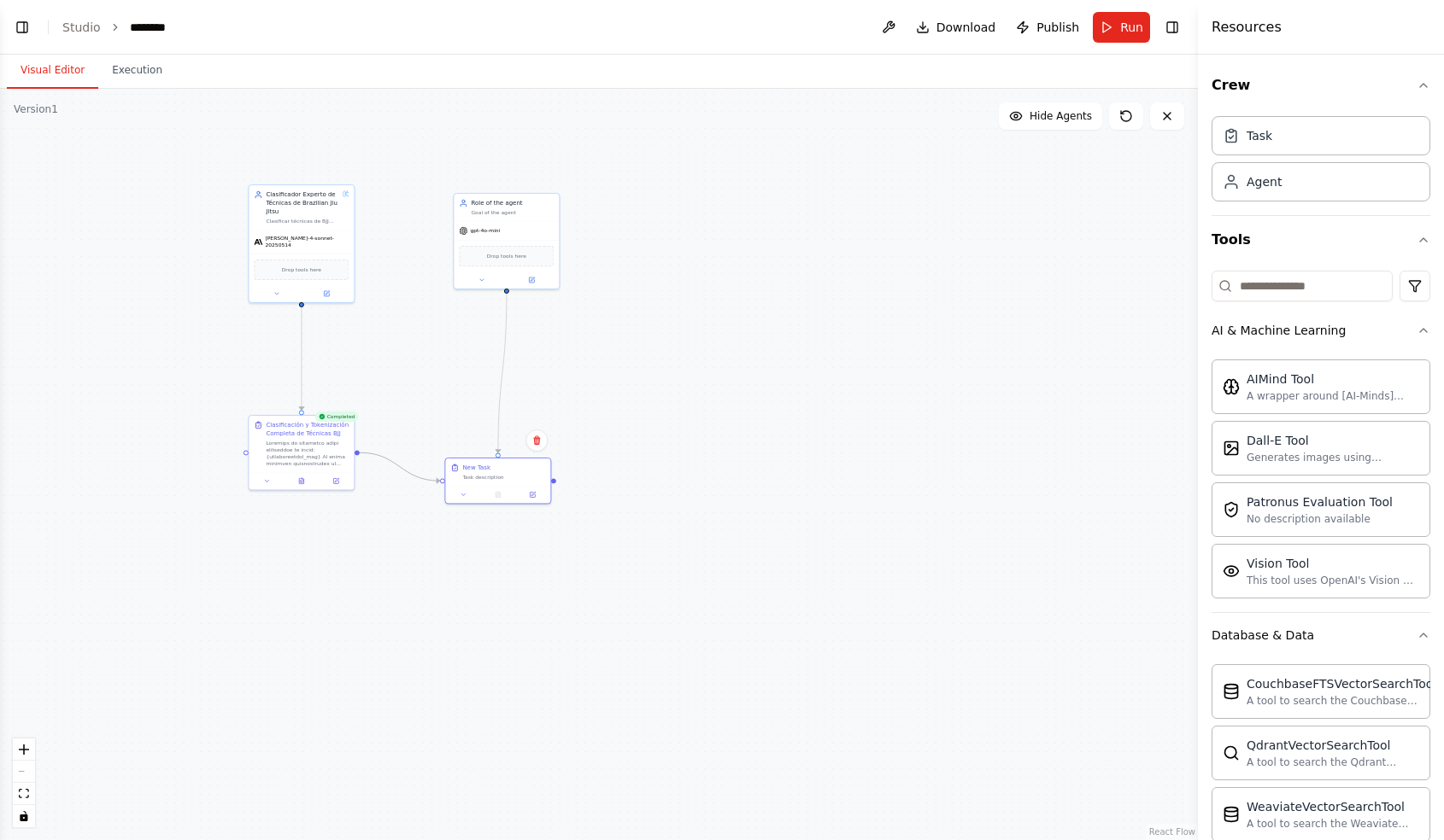
click at [445, 498] on div ".deletable-edge-delete-btn { width: 20px; height: 20px; border: 0px solid #ffff…" at bounding box center [598, 464] width 1198 height 751
drag, startPoint x: 449, startPoint y: 501, endPoint x: 516, endPoint y: 311, distance: 201.5
click at [516, 311] on div ".deletable-edge-delete-btn { width: 20px; height: 20px; border: 0px solid #ffff…" at bounding box center [438, 334] width 598 height 376
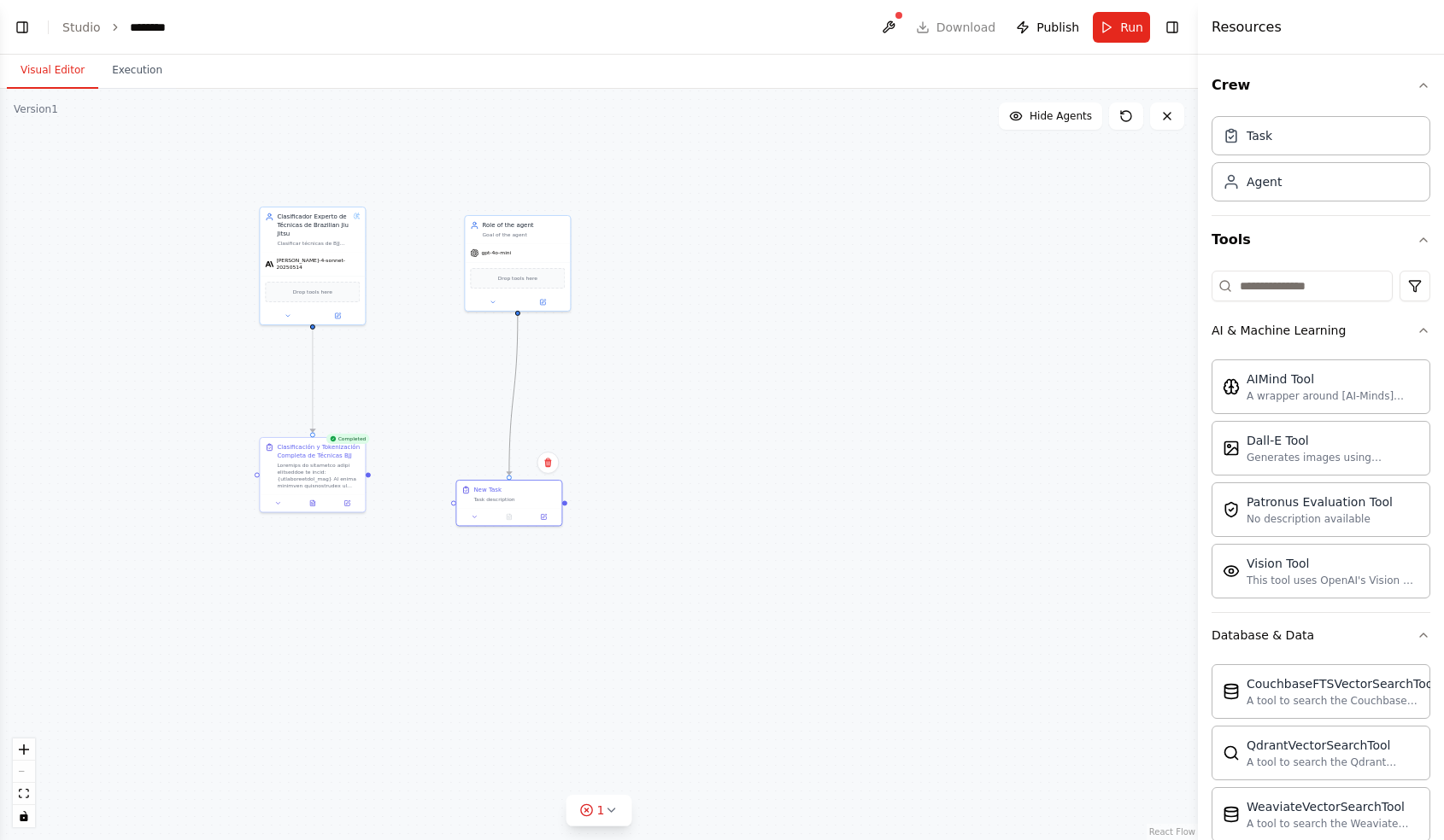
click at [513, 359] on icon "Edge from 64a8e1af-7196-4baa-8ddb-3a7ba263de1e to 29ddd1ce-bc03-43bd-a932-1d7ef…" at bounding box center [514, 396] width 9 height 160
click at [514, 397] on icon at bounding box center [514, 396] width 7 height 8
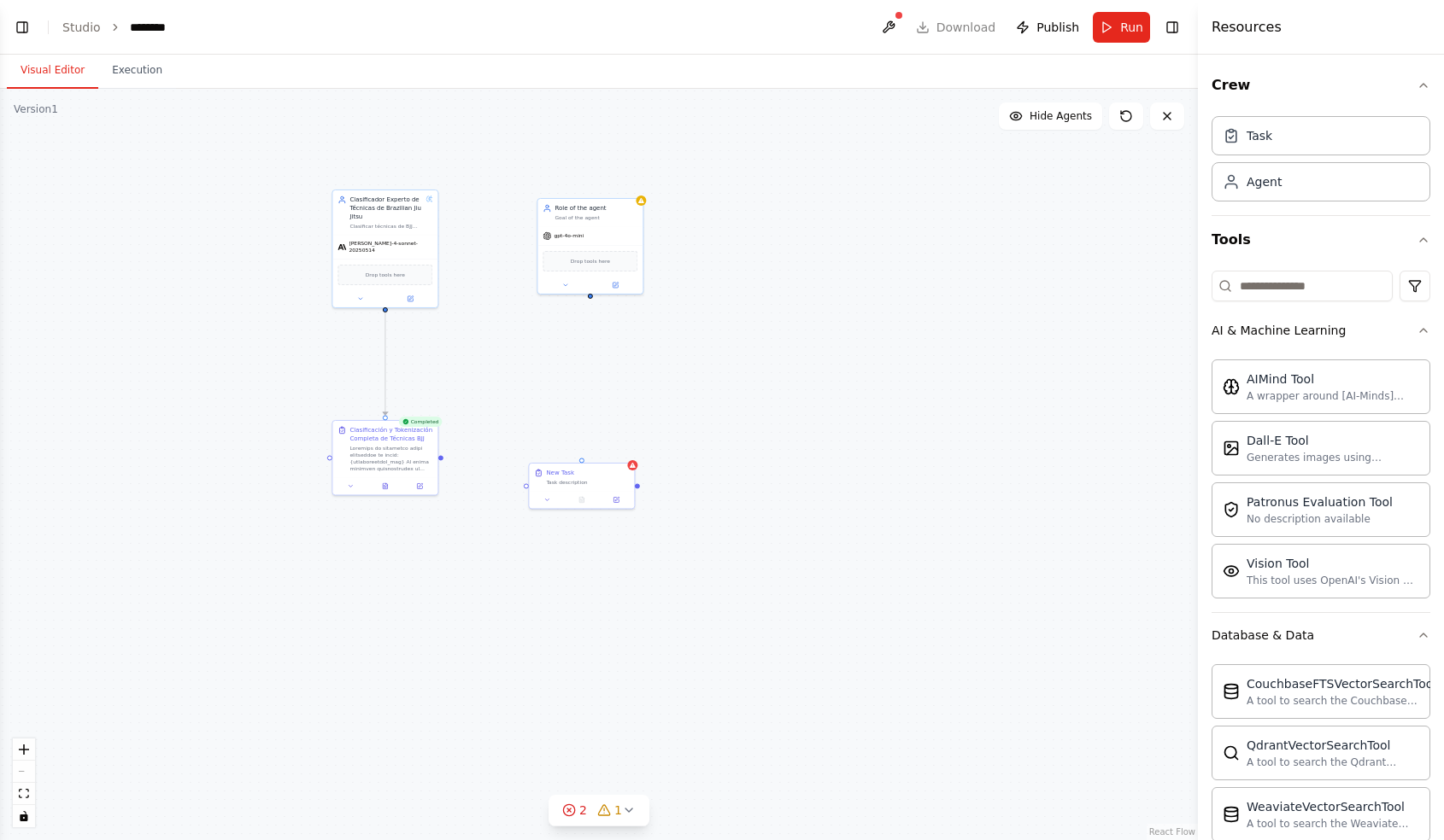
drag, startPoint x: 369, startPoint y: 476, endPoint x: 440, endPoint y: 463, distance: 72.2
click at [440, 463] on div ".deletable-edge-delete-btn { width: 20px; height: 20px; border: 0px solid #ffff…" at bounding box center [598, 464] width 1198 height 751
drag, startPoint x: 440, startPoint y: 459, endPoint x: 588, endPoint y: 300, distance: 217.2
click at [588, 300] on div ".deletable-edge-delete-btn { width: 20px; height: 20px; border: 0px solid #ffff…" at bounding box center [598, 464] width 1198 height 751
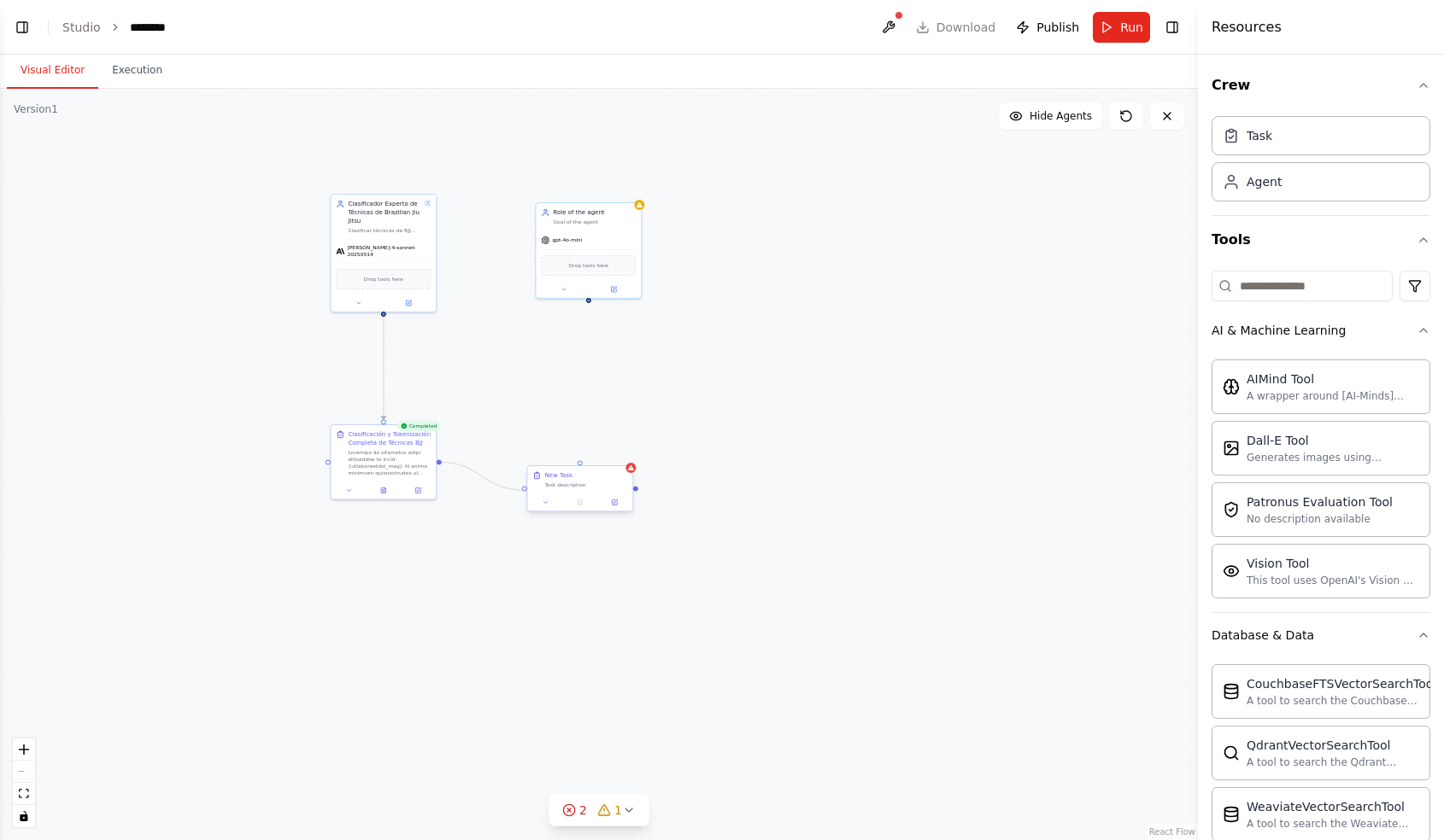
drag, startPoint x: 439, startPoint y: 461, endPoint x: 529, endPoint y: 493, distance: 95.5
click at [529, 493] on div "Clasificador Experto de Técnicas de Brazilian Jiu Jitsu Clasificar técnicas de …" at bounding box center [509, 322] width 598 height 376
drag, startPoint x: 587, startPoint y: 300, endPoint x: 575, endPoint y: 470, distance: 170.4
click at [575, 470] on div "Clasificador Experto de Técnicas de Brazilian Jiu Jitsu Clasificar técnicas de …" at bounding box center [509, 322] width 598 height 376
drag, startPoint x: 574, startPoint y: 250, endPoint x: 545, endPoint y: 244, distance: 29.6
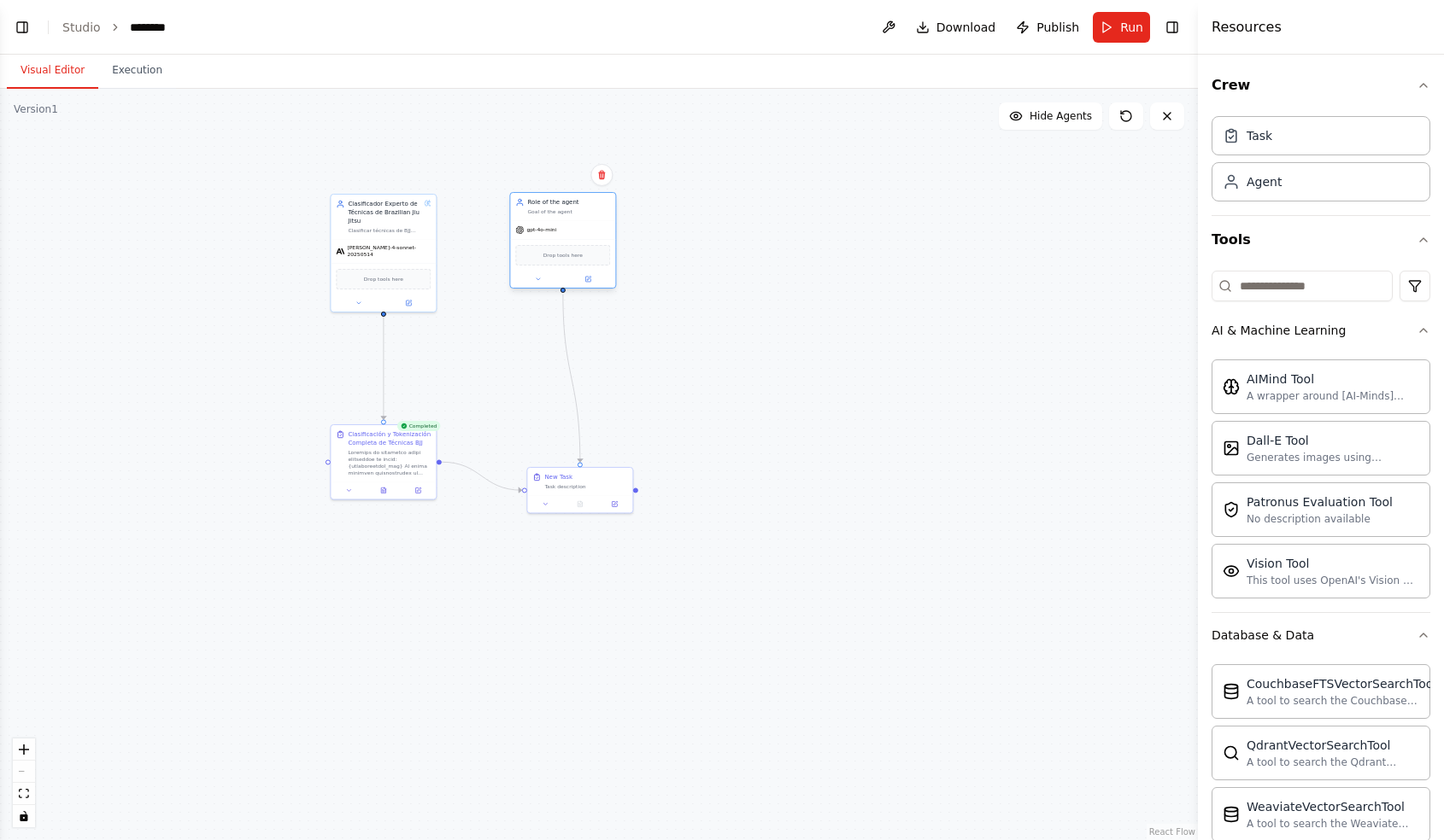
click at [545, 244] on div "Drop tools here" at bounding box center [563, 255] width 105 height 32
click at [548, 463] on div ".deletable-edge-delete-btn { width: 20px; height: 20px; border: 0px solid #ffff…" at bounding box center [598, 464] width 1198 height 751
click at [548, 214] on div "Goal of the agent" at bounding box center [568, 212] width 83 height 7
click at [584, 275] on button at bounding box center [588, 279] width 49 height 11
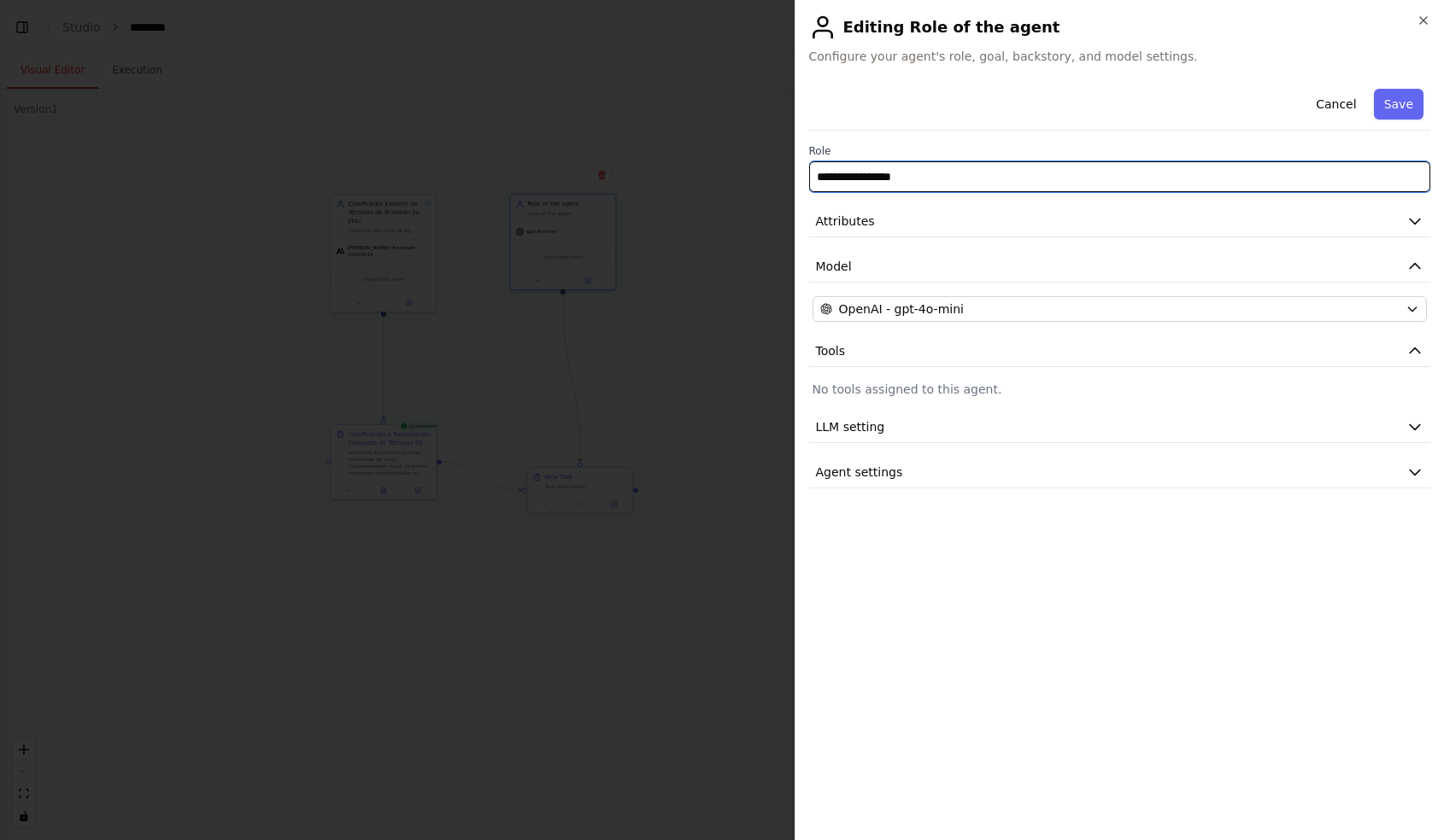
click at [865, 181] on input "**********" at bounding box center [1119, 177] width 622 height 31
paste input "**********"
type input "**********"
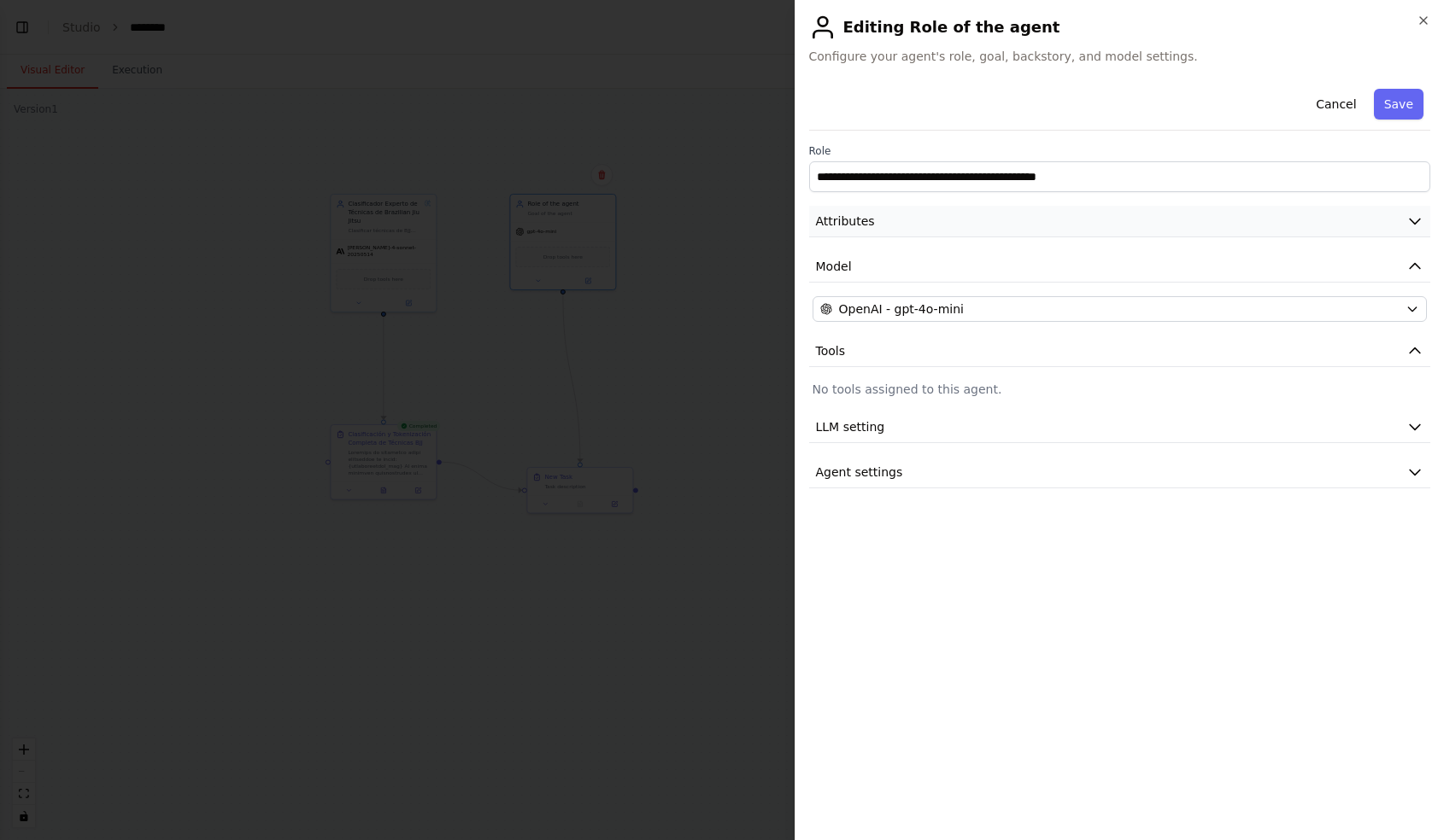
click at [935, 221] on button "Attributes" at bounding box center [1119, 222] width 622 height 32
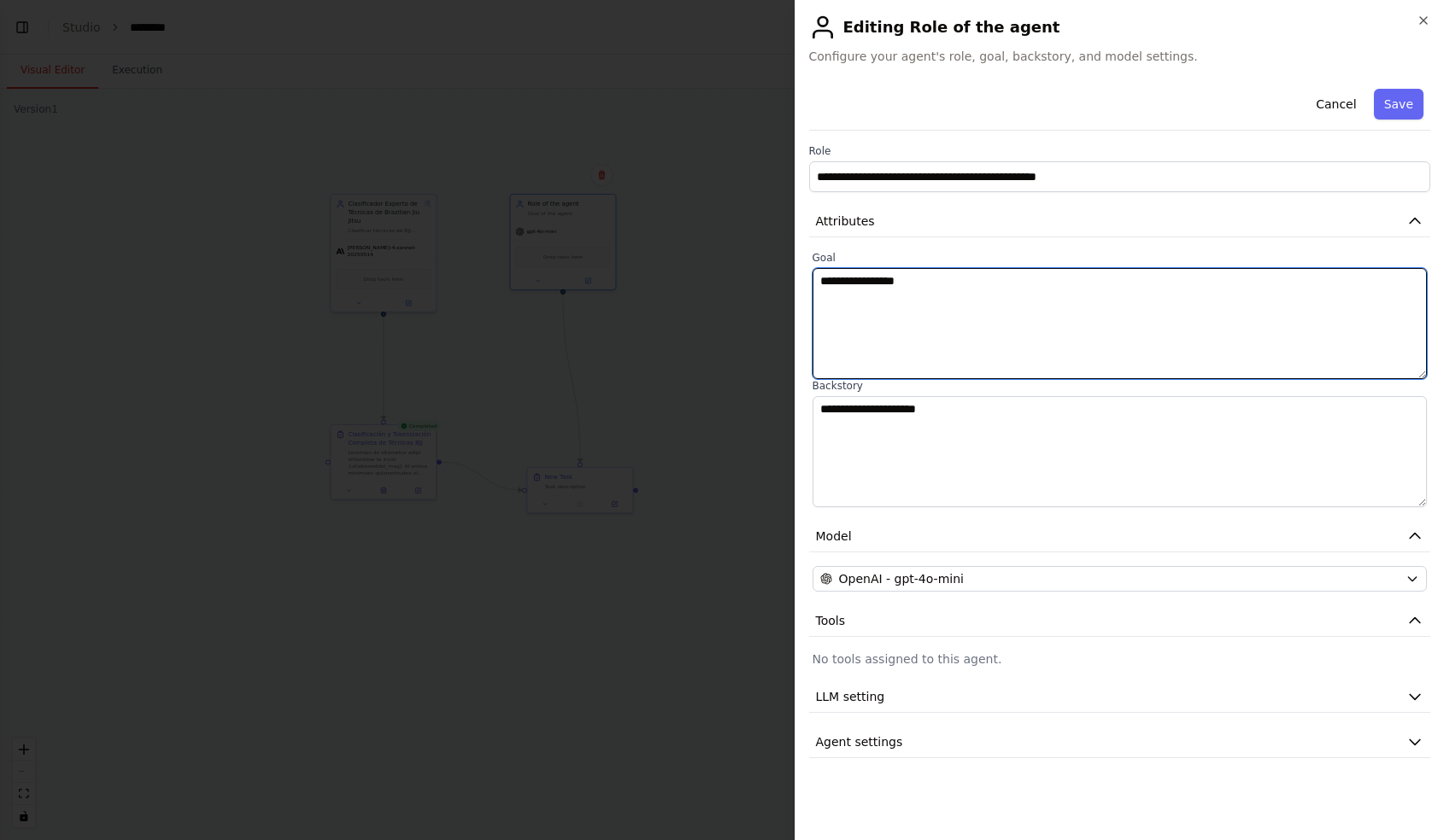
click at [856, 315] on textarea "**********" at bounding box center [1120, 324] width 615 height 111
paste textarea "**********"
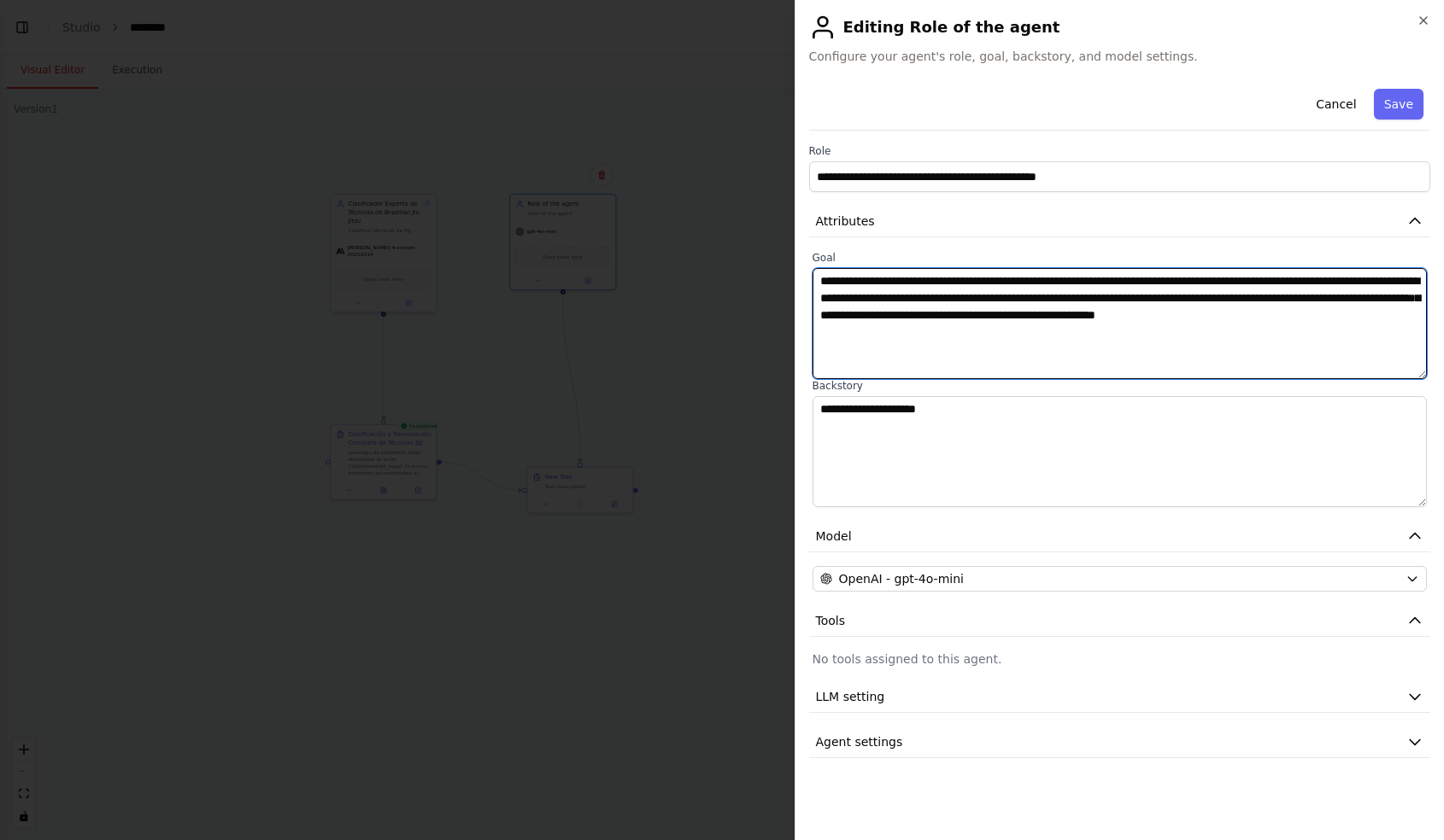
type textarea "**********"
click at [877, 431] on textarea "**********" at bounding box center [1120, 452] width 615 height 111
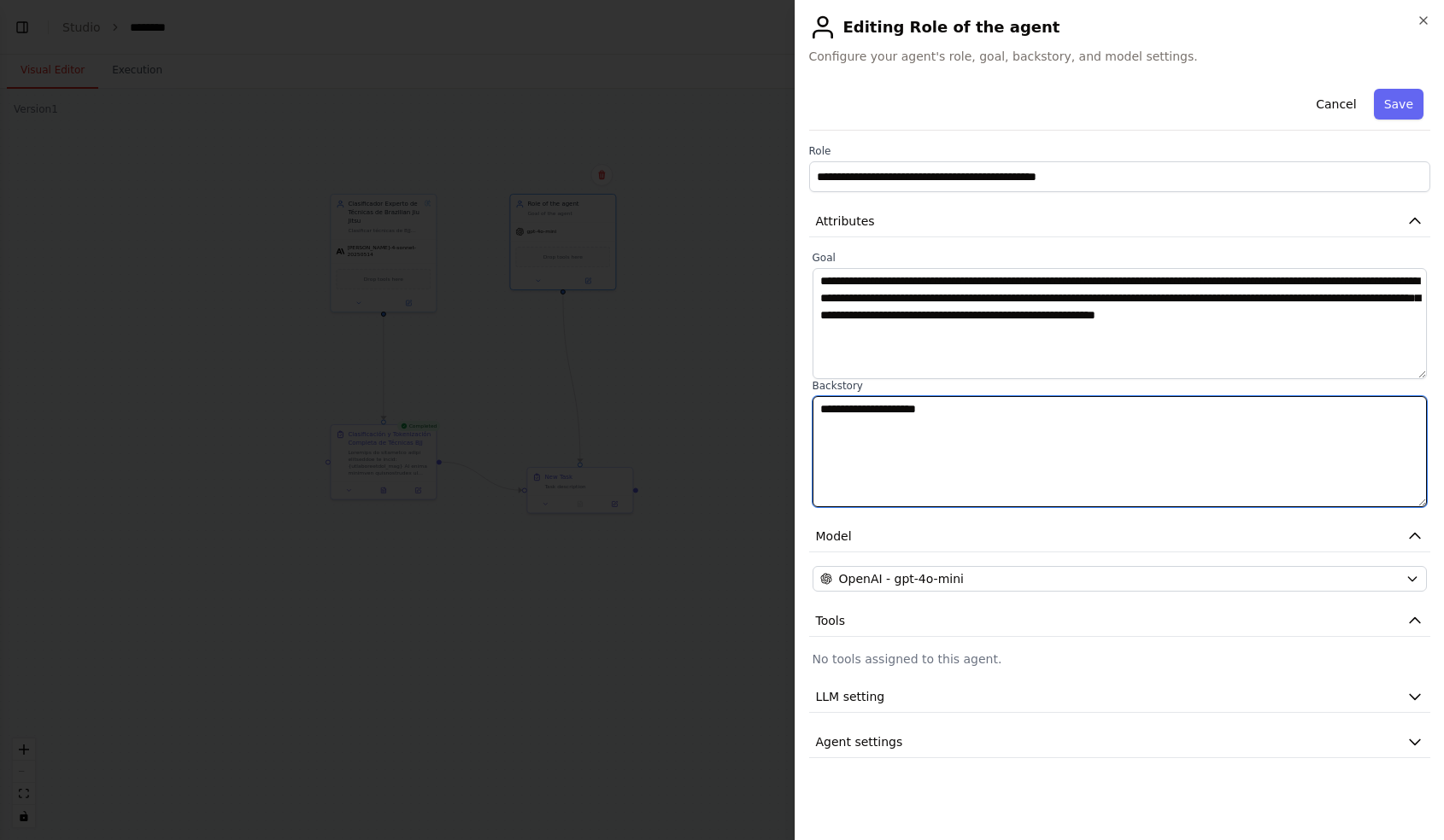
click at [877, 431] on textarea "**********" at bounding box center [1120, 452] width 615 height 111
paste textarea "**********"
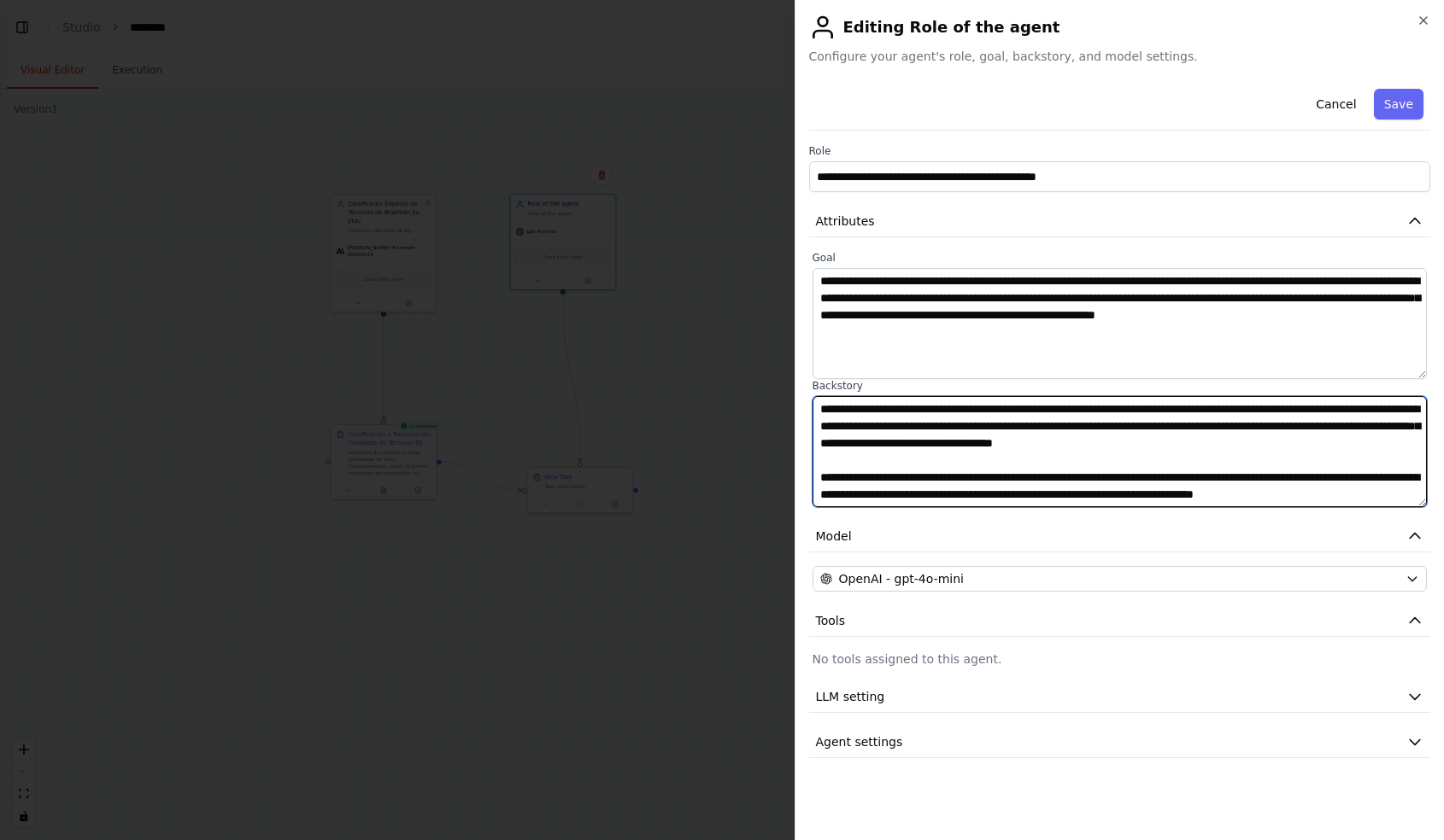
scroll to position [165, 0]
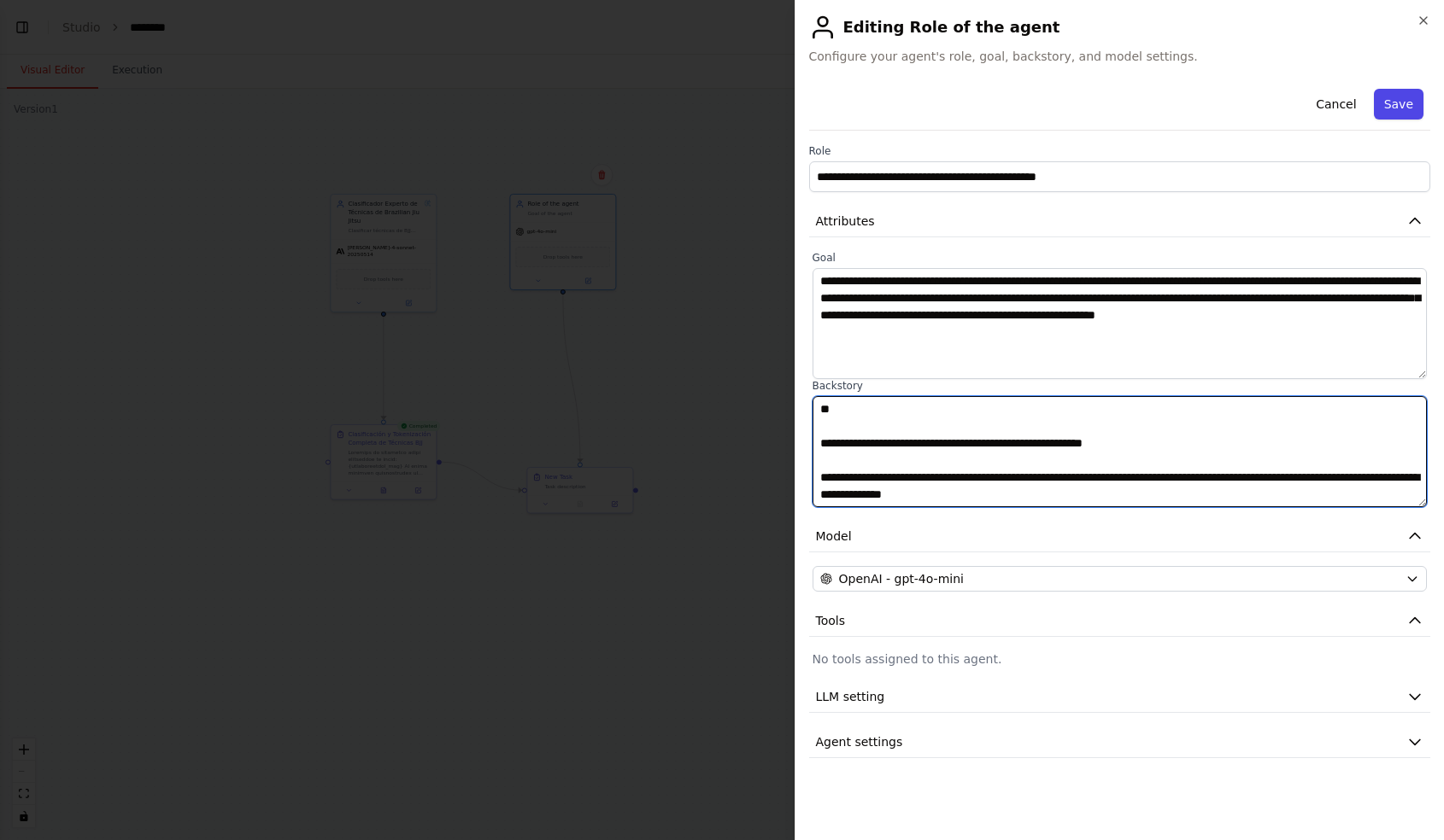
type textarea "**********"
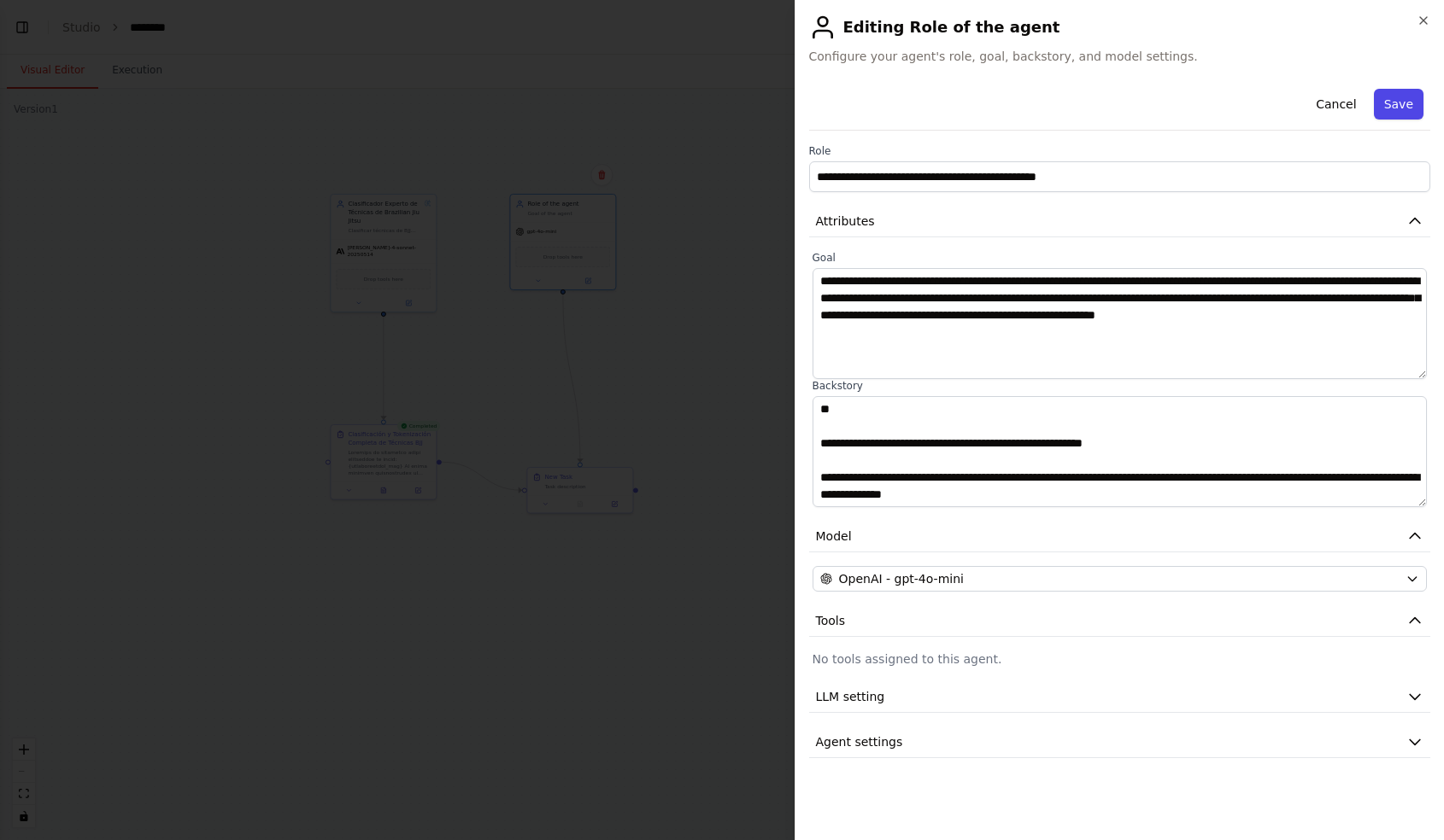
click at [1392, 116] on button "Save" at bounding box center [1399, 104] width 50 height 31
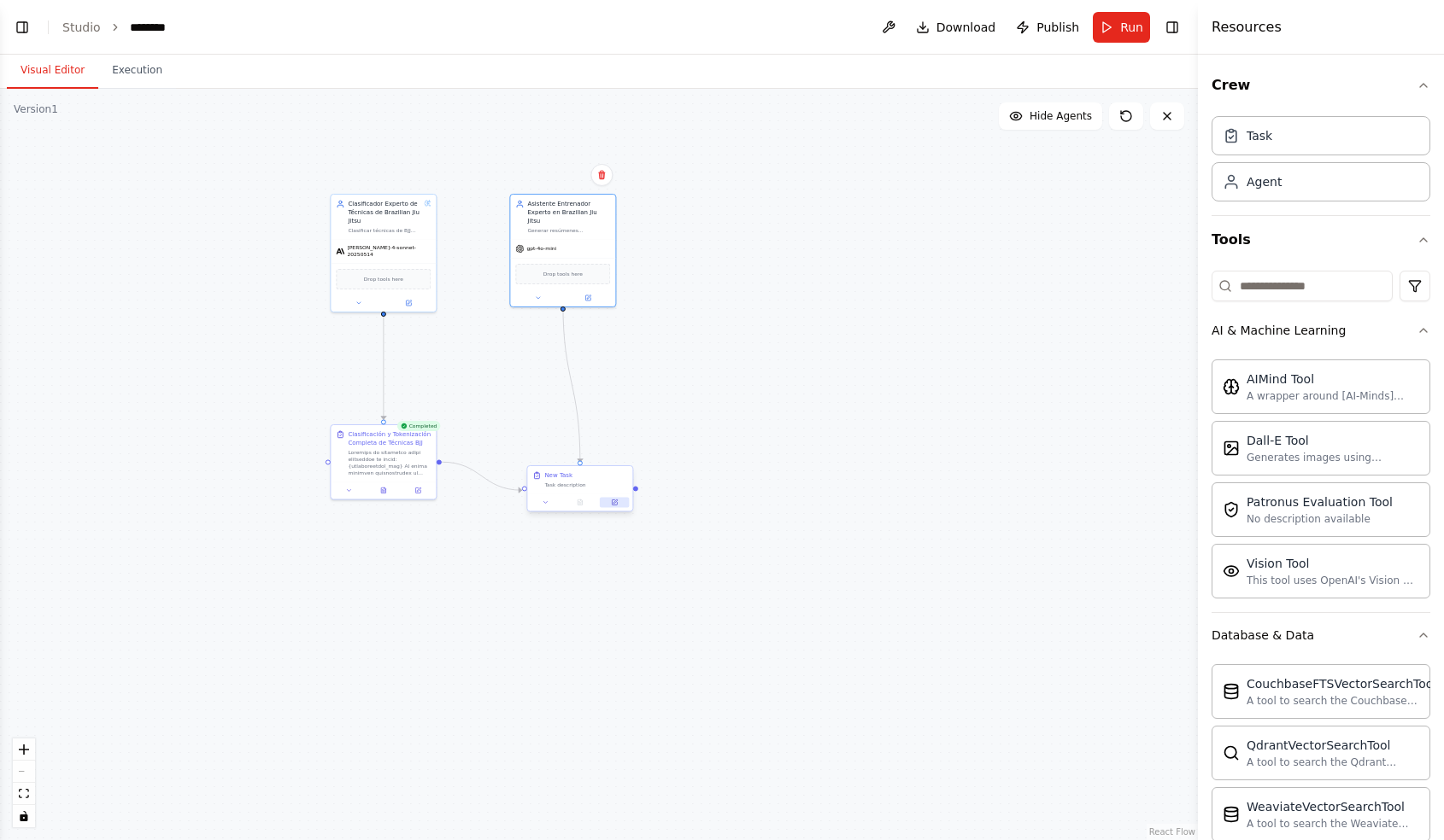
click at [614, 500] on icon at bounding box center [614, 502] width 5 height 5
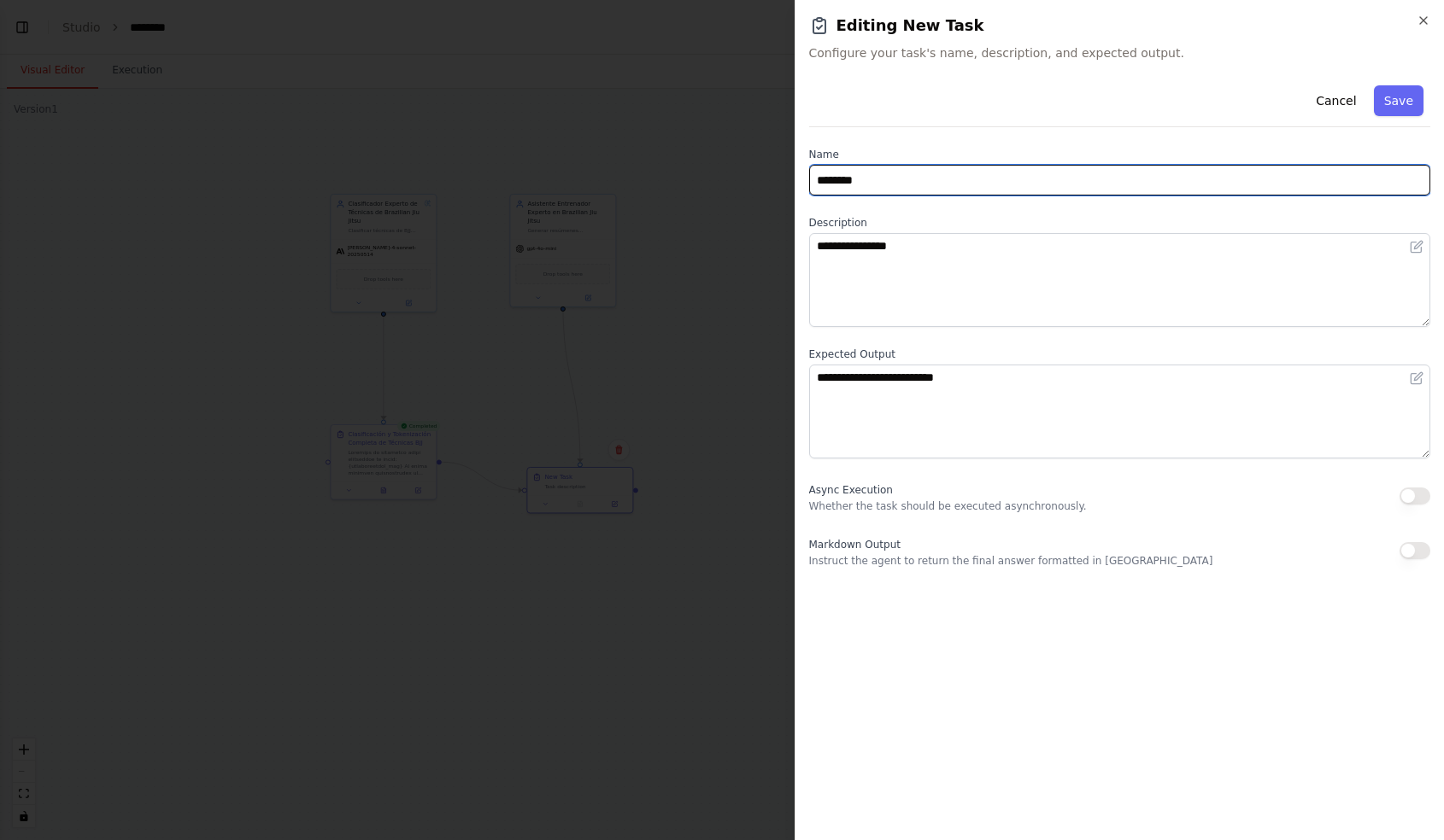
click at [862, 186] on input "********" at bounding box center [1119, 180] width 622 height 31
paste input "**********"
type input "**********"
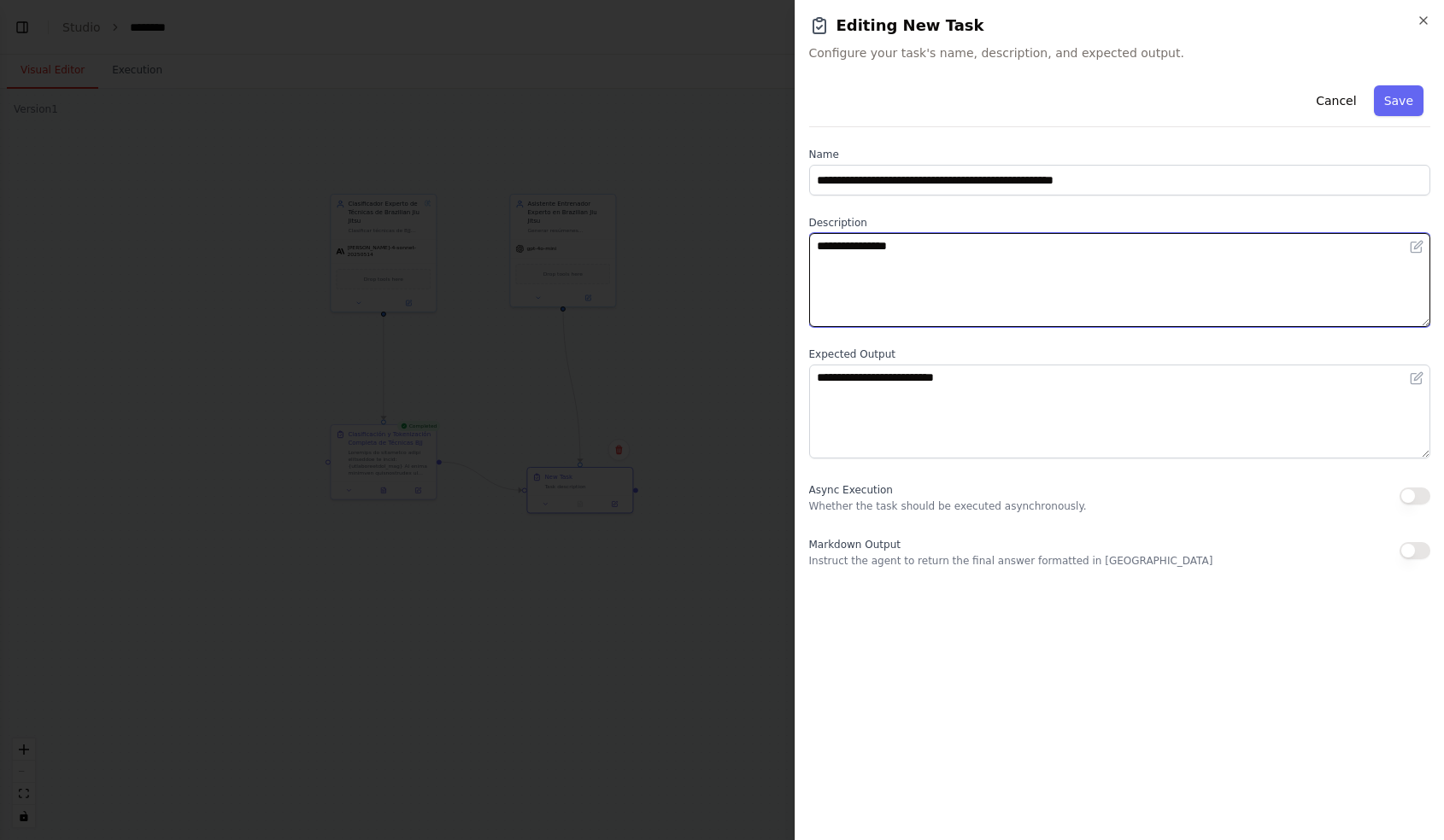
click at [902, 244] on textarea "**********" at bounding box center [1119, 280] width 622 height 94
paste textarea "**********"
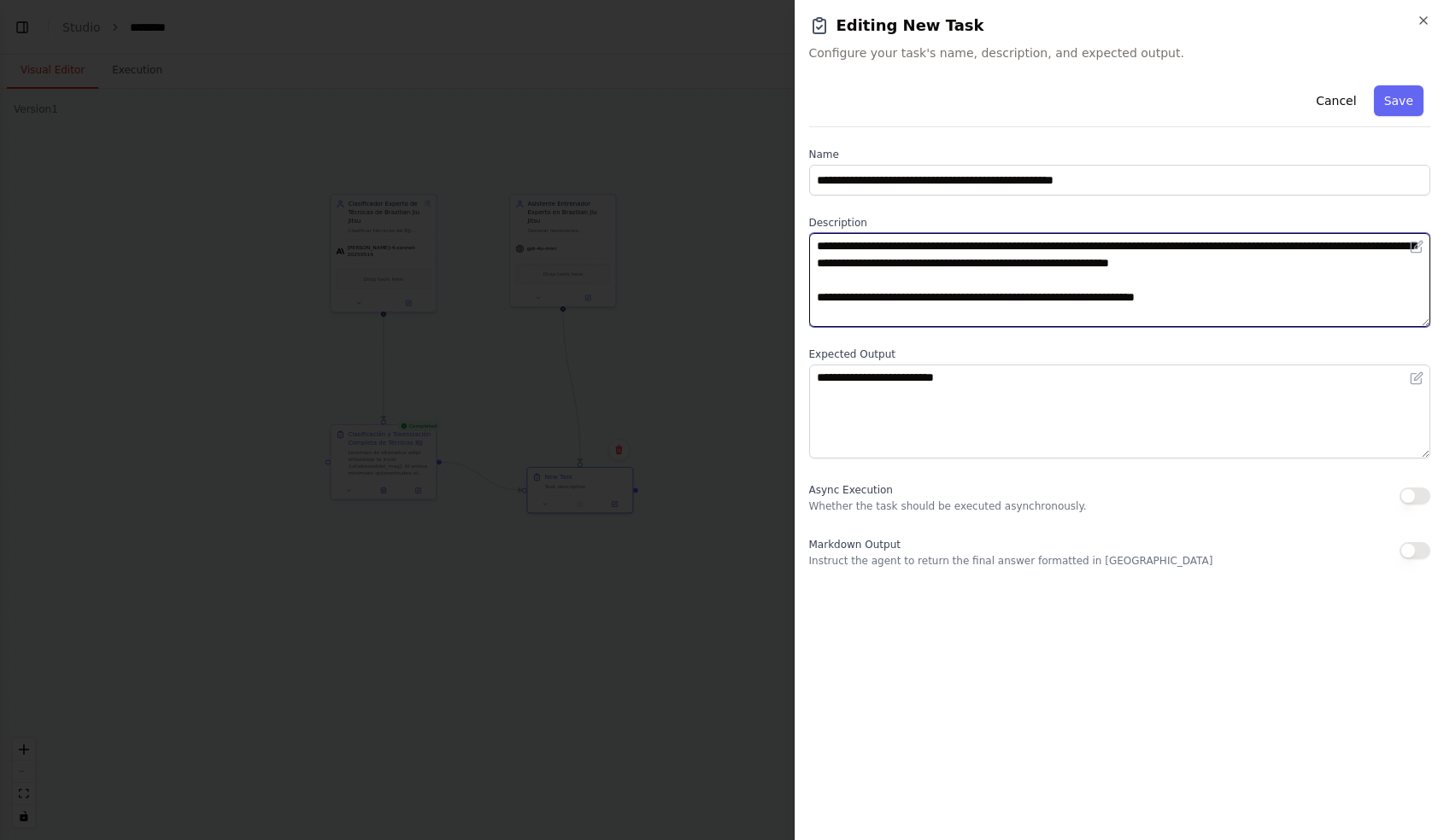
scroll to position [490, 0]
type textarea "**********"
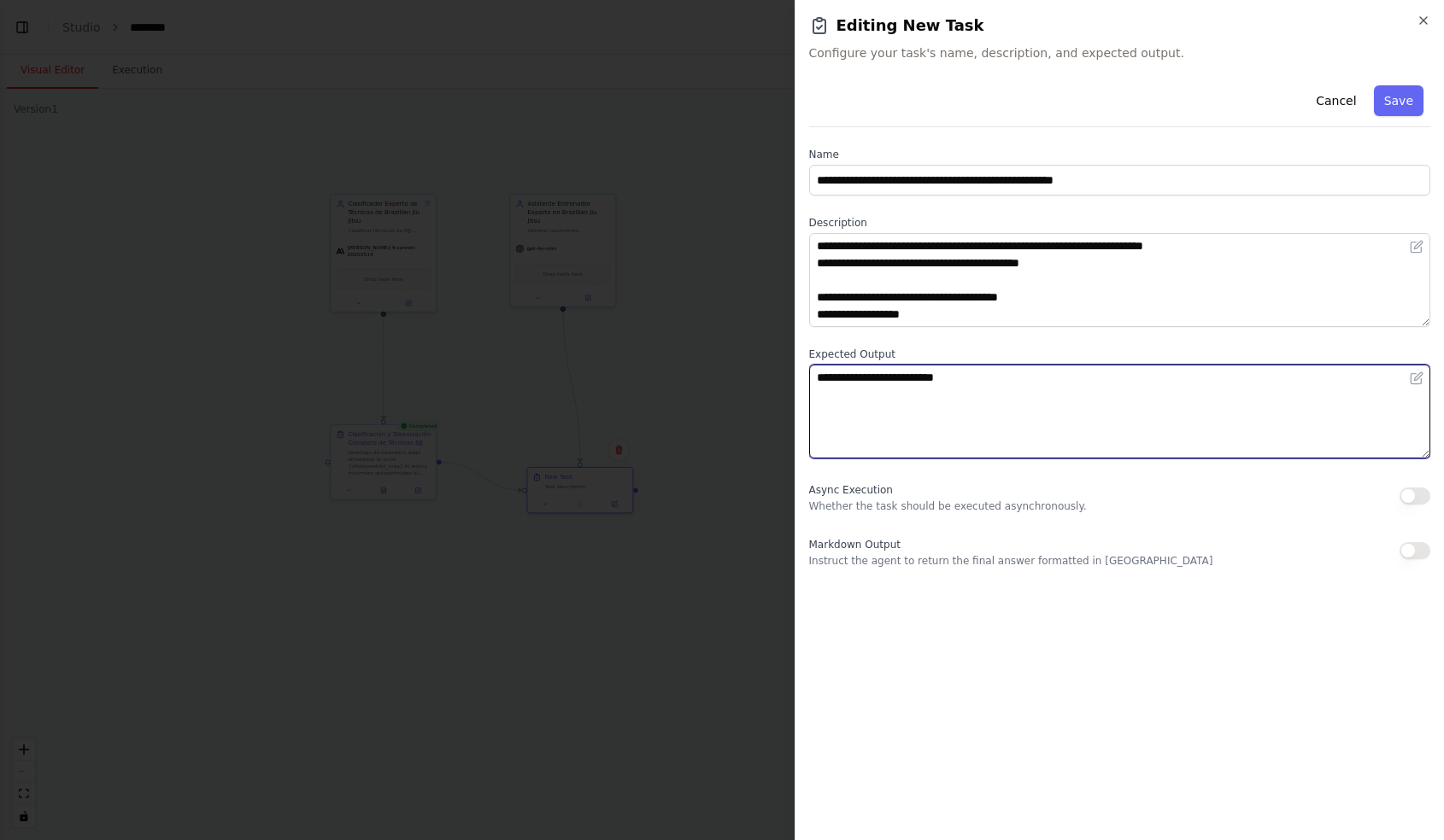
click at [879, 402] on textarea "**********" at bounding box center [1119, 412] width 622 height 94
paste textarea "**********"
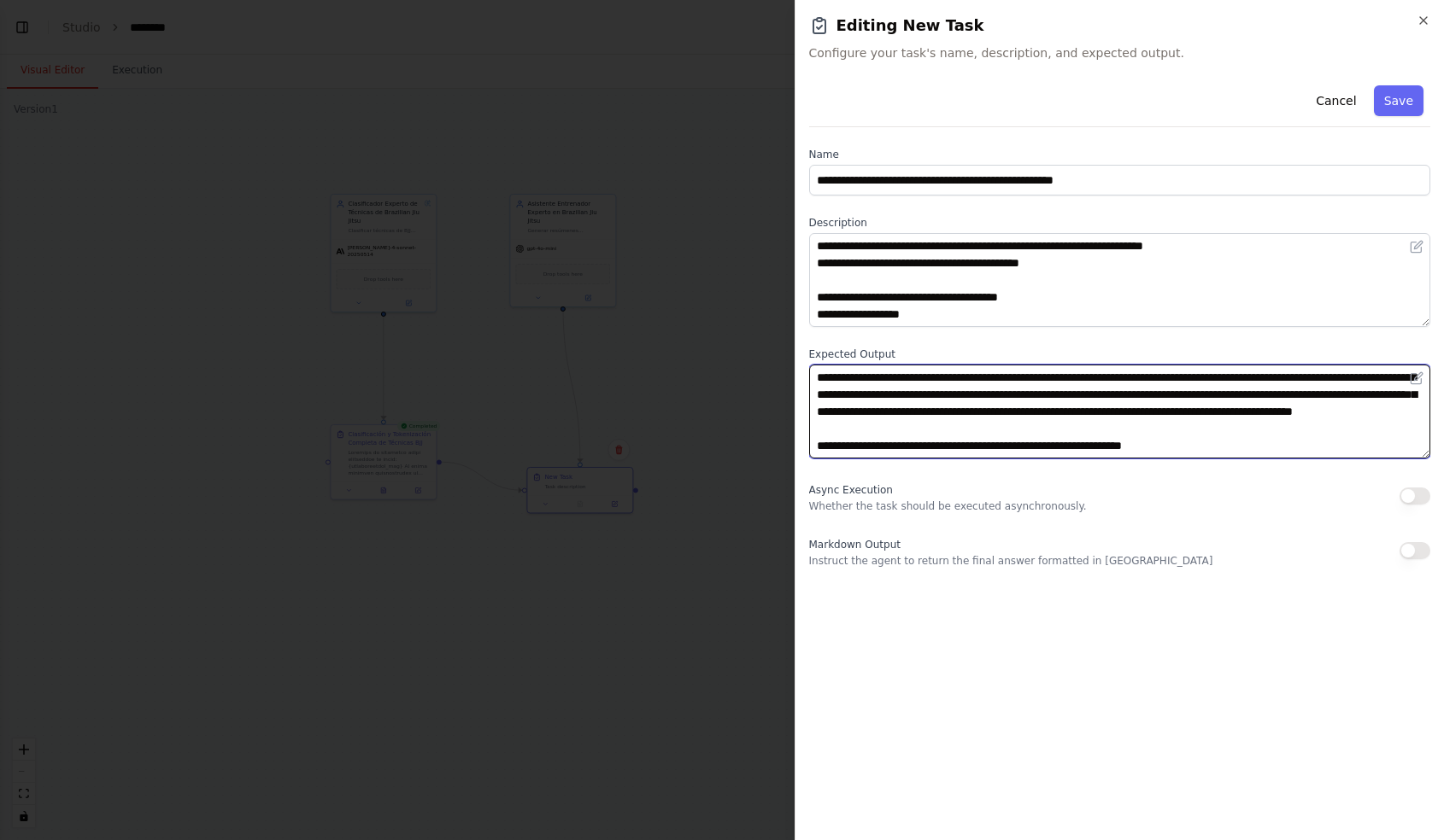
scroll to position [12, 0]
type textarea "**********"
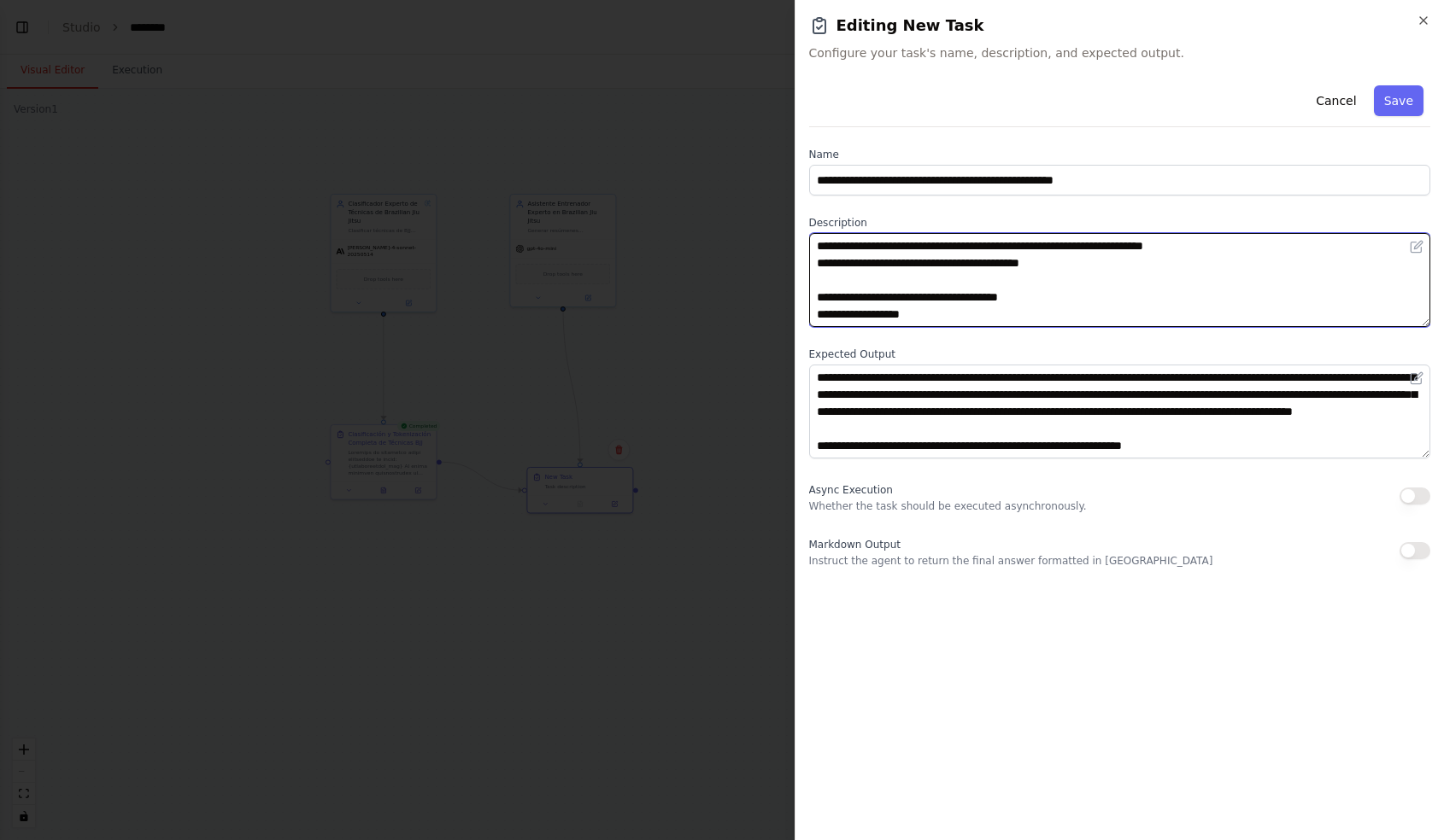
click at [948, 315] on textarea at bounding box center [1119, 280] width 622 height 94
paste textarea "**********"
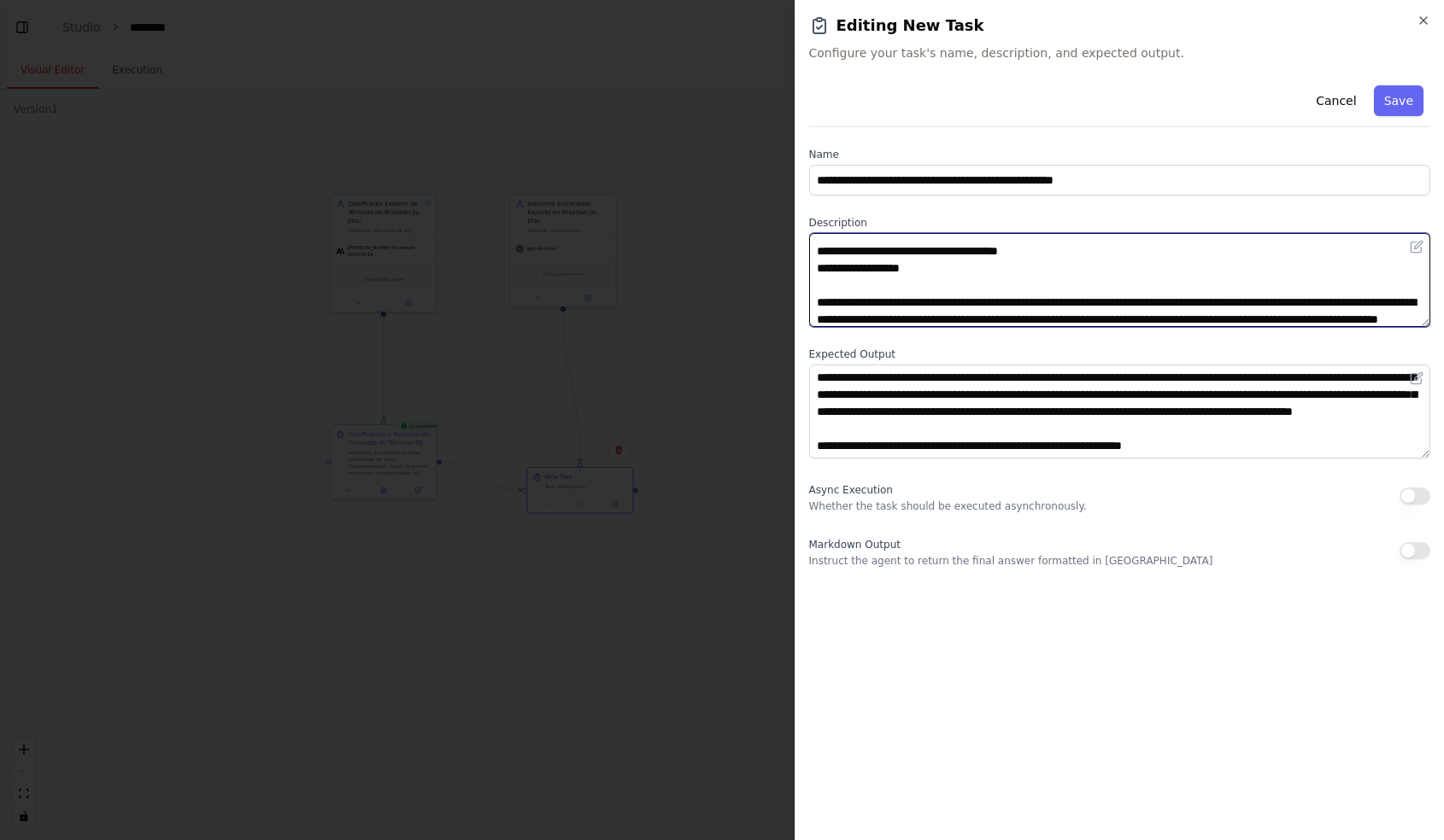
scroll to position [1088, 0]
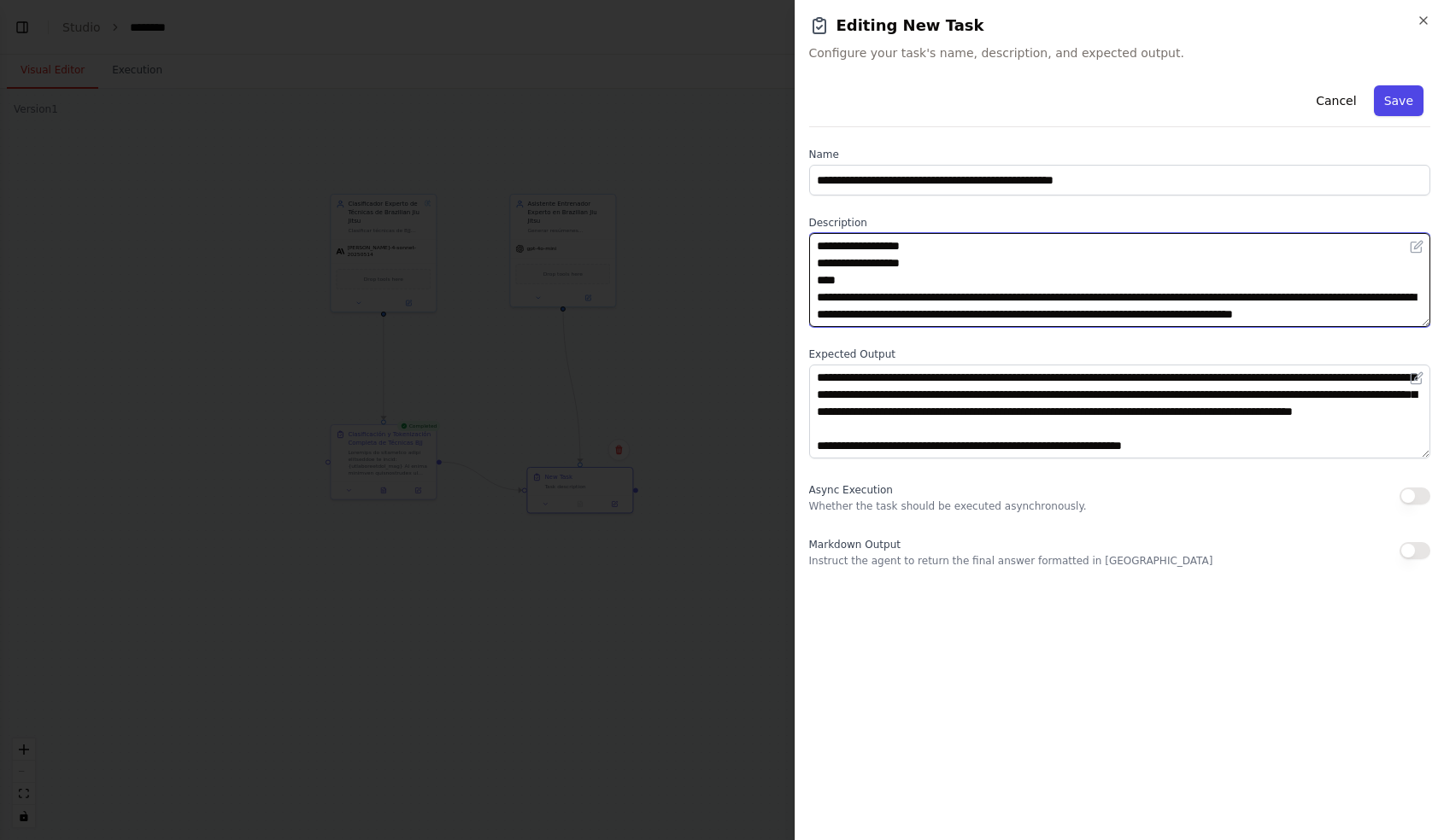
type textarea "**********"
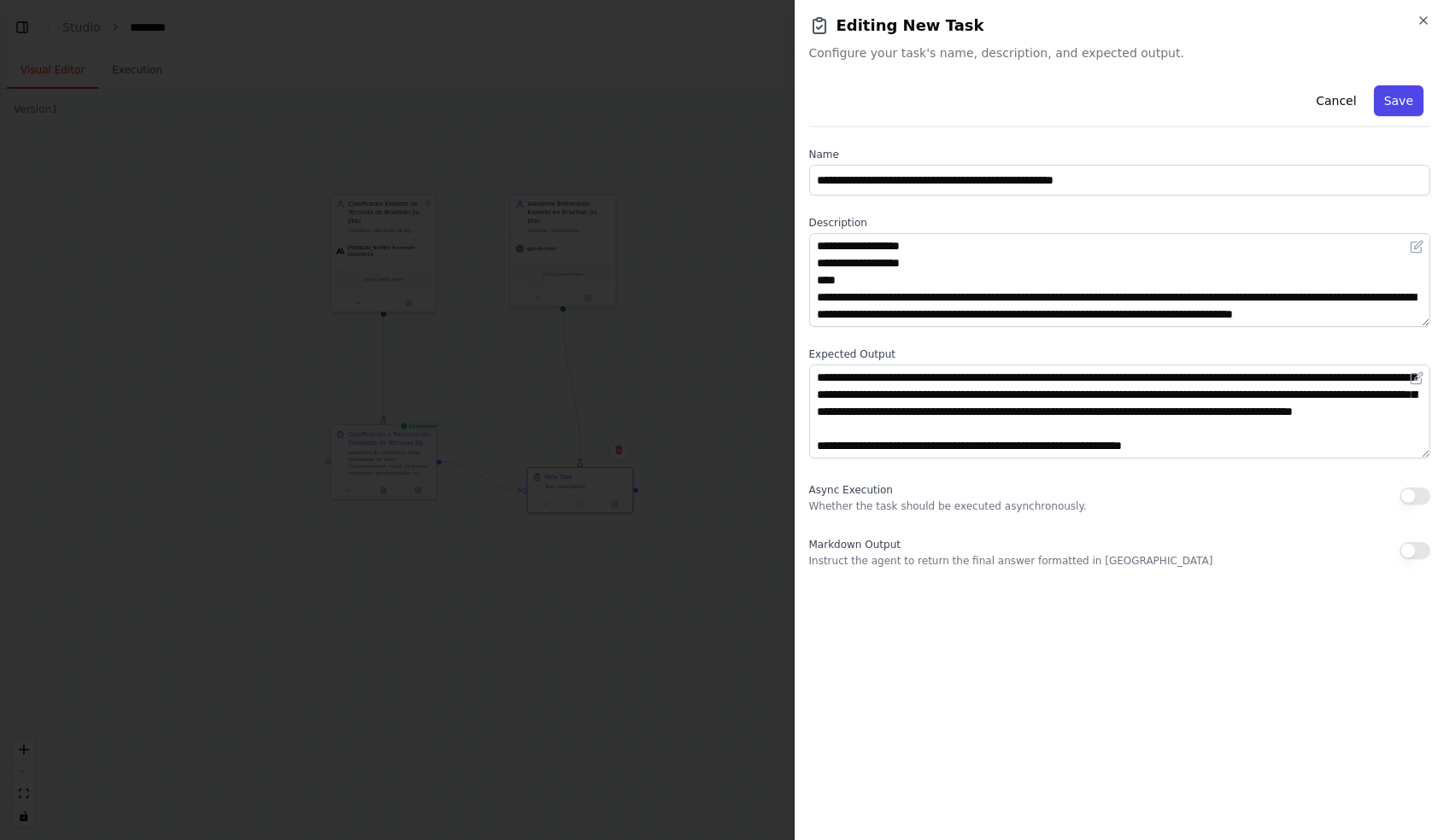
click at [1385, 108] on button "Save" at bounding box center [1399, 100] width 50 height 31
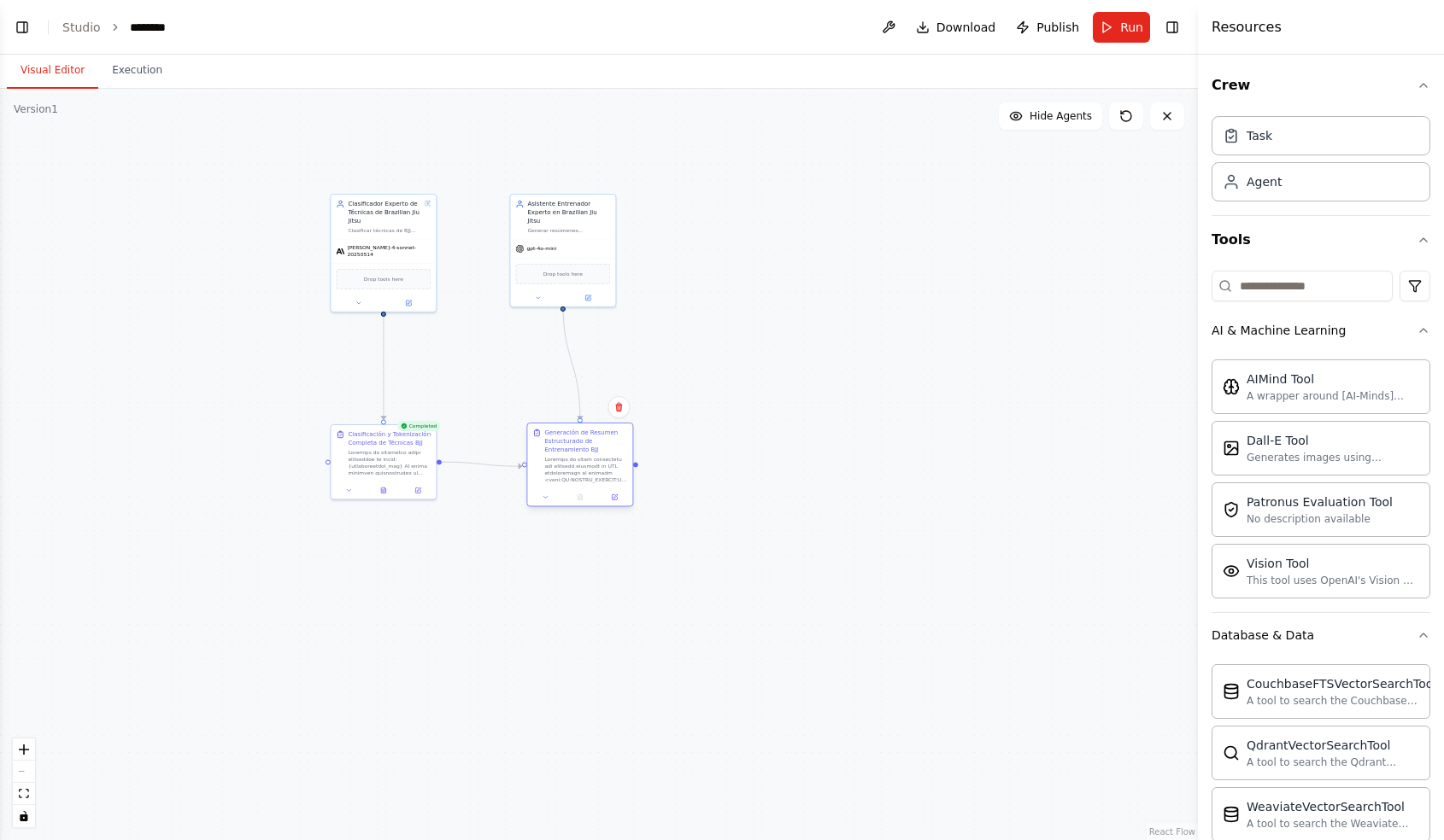
drag, startPoint x: 575, startPoint y: 526, endPoint x: 575, endPoint y: 481, distance: 45.0
click at [575, 481] on div "Generación de Resumen Estructurado de Entrenamiento BJJ" at bounding box center [580, 455] width 105 height 65
click at [1117, 32] on button "Run" at bounding box center [1121, 27] width 57 height 31
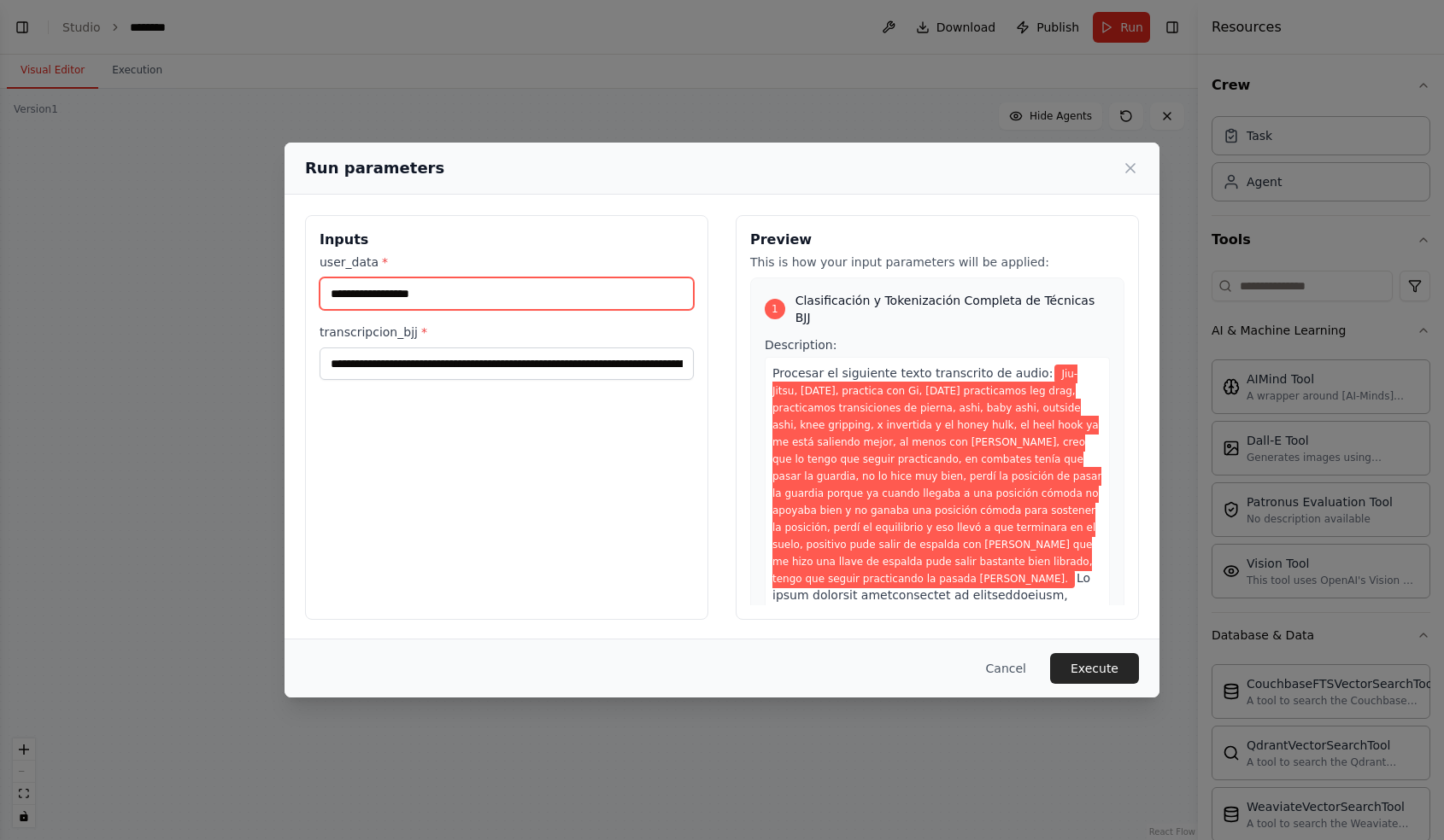
click at [435, 297] on input "user_data *" at bounding box center [506, 293] width 374 height 33
type input "**********"
click at [1078, 669] on button "Execute" at bounding box center [1095, 668] width 89 height 31
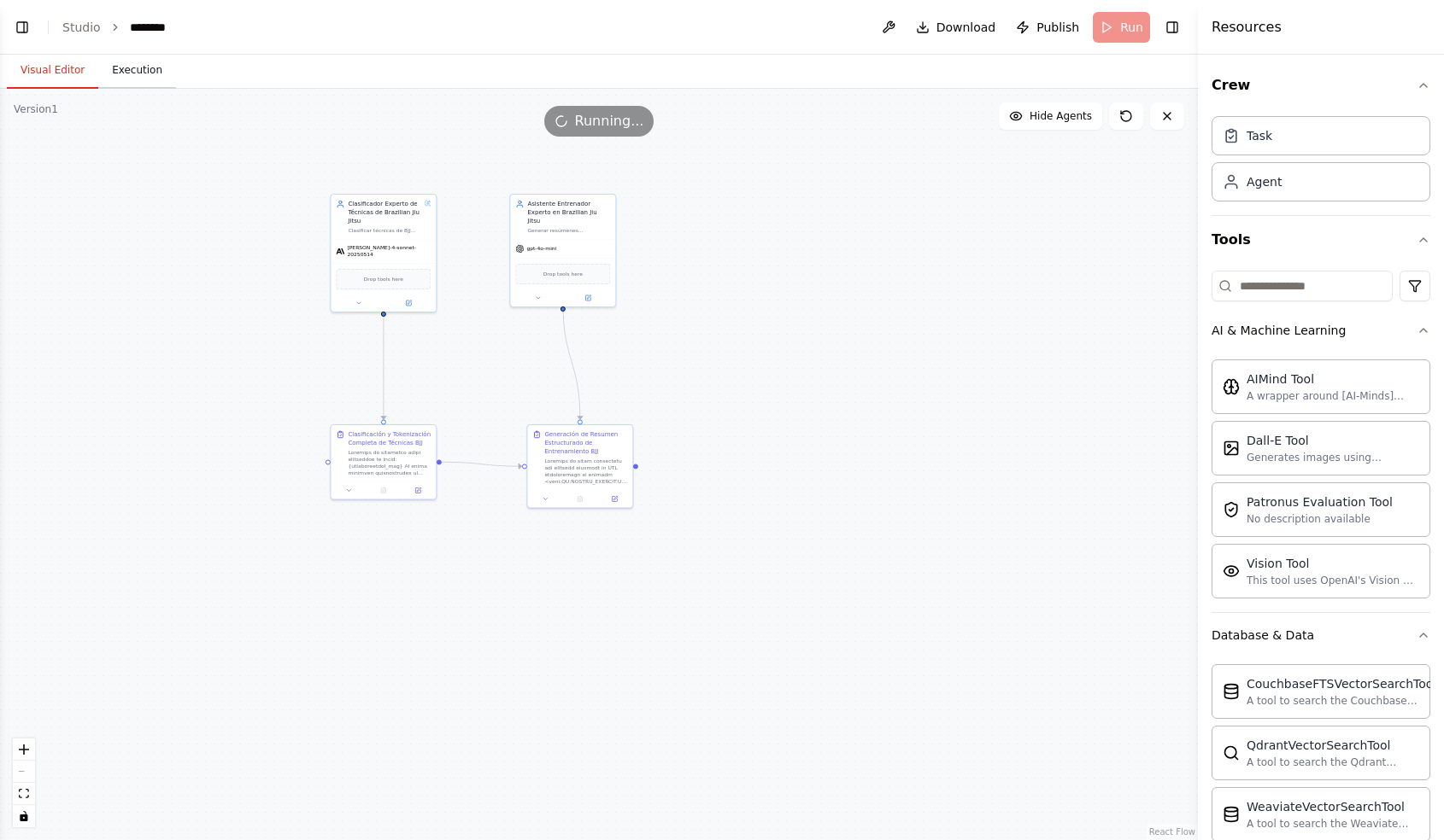
click at [118, 61] on button "Execution" at bounding box center [136, 71] width 77 height 36
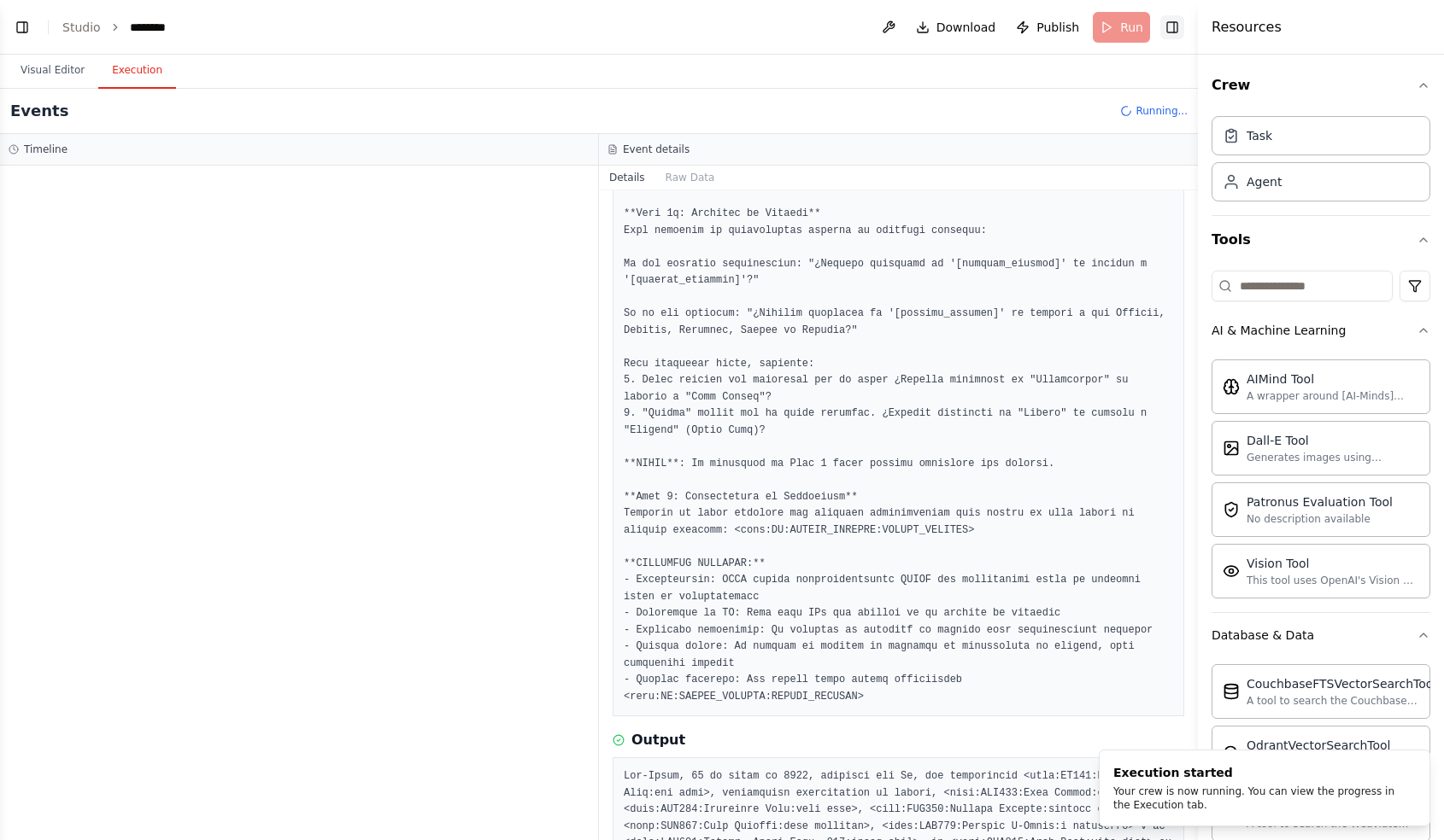
click at [1175, 28] on button "Toggle Right Sidebar" at bounding box center [1172, 27] width 24 height 24
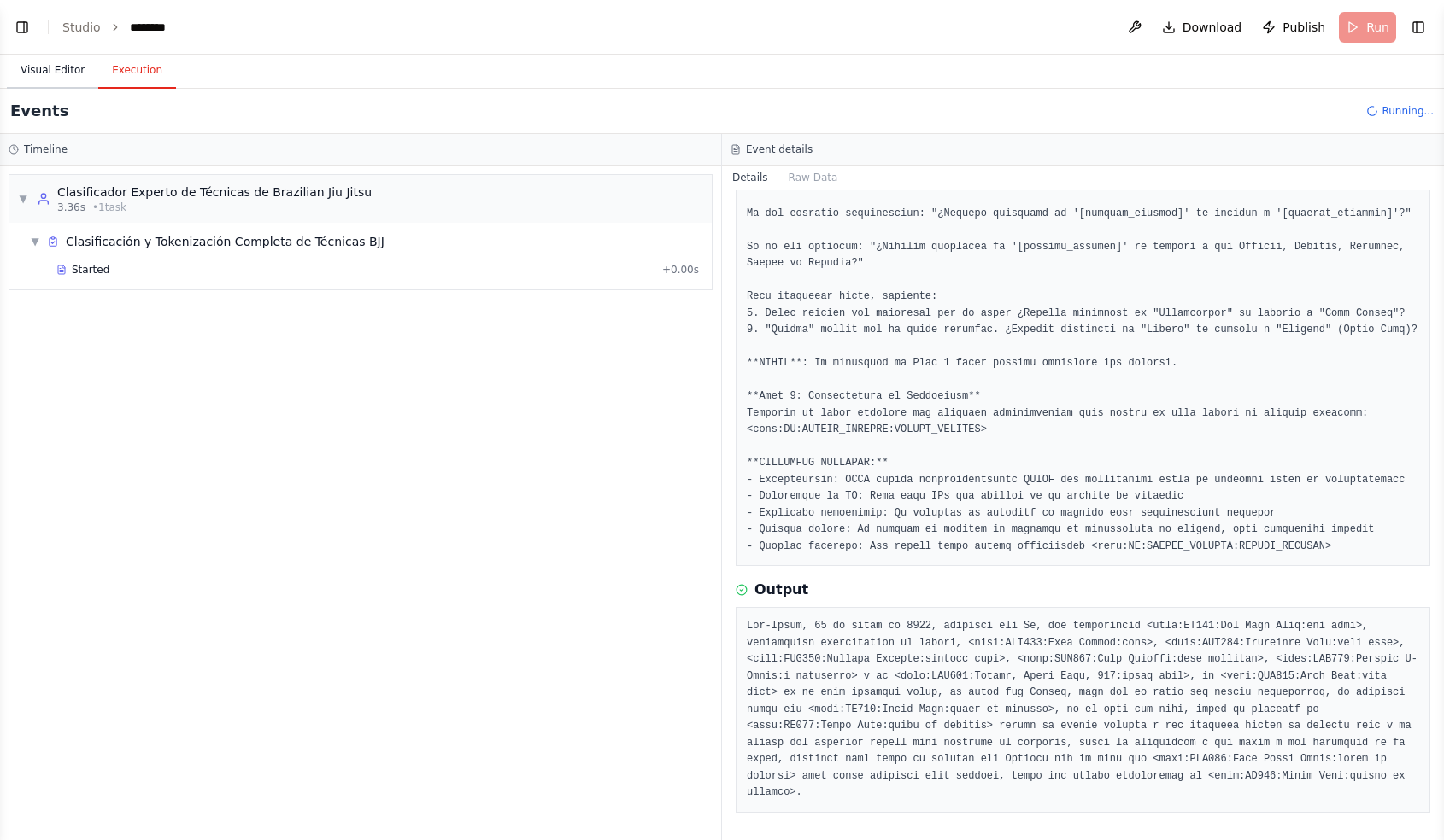
click at [57, 72] on button "Visual Editor" at bounding box center [52, 71] width 92 height 36
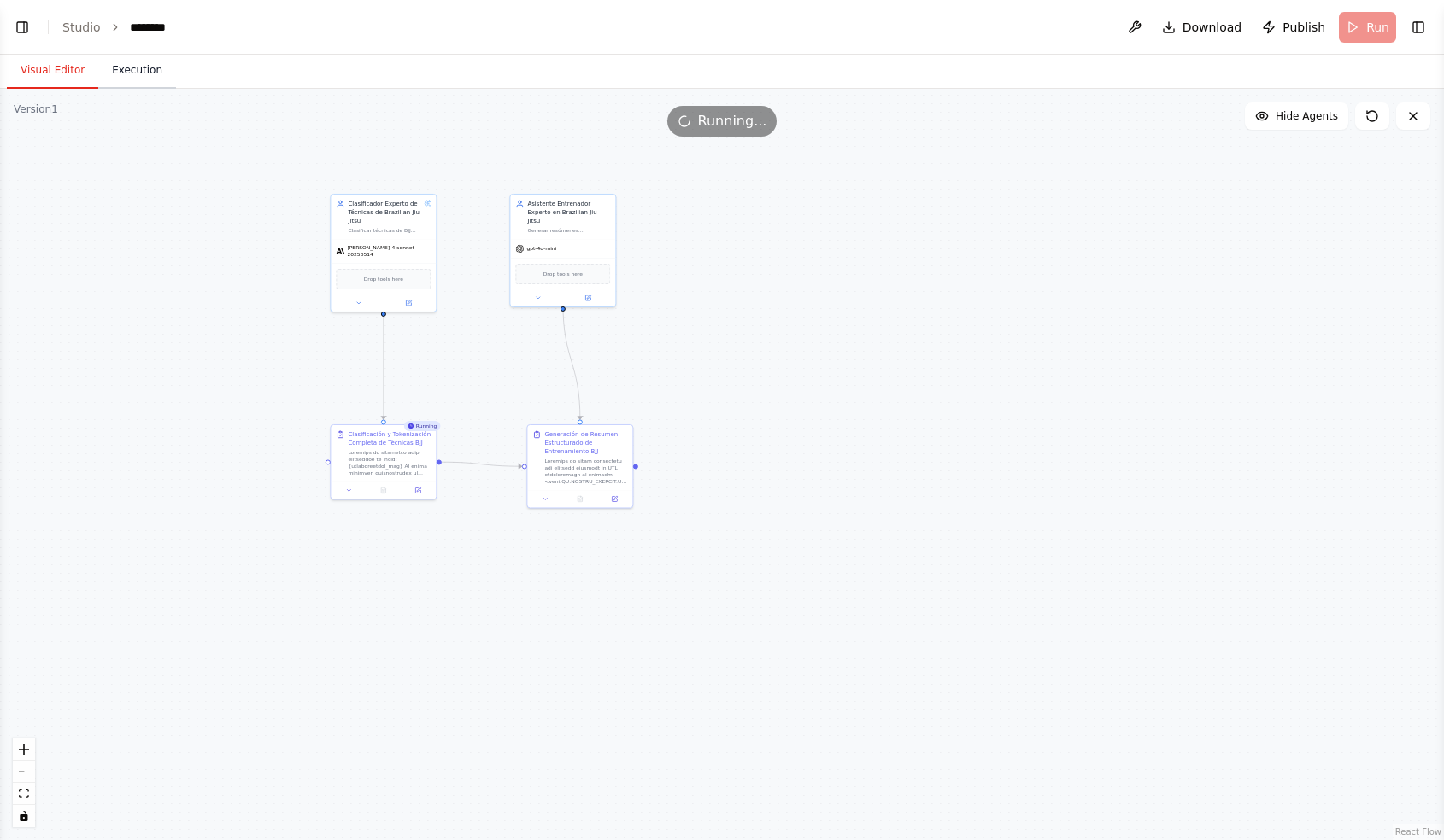
click at [140, 83] on button "Execution" at bounding box center [136, 71] width 77 height 36
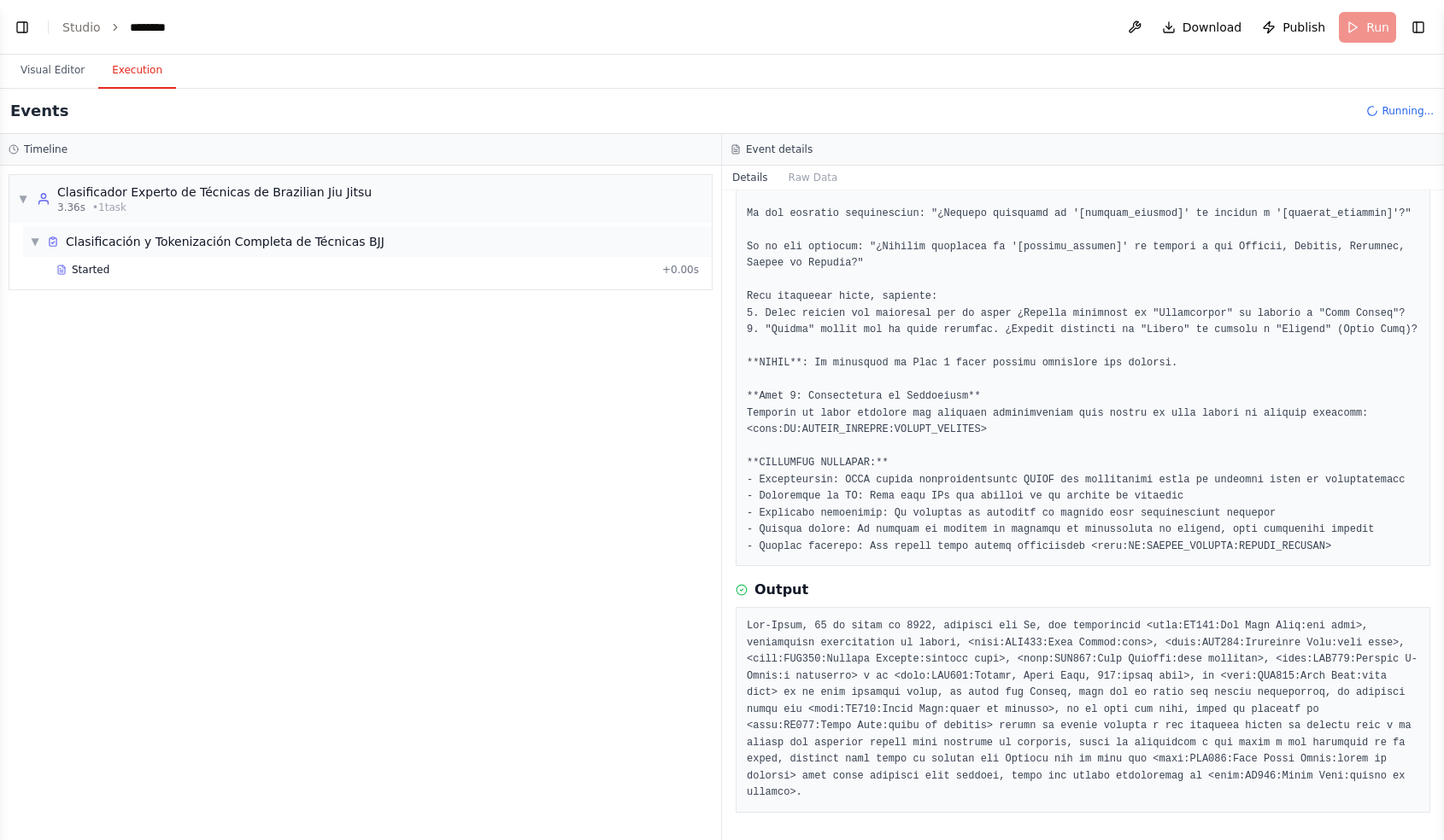
click at [112, 242] on div "Clasificación y Tokenización Completa de Técnicas BJJ" at bounding box center [225, 241] width 318 height 17
click at [114, 242] on div "Clasificación y Tokenización Completa de Técnicas BJJ" at bounding box center [225, 241] width 318 height 17
click at [100, 267] on span "Started" at bounding box center [91, 269] width 37 height 13
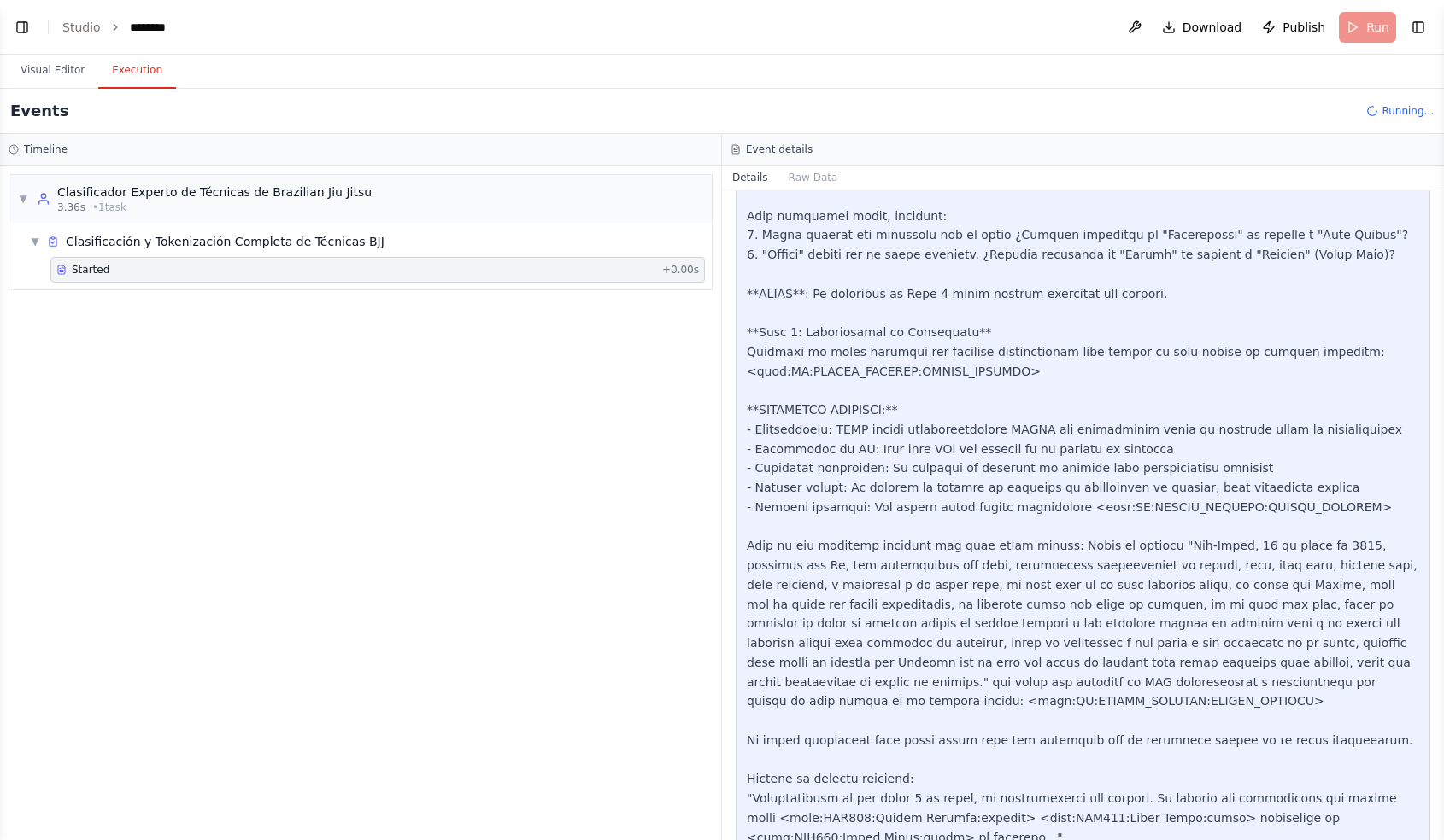
scroll to position [2803, 0]
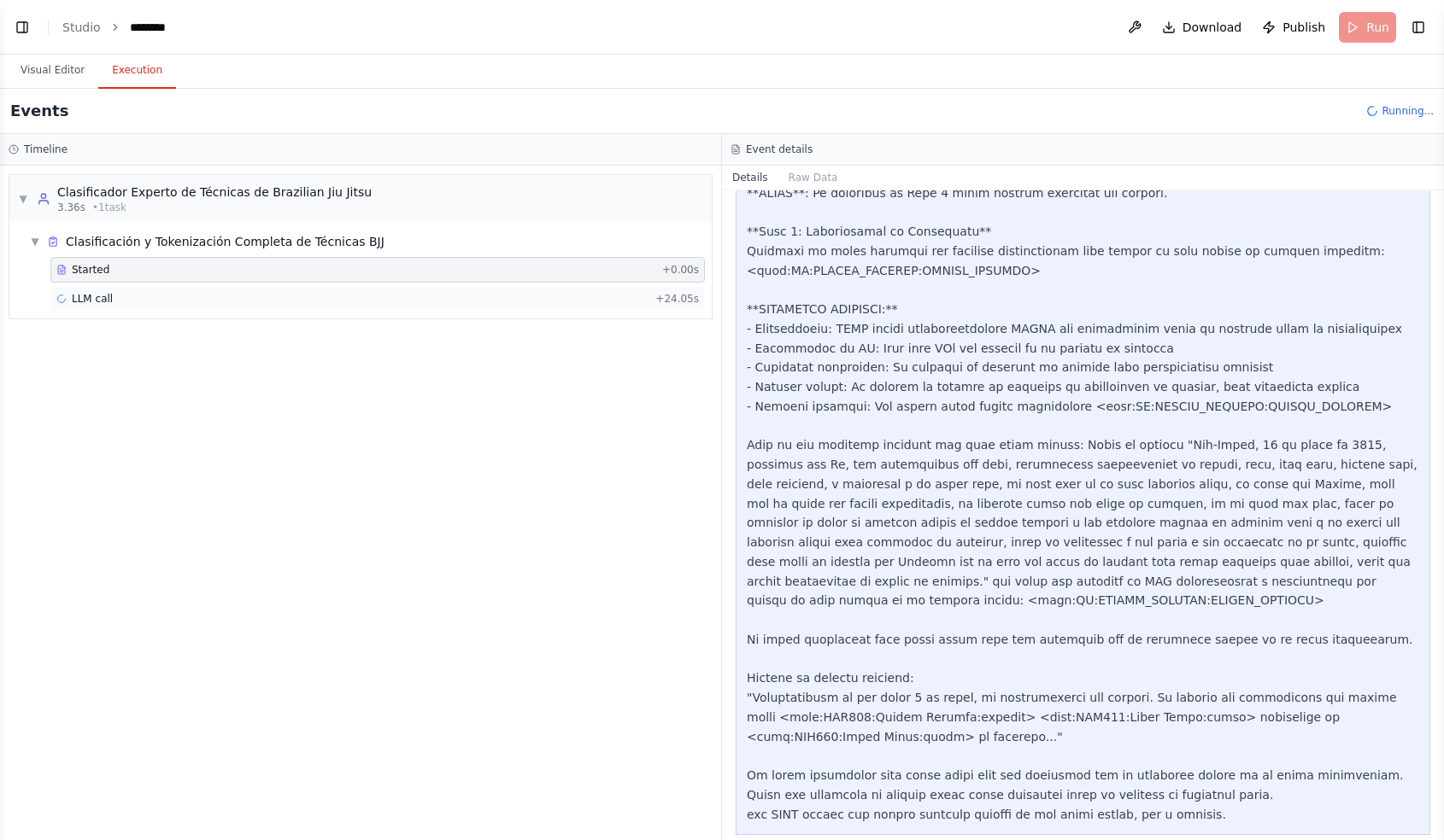
click at [97, 307] on div "LLM call + 24.05s" at bounding box center [378, 299] width 654 height 26
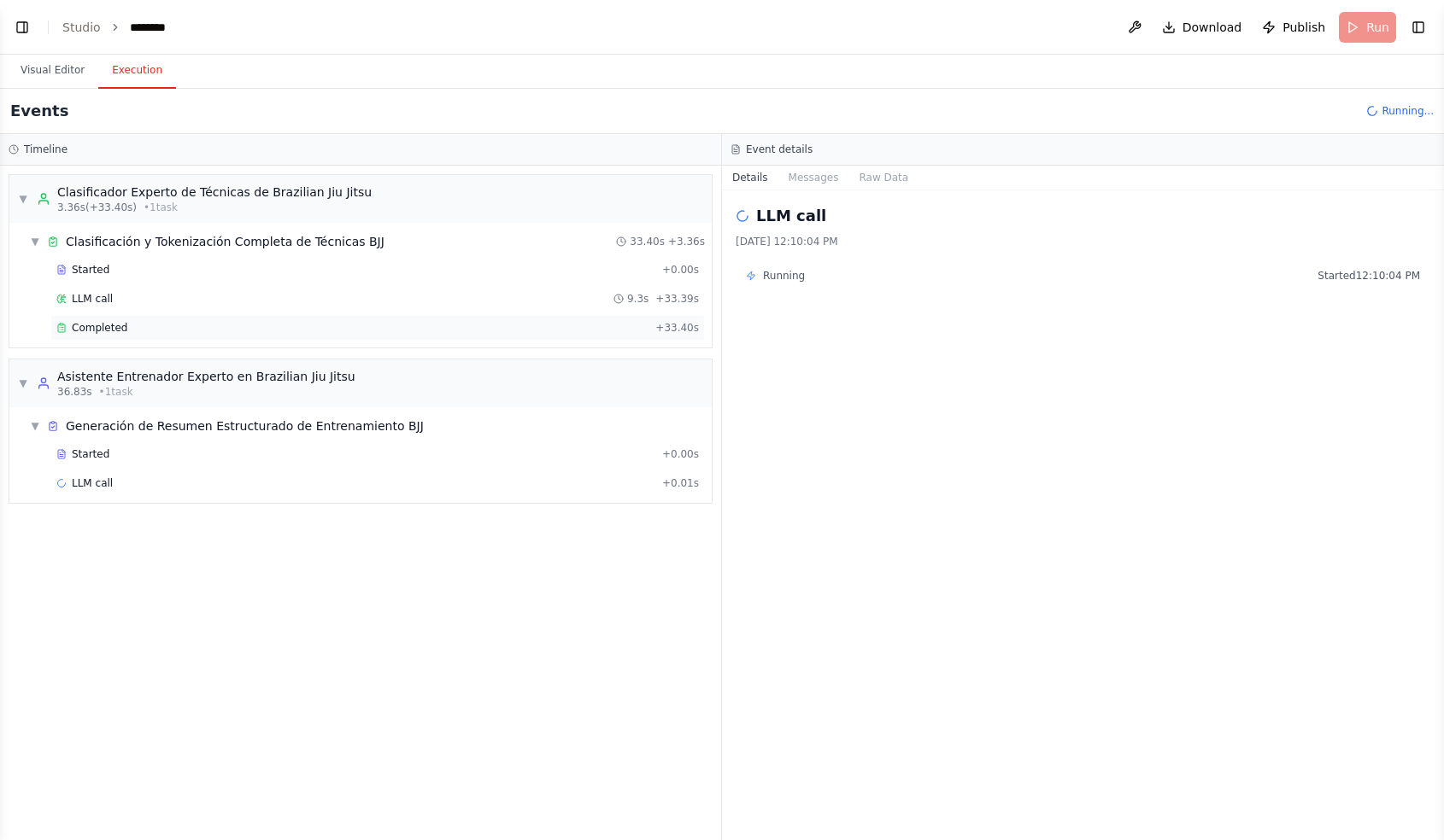
click at [101, 330] on span "Completed" at bounding box center [100, 327] width 55 height 13
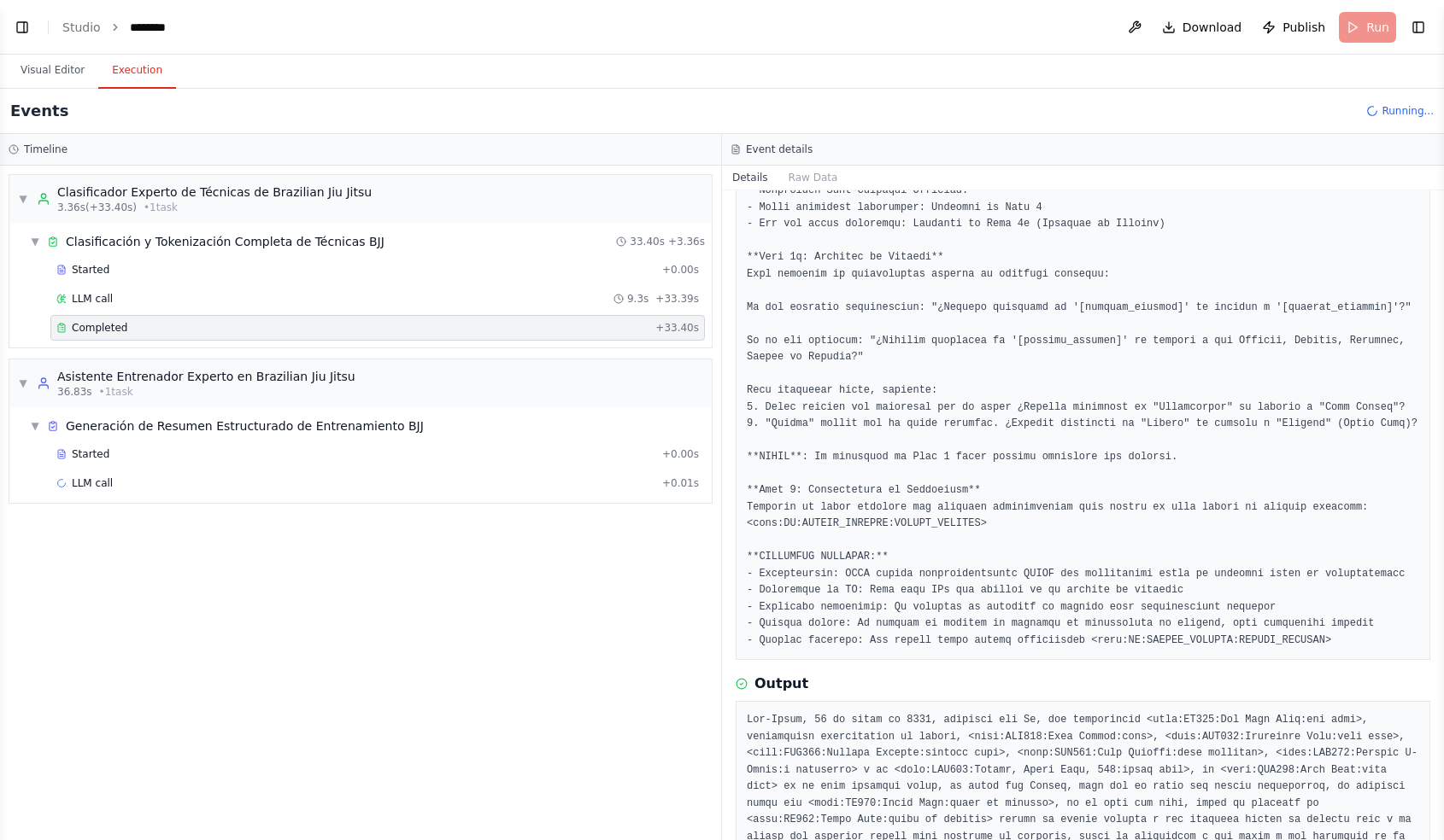
scroll to position [1024, 0]
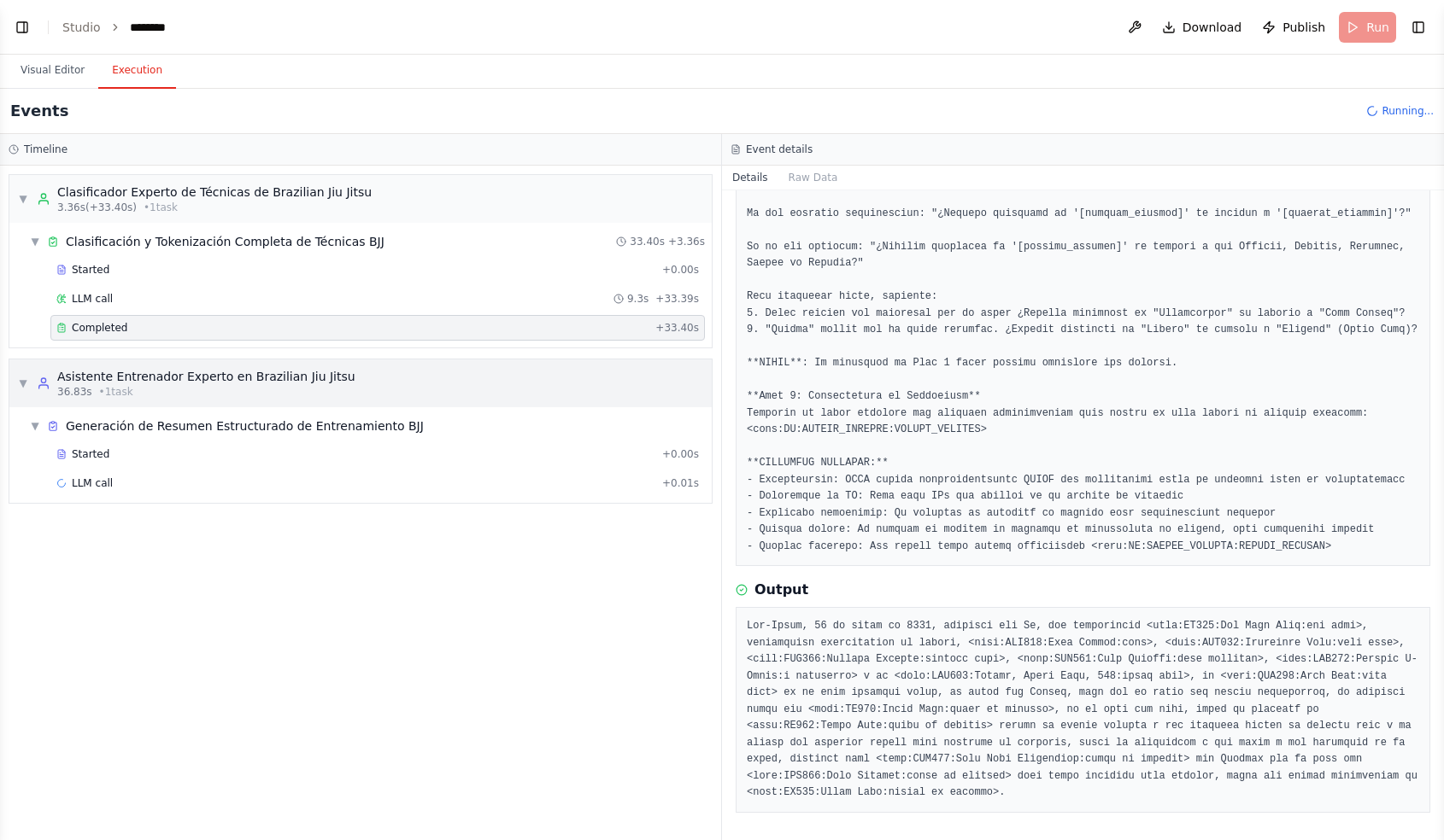
click at [180, 383] on div "Asistente Entrenador Experto en Brazilian Jiu Jitsu" at bounding box center [205, 376] width 298 height 17
click at [131, 414] on div "▼ Generación de Resumen Estructurado de Entrenamiento BJJ" at bounding box center [367, 426] width 688 height 31
click at [131, 414] on div "▶ Generación de Resumen Estructurado de Entrenamiento BJJ" at bounding box center [367, 426] width 688 height 31
click at [107, 452] on span "Started" at bounding box center [91, 453] width 37 height 13
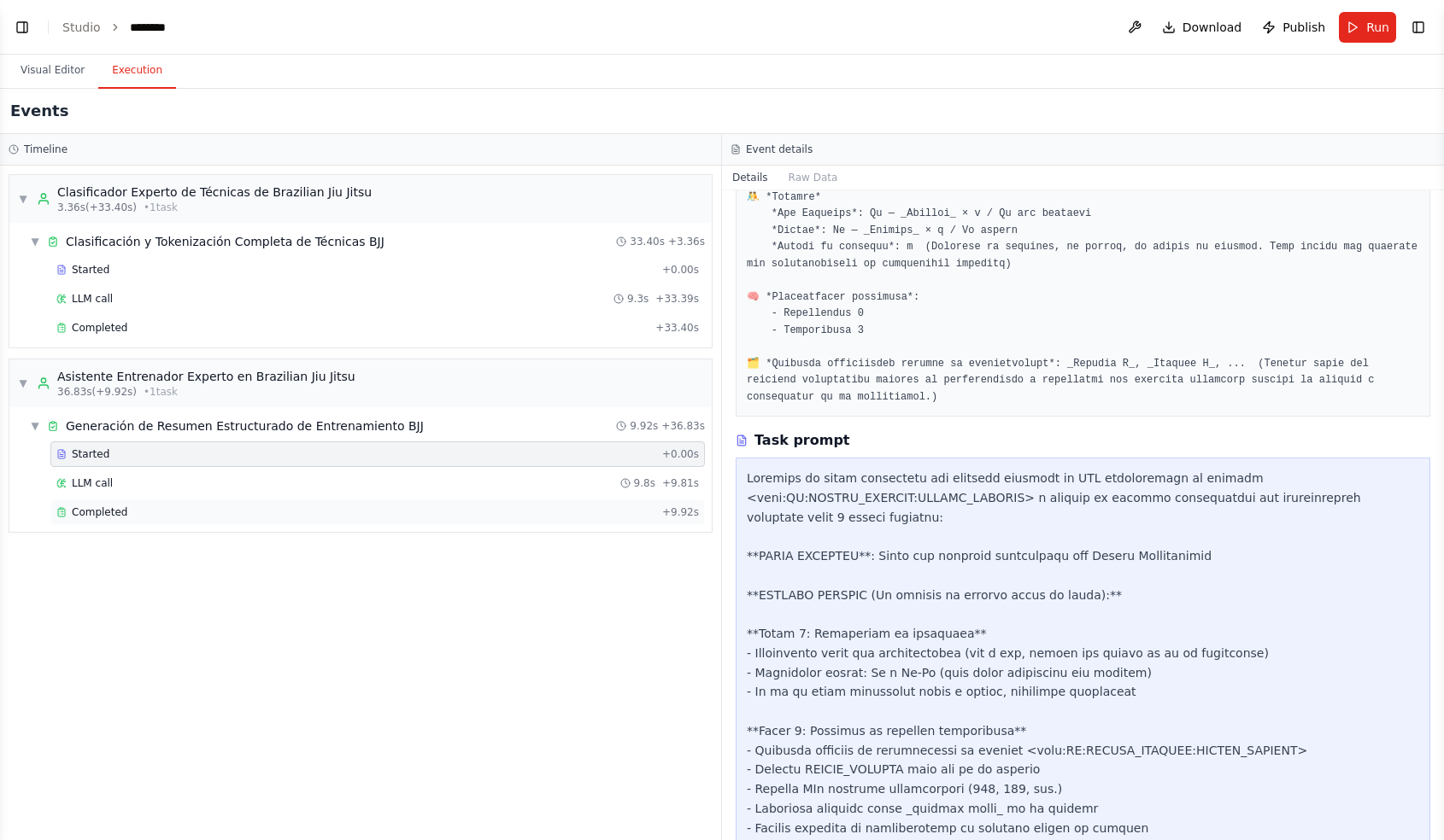
click at [122, 515] on span "Completed" at bounding box center [100, 512] width 55 height 13
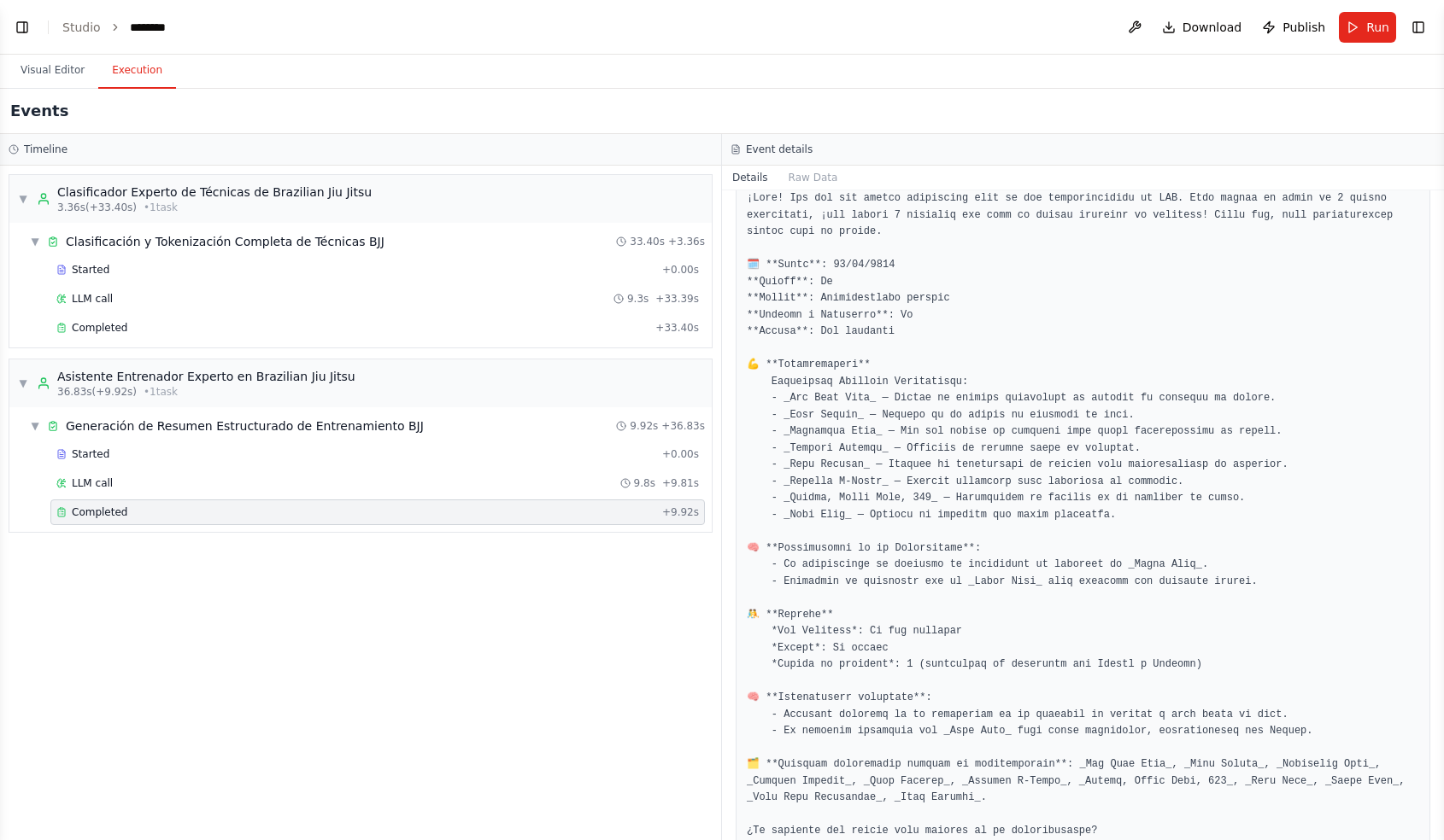
scroll to position [1357, 0]
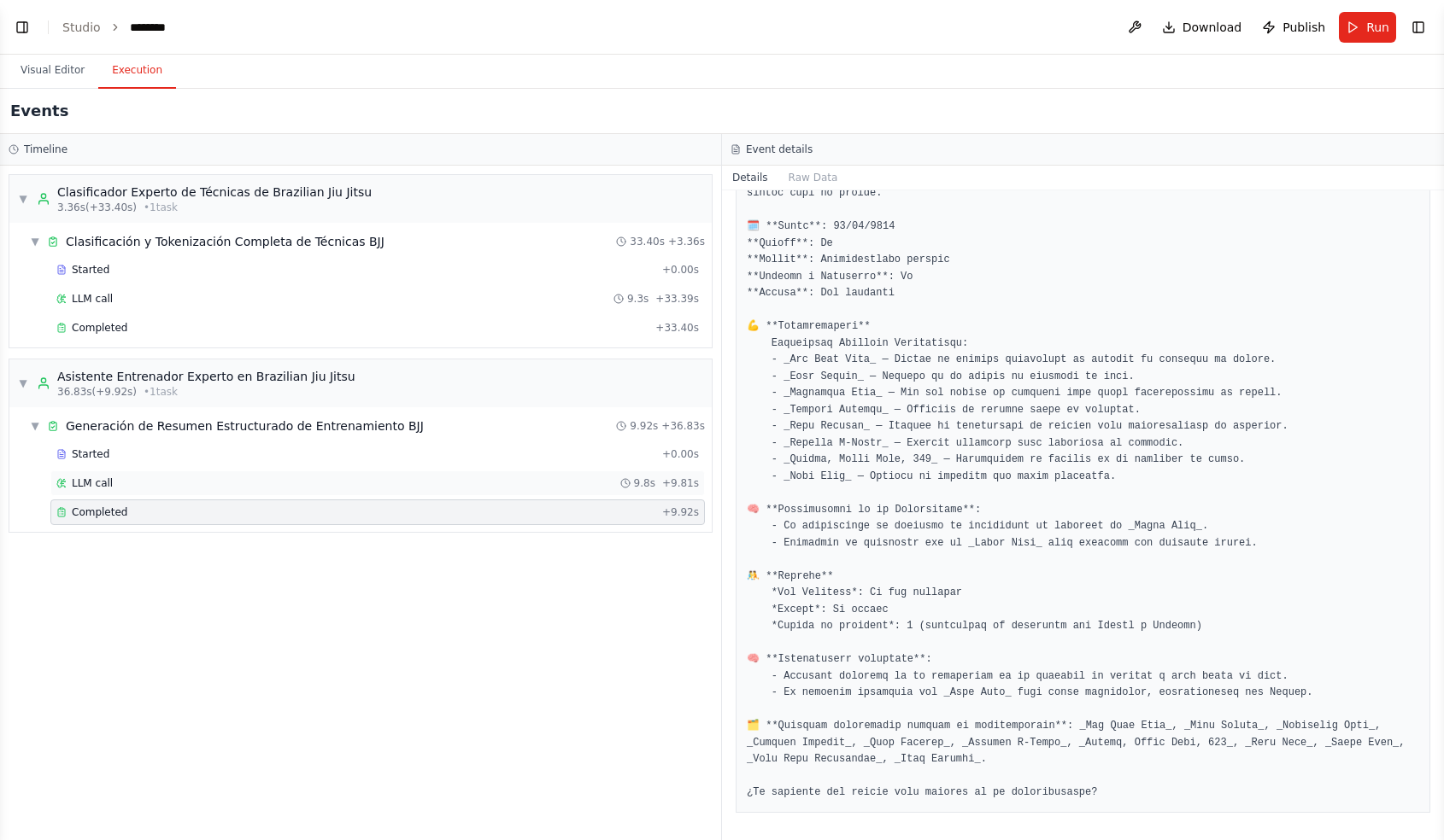
click at [570, 489] on div "LLM call 9.8s + 9.81s" at bounding box center [377, 483] width 642 height 13
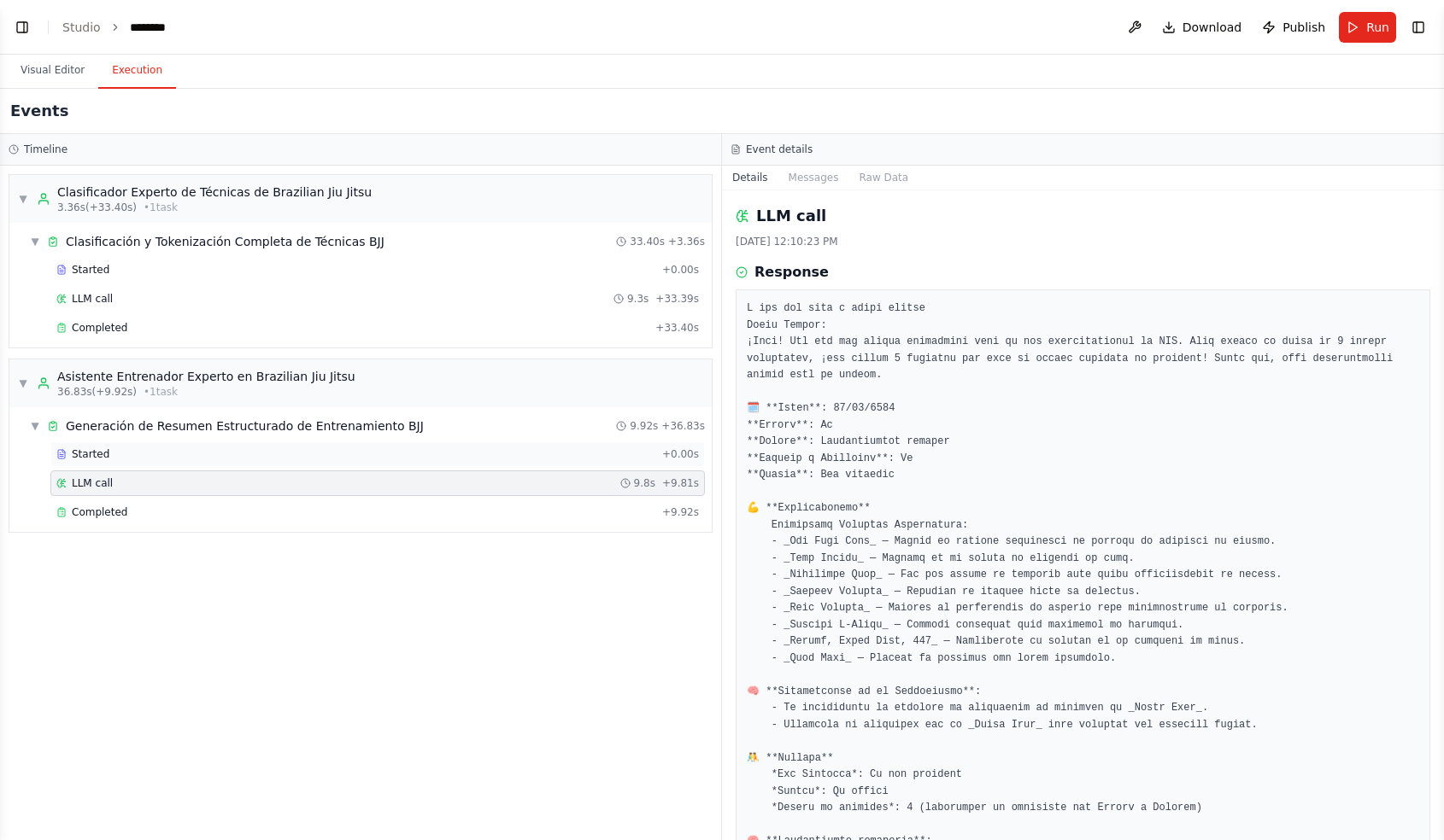
click at [531, 459] on div "Started" at bounding box center [355, 453] width 598 height 13
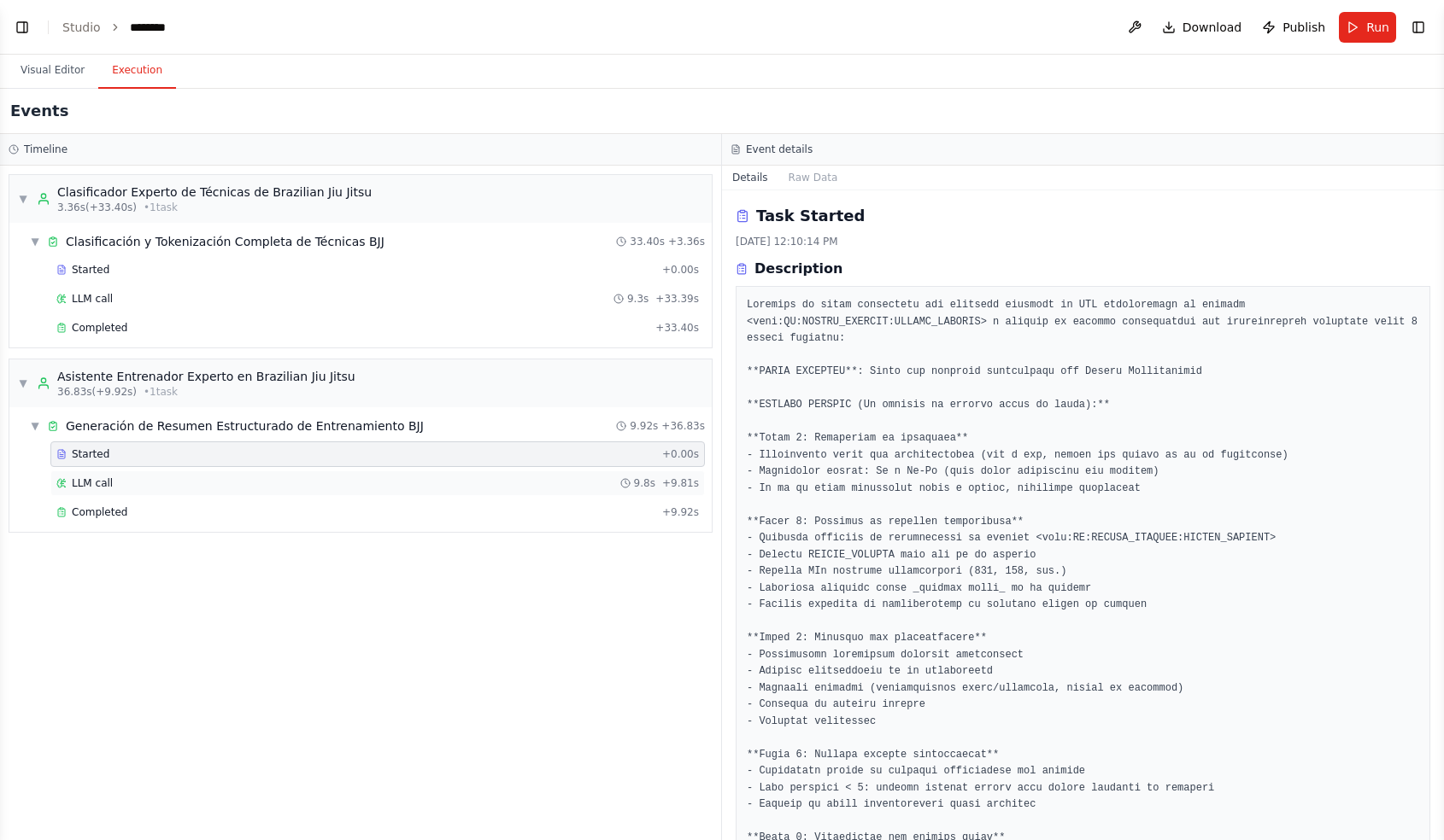
click at [527, 479] on div "LLM call 9.8s + 9.81s" at bounding box center [377, 483] width 642 height 13
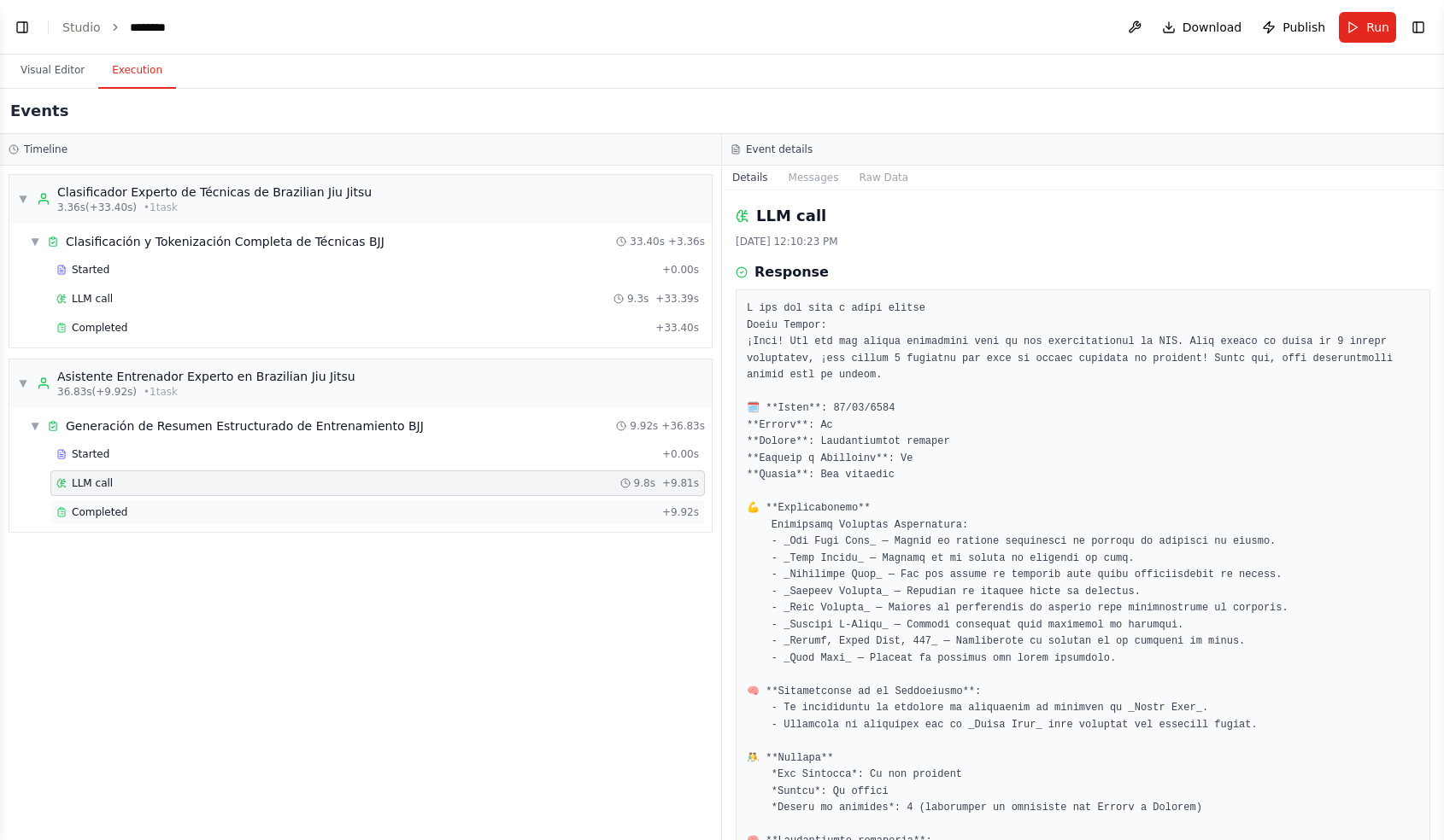
click at [531, 507] on div "Completed" at bounding box center [355, 512] width 598 height 13
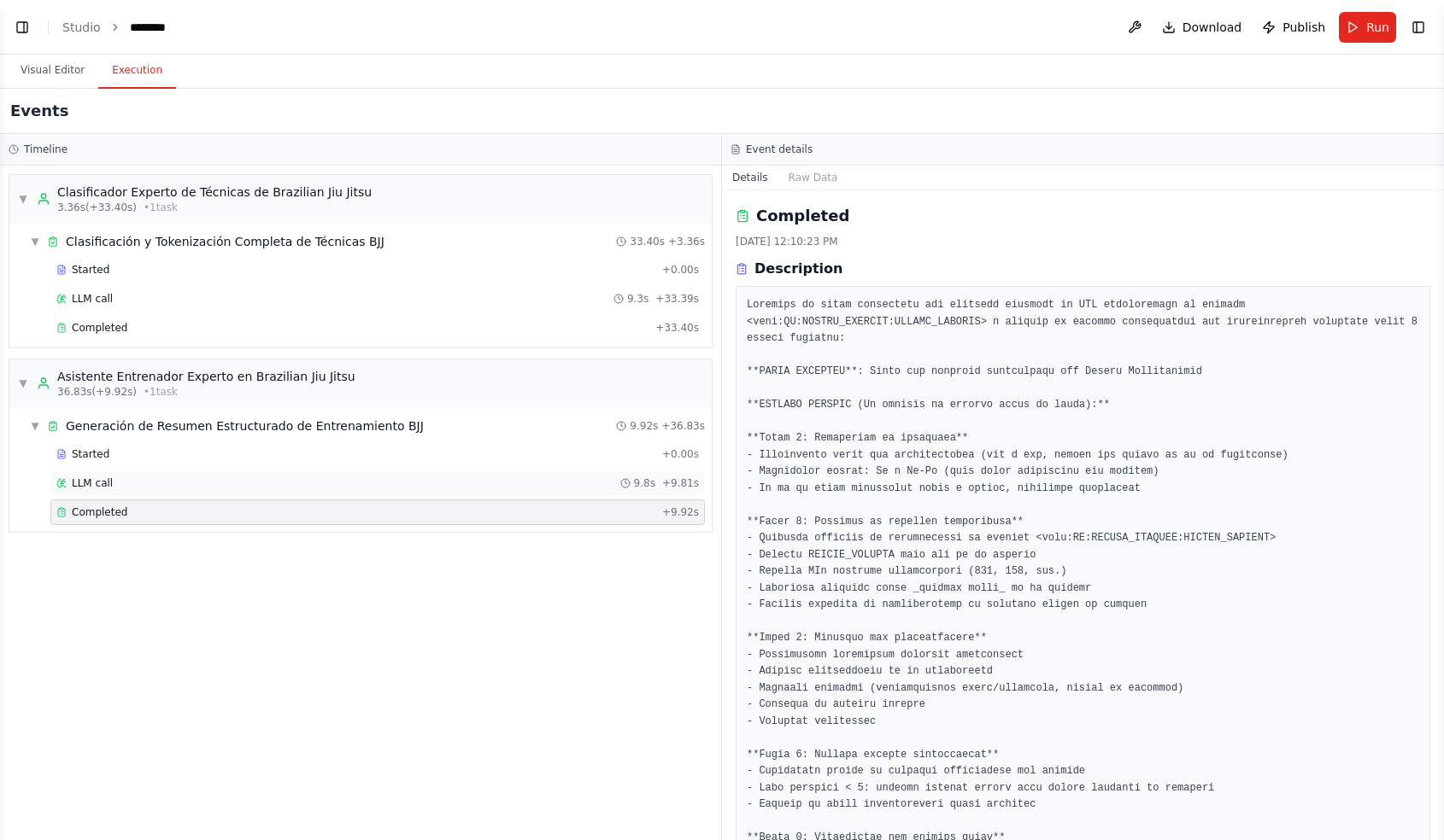
click at [525, 475] on div "LLM call 9.8s + 9.81s" at bounding box center [378, 483] width 654 height 26
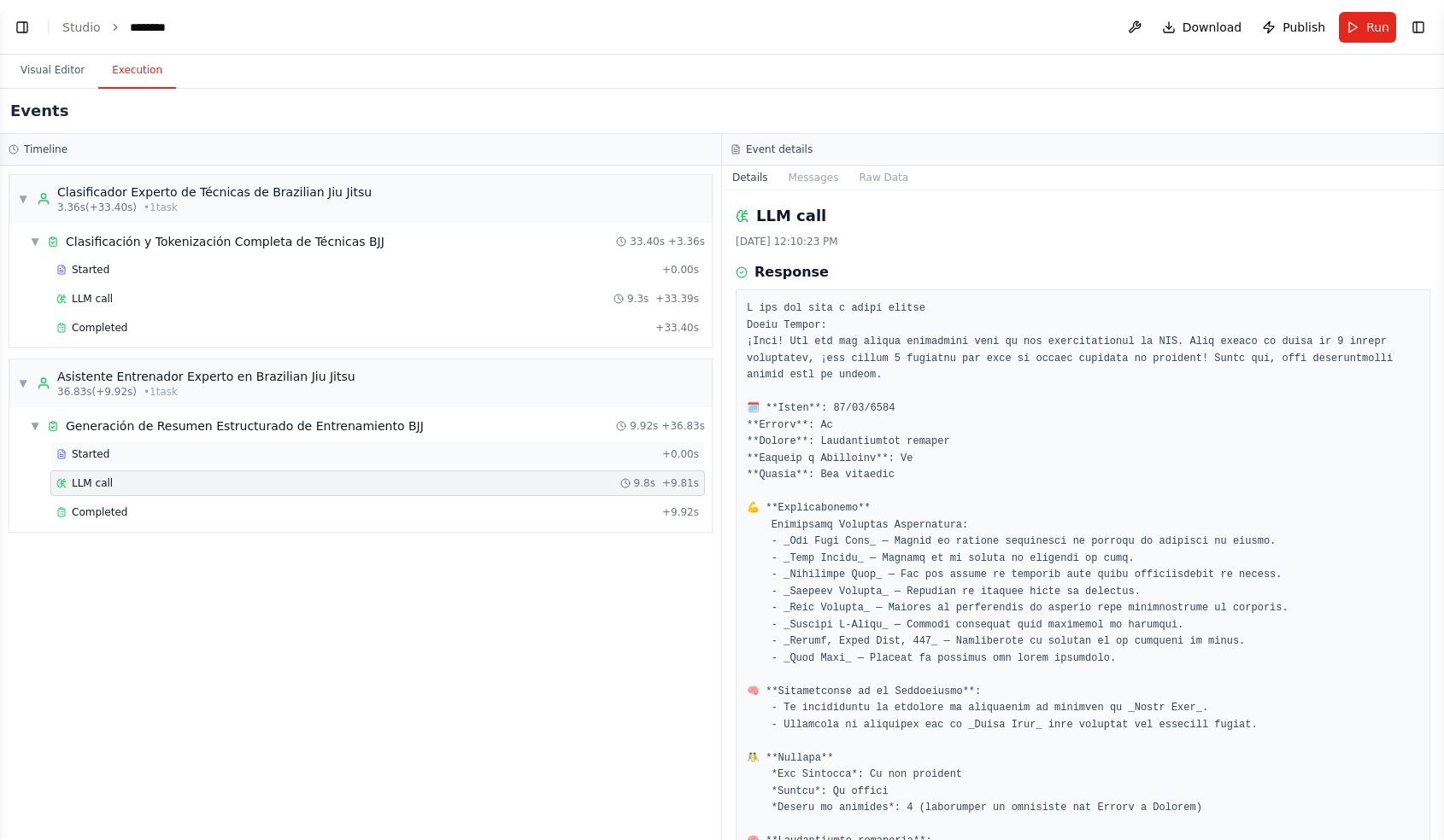
click at [524, 457] on div "Started" at bounding box center [355, 453] width 598 height 13
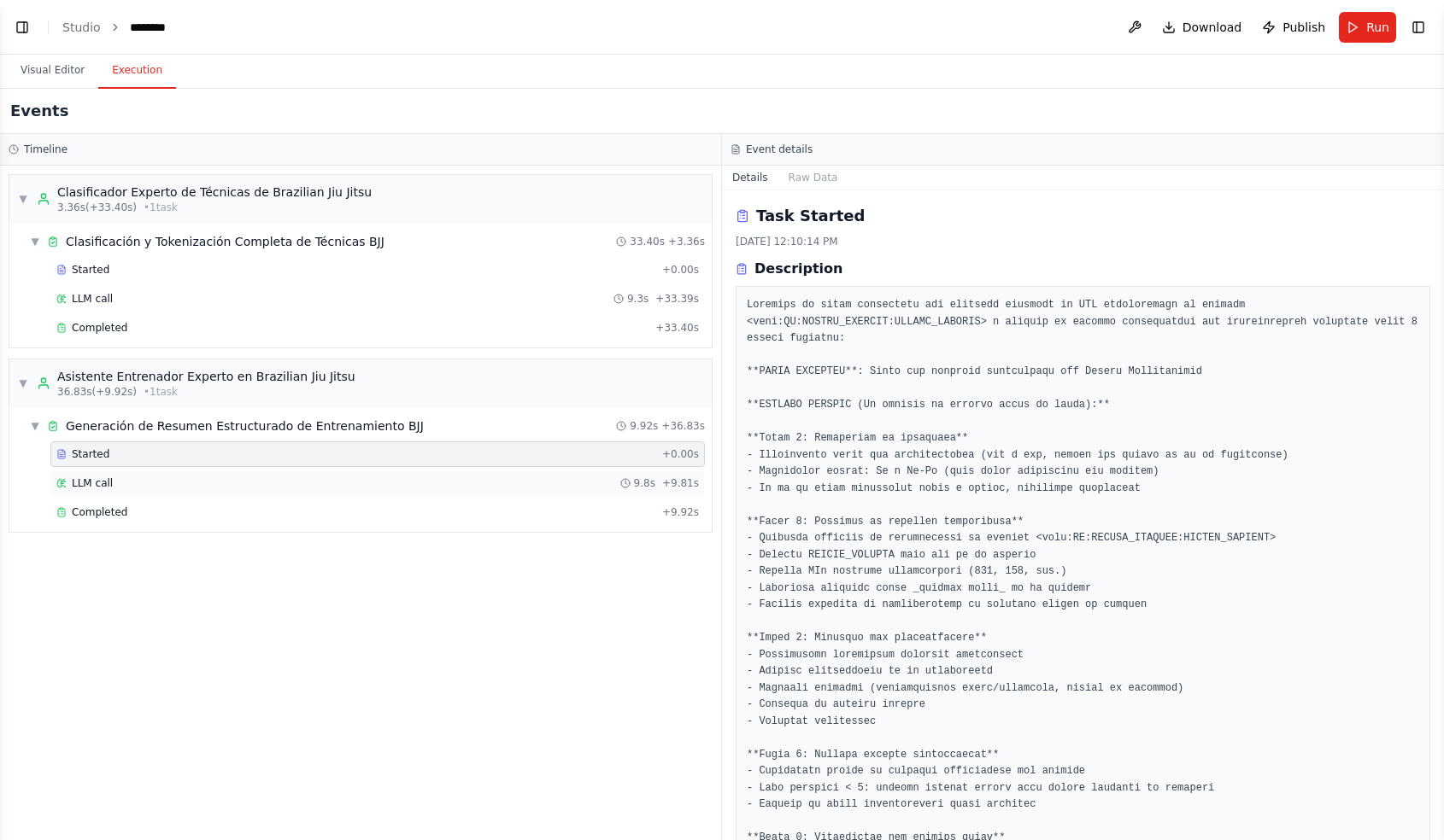
click at [526, 478] on div "LLM call 9.8s + 9.81s" at bounding box center [377, 483] width 642 height 13
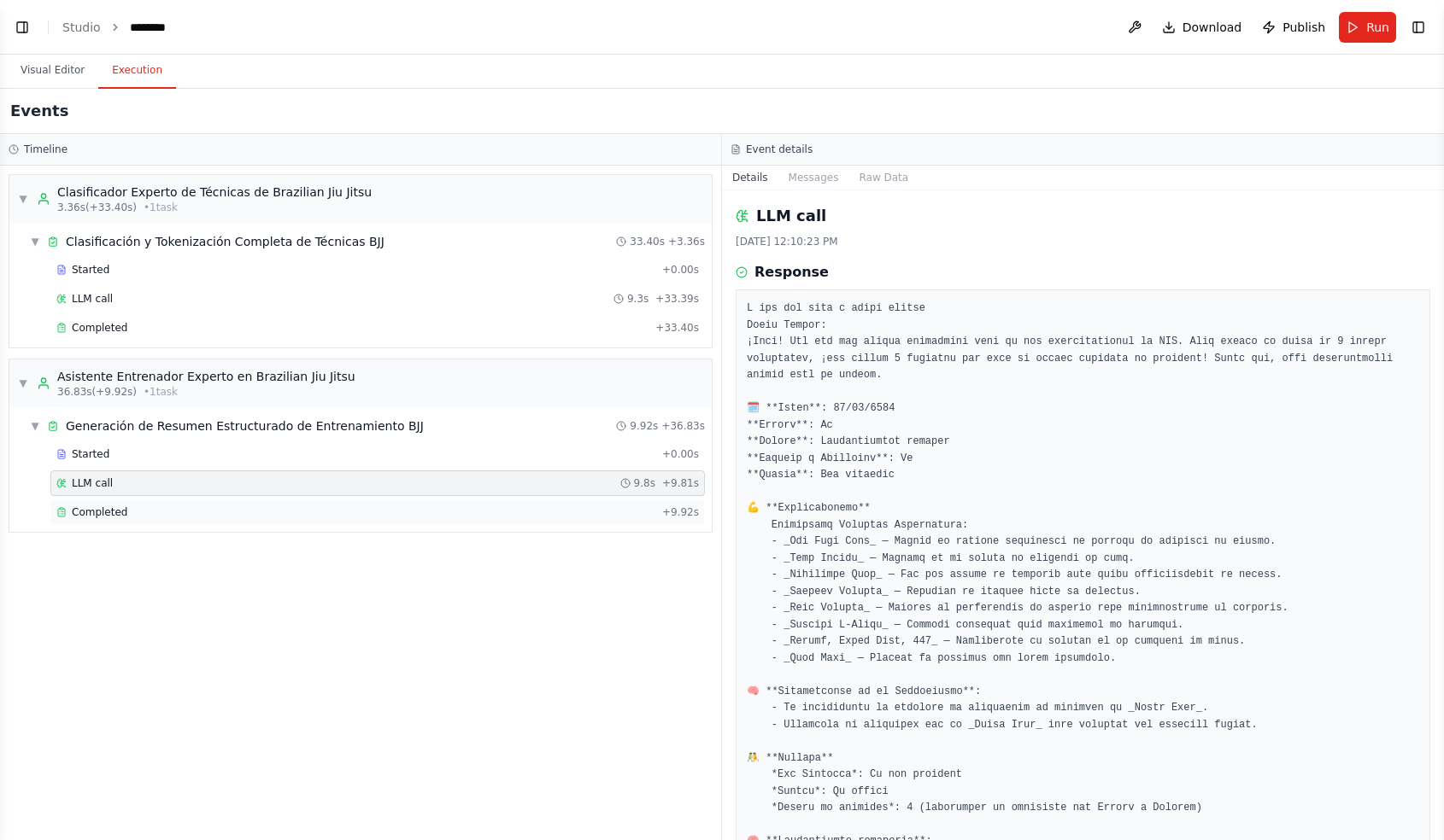
click at [527, 509] on div "Completed" at bounding box center [355, 512] width 598 height 13
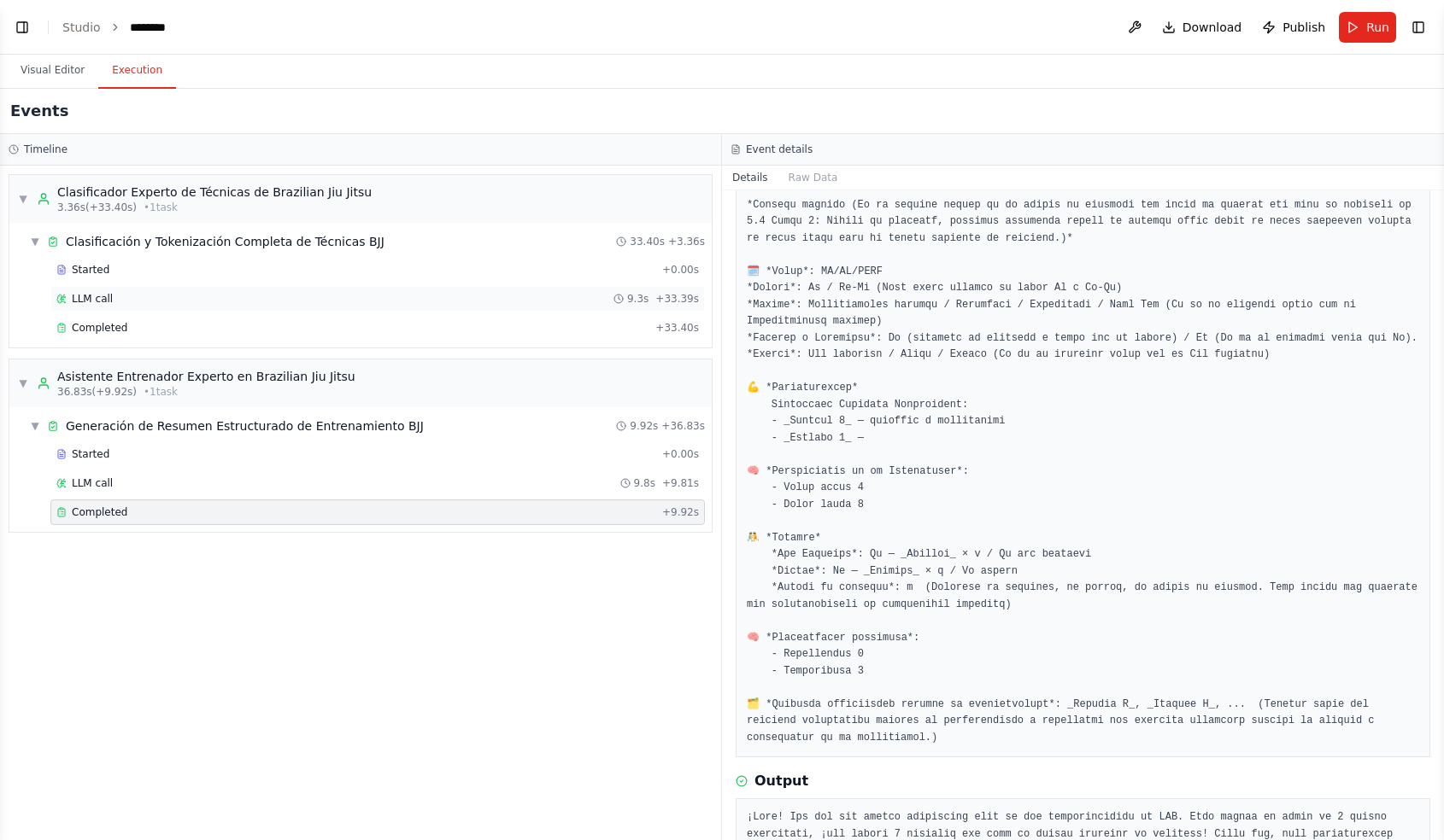
scroll to position [611, 0]
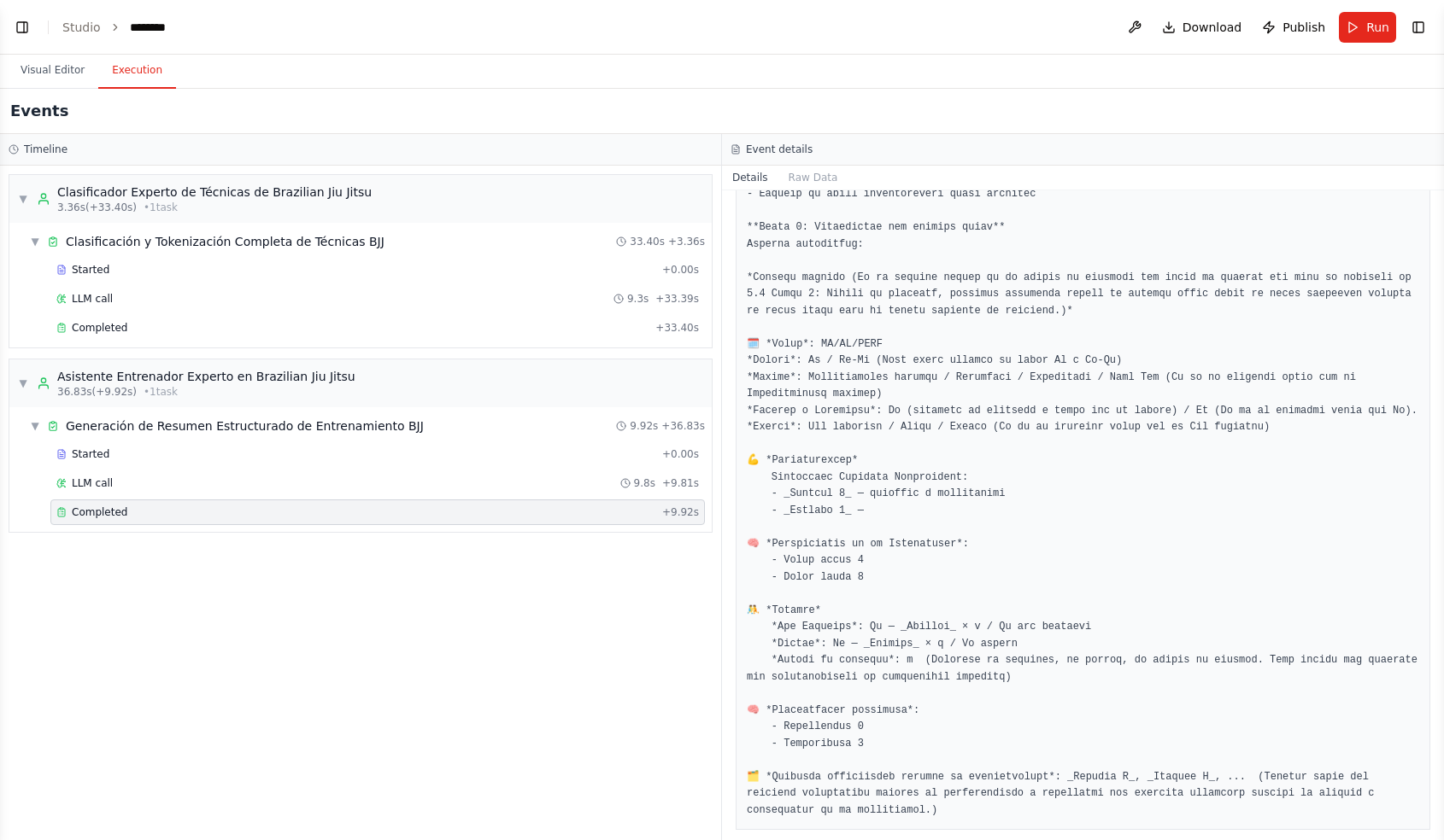
click at [71, 48] on header "Toggle Left Sidebar Studio ******** Download Publish Run Toggle Right Sidebar" at bounding box center [722, 27] width 1444 height 54
click at [76, 31] on link "Studio" at bounding box center [81, 27] width 38 height 13
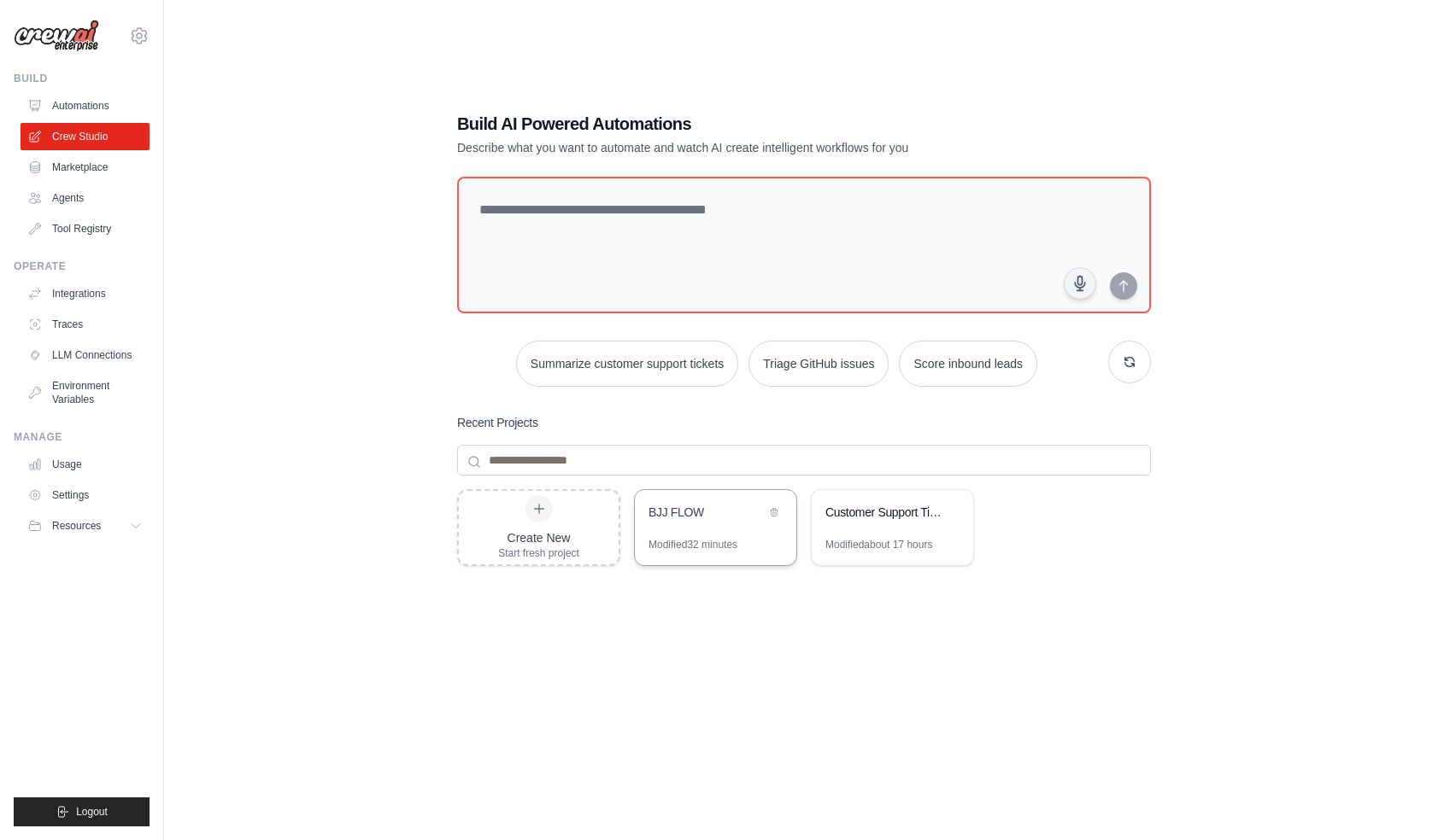
click at [701, 522] on div "BJJ FLOW" at bounding box center [707, 514] width 117 height 20
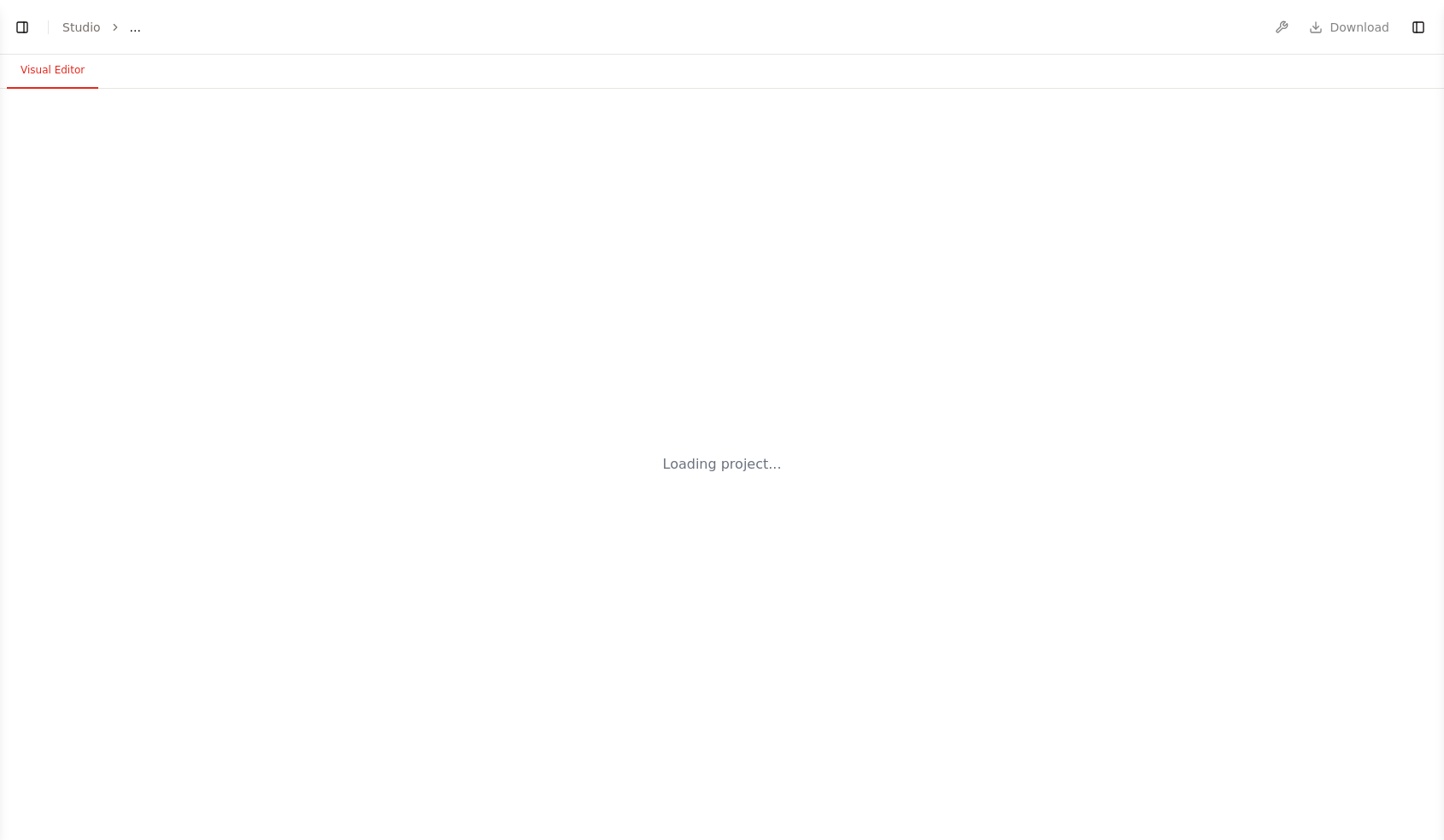
select select "****"
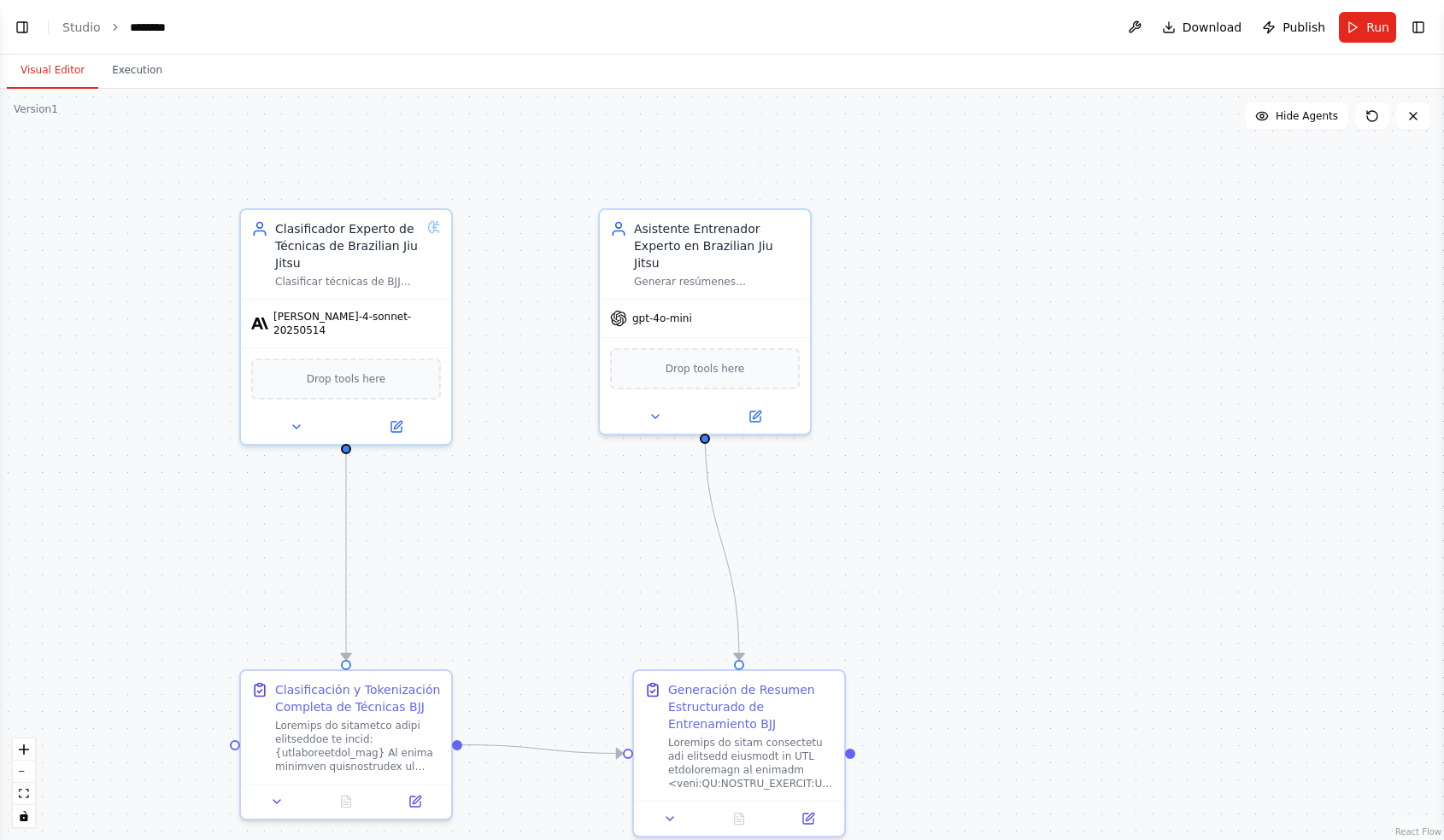
click at [1154, 13] on header "Toggle Left Sidebar Studio ******** Download Publish Run Toggle Right Sidebar" at bounding box center [722, 27] width 1444 height 54
click at [1140, 28] on button at bounding box center [1134, 27] width 28 height 31
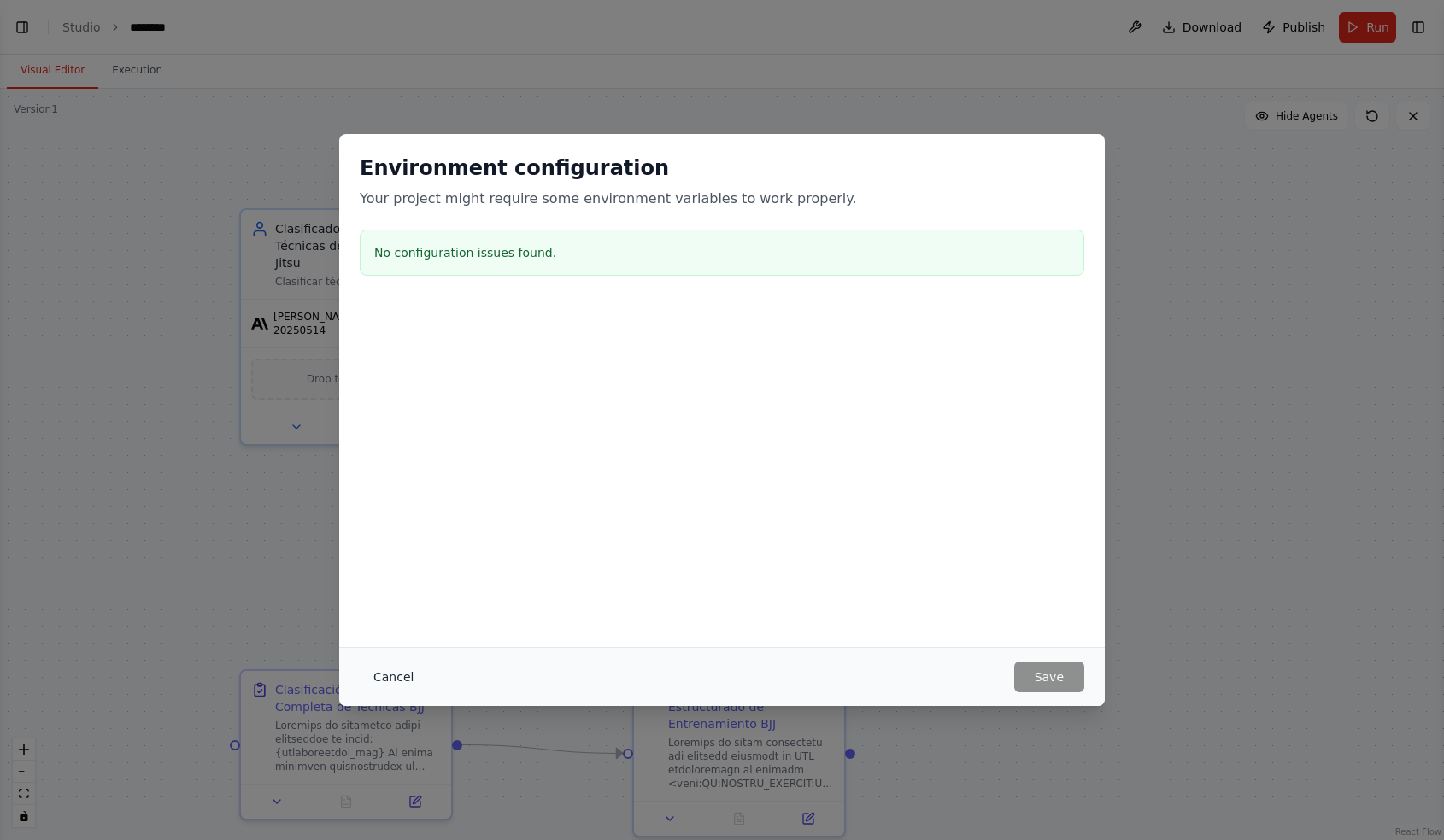
click at [395, 679] on button "Cancel" at bounding box center [393, 677] width 68 height 31
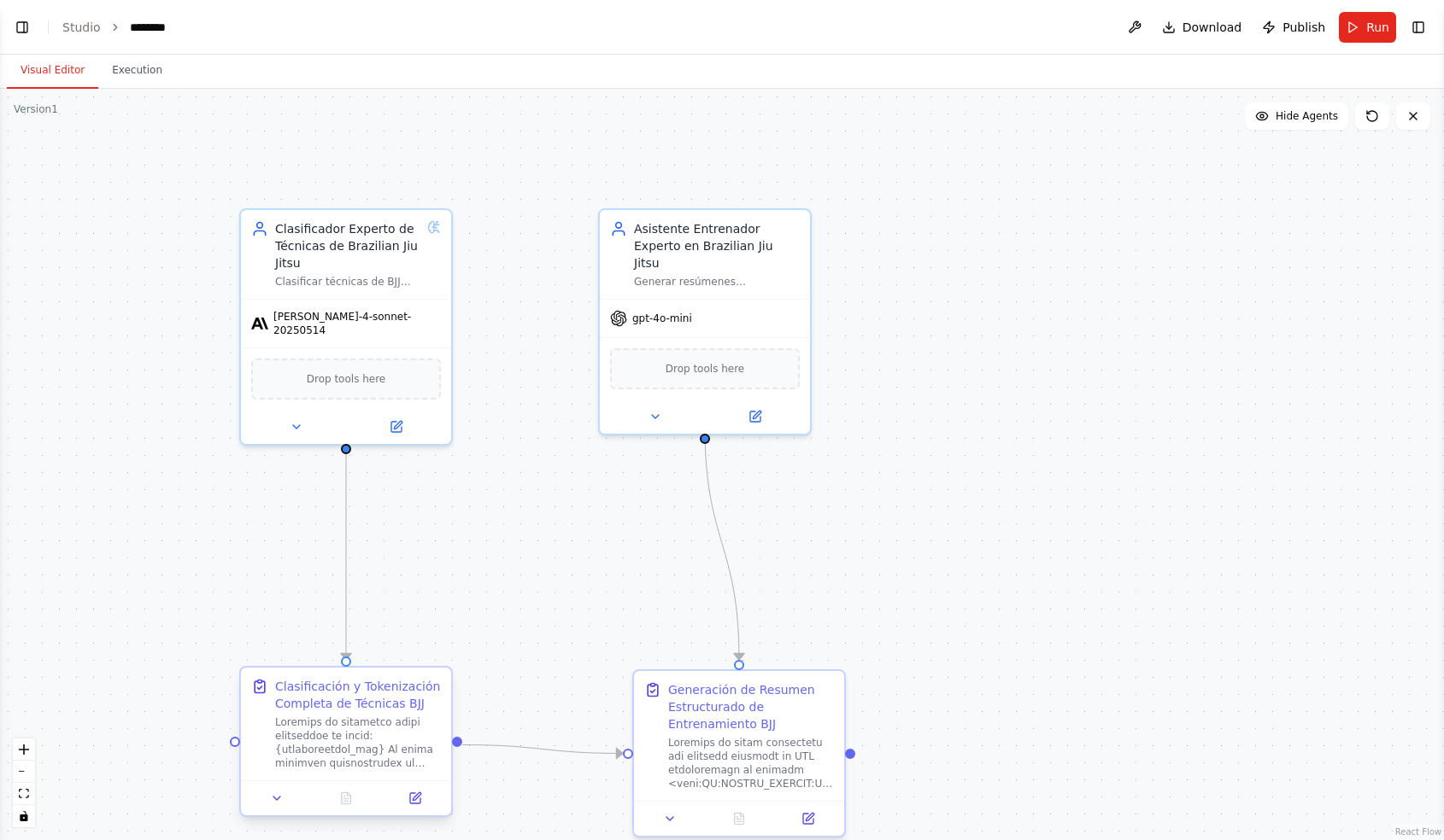
click at [302, 724] on div at bounding box center [357, 742] width 165 height 54
click at [696, 727] on div "Generación de Resumen Estructurado de Entrenamiento BJJ" at bounding box center [750, 704] width 165 height 52
click at [693, 709] on div "Generación de Resumen Estructurado de Entrenamiento BJJ" at bounding box center [750, 704] width 165 height 52
click at [808, 825] on button at bounding box center [807, 815] width 59 height 20
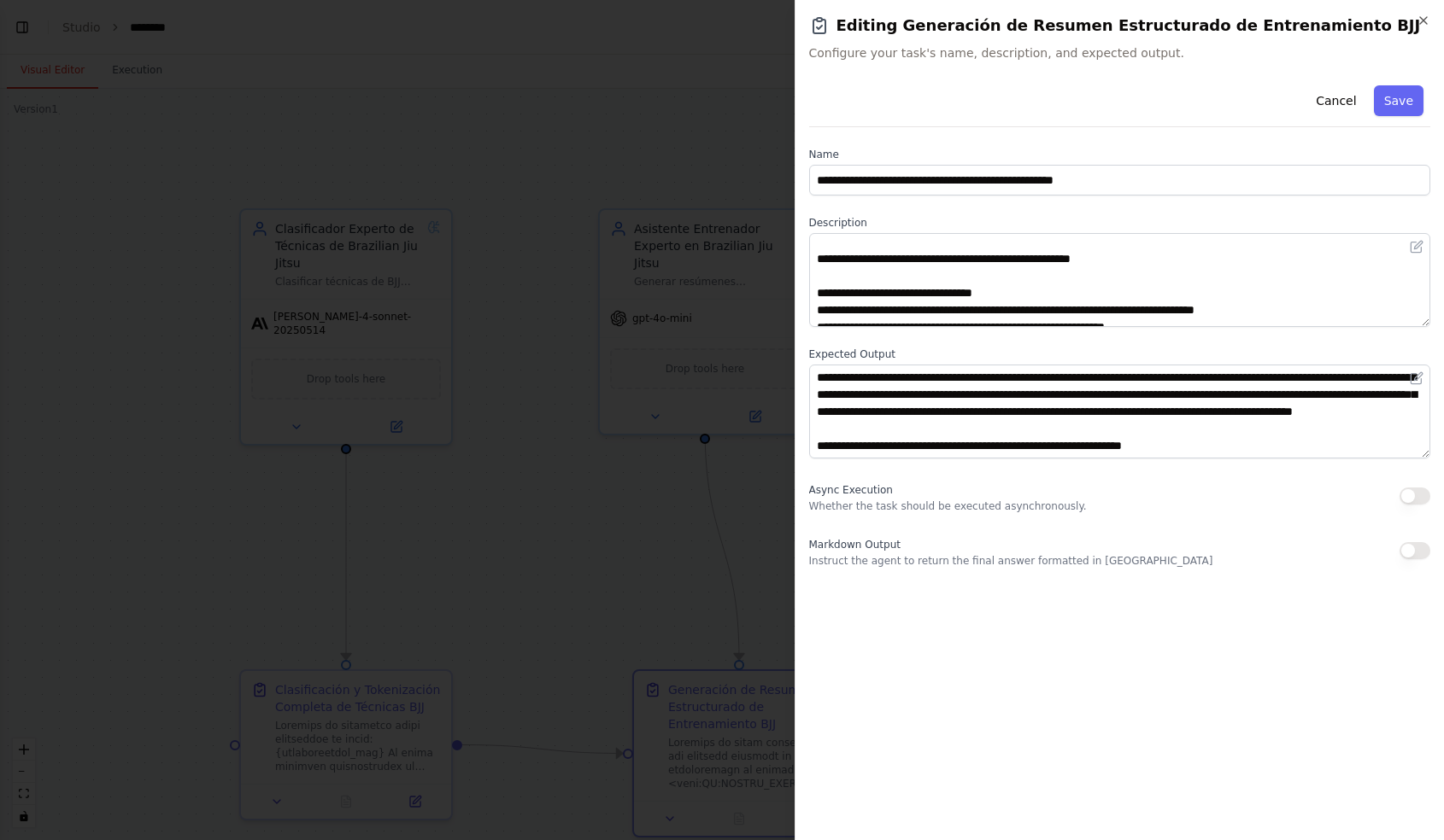
scroll to position [70, 0]
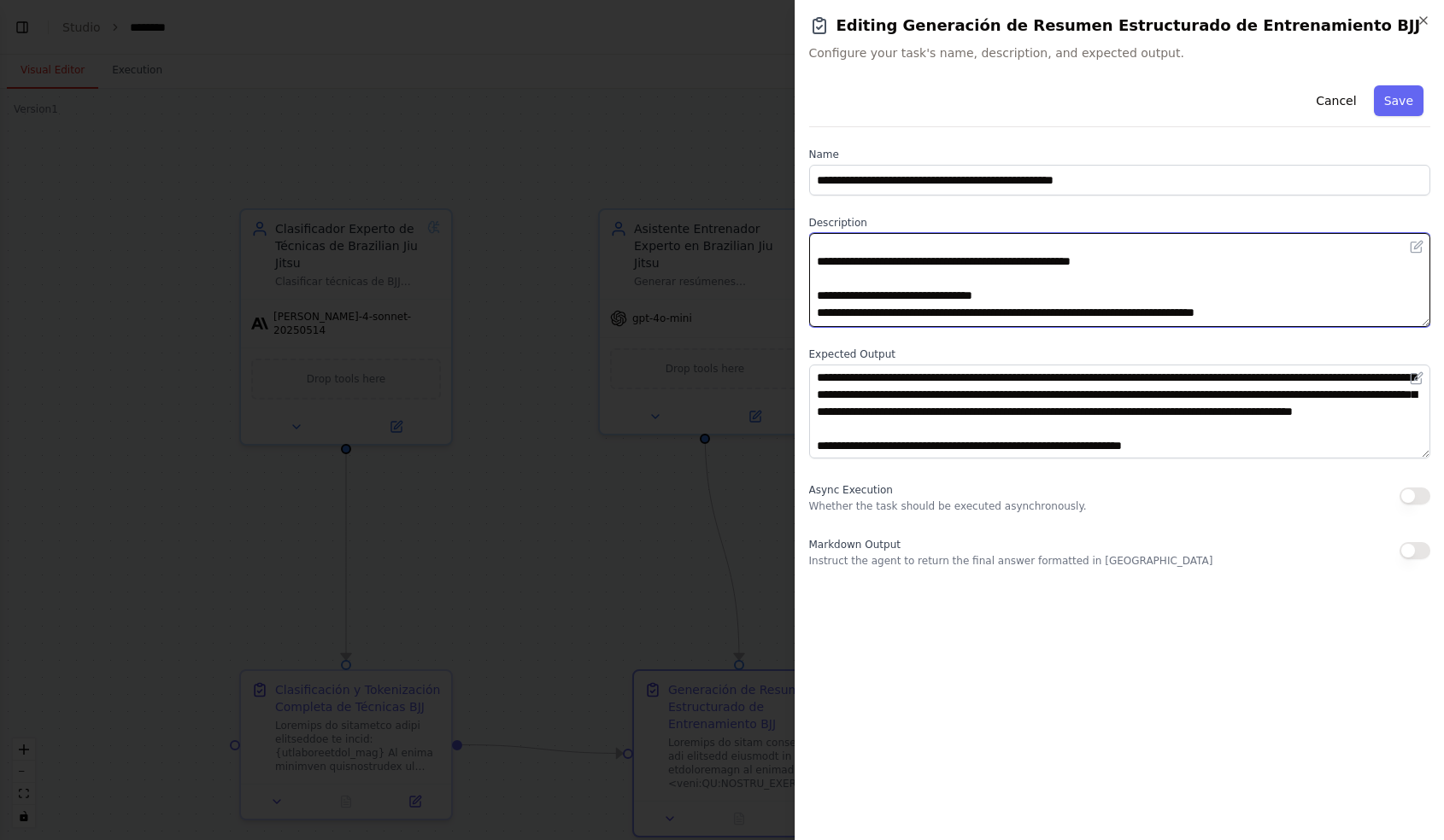
click at [947, 245] on textarea at bounding box center [1119, 280] width 622 height 94
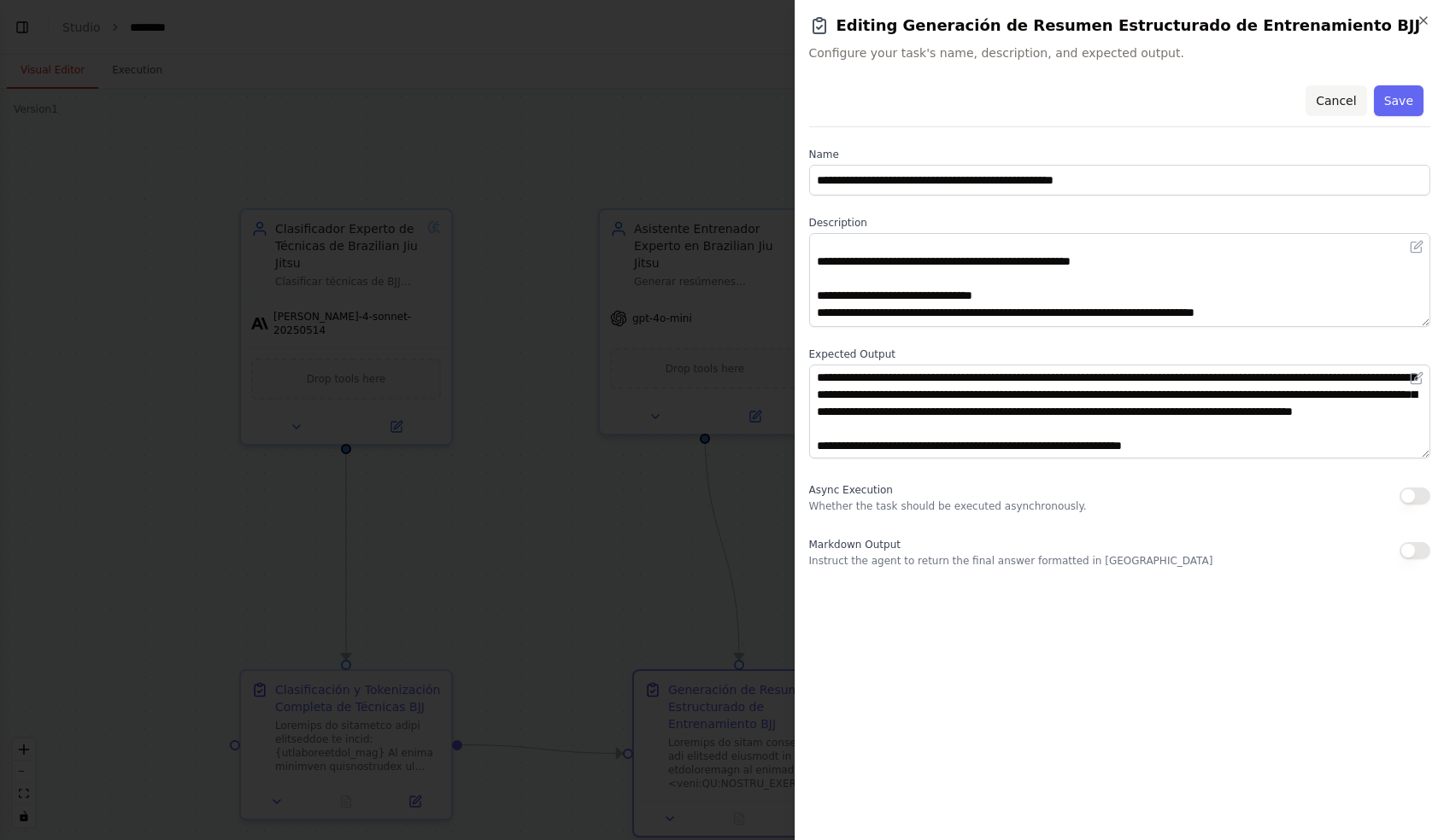
click at [1326, 96] on button "Cancel" at bounding box center [1336, 100] width 60 height 31
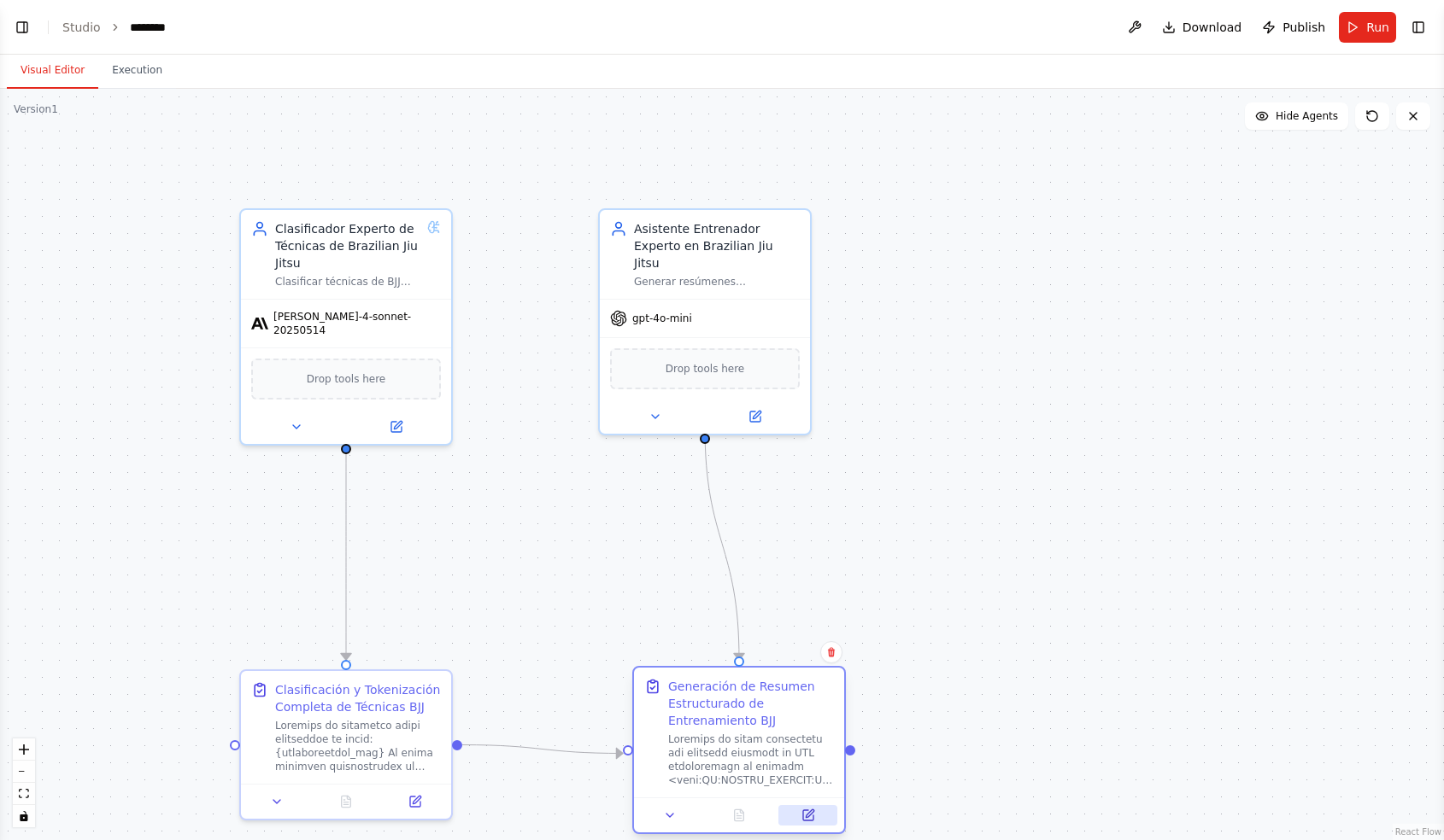
click at [809, 815] on icon at bounding box center [809, 813] width 8 height 8
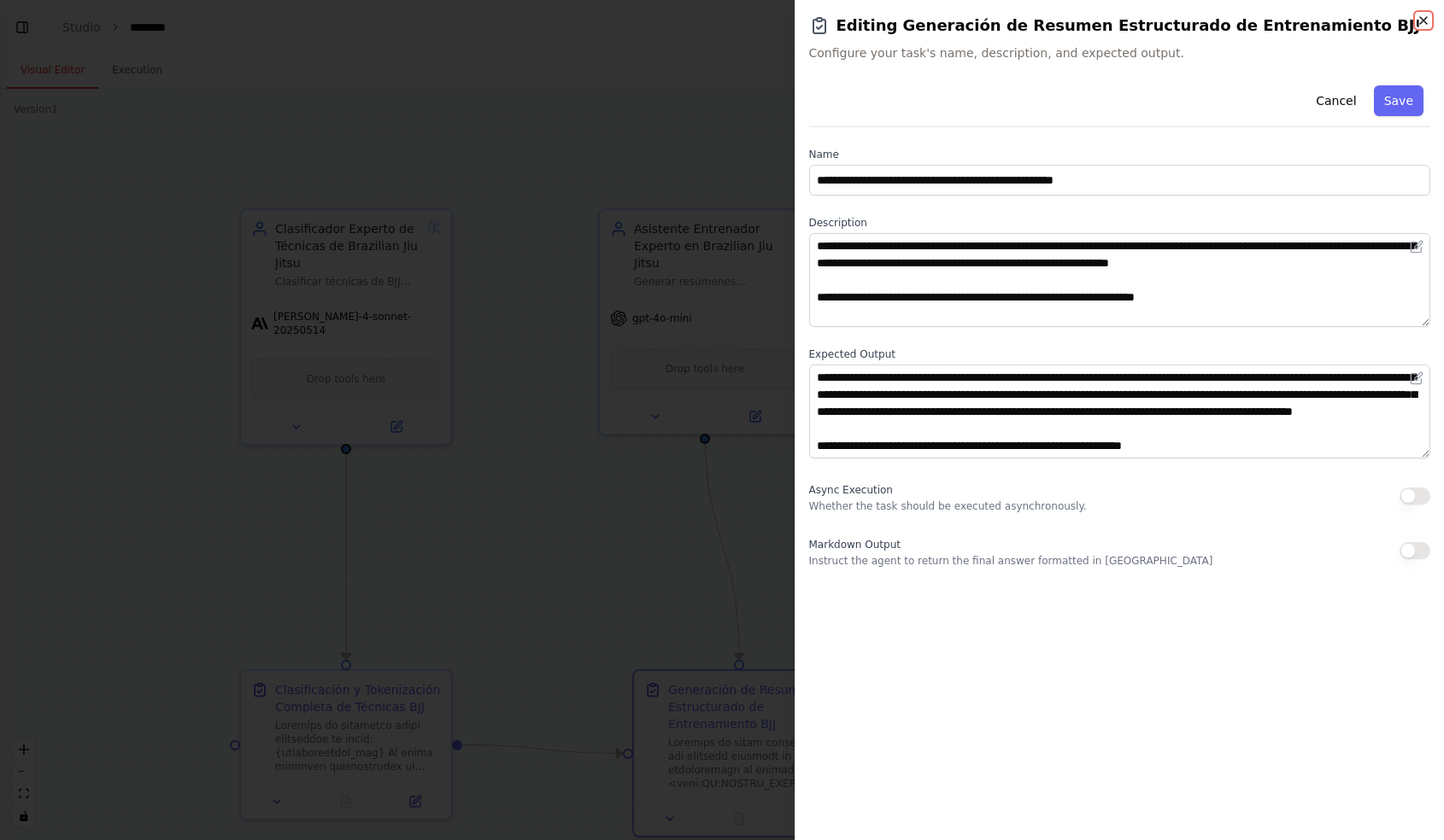
click at [1428, 21] on icon "button" at bounding box center [1423, 20] width 13 height 13
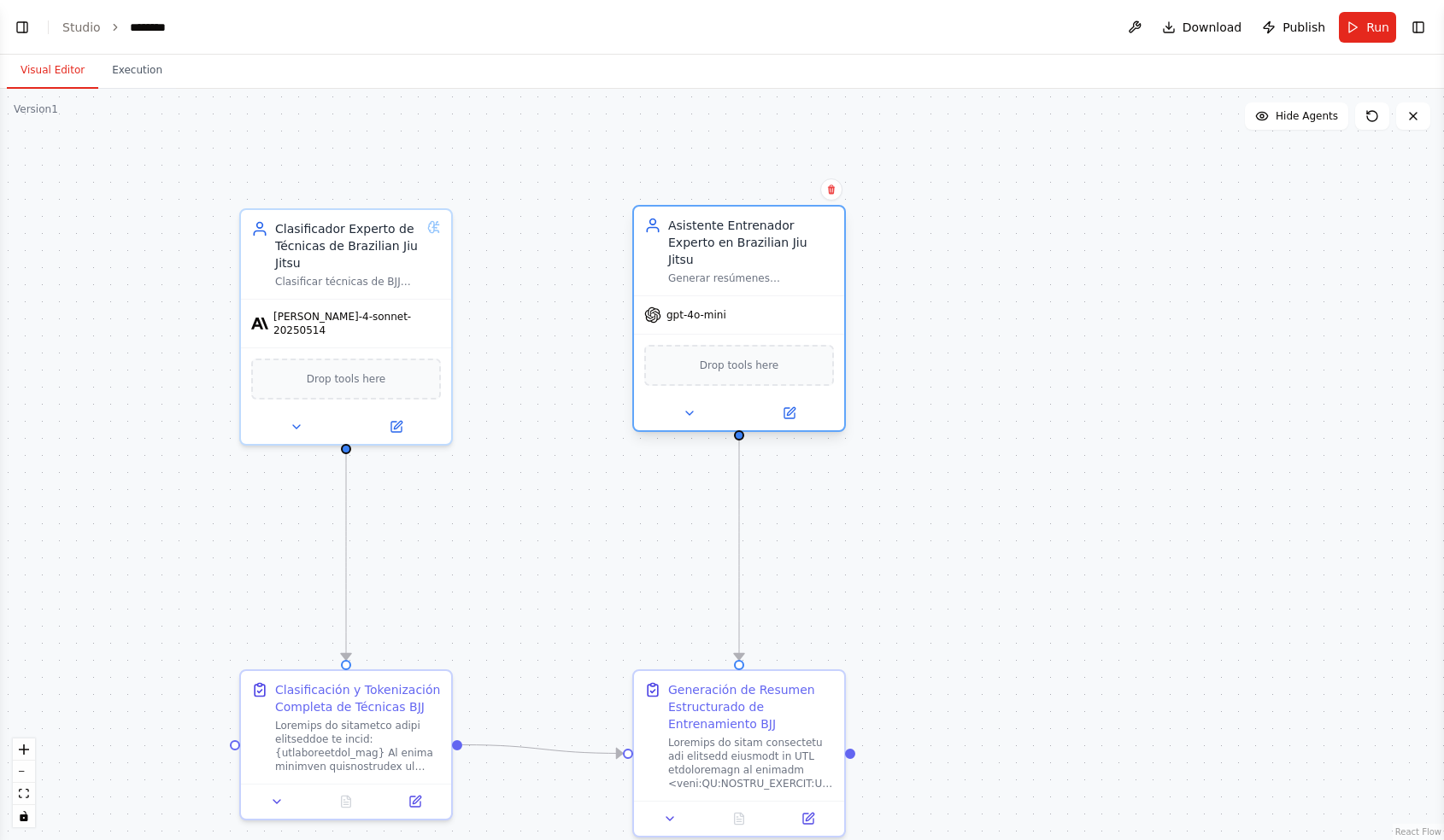
drag, startPoint x: 683, startPoint y: 290, endPoint x: 721, endPoint y: 286, distance: 38.2
click at [721, 296] on div "gpt-4o-mini" at bounding box center [739, 315] width 210 height 37
drag, startPoint x: 727, startPoint y: 750, endPoint x: 727, endPoint y: 741, distance: 9.0
click at [727, 741] on div at bounding box center [750, 759] width 165 height 54
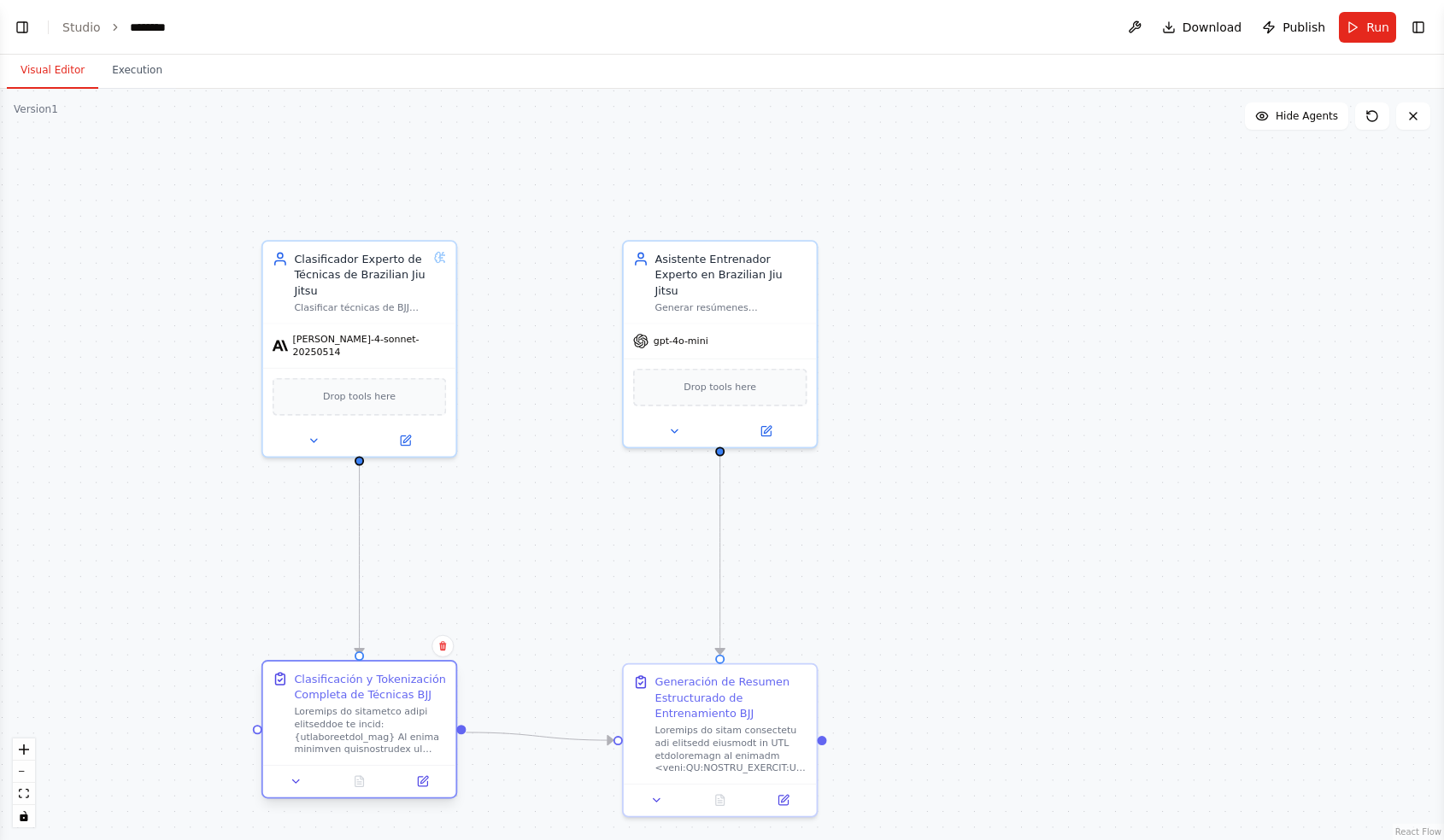
click at [350, 732] on div at bounding box center [369, 731] width 152 height 51
click at [423, 783] on icon at bounding box center [422, 781] width 10 height 10
click at [423, 782] on icon at bounding box center [424, 780] width 8 height 8
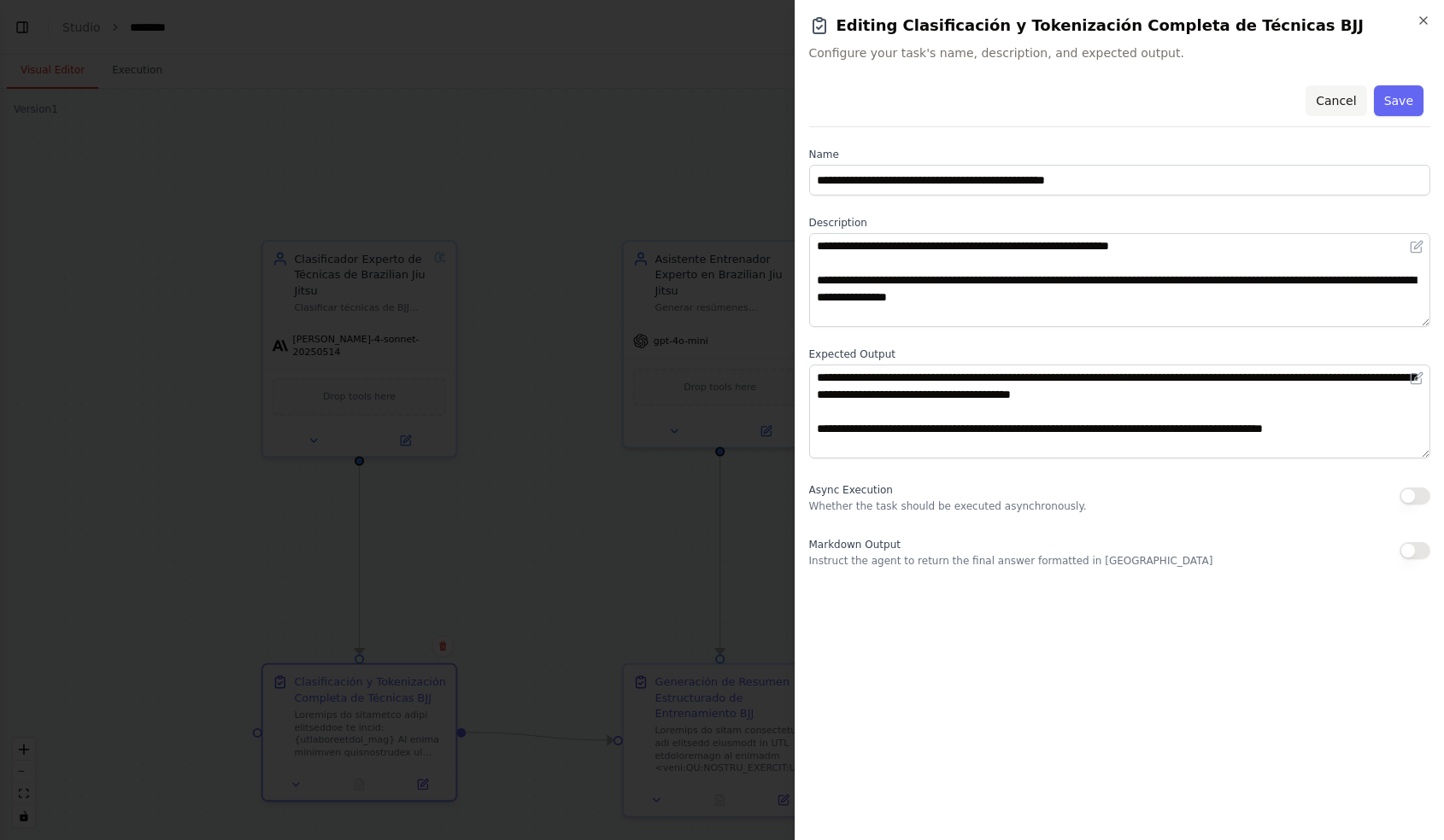
click at [1339, 97] on button "Cancel" at bounding box center [1336, 100] width 60 height 31
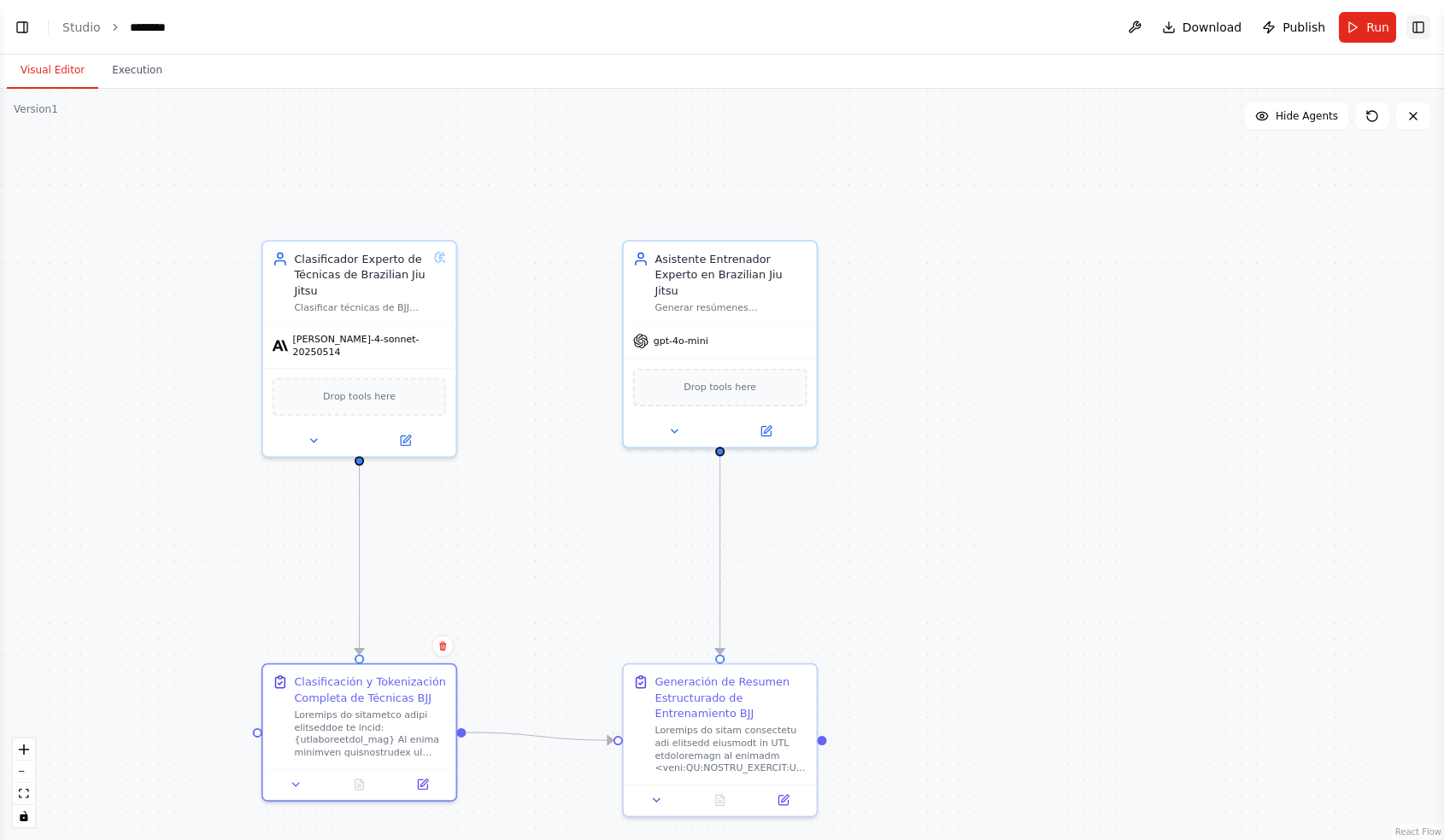
click at [1422, 36] on button "Toggle Right Sidebar" at bounding box center [1417, 27] width 24 height 24
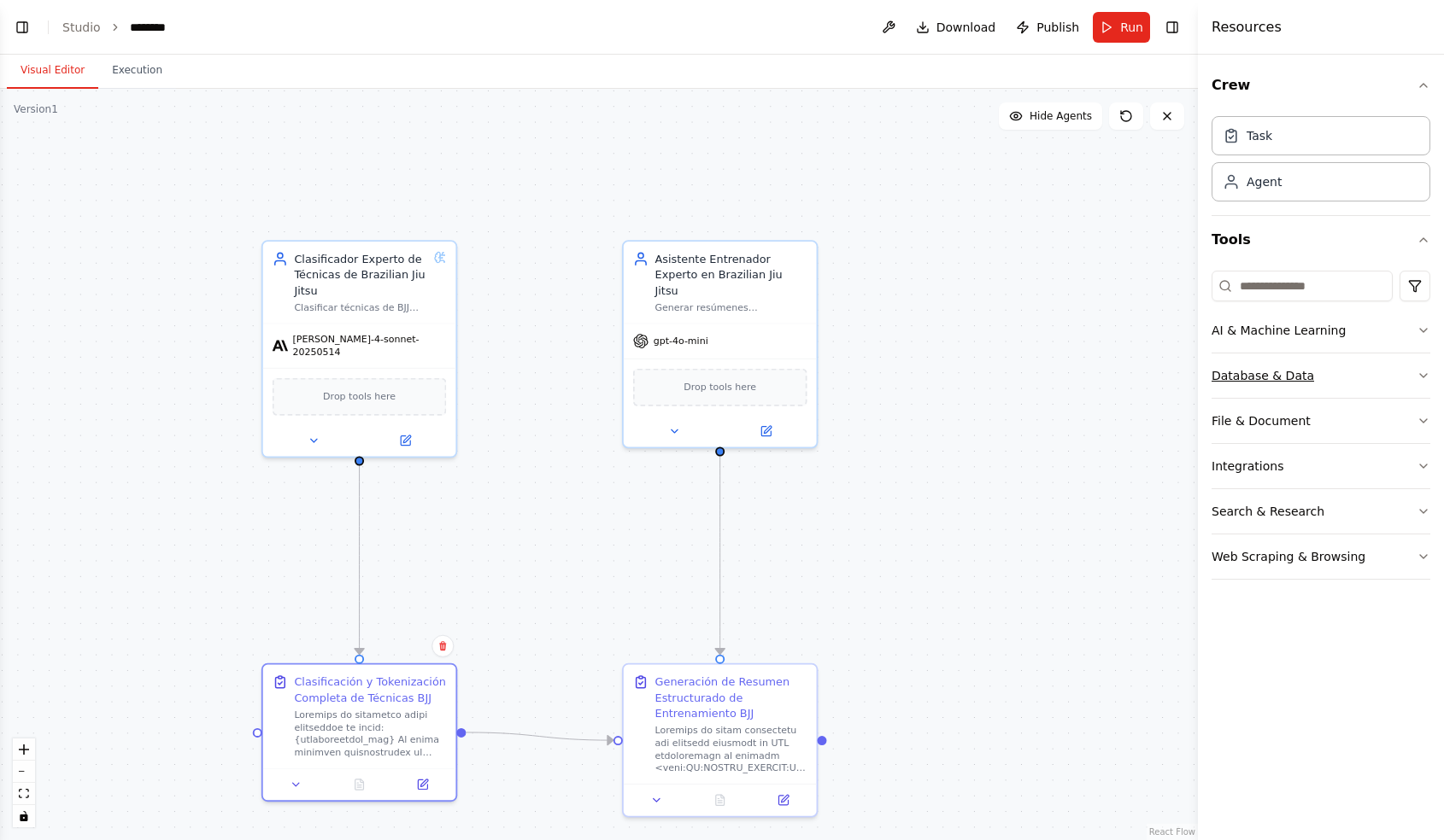
click at [1419, 372] on icon "button" at bounding box center [1423, 375] width 13 height 13
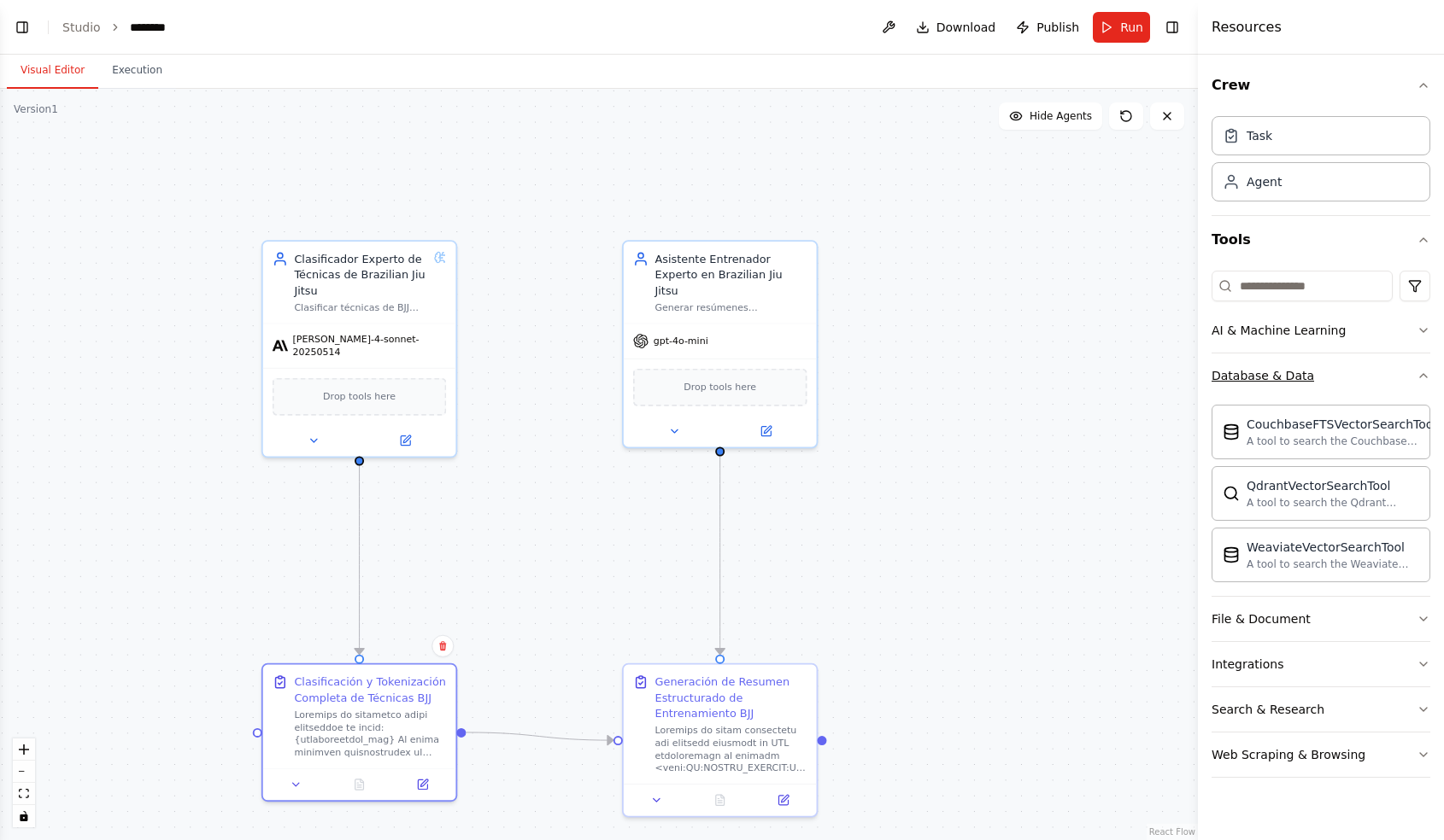
click at [1419, 372] on icon "button" at bounding box center [1423, 375] width 13 height 13
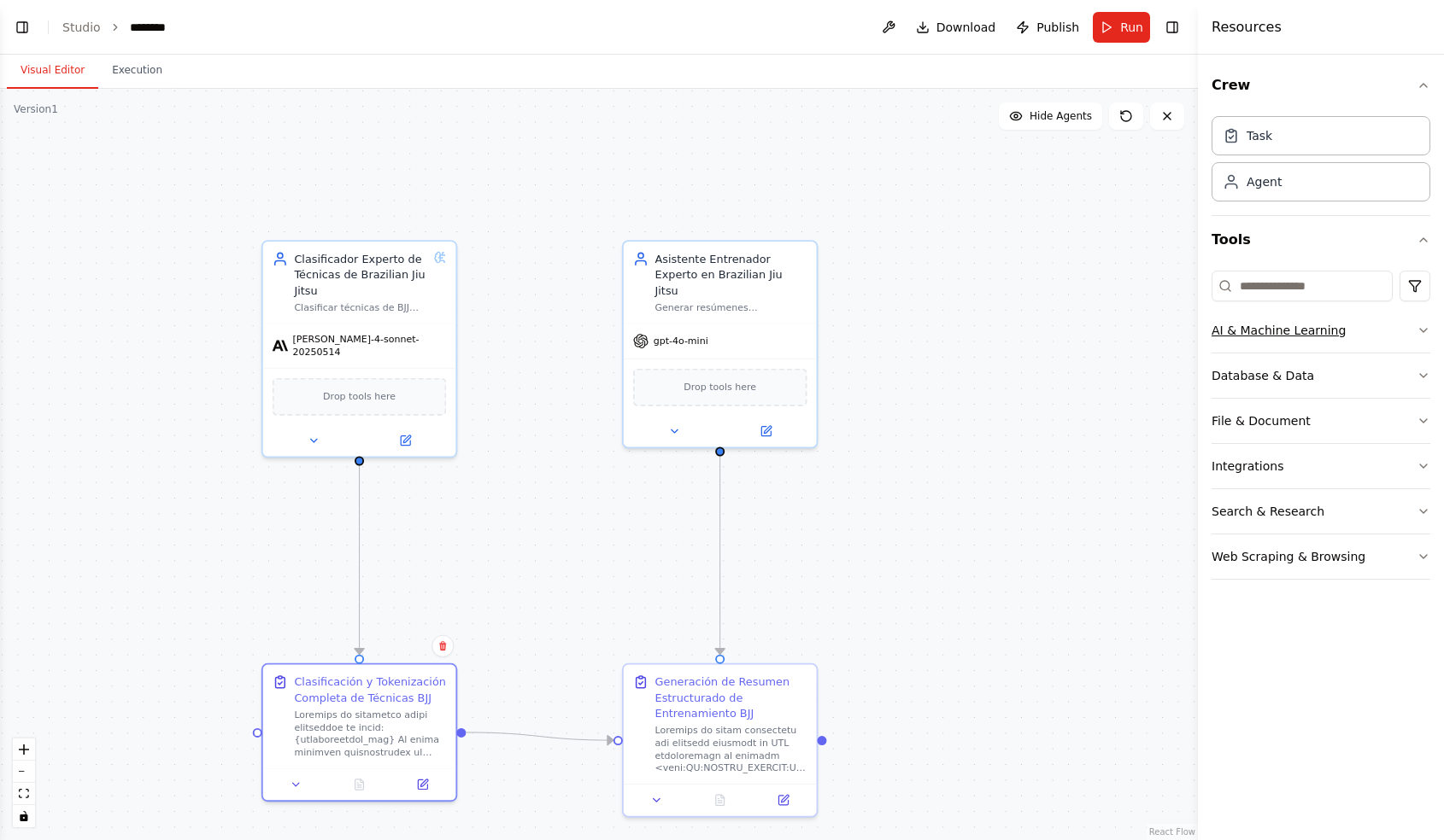
click at [1417, 337] on button "AI & Machine Learning" at bounding box center [1320, 331] width 219 height 44
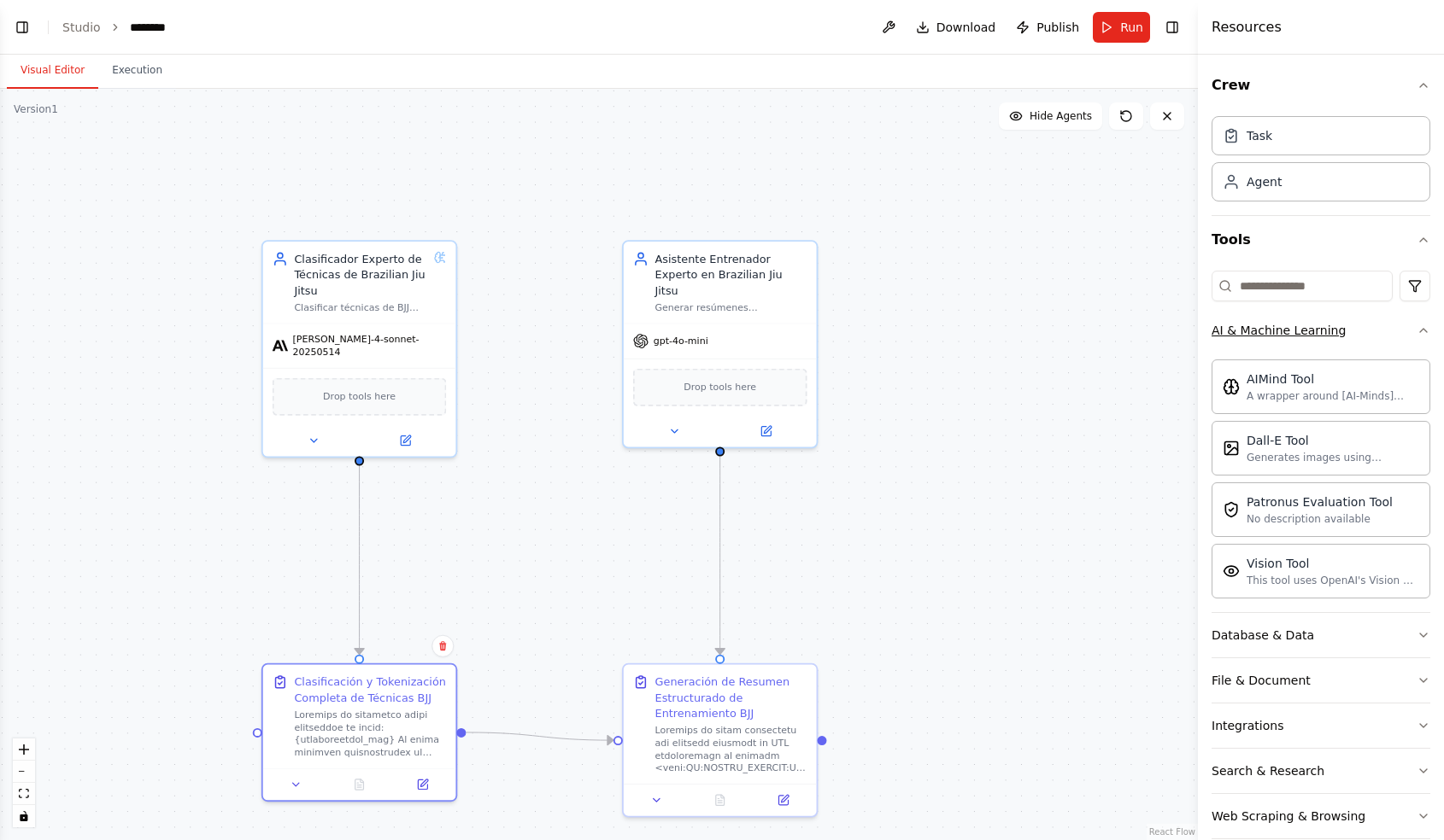
click at [1417, 337] on button "AI & Machine Learning" at bounding box center [1320, 331] width 219 height 44
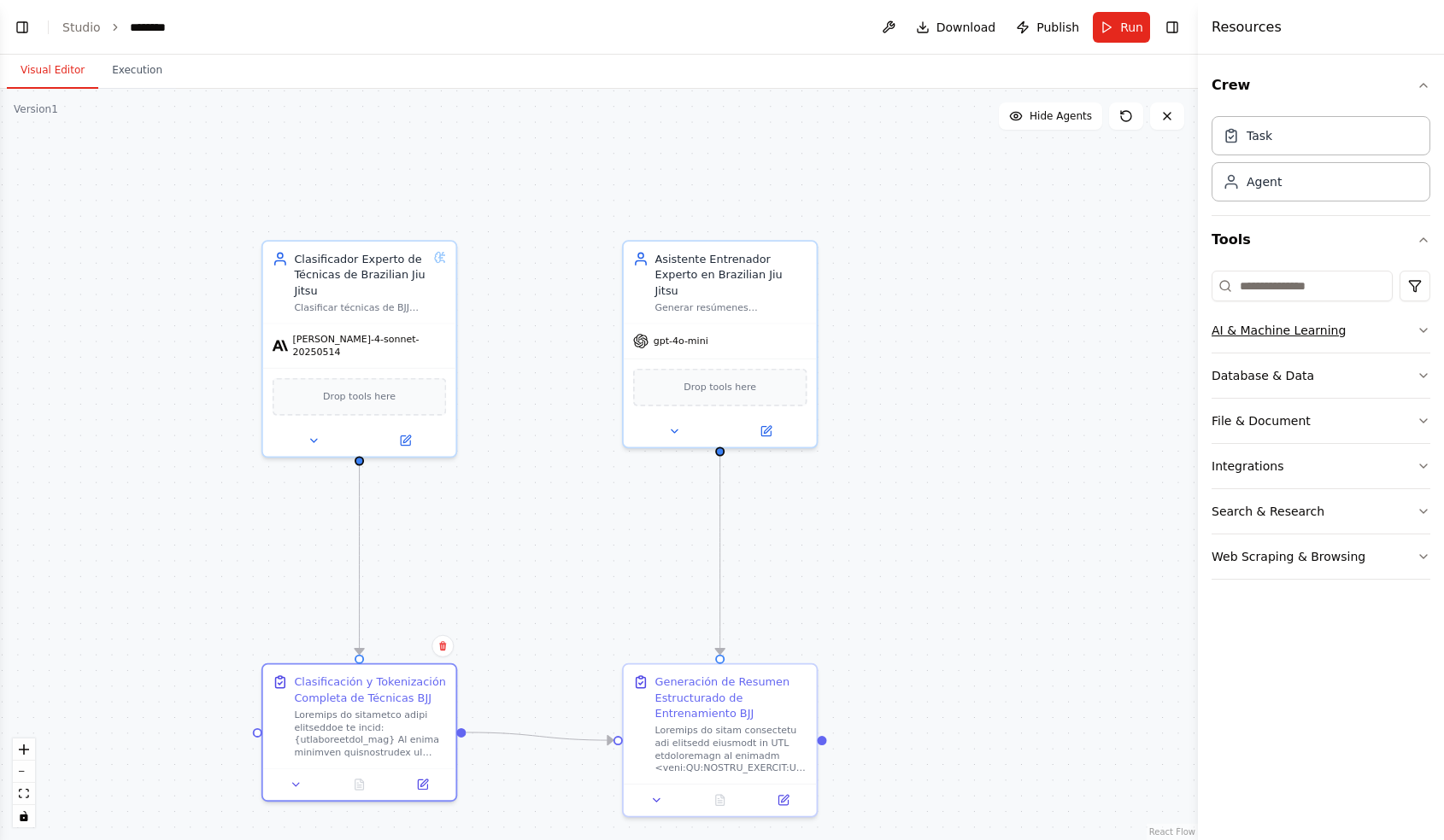
click at [1417, 332] on icon "button" at bounding box center [1423, 330] width 13 height 13
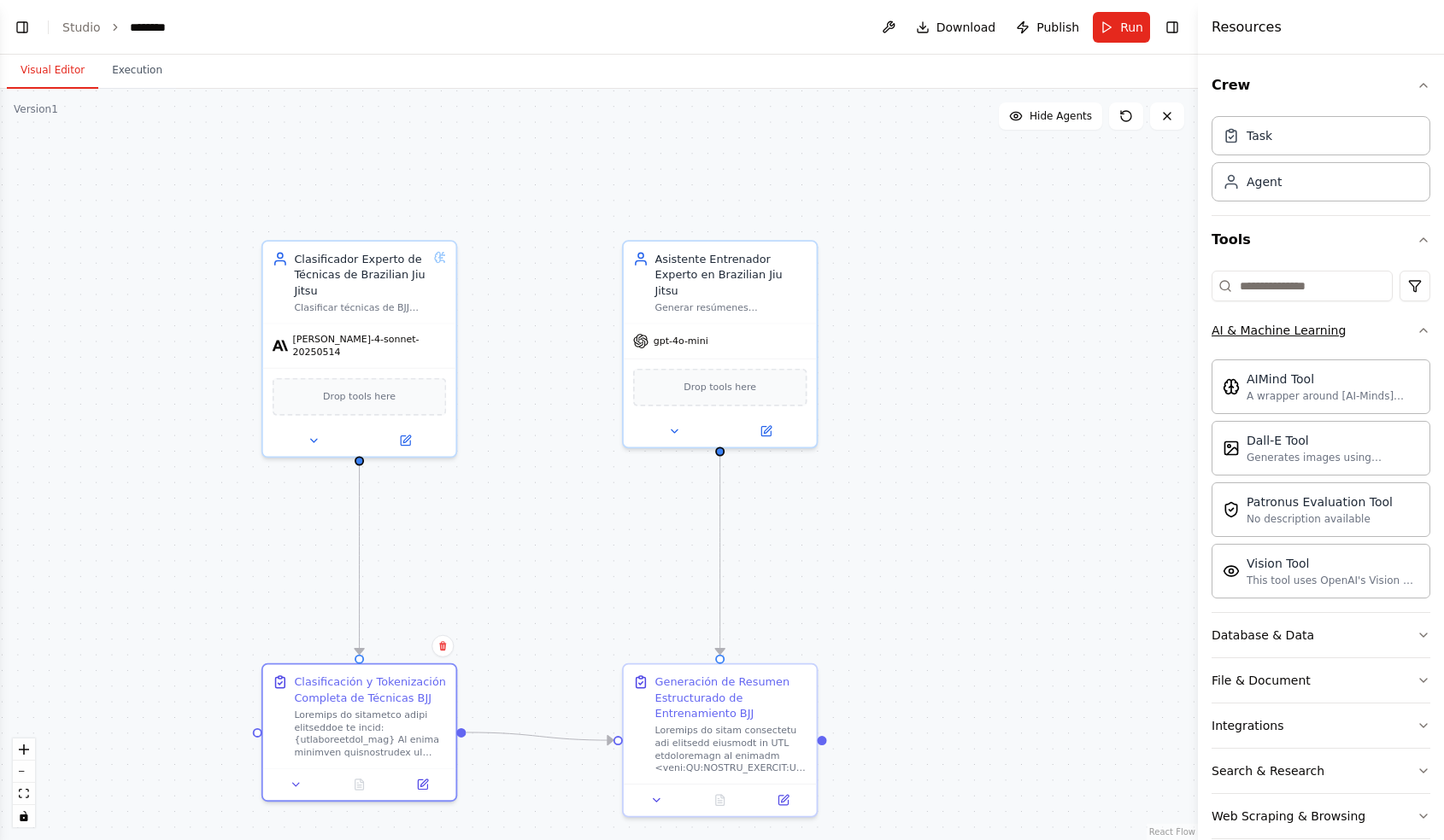
click at [1417, 332] on icon "button" at bounding box center [1423, 330] width 13 height 13
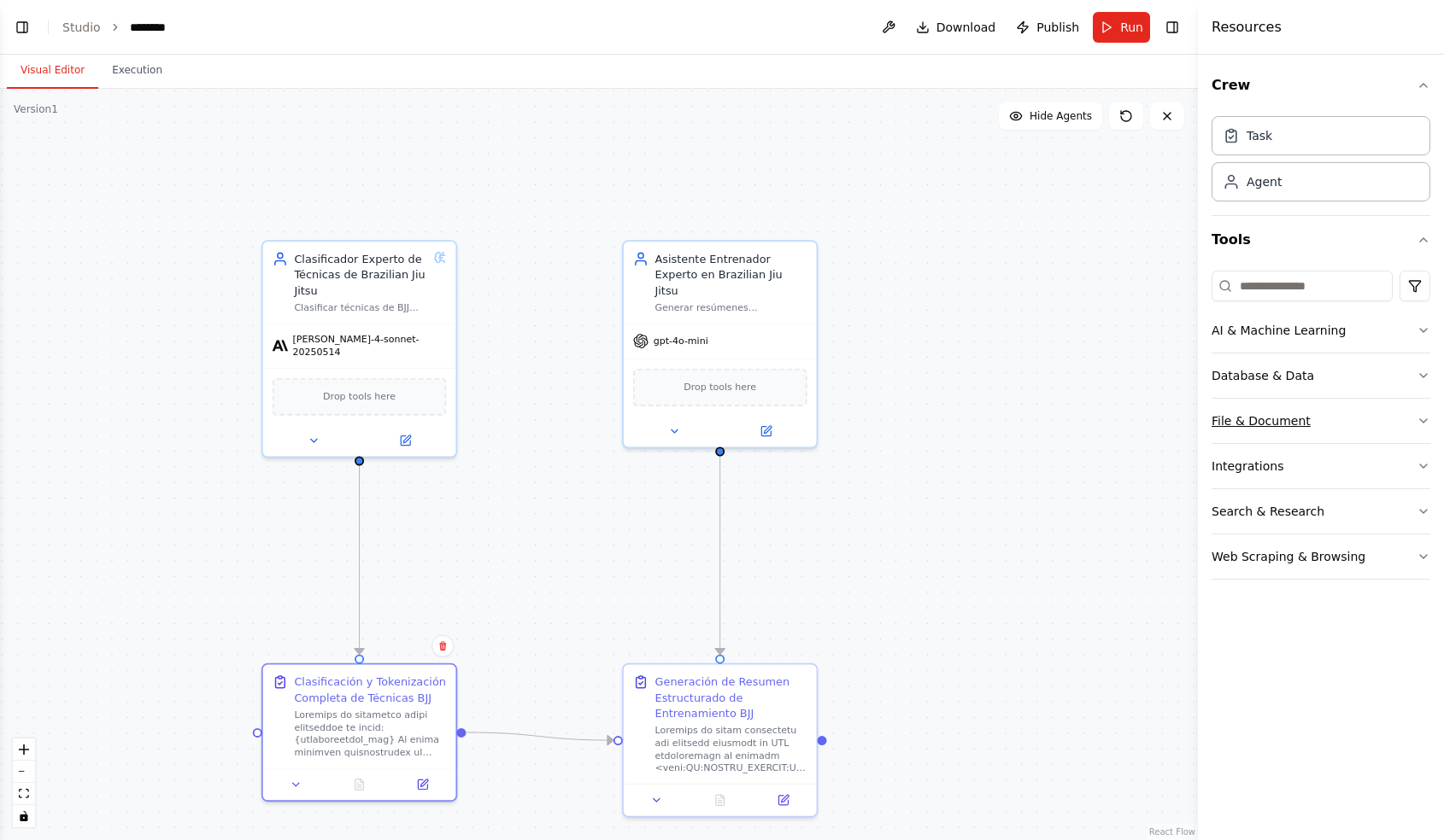
click at [1417, 424] on icon "button" at bounding box center [1423, 420] width 13 height 13
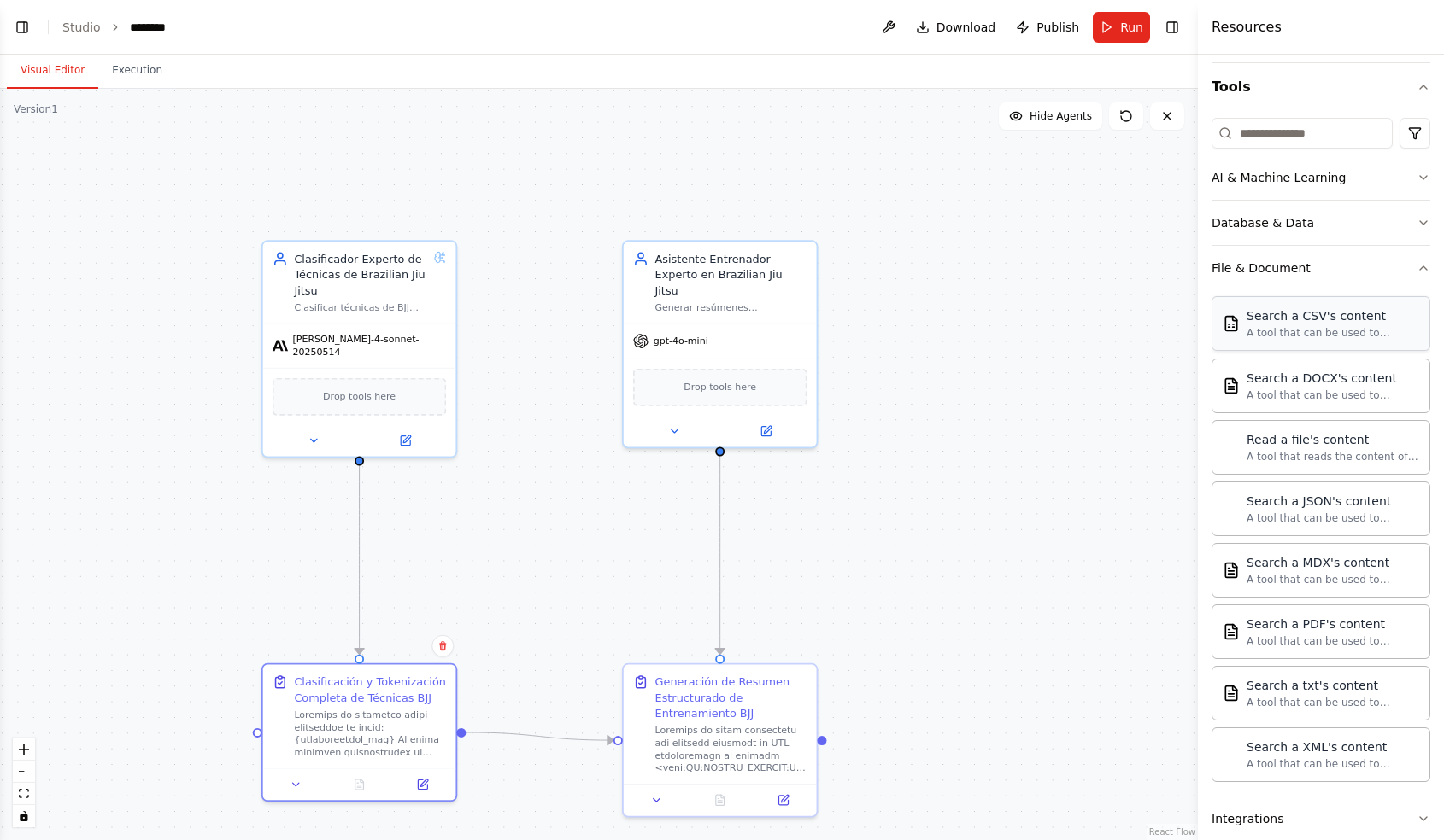
scroll to position [160, 0]
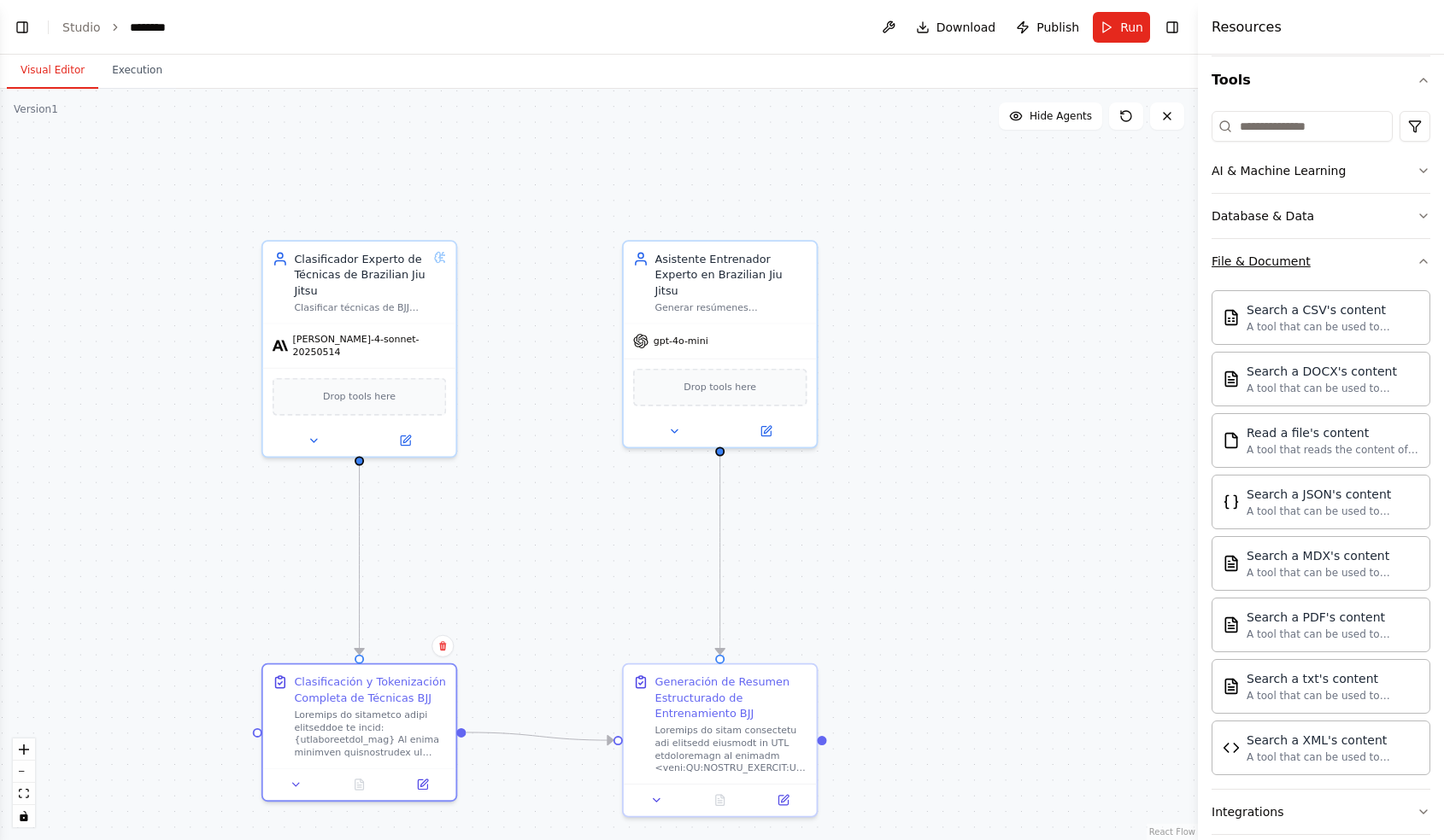
click at [1424, 270] on button "File & Document" at bounding box center [1320, 261] width 219 height 44
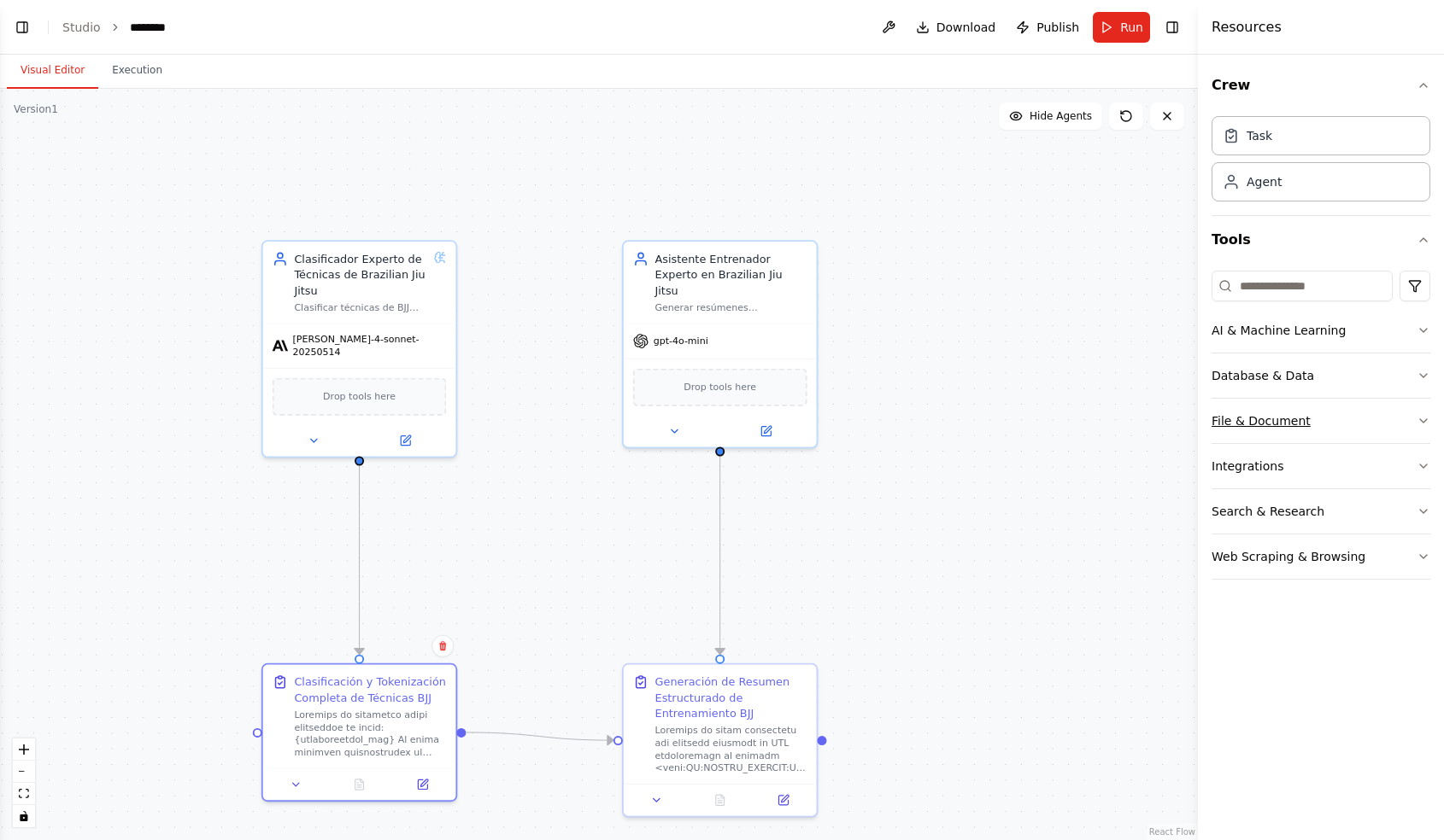
click at [1418, 423] on icon "button" at bounding box center [1423, 420] width 13 height 13
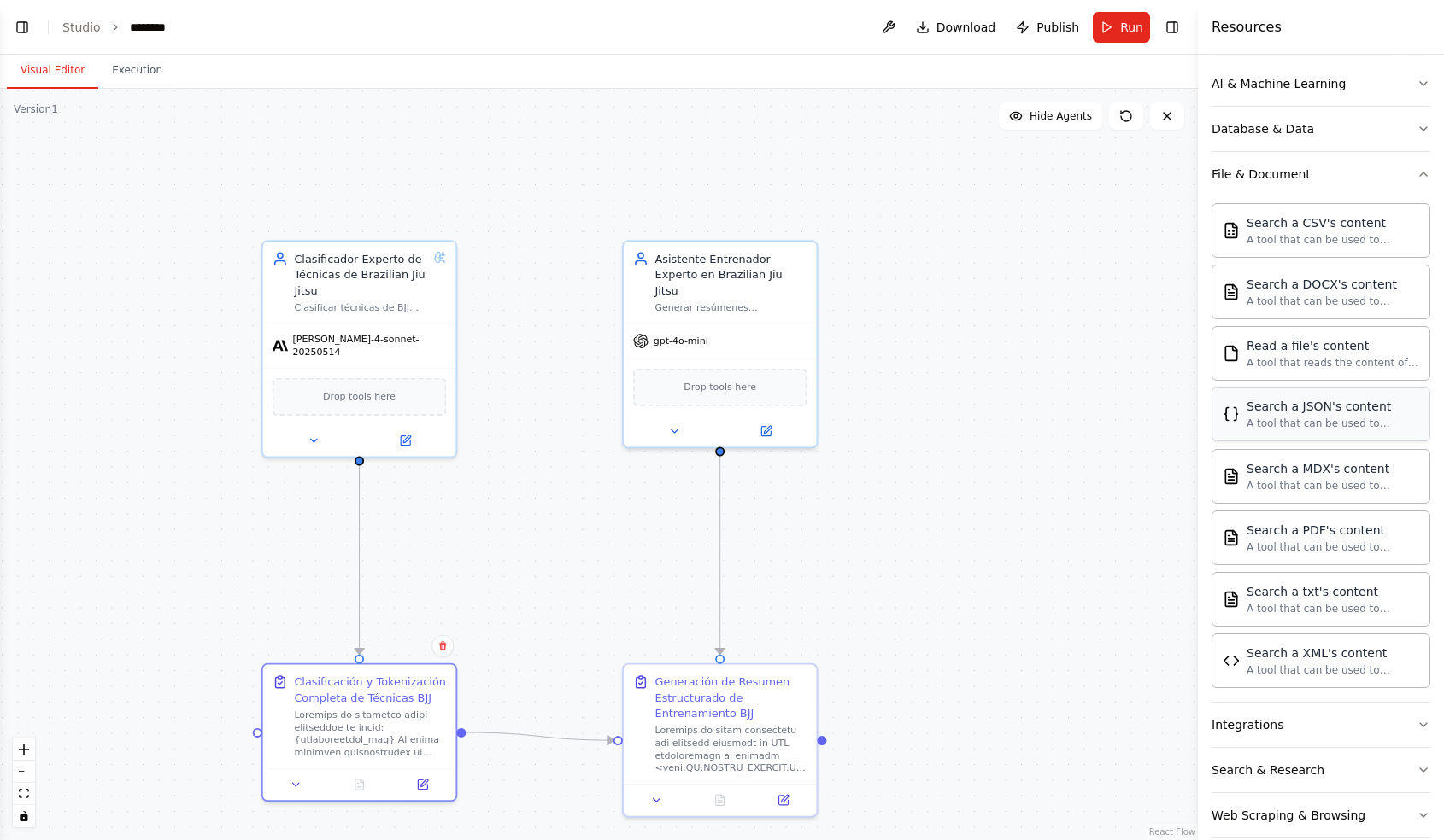
scroll to position [272, 0]
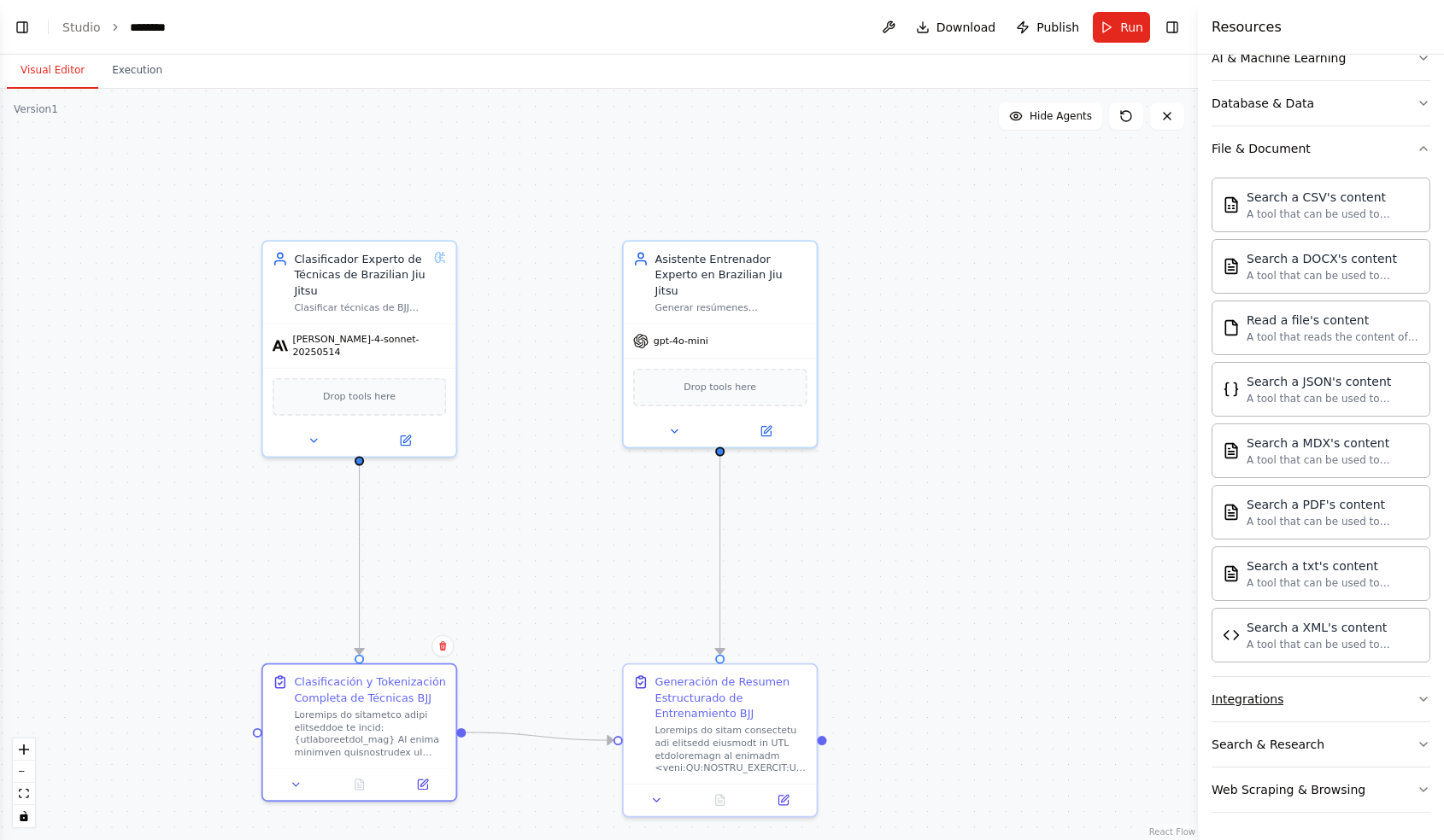
click at [1401, 704] on button "Integrations" at bounding box center [1320, 700] width 219 height 44
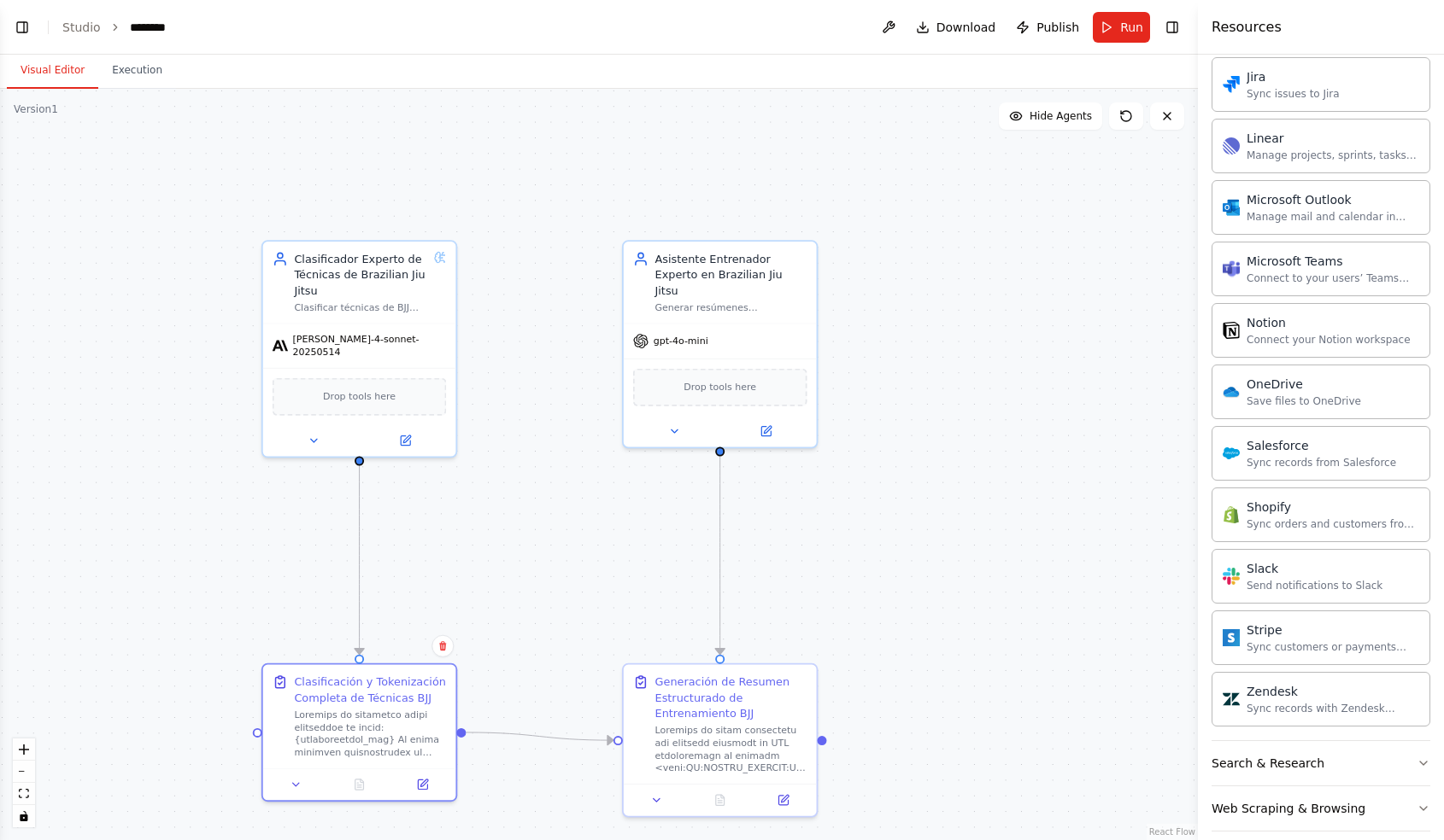
scroll to position [1577, 0]
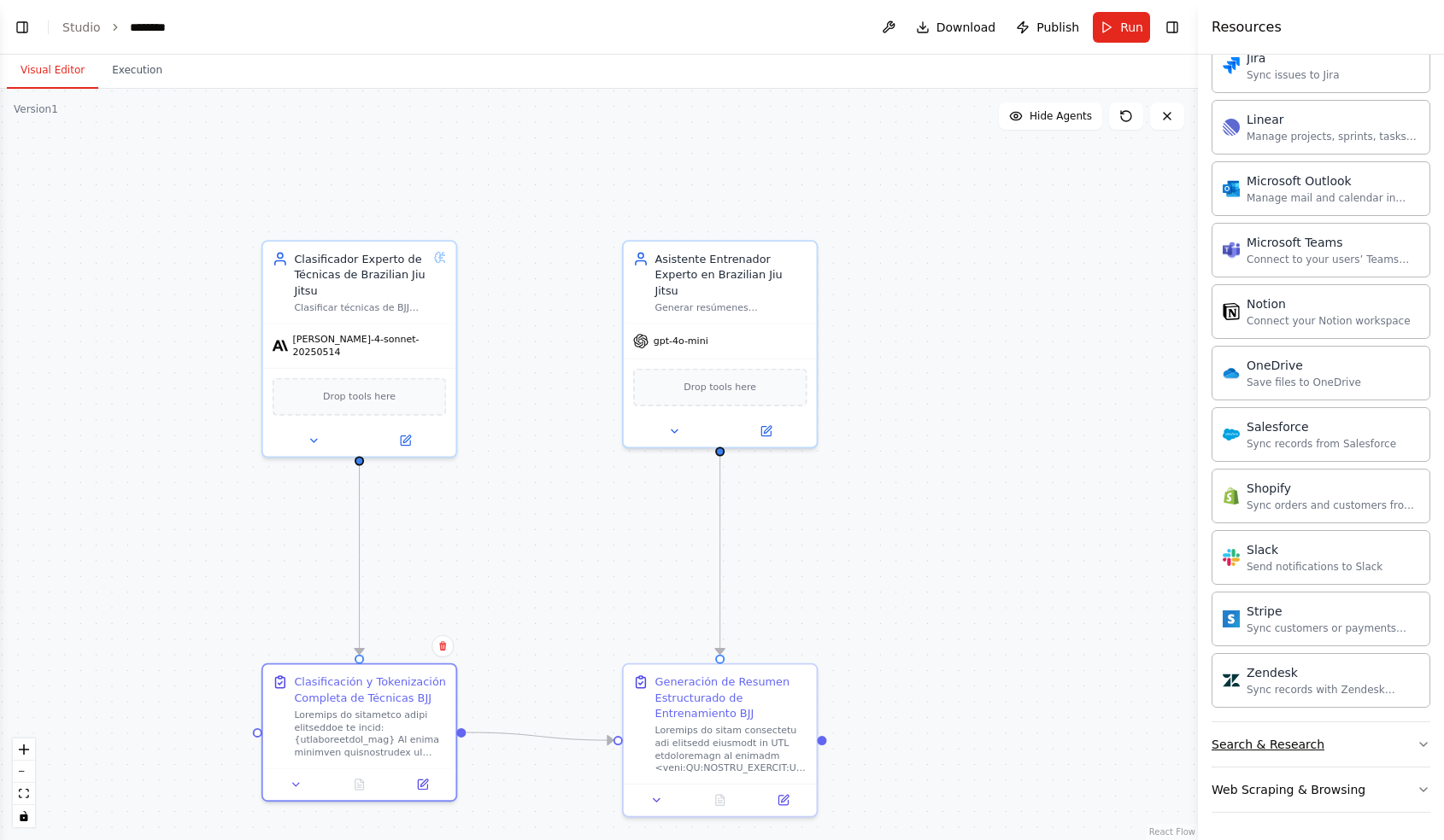
click at [1399, 749] on button "Search & Research" at bounding box center [1320, 745] width 219 height 44
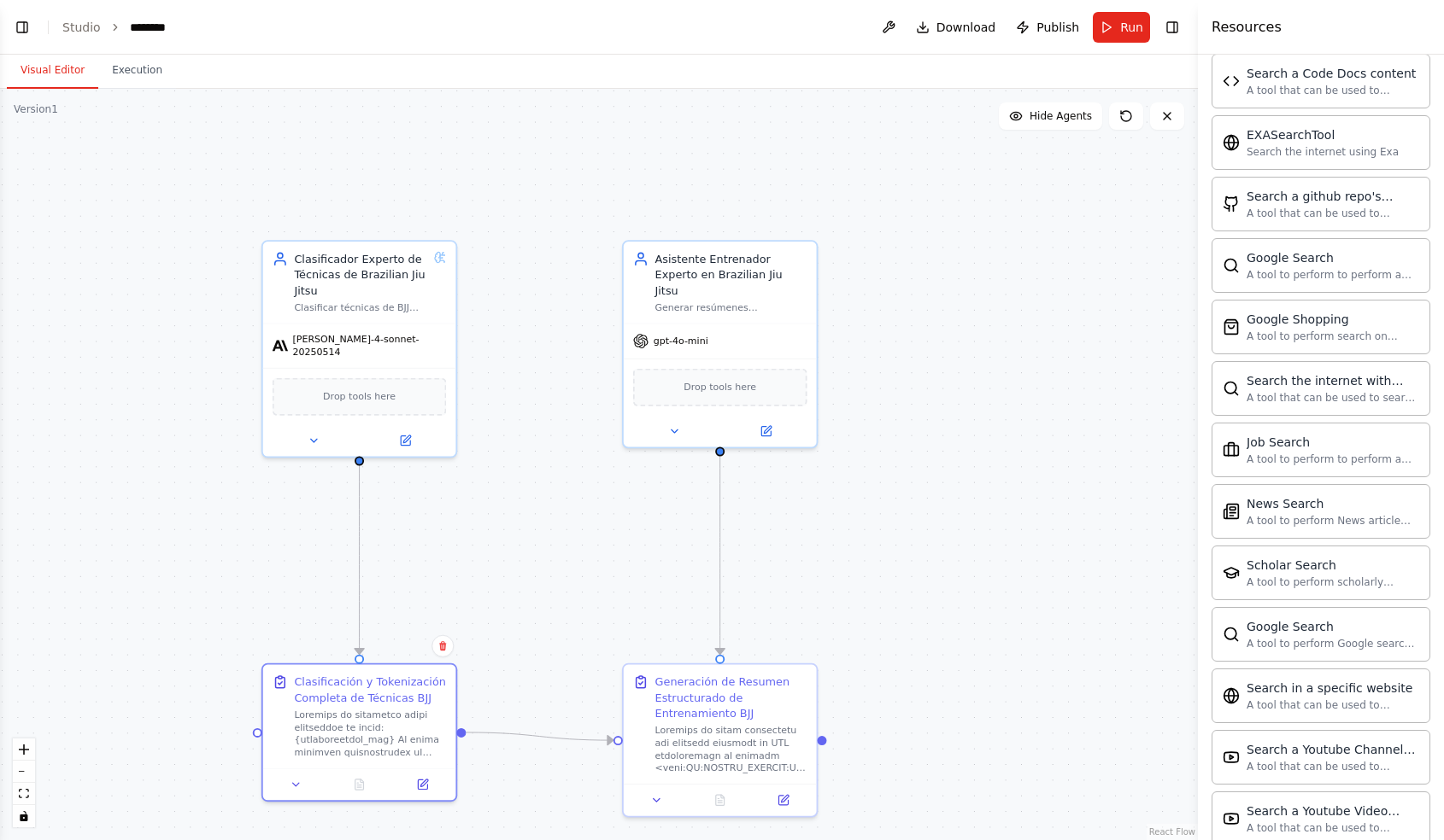
scroll to position [2452, 0]
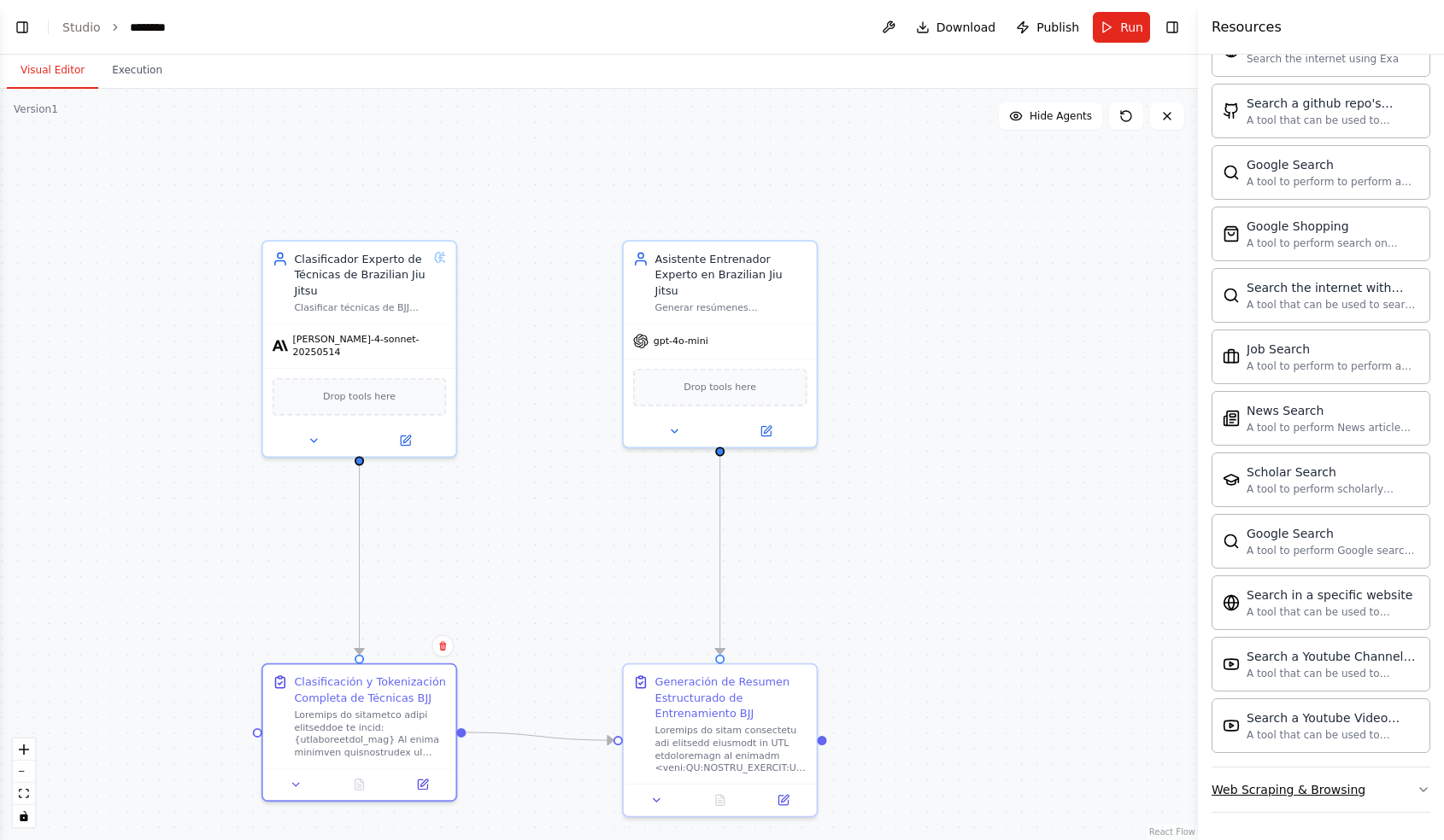
click at [1383, 790] on button "Web Scraping & Browsing" at bounding box center [1320, 790] width 219 height 44
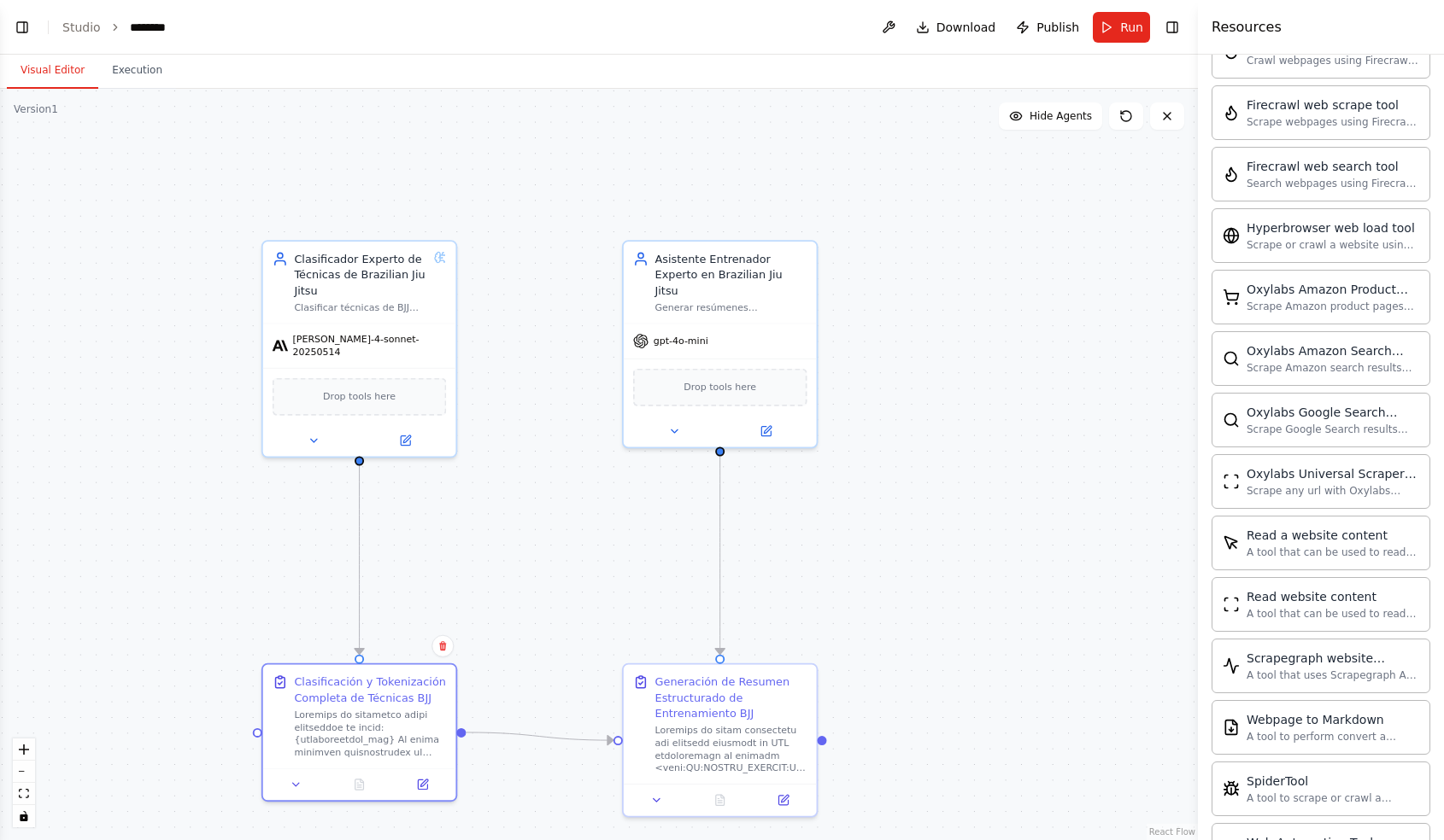
scroll to position [3388, 0]
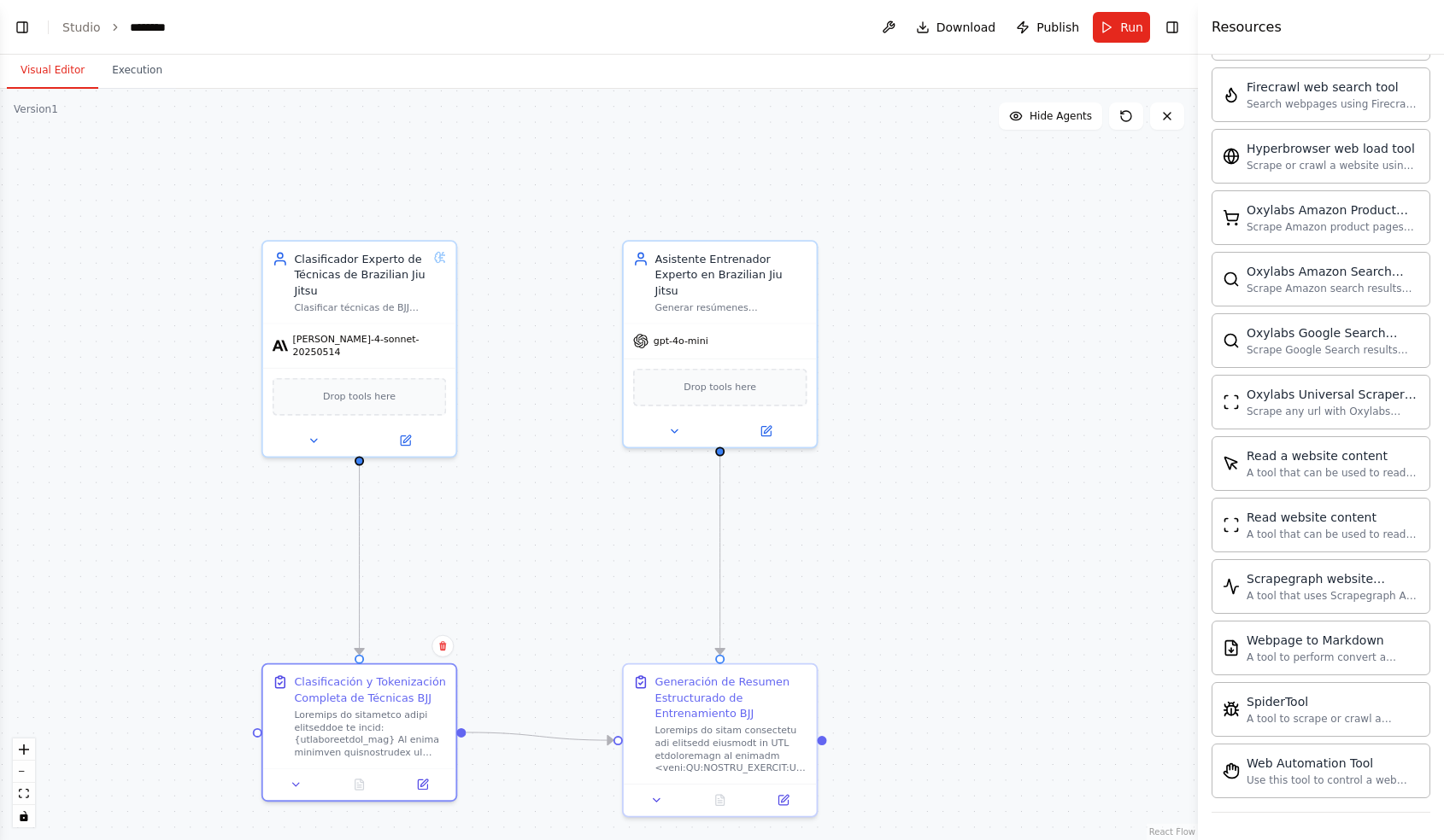
click at [1147, 306] on div ".deletable-edge-delete-btn { width: 20px; height: 20px; border: 0px solid #ffff…" at bounding box center [598, 464] width 1198 height 751
click at [1165, 120] on icon at bounding box center [1167, 116] width 13 height 13
click at [1095, 458] on div ".deletable-edge-delete-btn { width: 20px; height: 20px; border: 0px solid #ffff…" at bounding box center [598, 464] width 1198 height 751
click at [26, 33] on button "Toggle Left Sidebar" at bounding box center [22, 27] width 24 height 24
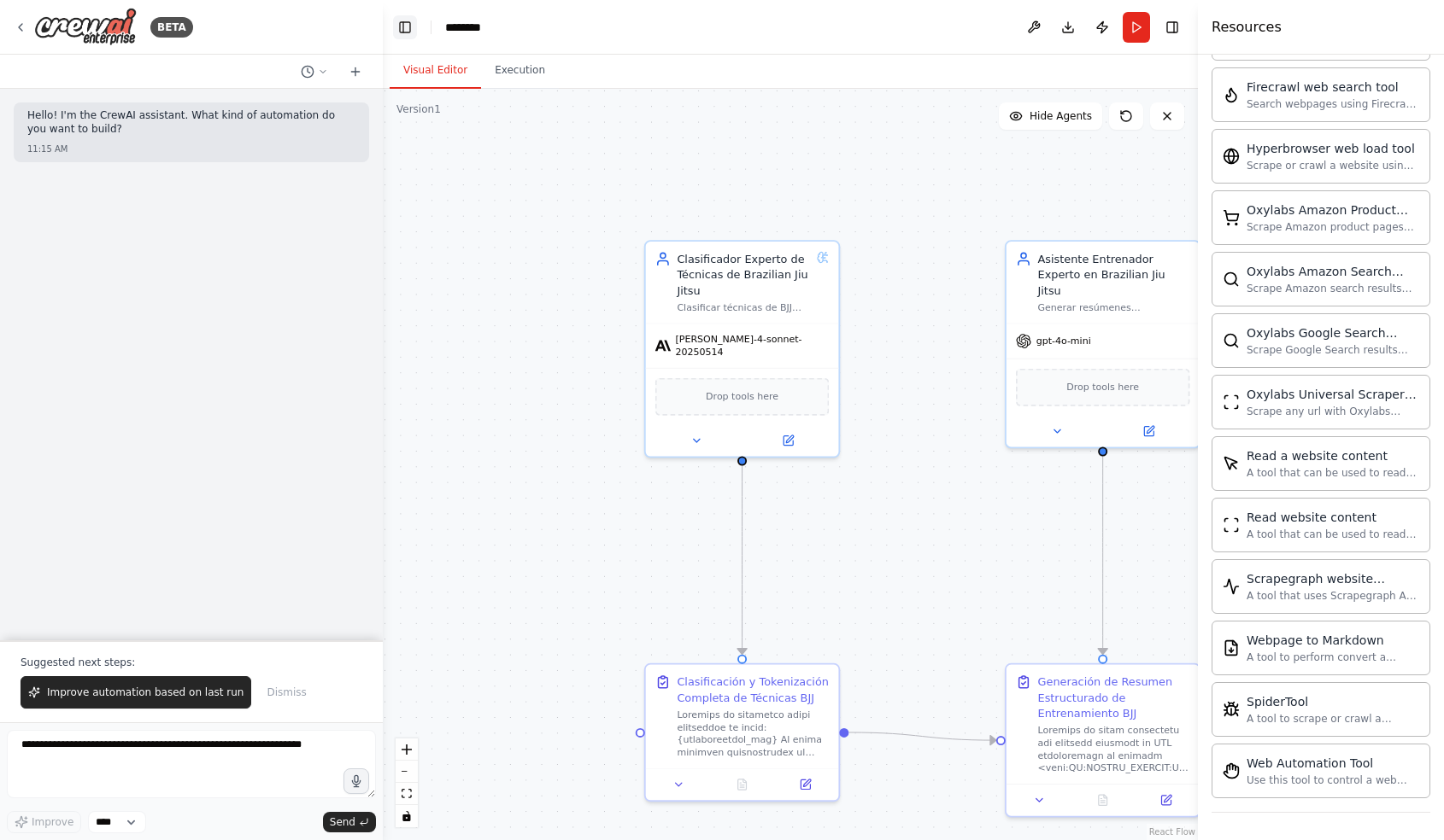
click at [26, 33] on icon at bounding box center [20, 27] width 13 height 13
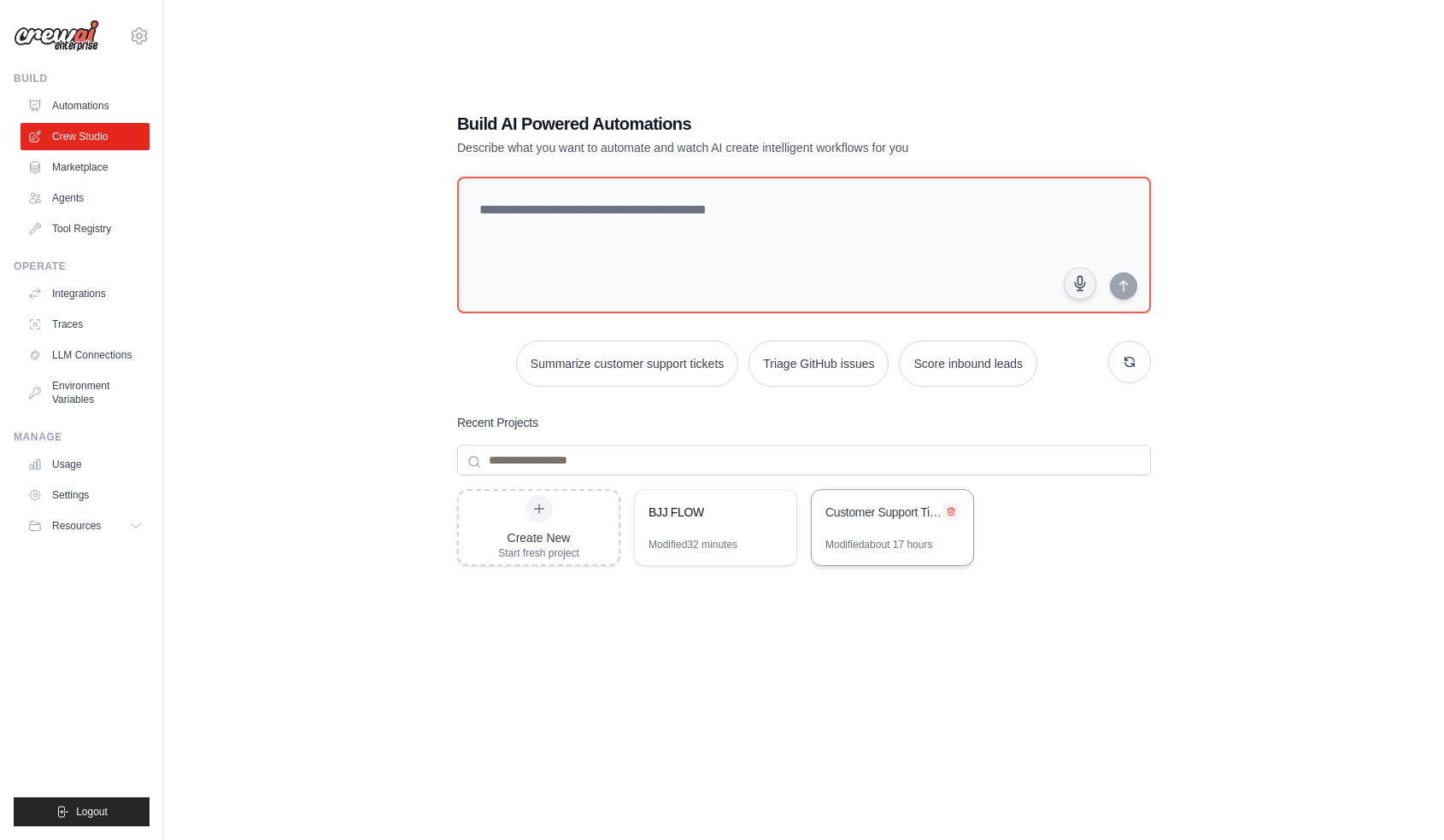
click at [952, 511] on icon at bounding box center [951, 512] width 11 height 11
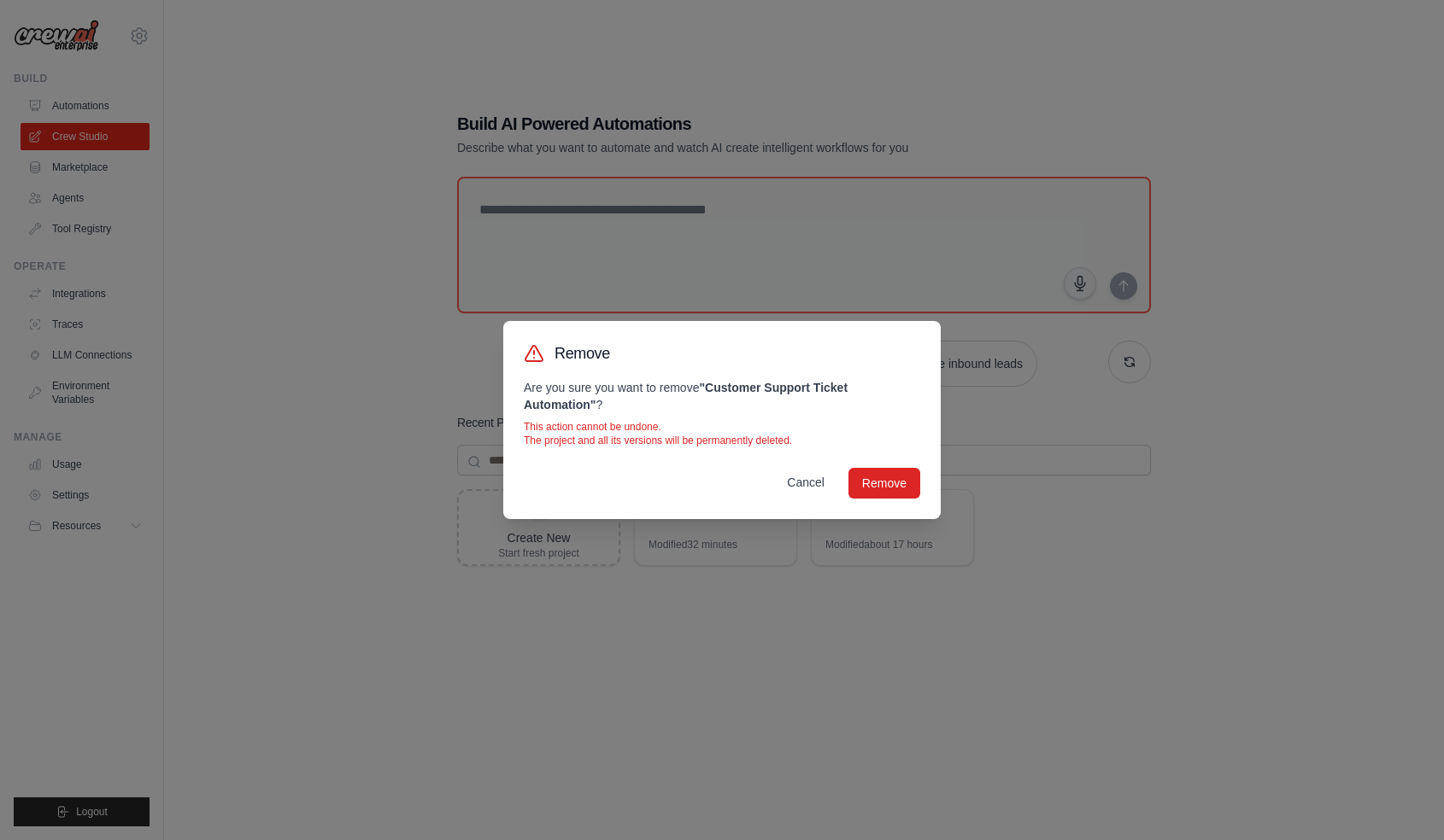
click at [824, 485] on button "Cancel" at bounding box center [805, 482] width 65 height 31
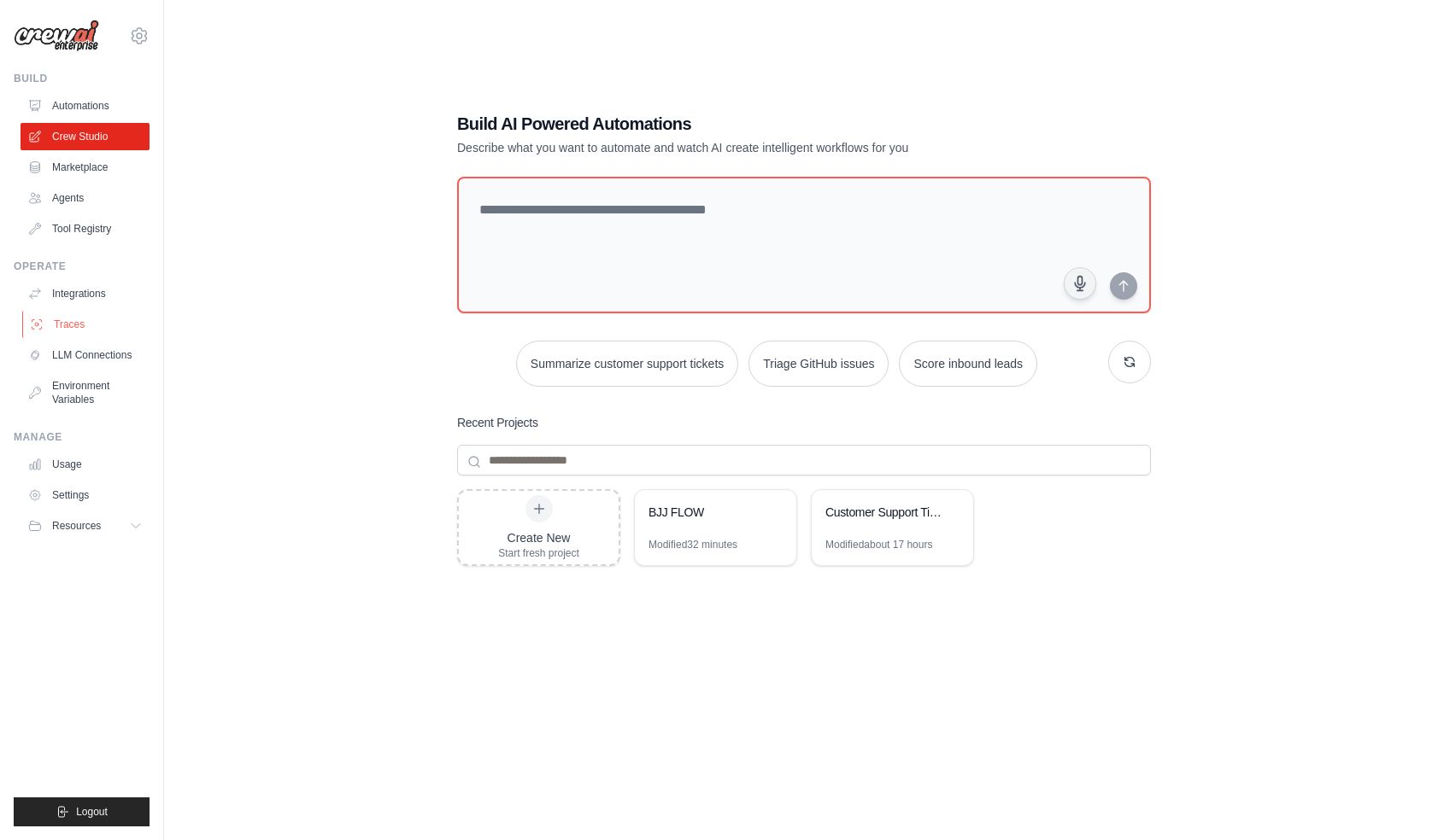
click at [70, 325] on link "Traces" at bounding box center [86, 324] width 129 height 28
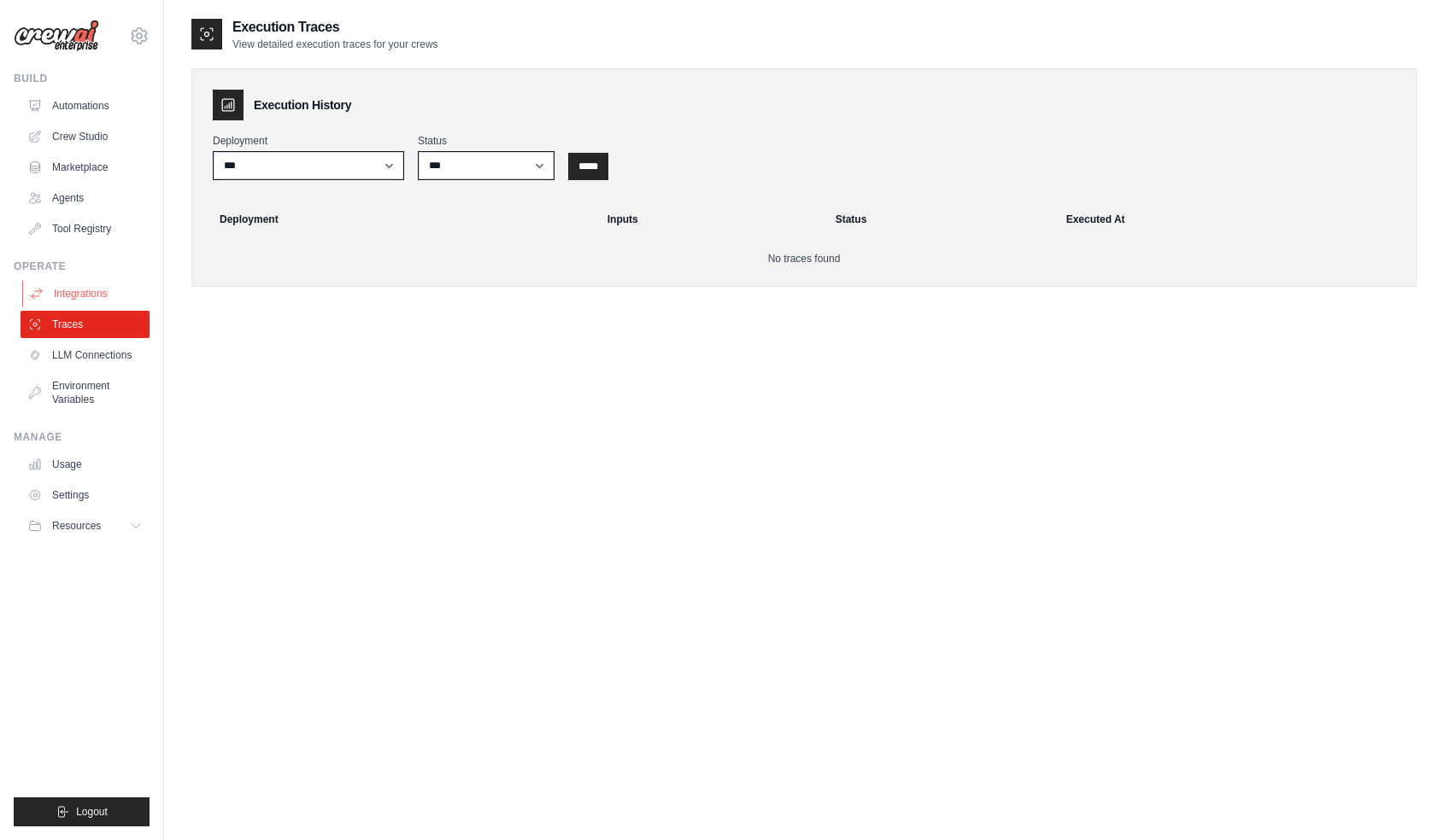
click at [68, 294] on link "Integrations" at bounding box center [86, 293] width 129 height 28
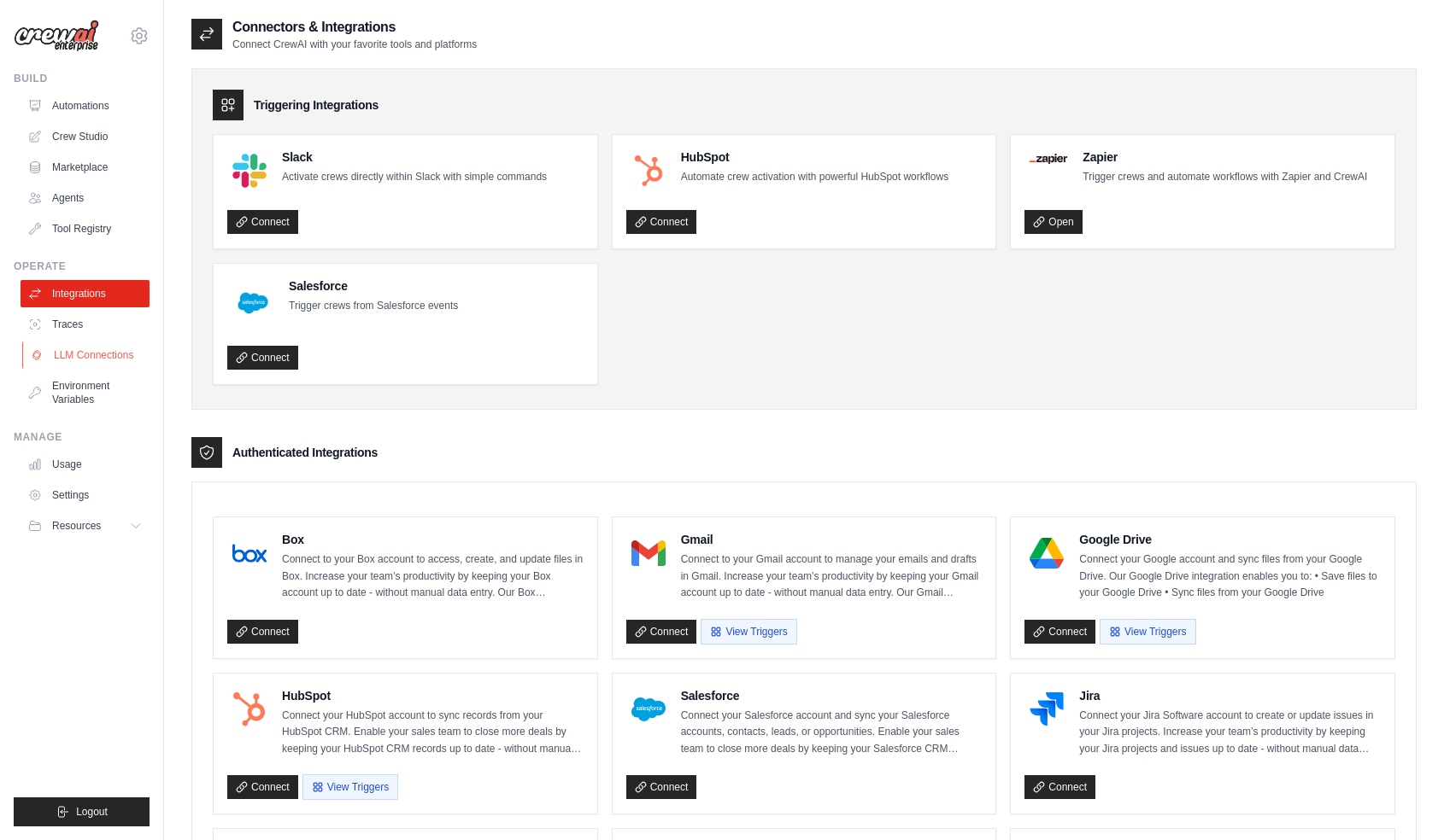
click at [94, 362] on link "LLM Connections" at bounding box center [86, 355] width 129 height 28
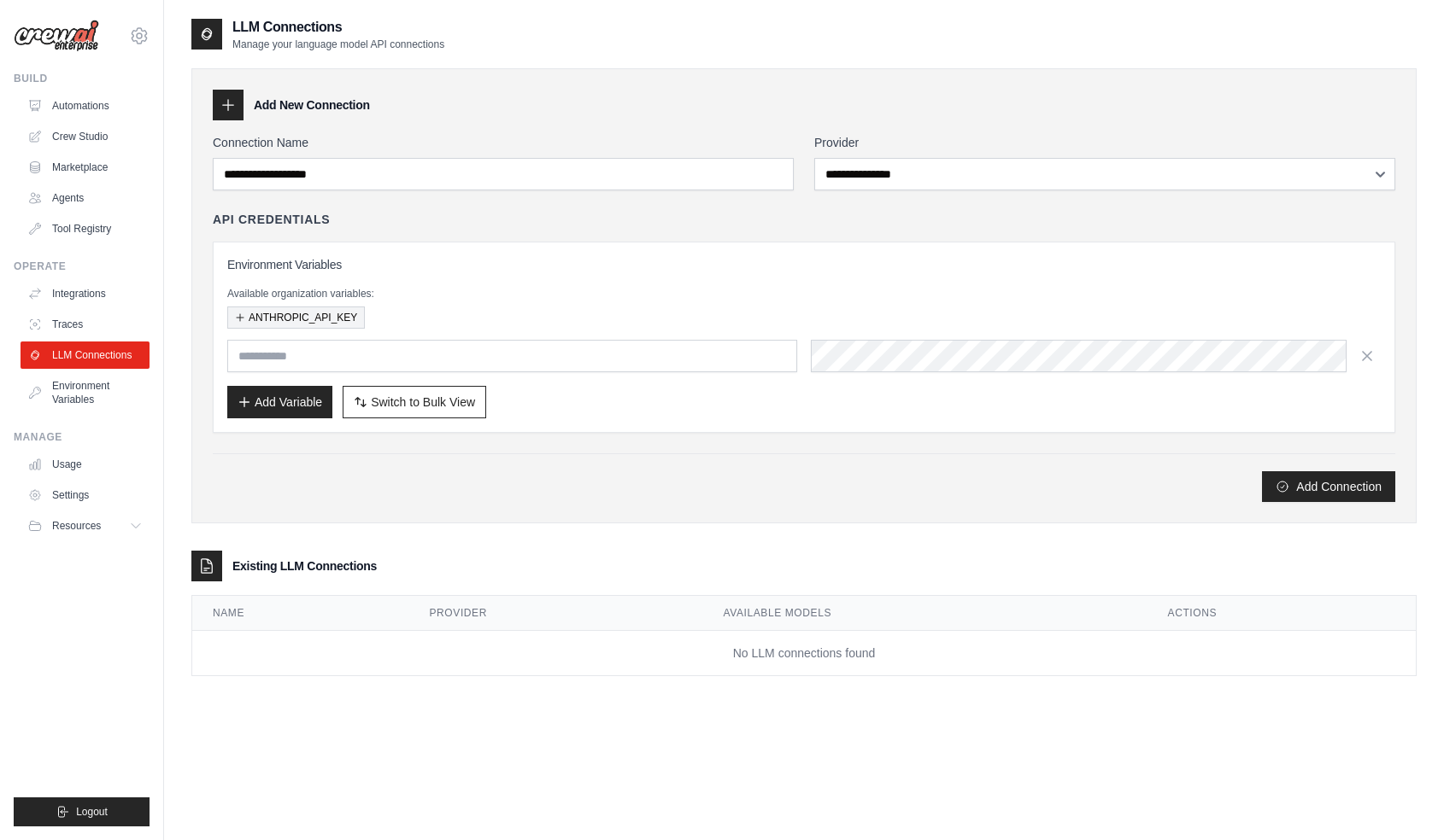
click at [271, 317] on button "ANTHROPIC_API_KEY" at bounding box center [296, 317] width 138 height 22
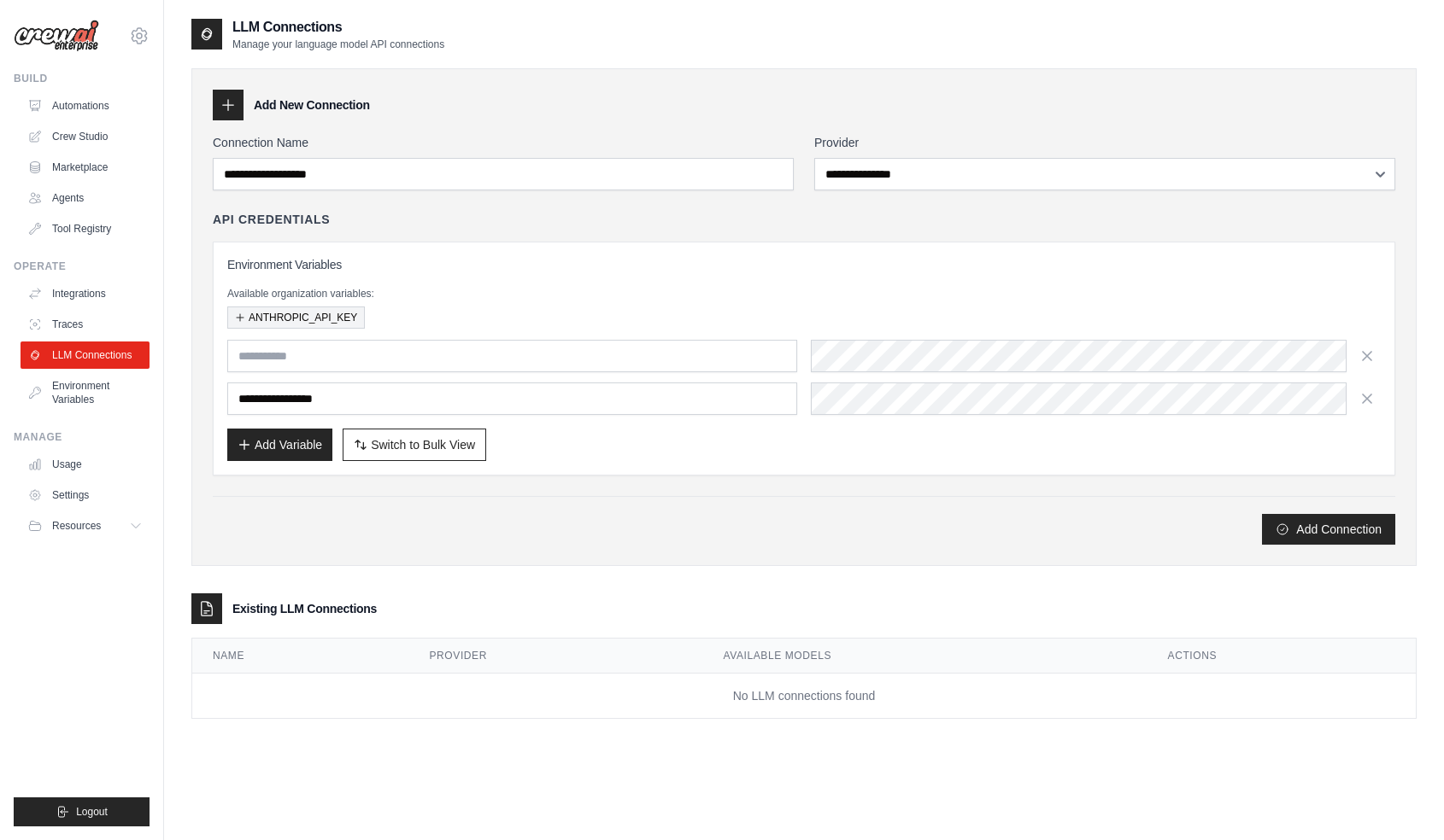
click at [271, 317] on button "ANTHROPIC_API_KEY" at bounding box center [296, 317] width 138 height 22
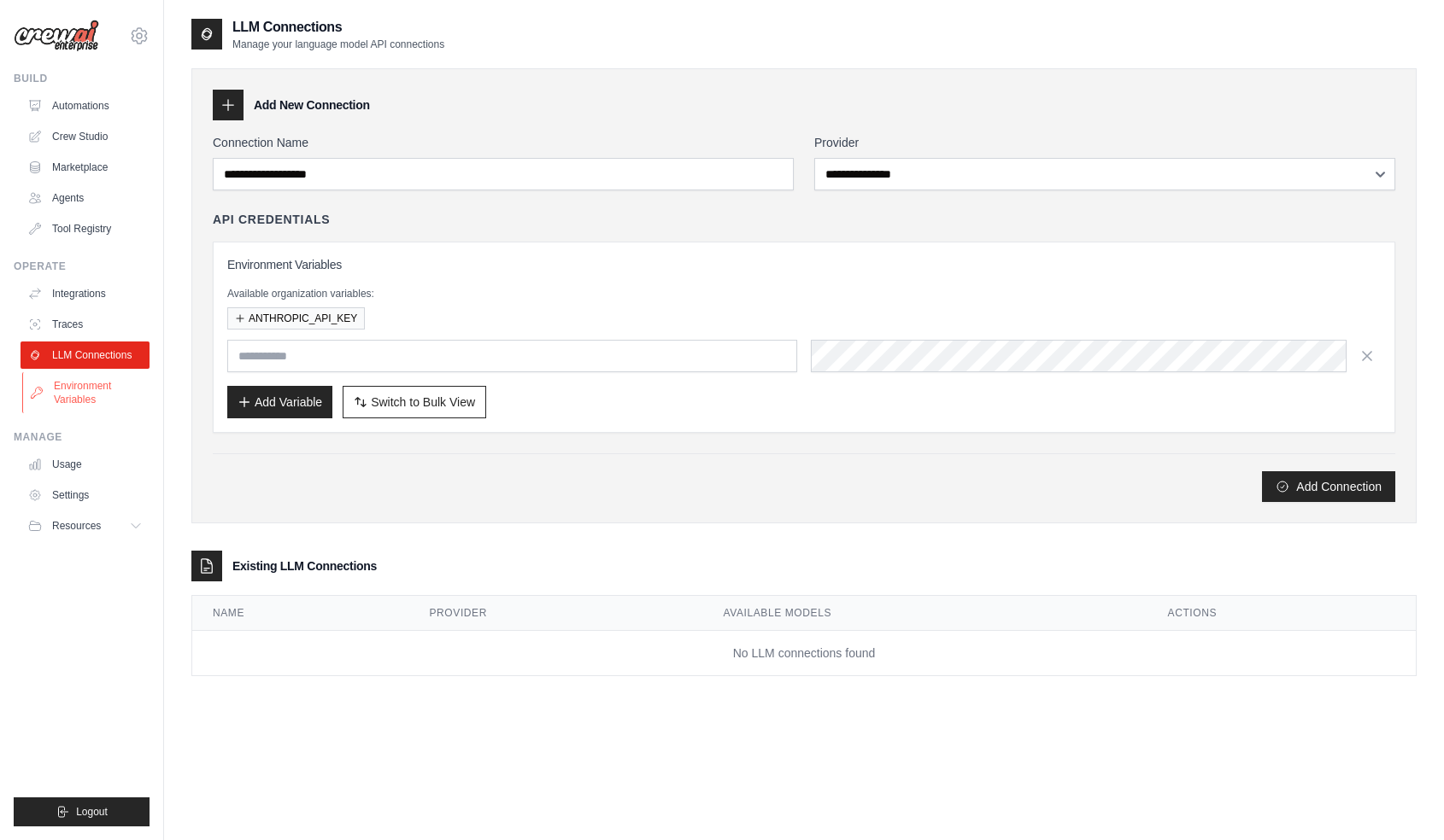
click at [92, 398] on link "Environment Variables" at bounding box center [86, 393] width 129 height 41
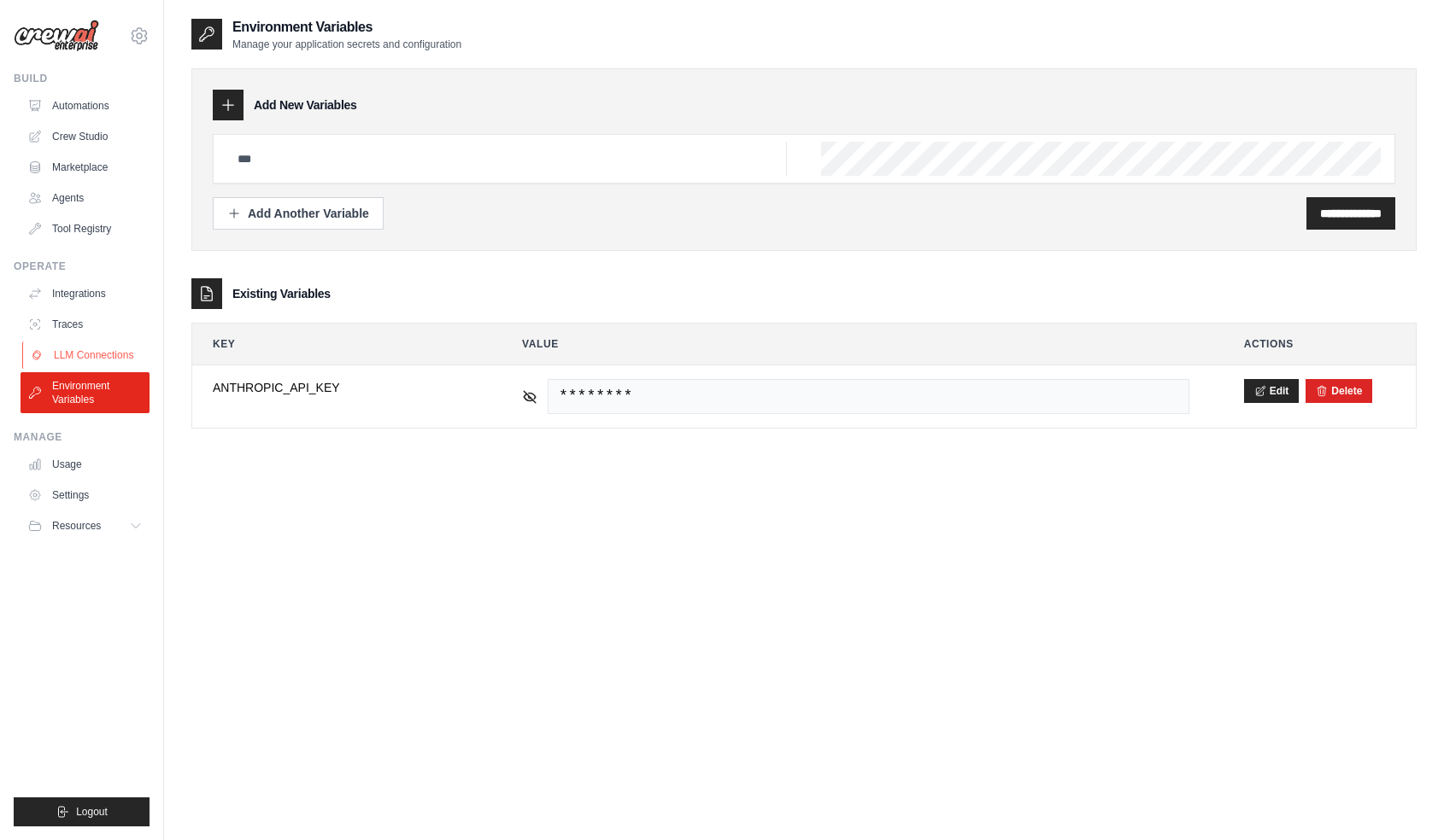
click at [84, 357] on link "LLM Connections" at bounding box center [86, 355] width 129 height 28
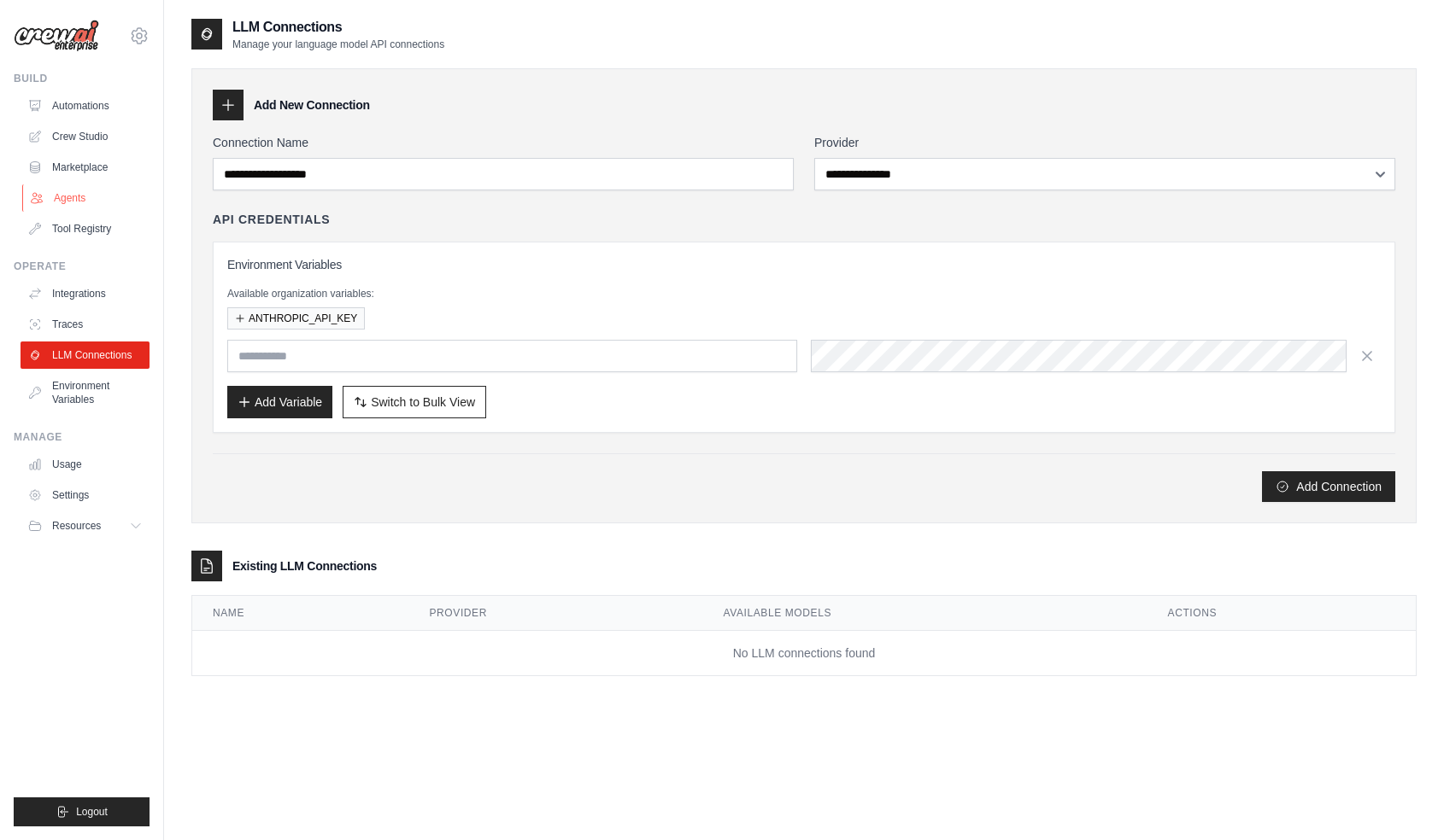
click at [69, 201] on link "Agents" at bounding box center [86, 198] width 129 height 28
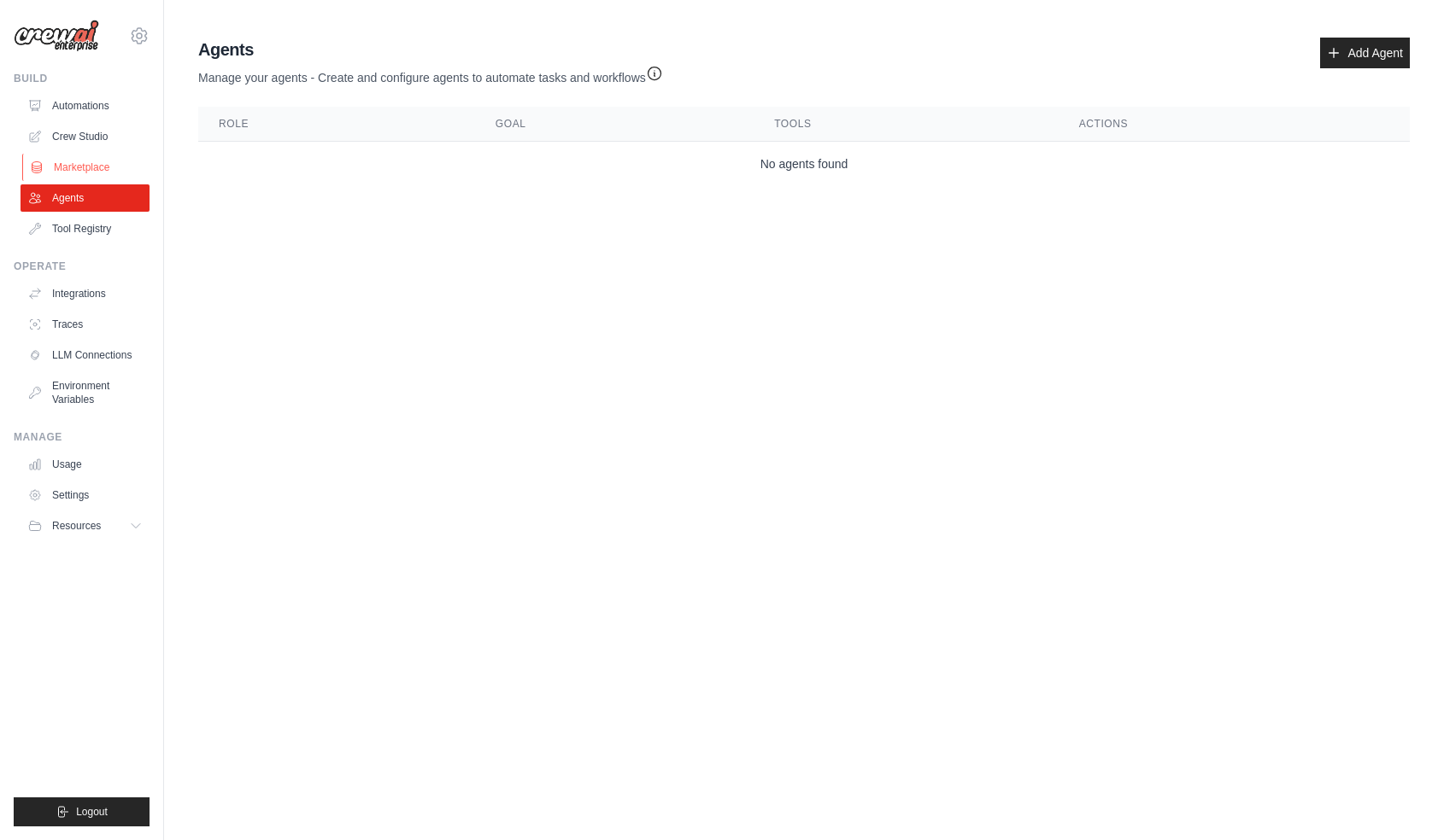
click at [70, 155] on link "Marketplace" at bounding box center [86, 167] width 129 height 28
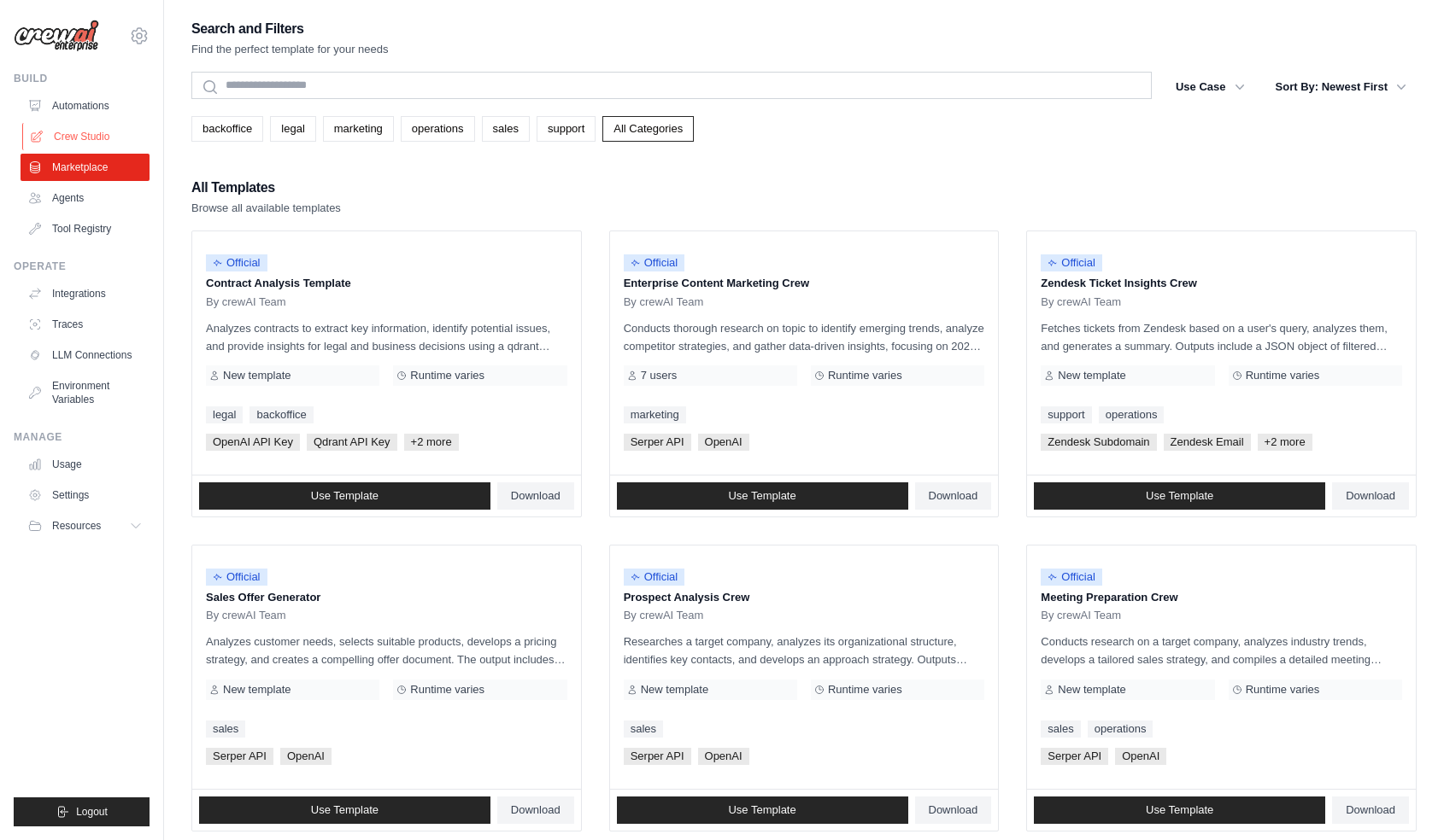
click at [75, 137] on link "Crew Studio" at bounding box center [86, 136] width 129 height 28
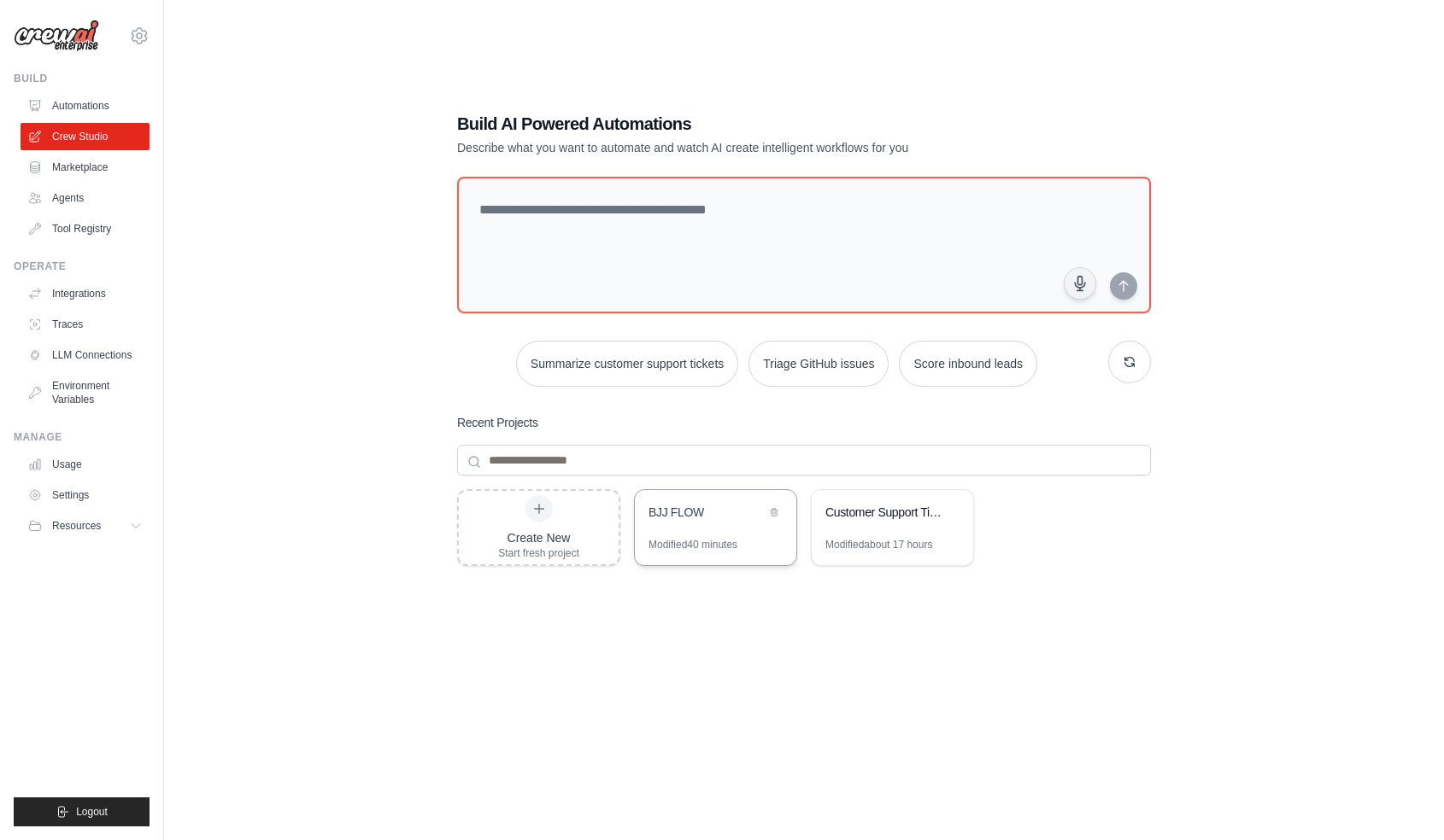
click at [645, 532] on div "BJJ FLOW" at bounding box center [716, 514] width 162 height 48
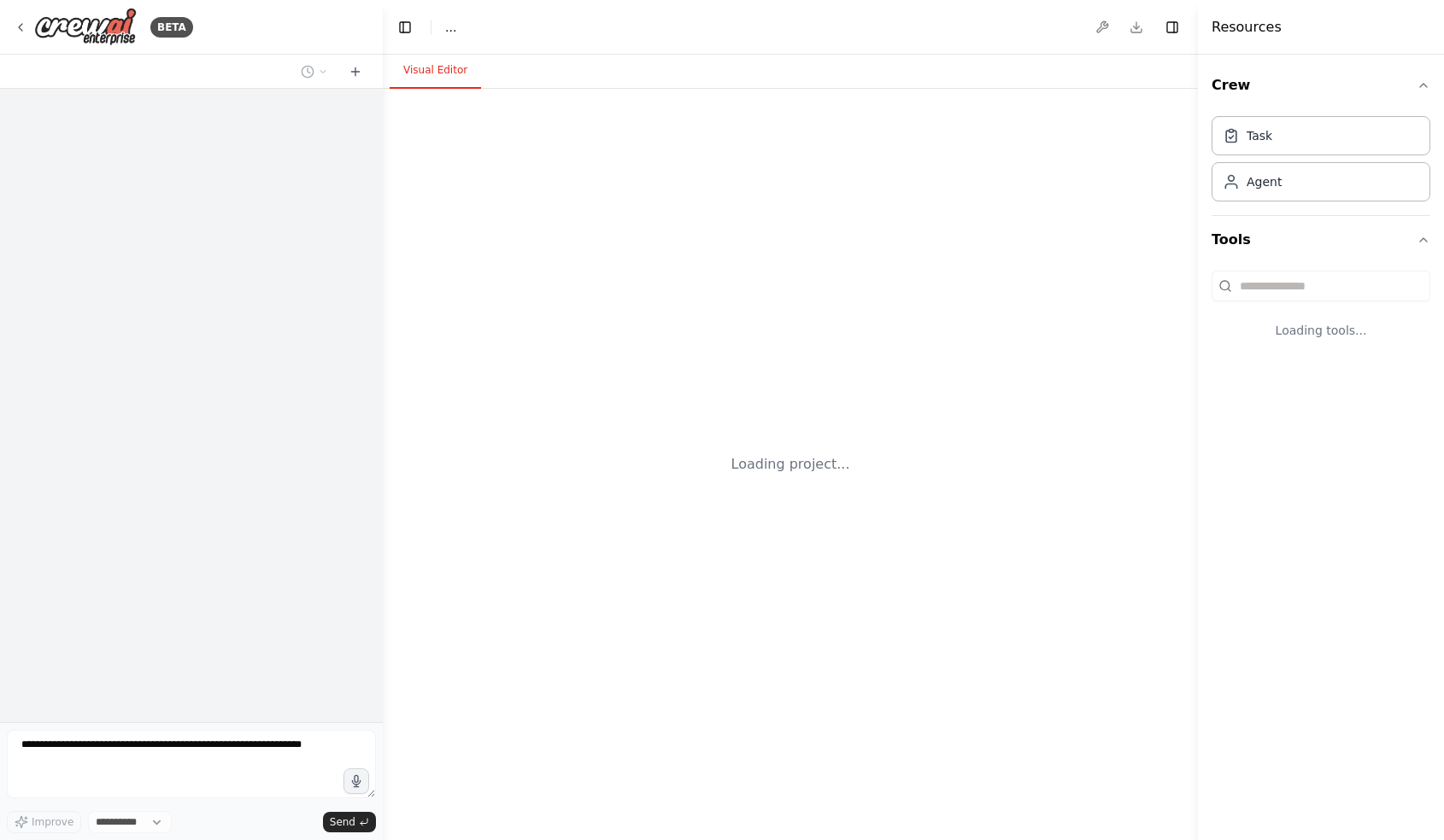
select select "****"
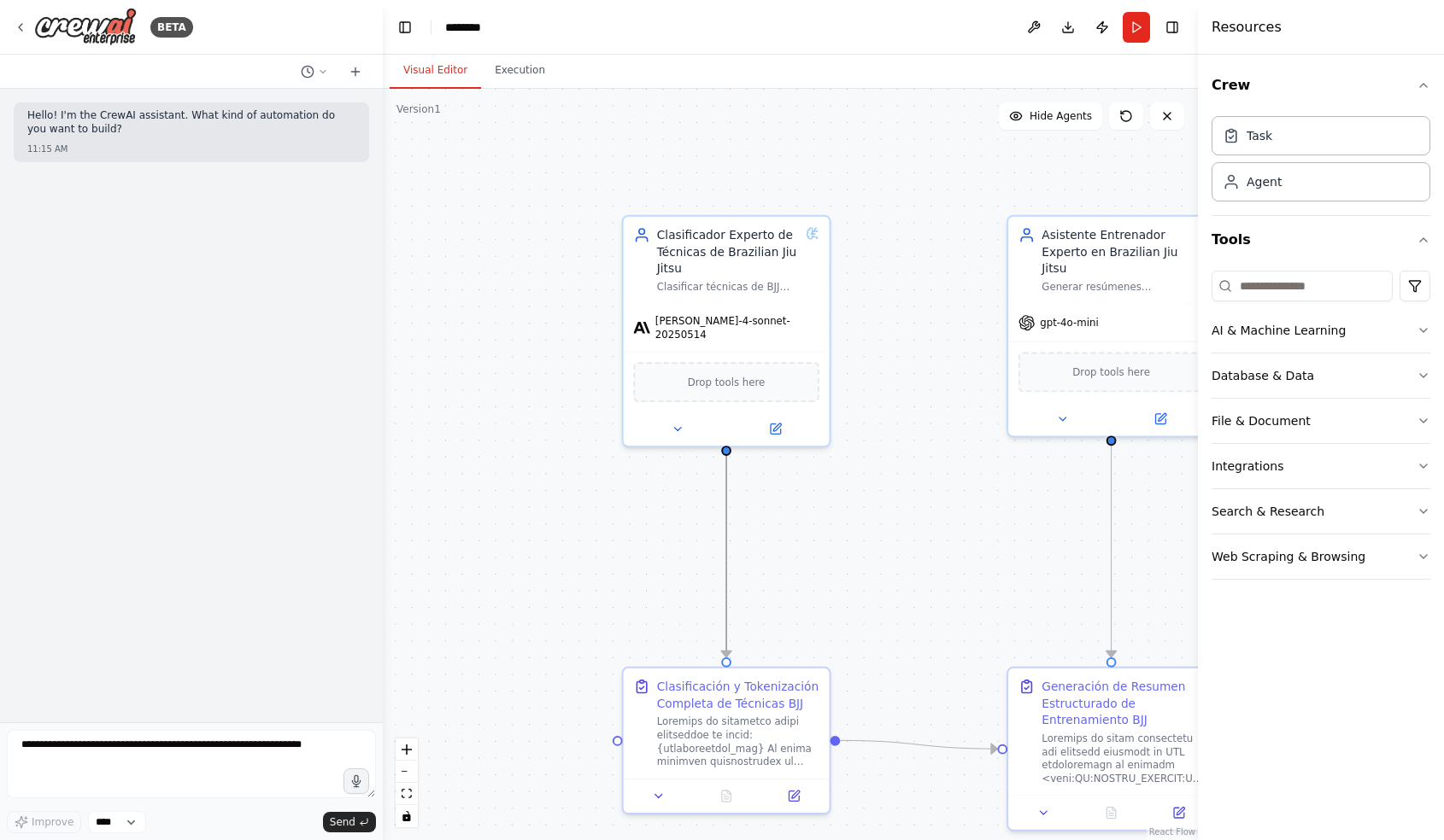
drag, startPoint x: 729, startPoint y: 554, endPoint x: 572, endPoint y: 547, distance: 157.2
click at [572, 548] on div ".deletable-edge-delete-btn { width: 20px; height: 20px; border: 0px solid #ffff…" at bounding box center [790, 464] width 814 height 751
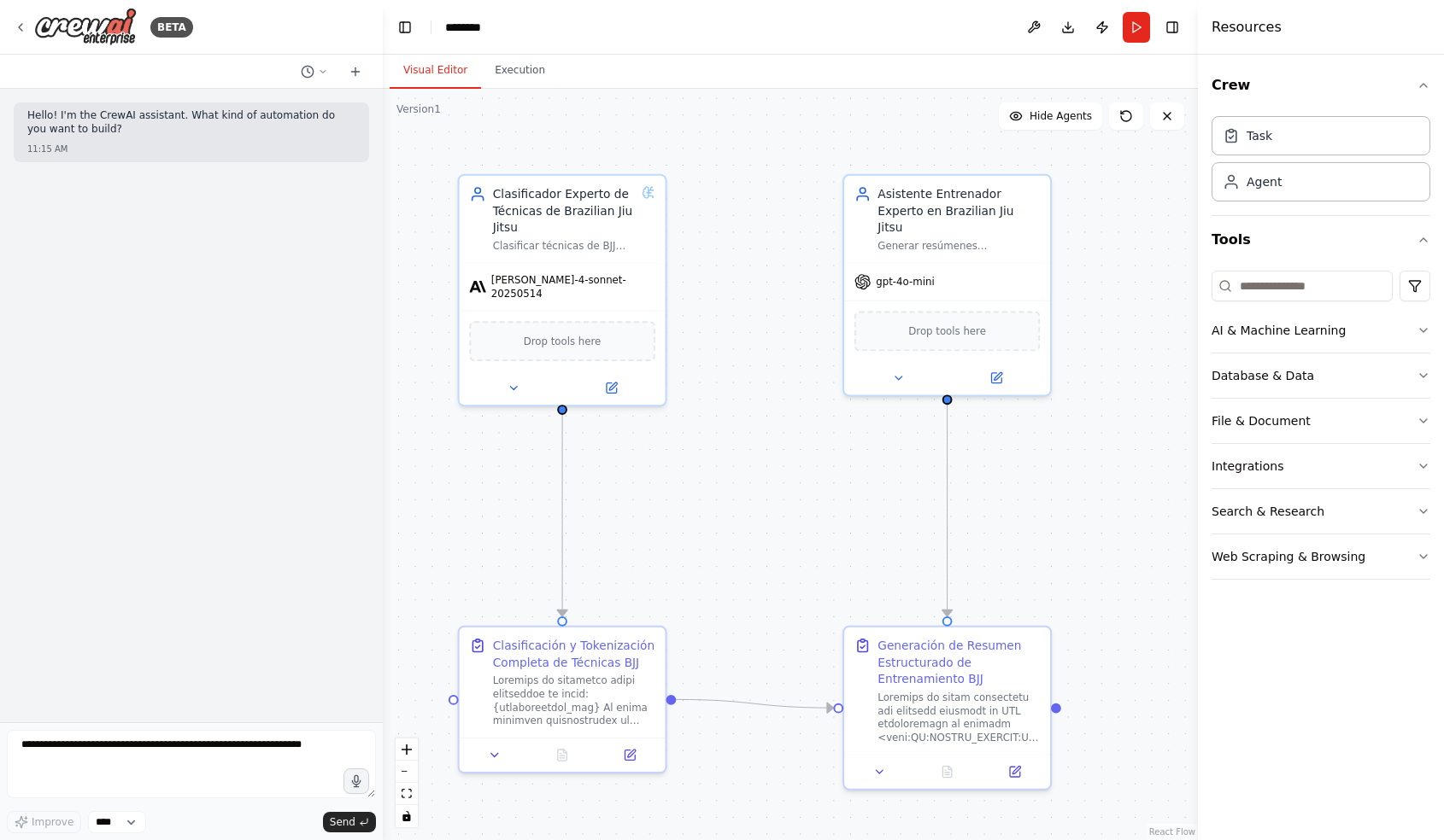
drag, startPoint x: 572, startPoint y: 547, endPoint x: 407, endPoint y: 506, distance: 170.0
click at [407, 506] on div ".deletable-edge-delete-btn { width: 20px; height: 20px; border: 0px solid #ffff…" at bounding box center [790, 464] width 814 height 751
click at [325, 74] on icon at bounding box center [323, 72] width 11 height 11
click at [325, 74] on div at bounding box center [191, 420] width 382 height 840
click at [19, 20] on icon at bounding box center [20, 27] width 13 height 13
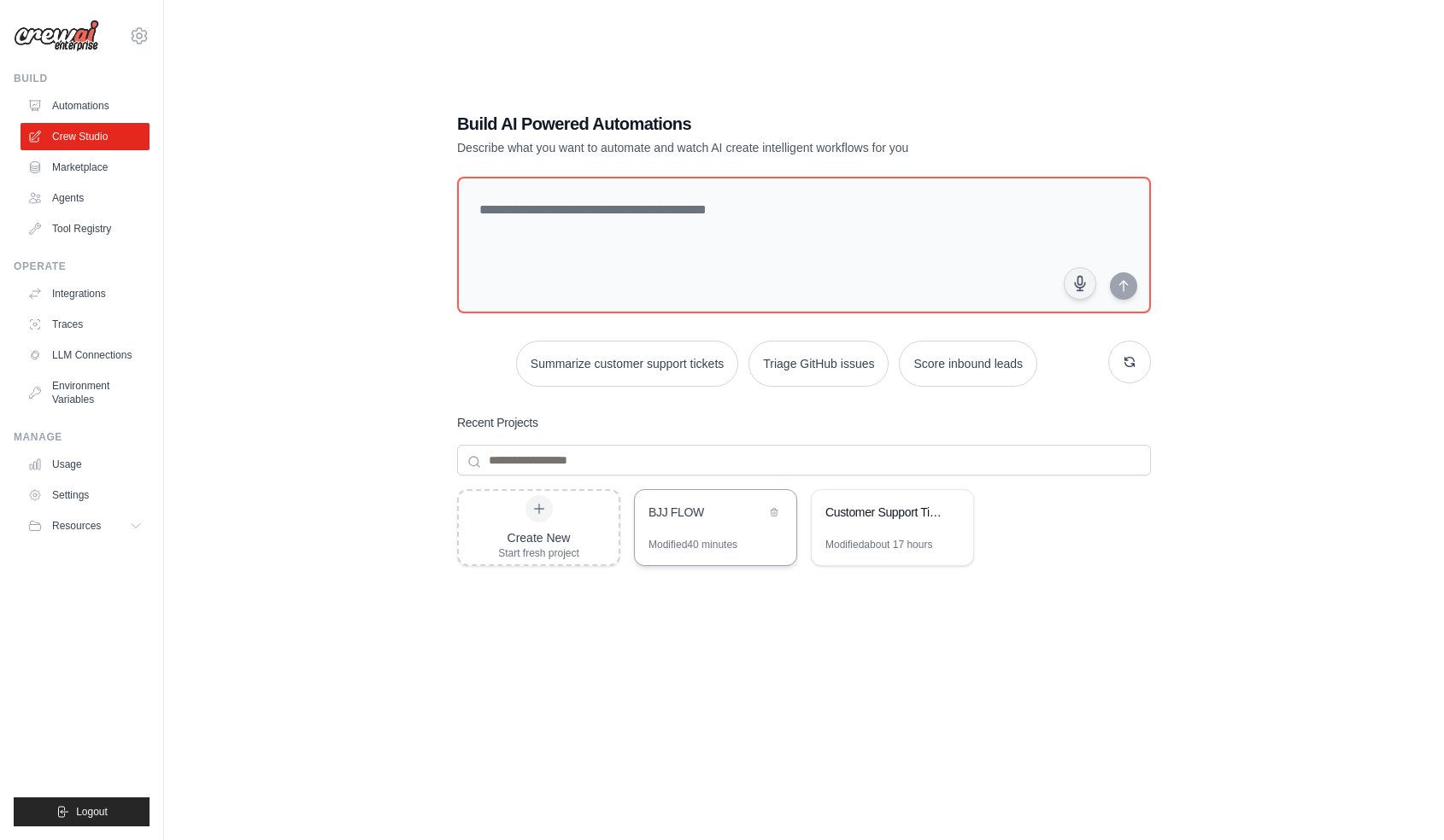
click at [669, 551] on div "Modified 40 minutes" at bounding box center [716, 551] width 162 height 28
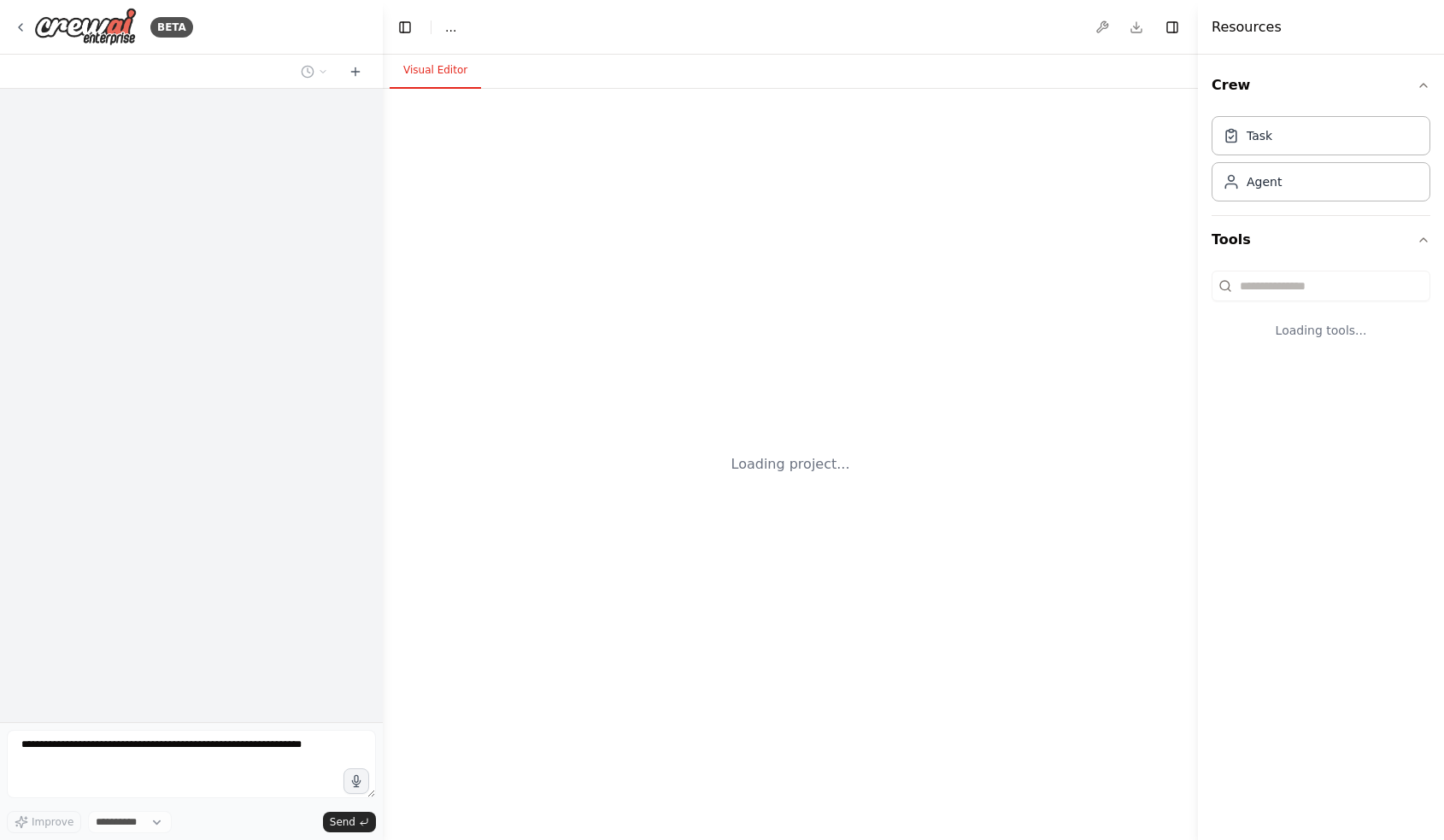
select select "****"
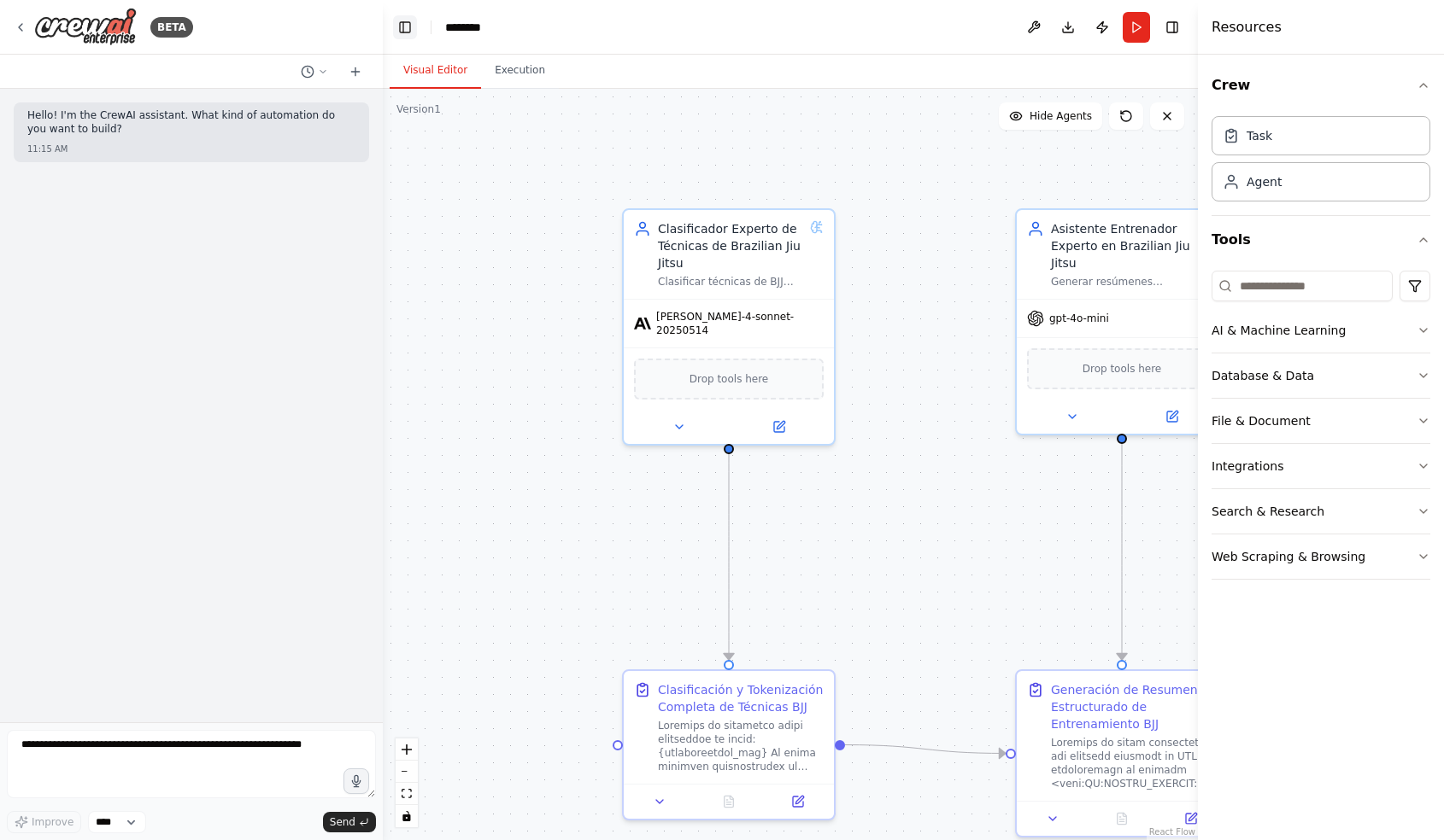
click at [399, 24] on button "Toggle Left Sidebar" at bounding box center [405, 27] width 24 height 24
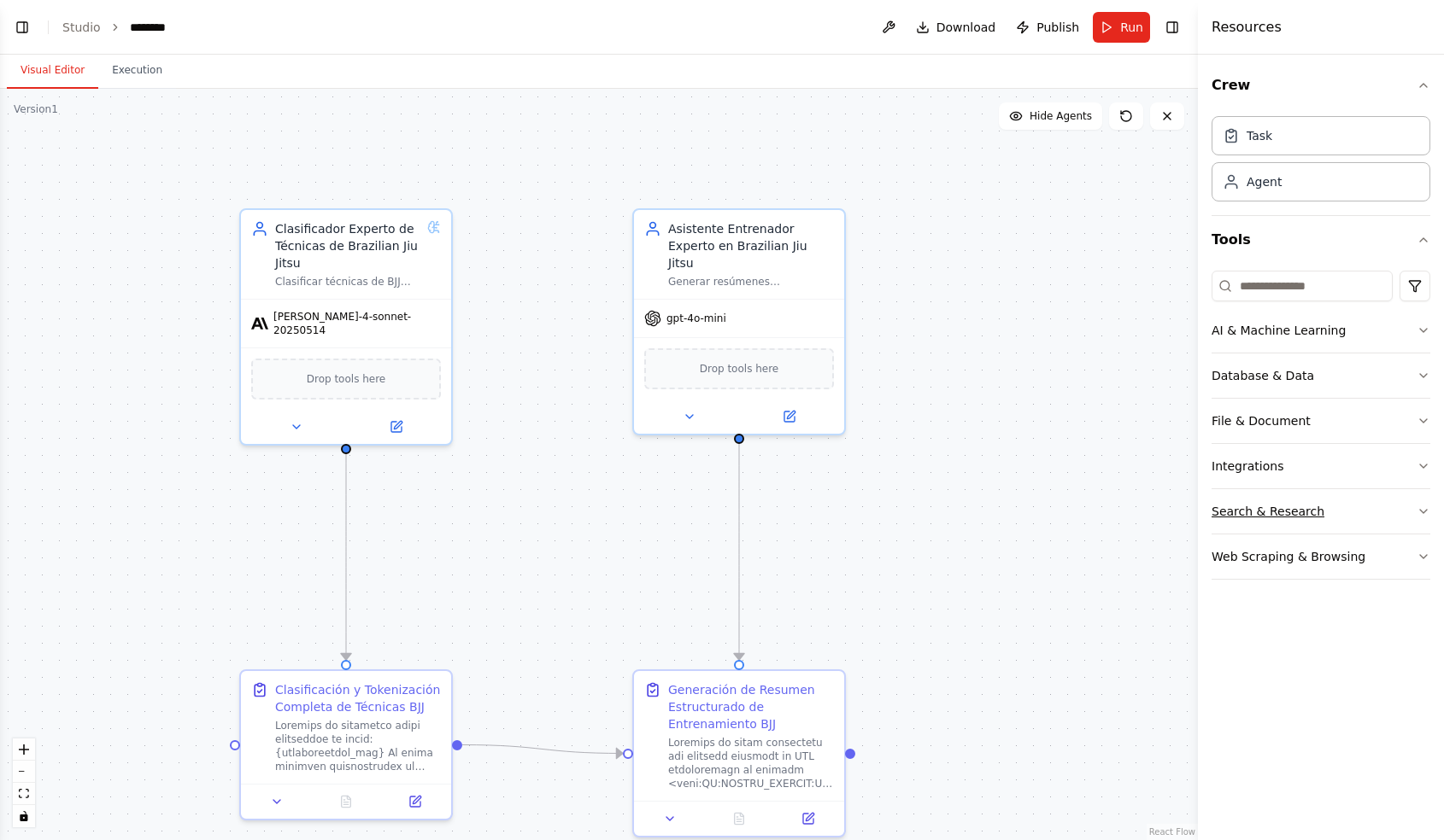
click at [1320, 508] on button "Search & Research" at bounding box center [1320, 511] width 219 height 44
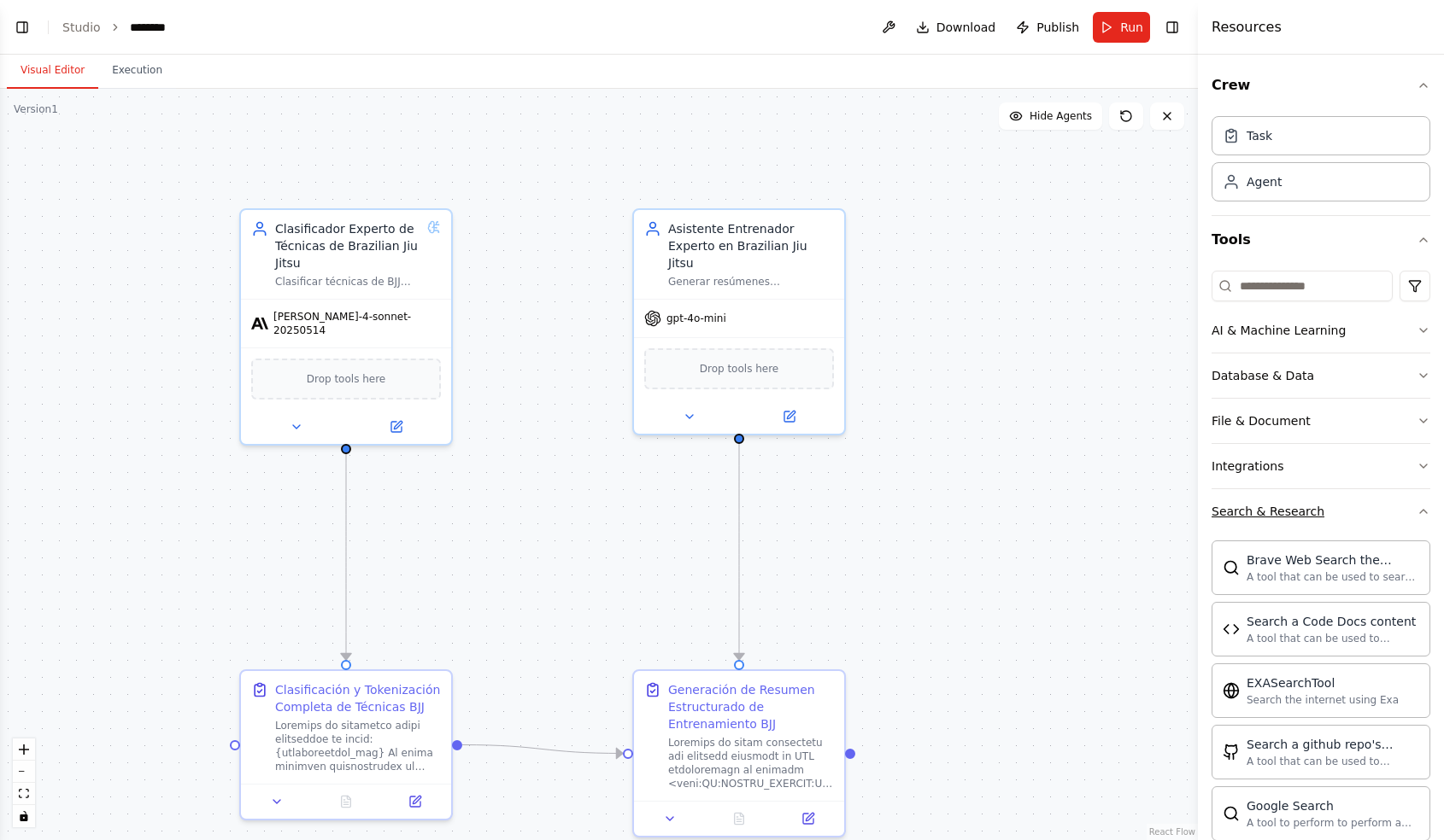
click at [1320, 508] on button "Search & Research" at bounding box center [1320, 511] width 219 height 44
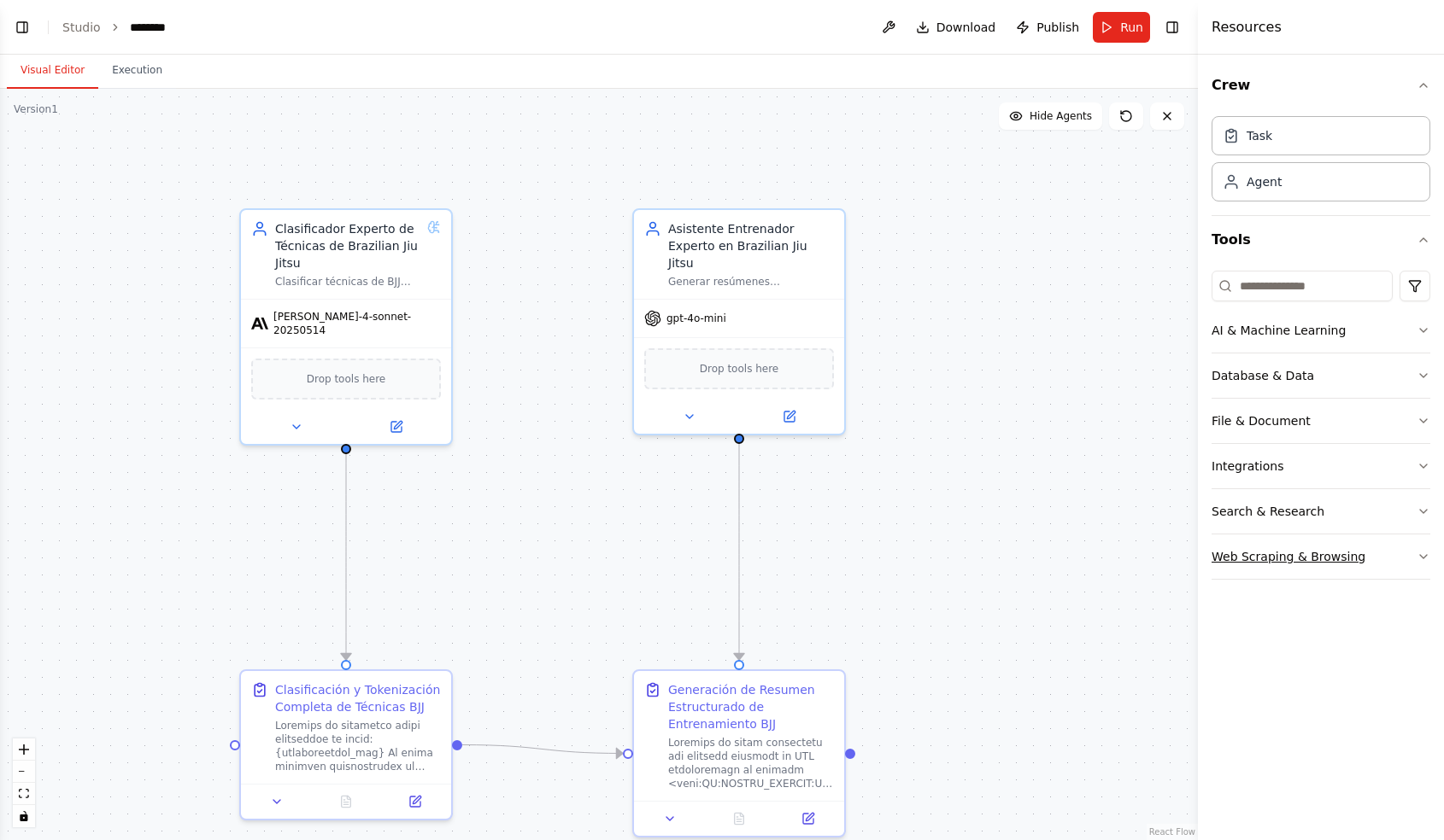
click at [1326, 548] on div "Web Scraping & Browsing" at bounding box center [1288, 556] width 154 height 17
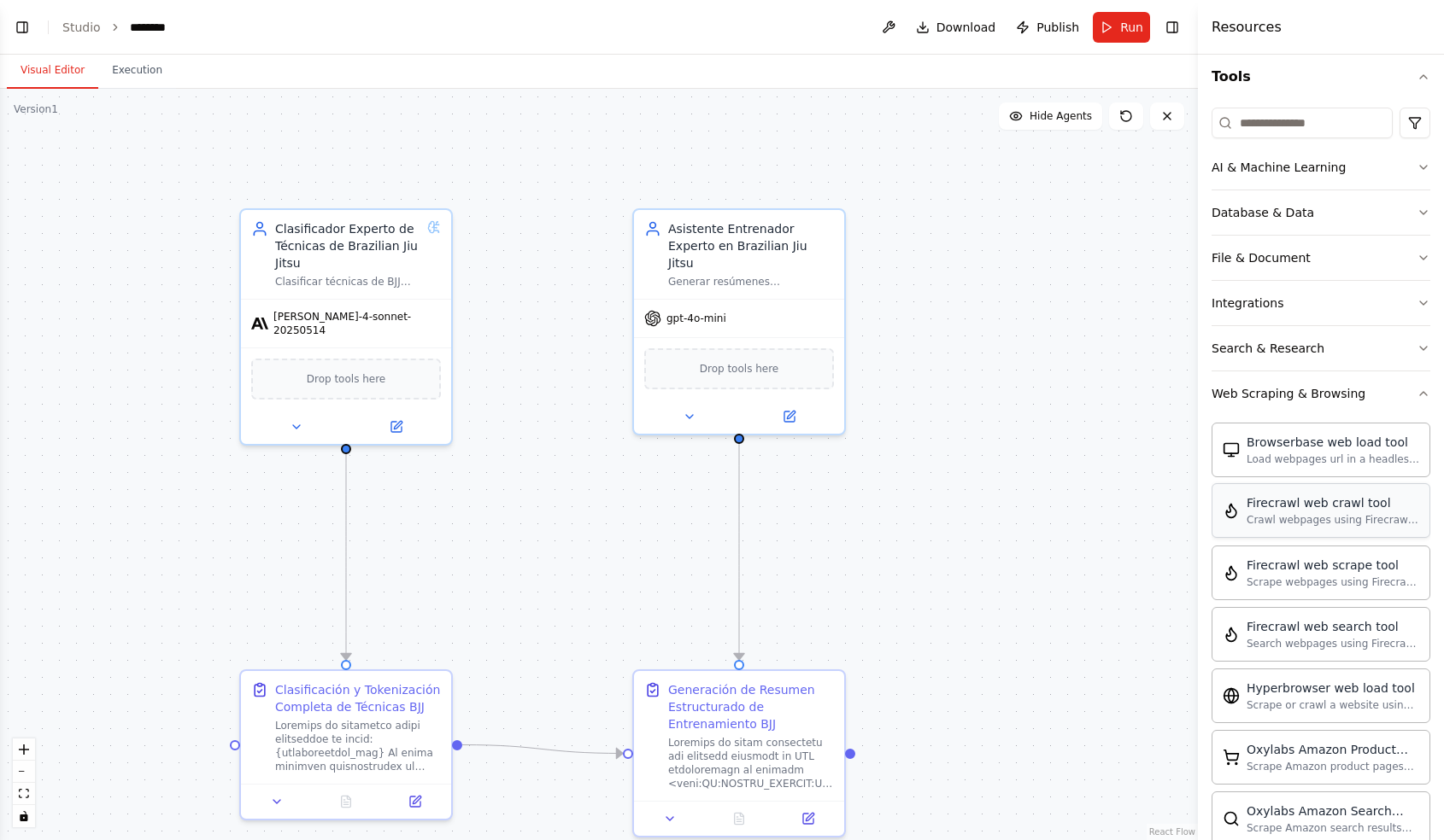
scroll to position [168, 0]
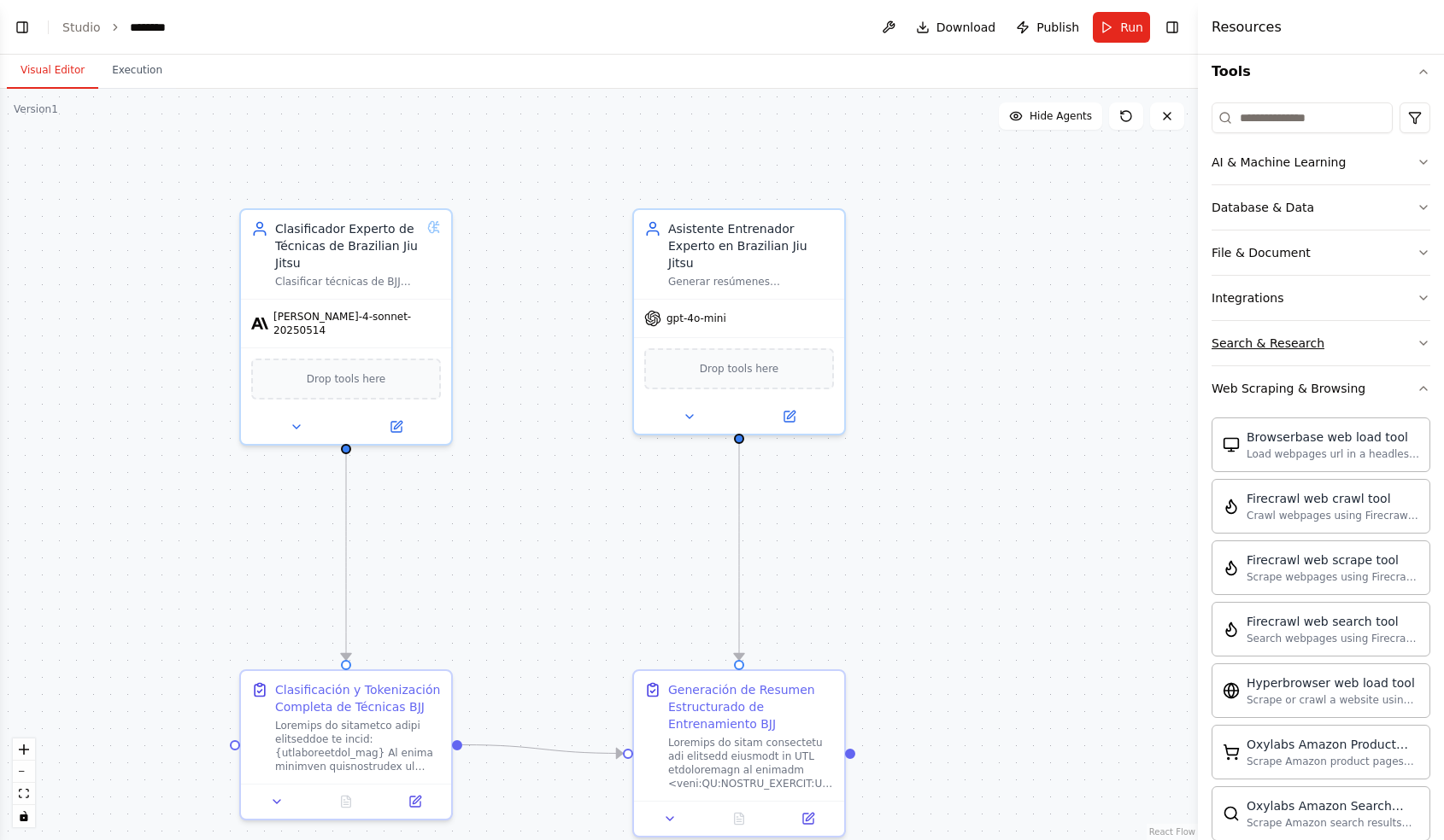
click at [1270, 348] on div "Search & Research" at bounding box center [1267, 343] width 113 height 17
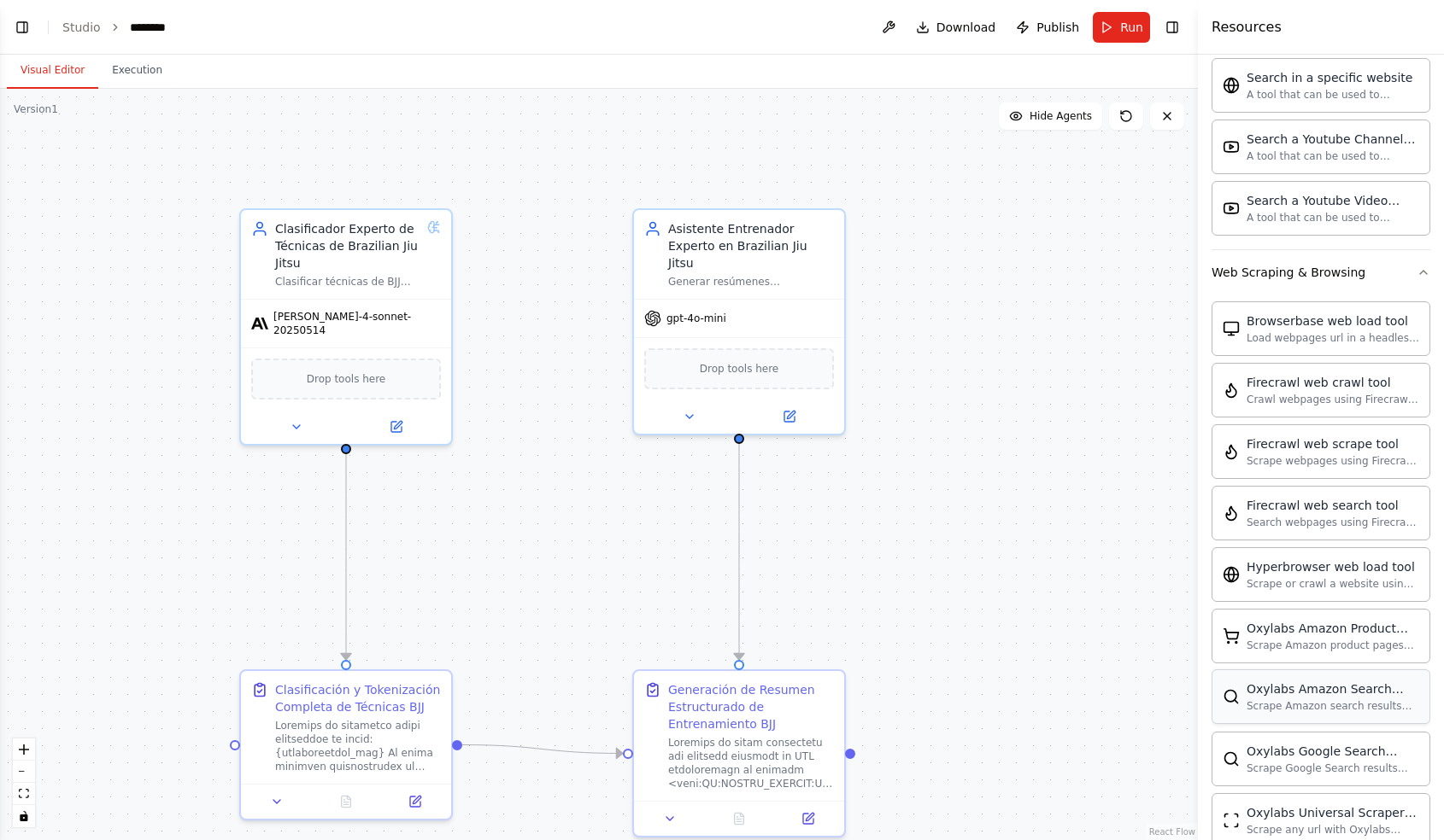
scroll to position [1098, 0]
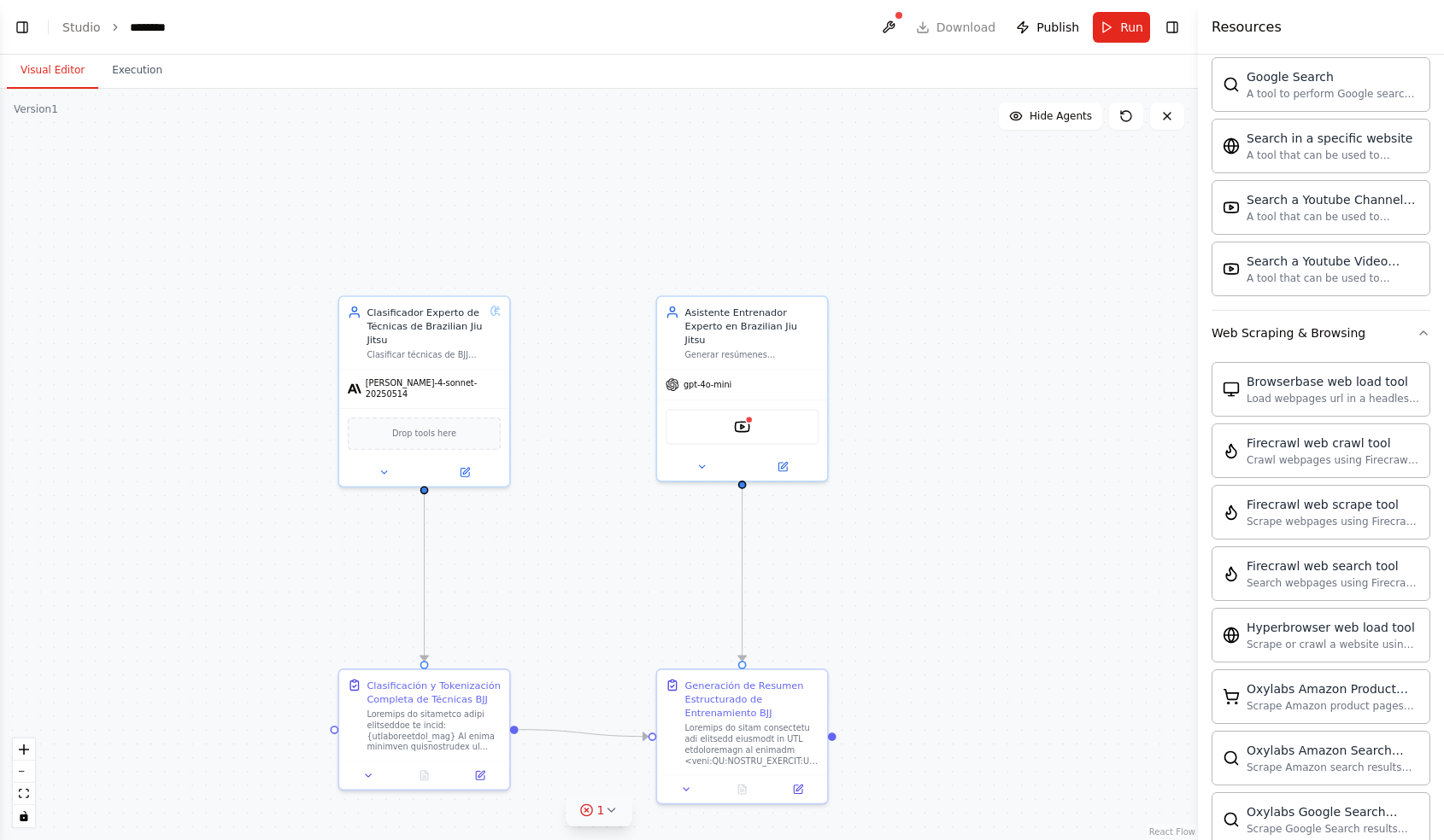
click at [607, 815] on icon at bounding box center [610, 810] width 13 height 13
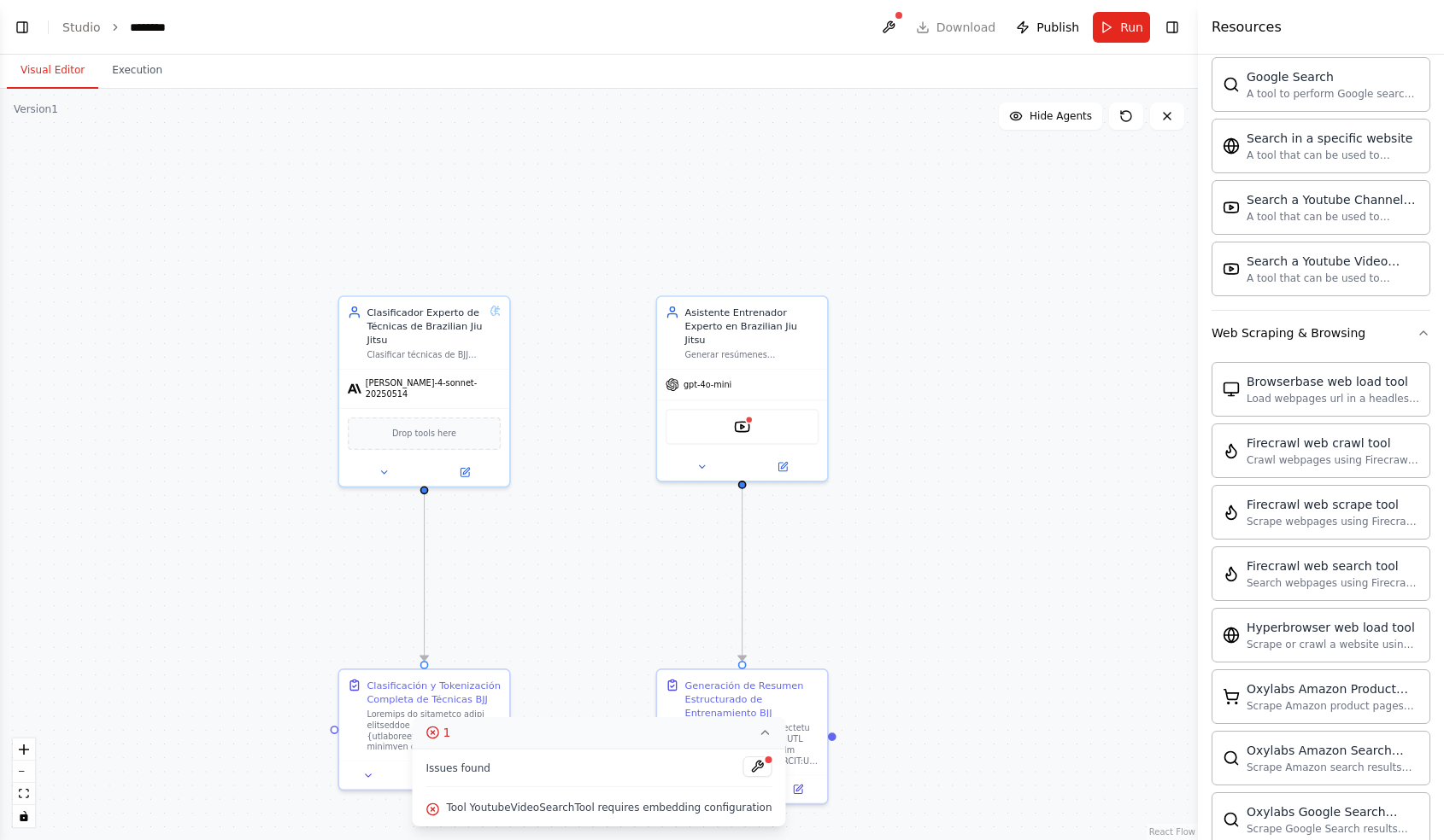
click at [412, 717] on button "1" at bounding box center [598, 733] width 373 height 32
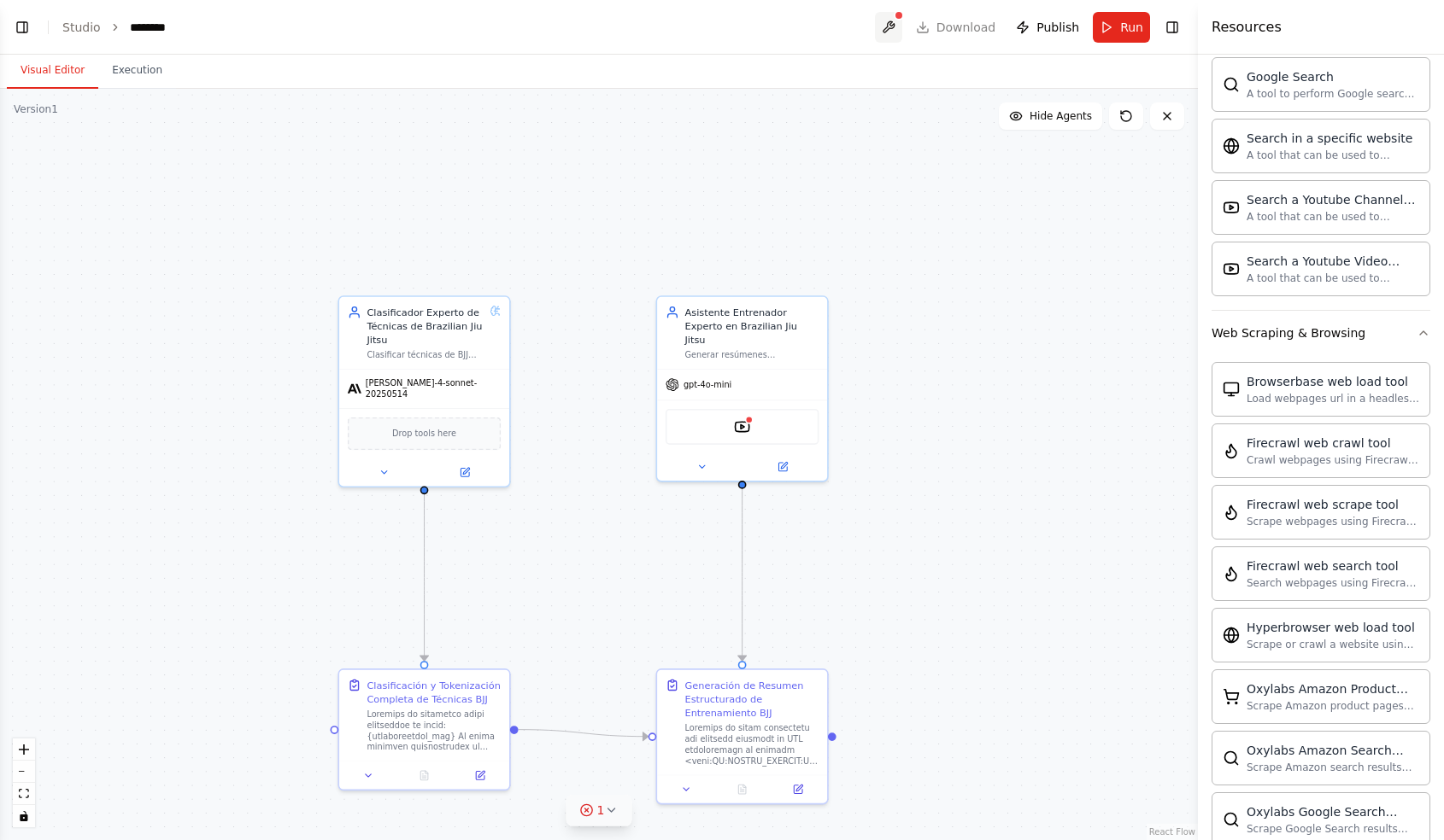
click at [890, 26] on button at bounding box center [888, 27] width 28 height 31
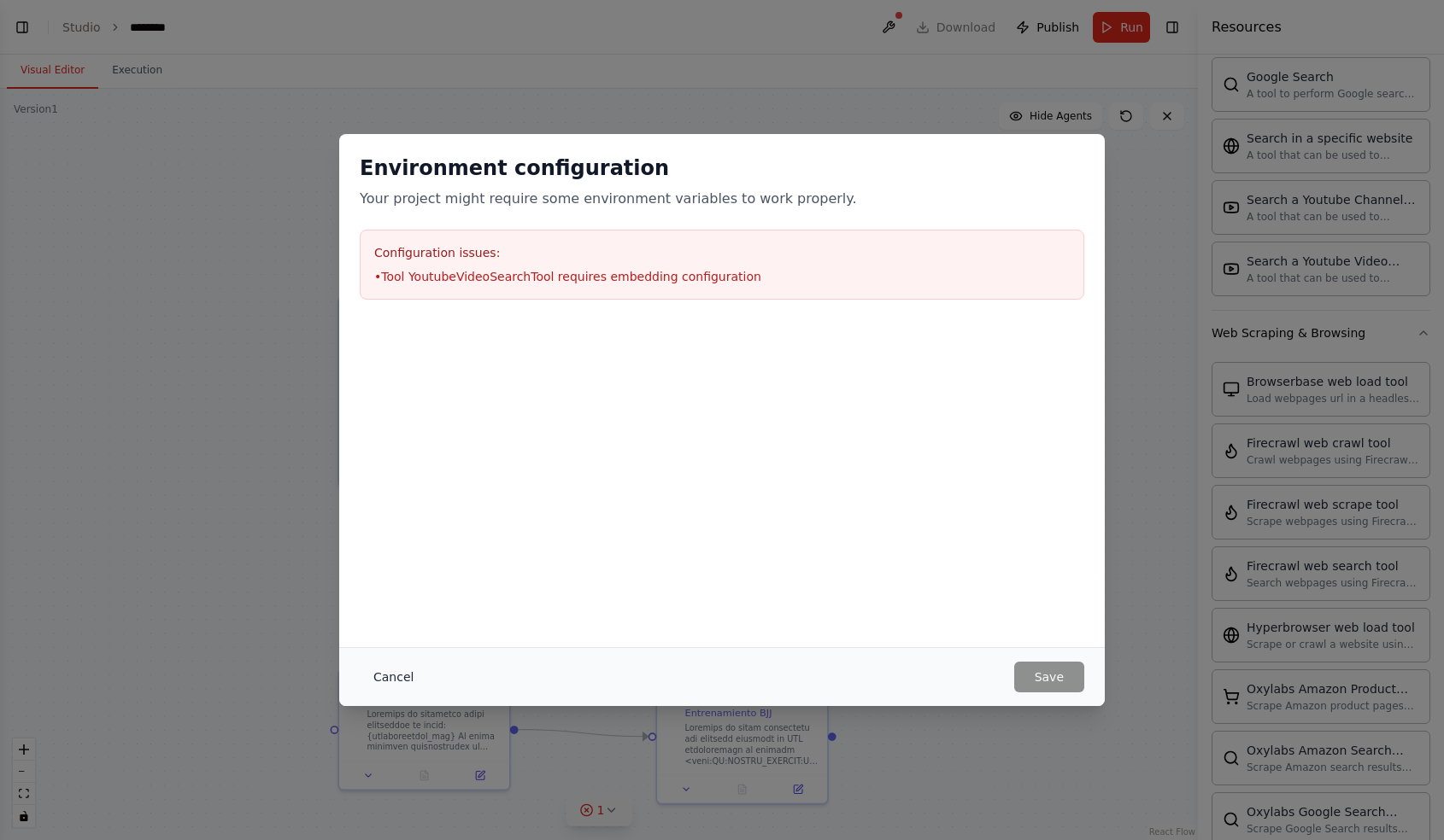
click at [381, 681] on button "Cancel" at bounding box center [393, 677] width 68 height 31
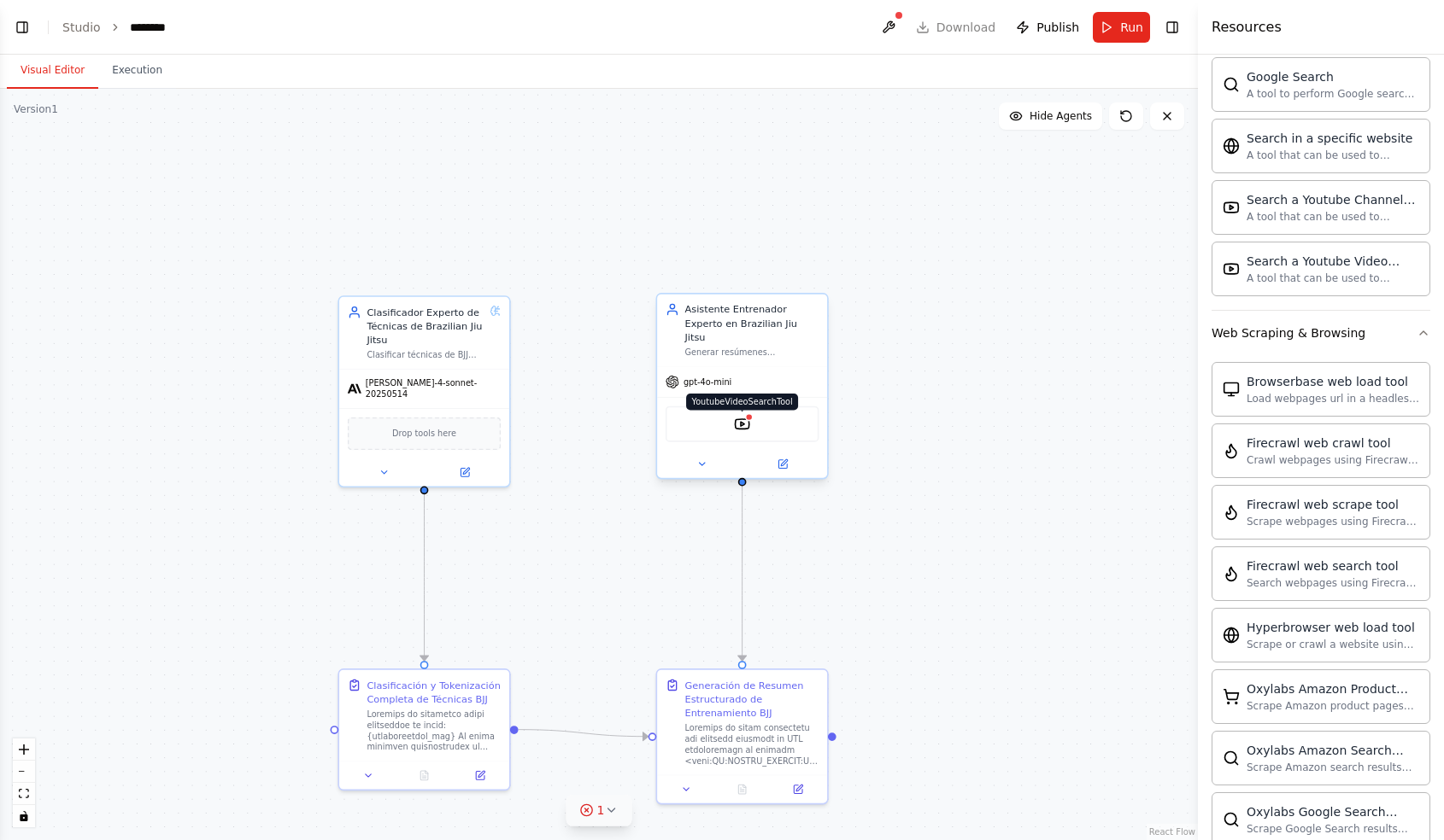
click at [750, 416] on img at bounding box center [742, 424] width 16 height 16
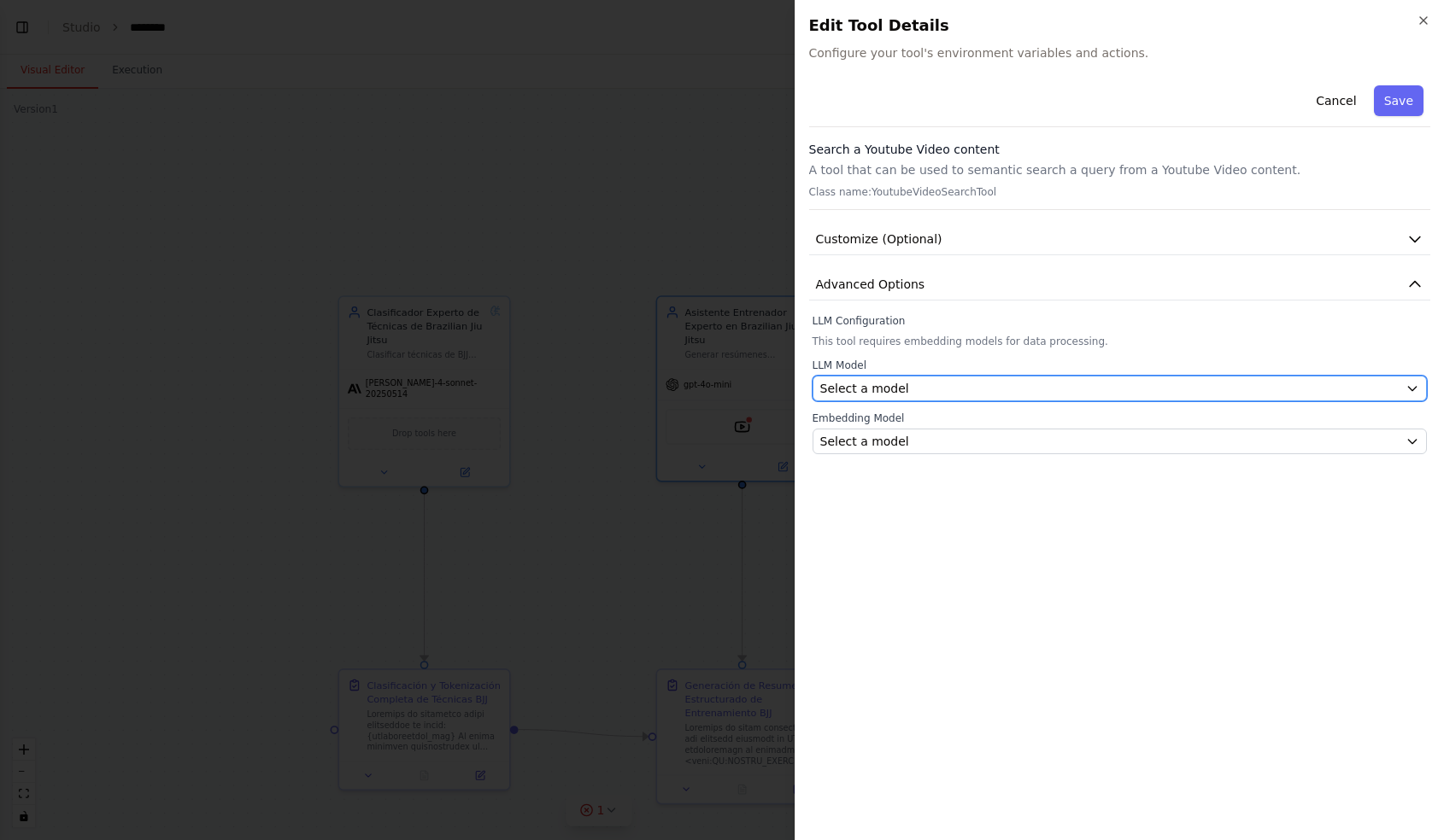
click at [854, 382] on span "Select a model" at bounding box center [864, 388] width 89 height 17
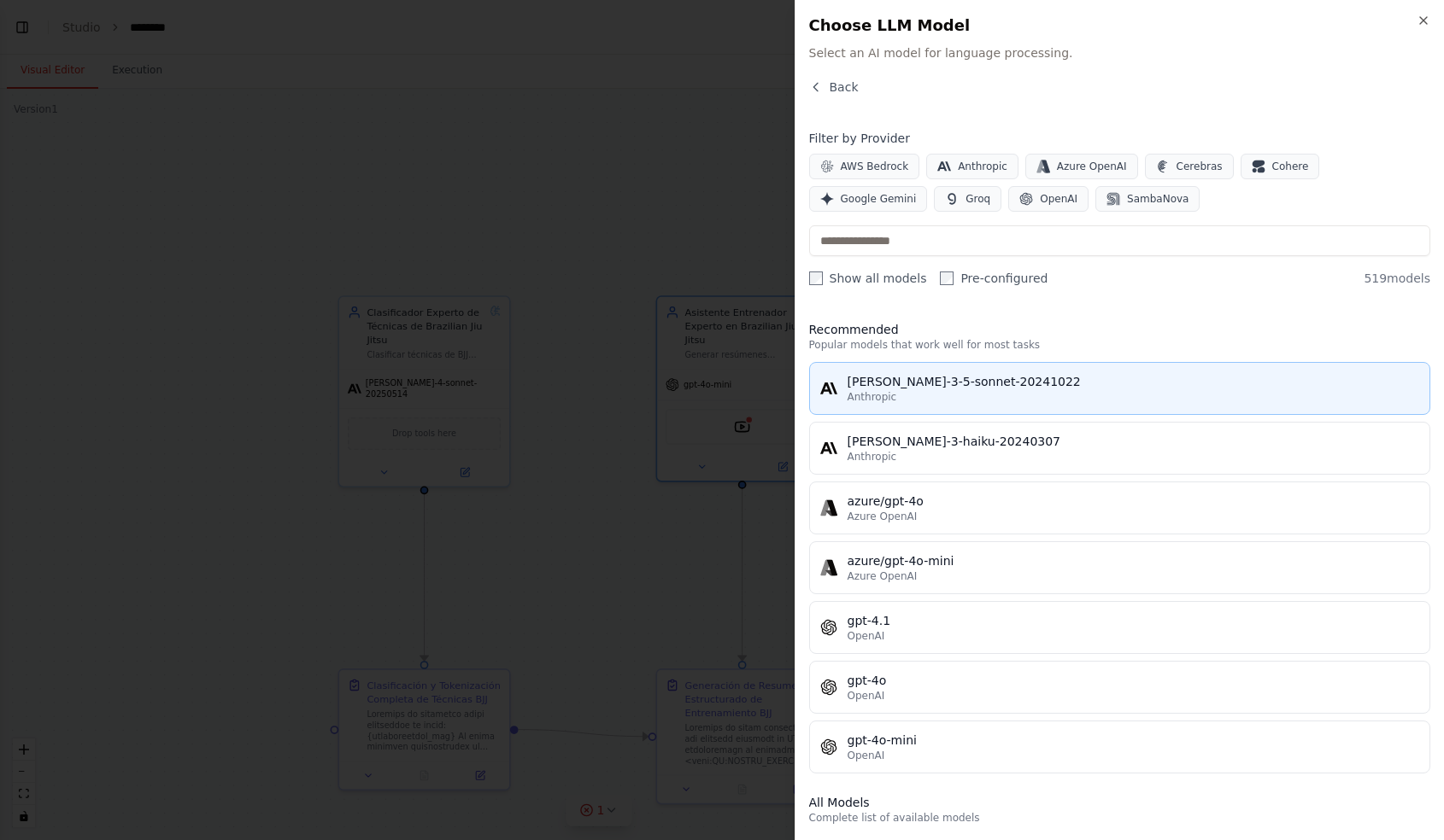
click at [879, 404] on button "[PERSON_NAME]-3-5-sonnet-20241022 Anthropic" at bounding box center [1119, 388] width 622 height 53
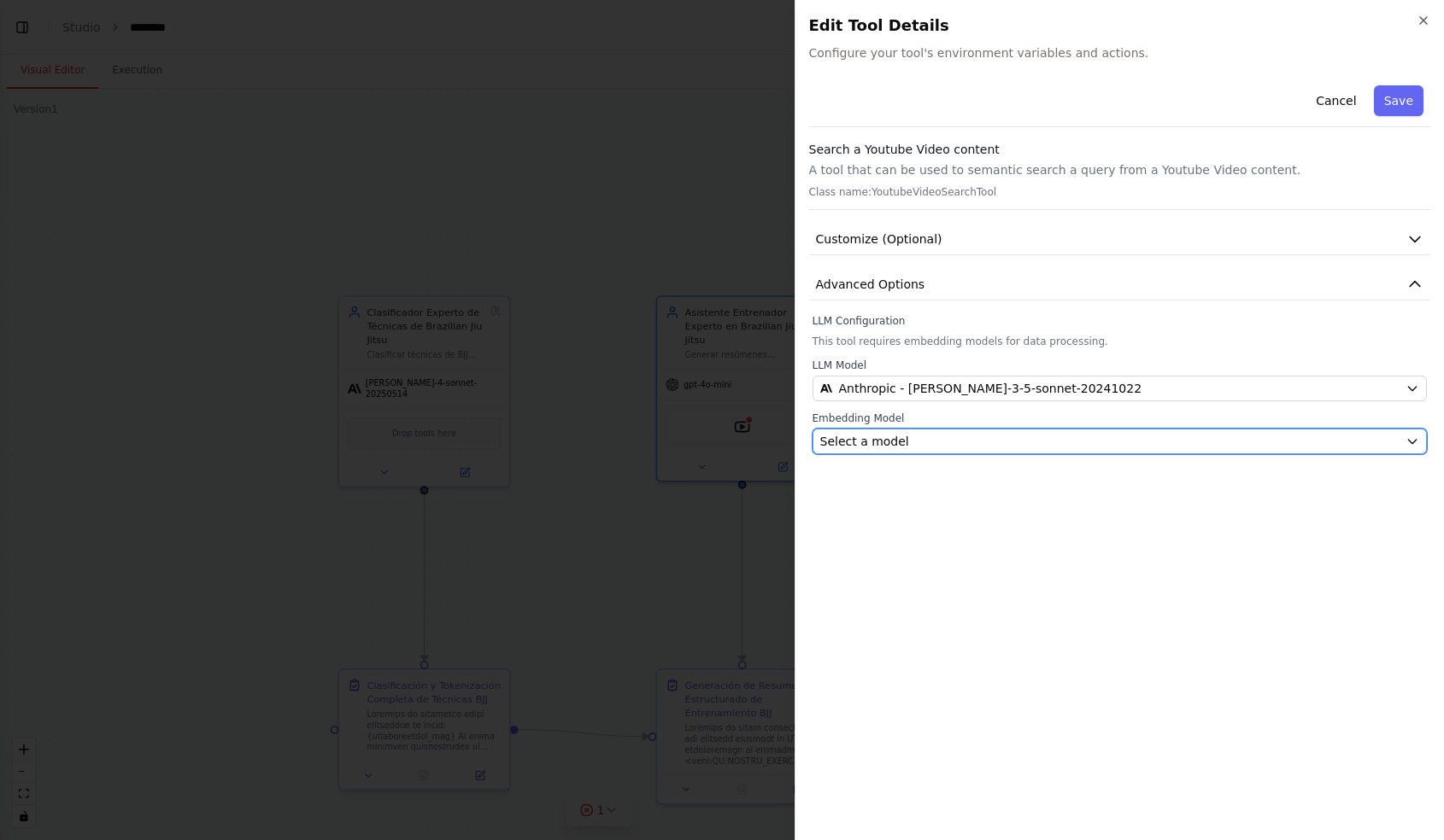
click at [884, 442] on span "Select a model" at bounding box center [864, 441] width 89 height 17
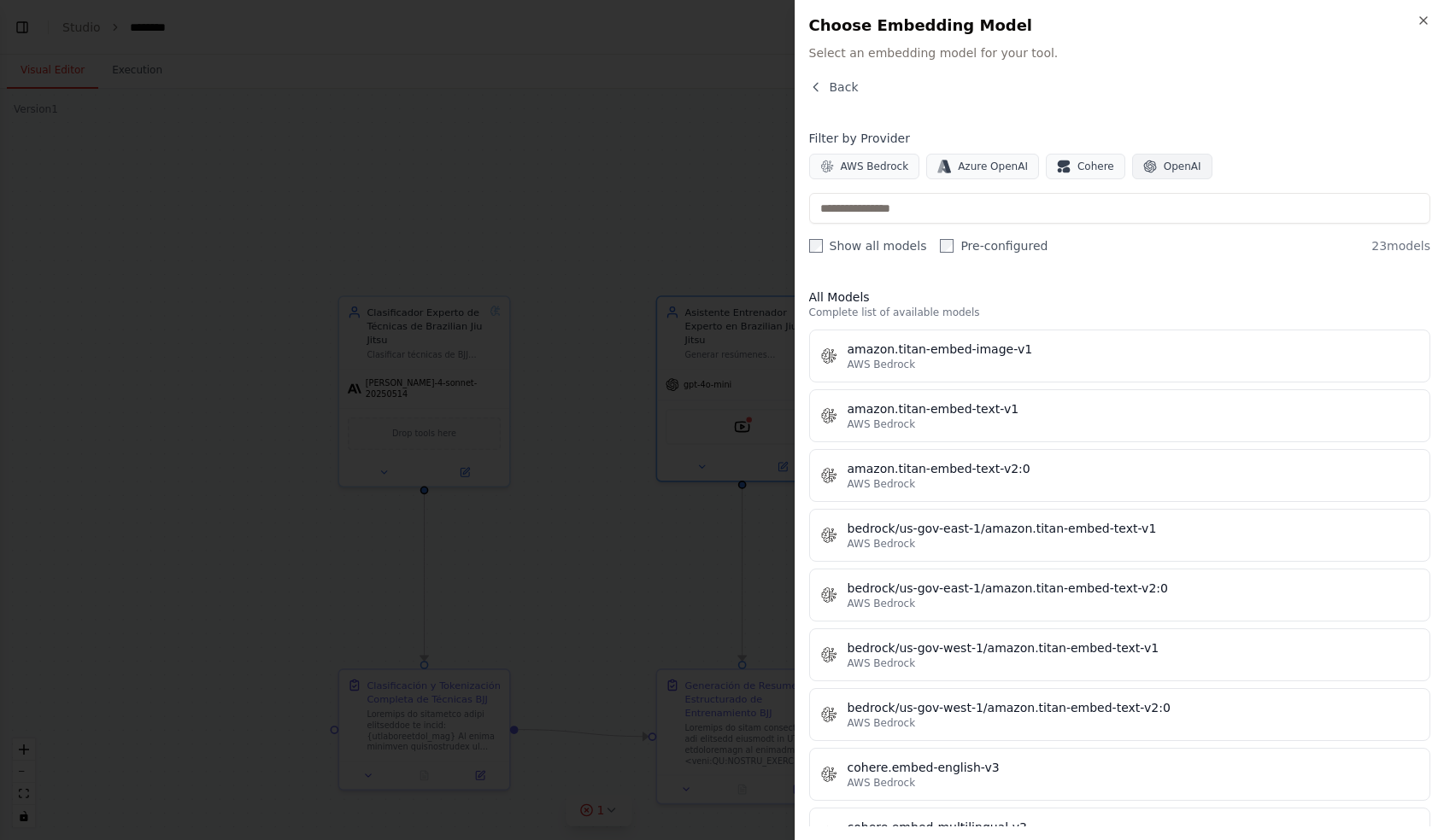
click at [1167, 161] on span "OpenAI" at bounding box center [1182, 166] width 37 height 13
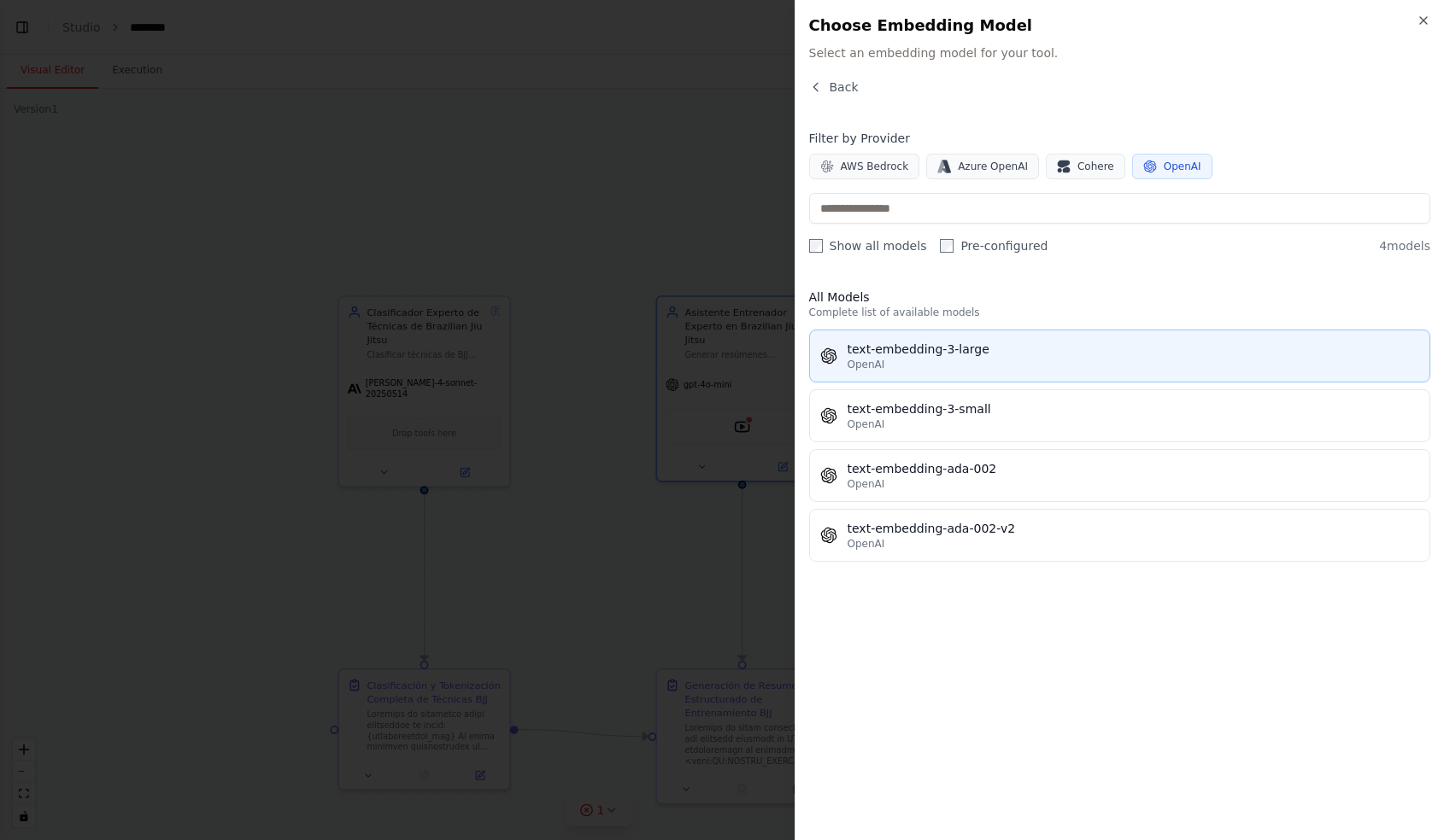
click at [983, 372] on button "text-embedding-3-large OpenAI" at bounding box center [1119, 356] width 622 height 53
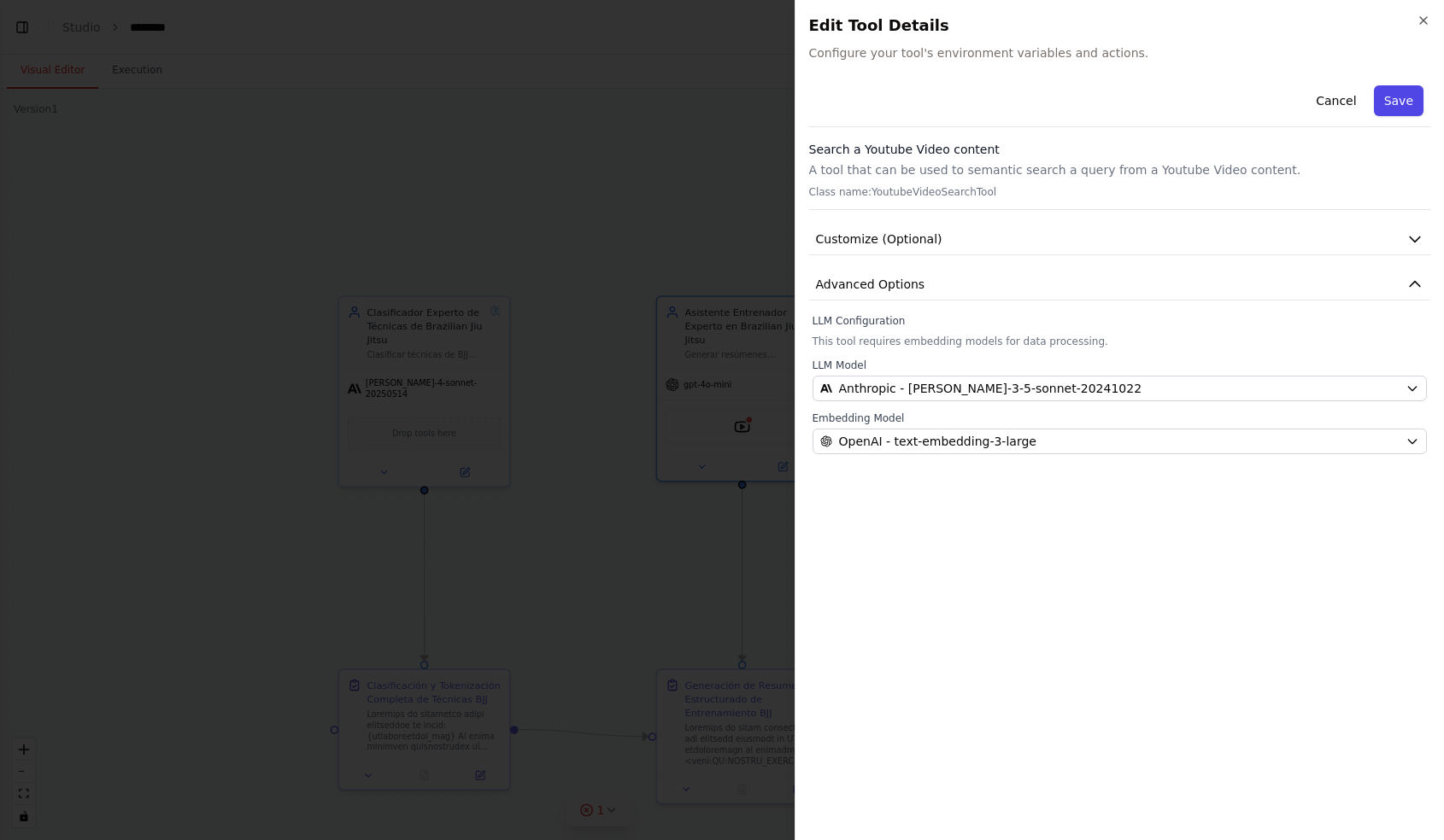
click at [1409, 98] on button "Save" at bounding box center [1399, 100] width 50 height 31
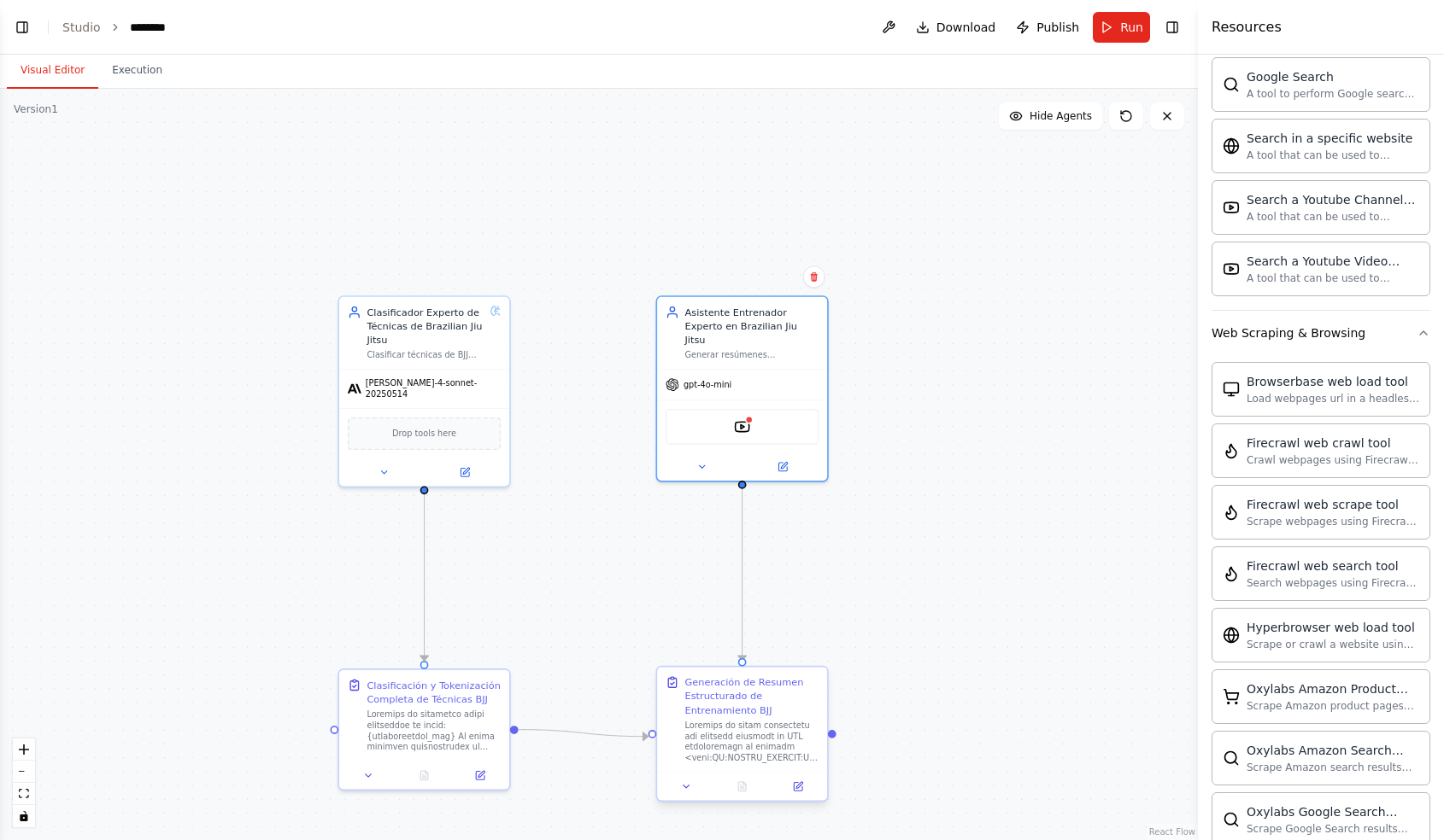
click at [748, 715] on div "Generación de Resumen Estructurado de Entrenamiento BJJ" at bounding box center [751, 696] width 134 height 42
click at [686, 788] on icon at bounding box center [686, 787] width 11 height 11
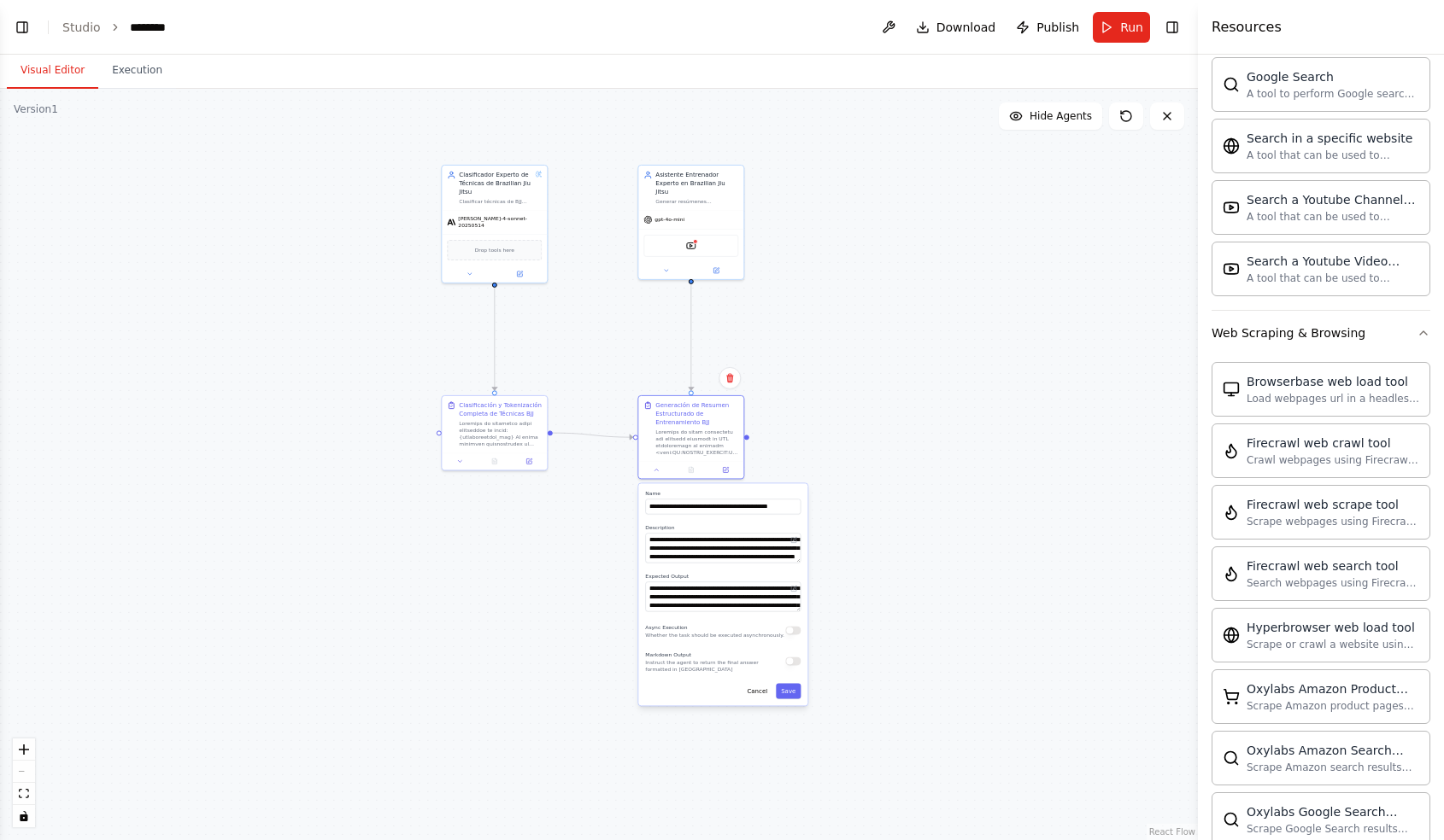
drag, startPoint x: 627, startPoint y: 767, endPoint x: 602, endPoint y: 452, distance: 316.0
click at [602, 452] on div ".deletable-edge-delete-btn { width: 20px; height: 20px; border: 0px solid #ffff…" at bounding box center [598, 464] width 1198 height 751
click at [602, 551] on div ".deletable-edge-delete-btn { width: 20px; height: 20px; border: 0px solid #ffff…" at bounding box center [598, 464] width 1198 height 751
click at [725, 467] on icon at bounding box center [726, 468] width 5 height 5
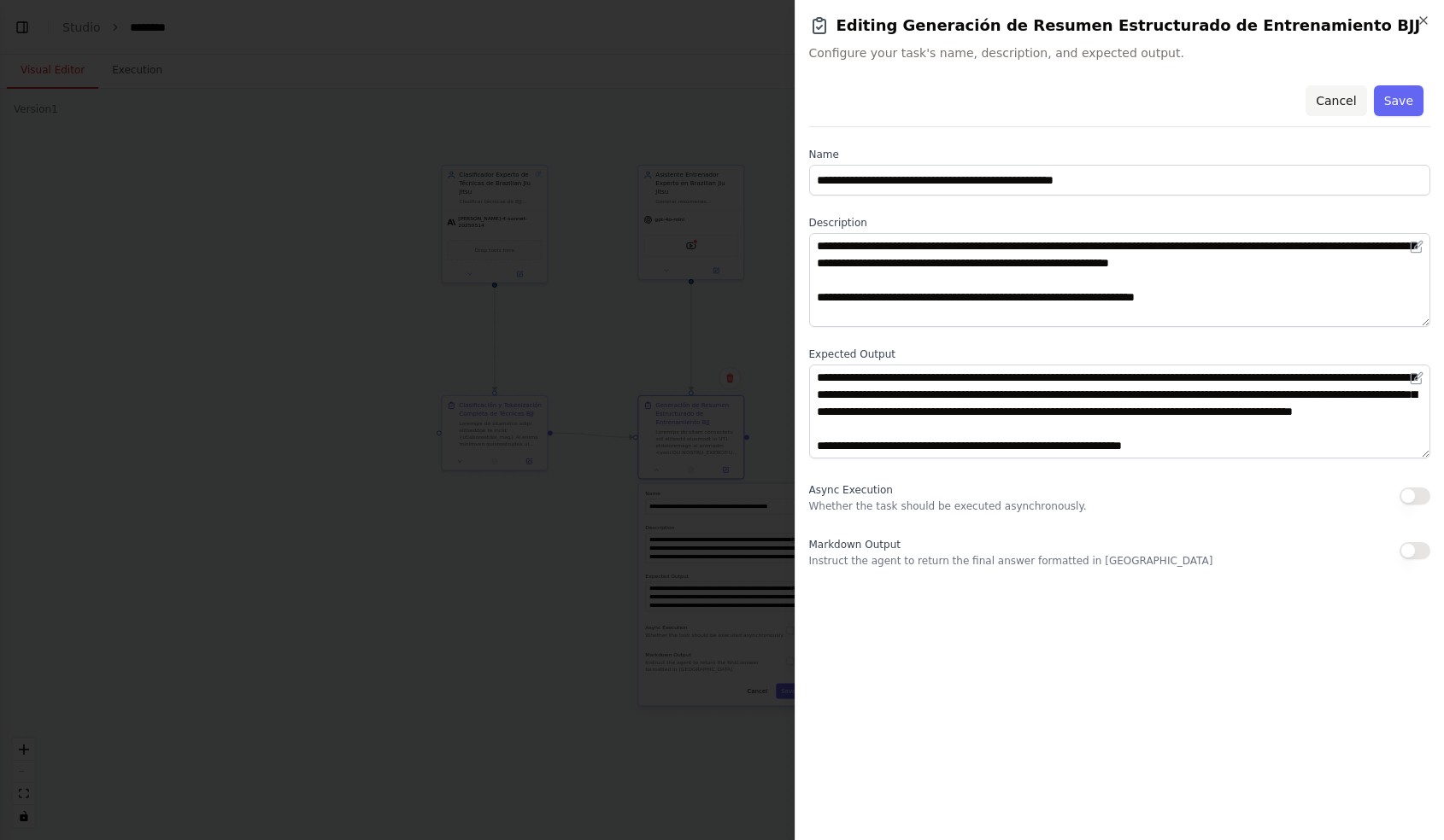
click at [1328, 100] on button "Cancel" at bounding box center [1336, 100] width 60 height 31
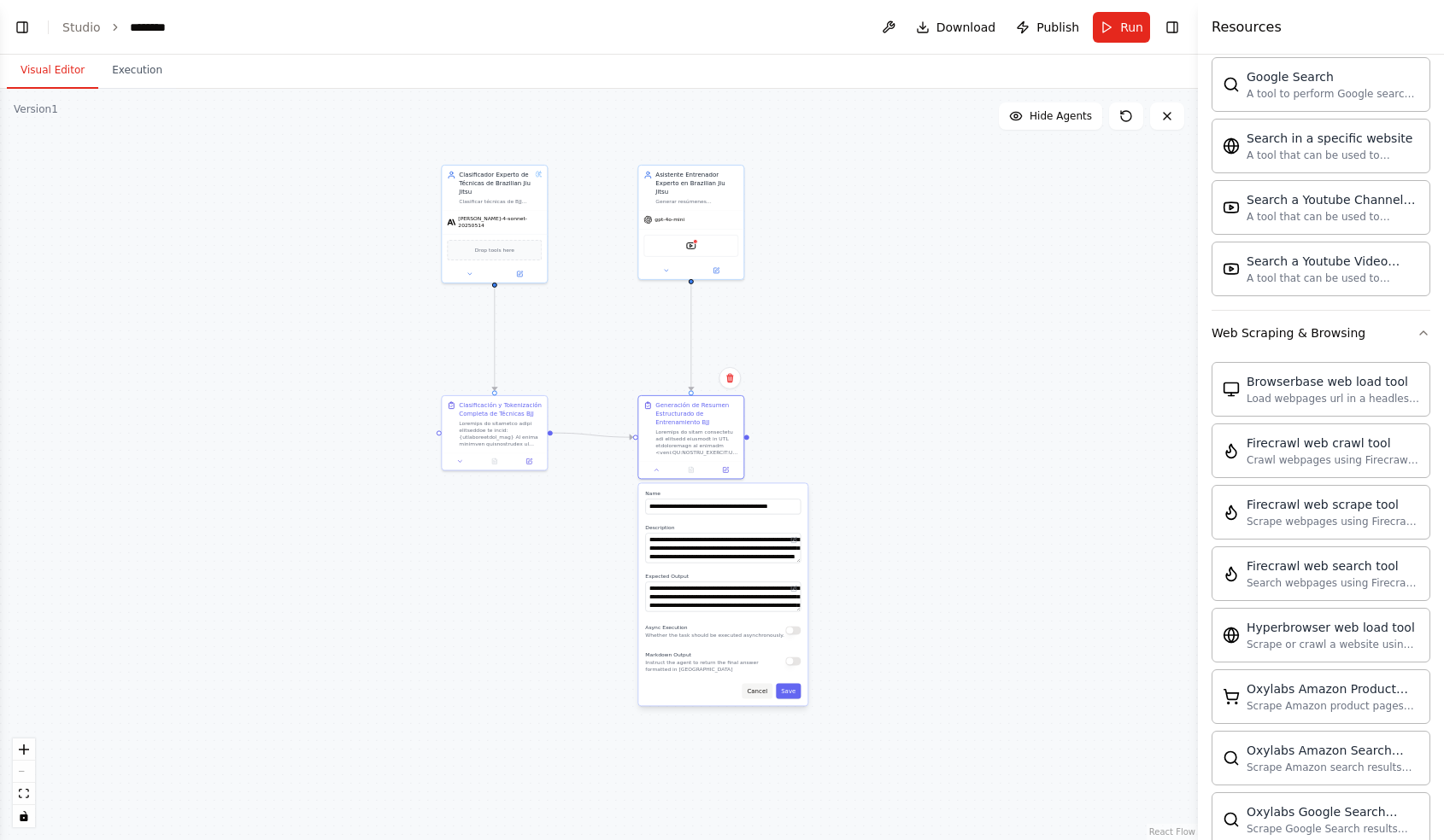
click at [753, 692] on button "Cancel" at bounding box center [757, 691] width 31 height 15
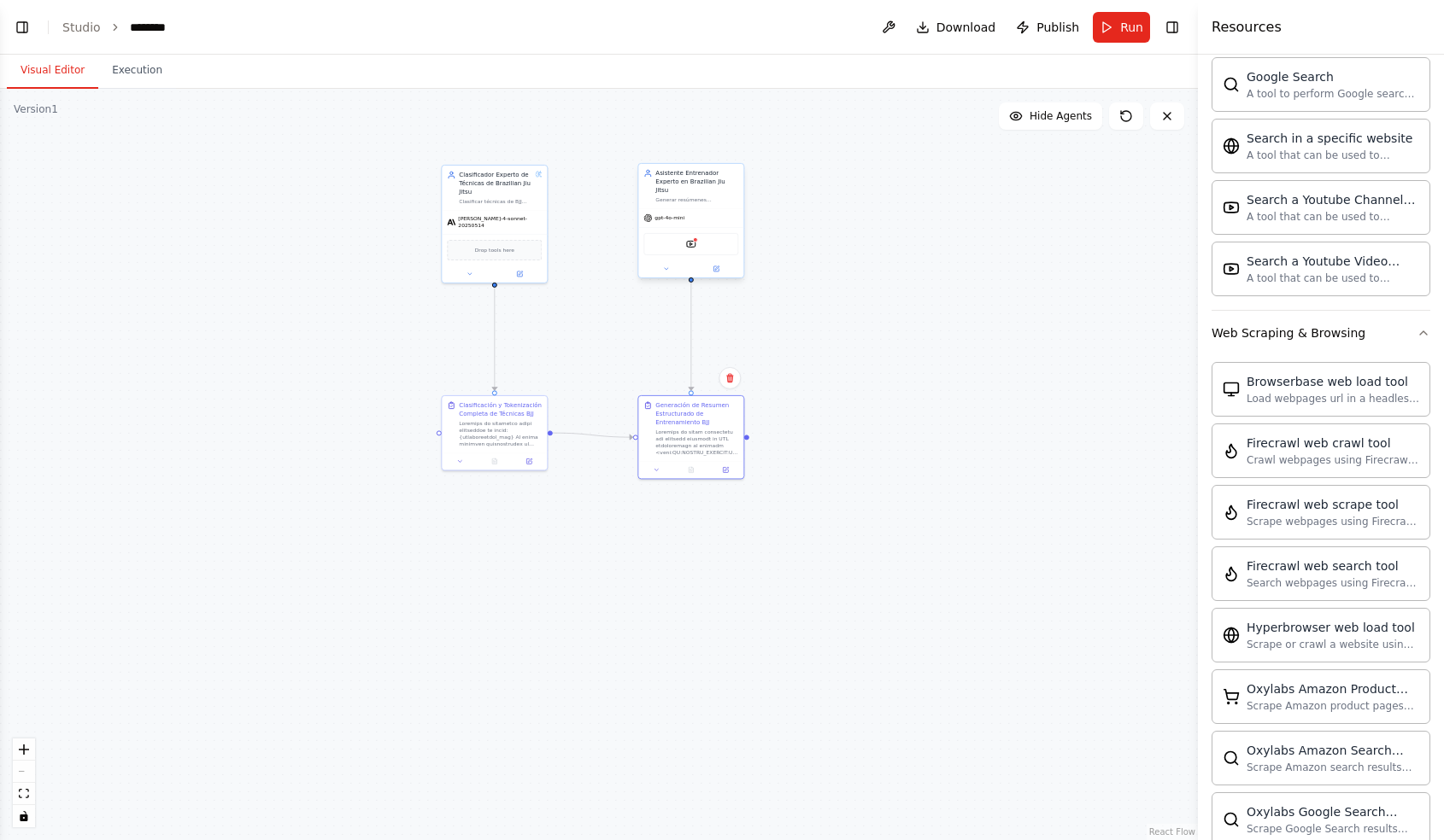
click at [679, 235] on div "YoutubeVideoSearchTool" at bounding box center [690, 244] width 95 height 22
click at [721, 264] on button at bounding box center [716, 269] width 49 height 11
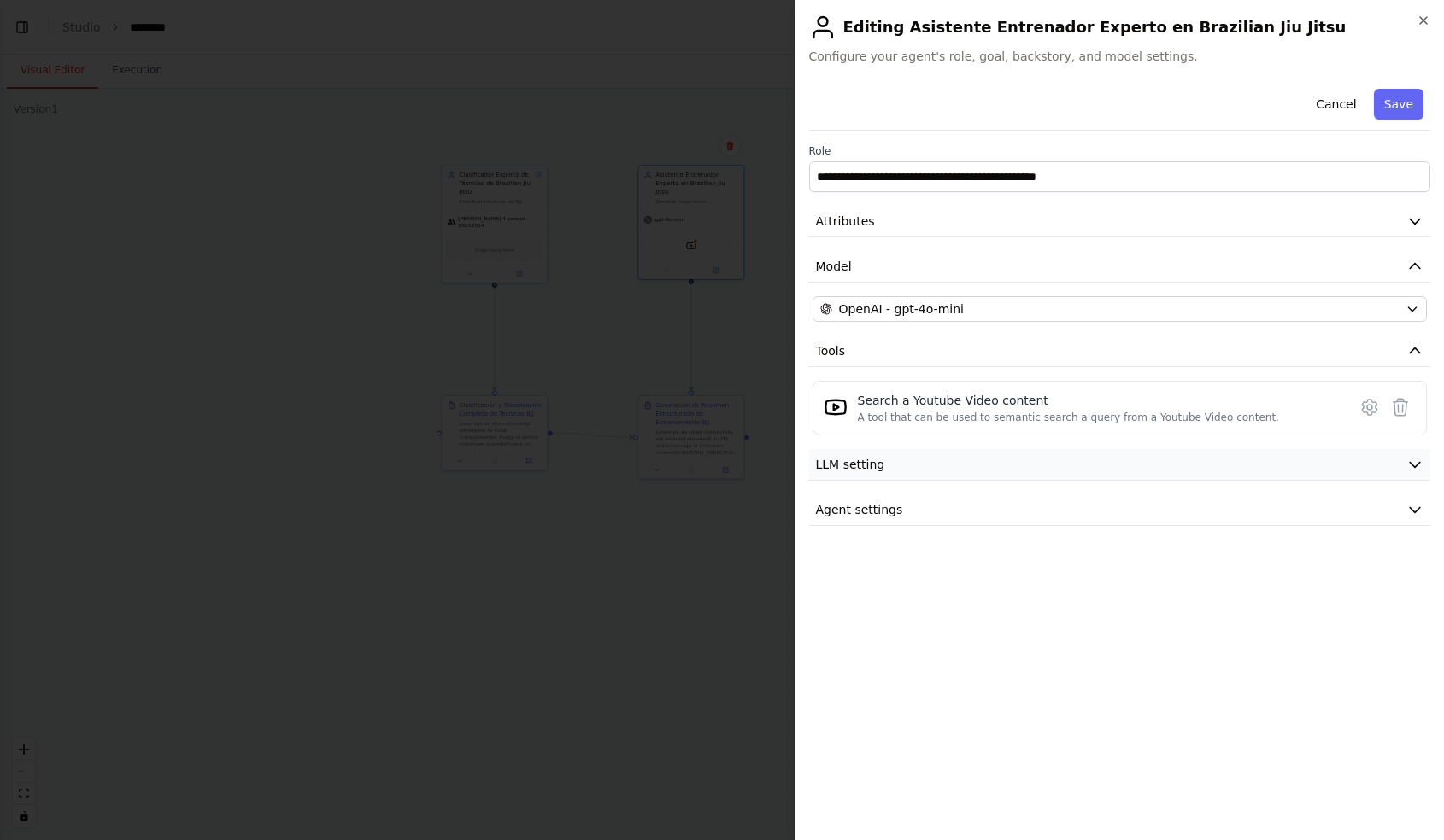
click at [927, 467] on button "LLM setting" at bounding box center [1119, 465] width 622 height 32
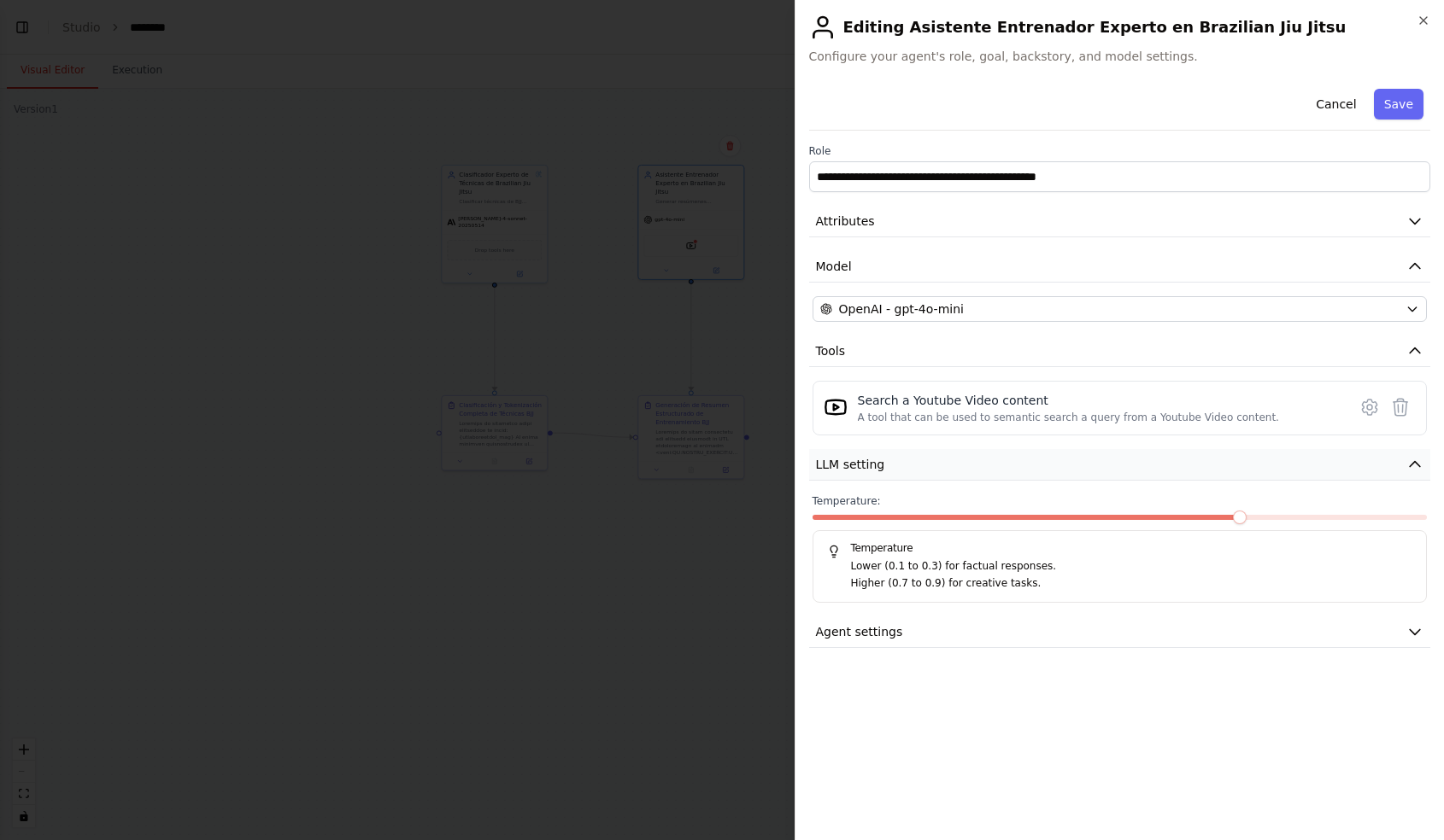
click at [927, 467] on button "LLM setting" at bounding box center [1119, 465] width 622 height 32
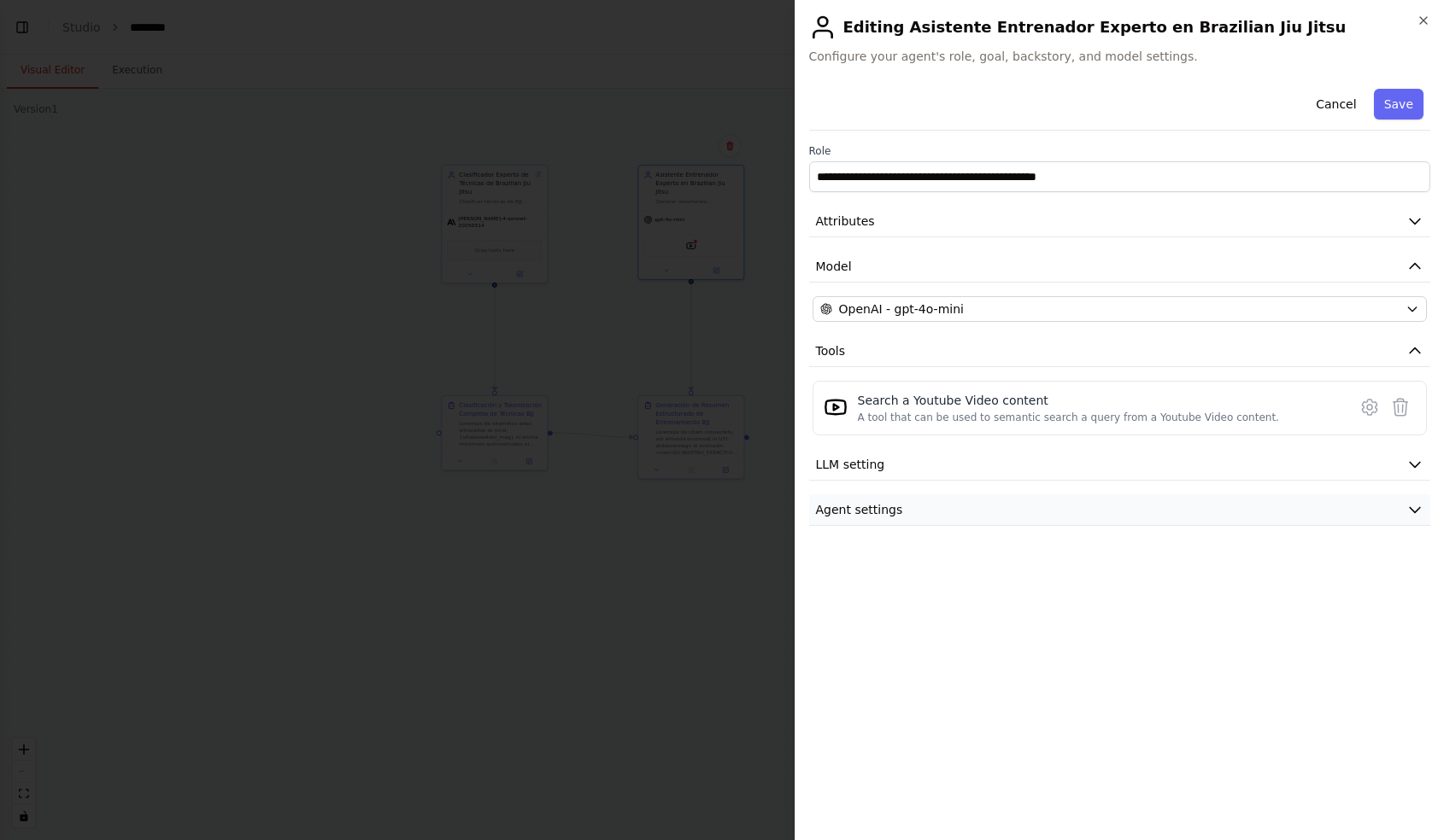
click at [914, 525] on button "Agent settings" at bounding box center [1119, 510] width 622 height 32
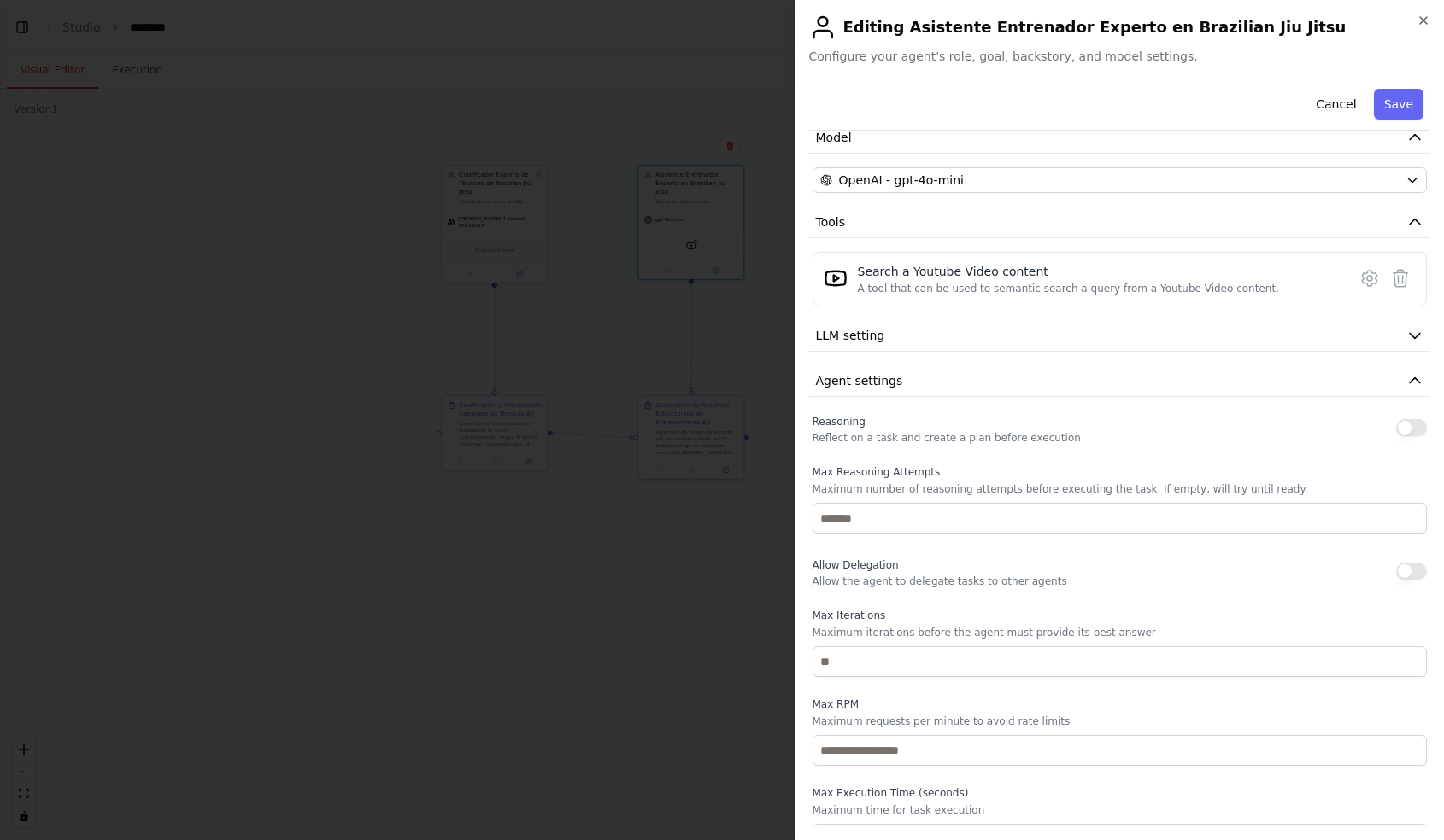
scroll to position [157, 0]
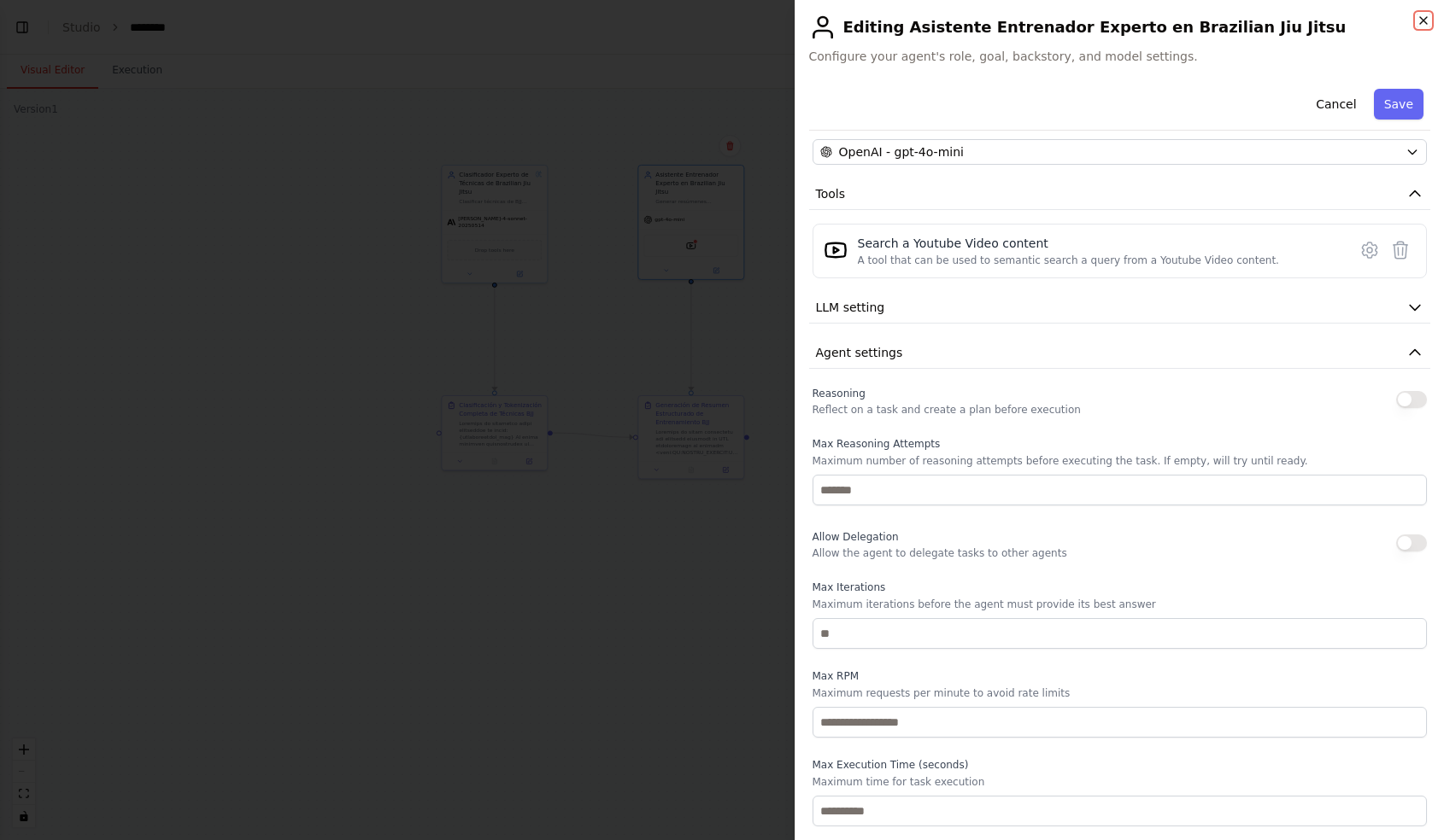
click at [1421, 21] on icon "button" at bounding box center [1424, 20] width 7 height 7
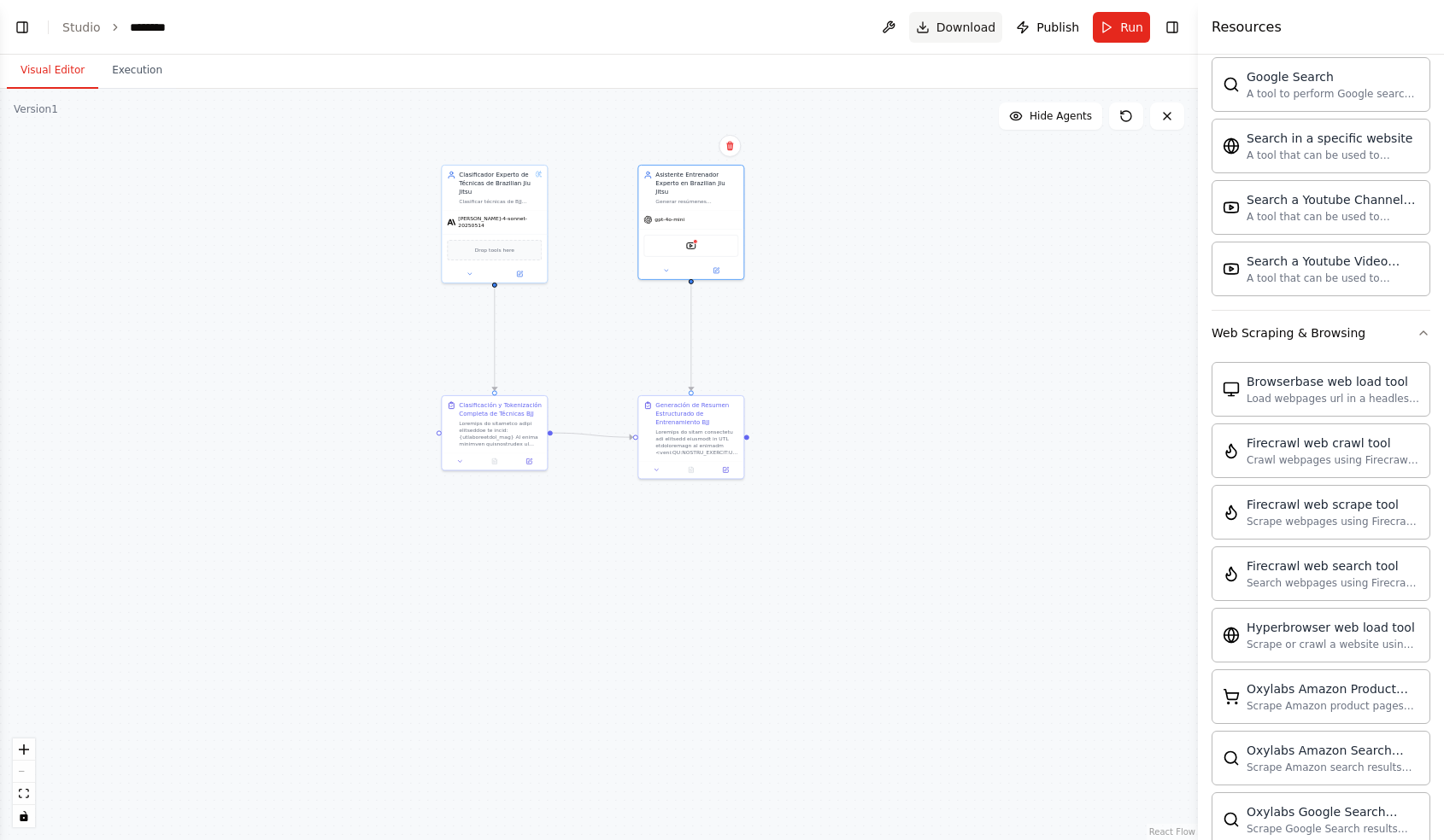
click at [944, 36] on button "Download" at bounding box center [956, 27] width 94 height 31
